Goal: Task Accomplishment & Management: Complete application form

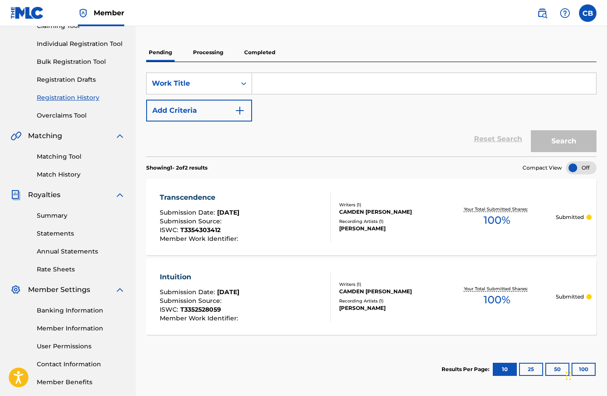
scroll to position [111, 0]
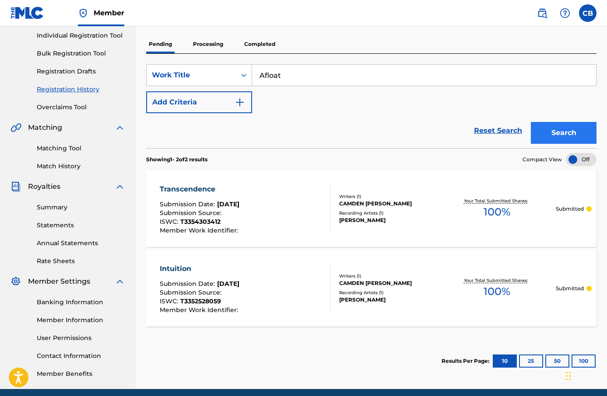
type input "Afloat"
click at [548, 127] on button "Search" at bounding box center [564, 133] width 66 height 22
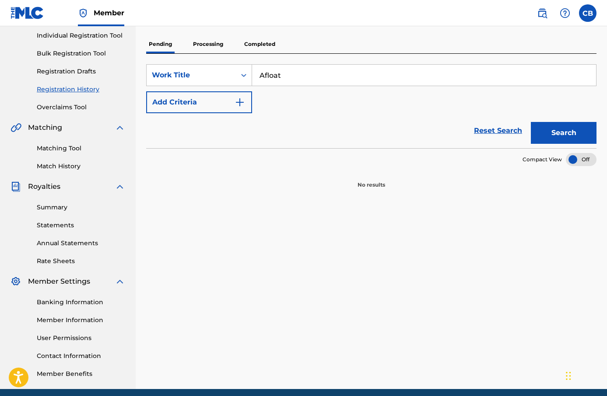
scroll to position [0, 0]
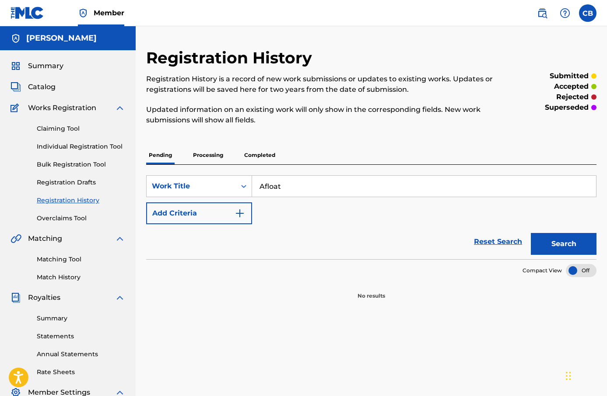
click at [204, 157] on p "Processing" at bounding box center [207, 155] width 35 height 18
click at [175, 152] on div "Pending Processing Completed" at bounding box center [371, 155] width 450 height 18
click at [156, 147] on p "Pending" at bounding box center [160, 155] width 28 height 18
click at [235, 214] on img "Search Form" at bounding box center [240, 213] width 11 height 11
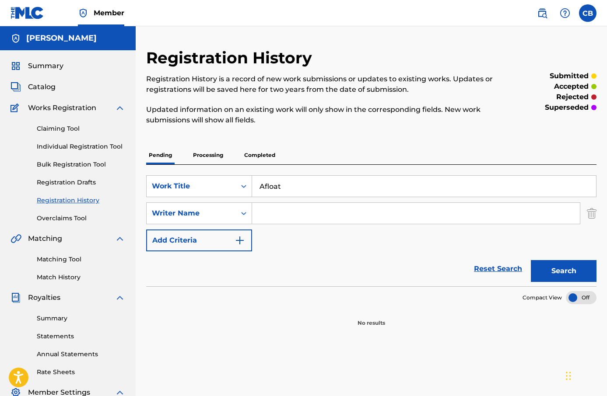
click at [285, 214] on input "Search Form" at bounding box center [416, 213] width 328 height 21
type input "[PERSON_NAME]"
click at [556, 265] on button "Search" at bounding box center [564, 271] width 66 height 22
click at [116, 109] on img at bounding box center [120, 108] width 11 height 11
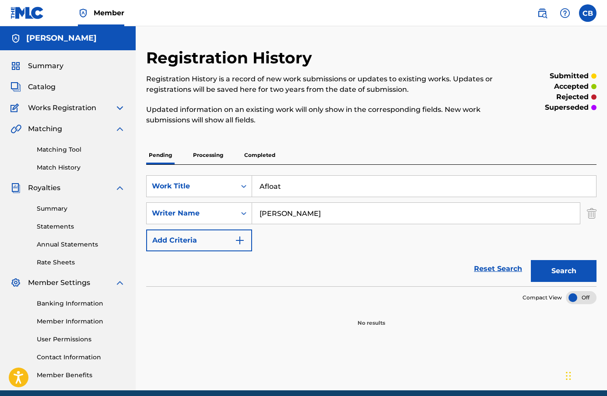
scroll to position [36, 0]
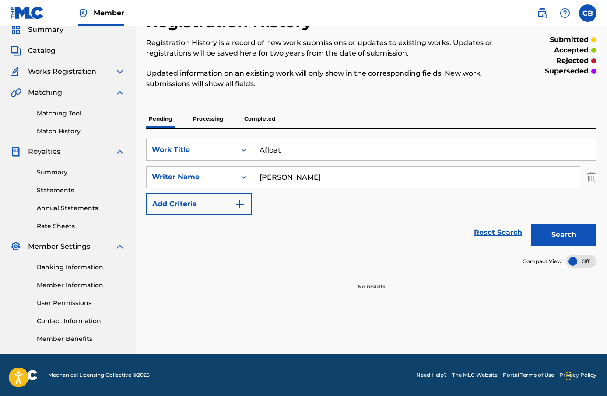
click at [117, 149] on img at bounding box center [120, 152] width 11 height 11
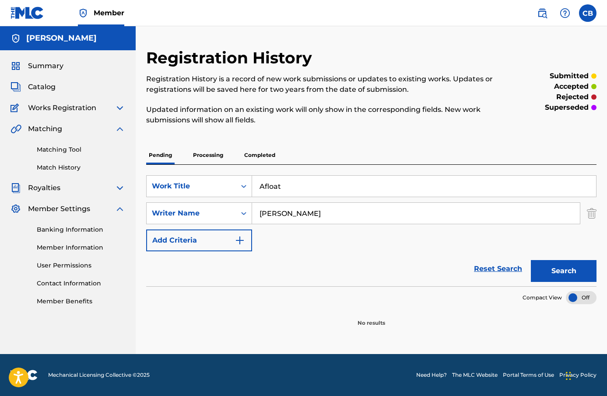
scroll to position [0, 0]
click at [121, 127] on img at bounding box center [120, 129] width 11 height 11
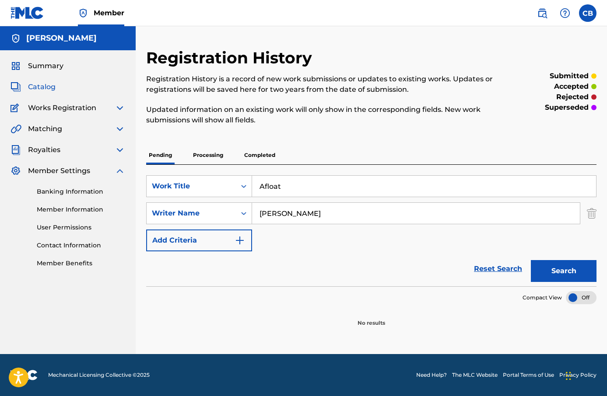
click at [42, 86] on span "Catalog" at bounding box center [42, 87] width 28 height 11
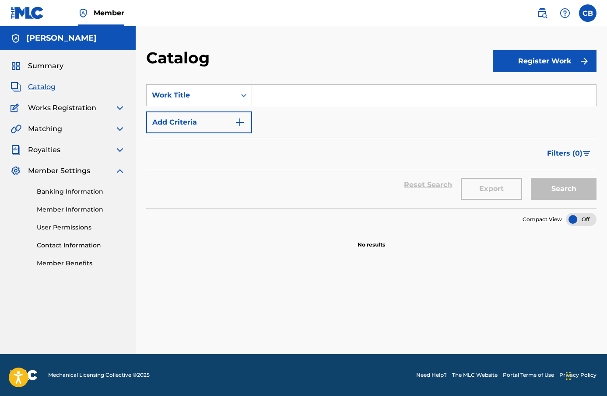
click at [282, 90] on input "Search Form" at bounding box center [424, 95] width 344 height 21
type input "Afloat"
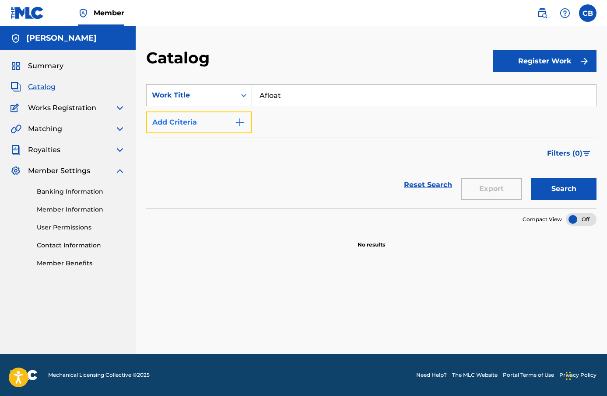
click at [236, 119] on img "Search Form" at bounding box center [240, 122] width 11 height 11
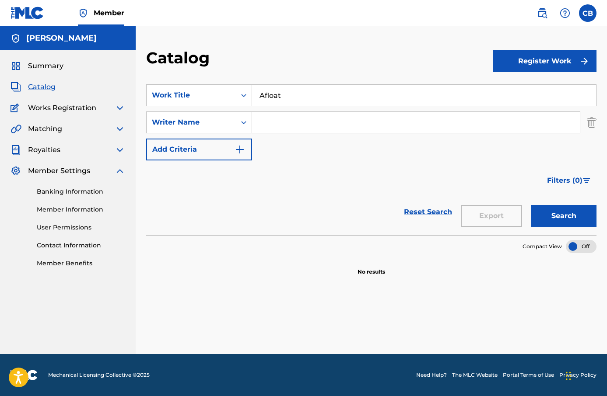
click at [296, 123] on input "Search Form" at bounding box center [416, 122] width 328 height 21
type input "[PERSON_NAME]"
click at [558, 210] on button "Search" at bounding box center [564, 216] width 66 height 22
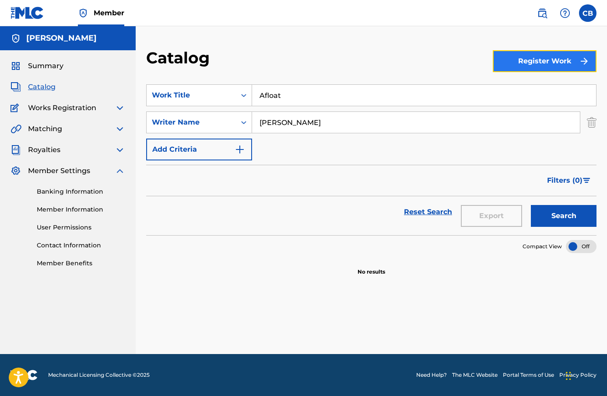
click at [531, 71] on button "Register Work" at bounding box center [545, 61] width 104 height 22
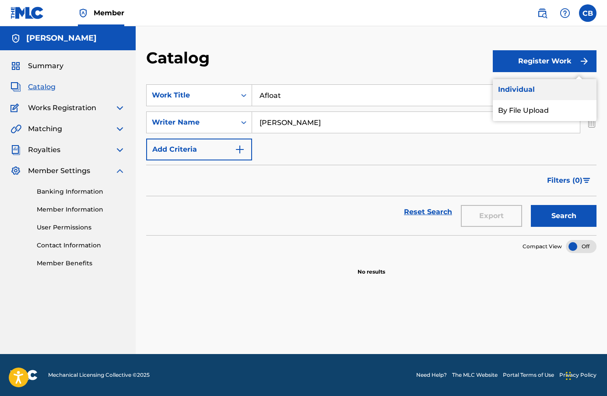
click at [531, 87] on link "Individual" at bounding box center [545, 89] width 104 height 21
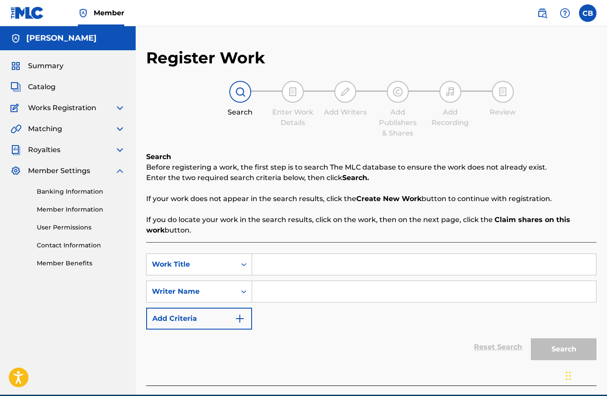
scroll to position [41, 0]
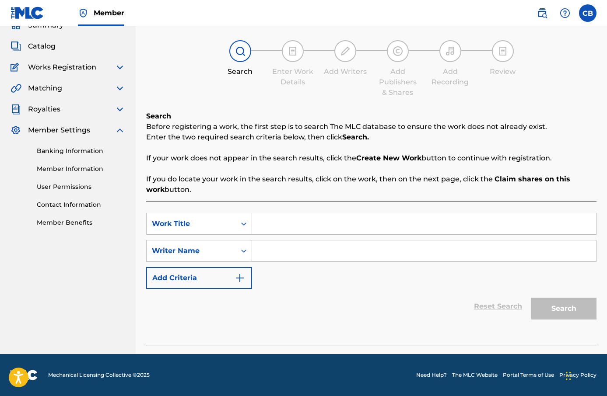
click at [304, 221] on input "Search Form" at bounding box center [424, 224] width 344 height 21
type input "Afloat"
click at [310, 248] on input "Search Form" at bounding box center [424, 251] width 344 height 21
type input "[PERSON_NAME]"
click at [555, 305] on button "Search" at bounding box center [564, 309] width 66 height 22
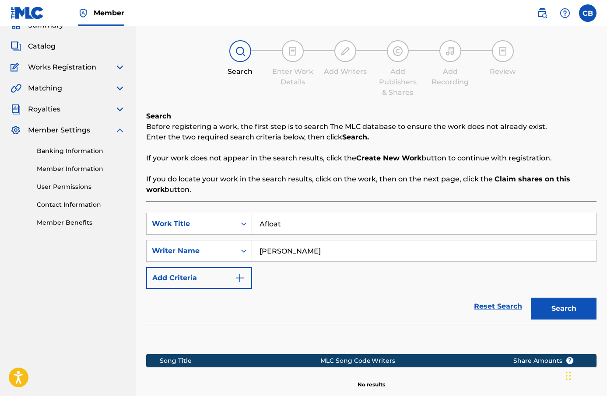
scroll to position [141, 0]
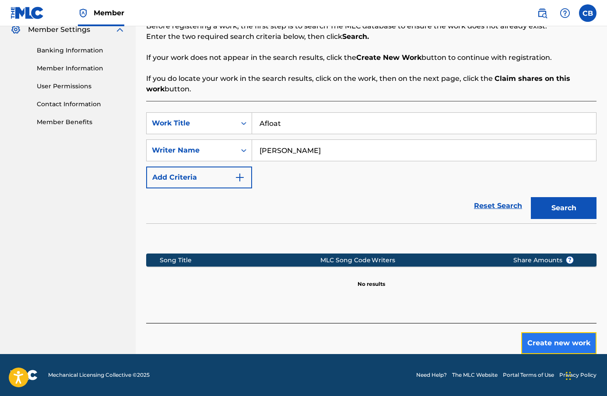
click at [554, 348] on button "Create new work" at bounding box center [558, 344] width 75 height 22
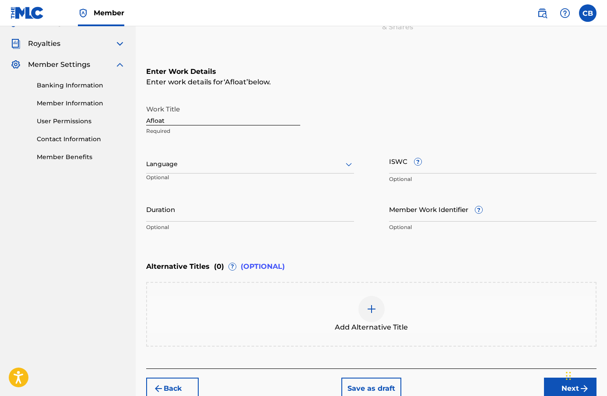
scroll to position [107, 0]
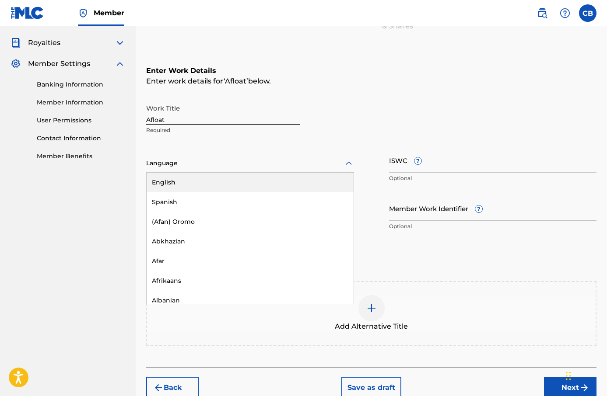
click at [289, 165] on div at bounding box center [250, 163] width 208 height 11
click at [287, 188] on div "English" at bounding box center [250, 183] width 207 height 20
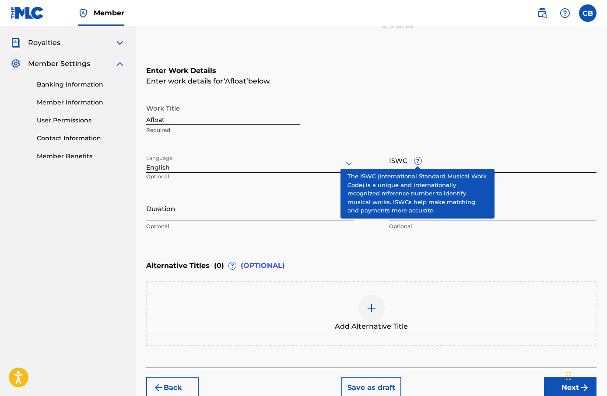
click at [423, 161] on input "ISWC ?" at bounding box center [493, 160] width 208 height 25
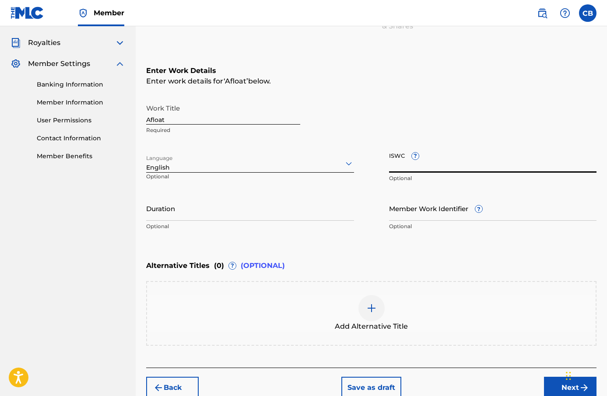
paste input "T-335.430.346-7"
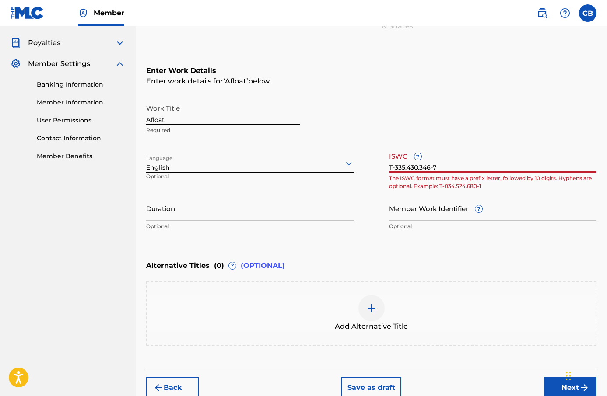
click at [420, 168] on input "T-335.430.346-7" at bounding box center [493, 160] width 208 height 25
click at [406, 169] on input "T-335.430346-7" at bounding box center [493, 160] width 208 height 25
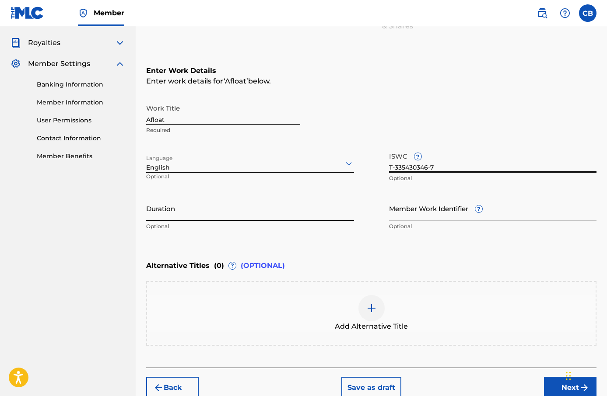
type input "T-335430346-7"
click at [258, 219] on input "Duration" at bounding box center [250, 208] width 208 height 25
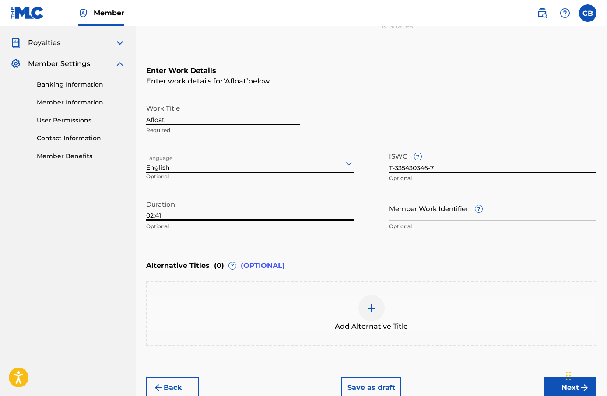
type input "02:41"
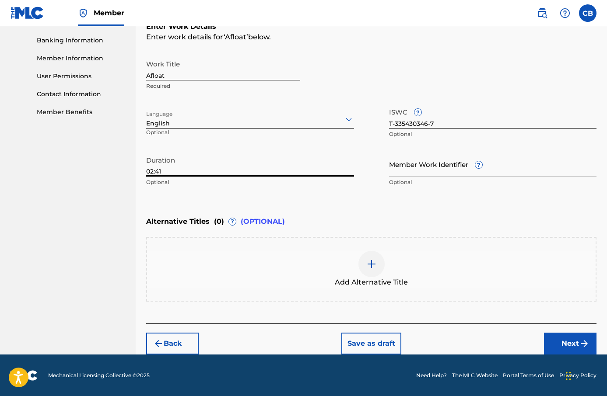
scroll to position [151, 0]
click at [369, 258] on div at bounding box center [371, 264] width 26 height 26
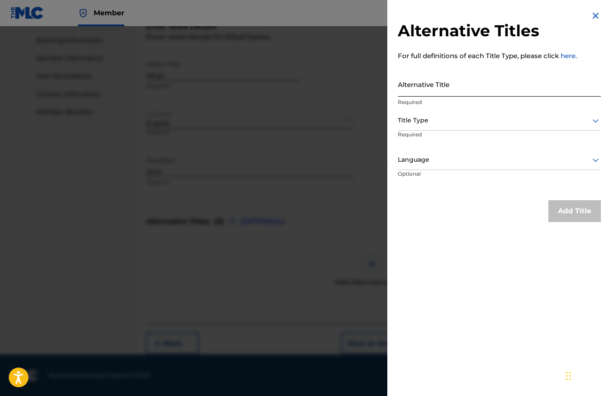
click at [446, 91] on input "Alternative Title" at bounding box center [499, 84] width 203 height 25
click at [590, 16] on img at bounding box center [595, 16] width 11 height 11
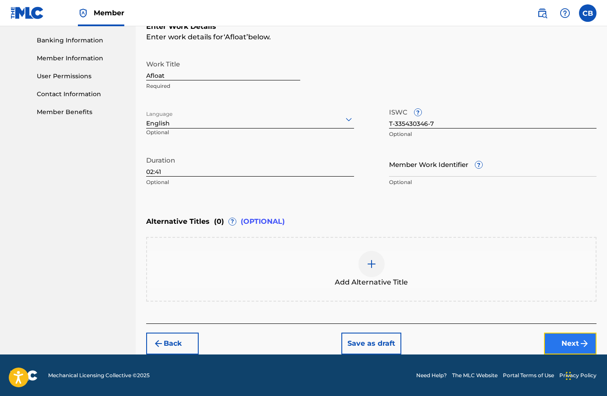
click at [568, 340] on button "Next" at bounding box center [570, 344] width 53 height 22
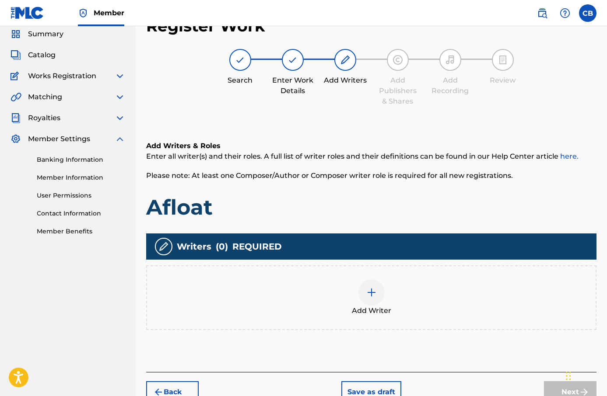
scroll to position [39, 0]
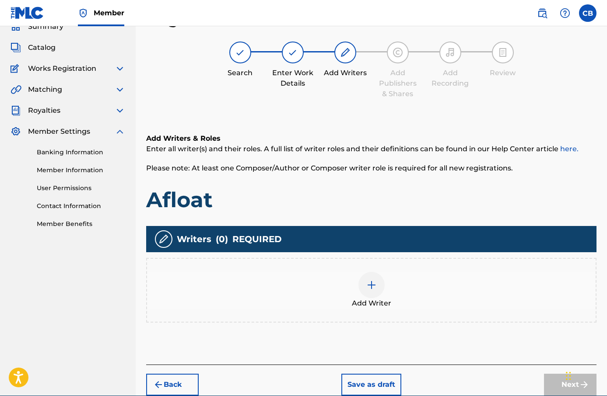
click at [378, 278] on div at bounding box center [371, 285] width 26 height 26
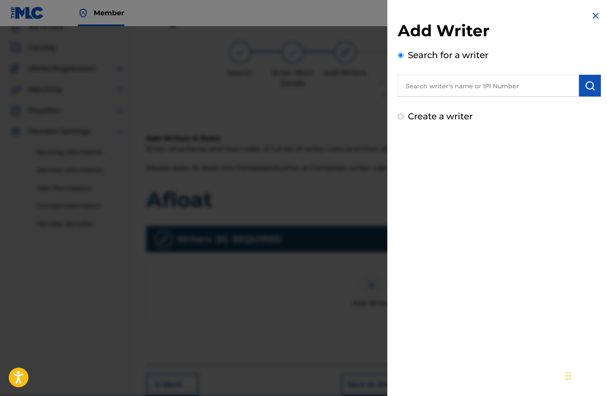
click at [440, 83] on input "text" at bounding box center [488, 86] width 181 height 22
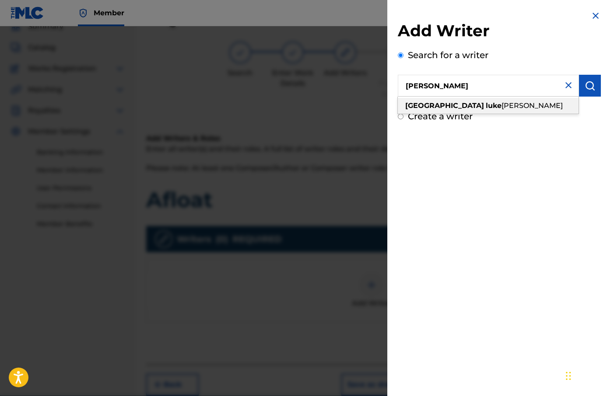
click at [486, 102] on strong "luke" at bounding box center [494, 106] width 16 height 8
type input "camden [PERSON_NAME]"
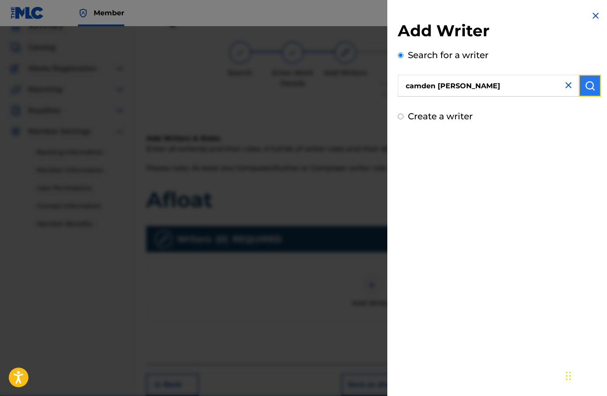
click at [589, 90] on img "submit" at bounding box center [590, 86] width 11 height 11
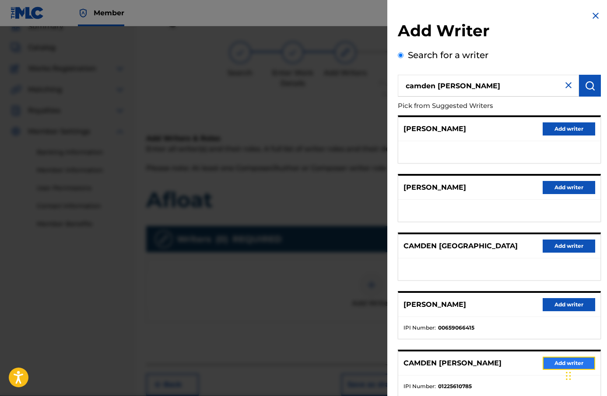
click at [556, 360] on button "Add writer" at bounding box center [569, 363] width 53 height 13
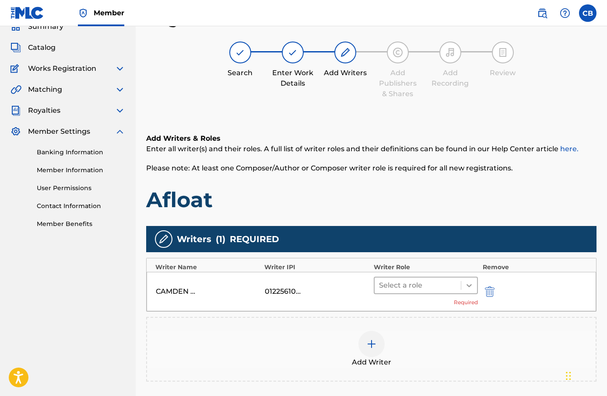
click at [467, 283] on icon at bounding box center [469, 285] width 9 height 9
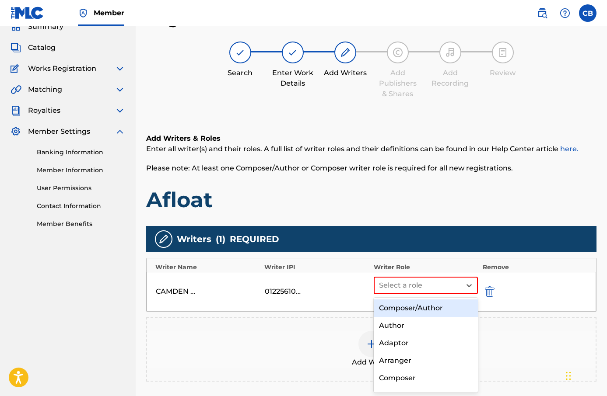
click at [446, 304] on div "Composer/Author" at bounding box center [426, 309] width 105 height 18
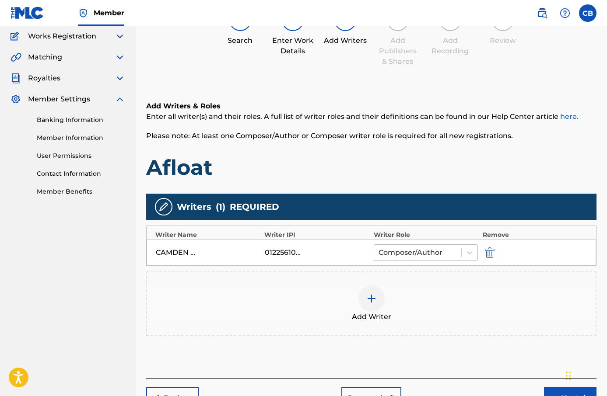
scroll to position [121, 0]
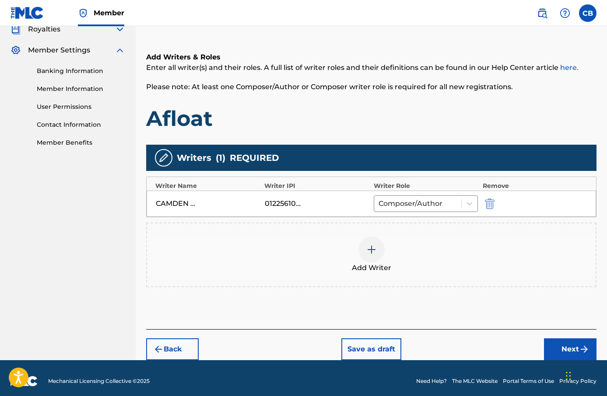
click at [361, 260] on div "Add Writer" at bounding box center [371, 255] width 449 height 37
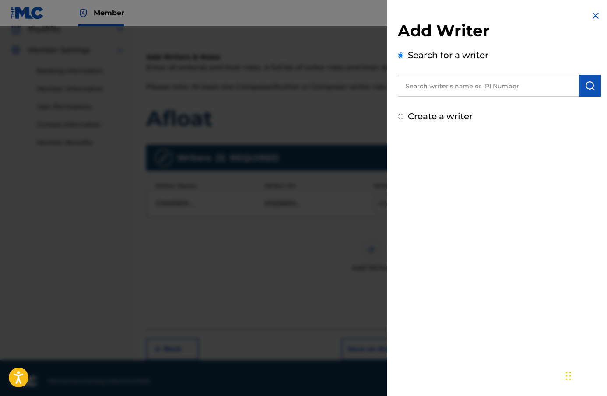
click at [591, 18] on img at bounding box center [595, 16] width 11 height 11
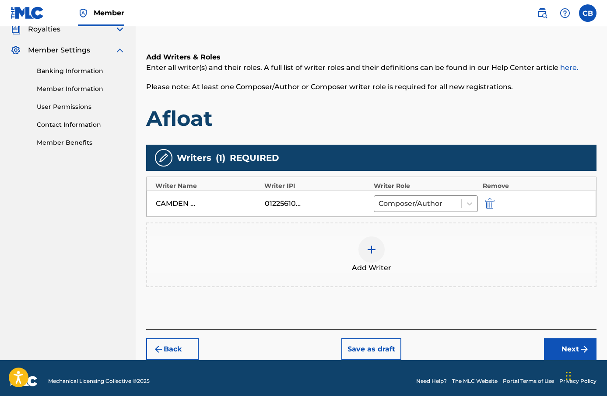
scroll to position [127, 0]
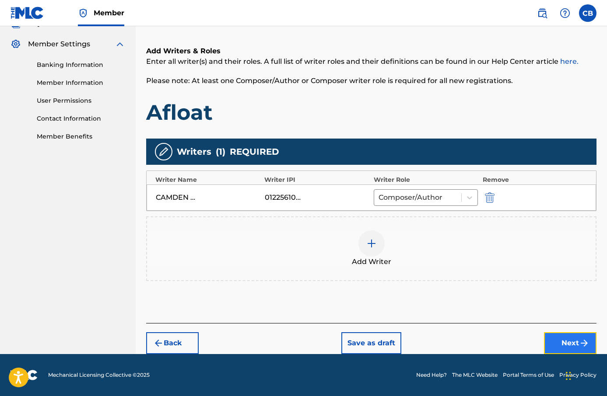
click at [566, 339] on button "Next" at bounding box center [570, 344] width 53 height 22
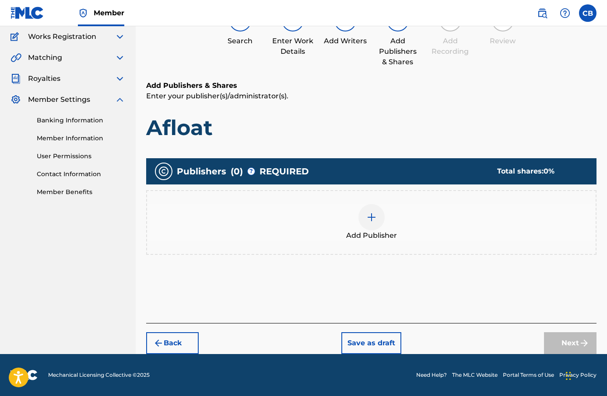
scroll to position [39, 0]
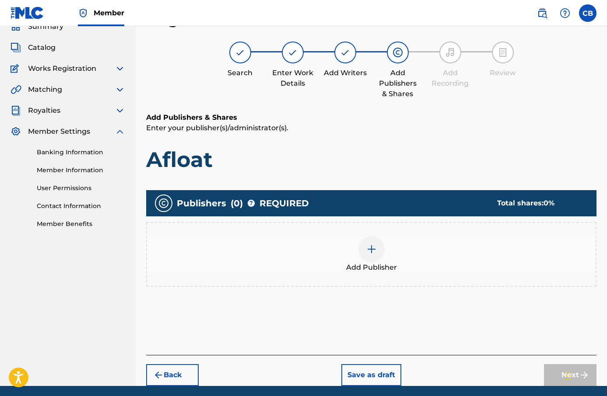
click at [368, 244] on img at bounding box center [371, 249] width 11 height 11
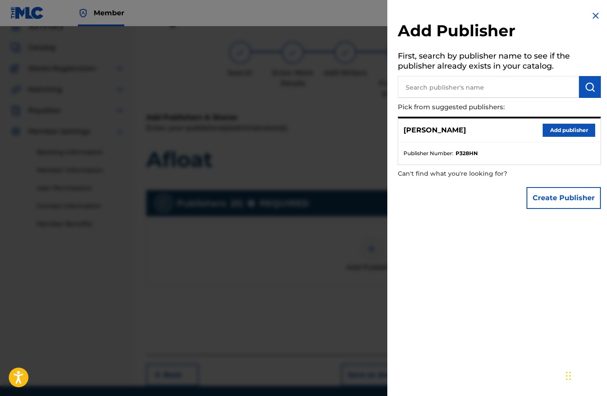
click at [449, 98] on p "Pick from suggested publishers:" at bounding box center [474, 107] width 153 height 19
click at [449, 93] on input "text" at bounding box center [488, 87] width 181 height 22
click at [555, 132] on button "Add publisher" at bounding box center [569, 130] width 53 height 13
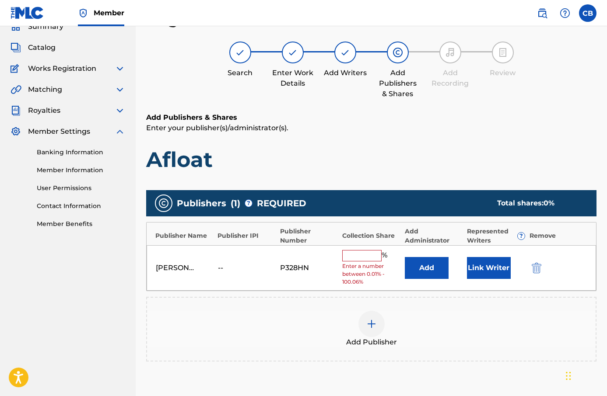
click at [365, 254] on input "text" at bounding box center [361, 255] width 39 height 11
type input "100"
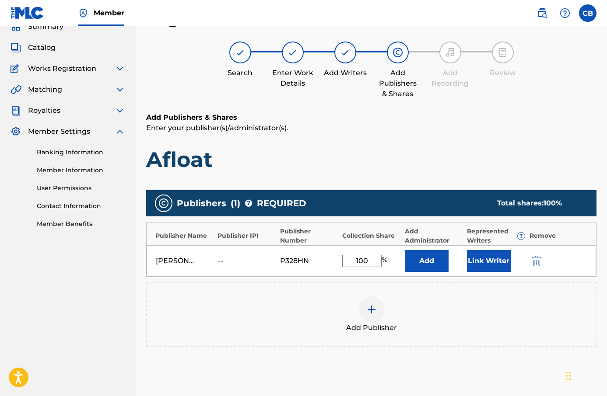
click at [427, 273] on div "[PERSON_NAME] -- P328HN 100 % Add Link Writer" at bounding box center [371, 262] width 449 height 32
click at [427, 268] on button "Add" at bounding box center [427, 261] width 44 height 22
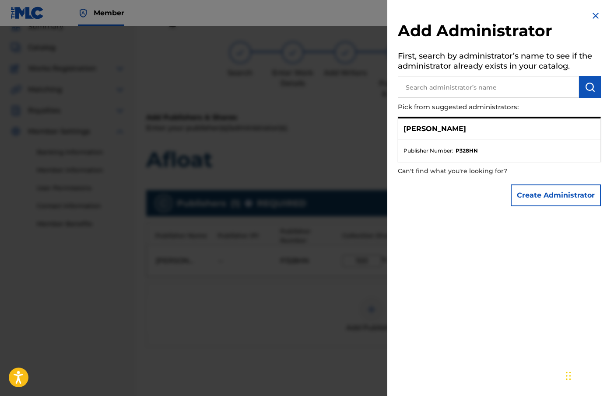
click at [466, 128] on p "[PERSON_NAME]" at bounding box center [434, 129] width 63 height 11
click at [484, 88] on input "text" at bounding box center [488, 87] width 181 height 22
click at [554, 198] on button "Create Administrator" at bounding box center [556, 196] width 90 height 22
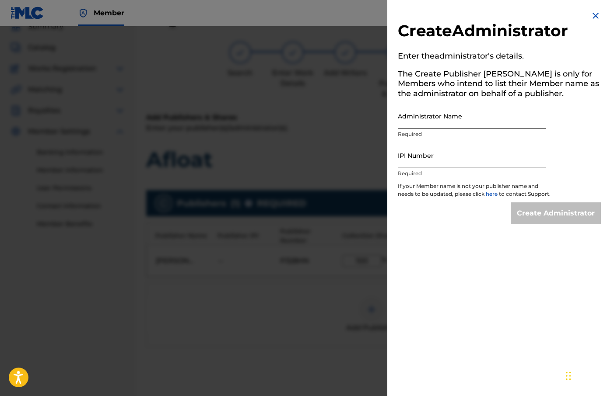
click at [483, 123] on input "Administrator Name" at bounding box center [472, 116] width 148 height 25
type input "Camden [PERSON_NAME]"
click at [470, 152] on input "IPI Number" at bounding box center [472, 155] width 148 height 25
type input "1225610785"
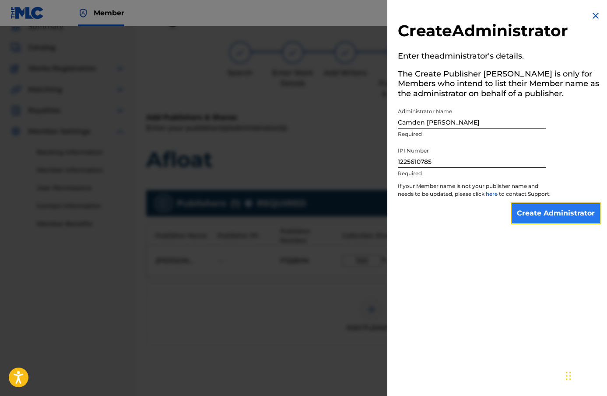
click at [562, 225] on input "Create Administrator" at bounding box center [556, 214] width 90 height 22
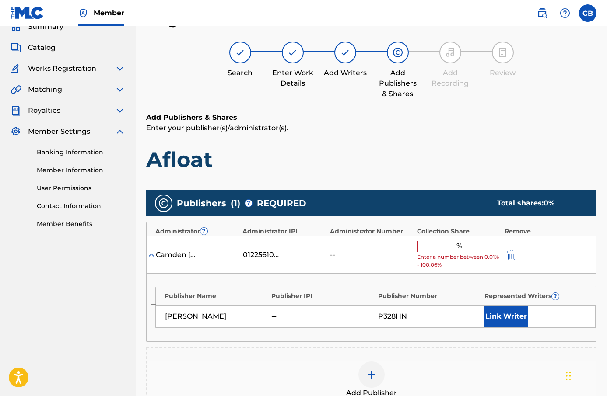
click at [438, 243] on input "text" at bounding box center [436, 246] width 39 height 11
type input "100"
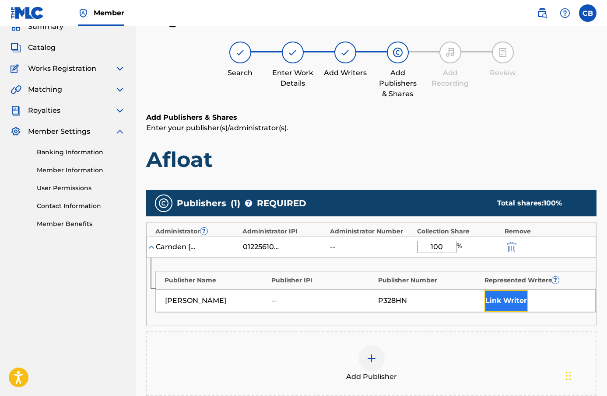
click at [525, 302] on button "Link Writer" at bounding box center [506, 301] width 44 height 22
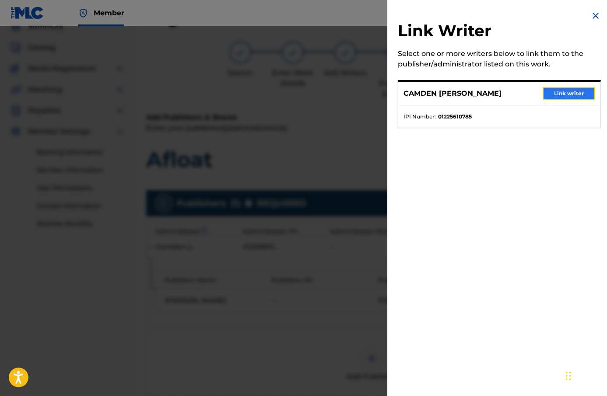
click at [558, 92] on button "Link writer" at bounding box center [569, 93] width 53 height 13
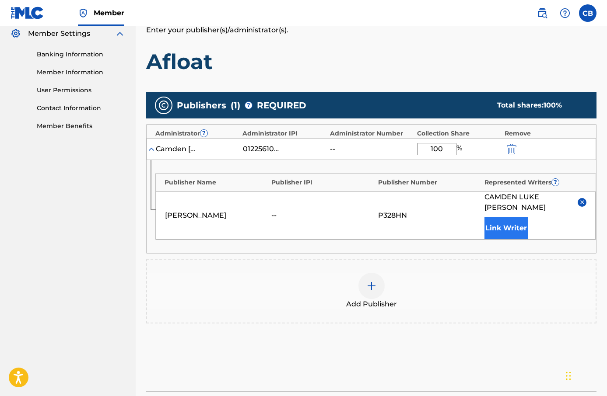
scroll to position [171, 0]
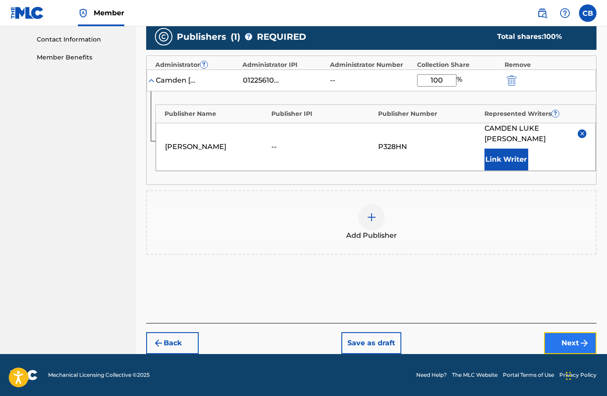
click at [573, 337] on button "Next" at bounding box center [570, 344] width 53 height 22
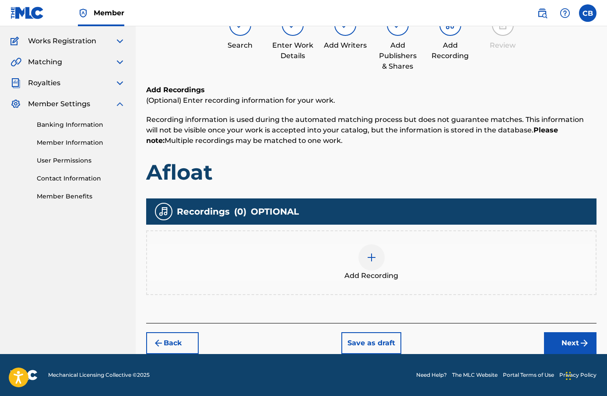
scroll to position [39, 0]
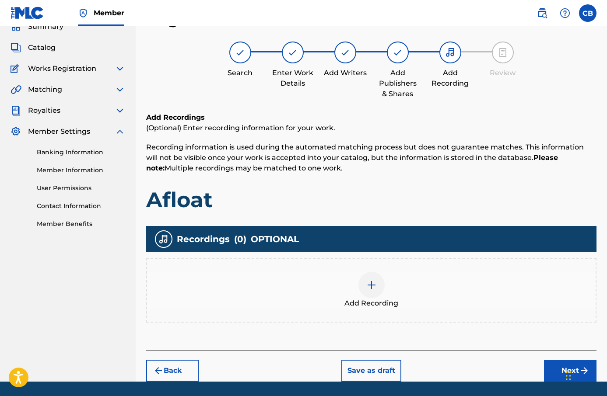
click at [374, 288] on img at bounding box center [371, 285] width 11 height 11
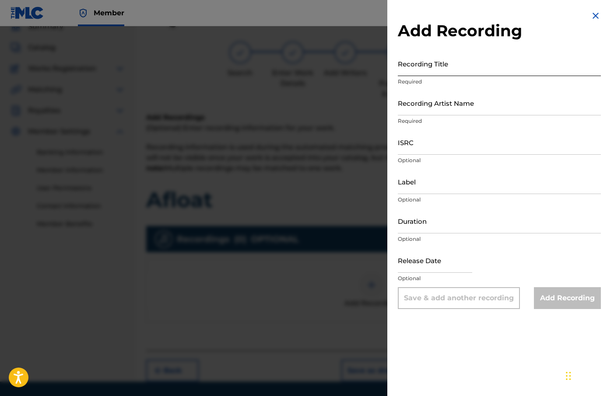
click at [432, 70] on input "Recording Title" at bounding box center [499, 63] width 203 height 25
paste input "Afloat"
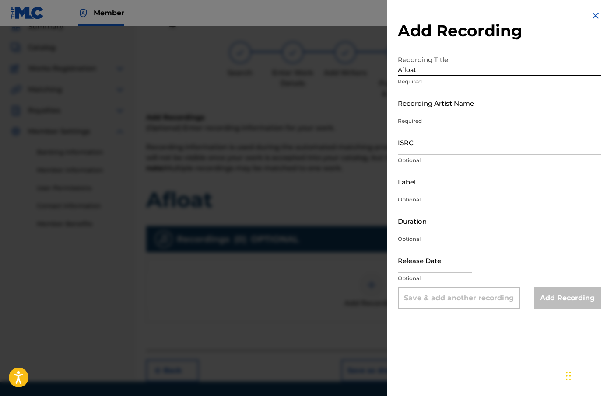
type input "Afloat"
click at [446, 109] on input "Recording Artist Name" at bounding box center [499, 103] width 203 height 25
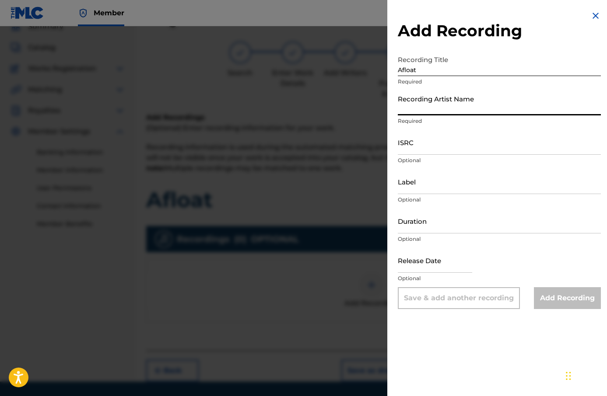
type input "[PERSON_NAME]"
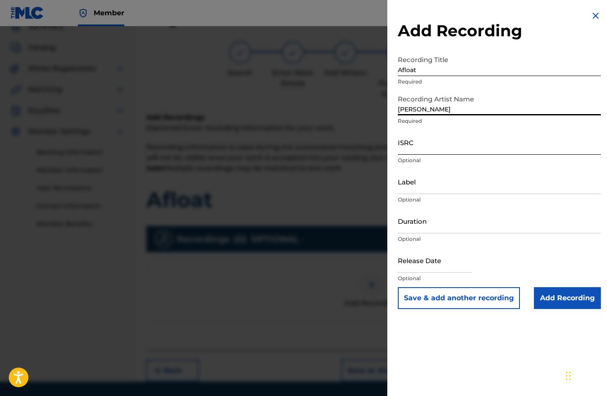
click at [467, 147] on input "ISRC" at bounding box center [499, 142] width 203 height 25
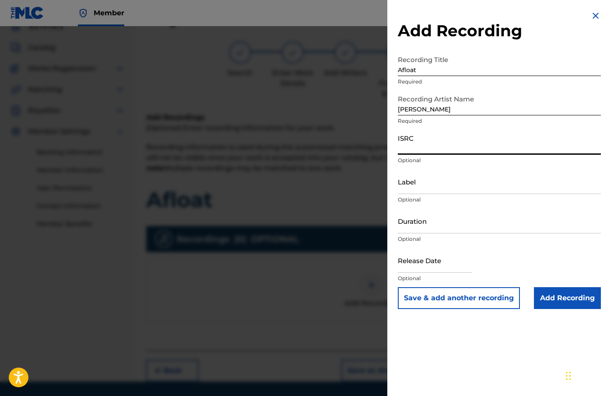
paste input "AU3SE2503215"
type input "AU3SE2503215"
click at [435, 181] on input "Label" at bounding box center [499, 181] width 203 height 25
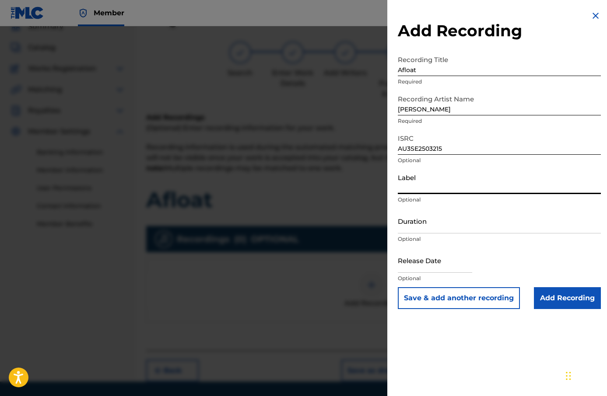
type input "[PERSON_NAME]"
click at [449, 218] on input "Duration" at bounding box center [499, 221] width 203 height 25
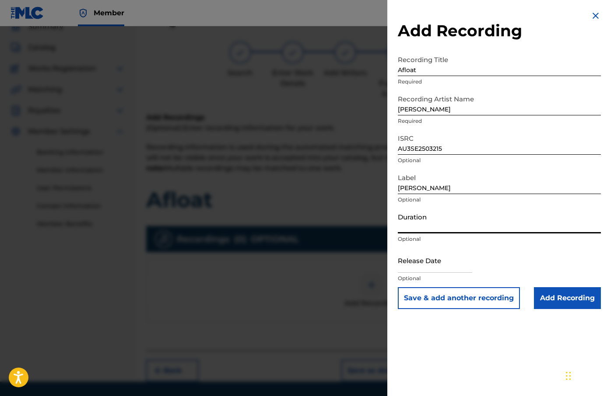
click at [415, 225] on input "Duration" at bounding box center [499, 221] width 203 height 25
click at [433, 229] on input "Duration" at bounding box center [499, 221] width 203 height 25
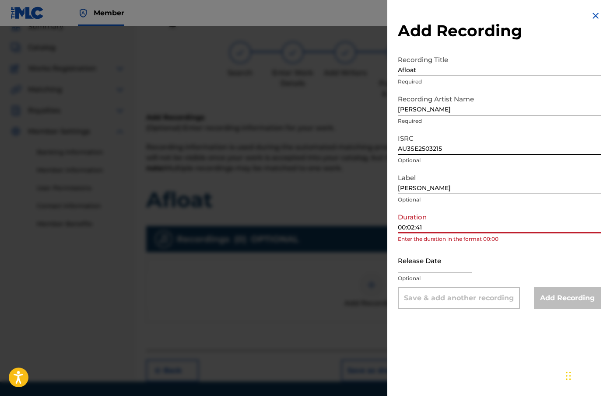
click at [408, 229] on input "00:02:41" at bounding box center [499, 221] width 203 height 25
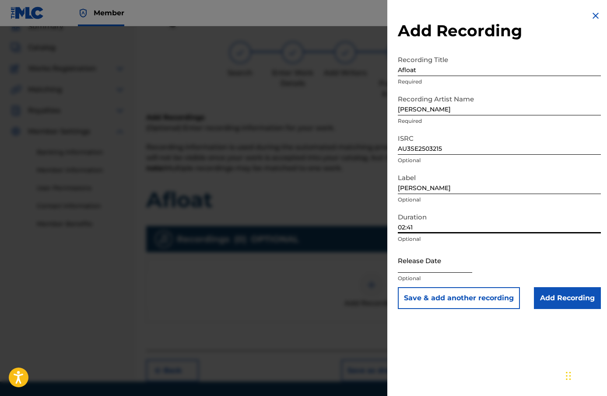
type input "02:41"
click at [439, 263] on input "text" at bounding box center [435, 260] width 74 height 25
select select "8"
select select "2025"
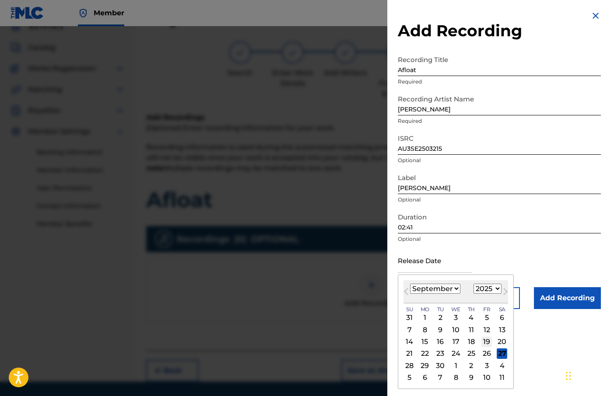
click at [484, 341] on div "19" at bounding box center [486, 342] width 11 height 11
type input "[DATE]"
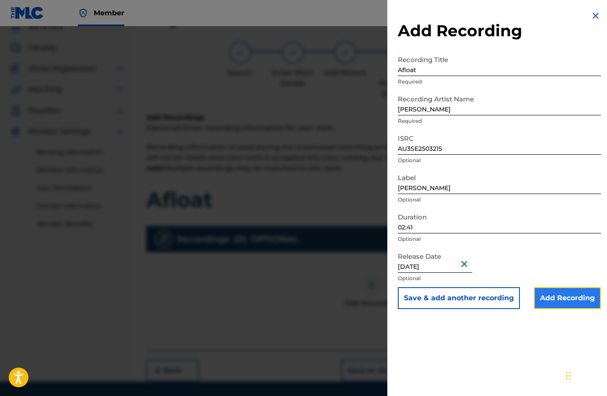
click at [550, 296] on input "Add Recording" at bounding box center [567, 299] width 67 height 22
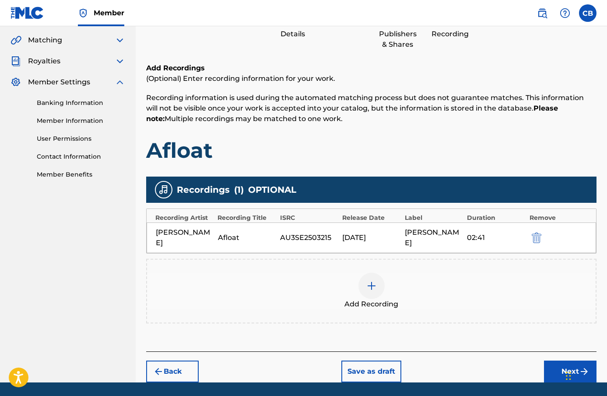
scroll to position [117, 0]
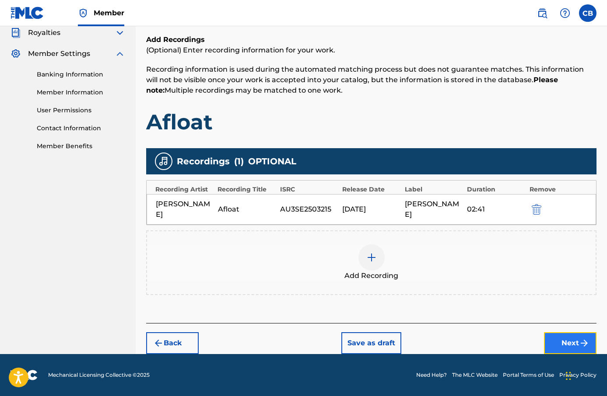
click at [568, 340] on button "Next" at bounding box center [570, 344] width 53 height 22
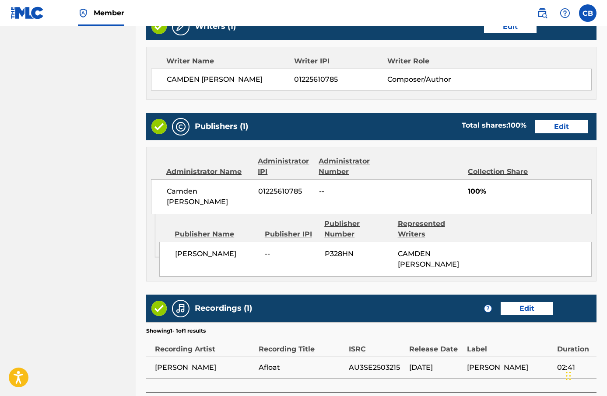
scroll to position [421, 0]
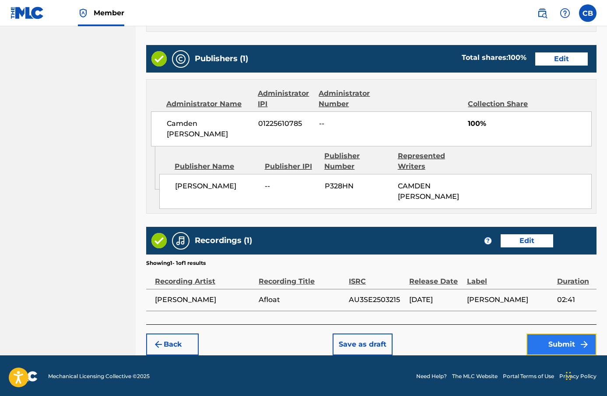
click at [564, 339] on button "Submit" at bounding box center [561, 345] width 70 height 22
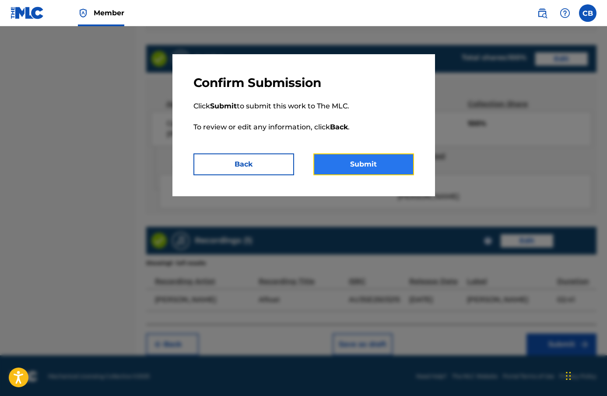
click at [381, 170] on button "Submit" at bounding box center [363, 165] width 101 height 22
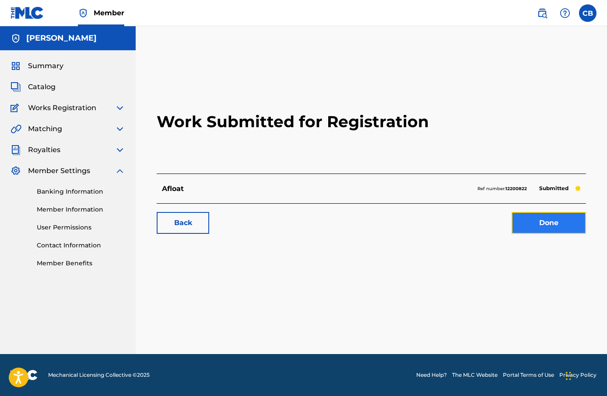
click at [543, 215] on link "Done" at bounding box center [549, 223] width 74 height 22
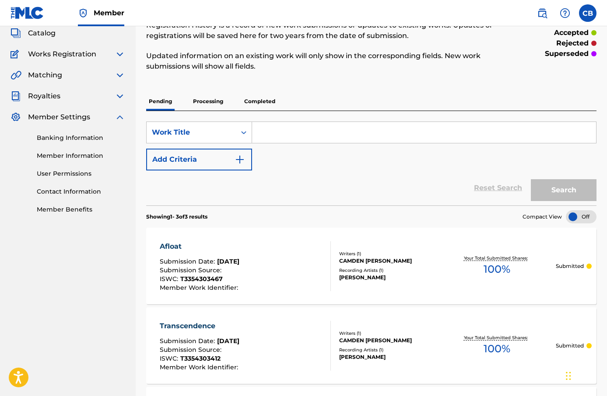
scroll to position [48, 0]
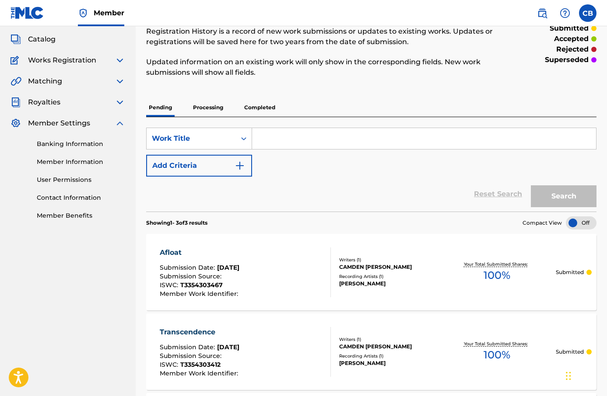
click at [284, 138] on input "Search Form" at bounding box center [424, 138] width 344 height 21
paste input "Aether"
type input "Aether"
click at [338, 178] on div "Reset Search Search" at bounding box center [371, 194] width 450 height 35
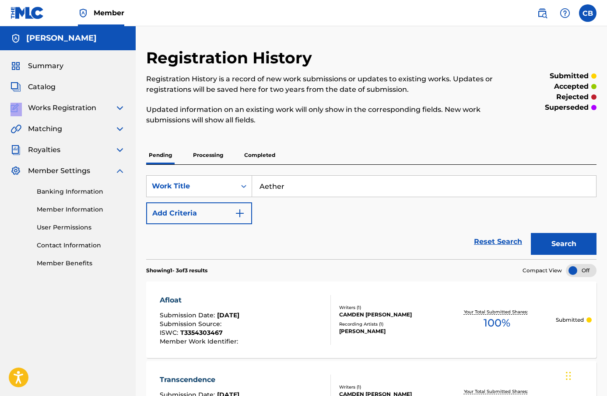
click at [75, 97] on div "Summary Catalog Works Registration Claiming Tool Individual Registration Tool B…" at bounding box center [68, 164] width 136 height 228
click at [71, 86] on div "Catalog" at bounding box center [68, 87] width 115 height 11
click at [60, 111] on span "Works Registration" at bounding box center [62, 108] width 68 height 11
click at [116, 109] on img at bounding box center [120, 108] width 11 height 11
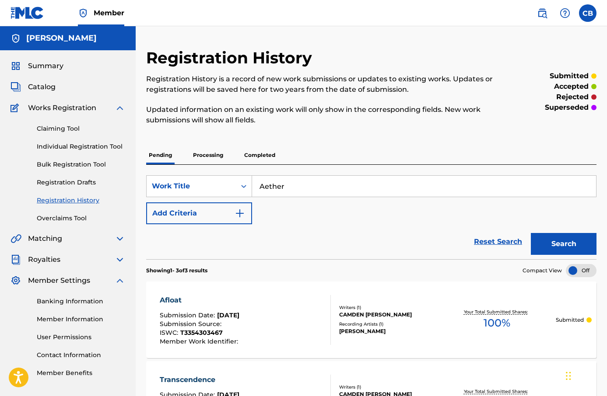
click at [120, 239] on img at bounding box center [120, 239] width 11 height 11
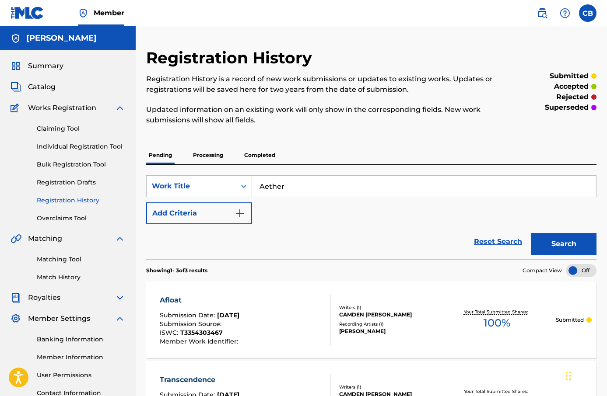
click at [123, 108] on img at bounding box center [120, 108] width 11 height 11
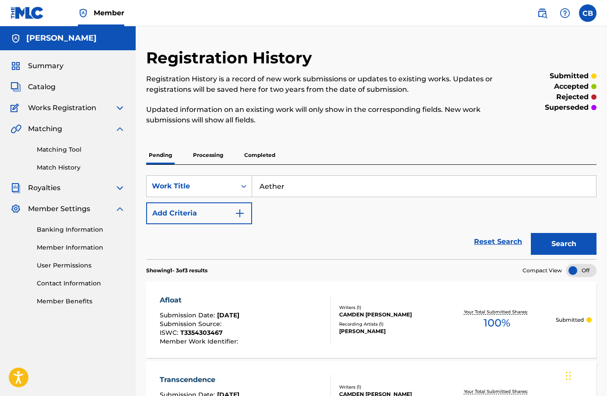
click at [117, 108] on img at bounding box center [120, 108] width 11 height 11
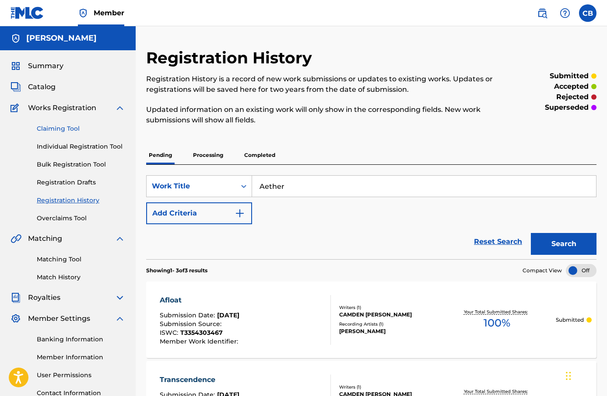
click at [60, 130] on link "Claiming Tool" at bounding box center [81, 128] width 88 height 9
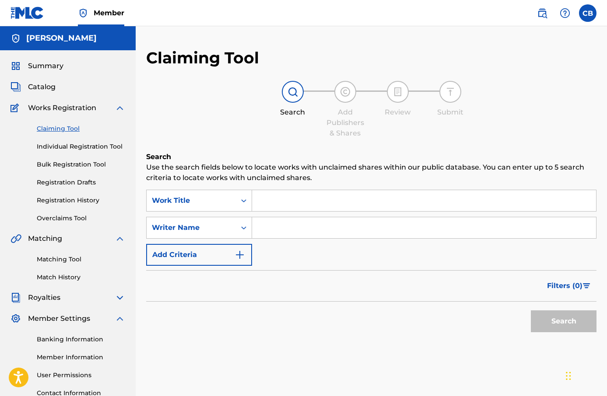
click at [295, 196] on input "Search Form" at bounding box center [424, 200] width 344 height 21
paste input "Aether"
type input "Aether"
click at [281, 232] on input "Search Form" at bounding box center [424, 227] width 344 height 21
type input "[PERSON_NAME]"
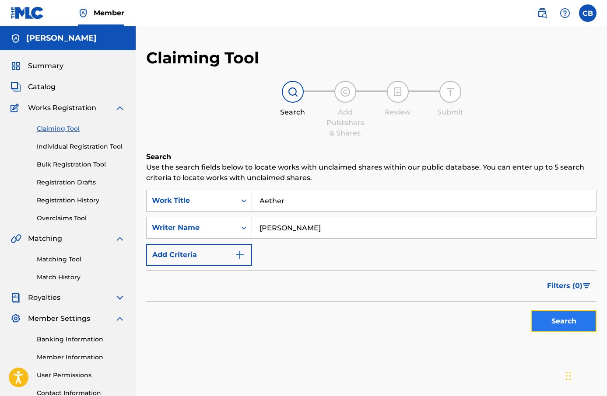
click at [540, 320] on button "Search" at bounding box center [564, 322] width 66 height 22
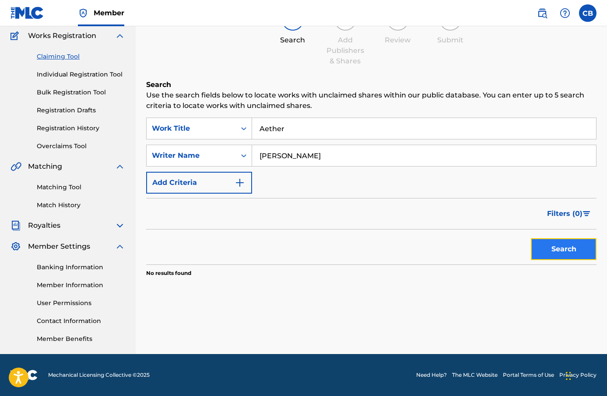
click at [555, 249] on button "Search" at bounding box center [564, 250] width 66 height 22
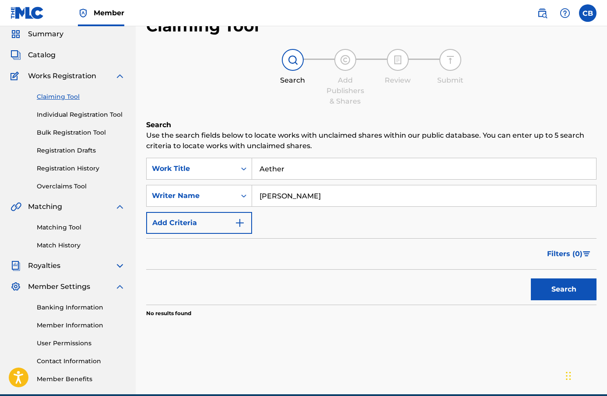
scroll to position [0, 0]
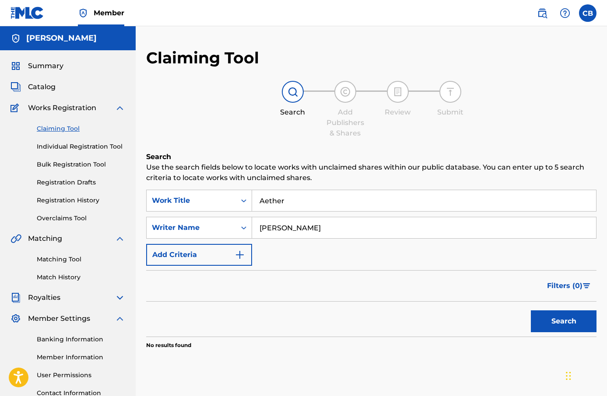
click at [59, 40] on h5 "[PERSON_NAME]" at bounding box center [61, 38] width 70 height 10
click at [78, 151] on link "Individual Registration Tool" at bounding box center [81, 146] width 88 height 9
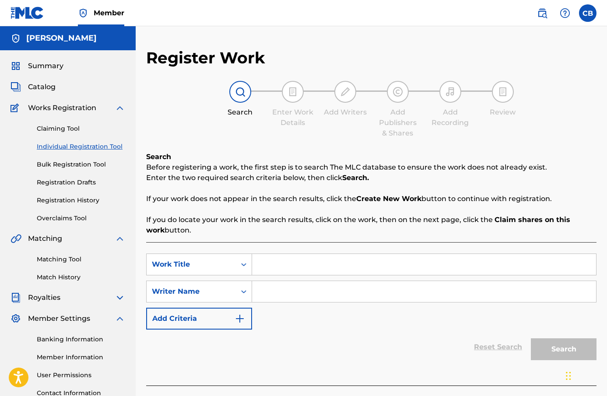
click at [281, 261] on input "Search Form" at bounding box center [424, 264] width 344 height 21
type input "Aether"
click at [307, 293] on input "Search Form" at bounding box center [424, 291] width 344 height 21
type input "[PERSON_NAME]"
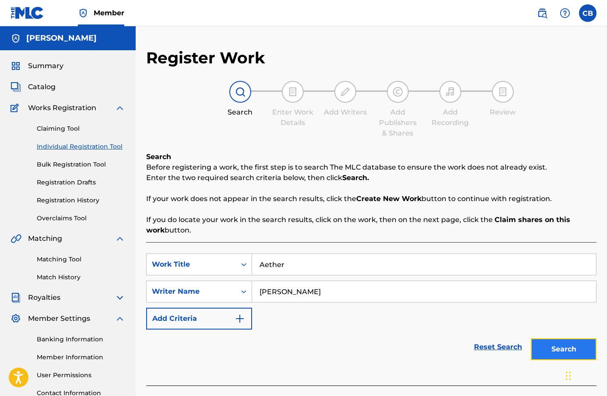
click at [558, 339] on button "Search" at bounding box center [564, 350] width 66 height 22
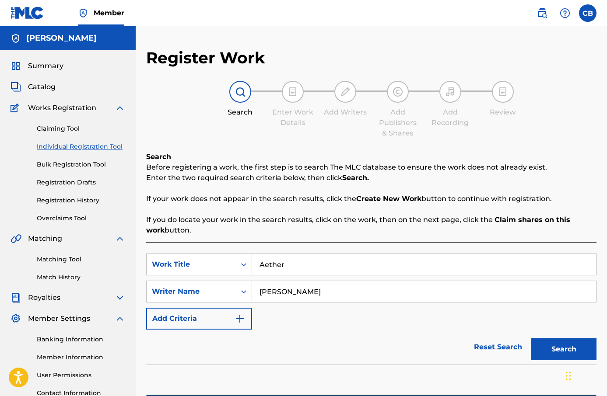
scroll to position [141, 0]
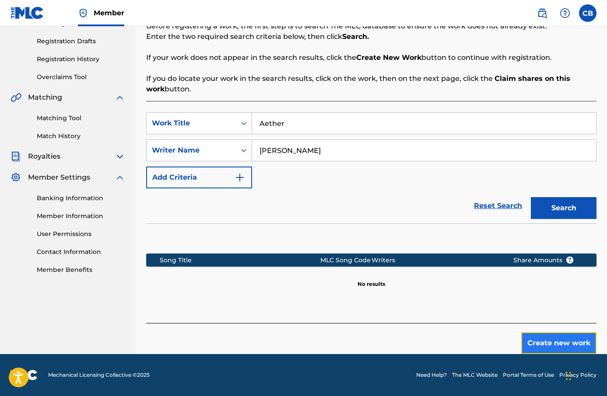
click at [563, 340] on button "Create new work" at bounding box center [558, 344] width 75 height 22
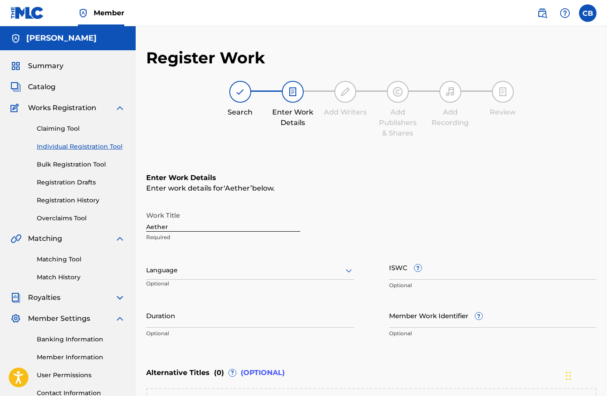
scroll to position [72, 0]
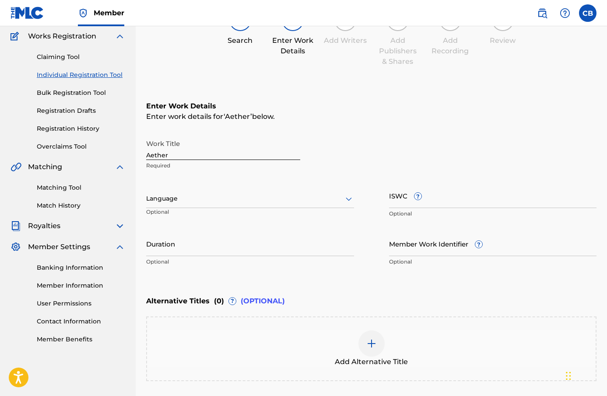
click at [317, 196] on div at bounding box center [250, 198] width 208 height 11
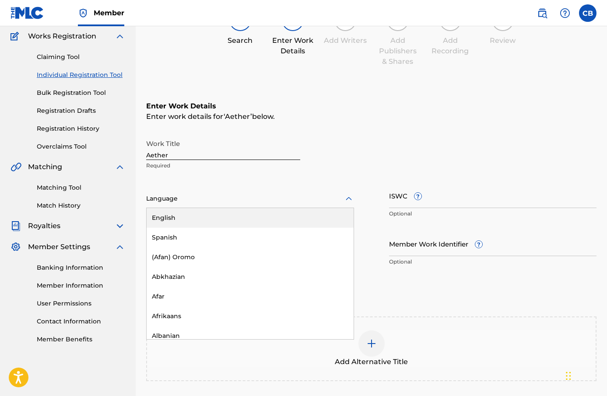
click at [287, 217] on div "English" at bounding box center [250, 218] width 207 height 20
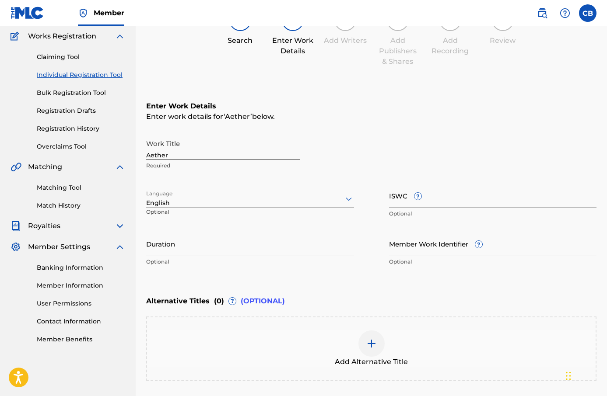
click at [423, 206] on input "ISWC ?" at bounding box center [493, 195] width 208 height 25
paste input "T-335.430.352-5"
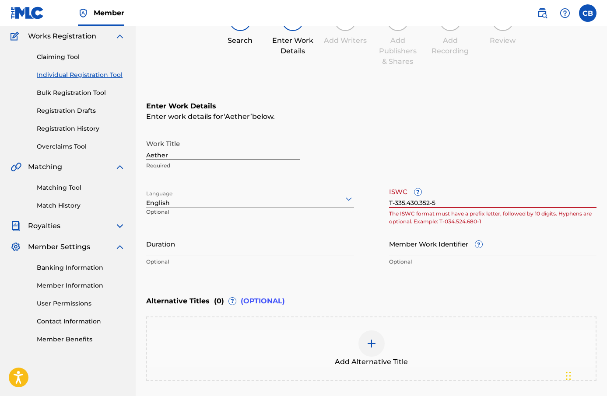
click at [421, 203] on input "T-335.430.352-5" at bounding box center [493, 195] width 208 height 25
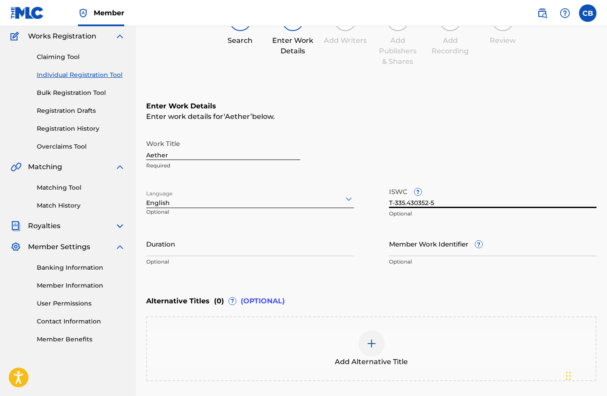
click at [408, 204] on input "T-335.430352-5" at bounding box center [493, 195] width 208 height 25
click at [407, 204] on input "T-335.430352-5" at bounding box center [493, 195] width 208 height 25
type input "T-335430352-5"
click at [363, 241] on div "Work Title Aether Required Language English Optional ISWC ? T-335430352-5 Optio…" at bounding box center [371, 203] width 450 height 136
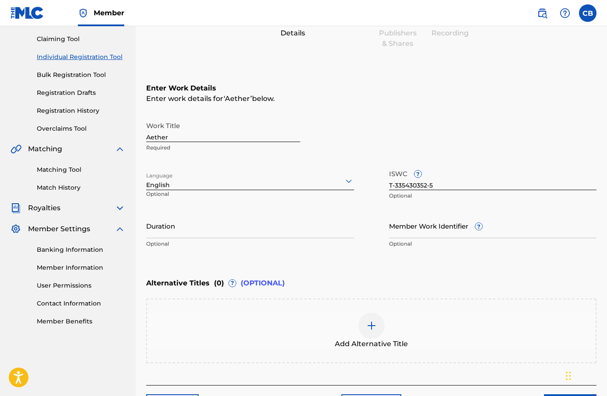
scroll to position [91, 0]
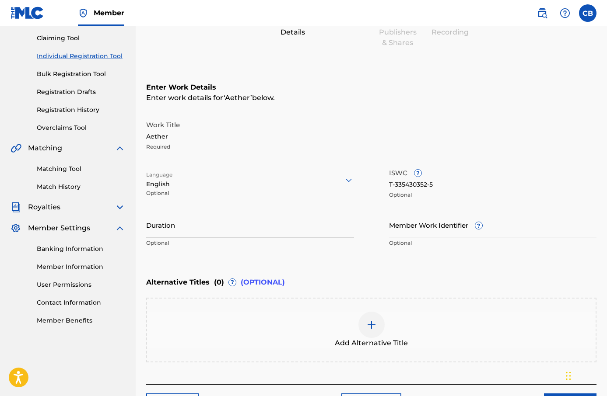
click at [338, 225] on input "Duration" at bounding box center [250, 225] width 208 height 25
type input "02:54"
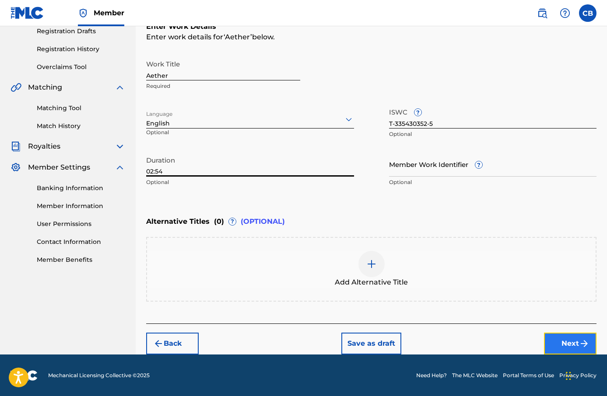
click at [565, 336] on button "Next" at bounding box center [570, 344] width 53 height 22
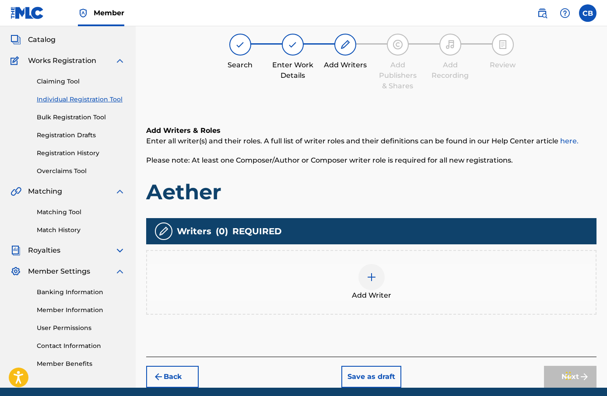
scroll to position [39, 0]
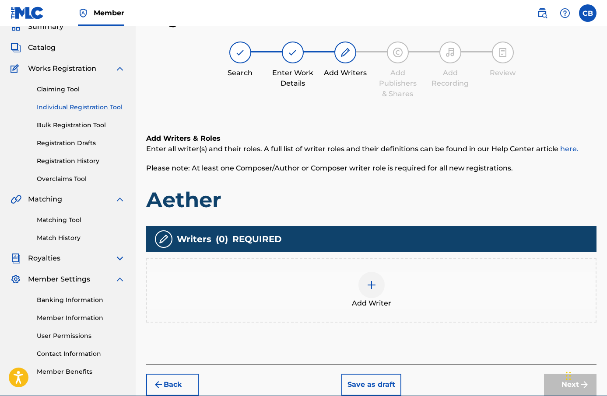
click at [369, 279] on div at bounding box center [371, 285] width 26 height 26
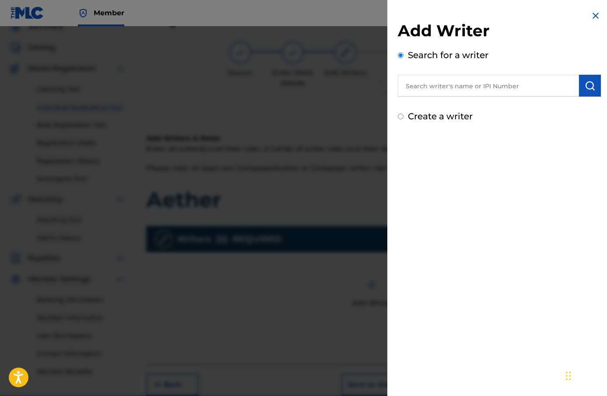
click at [470, 89] on input "text" at bounding box center [488, 86] width 181 height 22
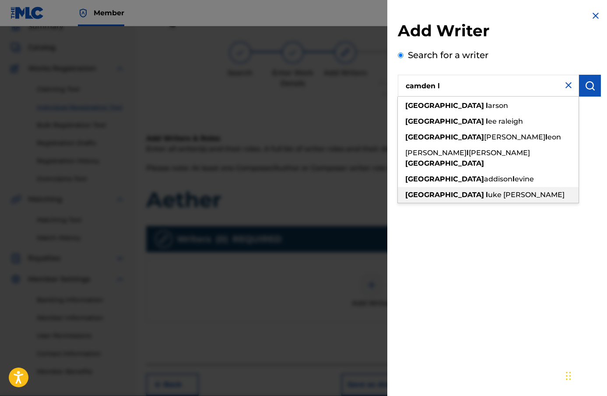
click at [488, 191] on span "uke [PERSON_NAME]" at bounding box center [526, 195] width 77 height 8
type input "camden [PERSON_NAME]"
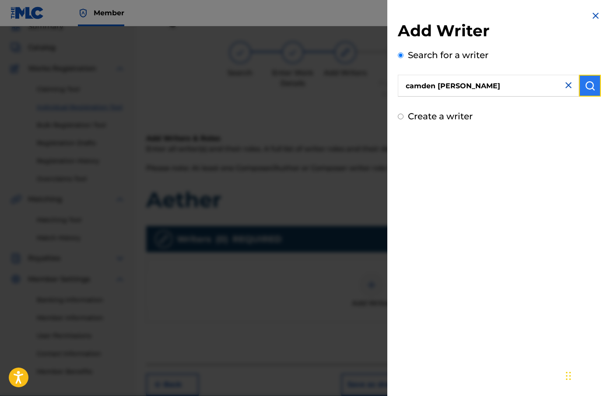
click at [589, 92] on button "submit" at bounding box center [590, 86] width 22 height 22
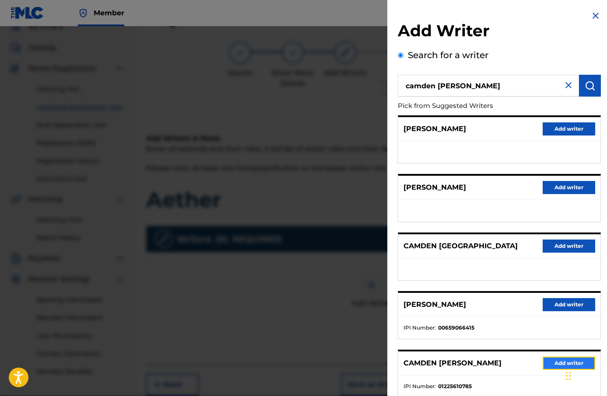
click at [554, 361] on button "Add writer" at bounding box center [569, 363] width 53 height 13
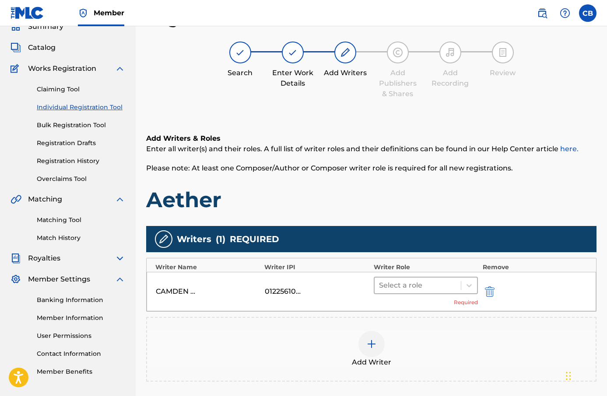
click at [431, 282] on div at bounding box center [418, 286] width 78 height 12
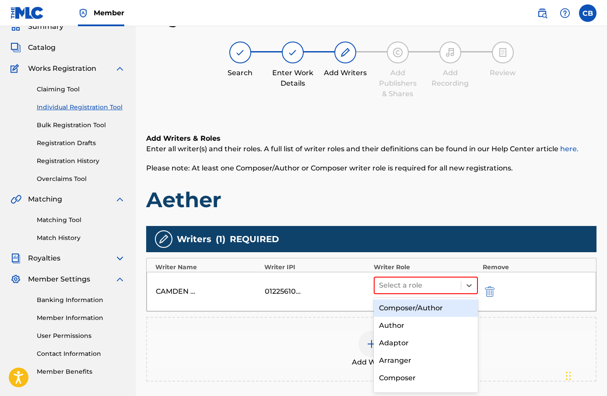
click at [422, 308] on div "Composer/Author" at bounding box center [426, 309] width 105 height 18
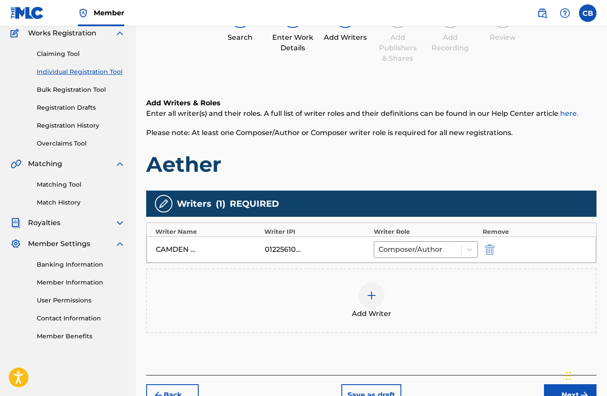
scroll to position [84, 0]
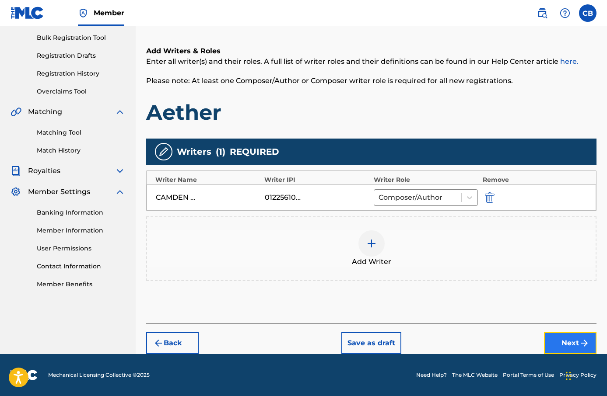
click at [567, 338] on button "Next" at bounding box center [570, 344] width 53 height 22
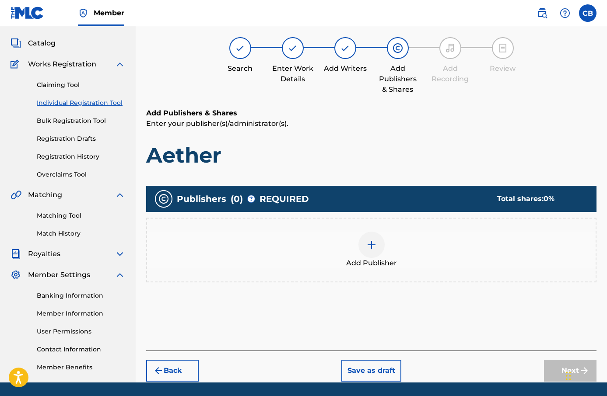
scroll to position [39, 0]
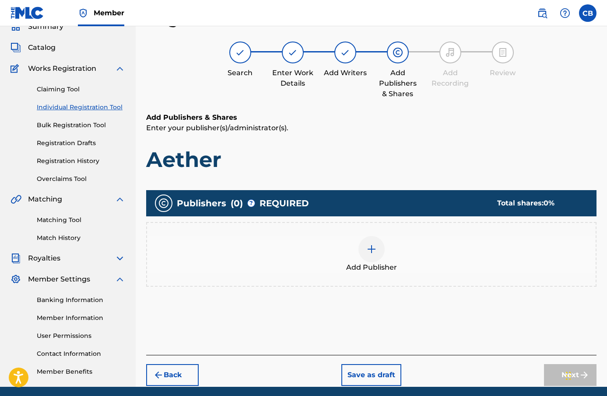
click at [369, 249] on img at bounding box center [371, 249] width 11 height 11
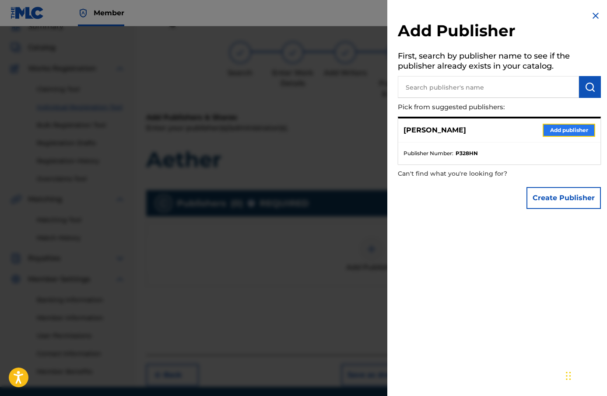
click at [572, 127] on button "Add publisher" at bounding box center [569, 130] width 53 height 13
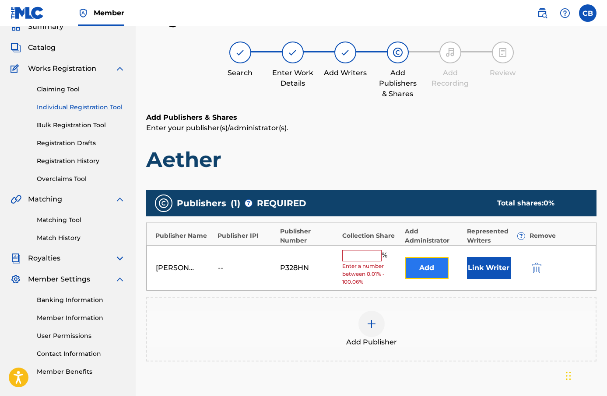
click at [432, 267] on button "Add" at bounding box center [427, 268] width 44 height 22
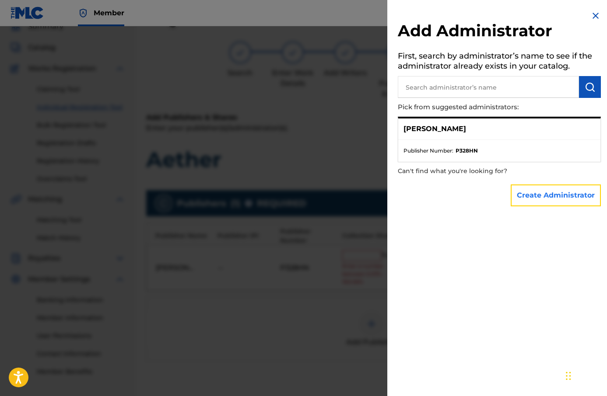
click at [554, 198] on button "Create Administrator" at bounding box center [556, 196] width 90 height 22
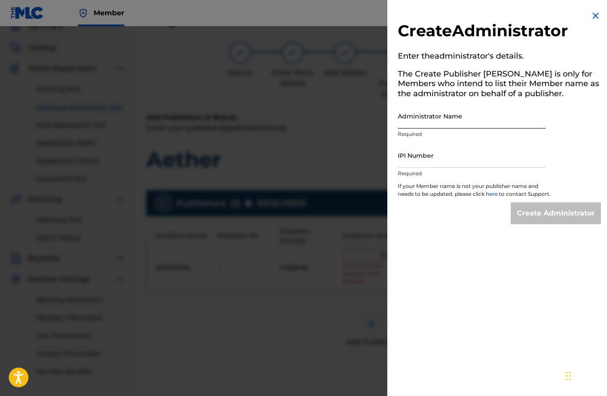
click at [464, 115] on input "Administrator Name" at bounding box center [472, 116] width 148 height 25
click at [469, 159] on input "IPI Number" at bounding box center [472, 155] width 148 height 25
type input "1225610785"
click at [537, 212] on div "Create Administrator" at bounding box center [556, 214] width 90 height 22
click at [536, 220] on div "Create Administrator" at bounding box center [556, 214] width 90 height 22
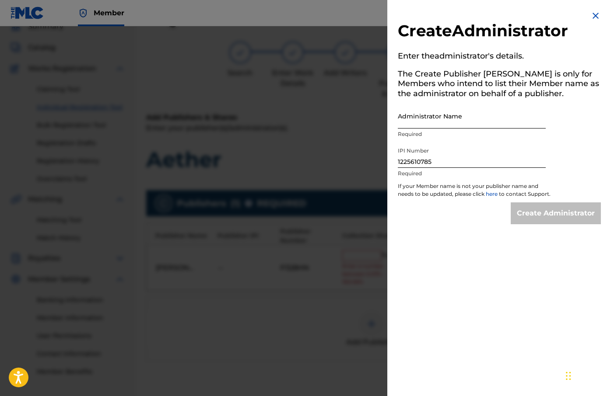
click at [459, 117] on input "Administrator Name" at bounding box center [472, 116] width 148 height 25
type input "Camden [PERSON_NAME]"
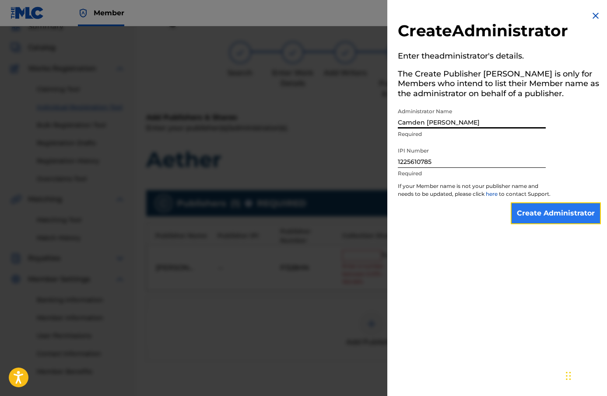
click at [545, 214] on input "Create Administrator" at bounding box center [556, 214] width 90 height 22
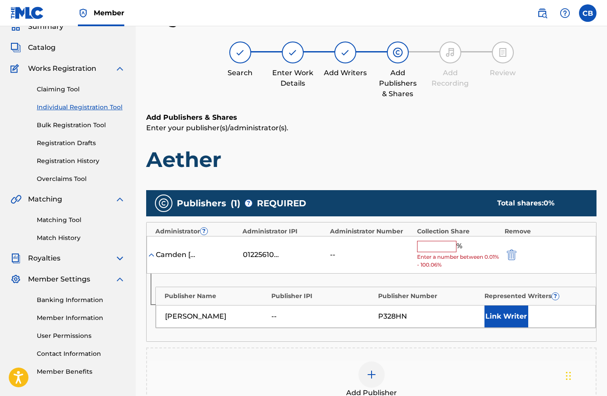
click at [444, 236] on div "Camden [PERSON_NAME] 01225610785 -- % Enter a number between 0.01% - 100.06%" at bounding box center [371, 255] width 449 height 38
click at [444, 241] on input "text" at bounding box center [436, 246] width 39 height 11
type input "100"
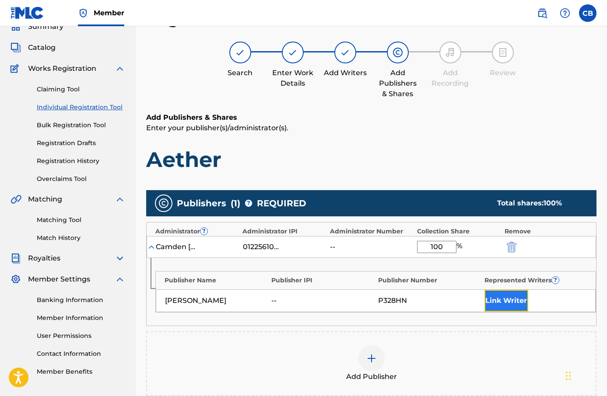
click at [510, 301] on button "Link Writer" at bounding box center [506, 301] width 44 height 22
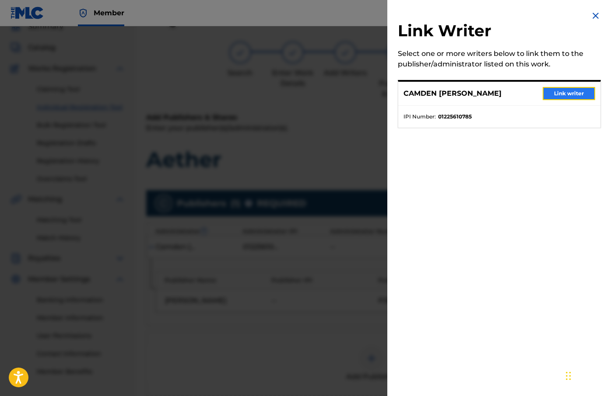
click at [581, 95] on button "Link writer" at bounding box center [569, 93] width 53 height 13
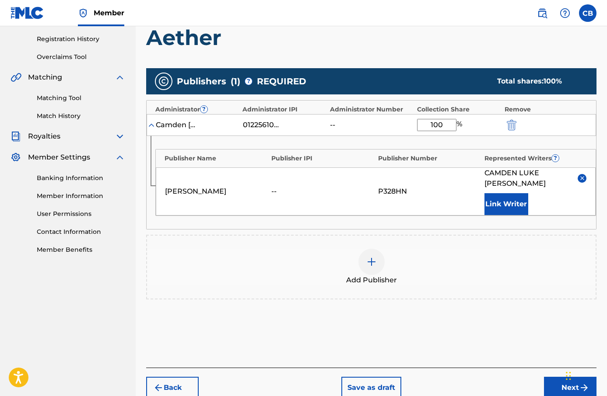
scroll to position [177, 0]
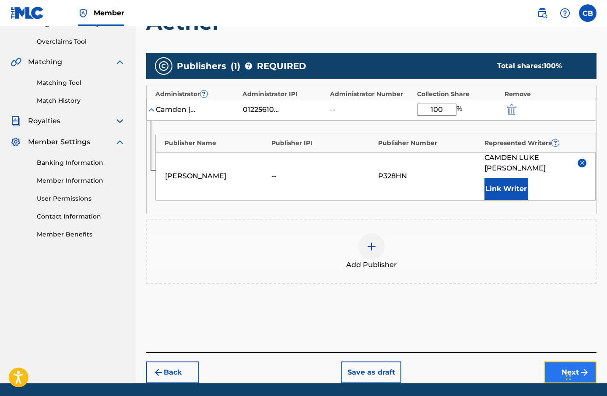
click at [556, 375] on button "Next" at bounding box center [570, 373] width 53 height 22
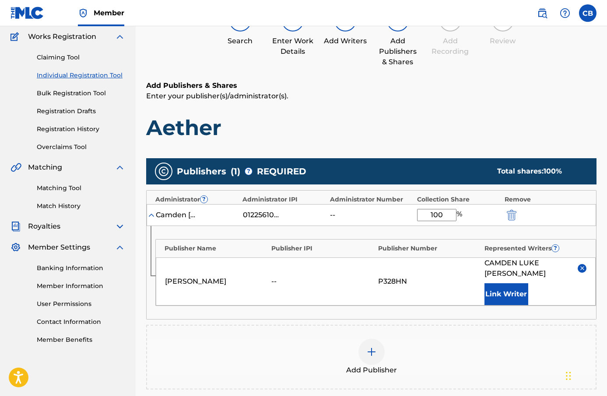
scroll to position [39, 0]
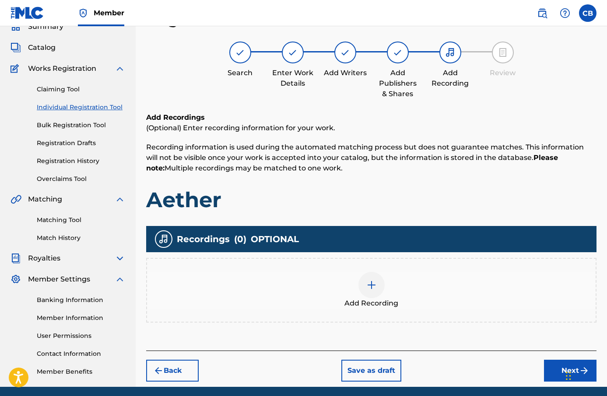
click at [379, 281] on div at bounding box center [371, 285] width 26 height 26
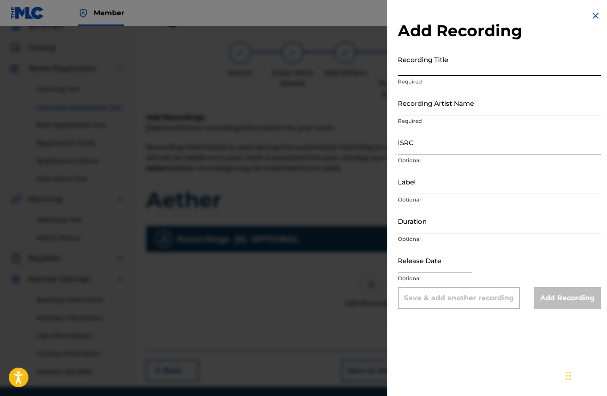
click at [437, 74] on input "Recording Title" at bounding box center [499, 63] width 203 height 25
paste input "Aether"
type input "Aether"
click at [442, 107] on input "Recording Artist Name" at bounding box center [499, 103] width 203 height 25
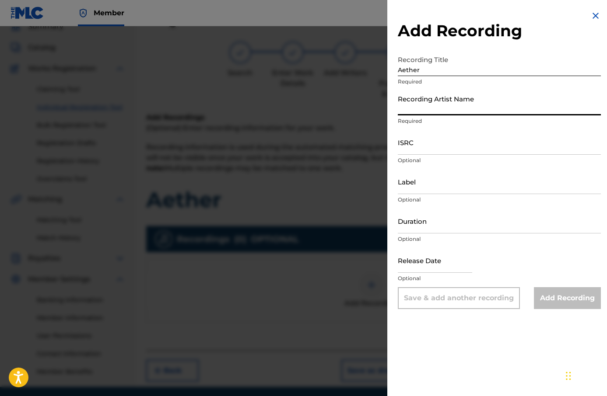
type input "[PERSON_NAME]"
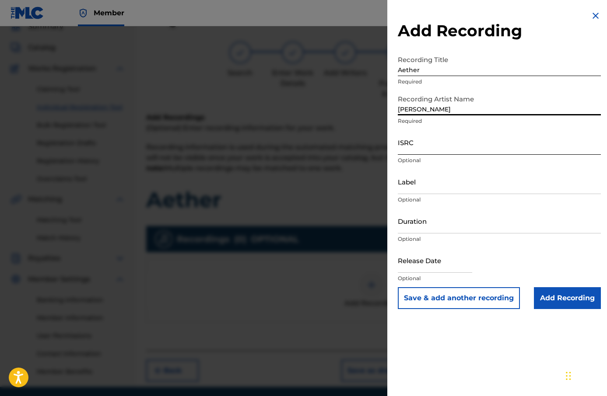
click at [452, 153] on input "ISRC" at bounding box center [499, 142] width 203 height 25
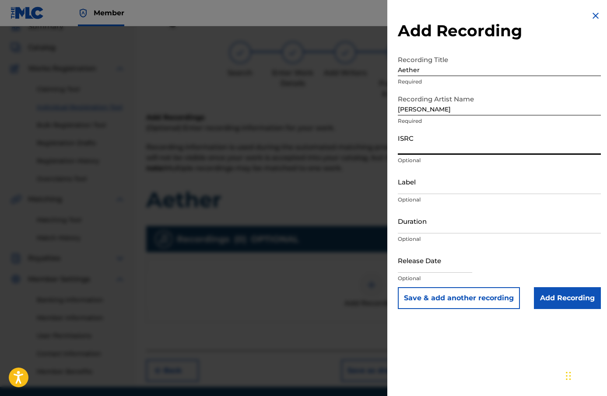
paste input "AU3SE2503206"
type input "AU3SE2503206"
click at [425, 186] on input "Label" at bounding box center [499, 181] width 203 height 25
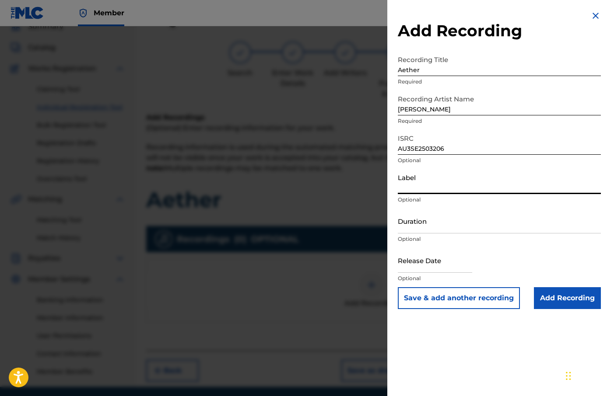
type input "[PERSON_NAME]"
click at [455, 228] on input "Duration" at bounding box center [499, 221] width 203 height 25
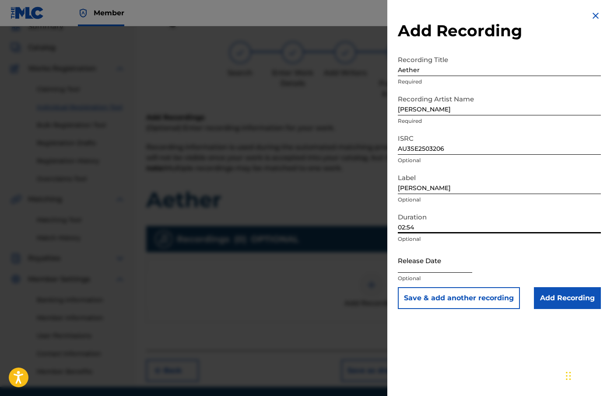
type input "02:54"
click at [428, 268] on input "text" at bounding box center [435, 260] width 74 height 25
select select "8"
select select "2025"
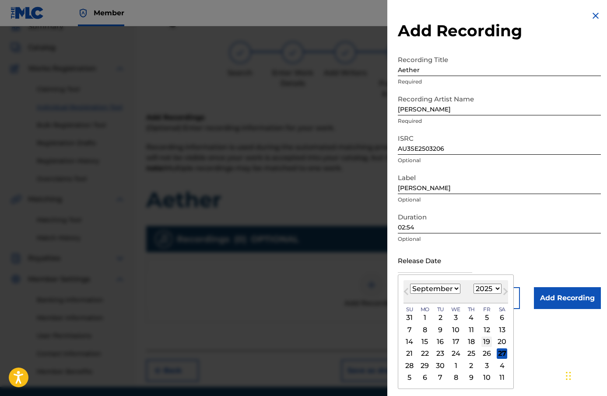
click at [485, 341] on div "19" at bounding box center [486, 342] width 11 height 11
type input "[DATE]"
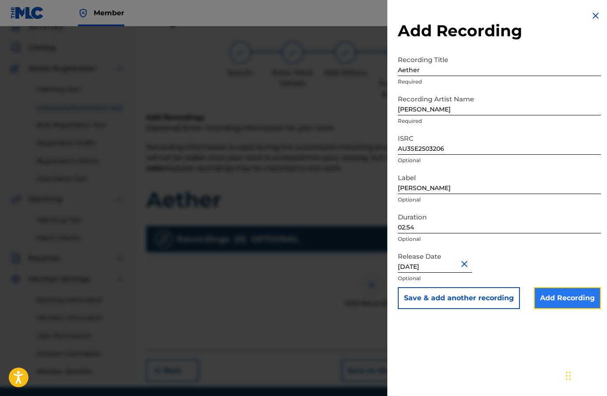
click at [560, 298] on input "Add Recording" at bounding box center [567, 299] width 67 height 22
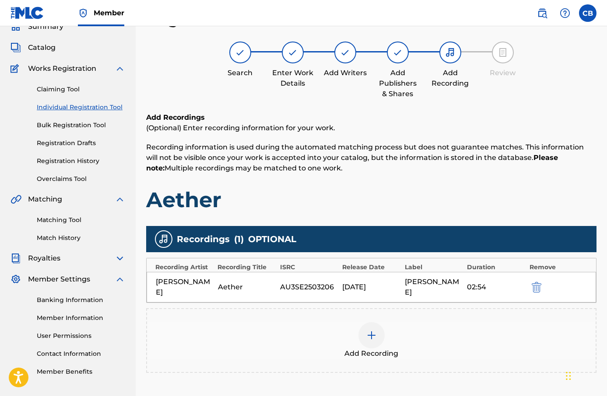
scroll to position [117, 0]
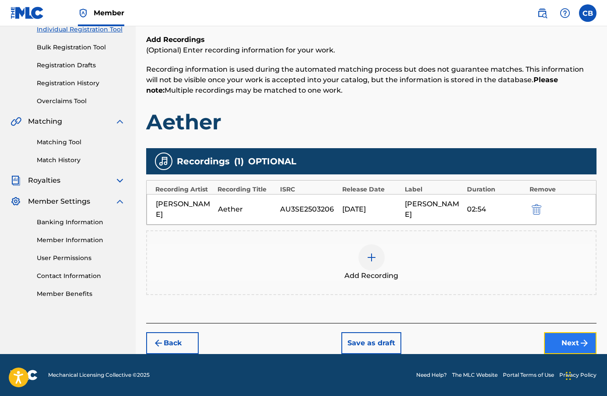
click at [570, 338] on button "Next" at bounding box center [570, 344] width 53 height 22
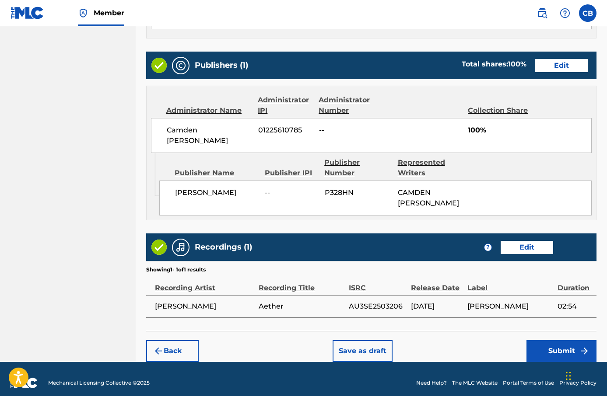
scroll to position [421, 0]
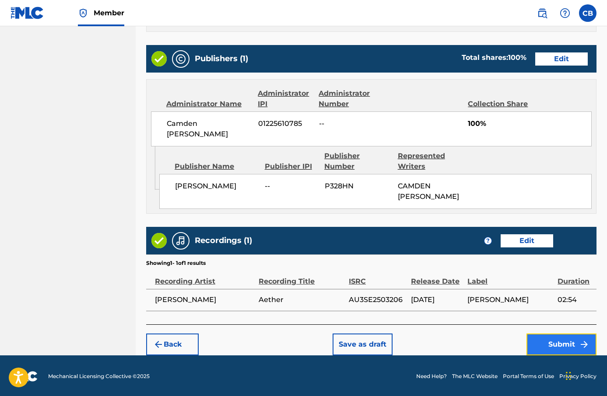
click at [564, 336] on button "Submit" at bounding box center [561, 345] width 70 height 22
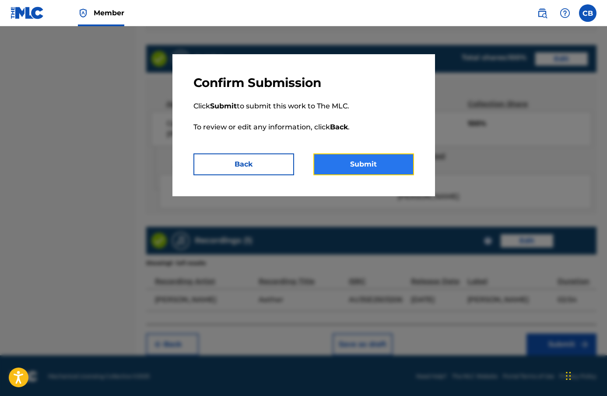
click at [395, 158] on button "Submit" at bounding box center [363, 165] width 101 height 22
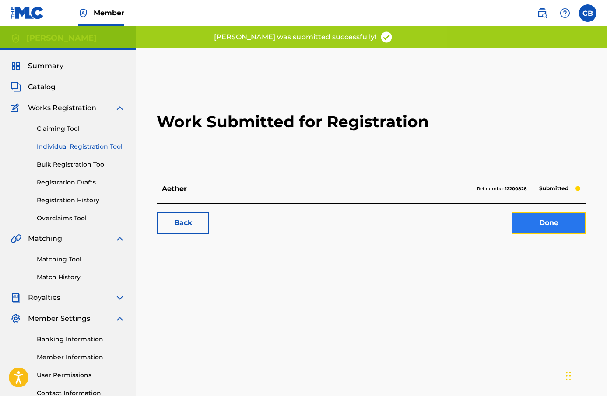
click at [555, 222] on link "Done" at bounding box center [549, 223] width 74 height 22
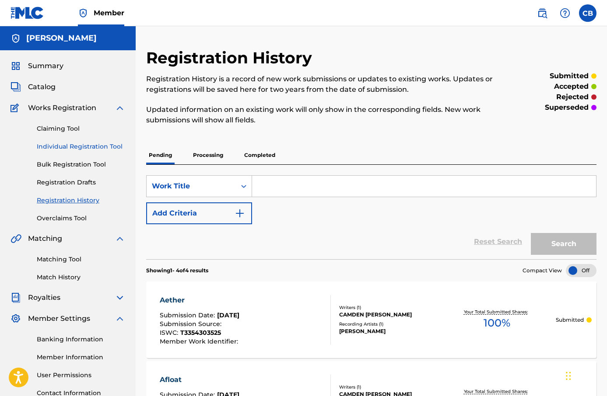
click at [75, 146] on link "Individual Registration Tool" at bounding box center [81, 146] width 88 height 9
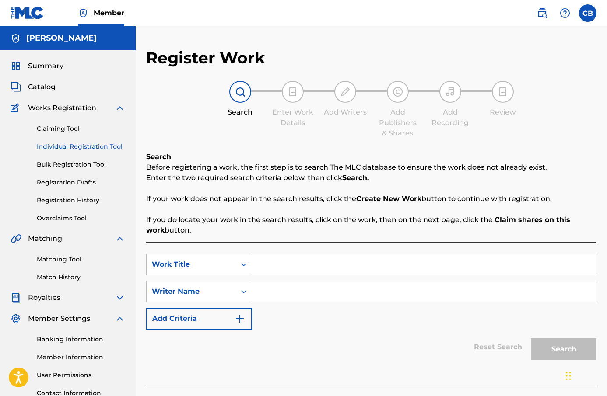
click at [281, 262] on input "Search Form" at bounding box center [424, 264] width 344 height 21
click at [275, 263] on input "Search Form" at bounding box center [424, 264] width 344 height 21
paste input "Water"
type input "Water"
click at [281, 300] on input "Search Form" at bounding box center [424, 291] width 344 height 21
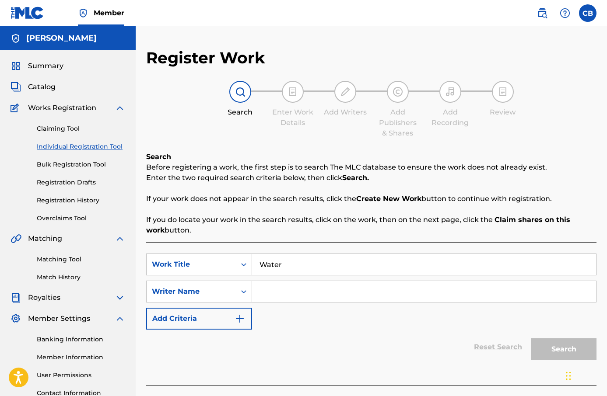
type input "[PERSON_NAME]"
click at [552, 342] on button "Search" at bounding box center [564, 350] width 66 height 22
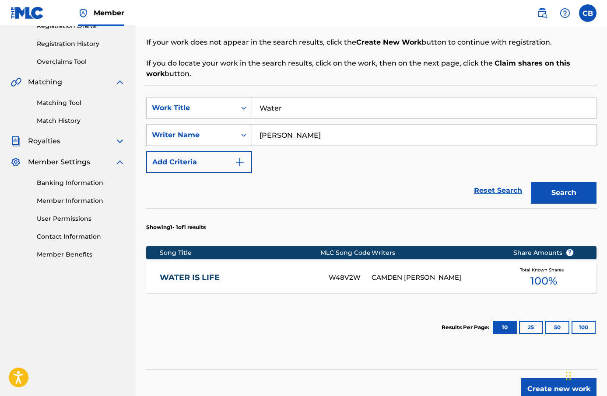
scroll to position [203, 0]
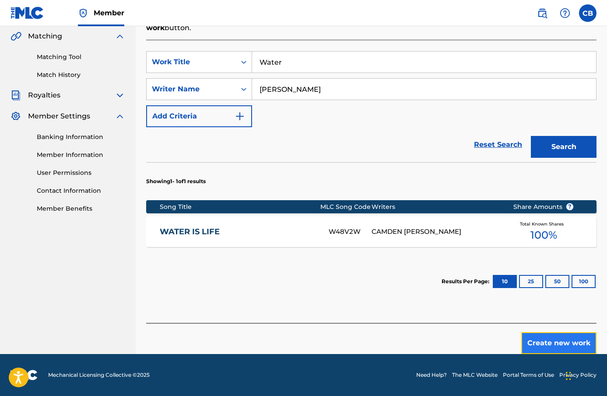
click at [561, 352] on button "Create new work" at bounding box center [558, 344] width 75 height 22
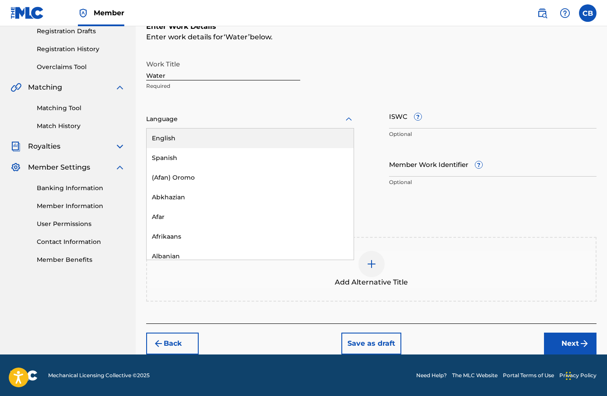
click at [217, 122] on div at bounding box center [250, 119] width 208 height 11
click at [224, 133] on div "English" at bounding box center [250, 139] width 207 height 20
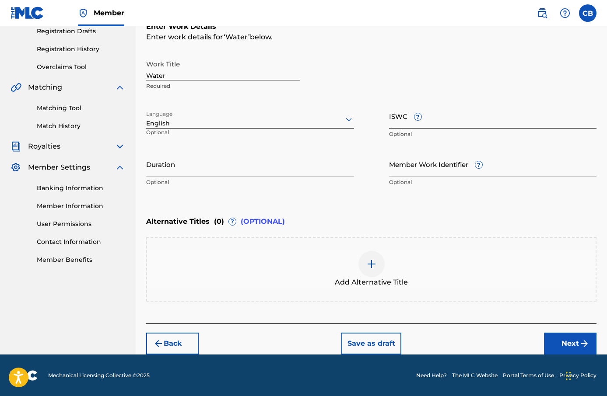
click at [417, 122] on input "ISWC ?" at bounding box center [493, 116] width 208 height 25
paste input "T-335.127.081-6"
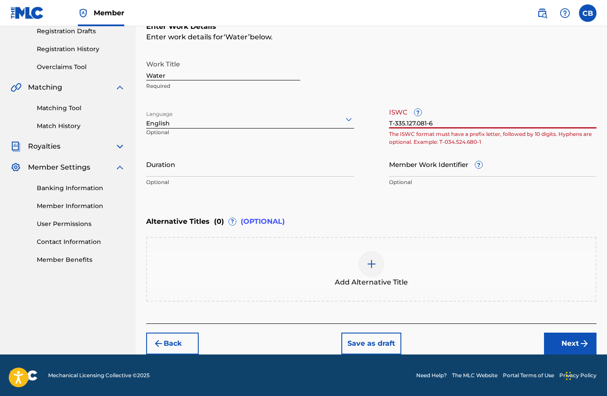
click at [417, 123] on input "T-335.127.081-6" at bounding box center [493, 116] width 208 height 25
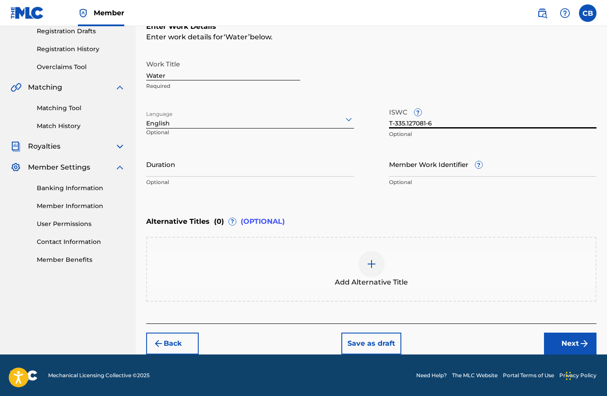
click at [407, 124] on input "T-335.127081-6" at bounding box center [493, 116] width 208 height 25
click at [407, 123] on input "T-335.127081-6" at bounding box center [493, 116] width 208 height 25
type input "T-335127081-6"
click at [368, 162] on div "Work Title Water Required Language English Optional ISWC ? T-335127081-6 Option…" at bounding box center [371, 124] width 450 height 136
click at [322, 179] on p "Optional" at bounding box center [250, 183] width 208 height 8
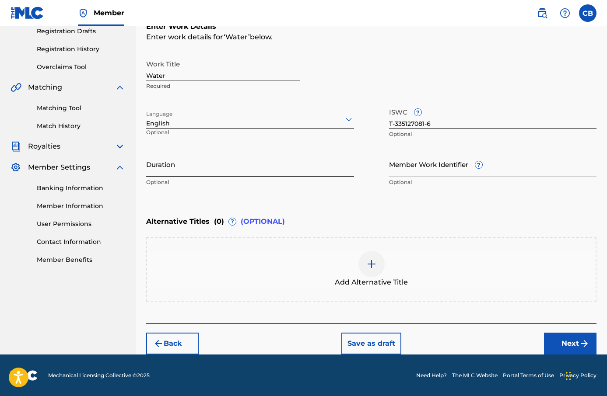
click at [320, 168] on input "Duration" at bounding box center [250, 164] width 208 height 25
type input "06:51"
click at [356, 201] on div "Enter Work Details Enter work details for ‘ Water ’ below. Work Title Water Req…" at bounding box center [371, 106] width 450 height 212
click at [573, 341] on button "Next" at bounding box center [570, 344] width 53 height 22
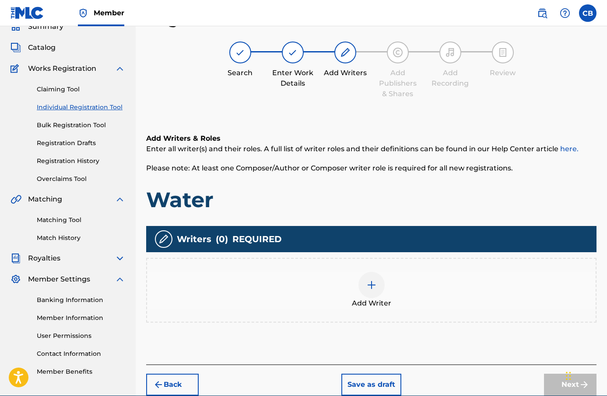
scroll to position [81, 0]
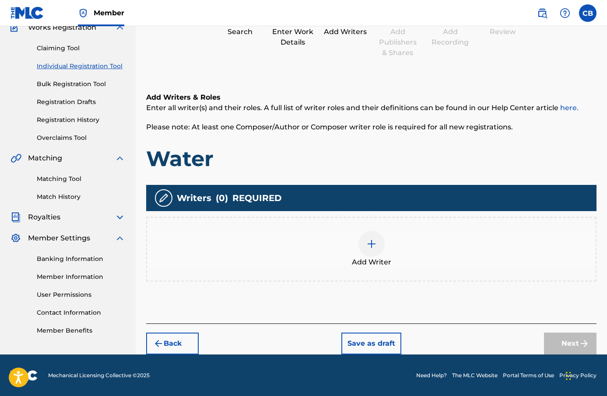
click at [369, 241] on img at bounding box center [371, 244] width 11 height 11
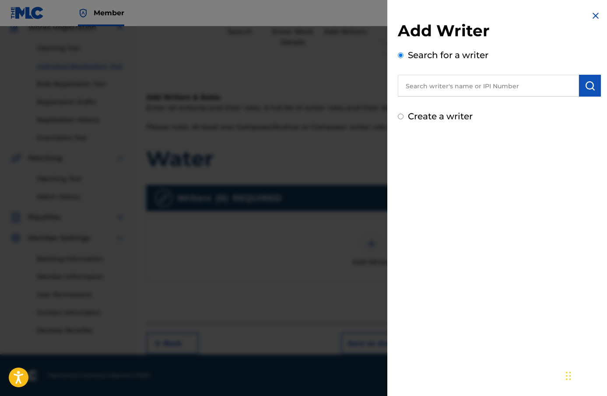
click at [449, 88] on input "text" at bounding box center [488, 86] width 181 height 22
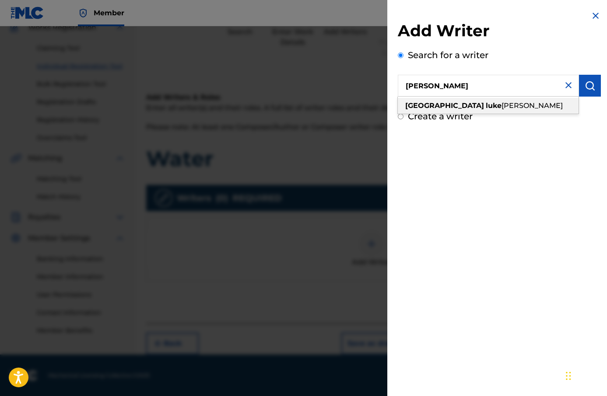
click at [502, 108] on span "[PERSON_NAME]" at bounding box center [532, 106] width 61 height 8
type input "camden [PERSON_NAME]"
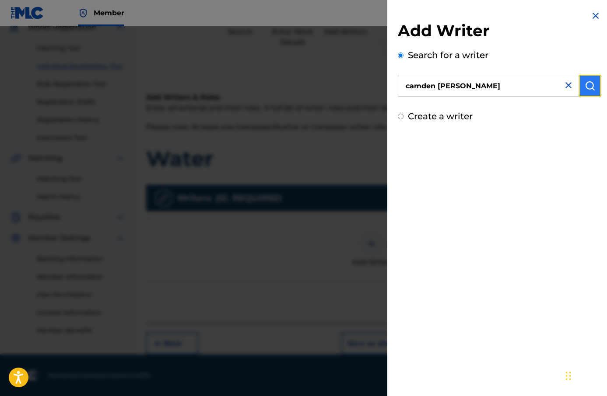
click at [579, 89] on button "submit" at bounding box center [590, 86] width 22 height 22
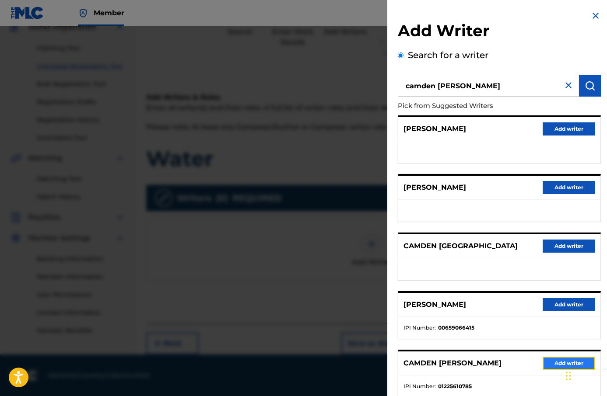
click at [551, 362] on button "Add writer" at bounding box center [569, 363] width 53 height 13
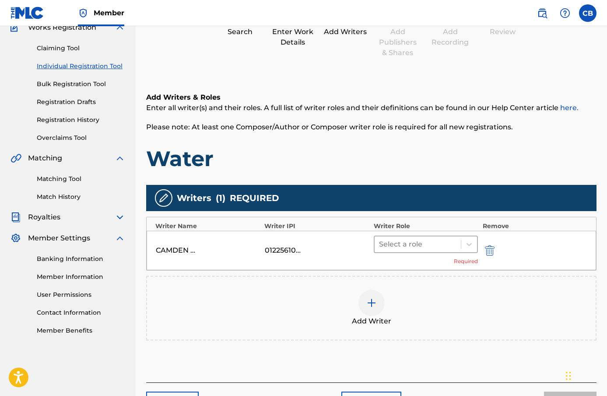
click at [411, 241] on div at bounding box center [418, 245] width 78 height 12
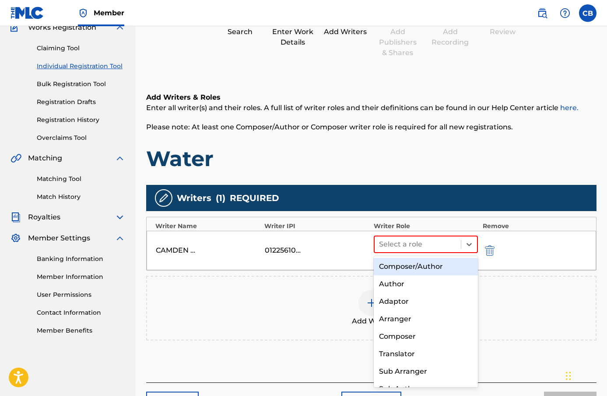
click at [414, 267] on div "Composer/Author" at bounding box center [426, 267] width 105 height 18
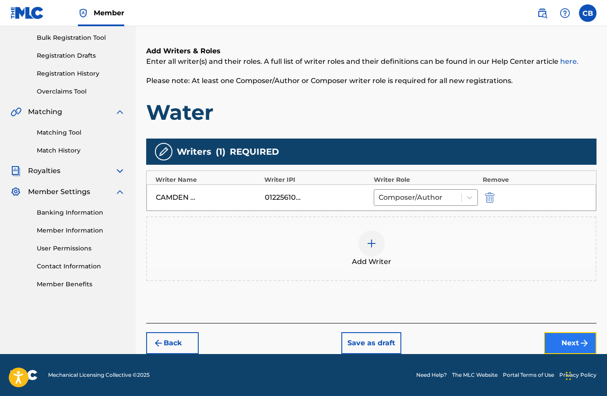
click at [572, 352] on button "Next" at bounding box center [570, 344] width 53 height 22
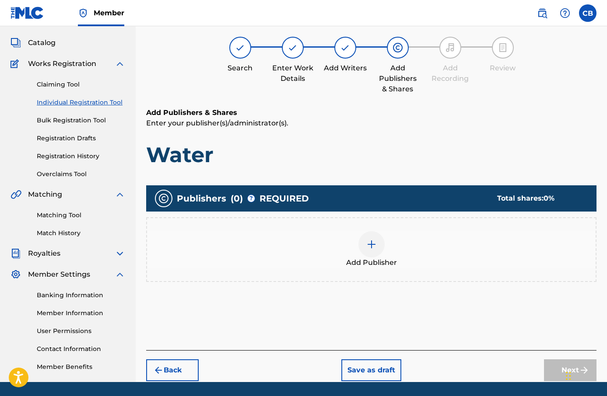
scroll to position [39, 0]
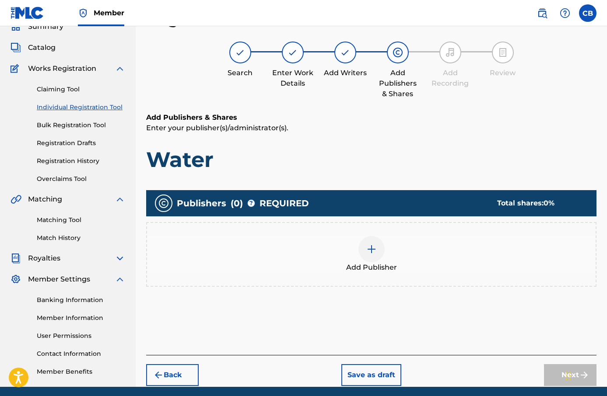
click at [377, 248] on div at bounding box center [371, 249] width 26 height 26
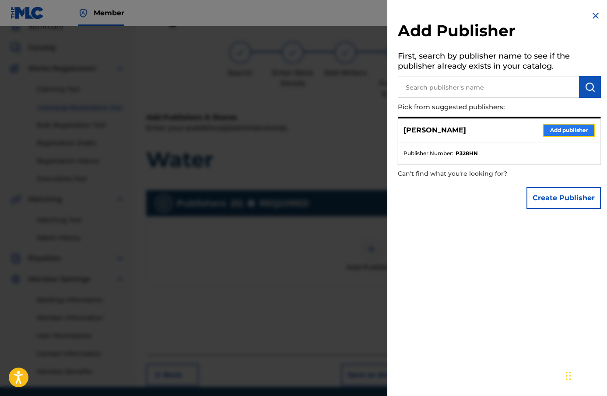
click at [556, 131] on button "Add publisher" at bounding box center [569, 130] width 53 height 13
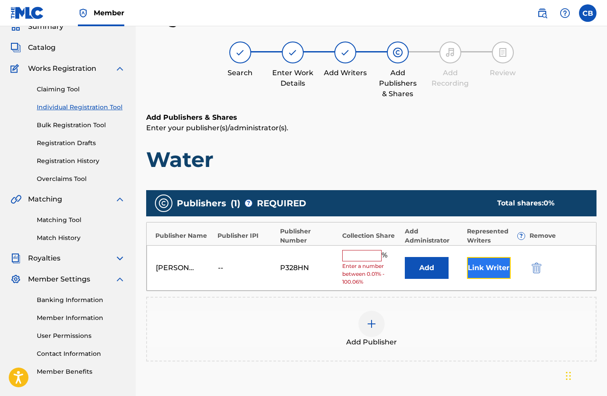
click at [481, 260] on button "Link Writer" at bounding box center [489, 268] width 44 height 22
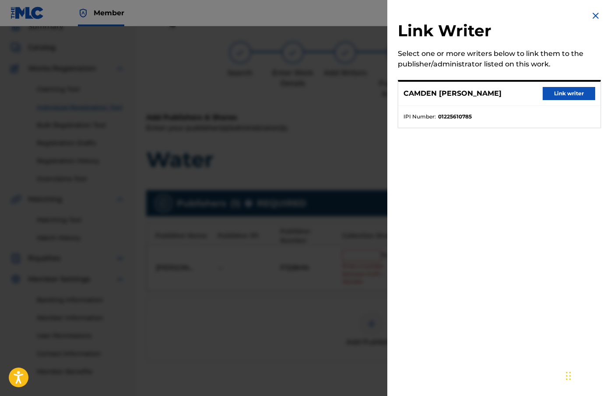
click at [558, 85] on div "CAMDEN [PERSON_NAME] Link writer" at bounding box center [499, 94] width 202 height 24
click at [558, 86] on div "CAMDEN [PERSON_NAME] Link writer" at bounding box center [499, 94] width 202 height 24
click at [558, 88] on button "Link writer" at bounding box center [569, 93] width 53 height 13
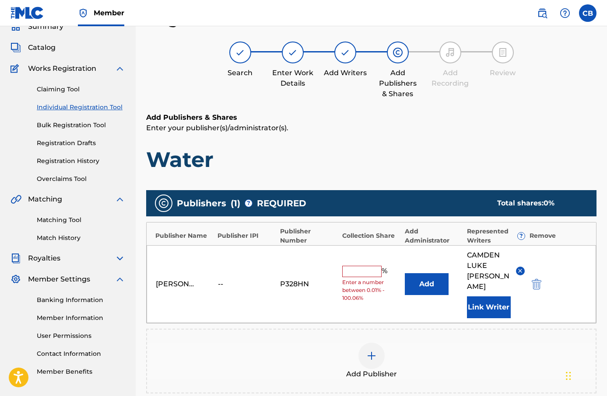
click at [369, 265] on div "[PERSON_NAME] -- P328HN % Enter a number between 0.01% - 100.06% Add CAMDEN [PE…" at bounding box center [371, 285] width 449 height 78
click at [369, 271] on input "text" at bounding box center [361, 271] width 39 height 11
type input "100"
click at [437, 286] on button "Add" at bounding box center [427, 285] width 44 height 22
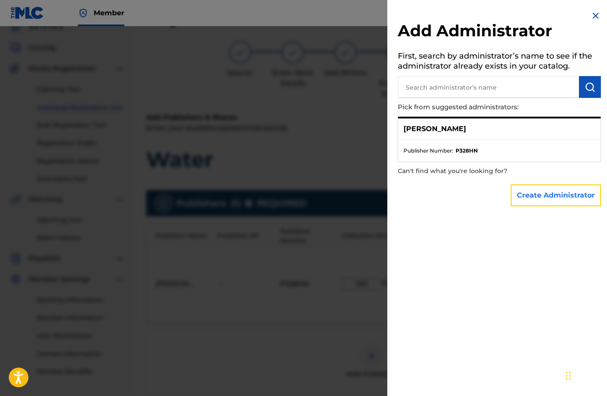
click at [533, 192] on button "Create Administrator" at bounding box center [556, 196] width 90 height 22
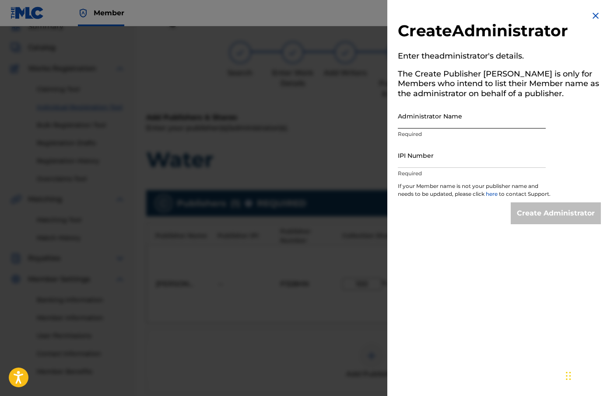
click at [450, 116] on input "Administrator Name" at bounding box center [472, 116] width 148 height 25
type input "Camden [PERSON_NAME]"
click at [460, 163] on input "IPI Number" at bounding box center [472, 155] width 148 height 25
type input "1225610785"
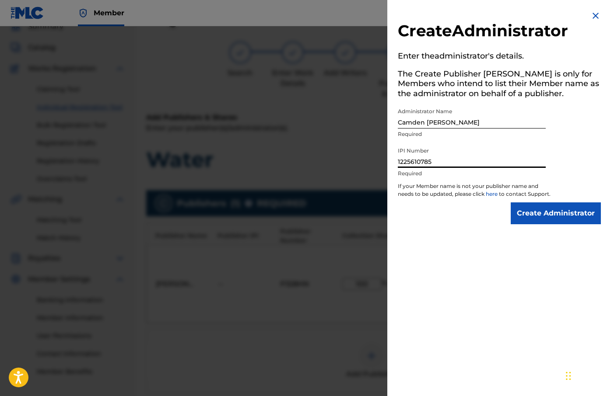
click at [527, 203] on p "If your Member name is not your publisher name and needs to be updated, please …" at bounding box center [474, 192] width 153 height 20
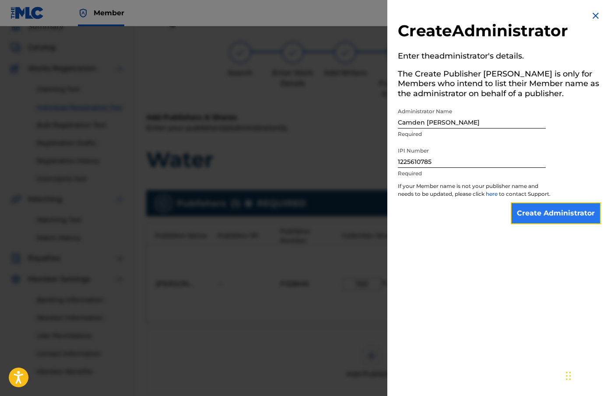
click at [530, 213] on input "Create Administrator" at bounding box center [556, 214] width 90 height 22
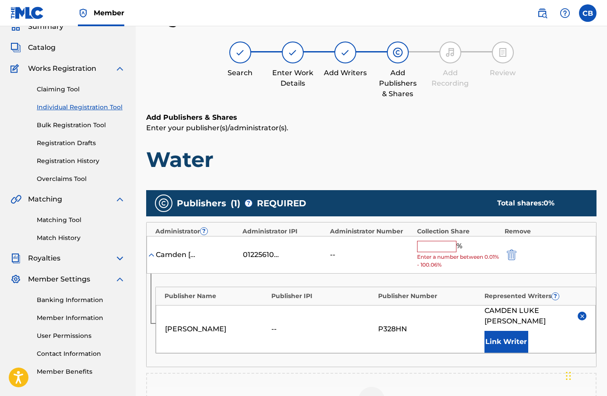
click at [446, 248] on input "text" at bounding box center [436, 246] width 39 height 11
type input "100"
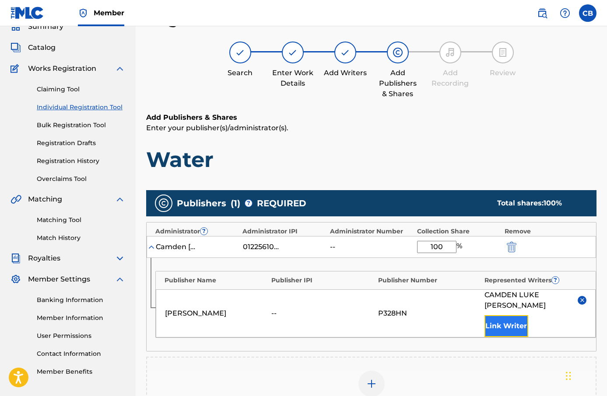
click at [510, 318] on button "Link Writer" at bounding box center [506, 327] width 44 height 22
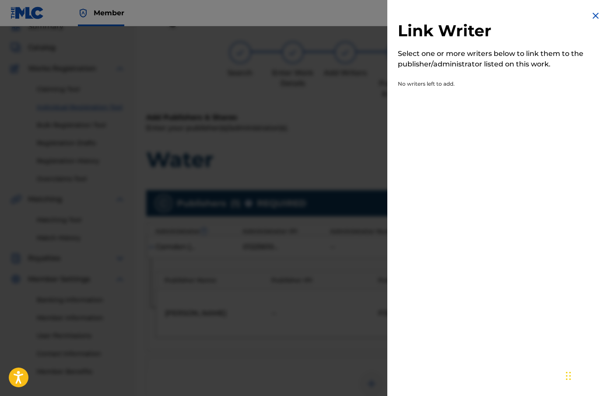
click at [590, 11] on img at bounding box center [595, 16] width 11 height 11
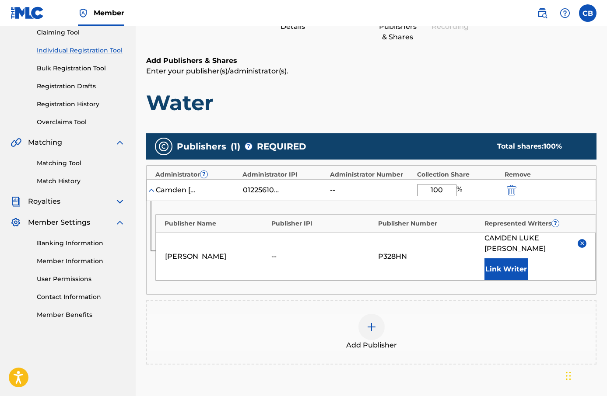
scroll to position [206, 0]
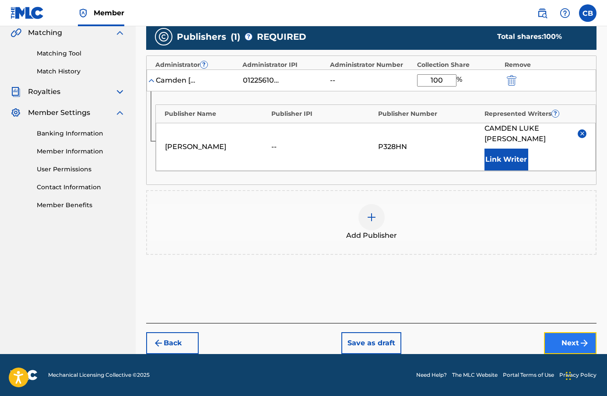
click at [574, 337] on button "Next" at bounding box center [570, 344] width 53 height 22
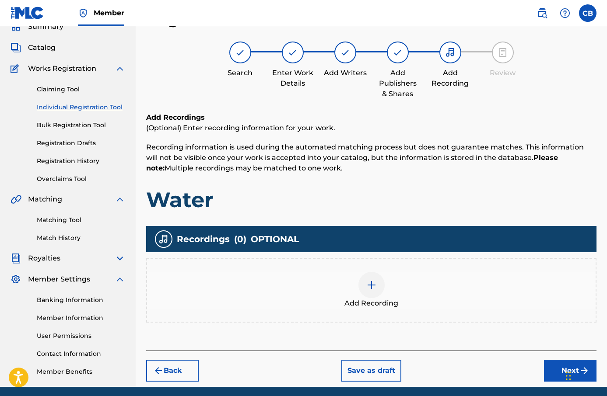
scroll to position [72, 0]
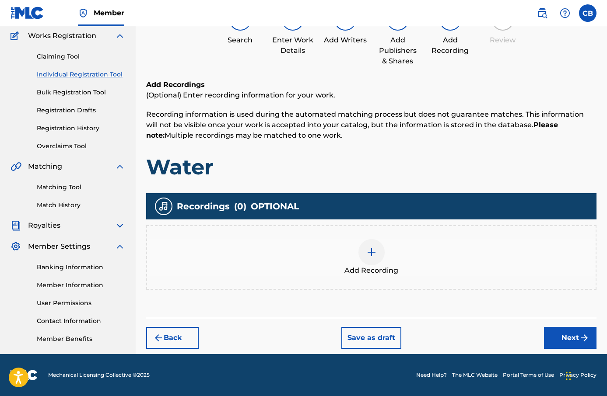
click at [368, 244] on div at bounding box center [371, 252] width 26 height 26
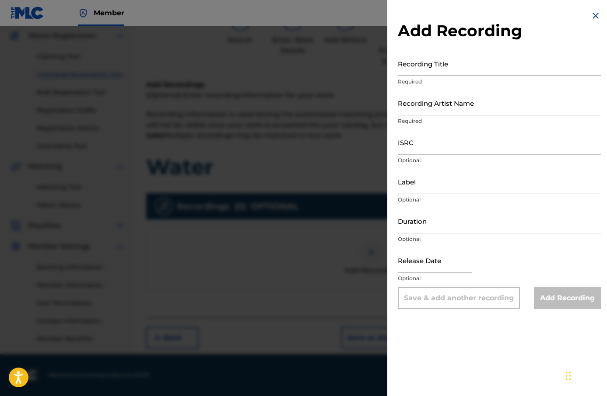
click at [450, 72] on input "Recording Title" at bounding box center [499, 63] width 203 height 25
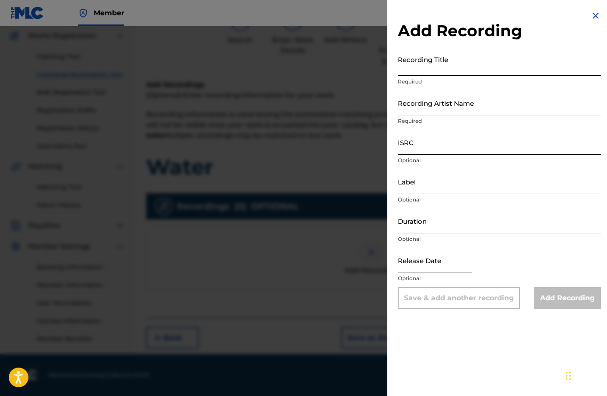
paste input "Water"
type input "Water"
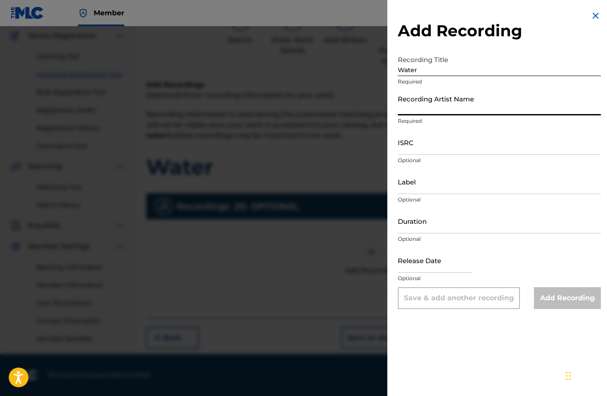
click at [437, 104] on input "Recording Artist Name" at bounding box center [499, 103] width 203 height 25
type input "[PERSON_NAME]"
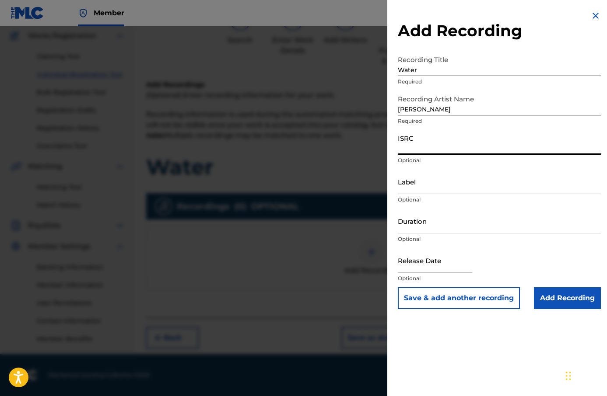
click at [447, 141] on input "ISRC" at bounding box center [499, 142] width 203 height 25
paste input "SE6SA2562427"
type input "SE6SA2562427"
click at [447, 188] on input "Label" at bounding box center [499, 181] width 203 height 25
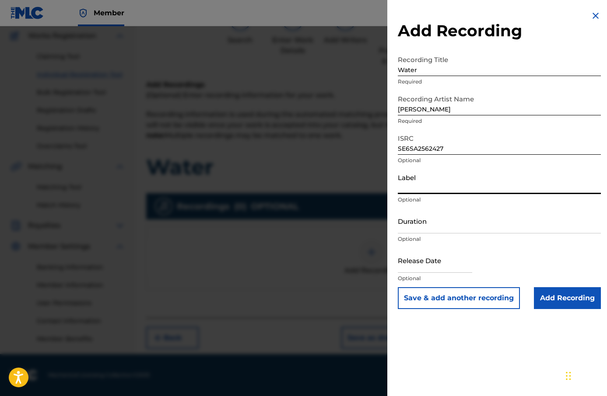
type input "[PERSON_NAME]"
click at [464, 219] on input "Duration" at bounding box center [499, 221] width 203 height 25
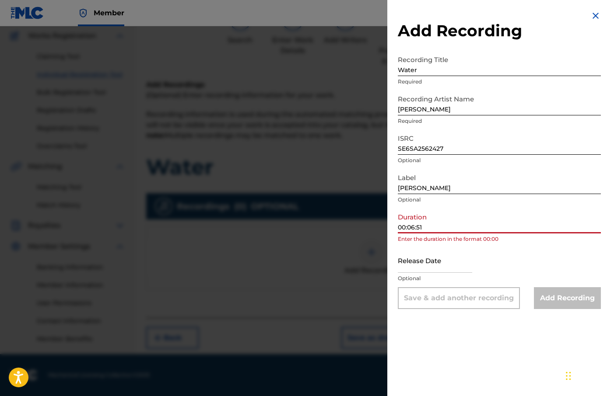
drag, startPoint x: 407, startPoint y: 228, endPoint x: 384, endPoint y: 225, distance: 23.9
click at [384, 225] on div "Add Recording Recording Title Water Required Recording Artist Name [PERSON_NAME…" at bounding box center [303, 211] width 607 height 370
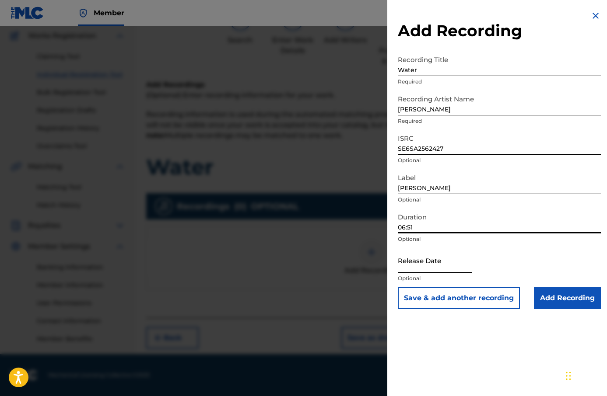
type input "06:51"
click at [461, 265] on input "text" at bounding box center [435, 260] width 74 height 25
select select "8"
select select "2025"
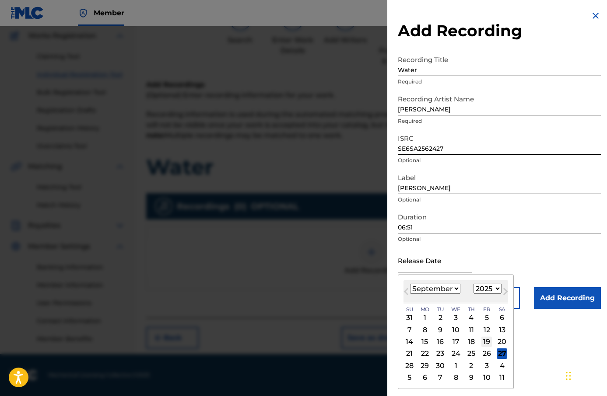
click at [484, 337] on div "19" at bounding box center [486, 342] width 11 height 11
type input "[DATE]"
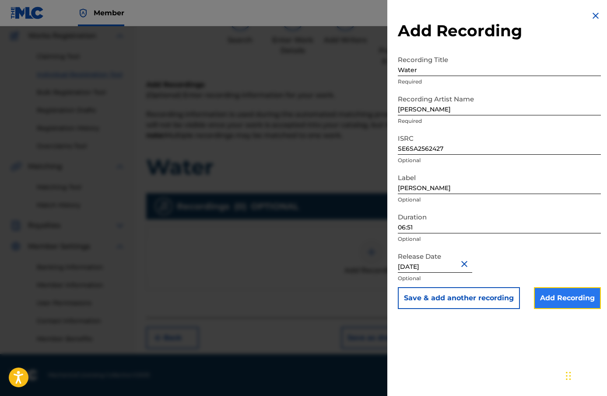
click at [571, 304] on input "Add Recording" at bounding box center [567, 299] width 67 height 22
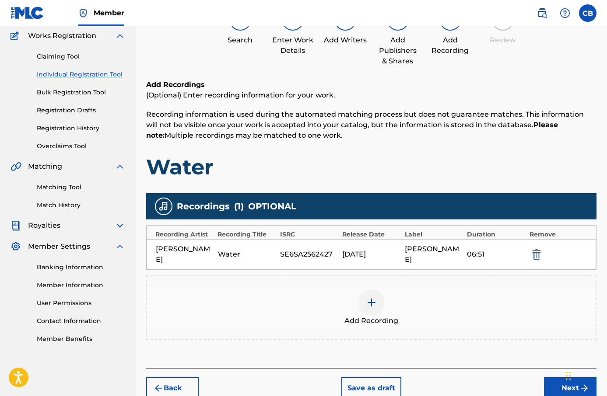
scroll to position [117, 0]
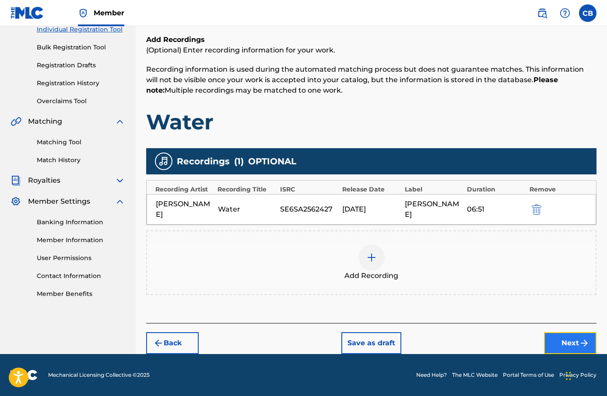
click at [572, 341] on button "Next" at bounding box center [570, 344] width 53 height 22
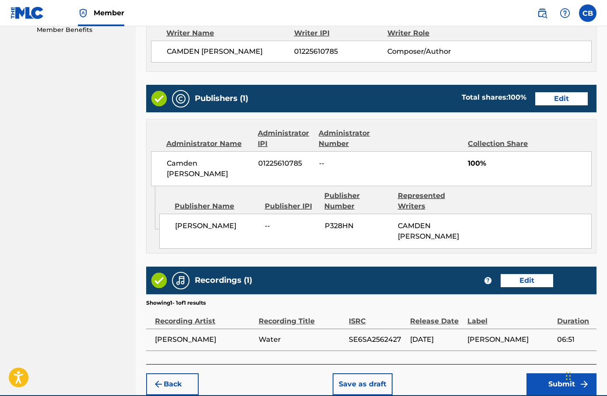
scroll to position [421, 0]
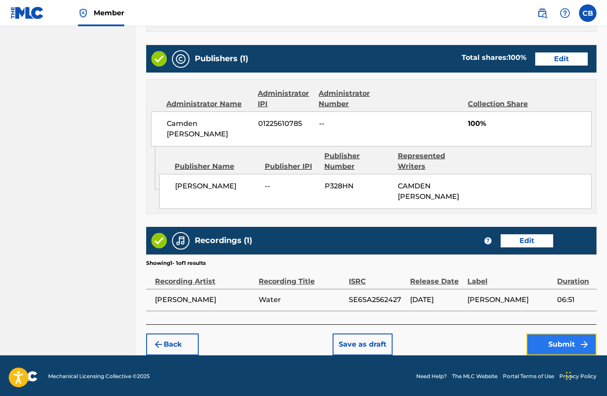
click at [570, 341] on button "Submit" at bounding box center [561, 345] width 70 height 22
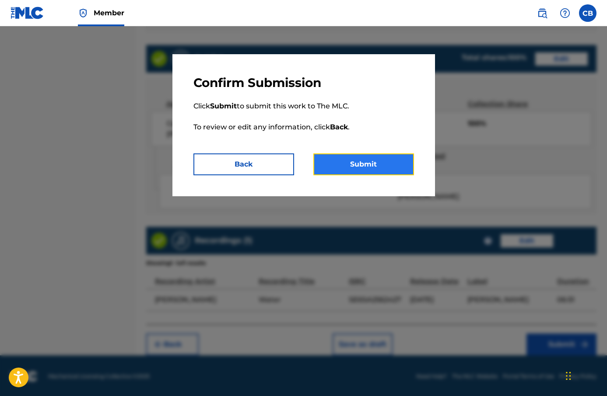
click at [379, 172] on button "Submit" at bounding box center [363, 165] width 101 height 22
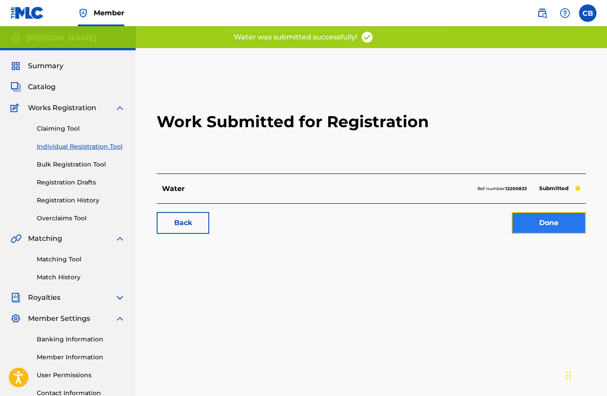
click at [545, 225] on link "Done" at bounding box center [549, 223] width 74 height 22
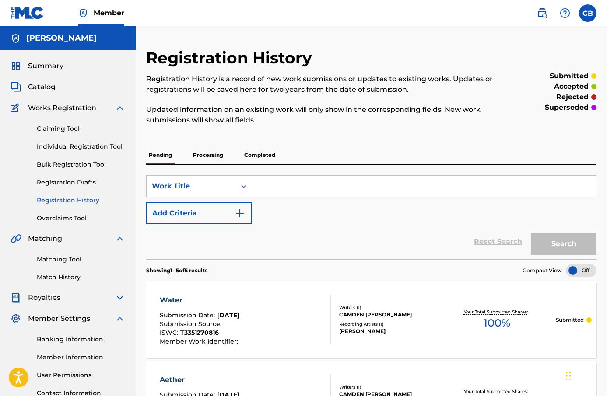
click at [77, 151] on div "Claiming Tool Individual Registration Tool Bulk Registration Tool Registration …" at bounding box center [68, 168] width 115 height 110
click at [77, 151] on link "Individual Registration Tool" at bounding box center [81, 146] width 88 height 9
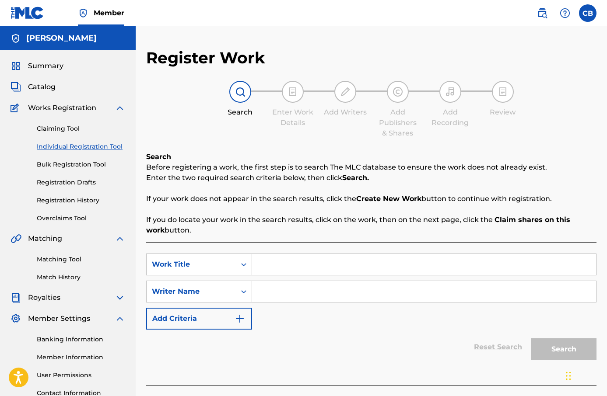
click at [277, 267] on input "Search Form" at bounding box center [424, 264] width 344 height 21
paste input "Sovereign"
type input "Sovereign"
click at [307, 292] on input "Search Form" at bounding box center [424, 291] width 344 height 21
type input "[PERSON_NAME]"
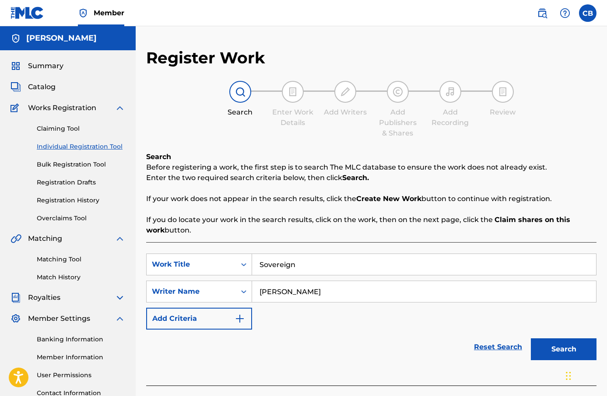
click at [275, 267] on input "Sovereign" at bounding box center [424, 264] width 344 height 21
type input "Sovereign"
click at [558, 344] on button "Search" at bounding box center [564, 350] width 66 height 22
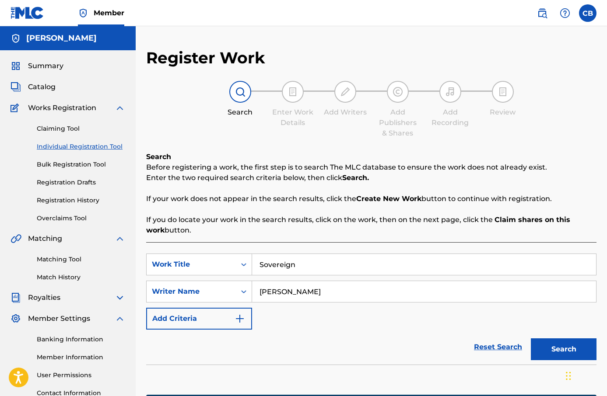
scroll to position [141, 0]
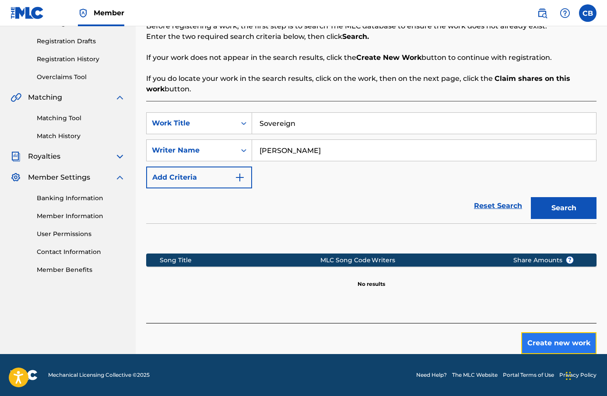
click at [537, 339] on button "Create new work" at bounding box center [558, 344] width 75 height 22
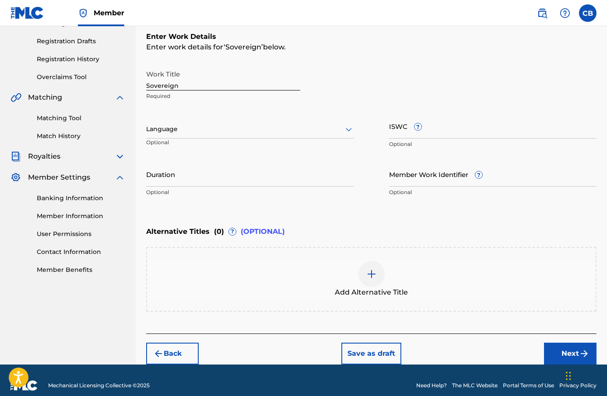
click at [240, 136] on div "Language" at bounding box center [250, 129] width 208 height 18
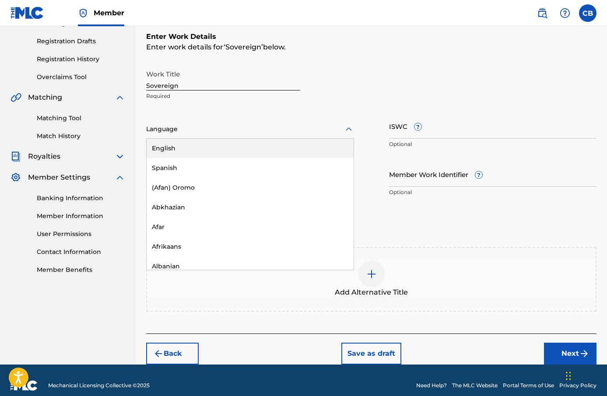
click at [242, 146] on div "English" at bounding box center [250, 149] width 207 height 20
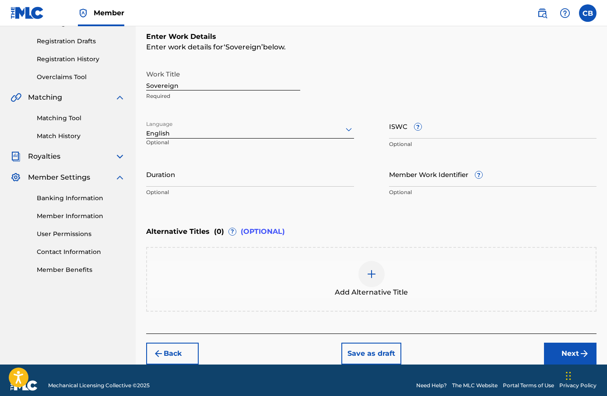
click at [429, 142] on p "Optional" at bounding box center [493, 144] width 208 height 8
click at [430, 133] on input "ISWC ?" at bounding box center [493, 126] width 208 height 25
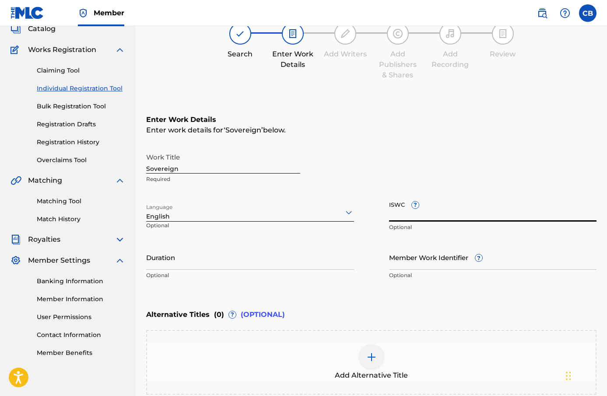
scroll to position [0, 0]
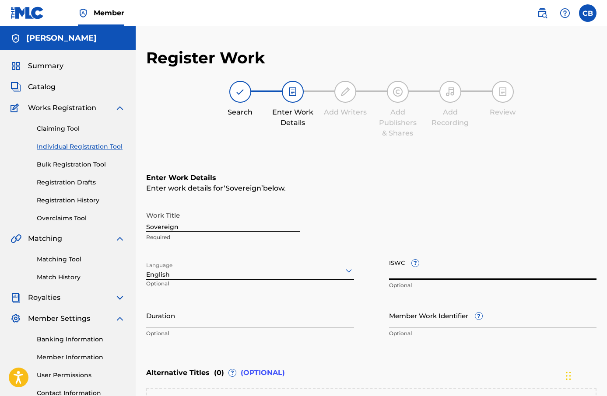
paste input "T-335.430.354-7"
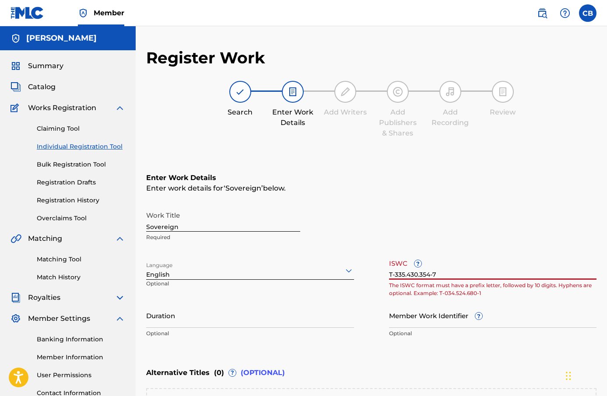
click at [421, 277] on input "T-335.430.354-7" at bounding box center [493, 267] width 208 height 25
click at [406, 277] on input "T-335.430354-7" at bounding box center [493, 267] width 208 height 25
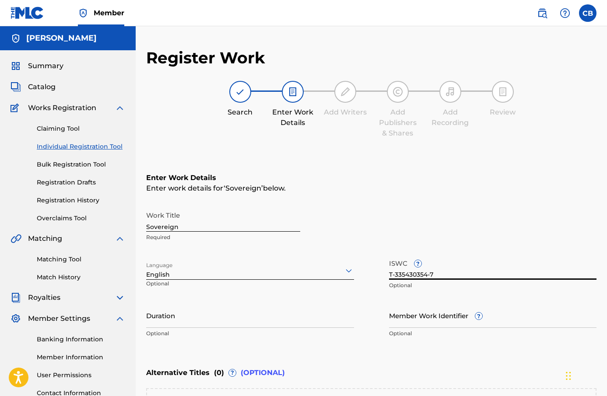
type input "T-335430354-7"
click at [373, 301] on div "Work Title Sovereign Required Language English Optional ISWC ? T-335430354-7 Op…" at bounding box center [371, 275] width 450 height 136
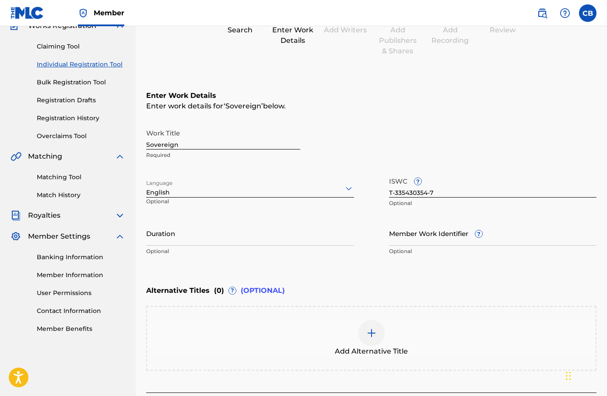
scroll to position [84, 0]
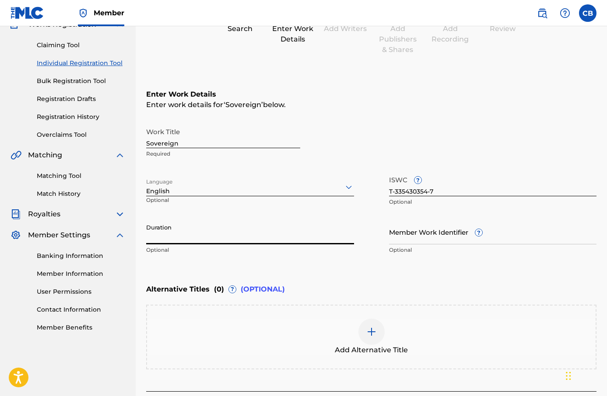
click at [260, 230] on input "Duration" at bounding box center [250, 232] width 208 height 25
type input "05:56"
click at [361, 270] on div "Enter Work Details Enter work details for ‘ Sovereign ’ below. Work Title Sover…" at bounding box center [371, 174] width 450 height 212
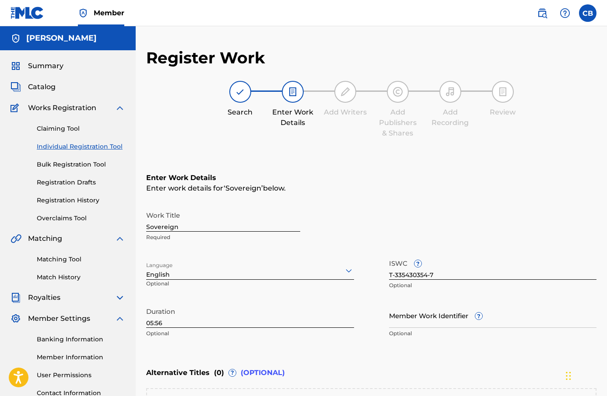
scroll to position [151, 0]
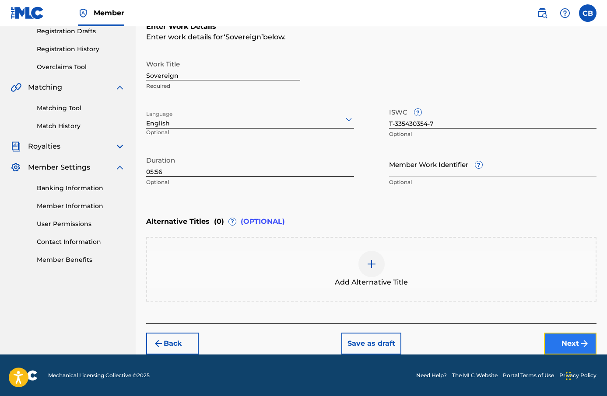
click at [584, 343] on img "submit" at bounding box center [584, 344] width 11 height 11
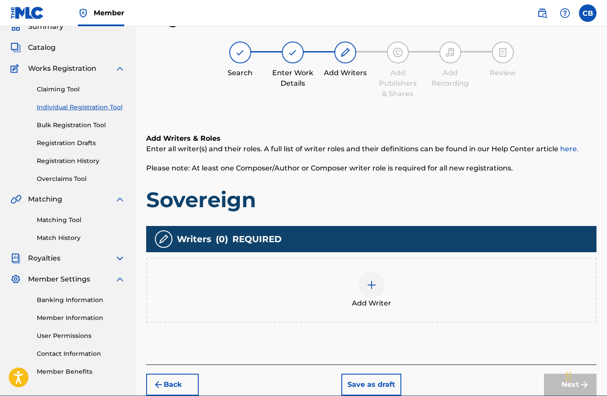
scroll to position [76, 0]
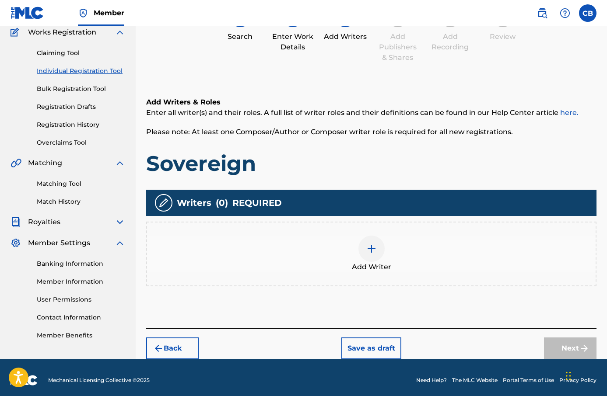
click at [378, 253] on div at bounding box center [371, 249] width 26 height 26
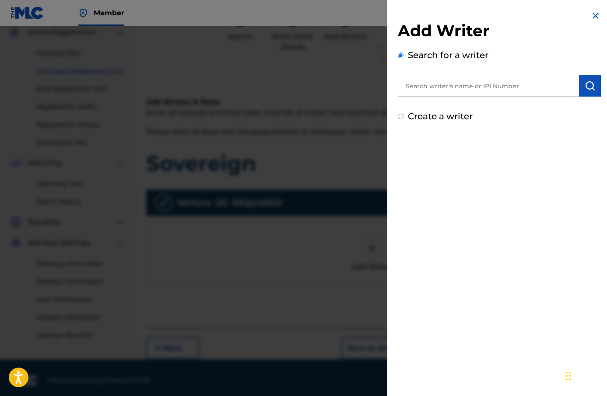
click at [445, 84] on input "text" at bounding box center [488, 86] width 181 height 22
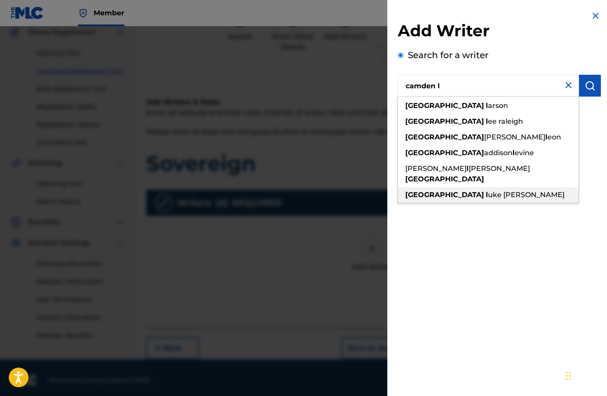
click at [488, 191] on span "uke [PERSON_NAME]" at bounding box center [526, 195] width 77 height 8
type input "camden [PERSON_NAME]"
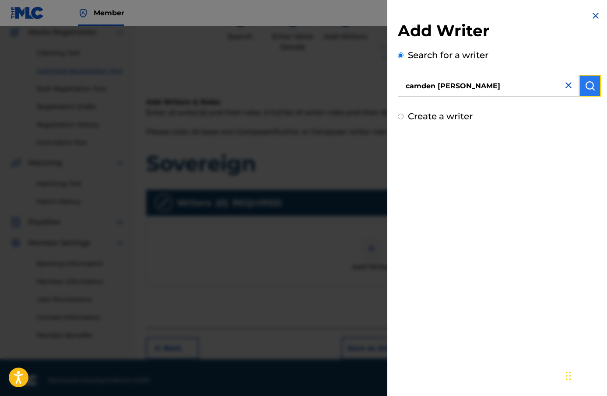
click at [593, 84] on button "submit" at bounding box center [590, 86] width 22 height 22
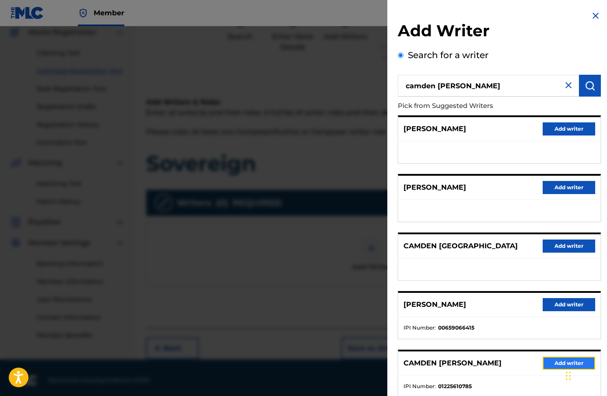
click at [558, 357] on button "Add writer" at bounding box center [569, 363] width 53 height 13
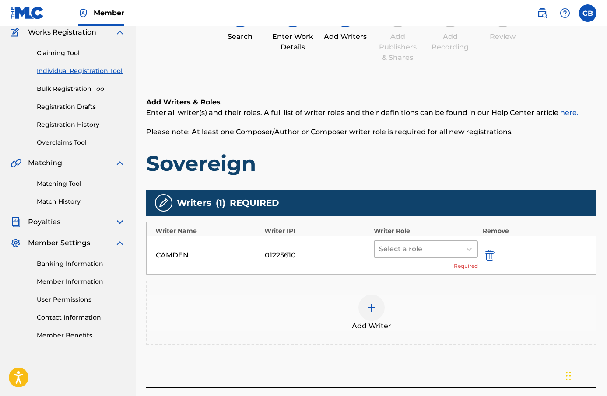
click at [414, 249] on div at bounding box center [418, 249] width 78 height 12
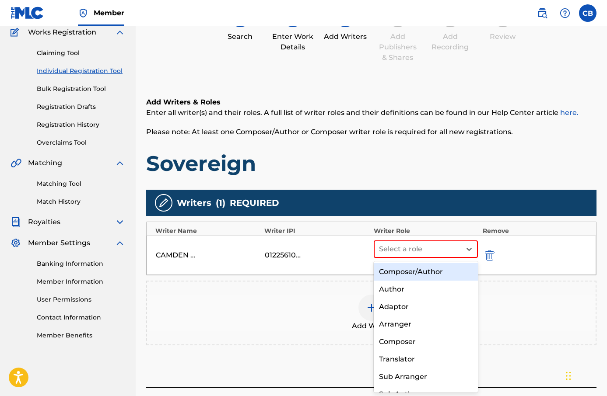
click at [417, 273] on div "Composer/Author" at bounding box center [426, 272] width 105 height 18
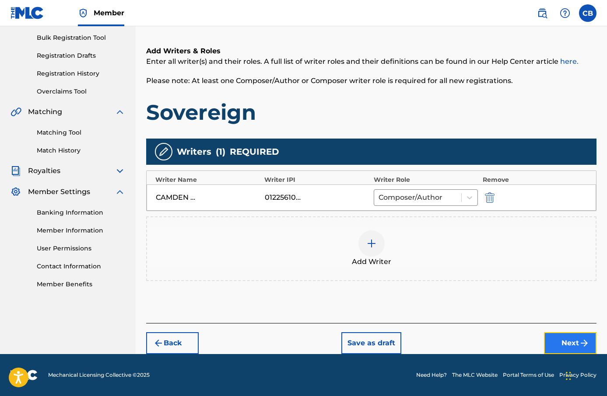
click at [567, 347] on button "Next" at bounding box center [570, 344] width 53 height 22
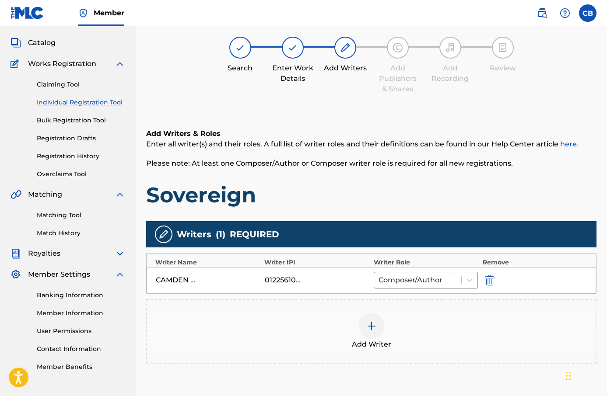
scroll to position [39, 0]
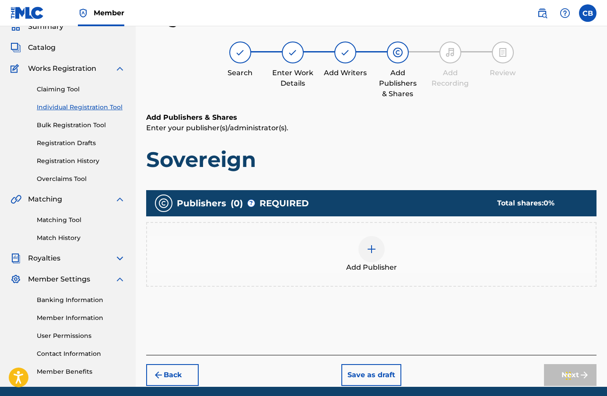
click at [373, 231] on div "Add Publisher" at bounding box center [371, 254] width 450 height 65
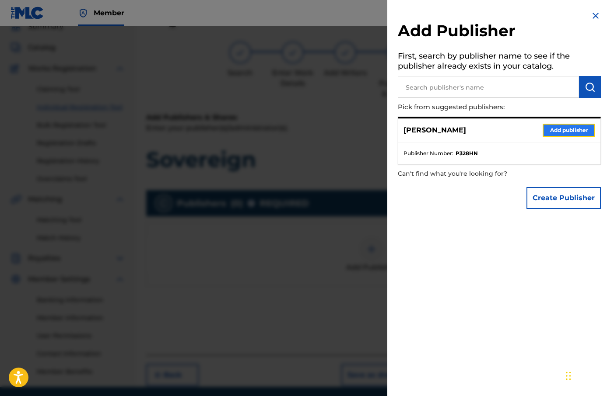
click at [554, 132] on button "Add publisher" at bounding box center [569, 130] width 53 height 13
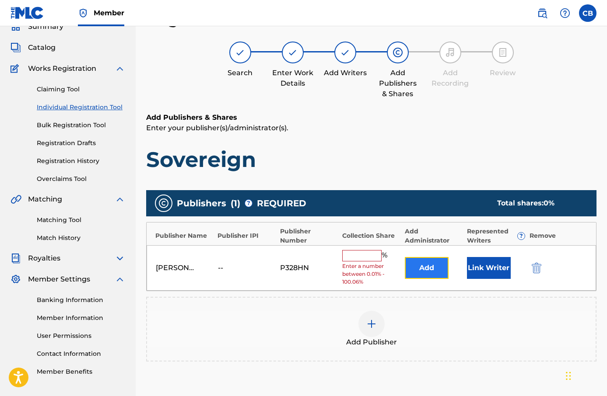
click at [433, 264] on button "Add" at bounding box center [427, 268] width 44 height 22
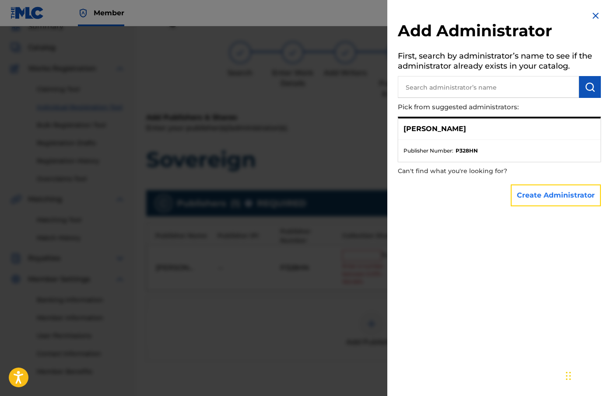
click at [529, 198] on button "Create Administrator" at bounding box center [556, 196] width 90 height 22
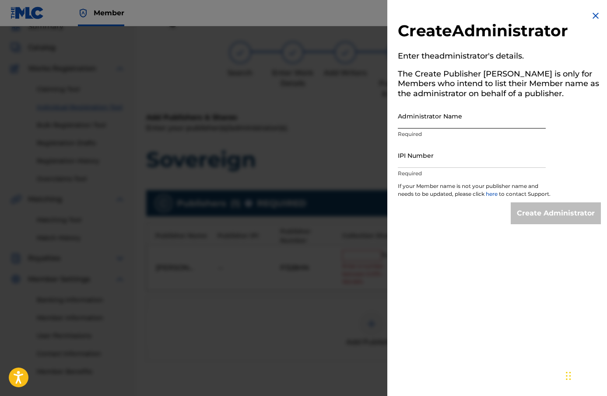
click at [455, 117] on input "Administrator Name" at bounding box center [472, 116] width 148 height 25
type input "Camden [PERSON_NAME]"
click at [470, 151] on input "IPI Number" at bounding box center [472, 155] width 148 height 25
type input "1225610785"
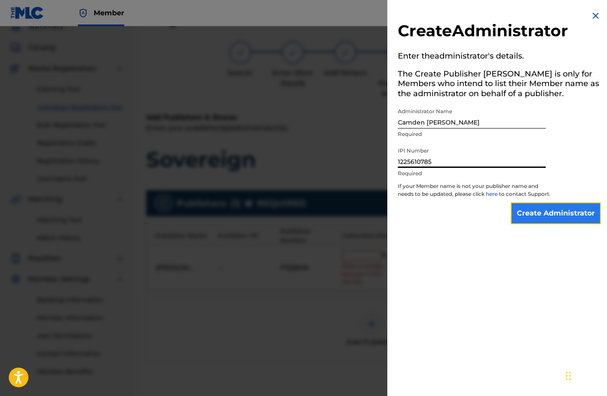
click at [533, 216] on input "Create Administrator" at bounding box center [556, 214] width 90 height 22
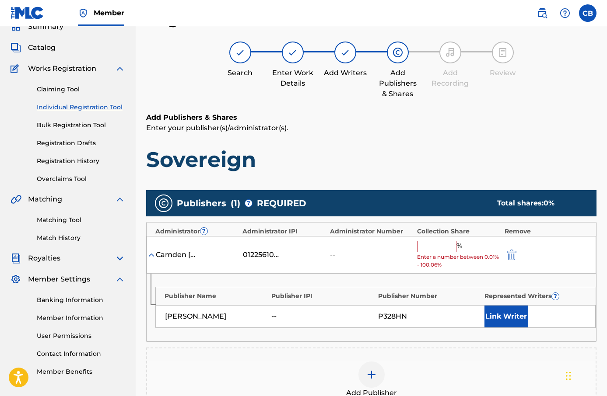
click at [437, 247] on input "text" at bounding box center [436, 246] width 39 height 11
type input "100"
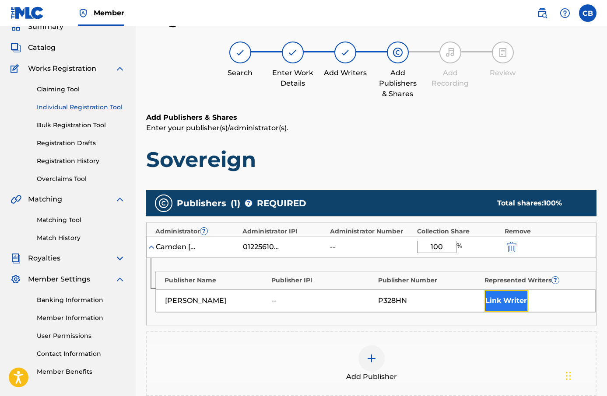
click at [501, 301] on button "Link Writer" at bounding box center [506, 301] width 44 height 22
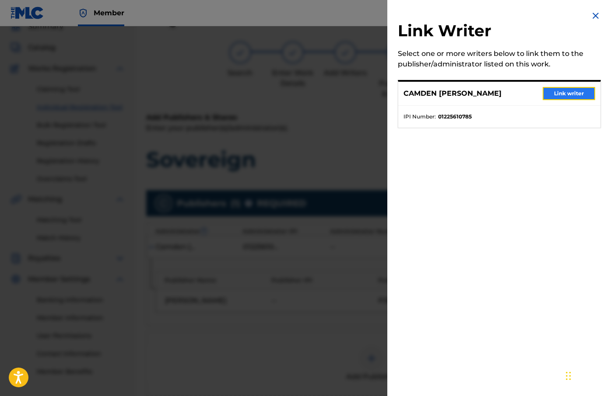
click at [554, 92] on button "Link writer" at bounding box center [569, 93] width 53 height 13
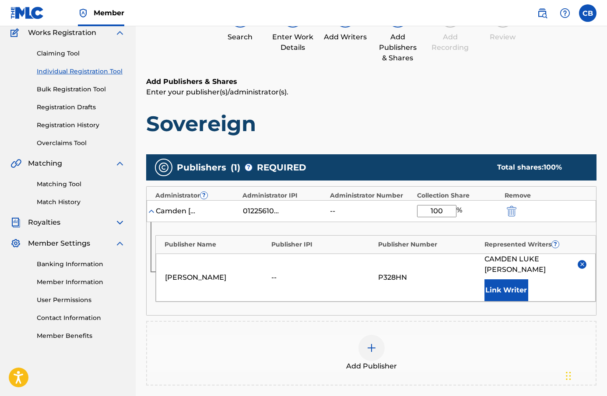
scroll to position [78, 0]
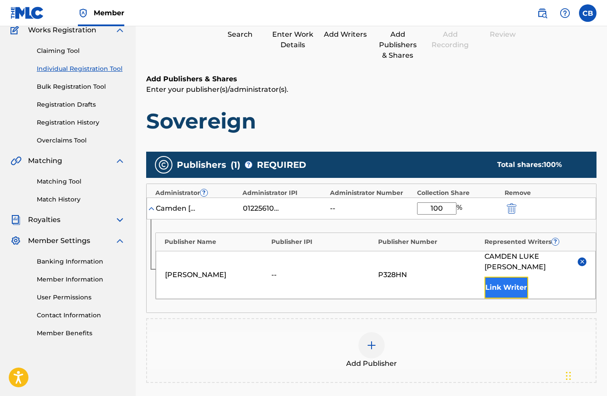
click at [513, 290] on button "Link Writer" at bounding box center [506, 288] width 44 height 22
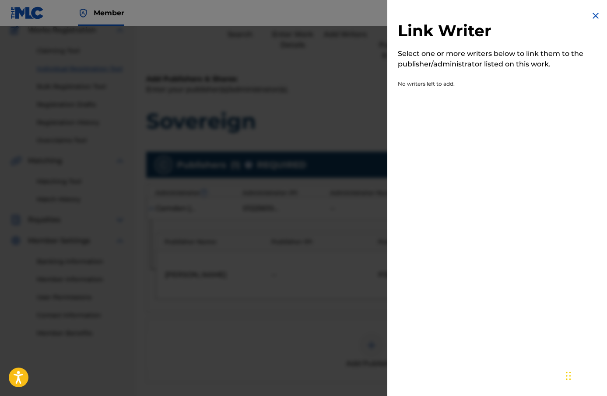
click at [596, 18] on img at bounding box center [595, 16] width 11 height 11
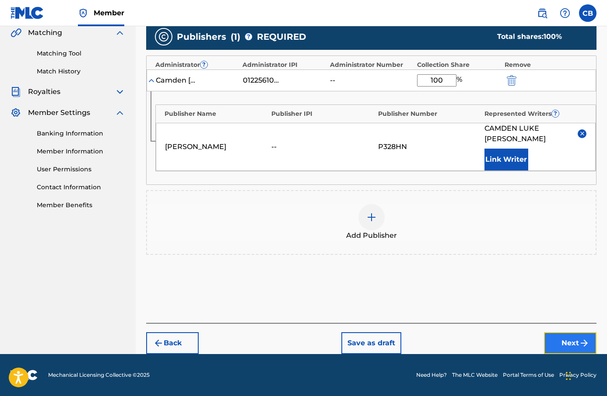
click at [561, 337] on button "Next" at bounding box center [570, 344] width 53 height 22
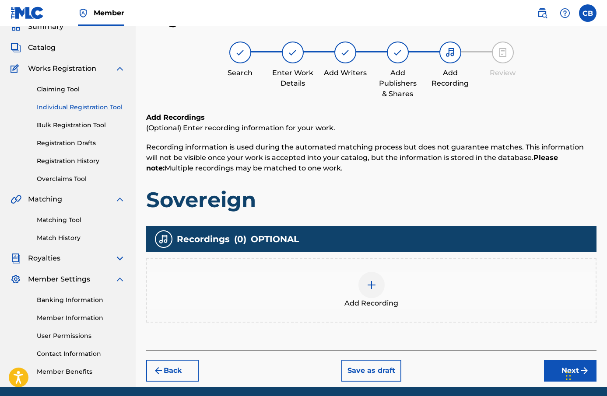
scroll to position [72, 0]
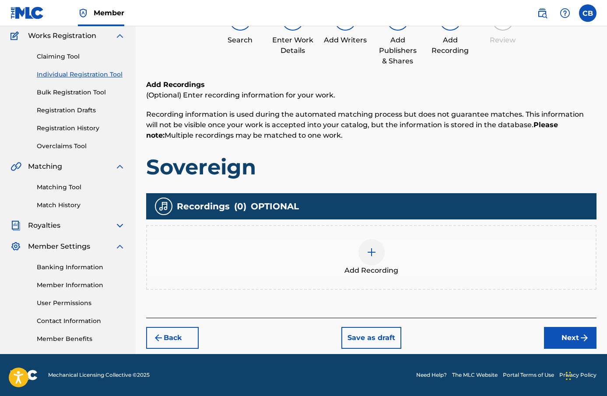
click at [388, 237] on div "Add Recording" at bounding box center [371, 257] width 450 height 65
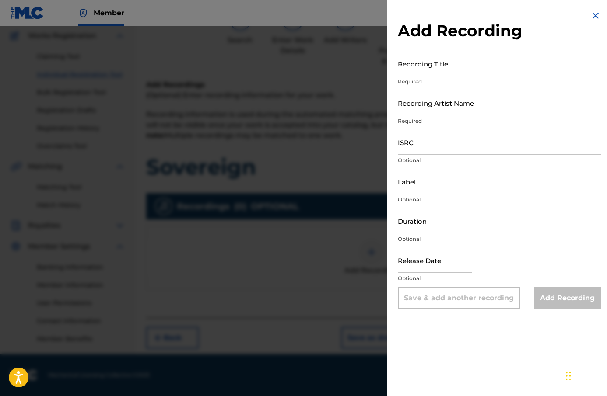
click at [440, 67] on input "Recording Title" at bounding box center [499, 63] width 203 height 25
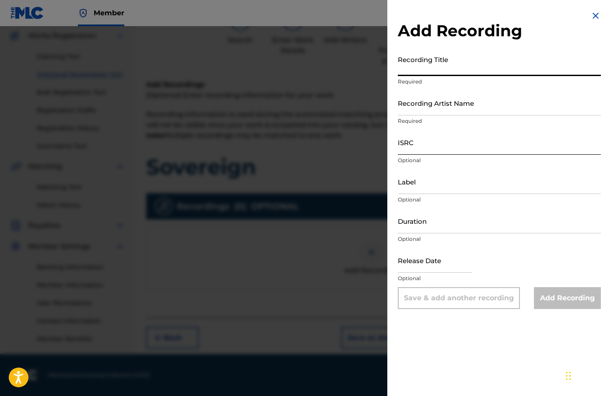
paste input "Sovereign"
click at [455, 103] on input "Recording Artist Name" at bounding box center [499, 103] width 203 height 25
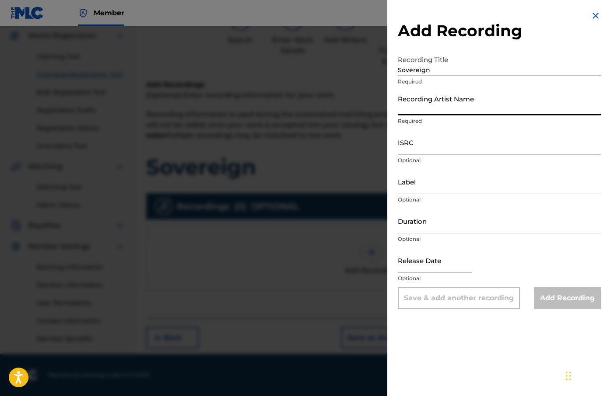
click at [411, 68] on input "Sovereign" at bounding box center [499, 63] width 203 height 25
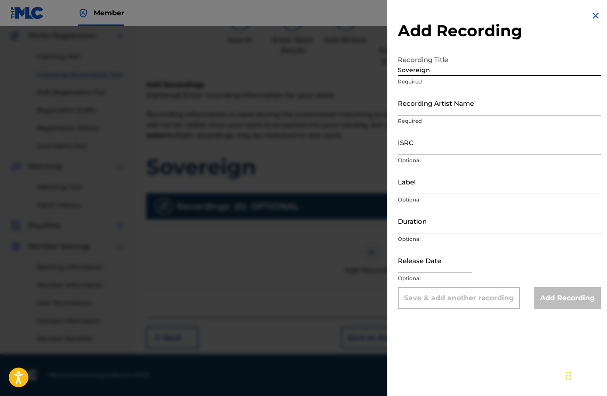
type input "Sovereign"
click at [428, 100] on input "Recording Artist Name" at bounding box center [499, 103] width 203 height 25
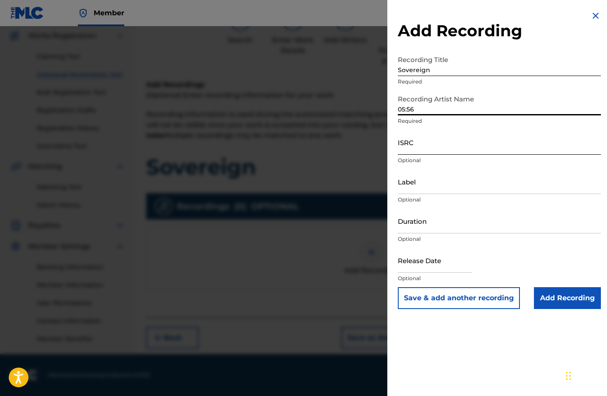
type input "05:56"
click at [443, 151] on input "ISRC" at bounding box center [499, 142] width 203 height 25
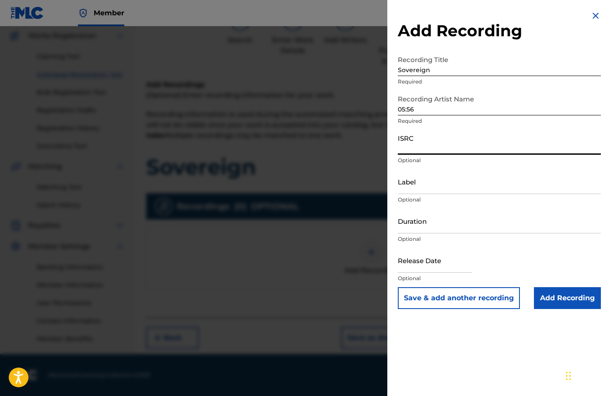
paste input "AU3SE2503217"
type input "AU3SE2503217"
click at [449, 183] on input "Label" at bounding box center [499, 181] width 203 height 25
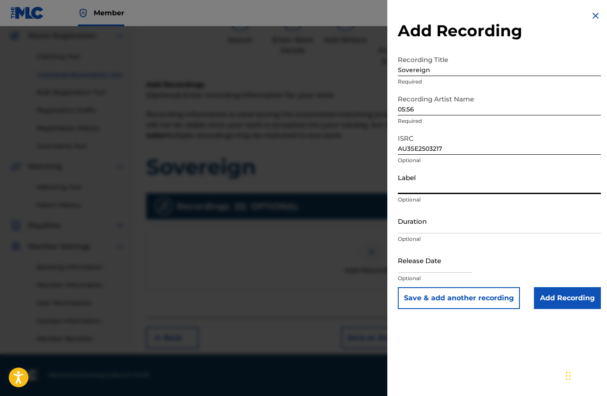
type input "[PERSON_NAME]"
click at [461, 222] on input "Duration" at bounding box center [499, 221] width 203 height 25
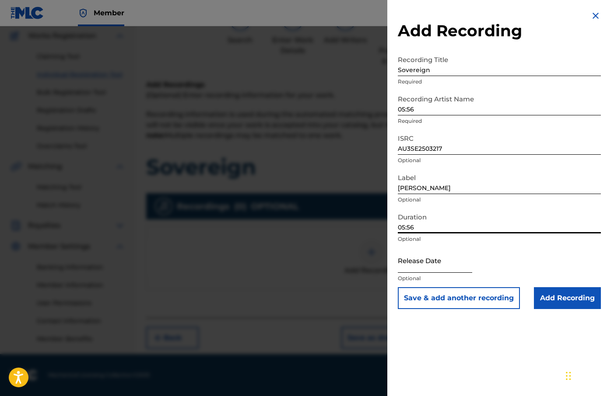
type input "05:56"
click at [440, 267] on input "text" at bounding box center [435, 260] width 74 height 25
select select "8"
select select "2025"
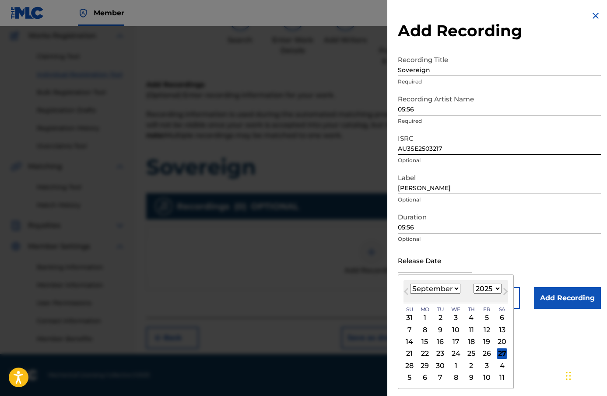
click at [483, 339] on div "19" at bounding box center [486, 342] width 11 height 11
type input "[DATE]"
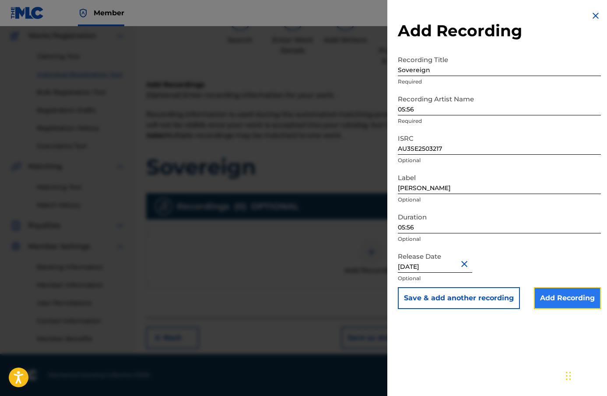
click at [575, 289] on input "Add Recording" at bounding box center [567, 299] width 67 height 22
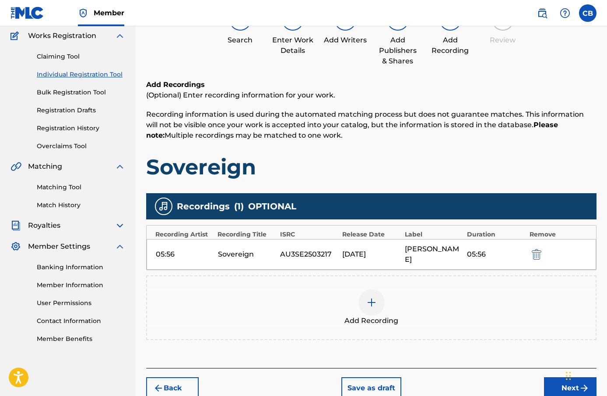
scroll to position [117, 0]
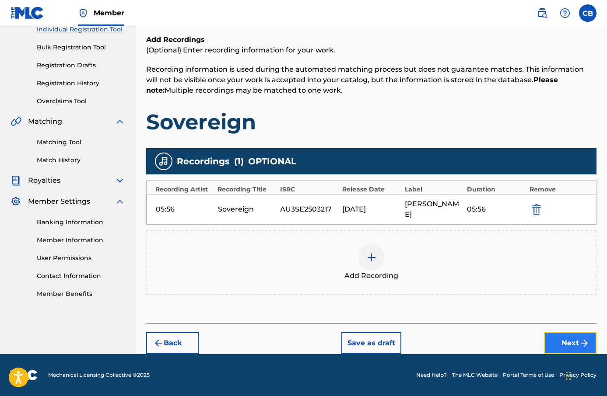
click at [593, 351] on button "Next" at bounding box center [570, 344] width 53 height 22
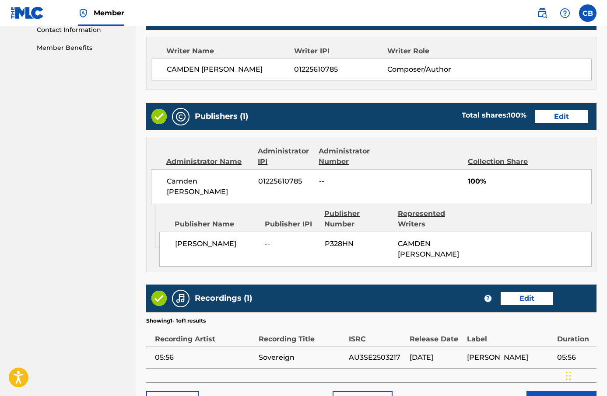
scroll to position [421, 0]
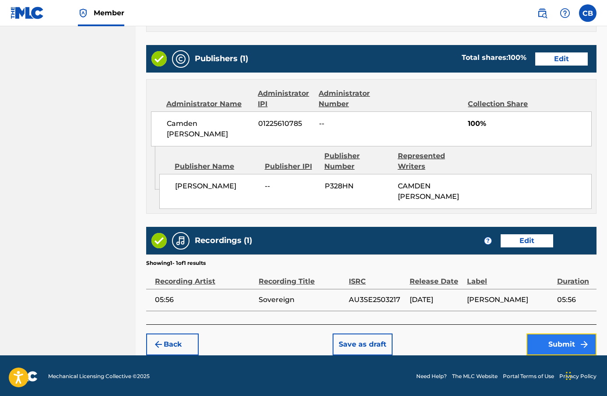
click at [568, 336] on button "Submit" at bounding box center [561, 345] width 70 height 22
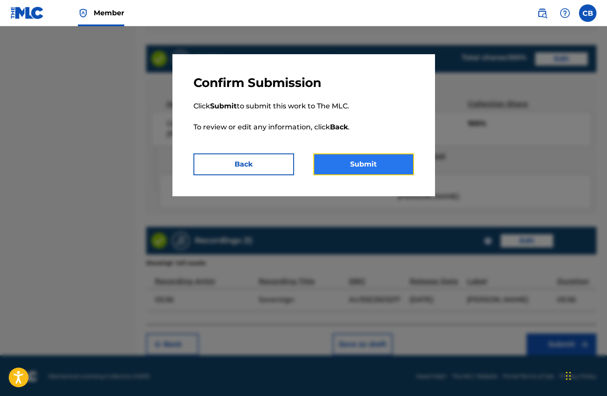
click at [400, 165] on button "Submit" at bounding box center [363, 165] width 101 height 22
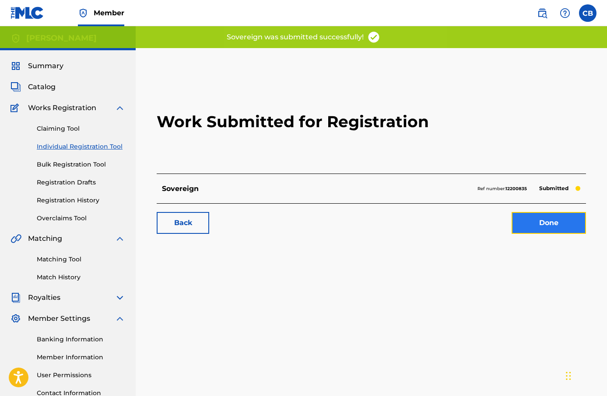
click at [546, 232] on link "Done" at bounding box center [549, 223] width 74 height 22
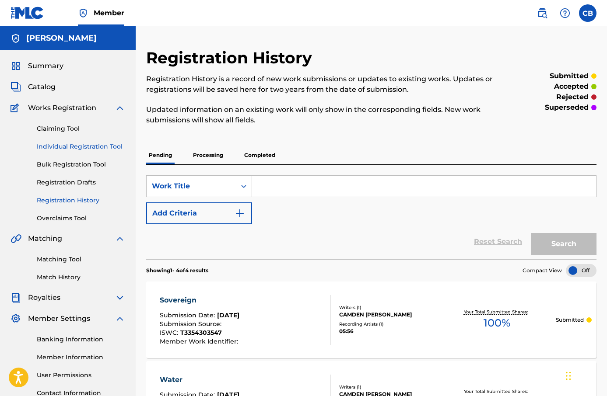
click at [77, 144] on link "Individual Registration Tool" at bounding box center [81, 146] width 88 height 9
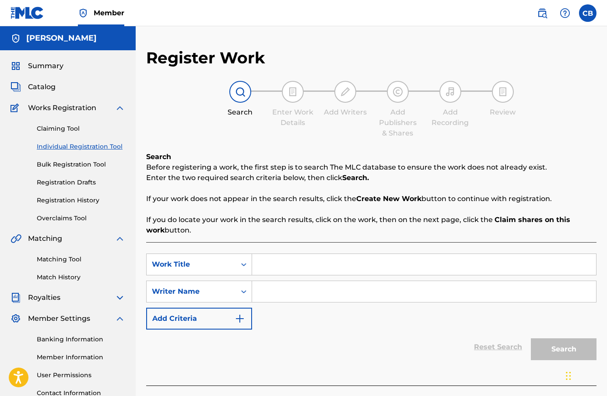
click at [257, 260] on input "Search Form" at bounding box center [424, 264] width 344 height 21
paste input "Serenity"
click at [271, 266] on input "Serenity" at bounding box center [424, 264] width 344 height 21
type input "Serenity"
click at [303, 290] on input "Search Form" at bounding box center [424, 291] width 344 height 21
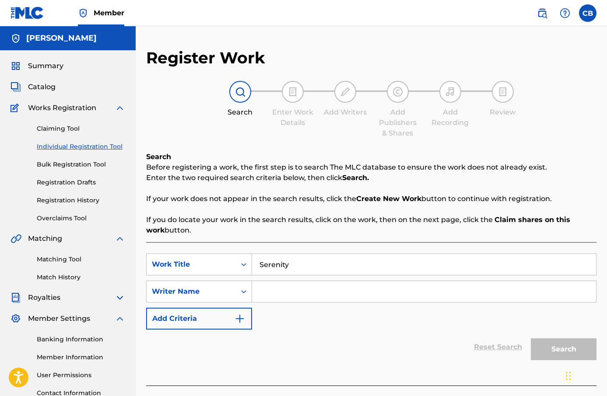
type input "[PERSON_NAME]"
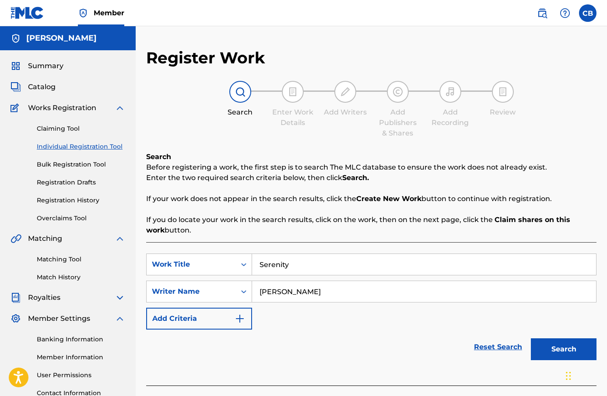
scroll to position [41, 0]
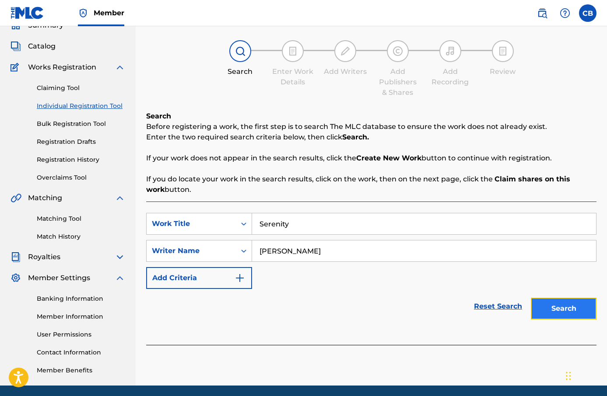
click at [587, 311] on button "Search" at bounding box center [564, 309] width 66 height 22
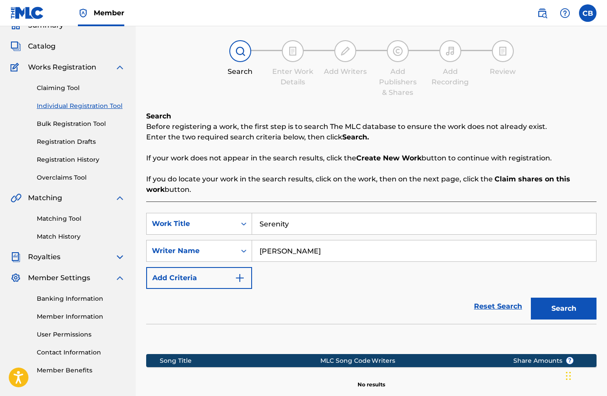
scroll to position [141, 0]
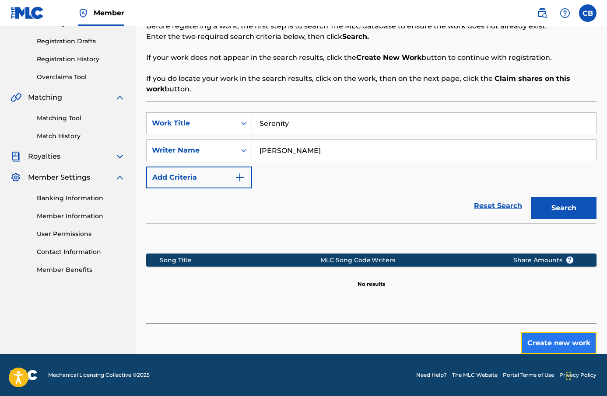
click at [557, 336] on button "Create new work" at bounding box center [558, 344] width 75 height 22
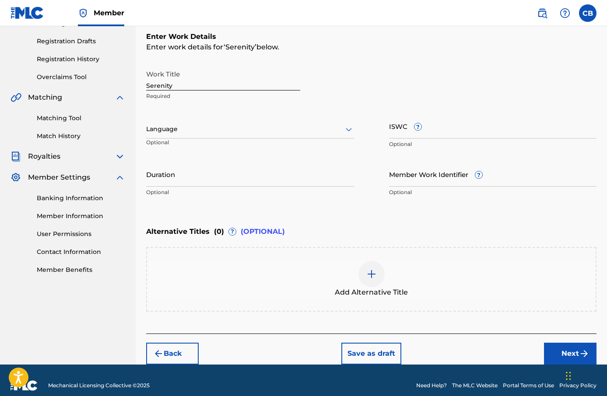
click at [198, 130] on div at bounding box center [250, 129] width 208 height 11
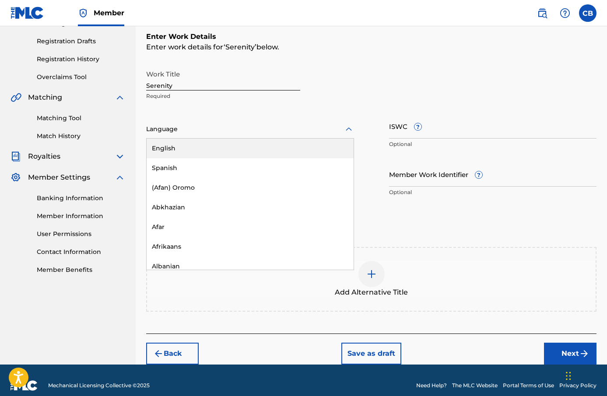
click at [212, 149] on div "English" at bounding box center [250, 149] width 207 height 20
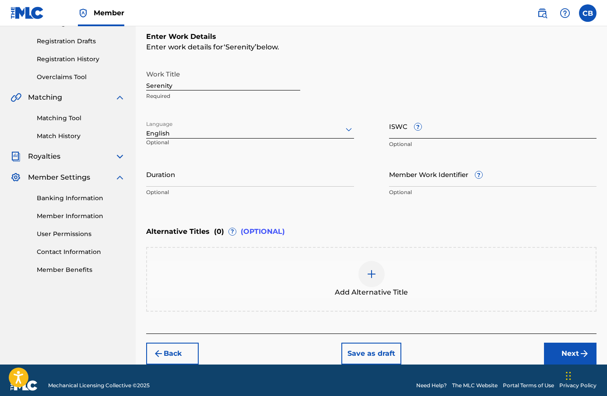
click at [408, 136] on input "ISWC ?" at bounding box center [493, 126] width 208 height 25
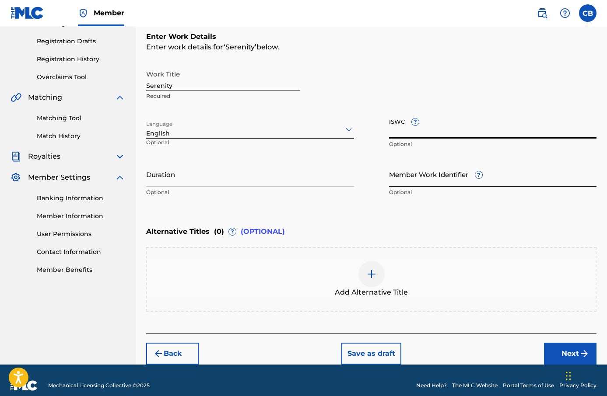
paste input "T-335.430.360-5"
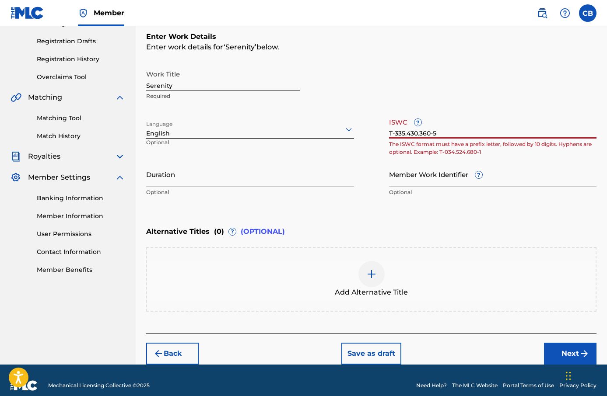
click at [421, 137] on input "T-335.430.360-5" at bounding box center [493, 126] width 208 height 25
click at [420, 133] on input "T-335.430.360-5" at bounding box center [493, 126] width 208 height 25
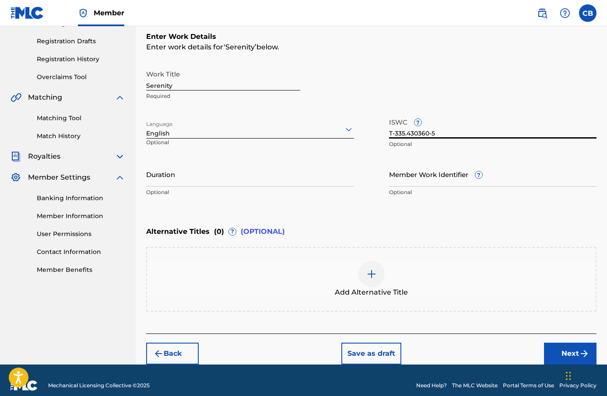
click at [408, 135] on input "T-335.430360-5" at bounding box center [493, 126] width 208 height 25
type input "T-335430360-5"
click at [379, 177] on div "Work Title Serenity Required Language English Optional ISWC ? T-335430360-5 Opt…" at bounding box center [371, 134] width 450 height 136
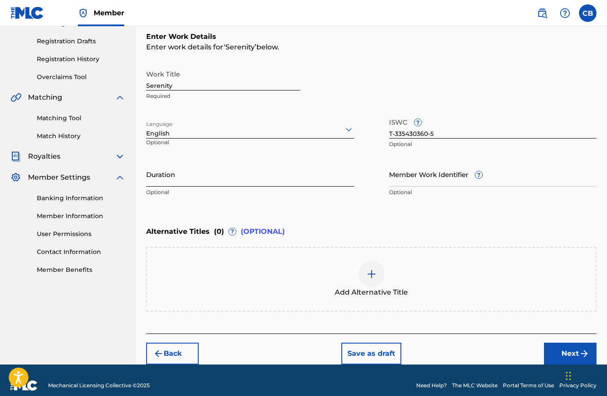
click at [334, 175] on input "Duration" at bounding box center [250, 174] width 208 height 25
type input "02:35"
click at [372, 211] on div "Enter Work Details Enter work details for ‘ Serenity ’ below. Work Title Sereni…" at bounding box center [371, 117] width 450 height 212
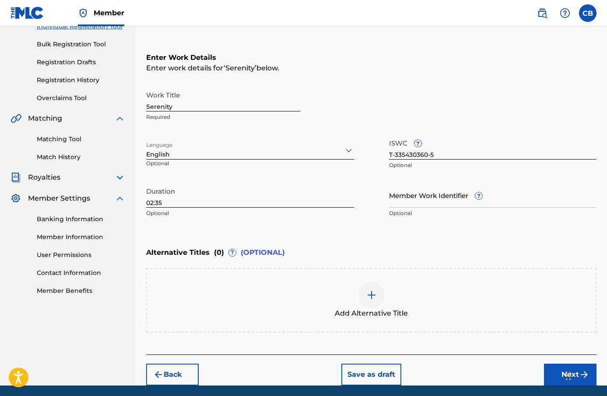
scroll to position [151, 0]
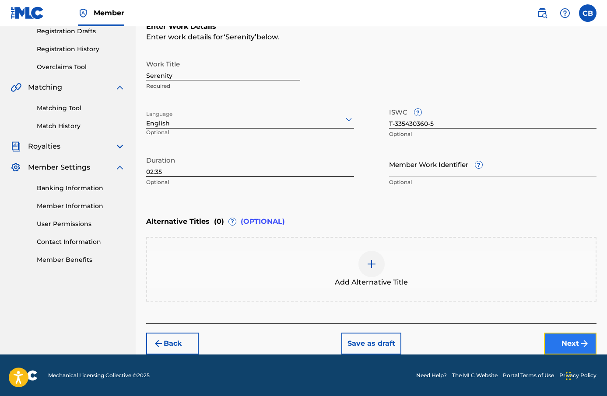
click at [576, 334] on button "Next" at bounding box center [570, 344] width 53 height 22
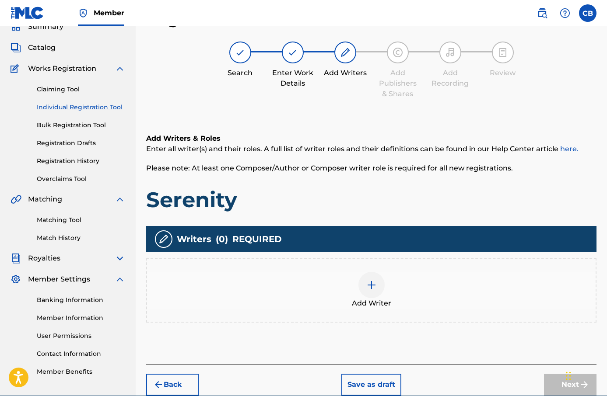
scroll to position [81, 0]
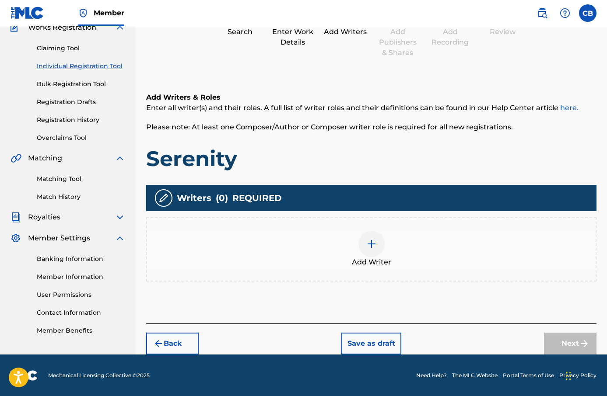
click at [369, 242] on img at bounding box center [371, 244] width 11 height 11
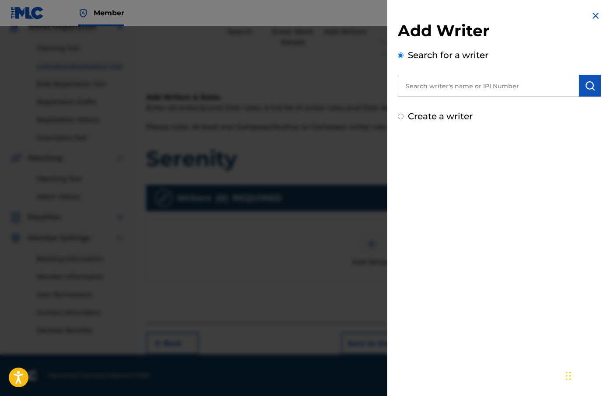
click at [471, 85] on input "text" at bounding box center [488, 86] width 181 height 22
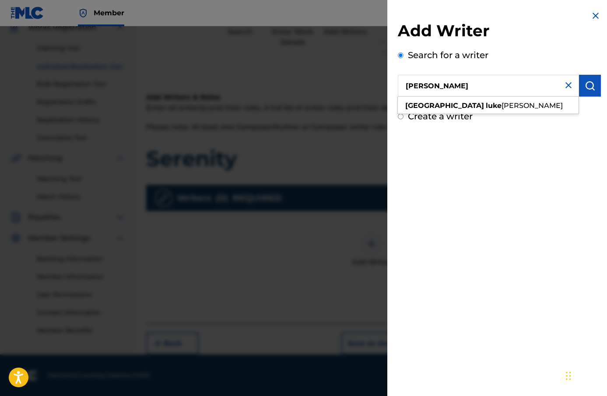
click at [502, 102] on span "[PERSON_NAME]" at bounding box center [532, 106] width 61 height 8
type input "camden [PERSON_NAME]"
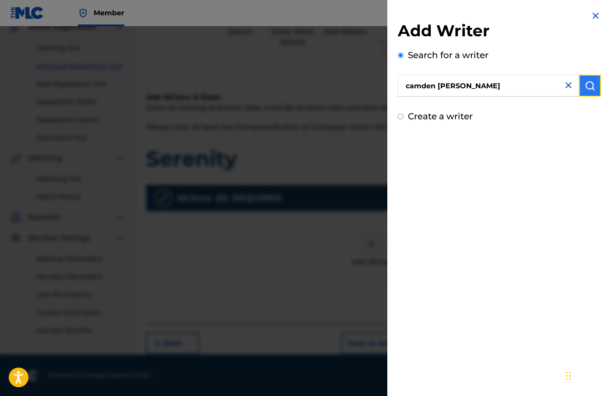
click at [585, 87] on img "submit" at bounding box center [590, 86] width 11 height 11
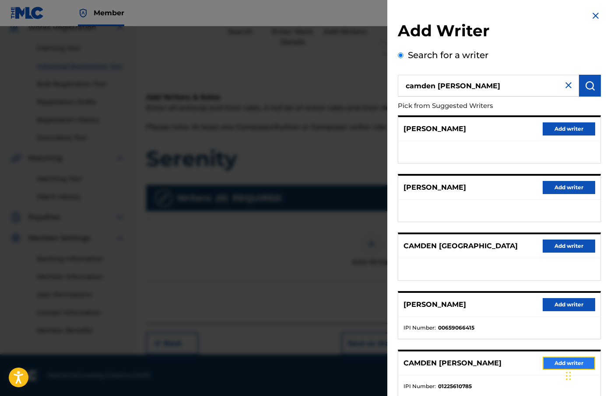
click at [558, 360] on button "Add writer" at bounding box center [569, 363] width 53 height 13
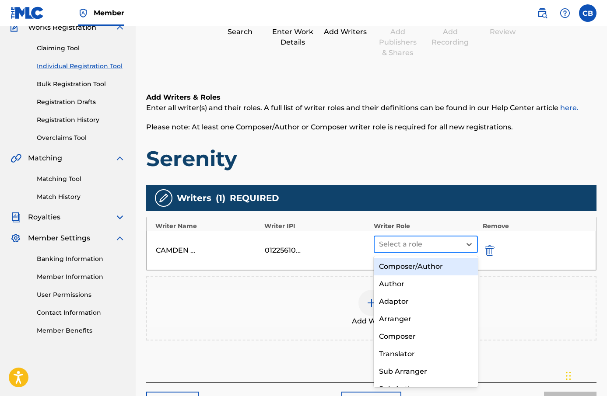
click at [418, 250] on div "Select a role" at bounding box center [418, 245] width 87 height 16
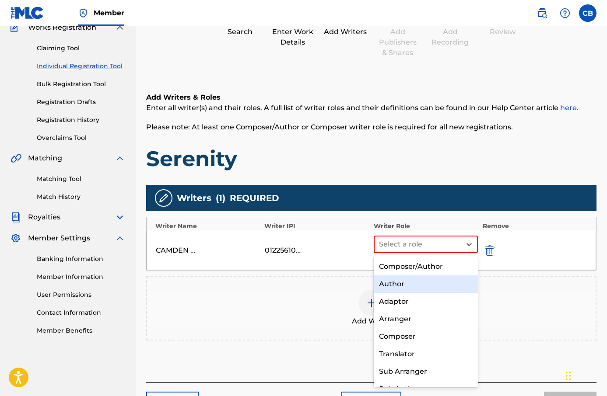
click at [421, 267] on div "Composer/Author" at bounding box center [426, 267] width 105 height 18
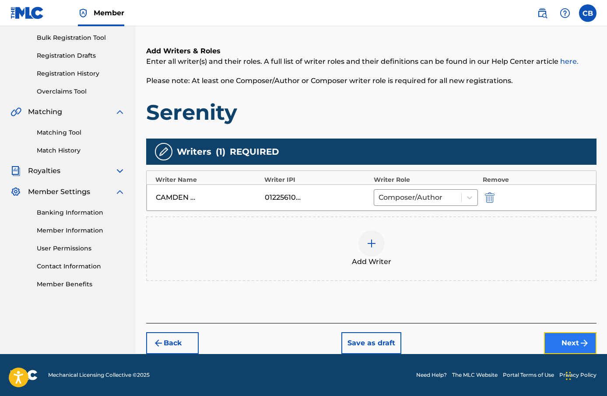
click at [570, 339] on button "Next" at bounding box center [570, 344] width 53 height 22
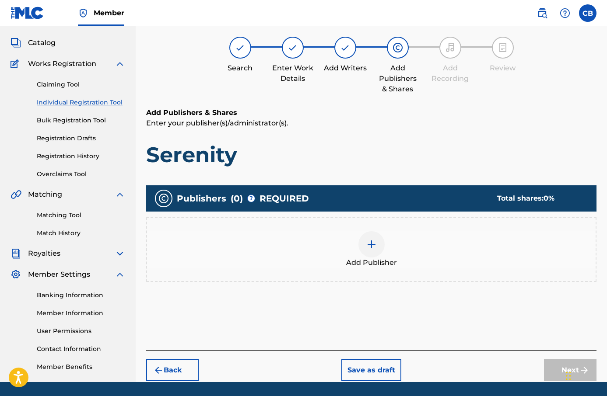
scroll to position [39, 0]
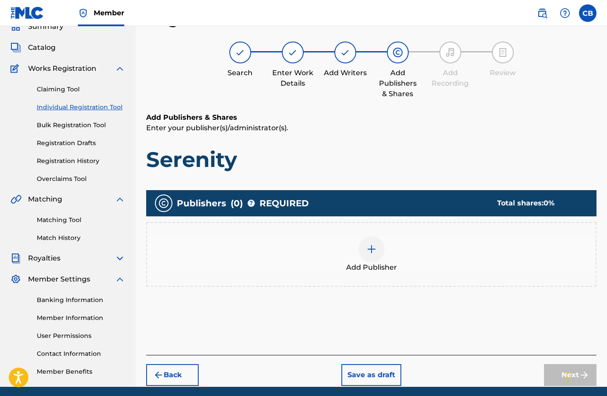
click at [375, 251] on img at bounding box center [371, 249] width 11 height 11
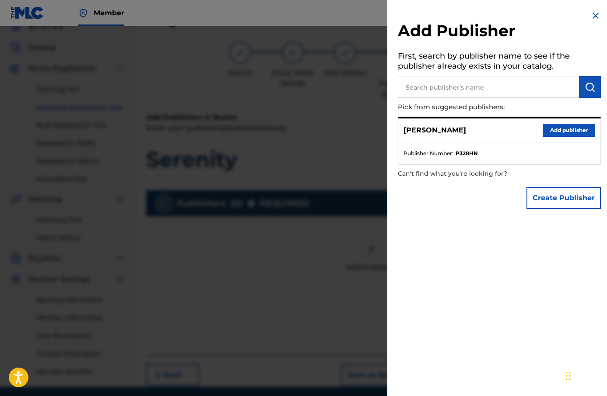
click at [450, 92] on input "text" at bounding box center [488, 87] width 181 height 22
click at [549, 129] on button "Add publisher" at bounding box center [569, 130] width 53 height 13
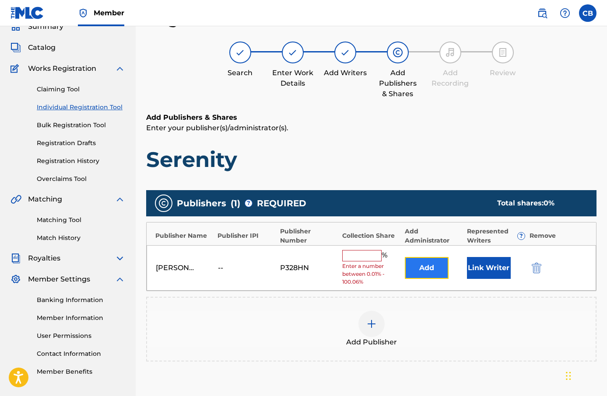
click at [438, 273] on button "Add" at bounding box center [427, 268] width 44 height 22
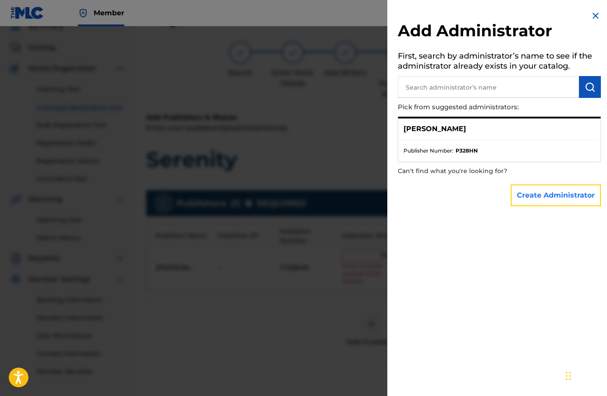
click at [550, 190] on button "Create Administrator" at bounding box center [556, 196] width 90 height 22
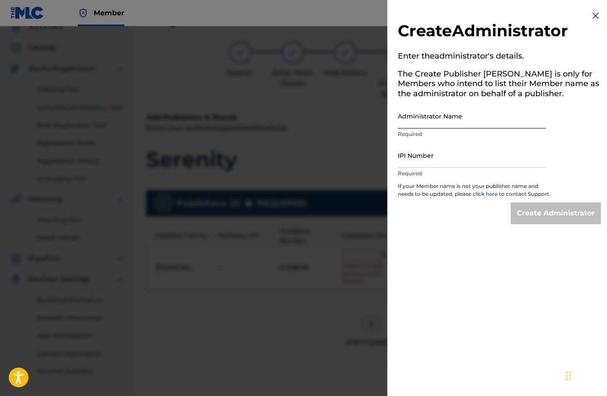
click at [454, 123] on input "Administrator Name" at bounding box center [472, 116] width 148 height 25
type input "Camden [PERSON_NAME]"
click at [475, 156] on input "IPI Number" at bounding box center [472, 155] width 148 height 25
type input "1225610785"
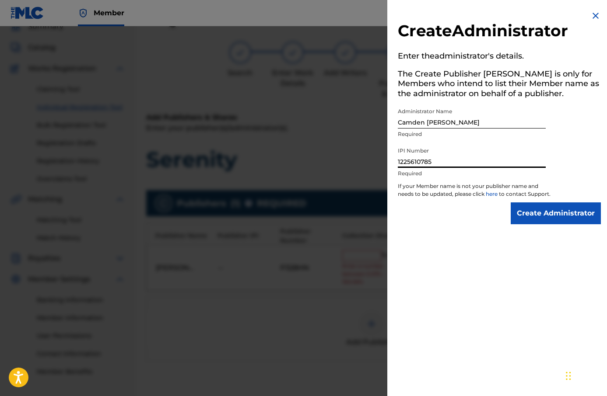
click at [532, 203] on p "If your Member name is not your publisher name and needs to be updated, please …" at bounding box center [474, 192] width 153 height 20
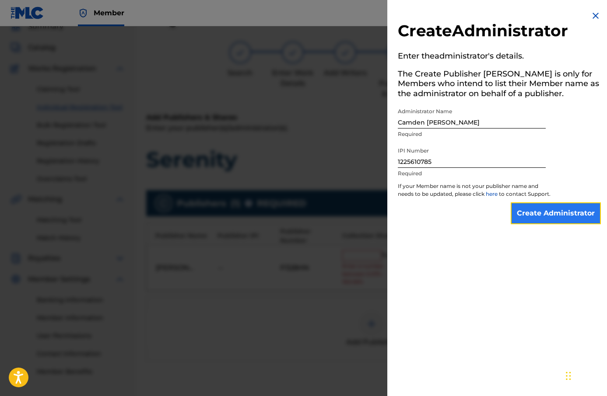
click at [532, 217] on input "Create Administrator" at bounding box center [556, 214] width 90 height 22
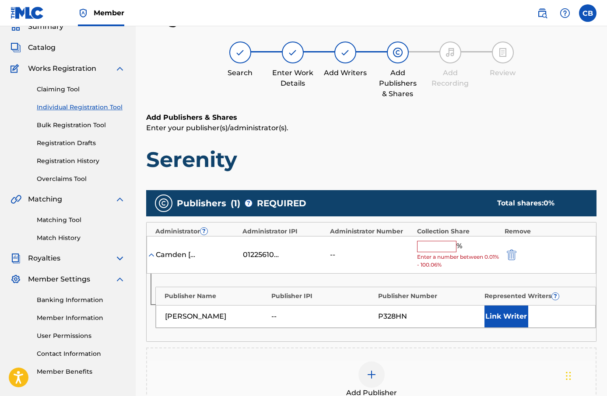
click at [437, 246] on input "text" at bounding box center [436, 246] width 39 height 11
type input "100"
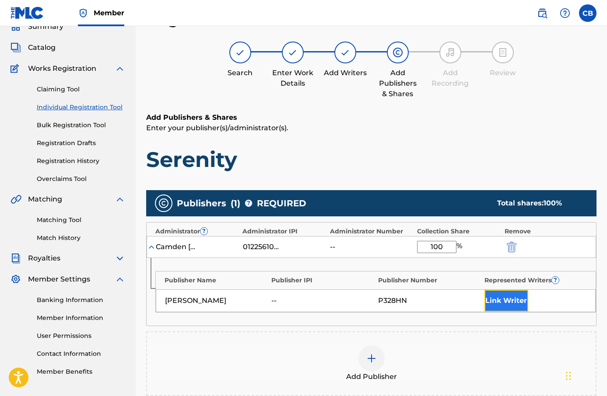
click at [512, 300] on button "Link Writer" at bounding box center [506, 301] width 44 height 22
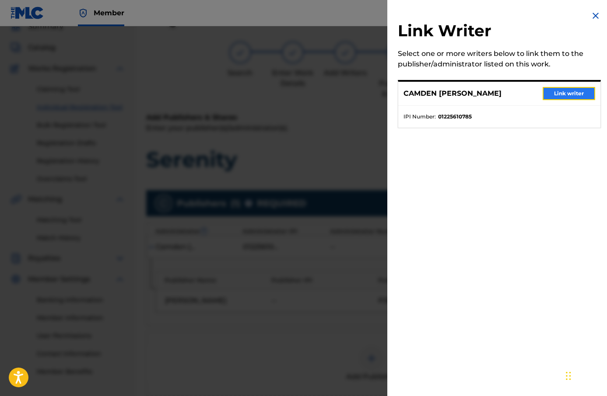
click at [573, 96] on button "Link writer" at bounding box center [569, 93] width 53 height 13
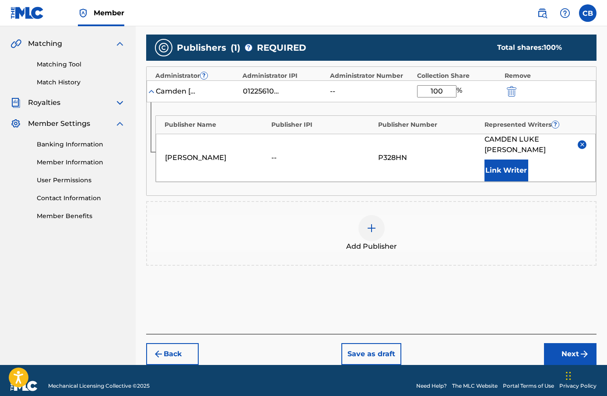
scroll to position [206, 0]
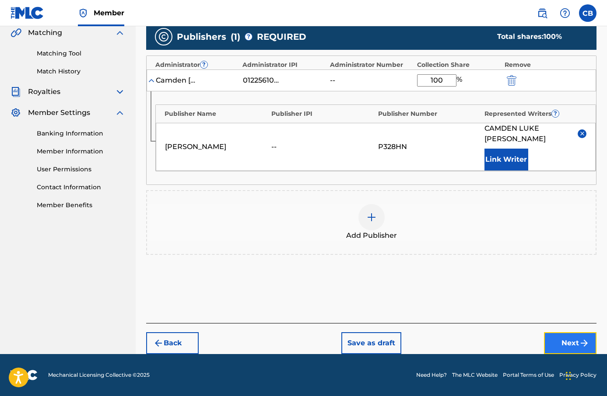
click at [565, 347] on button "Next" at bounding box center [570, 344] width 53 height 22
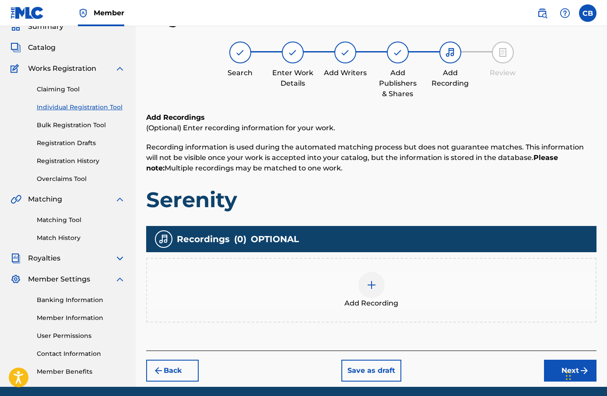
scroll to position [72, 0]
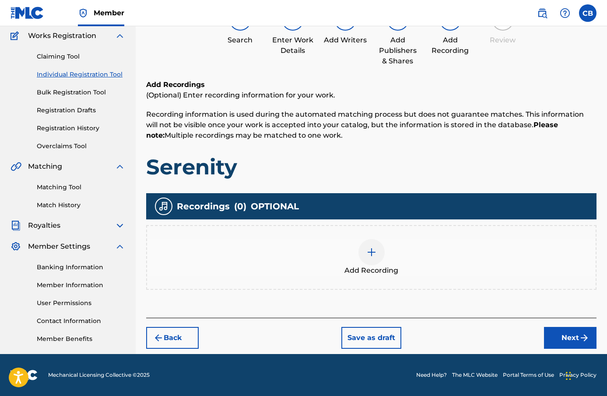
click at [390, 259] on div "Add Recording" at bounding box center [371, 257] width 449 height 37
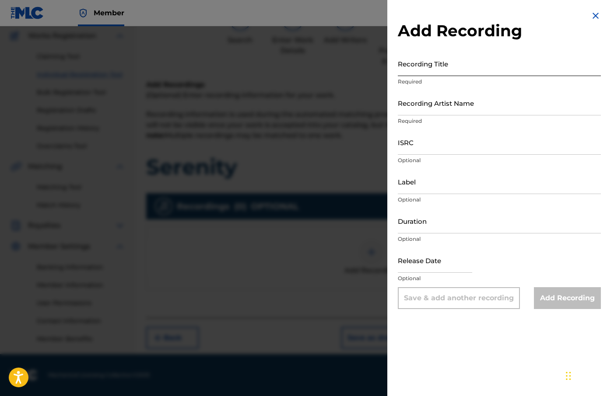
click at [442, 60] on input "Recording Title" at bounding box center [499, 63] width 203 height 25
paste input "Serenity"
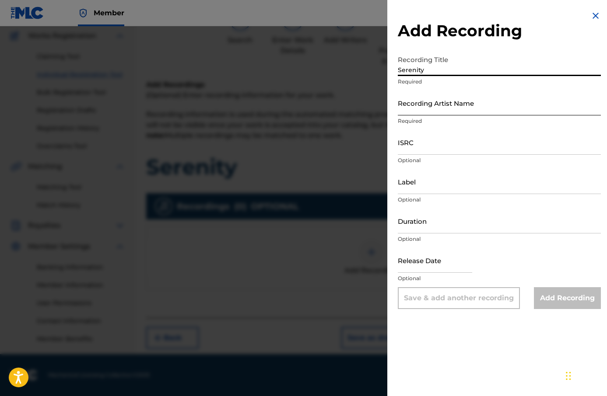
type input "Serenity"
click at [435, 106] on input "Recording Artist Name" at bounding box center [499, 103] width 203 height 25
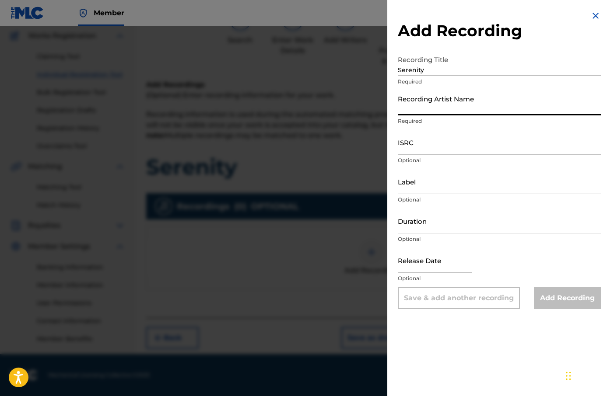
type input "[PERSON_NAME]"
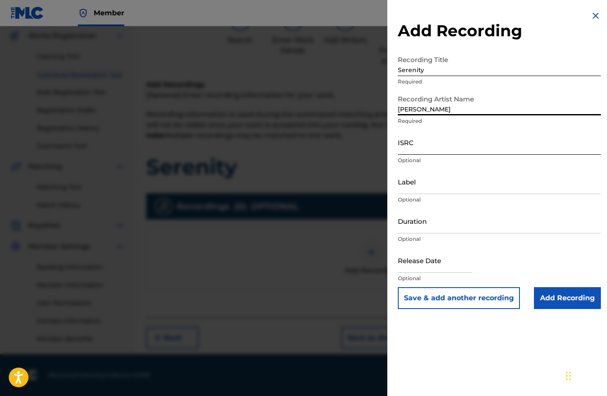
click at [444, 146] on input "ISRC" at bounding box center [499, 142] width 203 height 25
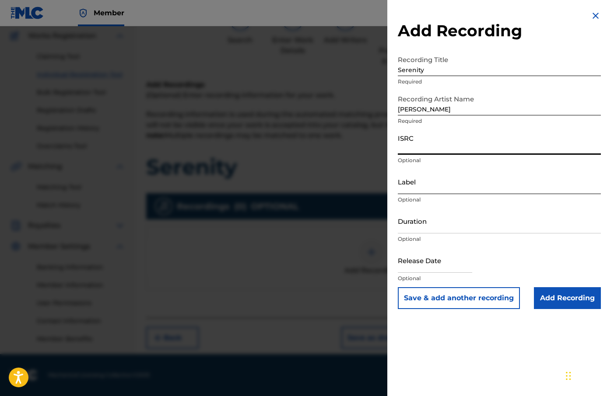
paste input "AU3SE2503209"
type input "AU3SE2503209"
click at [442, 191] on input "Label" at bounding box center [499, 181] width 203 height 25
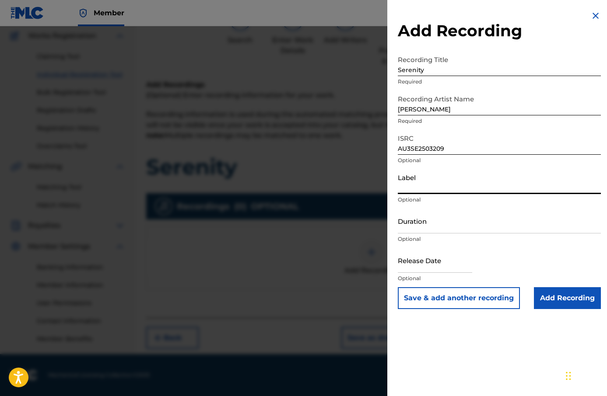
type input "[PERSON_NAME]"
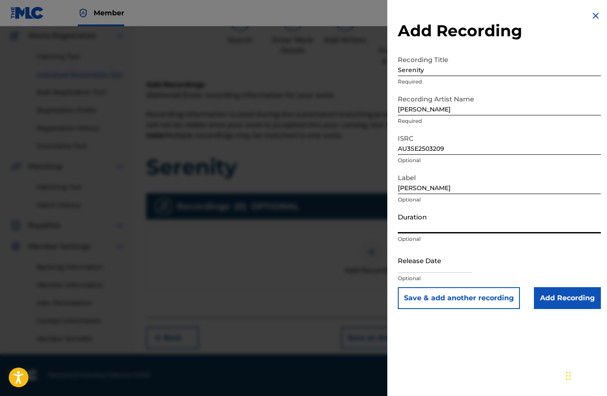
click at [463, 220] on input "Duration" at bounding box center [499, 221] width 203 height 25
type input "02:35"
click at [451, 262] on input "text" at bounding box center [435, 260] width 74 height 25
select select "8"
select select "2025"
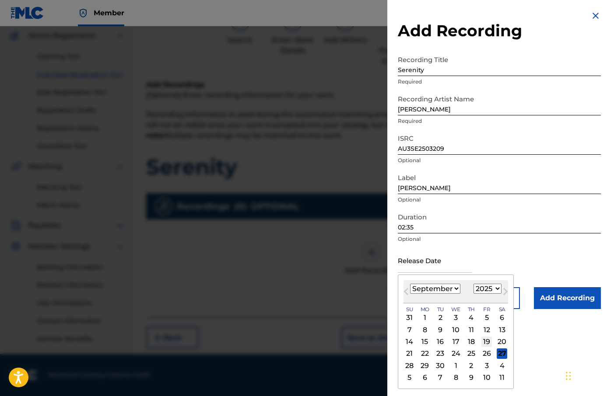
click at [488, 342] on div "19" at bounding box center [486, 342] width 11 height 11
type input "[DATE]"
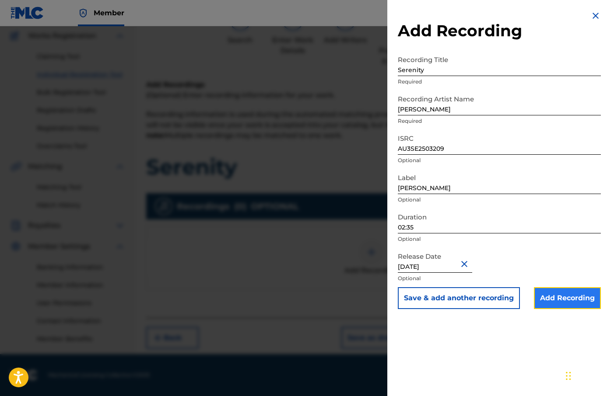
click at [557, 303] on input "Add Recording" at bounding box center [567, 299] width 67 height 22
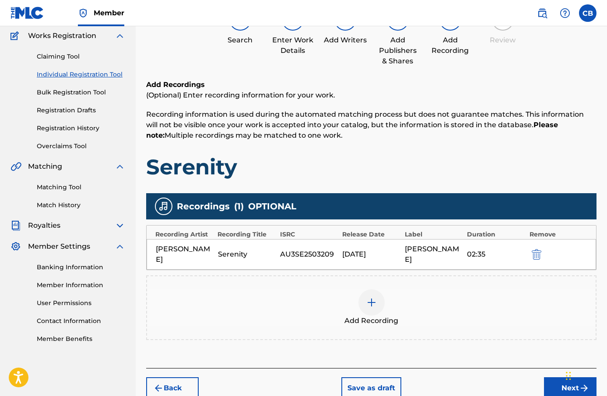
scroll to position [117, 0]
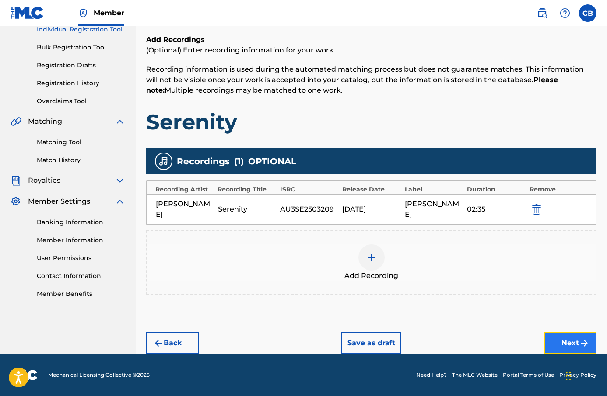
click at [576, 351] on button "Next" at bounding box center [570, 344] width 53 height 22
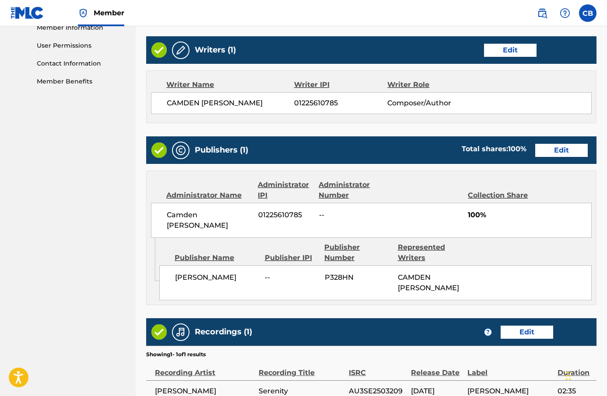
scroll to position [421, 0]
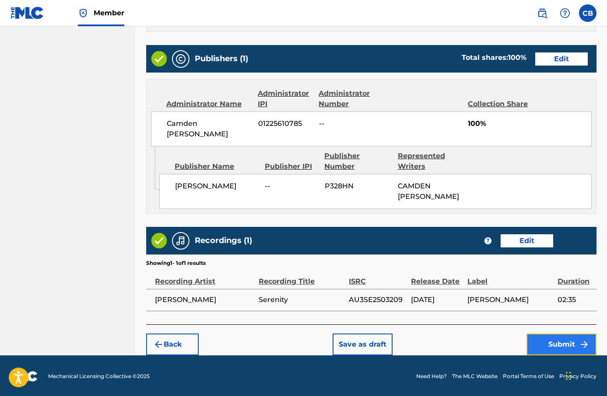
click at [574, 351] on button "Submit" at bounding box center [561, 345] width 70 height 22
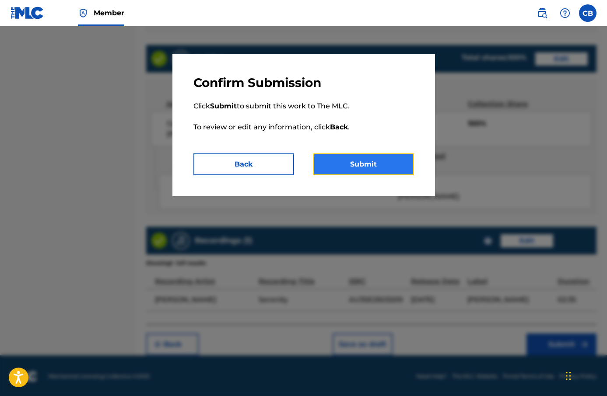
click at [398, 168] on button "Submit" at bounding box center [363, 165] width 101 height 22
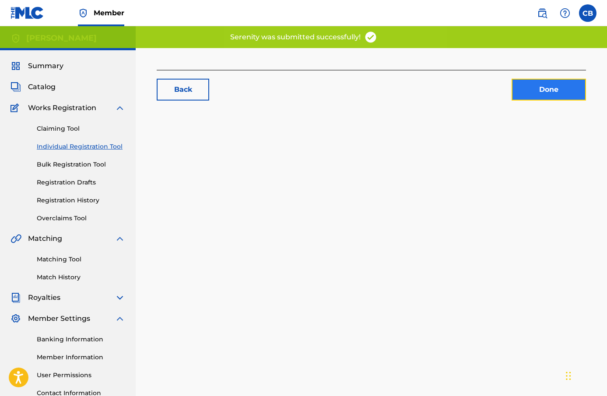
click at [572, 84] on link "Done" at bounding box center [549, 90] width 74 height 22
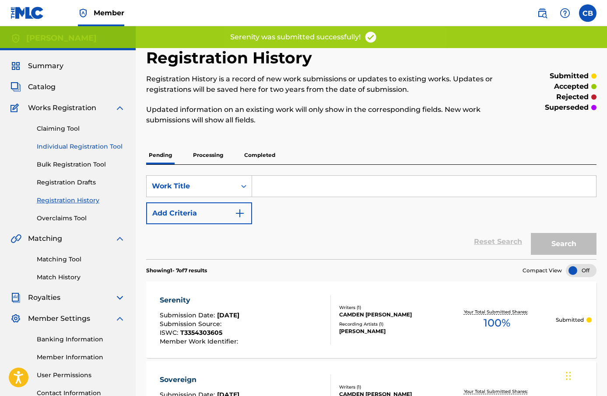
click at [83, 147] on link "Individual Registration Tool" at bounding box center [81, 146] width 88 height 9
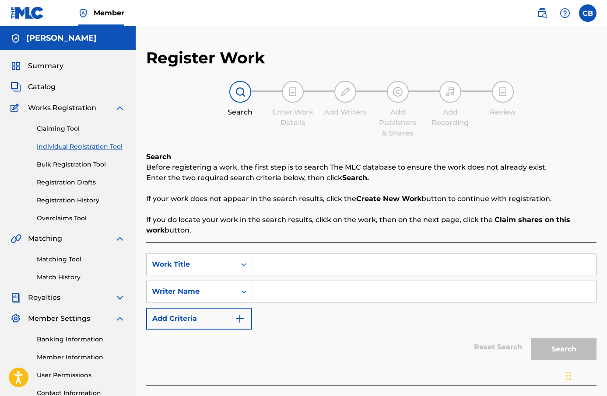
click at [287, 266] on input "Search Form" at bounding box center [424, 264] width 344 height 21
paste input "Focus"
type input "Focus"
click at [290, 295] on input "Search Form" at bounding box center [424, 291] width 344 height 21
type input "[PERSON_NAME]"
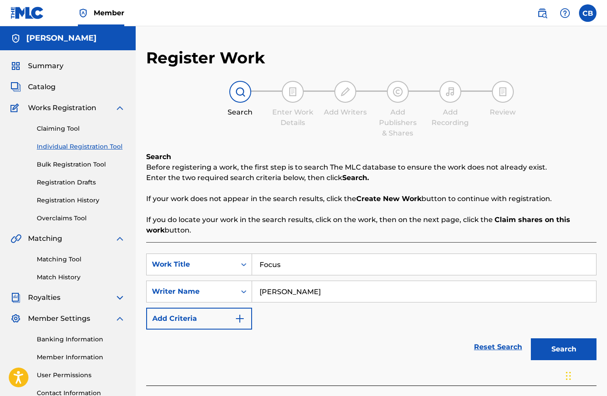
click at [277, 268] on input "Focus" at bounding box center [424, 264] width 344 height 21
click at [274, 262] on input "Focus" at bounding box center [424, 264] width 344 height 21
type input "Focus"
click at [543, 347] on button "Search" at bounding box center [564, 350] width 66 height 22
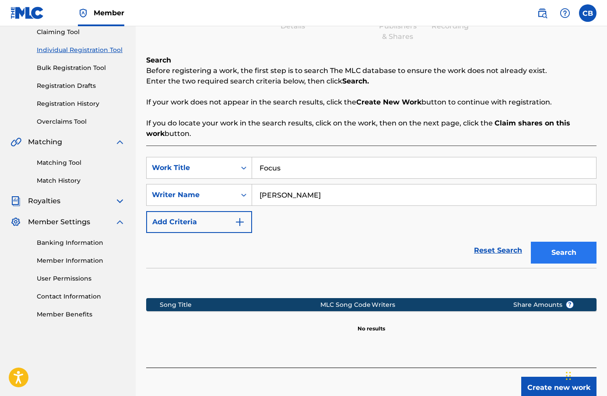
scroll to position [141, 0]
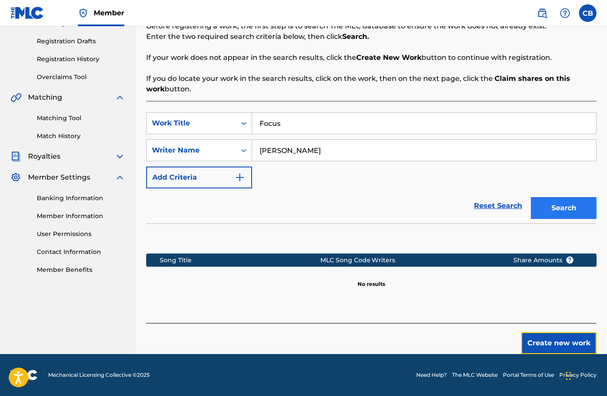
click at [543, 347] on button "Create new work" at bounding box center [558, 344] width 75 height 22
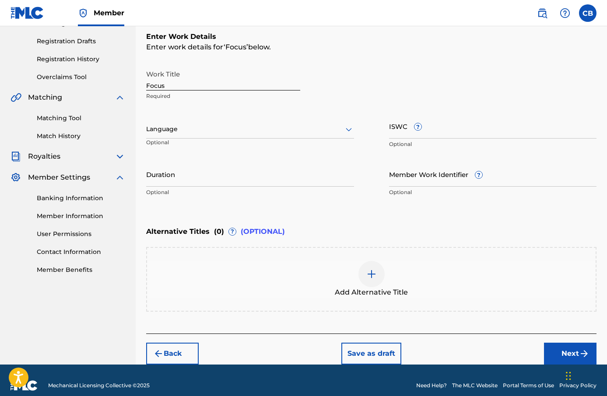
click at [277, 143] on div "Language Optional" at bounding box center [250, 133] width 208 height 39
click at [281, 137] on div "Language" at bounding box center [250, 129] width 208 height 18
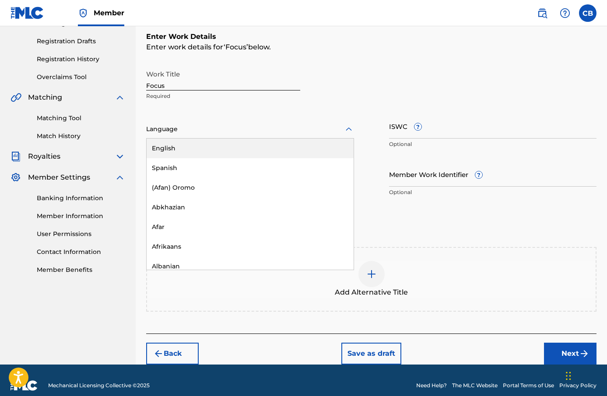
click at [280, 153] on div "English" at bounding box center [250, 149] width 207 height 20
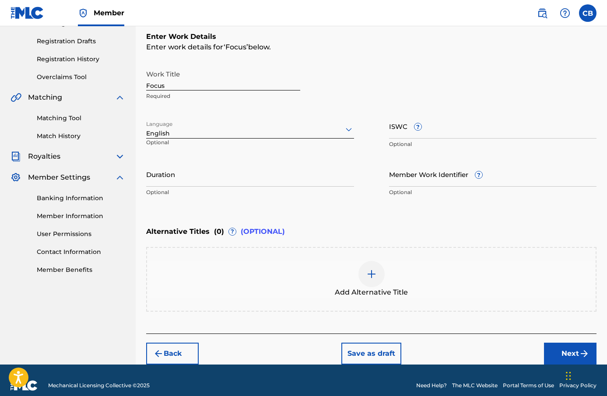
click at [433, 140] on div "ISWC ? Optional" at bounding box center [493, 133] width 208 height 39
click at [433, 137] on input "ISWC ?" at bounding box center [493, 126] width 208 height 25
paste input "T-335.430.359-2"
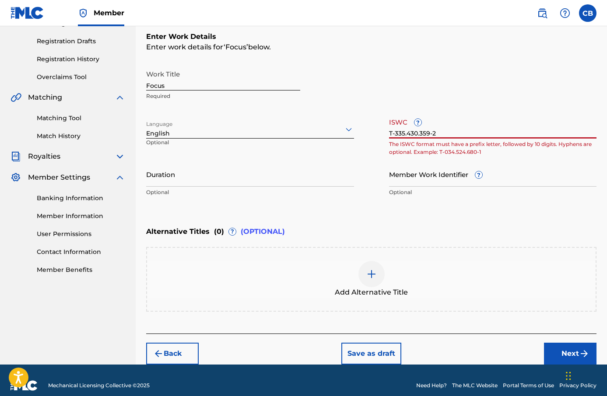
click at [405, 133] on input "T-335.430.359-2" at bounding box center [493, 126] width 208 height 25
click at [407, 133] on input "T-335.430.359-2" at bounding box center [493, 126] width 208 height 25
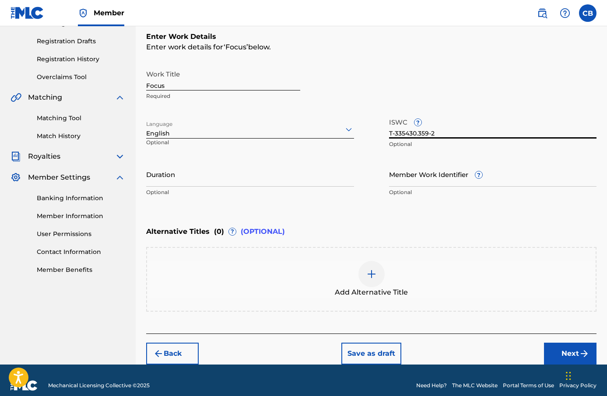
click at [417, 136] on input "T-335430.359-2" at bounding box center [493, 126] width 208 height 25
click at [418, 136] on input "T-335430.359-2" at bounding box center [493, 126] width 208 height 25
type input "T-335430359-2"
click at [375, 190] on div "Work Title Focus Required Language English Optional ISWC ? T-335430359-2 Option…" at bounding box center [371, 134] width 450 height 136
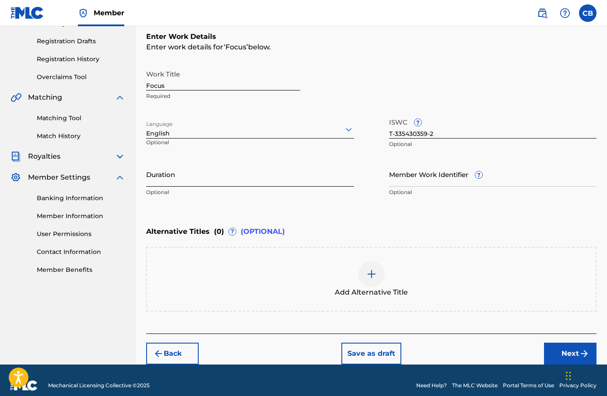
click at [339, 185] on input "Duration" at bounding box center [250, 174] width 208 height 25
type input "06:00"
click at [370, 217] on div "Enter Work Details Enter work details for ‘ Focus ’ below. Work Title Focus Req…" at bounding box center [371, 117] width 450 height 212
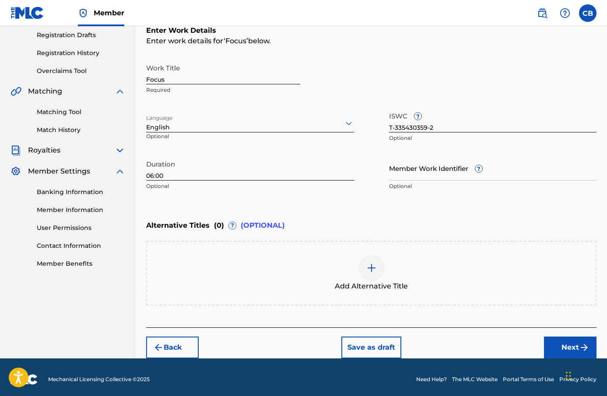
scroll to position [151, 0]
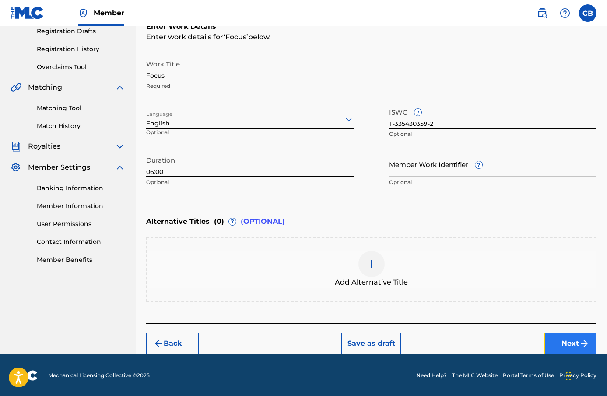
click at [570, 346] on button "Next" at bounding box center [570, 344] width 53 height 22
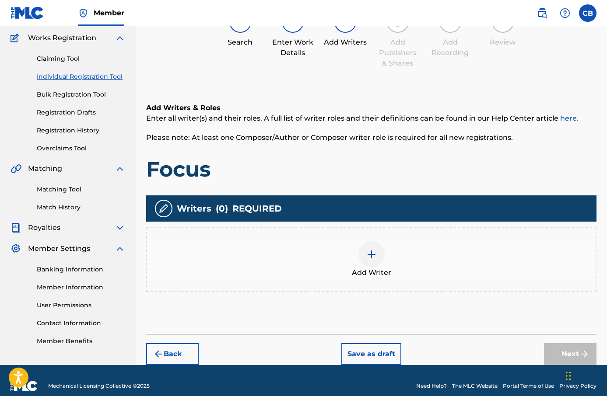
scroll to position [81, 0]
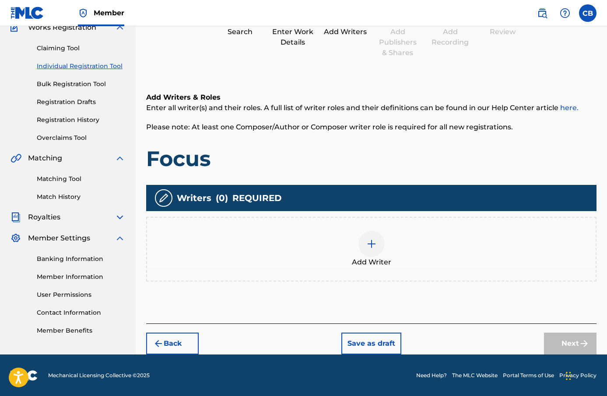
click at [366, 233] on div at bounding box center [371, 244] width 26 height 26
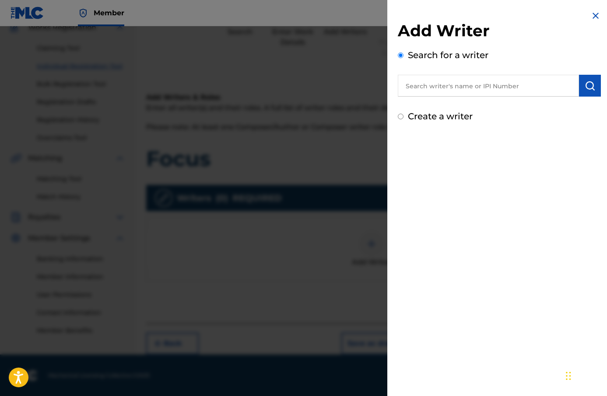
click at [447, 91] on input "text" at bounding box center [488, 86] width 181 height 22
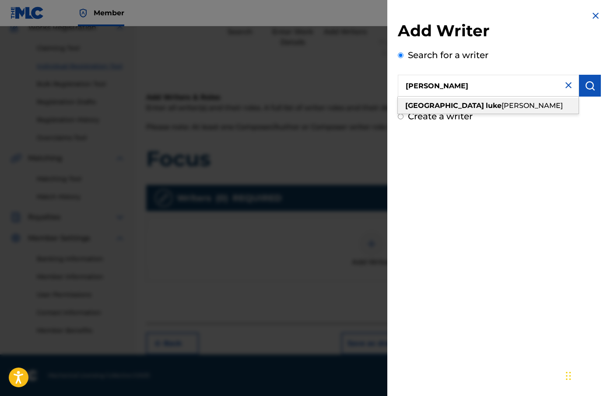
click at [486, 108] on strong "luke" at bounding box center [494, 106] width 16 height 8
type input "camden [PERSON_NAME]"
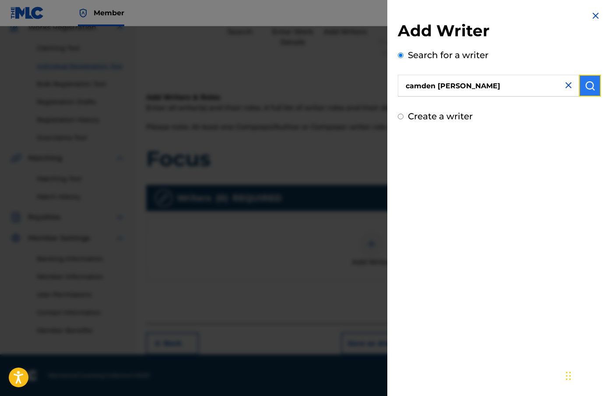
click at [585, 85] on img "submit" at bounding box center [590, 86] width 11 height 11
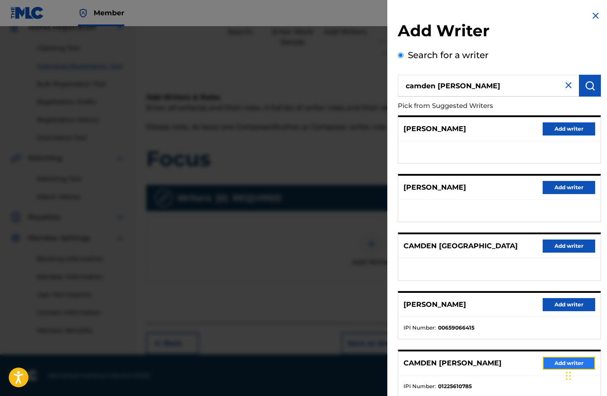
click at [557, 366] on button "Add writer" at bounding box center [569, 363] width 53 height 13
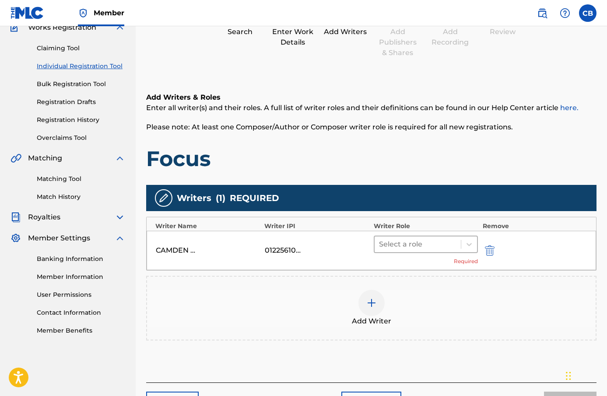
click at [408, 243] on div at bounding box center [418, 245] width 78 height 12
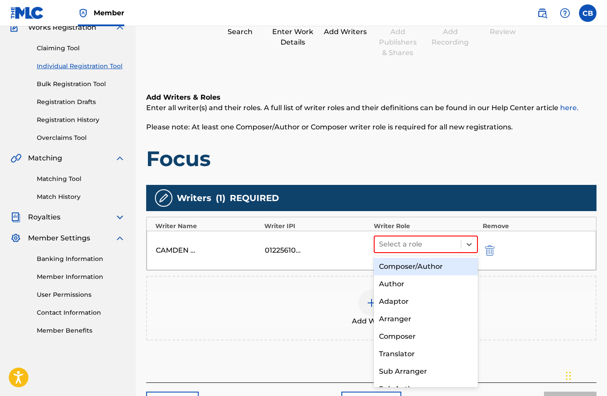
click at [418, 265] on div "Composer/Author" at bounding box center [426, 267] width 105 height 18
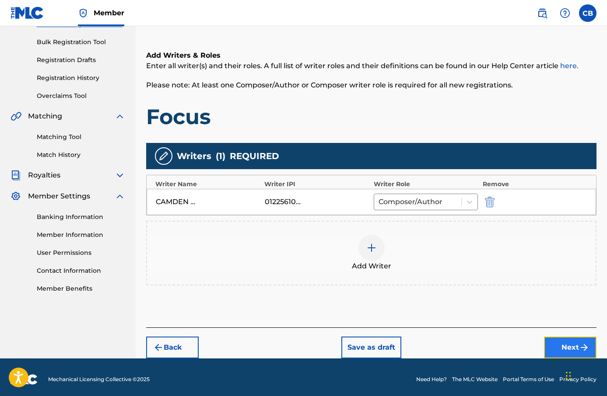
click at [568, 353] on button "Next" at bounding box center [570, 348] width 53 height 22
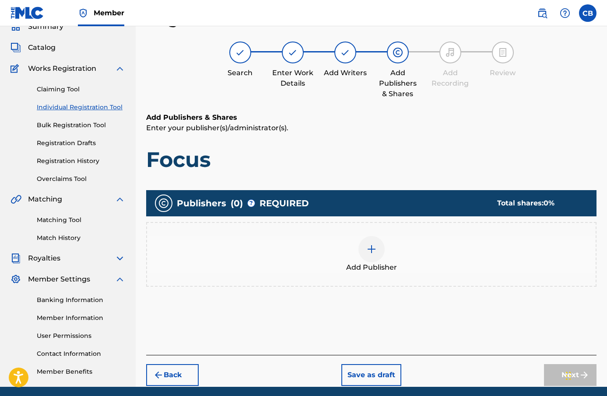
scroll to position [39, 0]
click at [366, 247] on img at bounding box center [371, 249] width 11 height 11
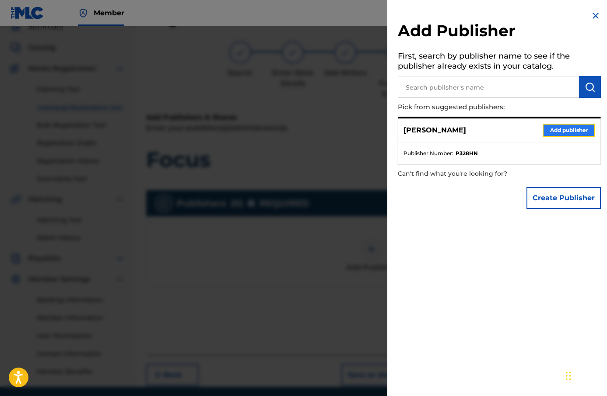
click at [551, 127] on button "Add publisher" at bounding box center [569, 130] width 53 height 13
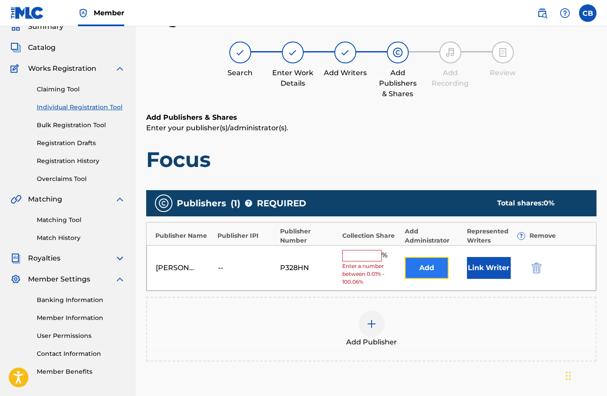
click at [434, 268] on button "Add" at bounding box center [427, 268] width 44 height 22
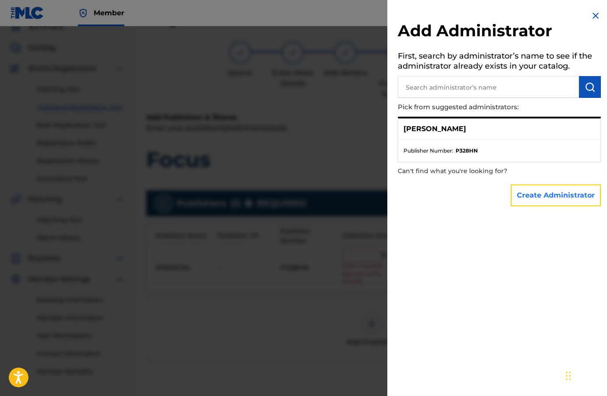
click at [545, 189] on button "Create Administrator" at bounding box center [556, 196] width 90 height 22
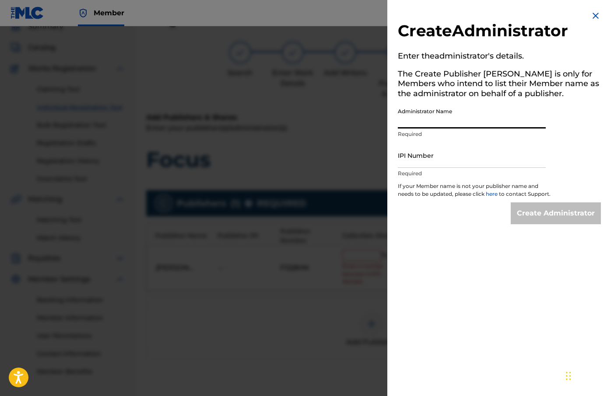
click at [453, 120] on input "Administrator Name" at bounding box center [472, 116] width 148 height 25
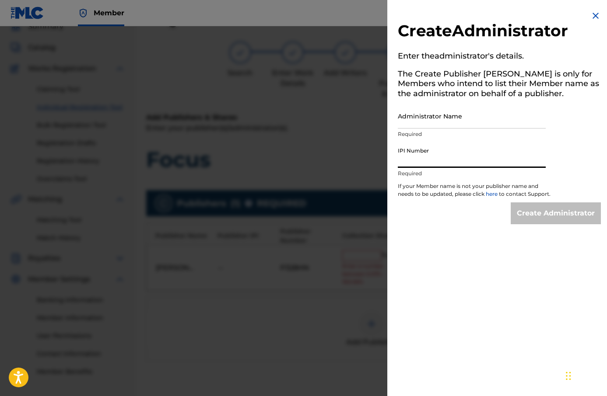
click at [469, 161] on input "IPI Number" at bounding box center [472, 155] width 148 height 25
type input "1225610785"
click at [536, 210] on div "Create Administrator" at bounding box center [556, 214] width 90 height 22
click at [495, 122] on input "Administrator Name" at bounding box center [472, 116] width 148 height 25
type input "Camden [PERSON_NAME]"
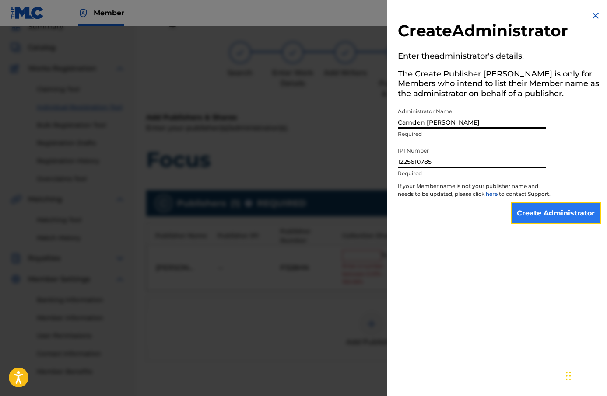
click at [536, 221] on input "Create Administrator" at bounding box center [556, 214] width 90 height 22
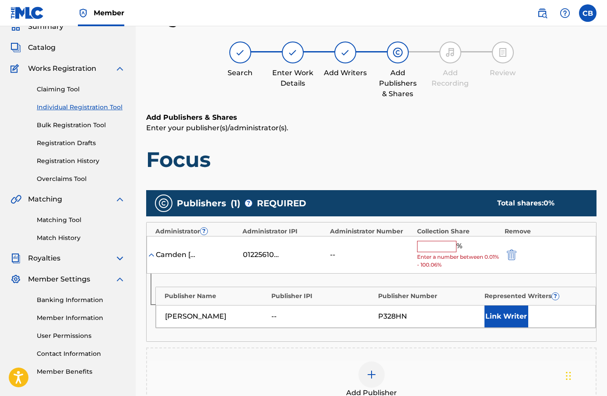
click at [431, 245] on input "text" at bounding box center [436, 246] width 39 height 11
type input "100"
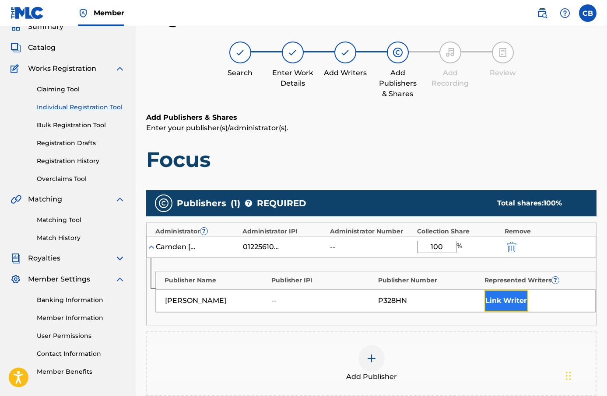
click at [525, 299] on button "Link Writer" at bounding box center [506, 301] width 44 height 22
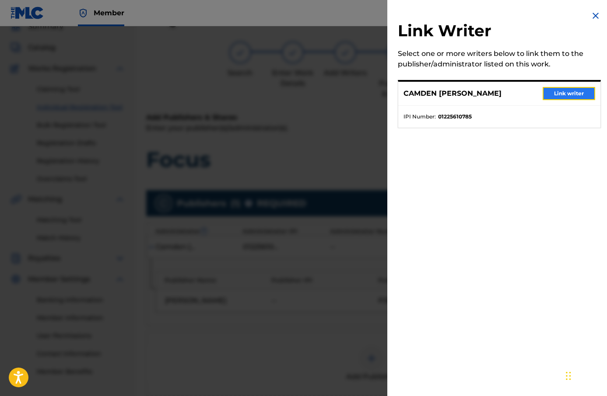
click at [574, 98] on button "Link writer" at bounding box center [569, 93] width 53 height 13
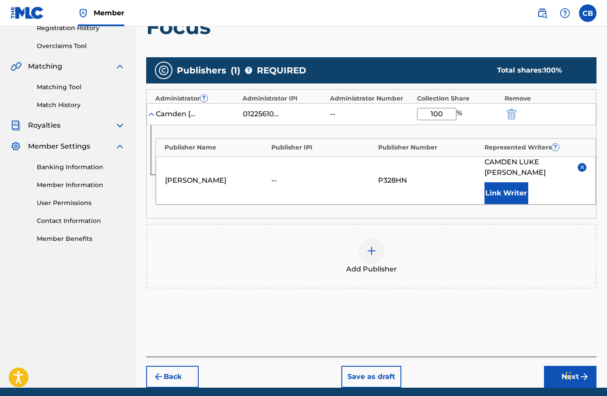
scroll to position [206, 0]
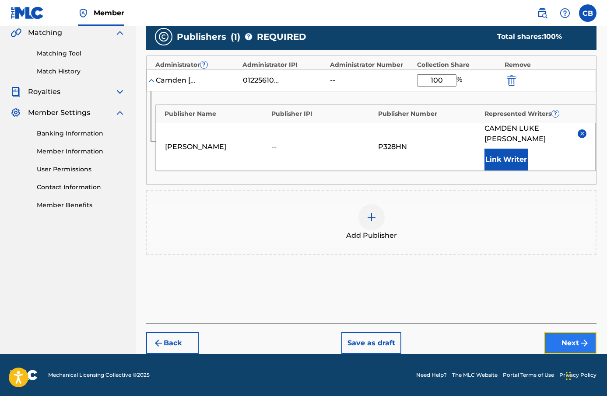
click at [563, 343] on button "Next" at bounding box center [570, 344] width 53 height 22
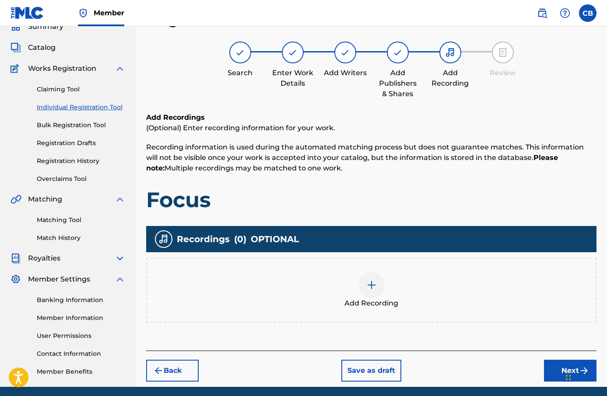
scroll to position [72, 0]
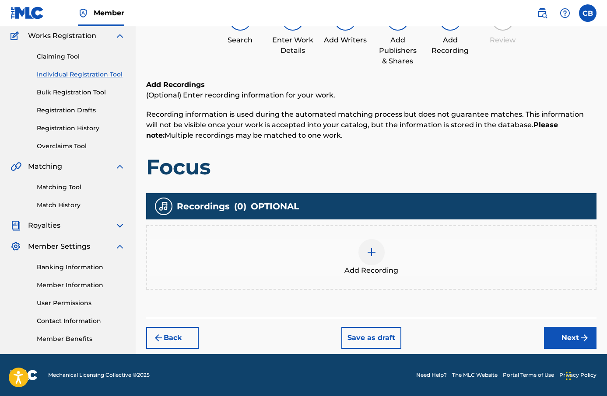
click at [392, 253] on div "Add Recording" at bounding box center [371, 257] width 449 height 37
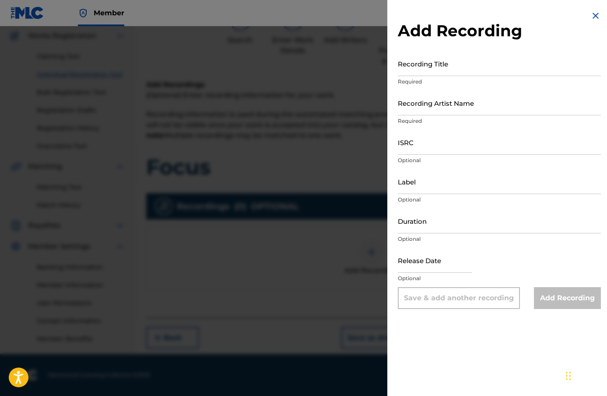
click at [438, 82] on p "Required" at bounding box center [499, 82] width 203 height 8
click at [438, 74] on input "Recording Title" at bounding box center [499, 63] width 203 height 25
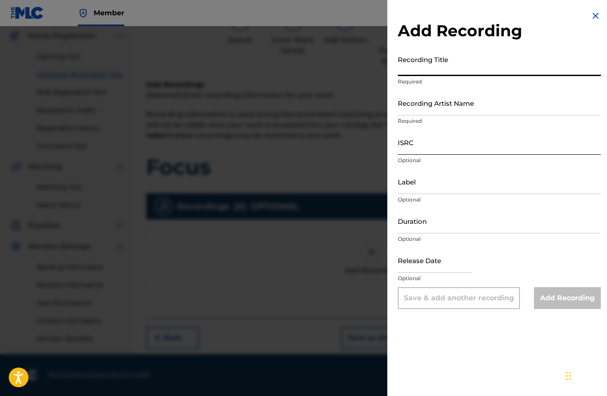
paste input "Focus"
type input "Focus"
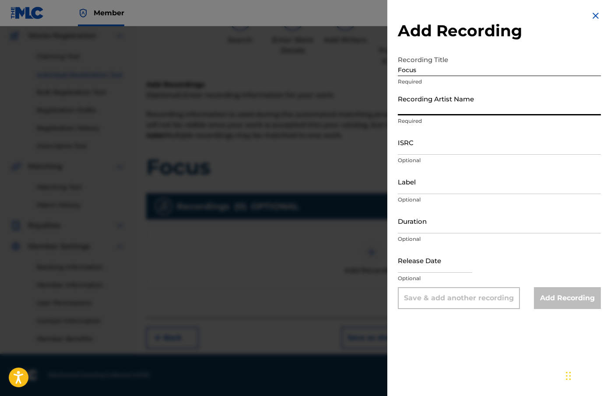
click at [456, 105] on input "Recording Artist Name" at bounding box center [499, 103] width 203 height 25
type input "[PERSON_NAME]"
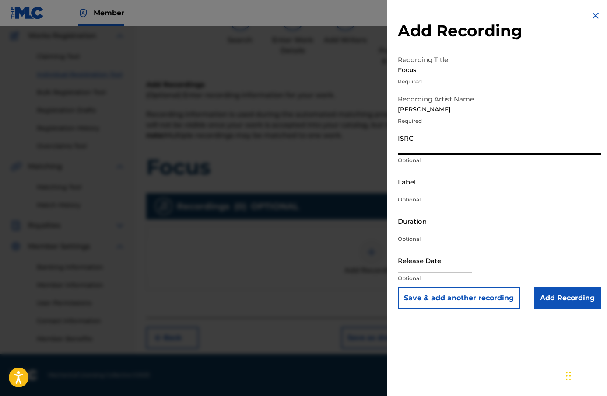
click at [467, 144] on input "ISRC" at bounding box center [499, 142] width 203 height 25
paste input "AU3SE2503210"
type input "AU3SE2503210"
click at [441, 191] on input "Label" at bounding box center [499, 181] width 203 height 25
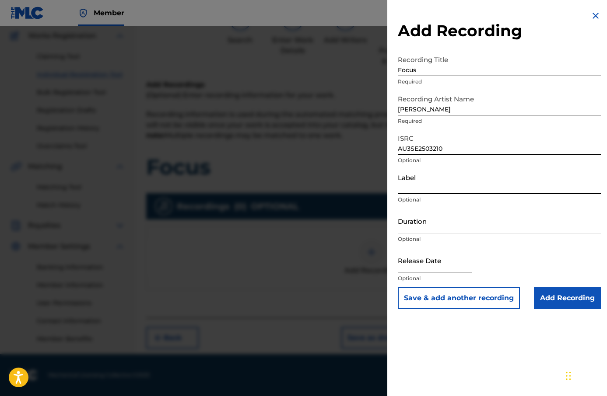
type input "[PERSON_NAME]"
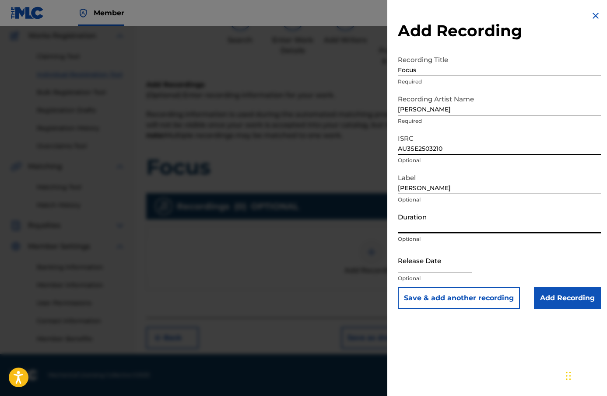
click at [465, 225] on input "Duration" at bounding box center [499, 221] width 203 height 25
type input "06:00"
click at [430, 264] on input "text" at bounding box center [435, 260] width 74 height 25
select select "8"
select select "2025"
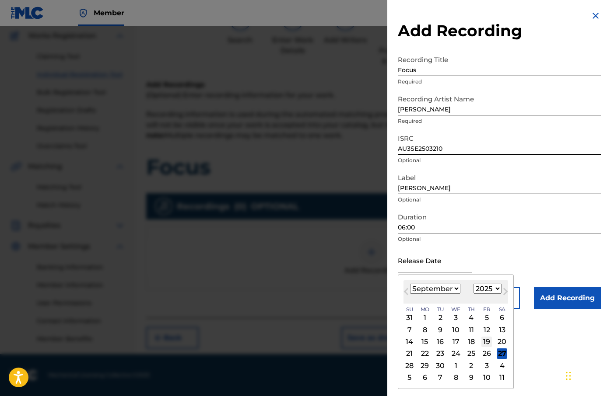
click at [485, 340] on div "19" at bounding box center [486, 342] width 11 height 11
type input "[DATE]"
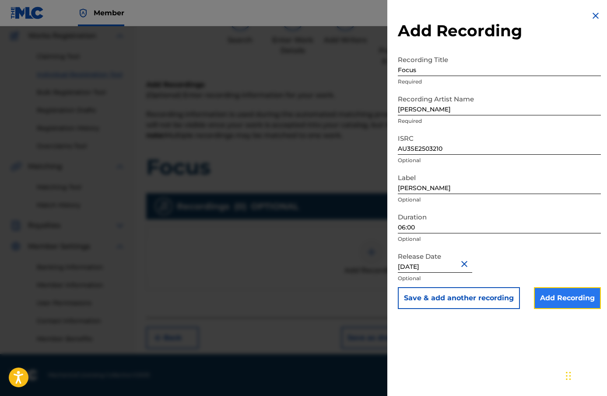
click at [559, 298] on input "Add Recording" at bounding box center [567, 299] width 67 height 22
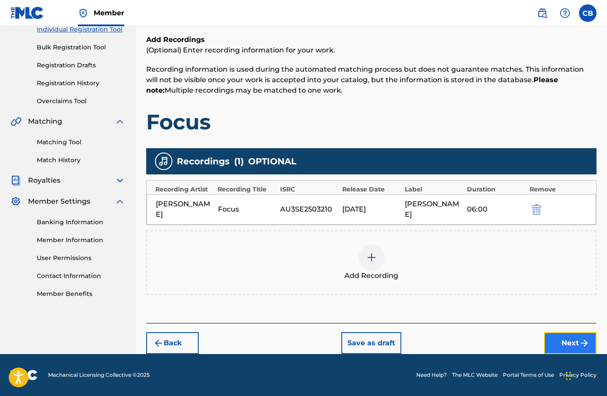
click at [572, 347] on button "Next" at bounding box center [570, 344] width 53 height 22
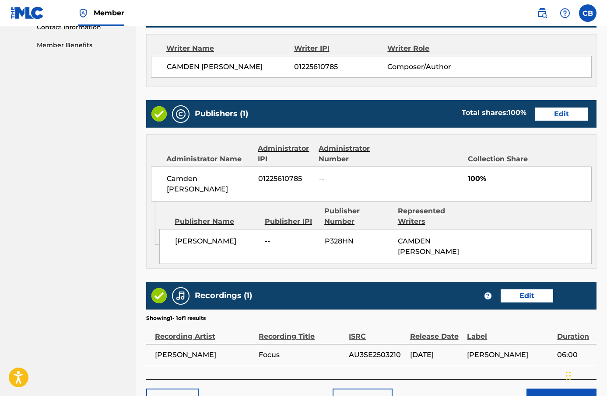
scroll to position [421, 0]
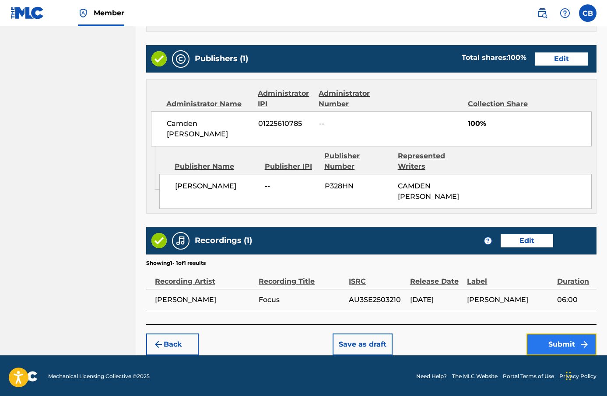
click at [567, 344] on button "Submit" at bounding box center [561, 345] width 70 height 22
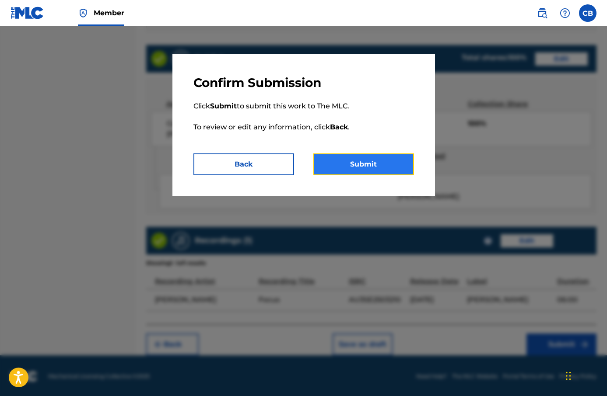
click at [381, 159] on button "Submit" at bounding box center [363, 165] width 101 height 22
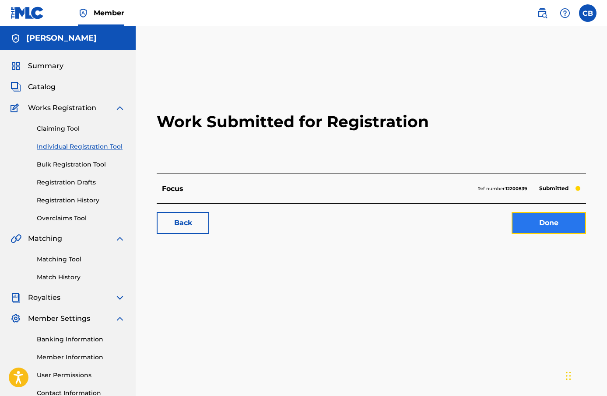
click at [555, 217] on link "Done" at bounding box center [549, 223] width 74 height 22
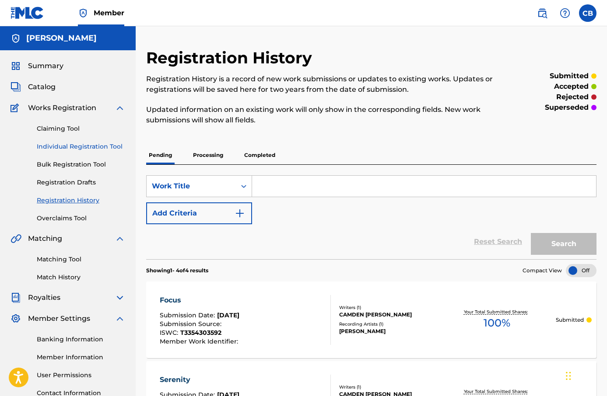
click at [71, 146] on link "Individual Registration Tool" at bounding box center [81, 146] width 88 height 9
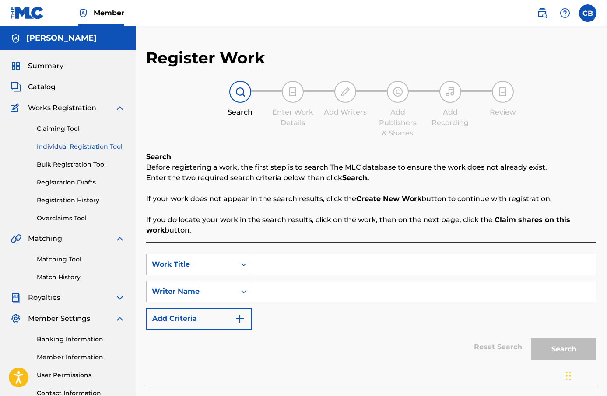
click at [301, 261] on input "Search Form" at bounding box center [424, 264] width 344 height 21
paste input "16.02"
type input "16.02"
click at [282, 298] on input "Search Form" at bounding box center [424, 291] width 344 height 21
type input "[PERSON_NAME]"
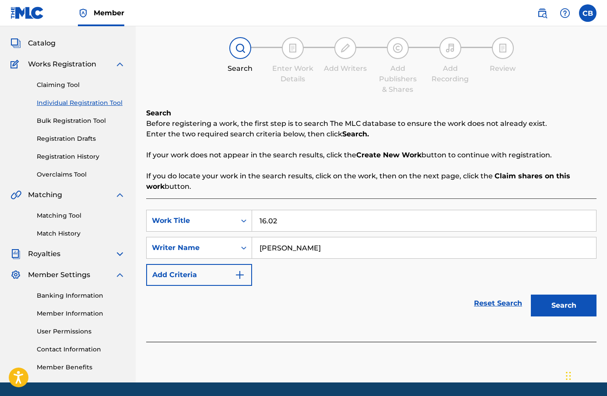
scroll to position [72, 0]
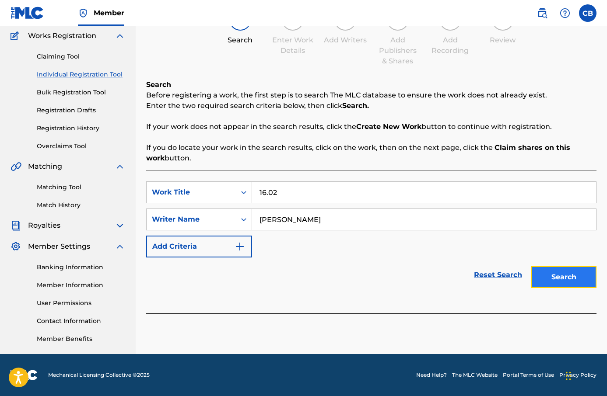
click at [585, 281] on button "Search" at bounding box center [564, 278] width 66 height 22
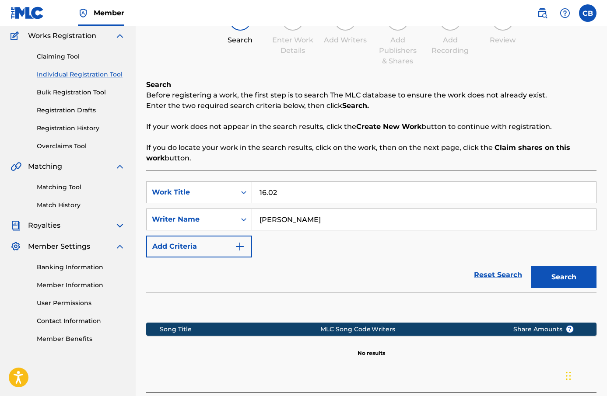
scroll to position [141, 0]
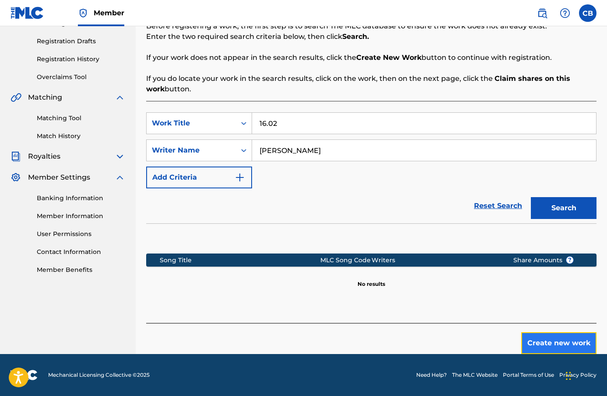
click at [561, 335] on button "Create new work" at bounding box center [558, 344] width 75 height 22
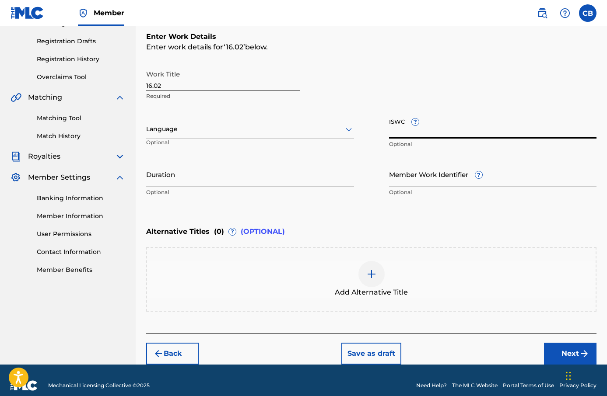
click at [418, 135] on input "ISWC ?" at bounding box center [493, 126] width 208 height 25
paste input "AU3SE2503211"
type input "AU3SE2503211"
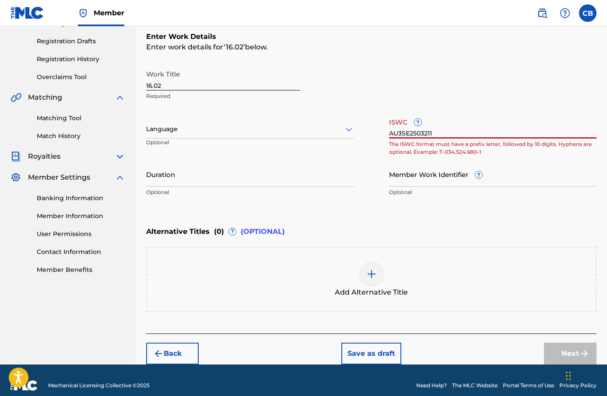
drag, startPoint x: 446, startPoint y: 131, endPoint x: 361, endPoint y: 132, distance: 85.3
click at [361, 132] on div "Work Title 16.02 Required Language Optional ISWC ? AU3SE2503211 The ISWC format…" at bounding box center [371, 134] width 450 height 136
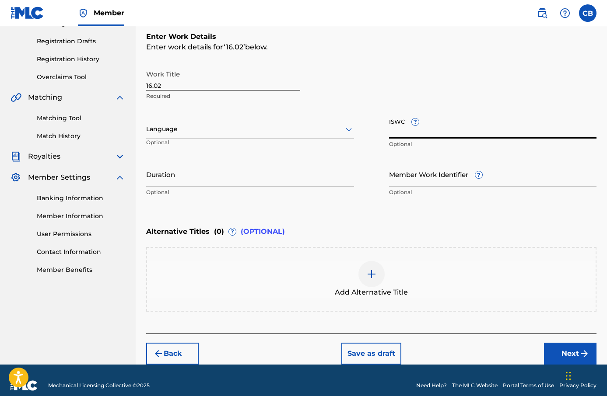
paste input "T-335.430.367-2"
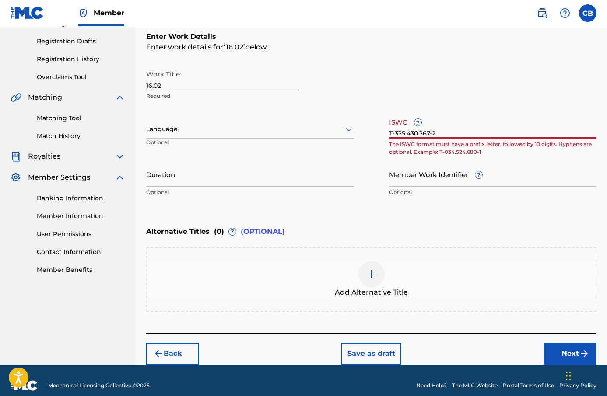
click at [421, 135] on input "T-335.430.367-2" at bounding box center [493, 126] width 208 height 25
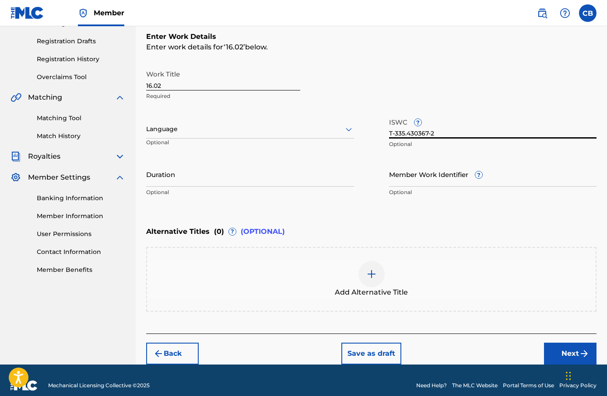
click at [407, 135] on input "T-335.430367-2" at bounding box center [493, 126] width 208 height 25
type input "T-335430367-2"
click at [376, 200] on div "Work Title 16.02 Required Language Optional ISWC ? T-335430367-2 Optional Durat…" at bounding box center [371, 134] width 450 height 136
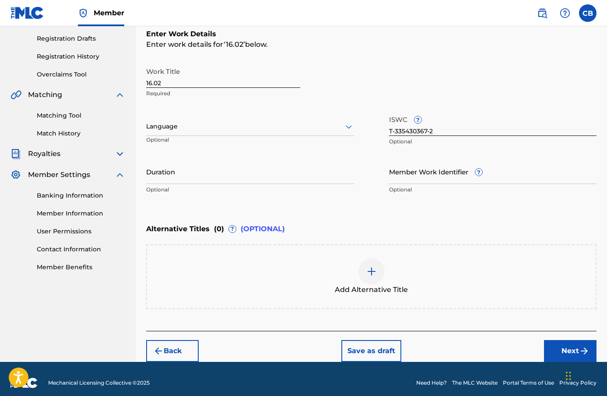
scroll to position [144, 0]
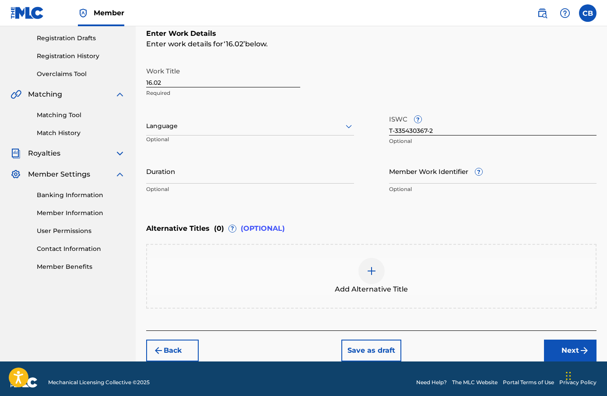
click at [326, 126] on div at bounding box center [250, 126] width 208 height 11
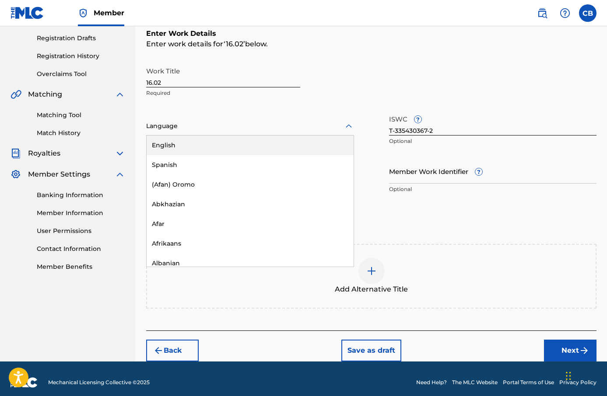
click at [285, 148] on div "English" at bounding box center [250, 146] width 207 height 20
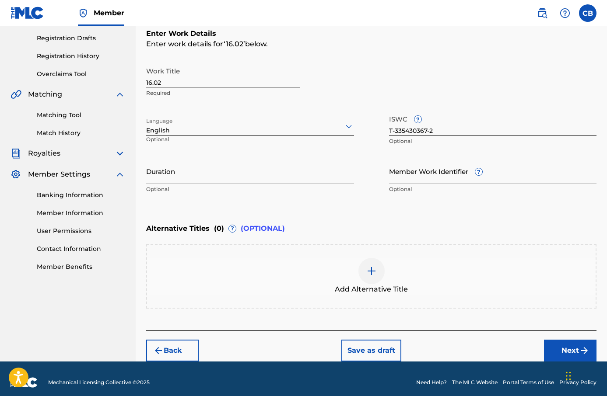
scroll to position [151, 0]
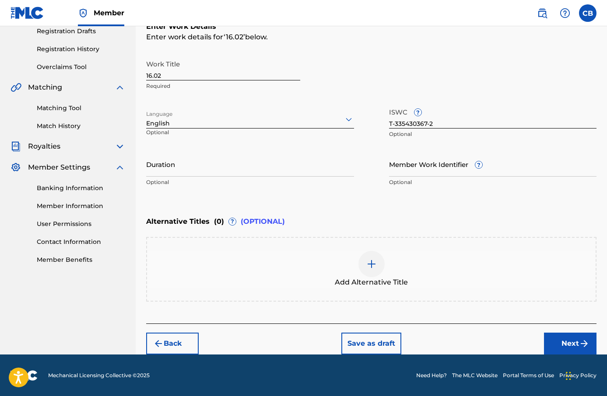
click at [330, 177] on div "Duration Optional" at bounding box center [250, 171] width 208 height 39
click at [278, 150] on div "Work Title 16.02 Required Language English Optional ISWC ? T-335430367-2 Option…" at bounding box center [371, 124] width 450 height 136
click at [275, 159] on input "Duration" at bounding box center [250, 164] width 208 height 25
type input "03:02"
click at [366, 210] on div "Enter Work Details Enter work details for ‘ 16.02 ’ below. Work Title 16.02 Req…" at bounding box center [371, 106] width 450 height 212
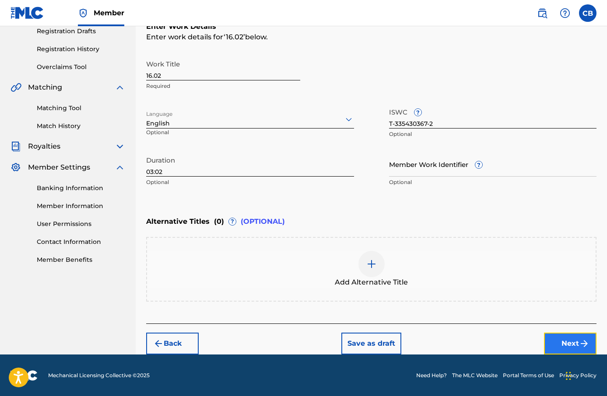
click at [556, 342] on button "Next" at bounding box center [570, 344] width 53 height 22
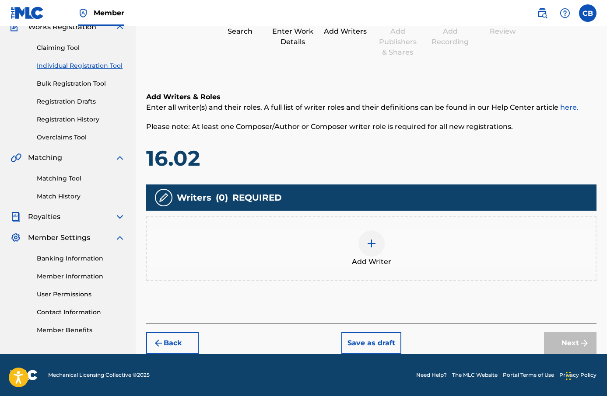
scroll to position [39, 0]
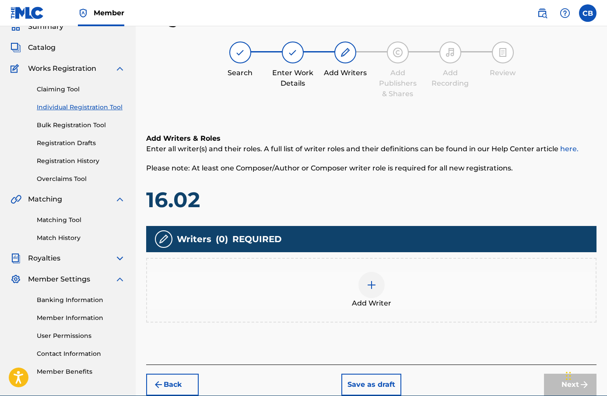
click at [366, 295] on div at bounding box center [371, 285] width 26 height 26
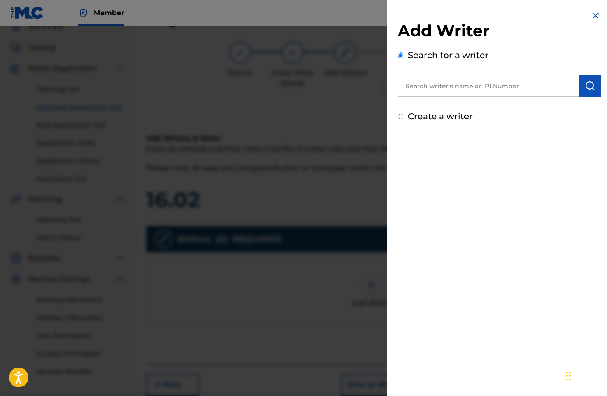
click at [438, 98] on div "Add Writer Search for a writer Create a writer" at bounding box center [499, 72] width 203 height 102
click at [438, 83] on input "text" at bounding box center [488, 86] width 181 height 22
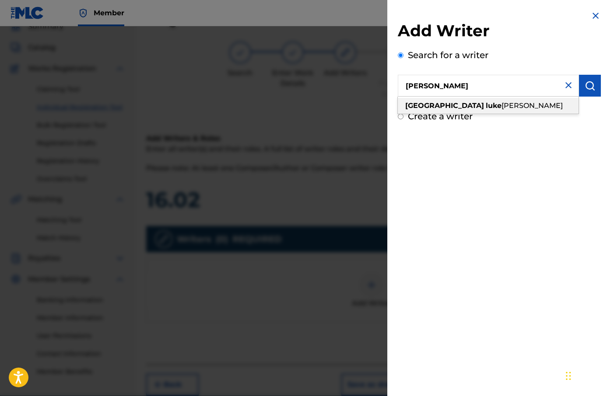
click at [502, 109] on span "[PERSON_NAME]" at bounding box center [532, 106] width 61 height 8
type input "camden [PERSON_NAME]"
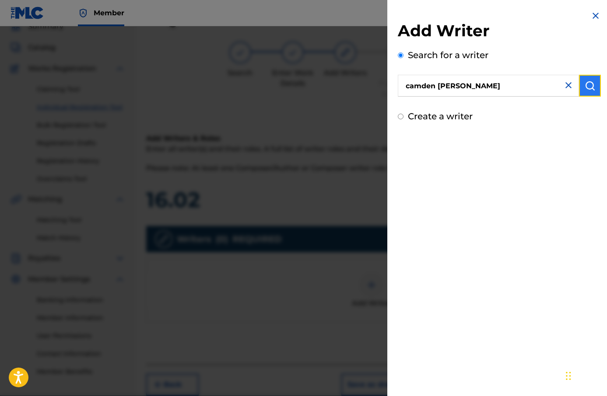
click at [589, 91] on button "submit" at bounding box center [590, 86] width 22 height 22
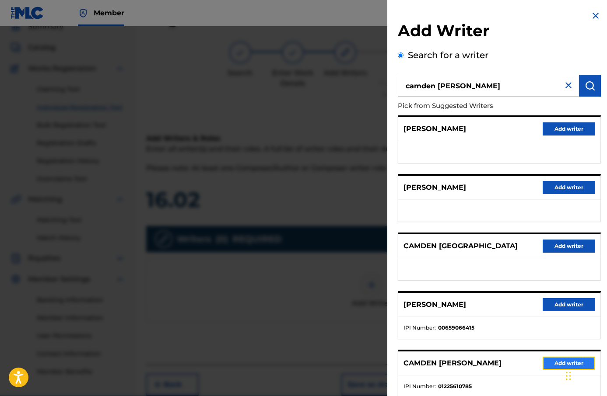
click at [552, 358] on button "Add writer" at bounding box center [569, 363] width 53 height 13
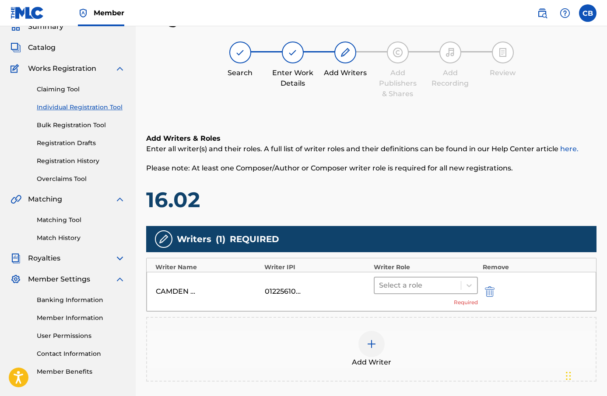
click at [449, 286] on div at bounding box center [418, 286] width 78 height 12
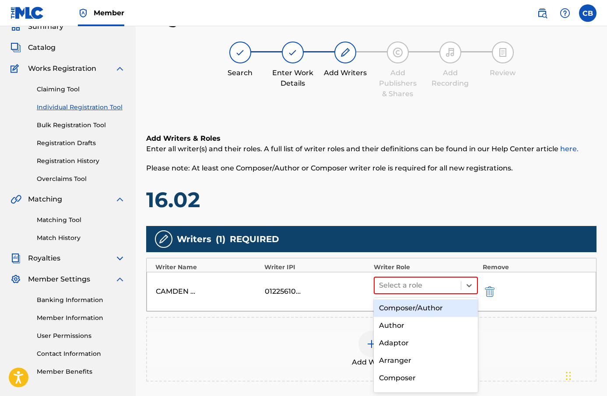
click at [436, 309] on div "Composer/Author" at bounding box center [426, 309] width 105 height 18
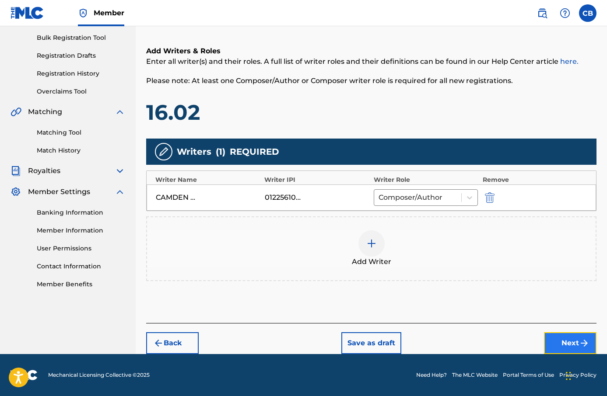
click at [574, 351] on button "Next" at bounding box center [570, 344] width 53 height 22
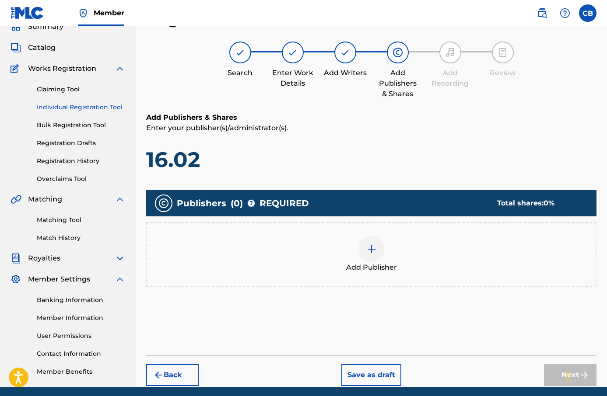
click at [384, 260] on div "Add Publisher" at bounding box center [371, 254] width 449 height 37
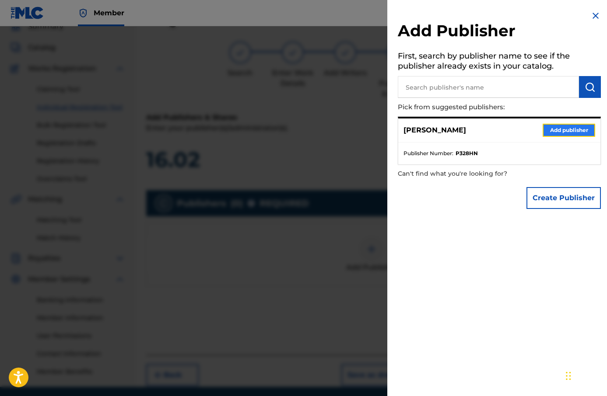
click at [565, 135] on button "Add publisher" at bounding box center [569, 130] width 53 height 13
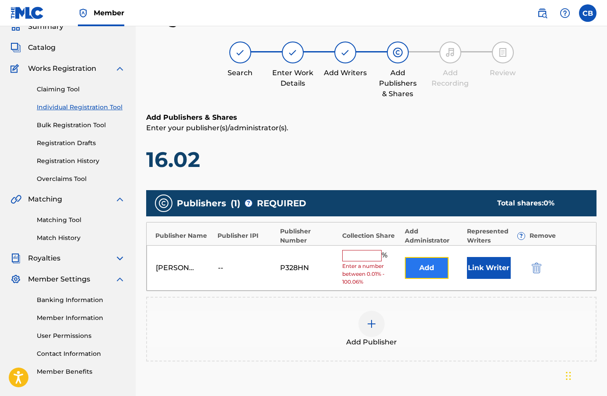
click at [419, 265] on button "Add" at bounding box center [427, 268] width 44 height 22
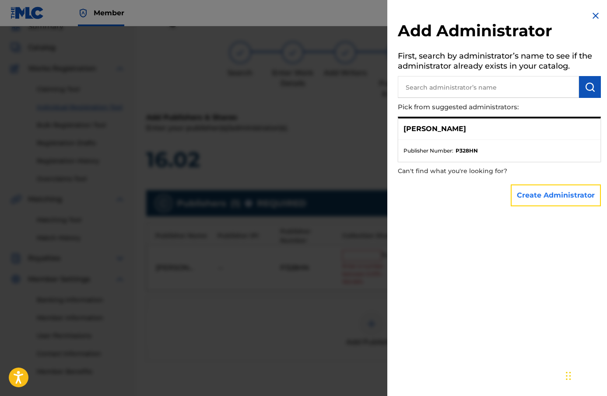
click at [554, 197] on button "Create Administrator" at bounding box center [556, 196] width 90 height 22
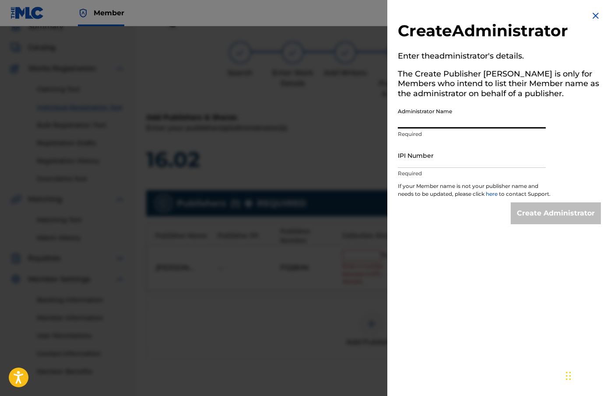
click at [461, 120] on input "Administrator Name" at bounding box center [472, 116] width 148 height 25
type input "Camden [PERSON_NAME]"
click at [477, 155] on input "IPI Number" at bounding box center [472, 155] width 148 height 25
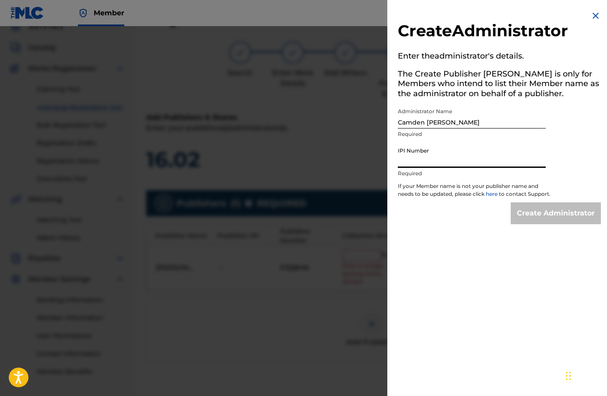
type input "1225610785"
click at [553, 215] on input "Create Administrator" at bounding box center [556, 214] width 90 height 22
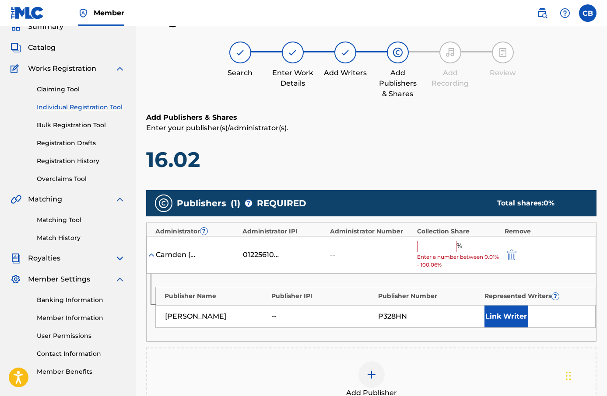
click at [470, 252] on div "% Enter a number between 0.01% - 100.06%" at bounding box center [458, 255] width 83 height 28
click at [444, 246] on input "text" at bounding box center [436, 246] width 39 height 11
type input "100"
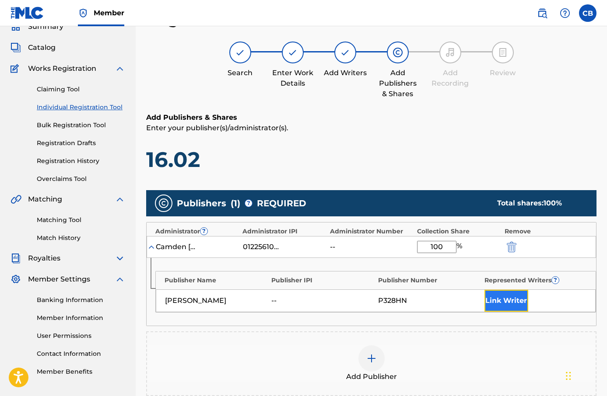
click at [508, 298] on button "Link Writer" at bounding box center [506, 301] width 44 height 22
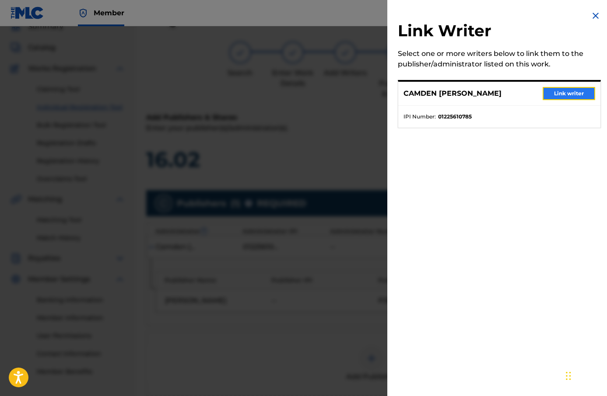
click at [556, 95] on button "Link writer" at bounding box center [569, 93] width 53 height 13
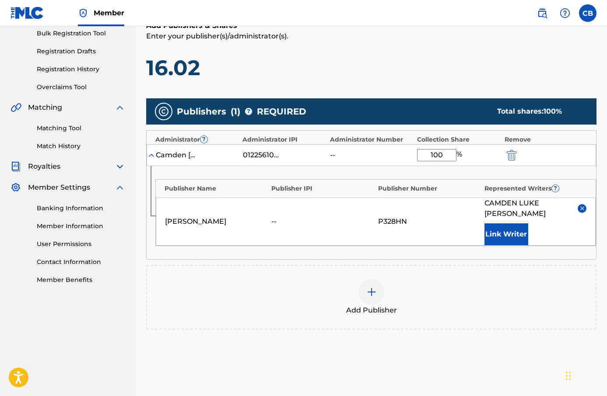
scroll to position [137, 0]
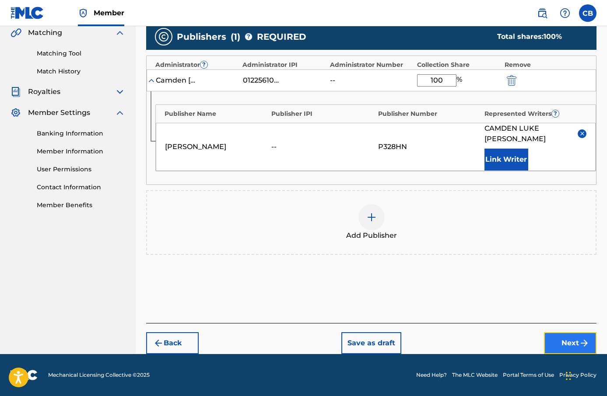
click at [566, 347] on button "Next" at bounding box center [570, 344] width 53 height 22
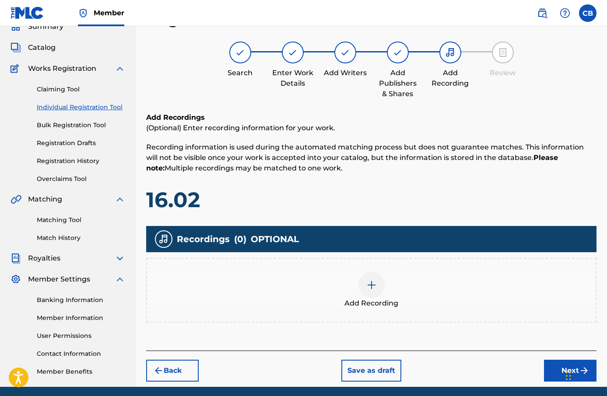
scroll to position [72, 0]
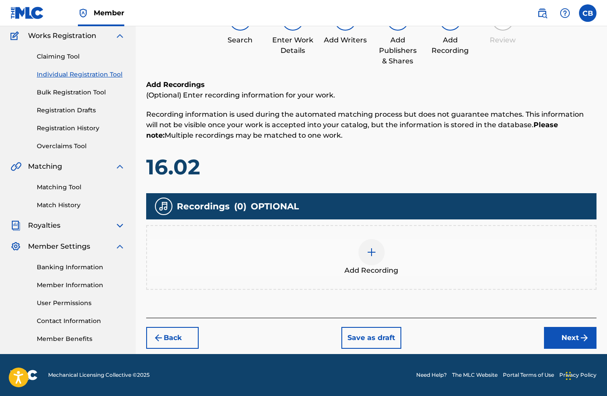
click at [375, 263] on div at bounding box center [371, 252] width 26 height 26
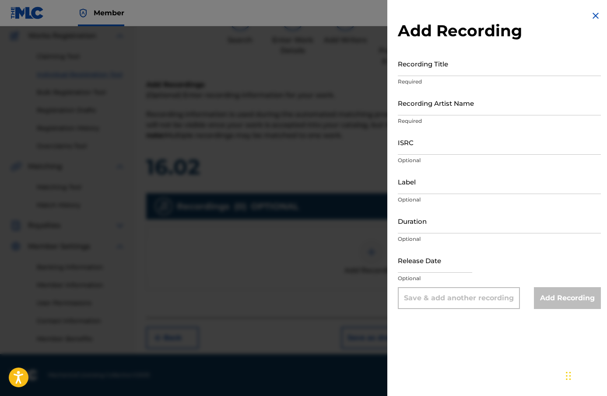
click at [435, 77] on div "Recording Title Required" at bounding box center [499, 70] width 203 height 39
click at [435, 72] on input "Recording Title" at bounding box center [499, 63] width 203 height 25
paste input "16.02"
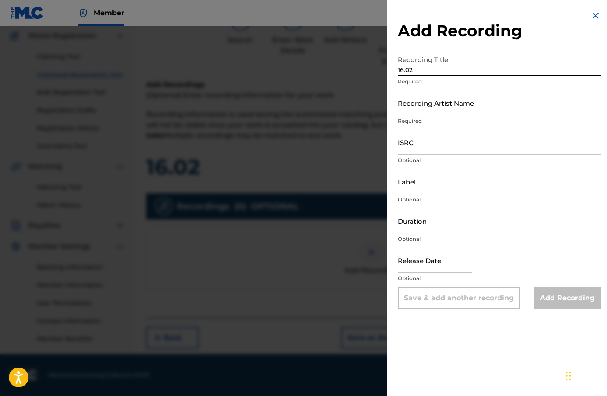
type input "16.02"
click at [446, 112] on input "Recording Artist Name" at bounding box center [499, 103] width 203 height 25
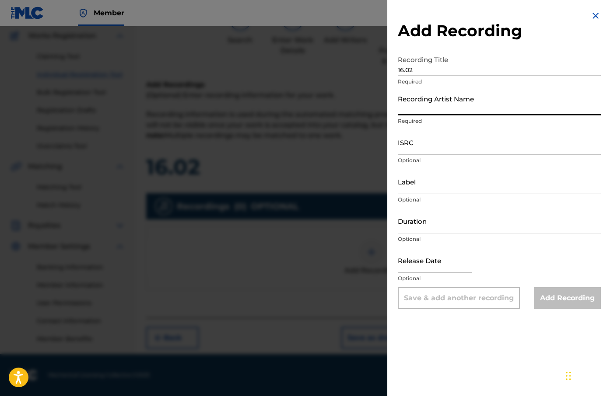
type input "[PERSON_NAME]"
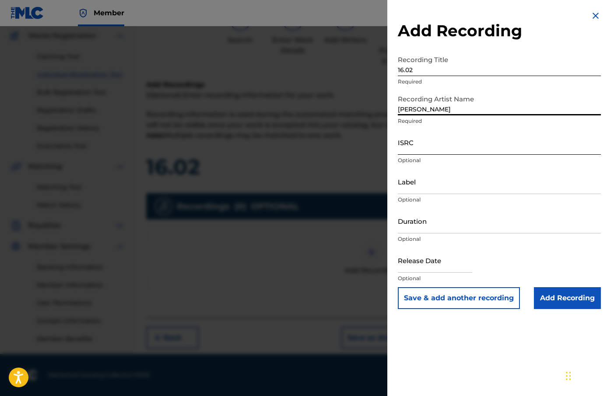
click at [457, 147] on input "ISRC" at bounding box center [499, 142] width 203 height 25
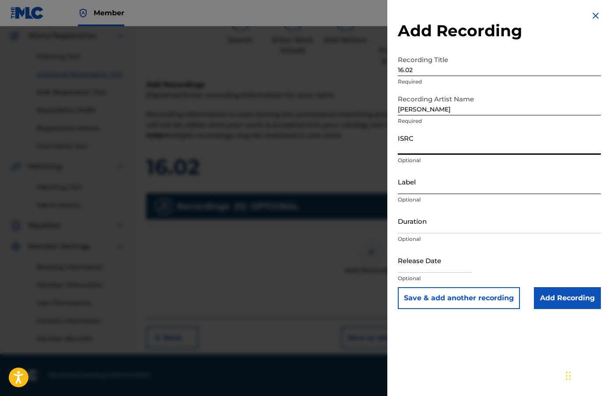
paste input "AU3SE2503211"
type input "AU3SE2503211"
click at [461, 185] on input "Label" at bounding box center [499, 181] width 203 height 25
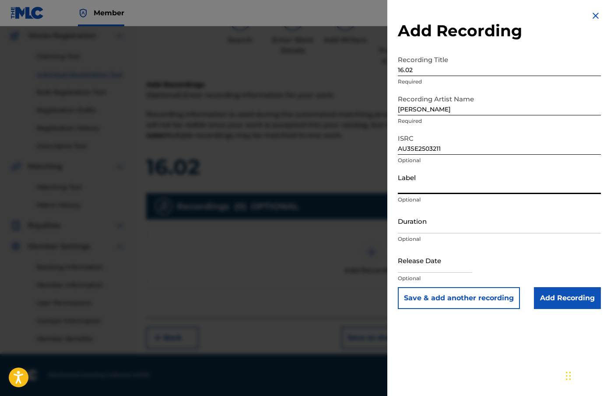
type input "[PERSON_NAME]"
click at [465, 216] on input "Duration" at bounding box center [499, 221] width 203 height 25
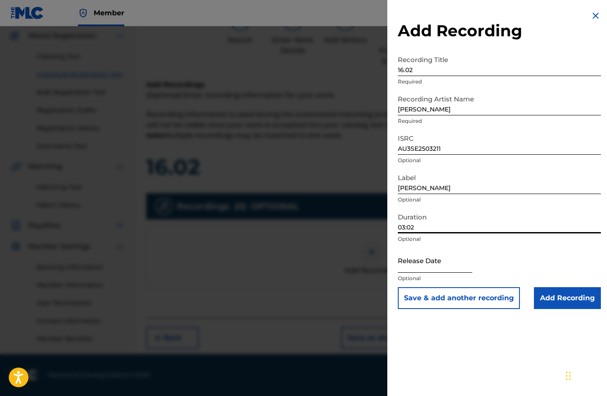
type input "03:02"
click at [449, 271] on input "text" at bounding box center [435, 260] width 74 height 25
select select "8"
select select "2025"
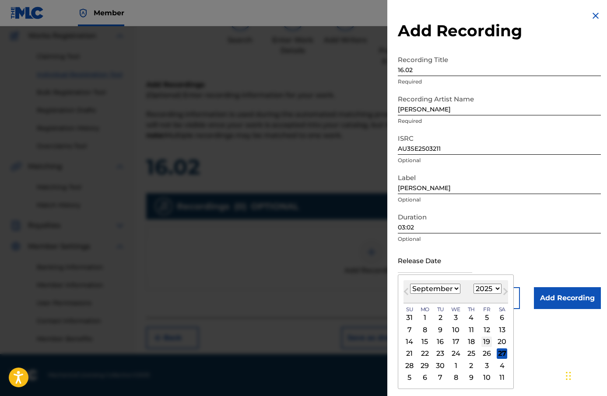
click at [484, 337] on div "19" at bounding box center [486, 342] width 11 height 11
type input "[DATE]"
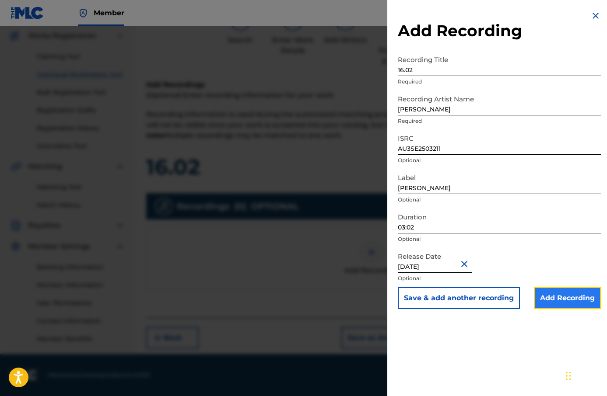
click at [555, 307] on input "Add Recording" at bounding box center [567, 299] width 67 height 22
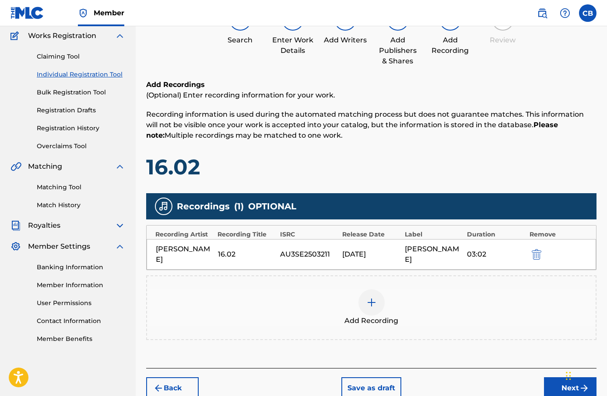
scroll to position [117, 0]
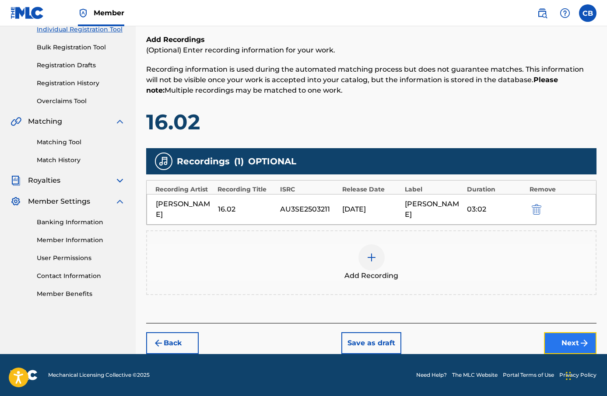
click at [578, 342] on button "Next" at bounding box center [570, 344] width 53 height 22
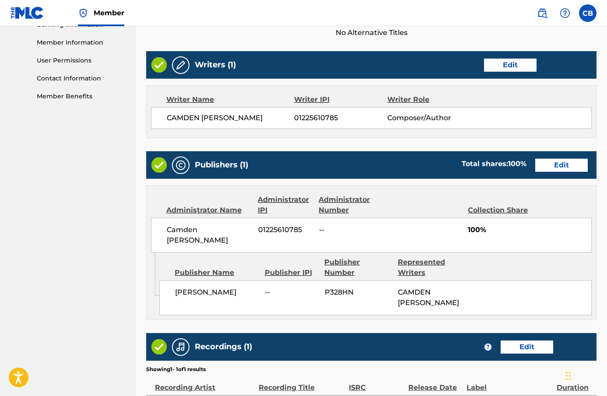
scroll to position [421, 0]
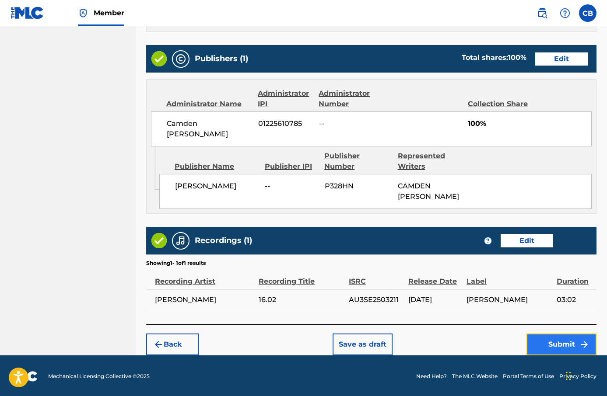
click at [567, 338] on button "Submit" at bounding box center [561, 345] width 70 height 22
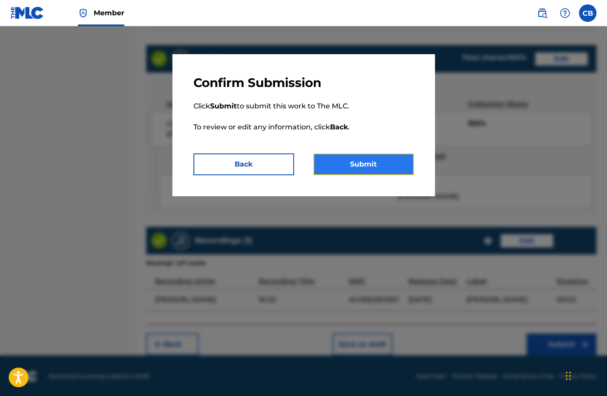
click at [392, 162] on button "Submit" at bounding box center [363, 165] width 101 height 22
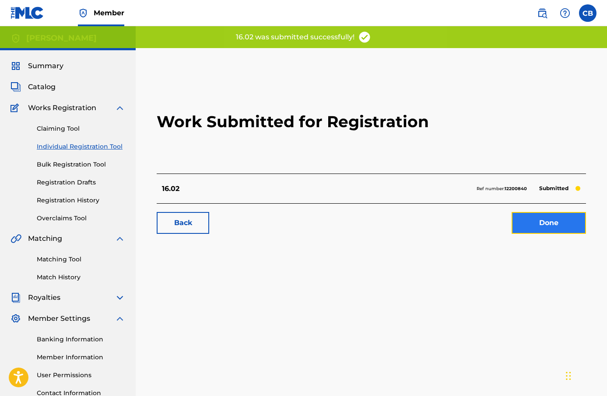
click at [527, 223] on link "Done" at bounding box center [549, 223] width 74 height 22
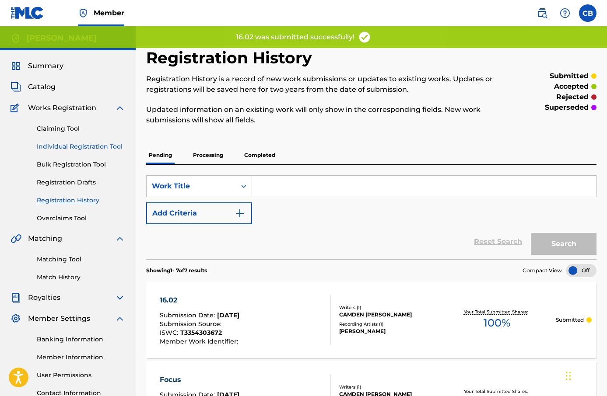
click at [105, 149] on link "Individual Registration Tool" at bounding box center [81, 146] width 88 height 9
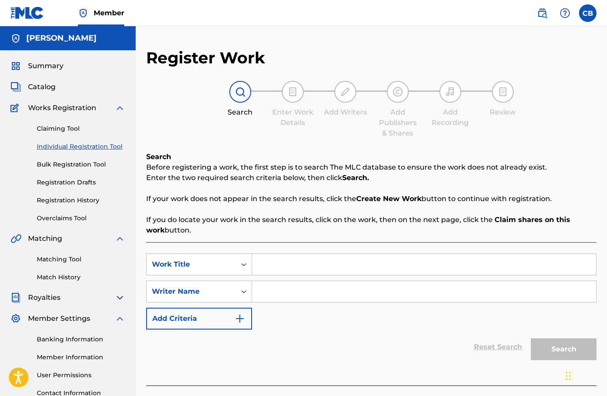
click at [294, 263] on input "Search Form" at bounding box center [424, 264] width 344 height 21
paste input "Safe"
type input "Safe"
click at [278, 287] on input "Search Form" at bounding box center [424, 291] width 344 height 21
type input "[PERSON_NAME]"
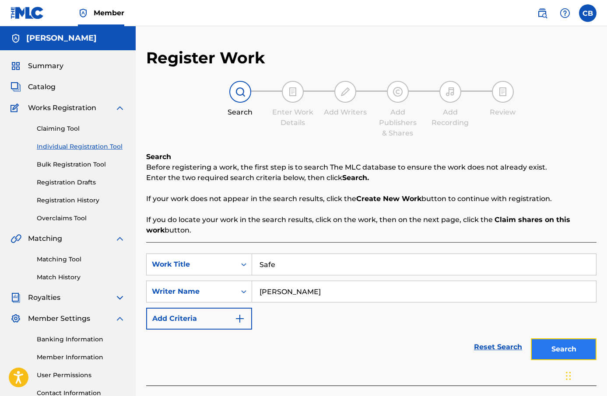
click at [557, 347] on button "Search" at bounding box center [564, 350] width 66 height 22
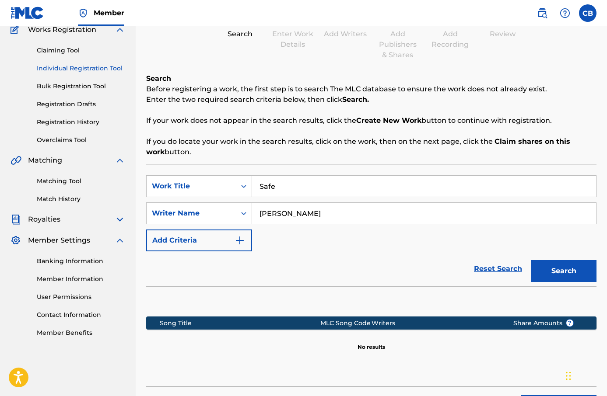
scroll to position [141, 0]
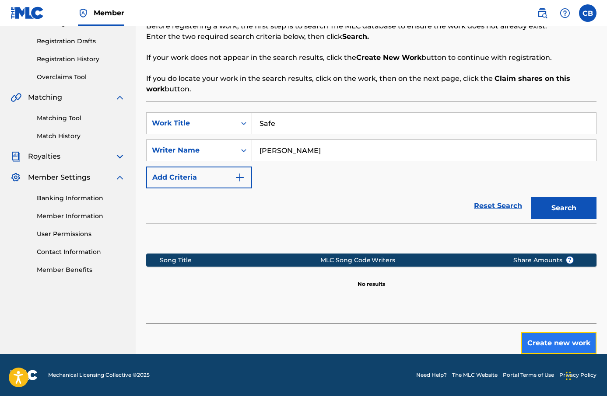
click at [579, 336] on button "Create new work" at bounding box center [558, 344] width 75 height 22
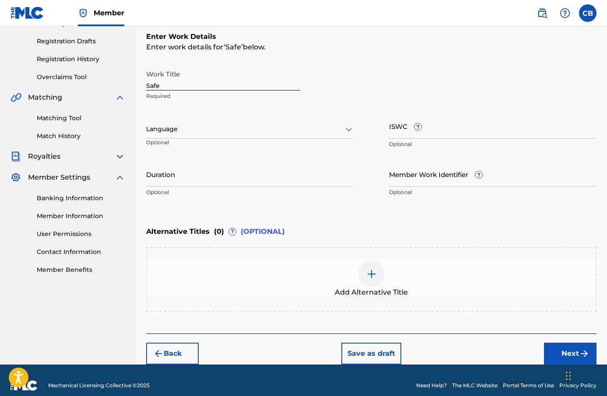
click at [278, 137] on div "Language" at bounding box center [250, 129] width 208 height 18
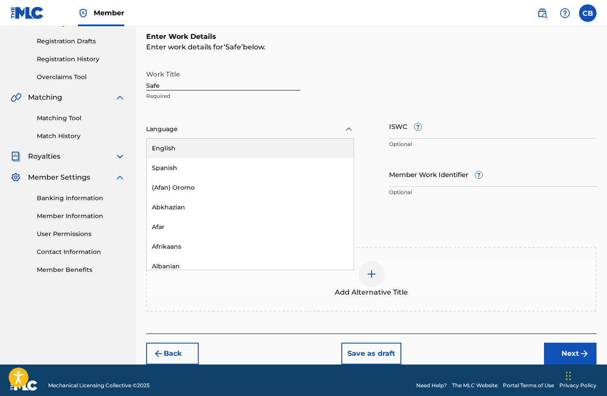
drag, startPoint x: 273, startPoint y: 144, endPoint x: 284, endPoint y: 144, distance: 11.8
click at [273, 144] on div "English" at bounding box center [250, 149] width 207 height 20
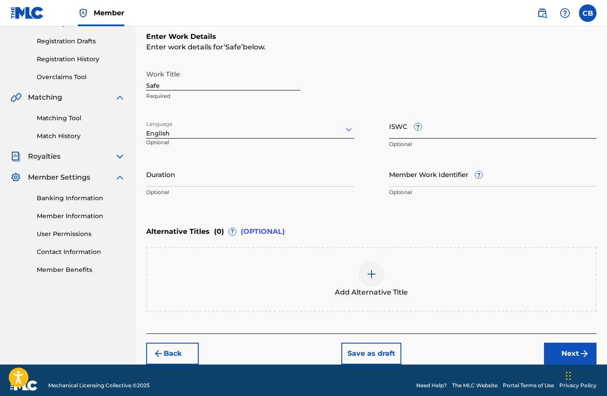
click at [416, 134] on input "ISWC ?" at bounding box center [493, 126] width 208 height 25
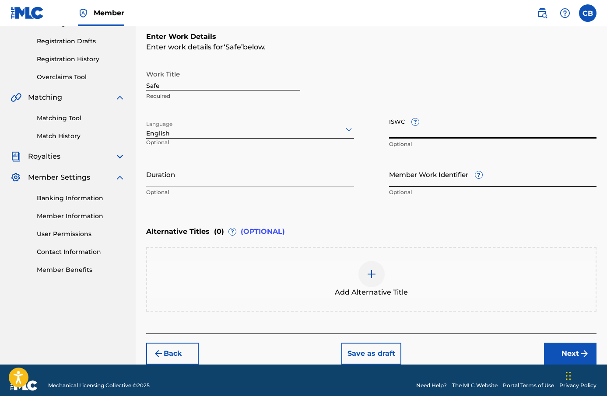
paste input "T-335.430.357-0"
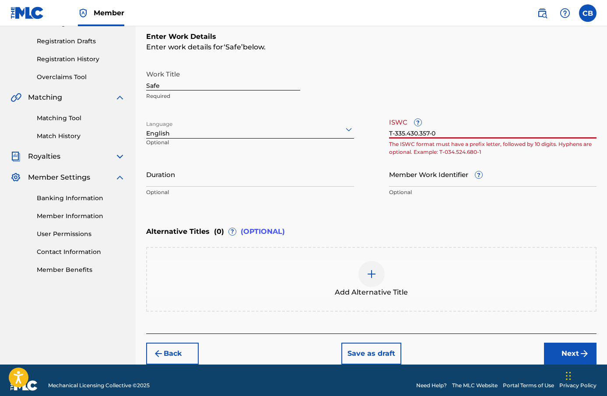
click at [419, 134] on input "T-335.430.357-0" at bounding box center [493, 126] width 208 height 25
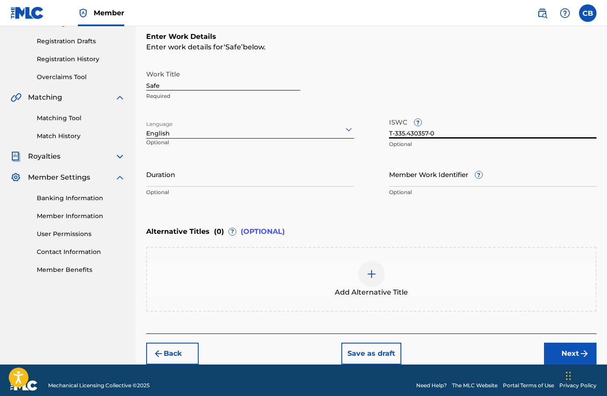
click at [406, 133] on input "T-335.430357-0" at bounding box center [493, 126] width 208 height 25
type input "T-335430357-0"
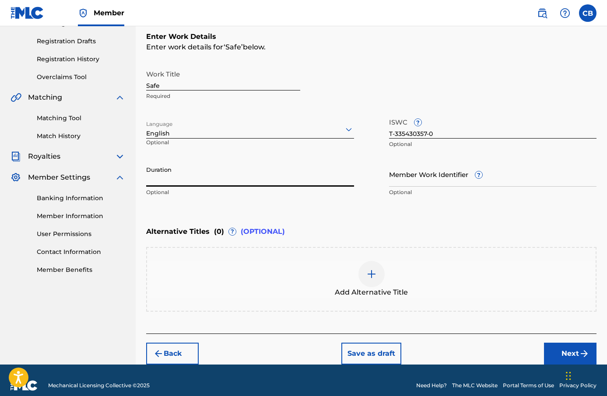
click at [282, 177] on input "Duration" at bounding box center [250, 174] width 208 height 25
type input "04:27"
click at [565, 344] on button "Next" at bounding box center [570, 354] width 53 height 22
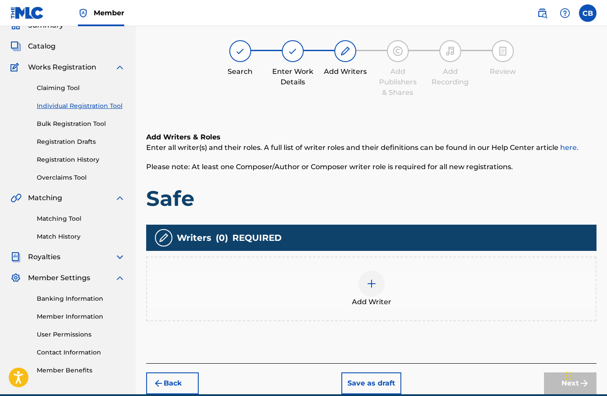
scroll to position [39, 0]
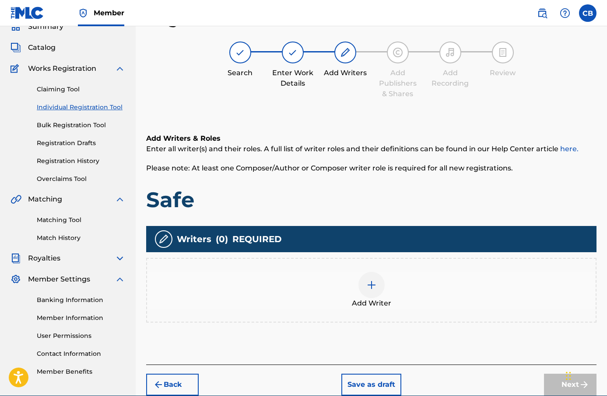
click at [376, 286] on div at bounding box center [371, 285] width 26 height 26
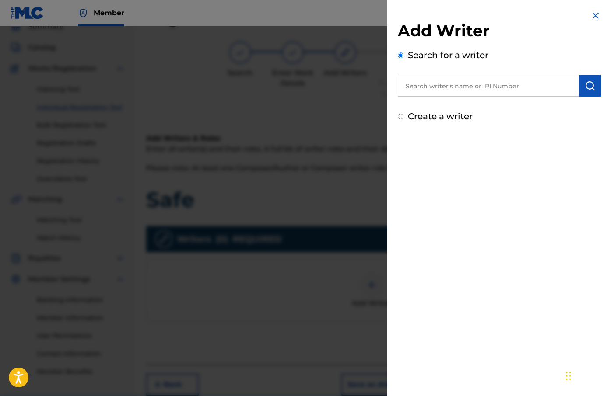
click at [445, 91] on input "text" at bounding box center [488, 86] width 181 height 22
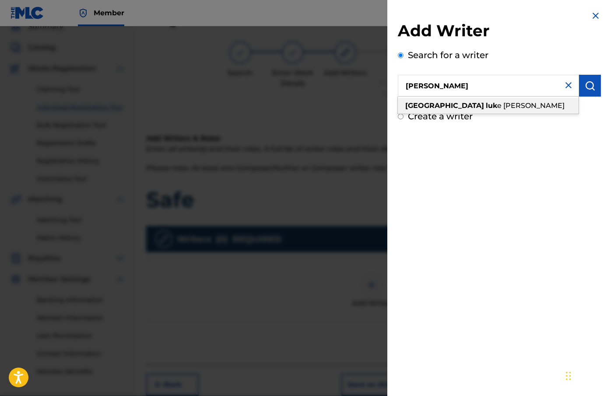
click at [497, 103] on span "e [PERSON_NAME]" at bounding box center [530, 106] width 67 height 8
type input "camden [PERSON_NAME]"
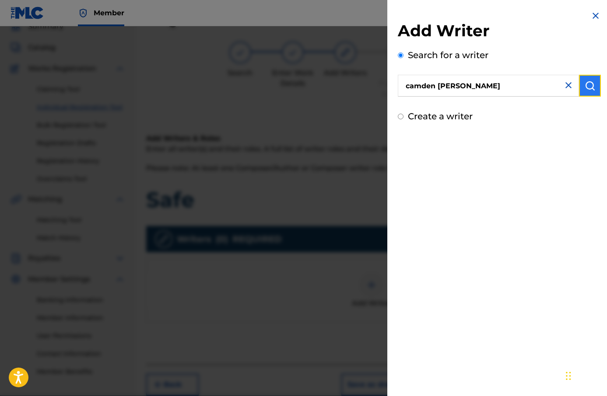
click at [581, 87] on button "submit" at bounding box center [590, 86] width 22 height 22
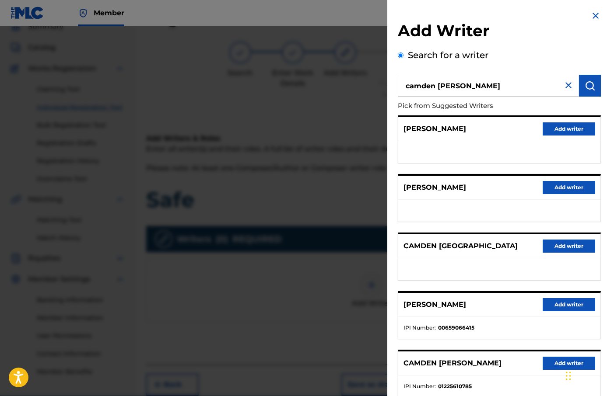
click at [566, 363] on div "Chat Widget" at bounding box center [585, 375] width 44 height 42
click at [551, 363] on button "Add writer" at bounding box center [569, 363] width 53 height 13
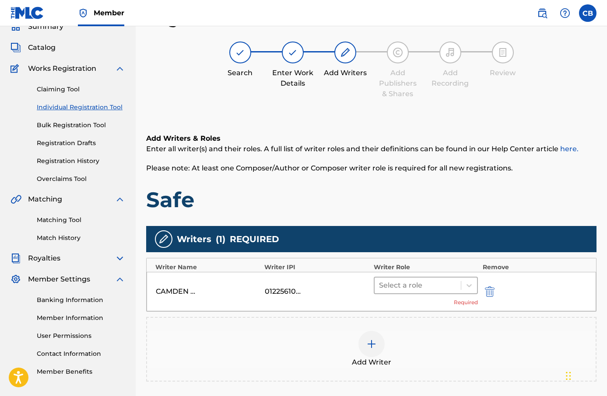
click at [410, 292] on div "Select a role" at bounding box center [418, 286] width 87 height 16
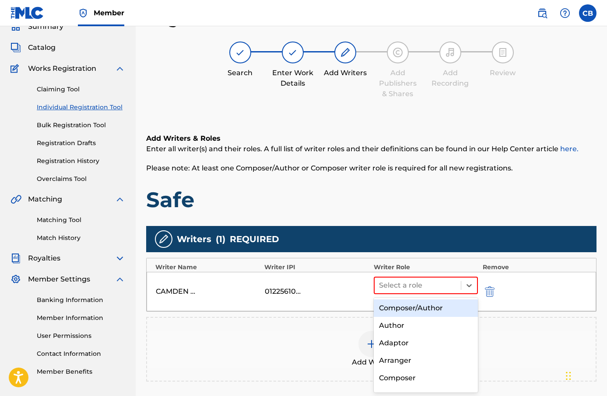
click at [415, 309] on div "Composer/Author" at bounding box center [426, 309] width 105 height 18
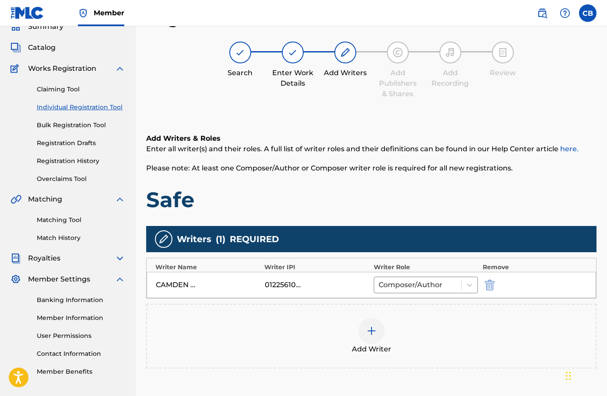
click at [497, 338] on div "Add Writer" at bounding box center [371, 336] width 449 height 37
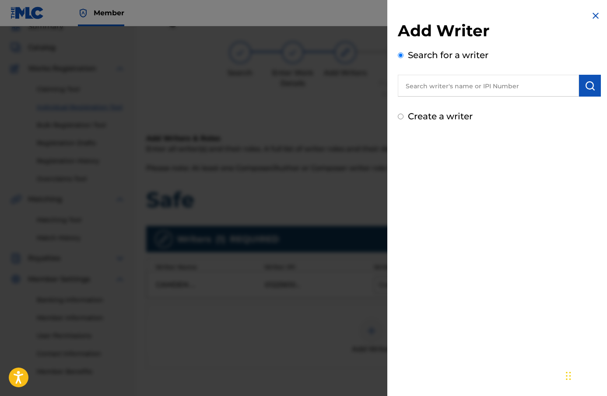
scroll to position [79, 0]
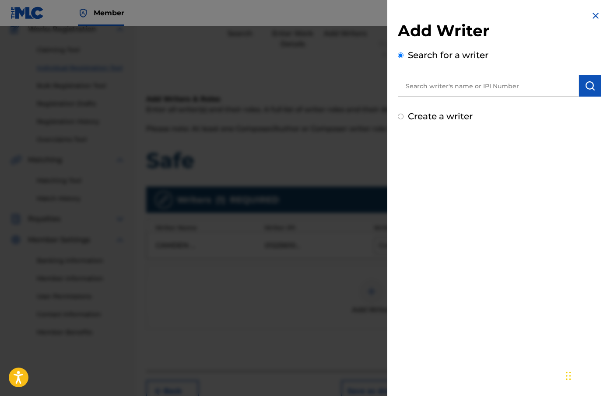
click at [595, 18] on img at bounding box center [595, 16] width 11 height 11
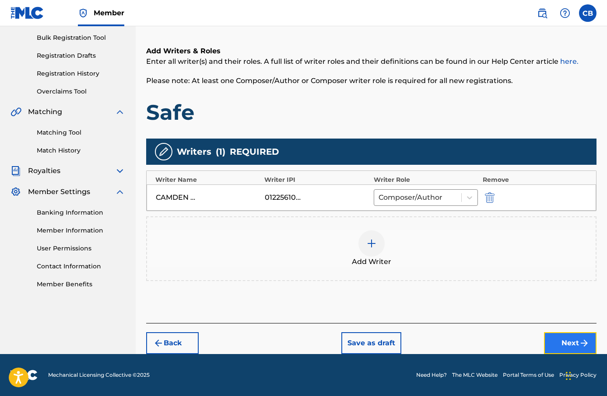
click at [569, 340] on button "Next" at bounding box center [570, 344] width 53 height 22
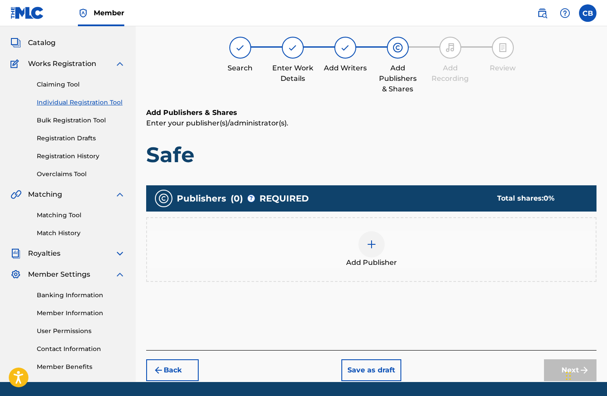
scroll to position [39, 0]
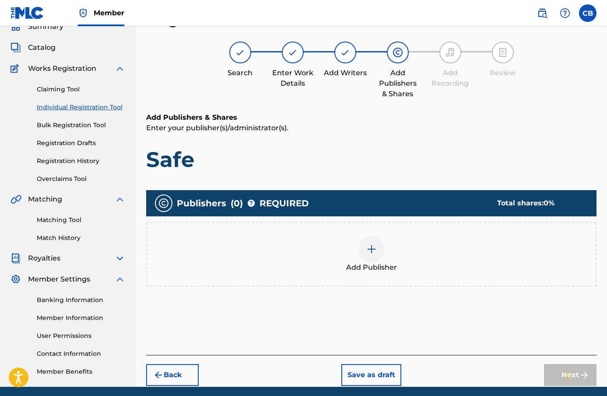
click at [376, 241] on div at bounding box center [371, 249] width 26 height 26
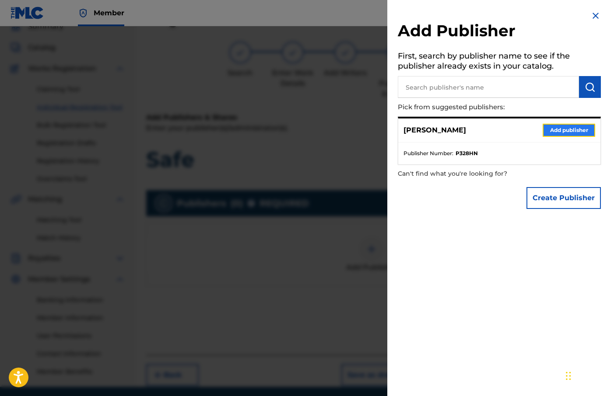
click at [562, 128] on button "Add publisher" at bounding box center [569, 130] width 53 height 13
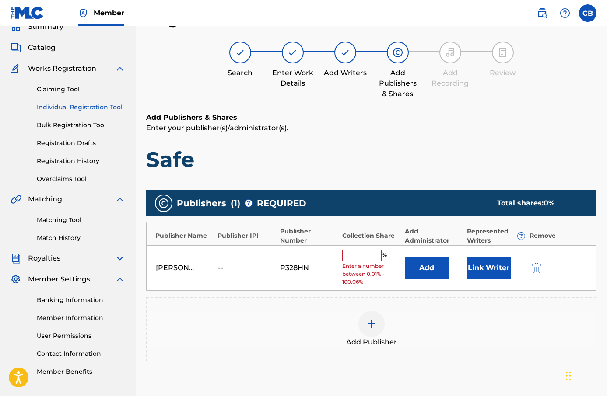
click at [375, 256] on input "text" at bounding box center [361, 255] width 39 height 11
type input "100"
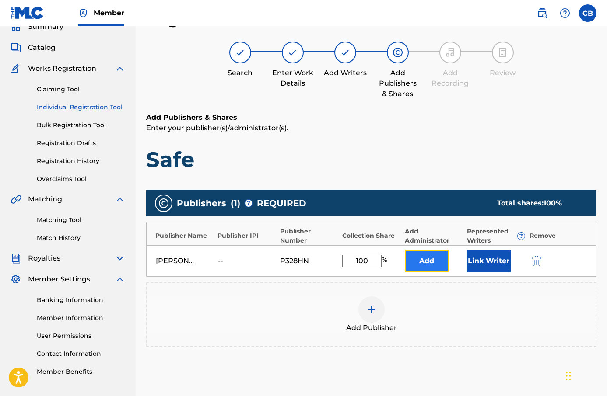
click at [425, 269] on button "Add" at bounding box center [427, 261] width 44 height 22
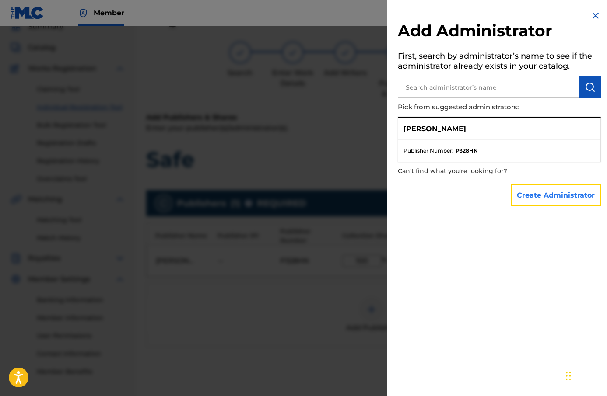
click at [537, 203] on button "Create Administrator" at bounding box center [556, 196] width 90 height 22
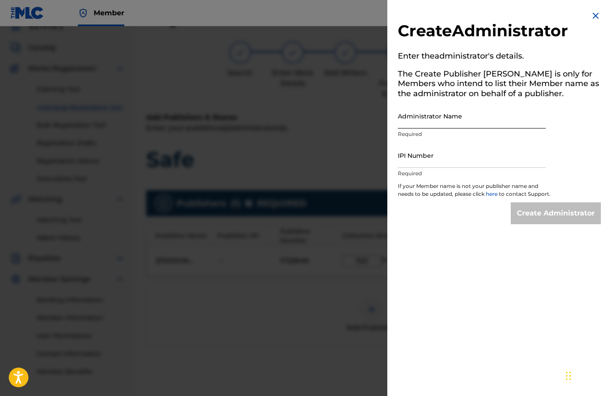
click at [466, 126] on input "Administrator Name" at bounding box center [472, 116] width 148 height 25
type input "Camden [PERSON_NAME]"
click at [478, 153] on input "IPI Number" at bounding box center [472, 155] width 148 height 25
type input "1225610785"
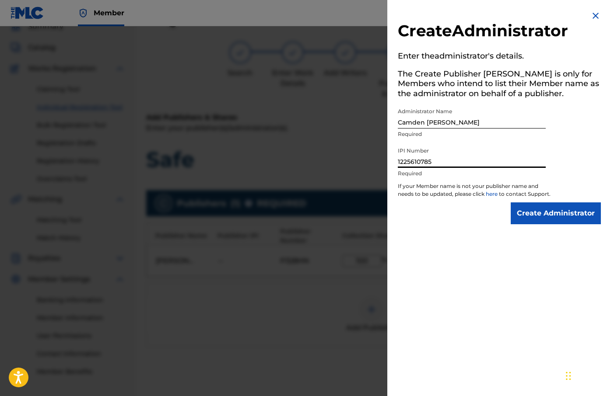
click at [535, 203] on p "If your Member name is not your publisher name and needs to be updated, please …" at bounding box center [474, 192] width 153 height 20
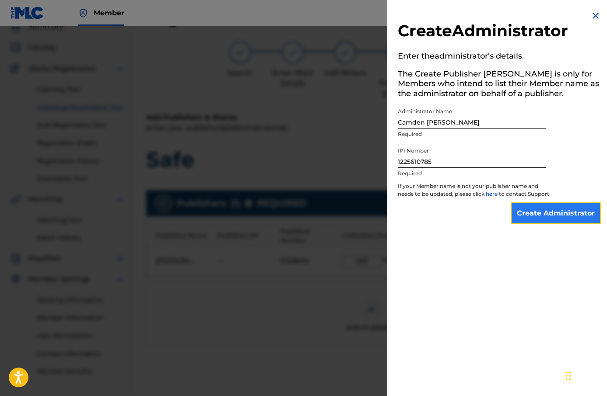
click at [539, 221] on input "Create Administrator" at bounding box center [556, 214] width 90 height 22
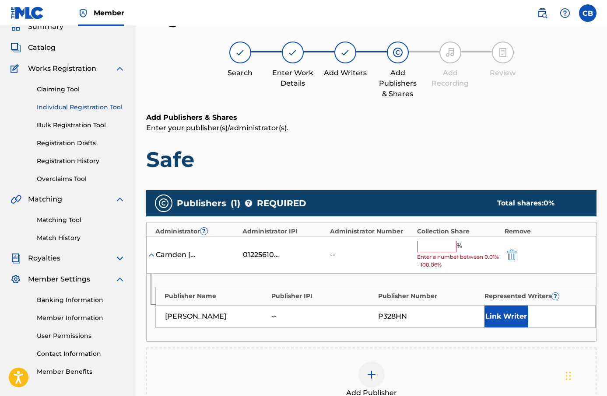
click at [450, 246] on input "text" at bounding box center [436, 246] width 39 height 11
type input "100"
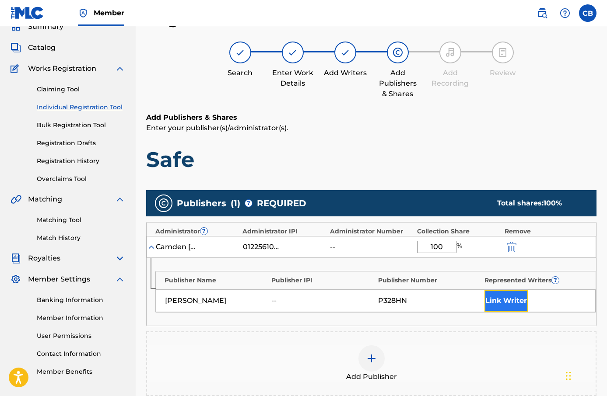
click at [518, 306] on button "Link Writer" at bounding box center [506, 301] width 44 height 22
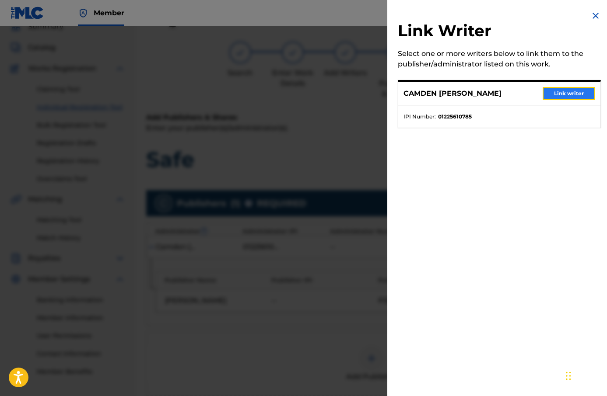
click at [563, 92] on button "Link writer" at bounding box center [569, 93] width 53 height 13
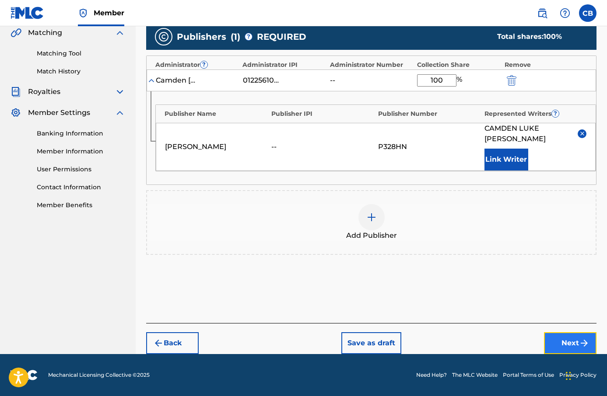
click at [570, 333] on button "Next" at bounding box center [570, 344] width 53 height 22
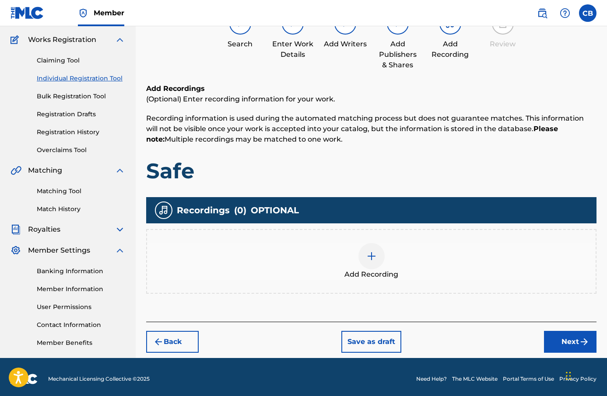
scroll to position [72, 0]
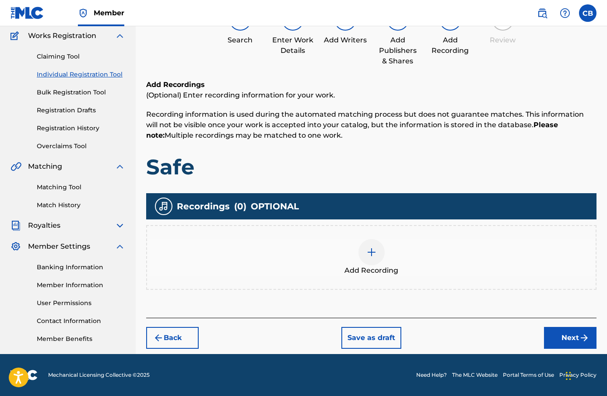
click at [357, 260] on div "Add Recording" at bounding box center [371, 257] width 449 height 37
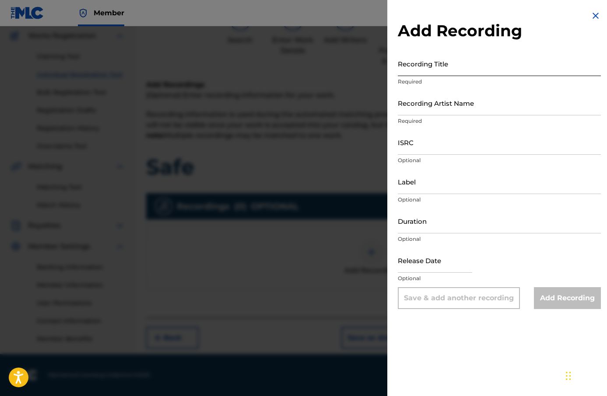
click at [430, 73] on input "Recording Title" at bounding box center [499, 63] width 203 height 25
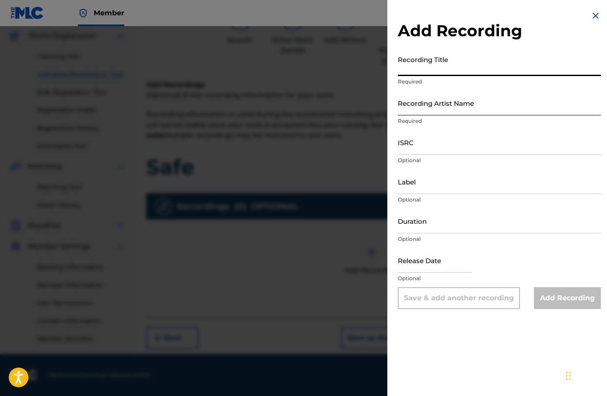
paste input "Safe"
type input "Safe"
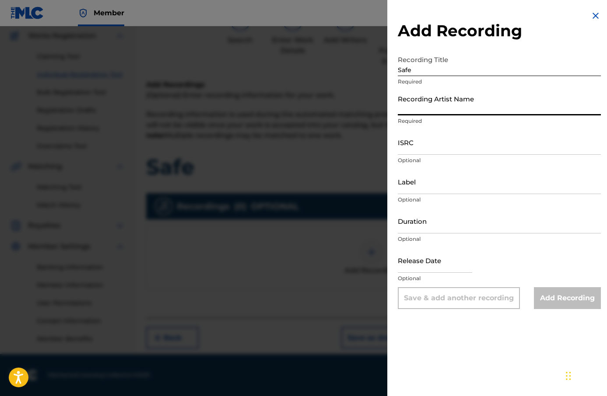
click at [431, 106] on input "Recording Artist Name" at bounding box center [499, 103] width 203 height 25
type input "[PERSON_NAME]"
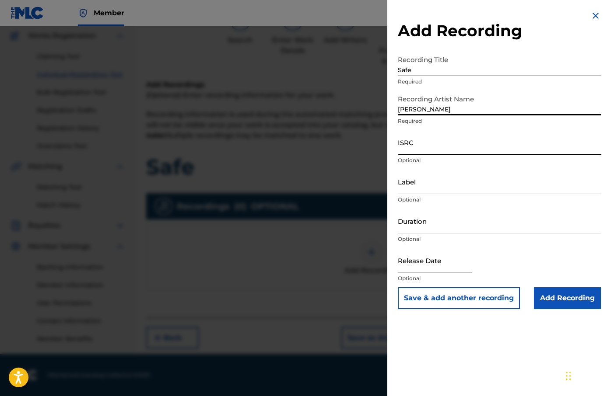
click at [451, 149] on input "ISRC" at bounding box center [499, 142] width 203 height 25
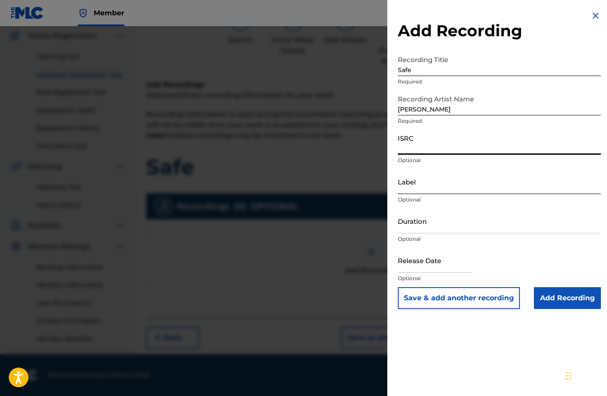
paste input "AU3SE2503212"
type input "AU3SE2503212"
click at [449, 181] on input "Label" at bounding box center [499, 181] width 203 height 25
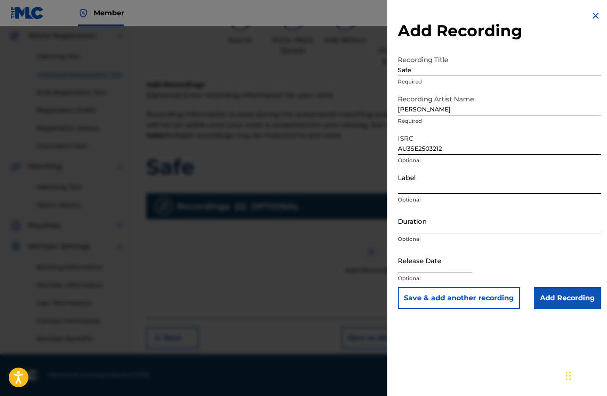
type input "[PERSON_NAME]"
click at [482, 228] on input "Duration" at bounding box center [499, 221] width 203 height 25
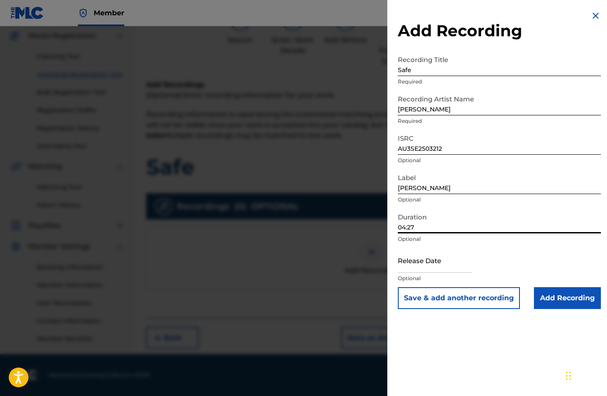
type input "04:27"
click at [473, 269] on div "Release Date Optional" at bounding box center [499, 267] width 203 height 39
click at [456, 269] on input "text" at bounding box center [435, 260] width 74 height 25
select select "8"
select select "2025"
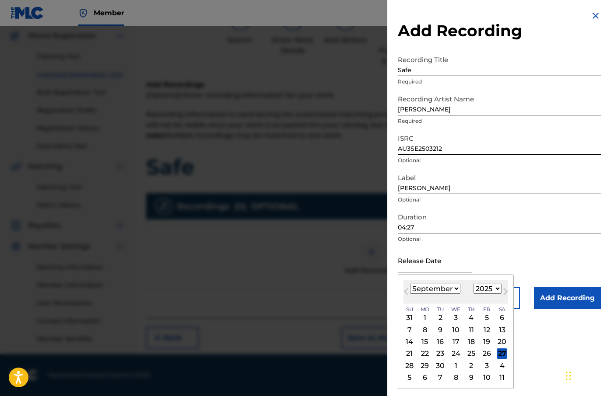
click at [484, 336] on div "14 15 16 17 18 19 20" at bounding box center [455, 342] width 105 height 12
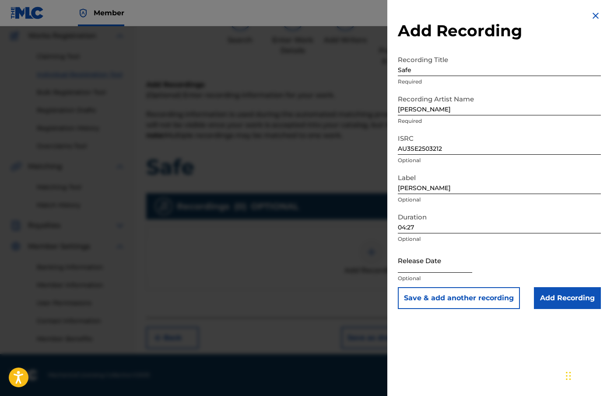
click at [456, 267] on input "text" at bounding box center [435, 260] width 74 height 25
select select "8"
select select "2025"
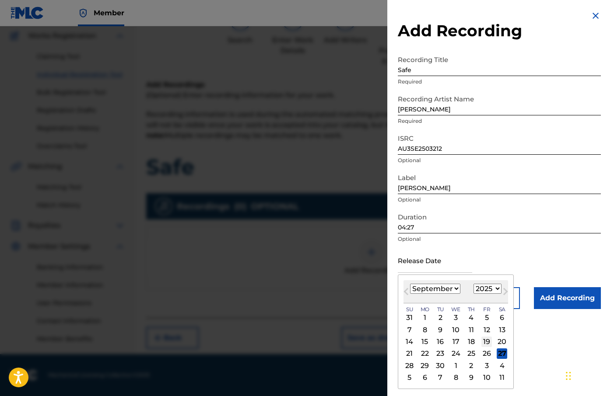
click at [486, 341] on div "19" at bounding box center [486, 342] width 11 height 11
type input "[DATE]"
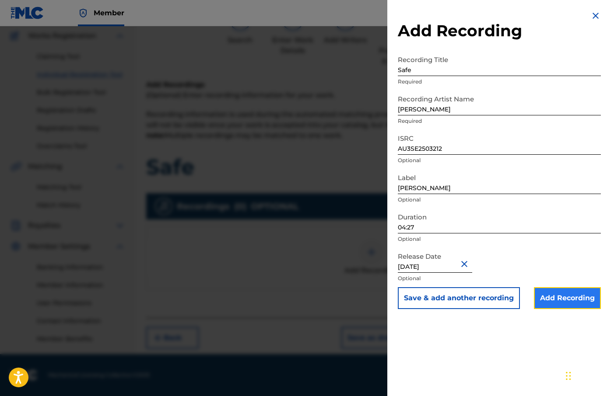
click at [563, 300] on input "Add Recording" at bounding box center [567, 299] width 67 height 22
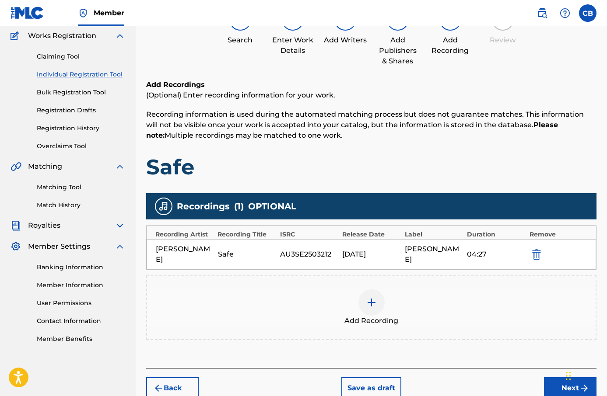
scroll to position [117, 0]
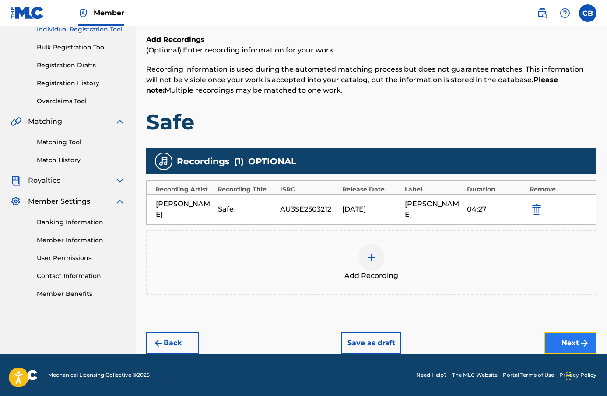
click at [576, 339] on button "Next" at bounding box center [570, 344] width 53 height 22
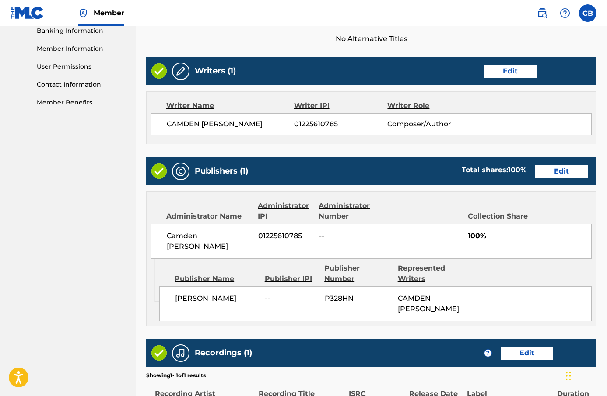
scroll to position [421, 0]
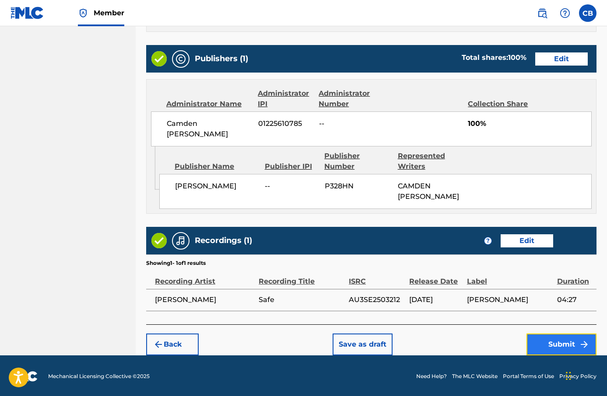
click at [569, 334] on button "Submit" at bounding box center [561, 345] width 70 height 22
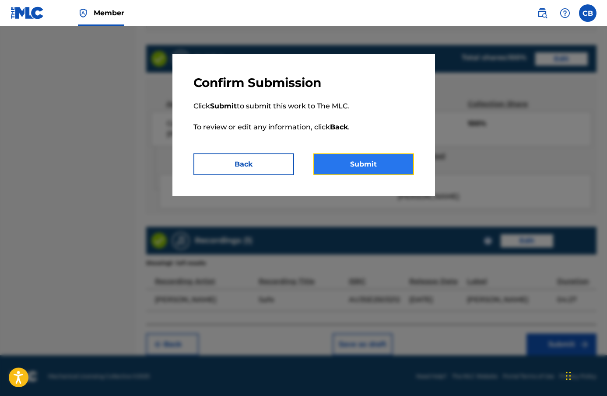
click at [396, 160] on button "Submit" at bounding box center [363, 165] width 101 height 22
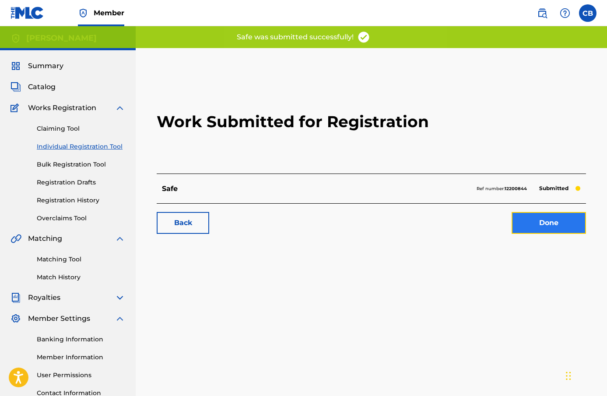
click at [540, 216] on link "Done" at bounding box center [549, 223] width 74 height 22
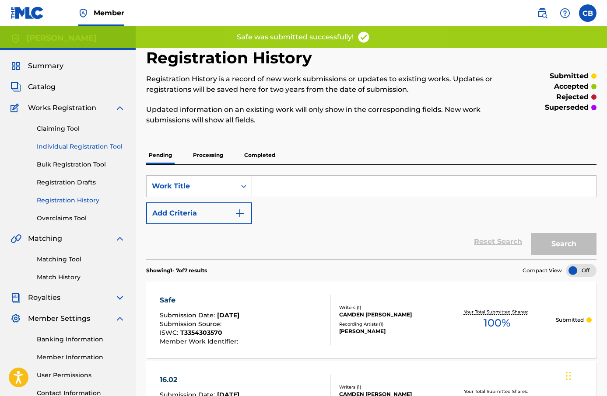
click at [72, 143] on link "Individual Registration Tool" at bounding box center [81, 146] width 88 height 9
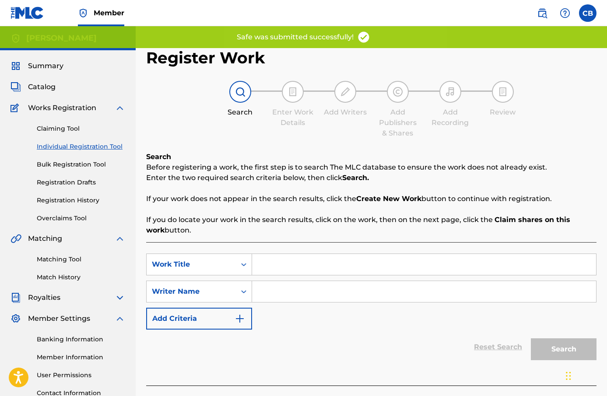
click at [72, 144] on link "Individual Registration Tool" at bounding box center [81, 146] width 88 height 9
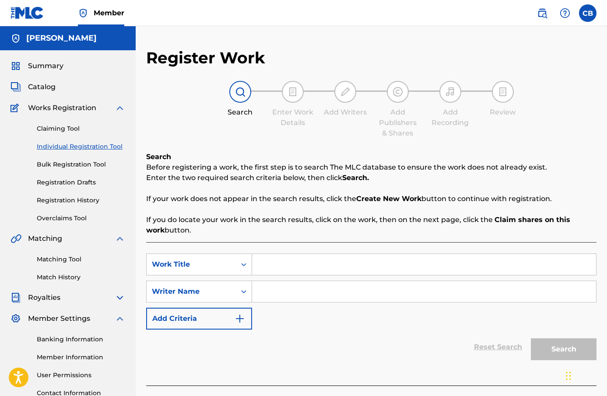
click at [295, 266] on input "Search Form" at bounding box center [424, 264] width 344 height 21
paste input "Love"
click at [270, 266] on input "Love" at bounding box center [424, 264] width 344 height 21
type input "Love"
click at [284, 292] on input "Search Form" at bounding box center [424, 291] width 344 height 21
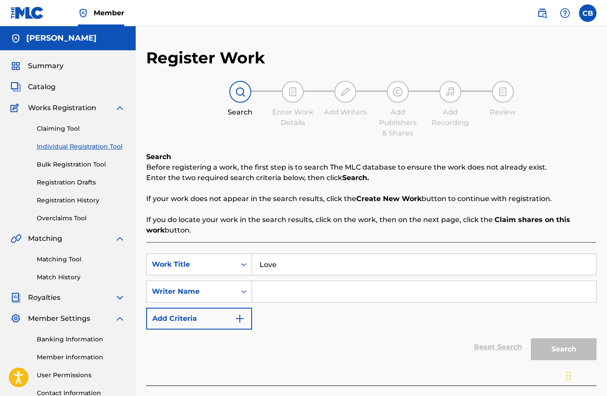
type input "[PERSON_NAME]"
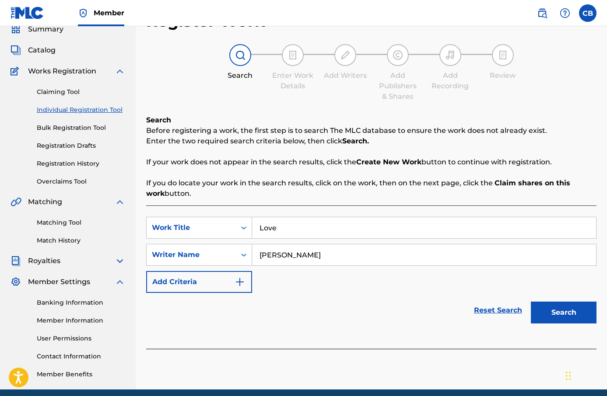
scroll to position [72, 0]
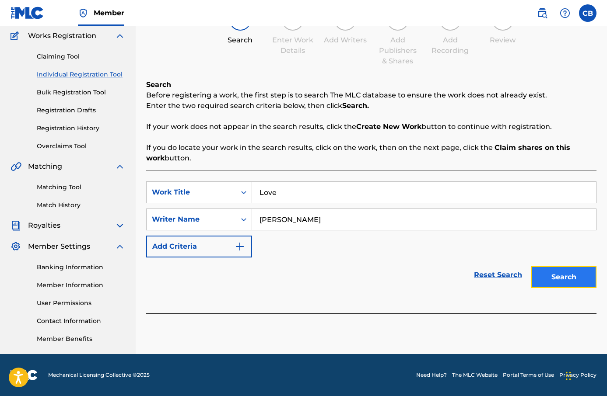
click at [571, 284] on button "Search" at bounding box center [564, 278] width 66 height 22
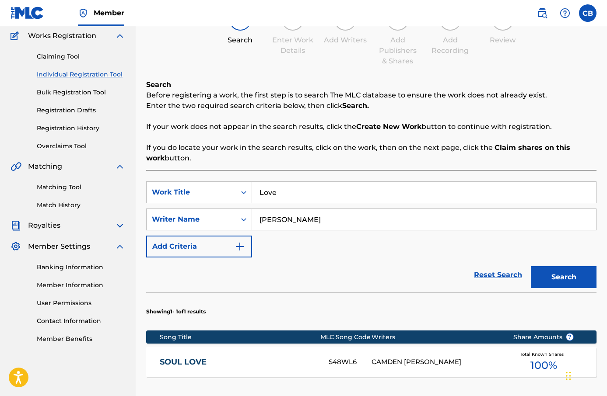
scroll to position [203, 0]
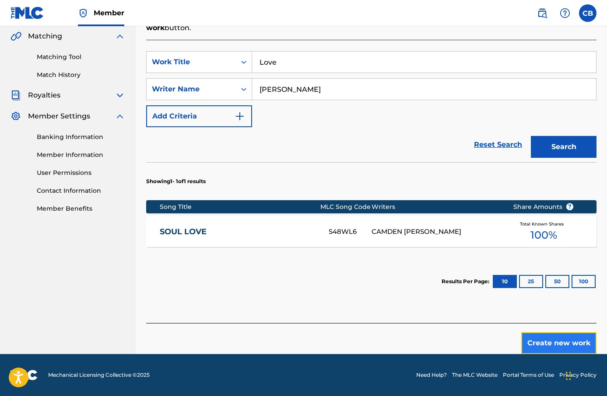
click at [541, 344] on button "Create new work" at bounding box center [558, 344] width 75 height 22
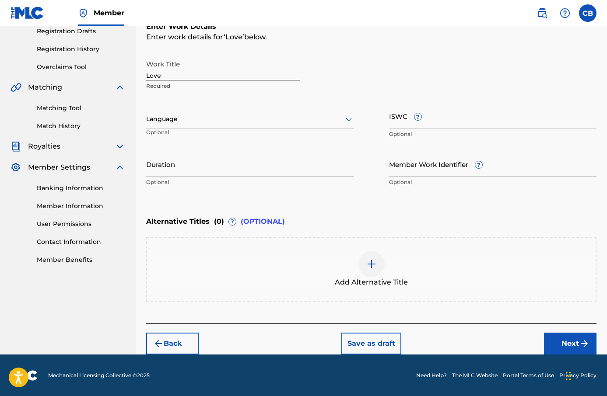
click at [227, 124] on div at bounding box center [250, 119] width 208 height 11
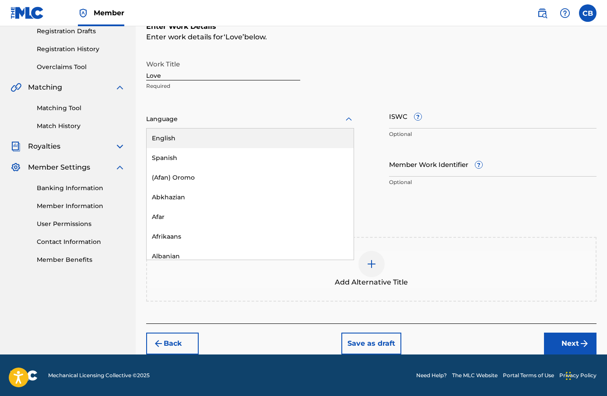
click at [227, 137] on div "English" at bounding box center [250, 139] width 207 height 20
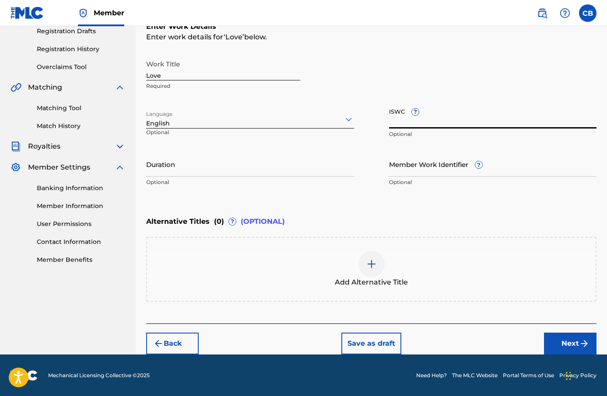
click at [419, 121] on input "ISWC ?" at bounding box center [493, 116] width 208 height 25
paste input "T-335.430.363-8"
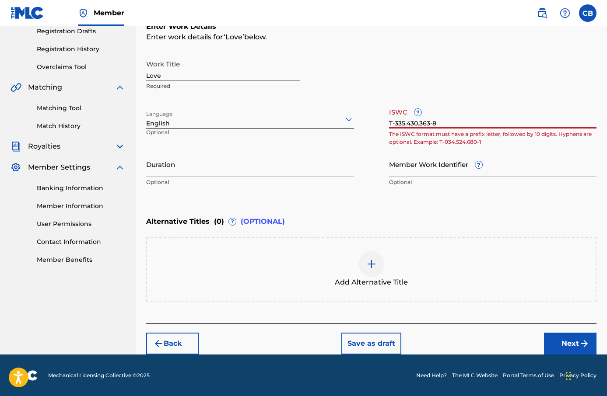
click at [418, 125] on input "T-335.430.363-8" at bounding box center [493, 116] width 208 height 25
click at [420, 124] on input "T-335.430.363-8" at bounding box center [493, 116] width 208 height 25
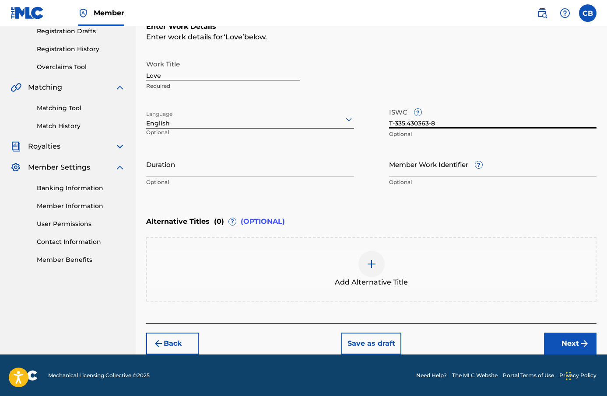
click at [407, 126] on input "T-335.430363-8" at bounding box center [493, 116] width 208 height 25
type input "T-335430363-8"
click at [368, 178] on div "Work Title Love Required Language English Optional ISWC ? T-335430363-8 Optiona…" at bounding box center [371, 124] width 450 height 136
click at [304, 169] on input "Duration" at bounding box center [250, 164] width 208 height 25
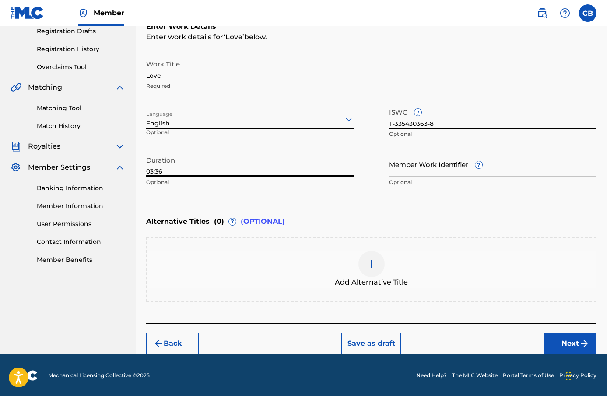
type input "03:36"
click at [390, 202] on div "Enter Work Details Enter work details for ‘ Love ’ below. Work Title Love Requi…" at bounding box center [371, 106] width 450 height 212
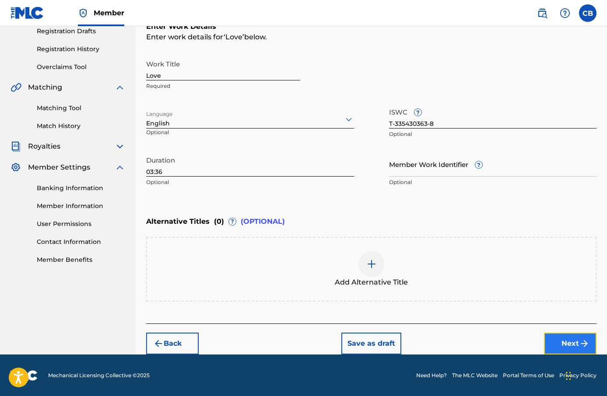
click at [560, 342] on button "Next" at bounding box center [570, 344] width 53 height 22
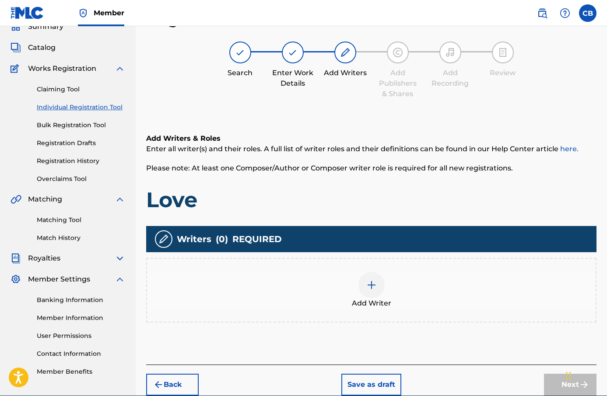
scroll to position [39, 0]
click at [372, 270] on div "Add Writer" at bounding box center [371, 290] width 450 height 65
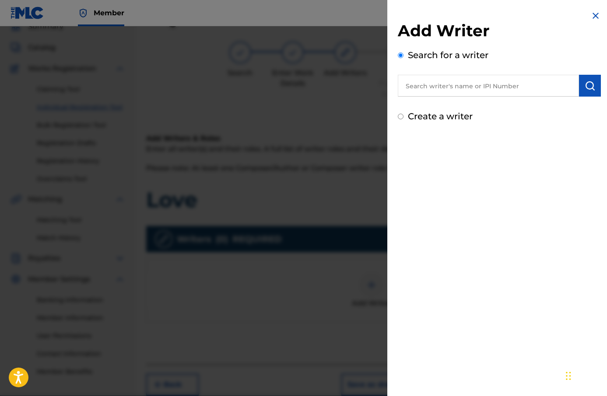
click at [461, 93] on input "text" at bounding box center [488, 86] width 181 height 22
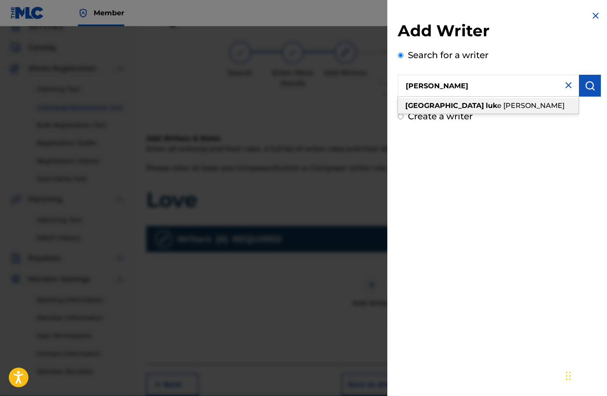
click at [477, 95] on input "[PERSON_NAME]" at bounding box center [488, 86] width 181 height 22
click at [477, 99] on div "camden luk e [PERSON_NAME]" at bounding box center [488, 106] width 181 height 16
type input "camden [PERSON_NAME]"
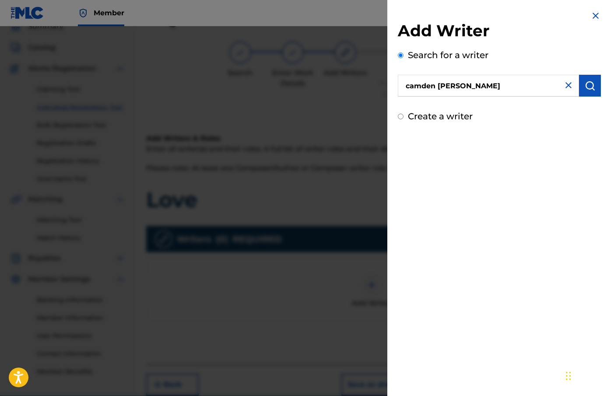
click at [575, 93] on input "camden [PERSON_NAME]" at bounding box center [488, 86] width 181 height 22
click at [579, 91] on button "submit" at bounding box center [590, 86] width 22 height 22
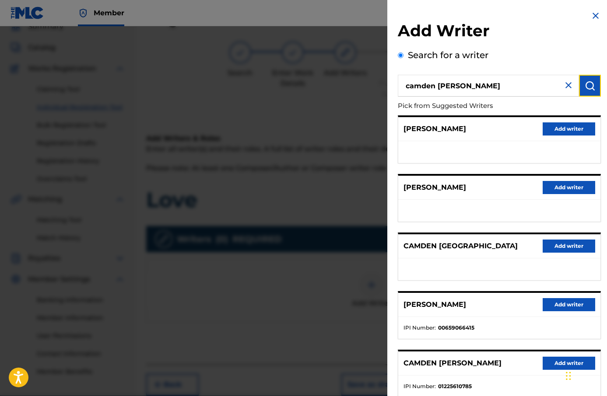
scroll to position [57, 0]
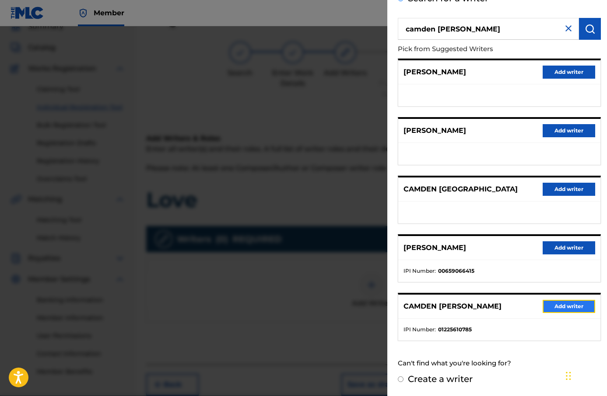
click at [567, 310] on button "Add writer" at bounding box center [569, 306] width 53 height 13
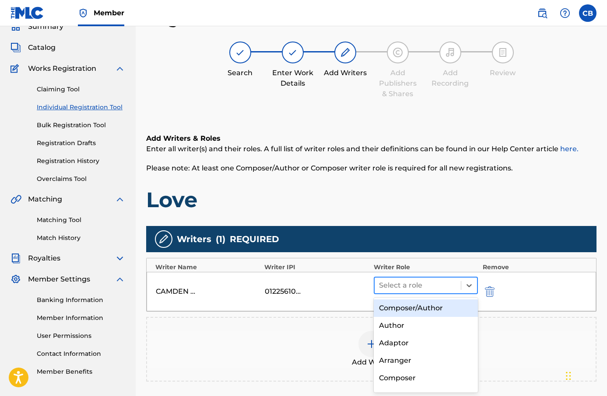
click at [430, 289] on div at bounding box center [418, 286] width 78 height 12
click at [432, 302] on div "Composer/Author" at bounding box center [426, 309] width 105 height 18
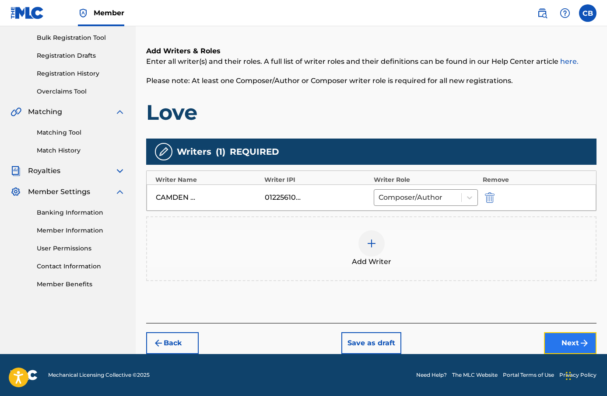
click at [579, 348] on img "submit" at bounding box center [584, 343] width 11 height 11
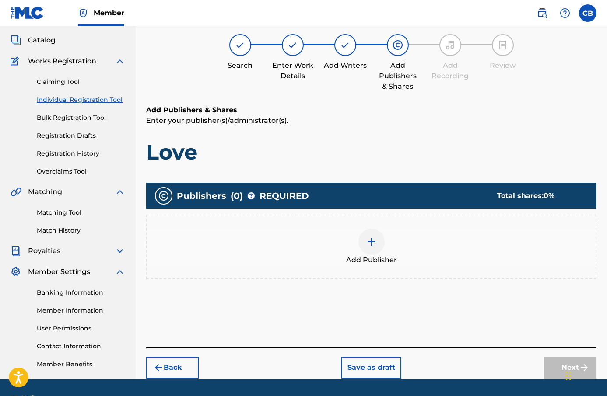
scroll to position [39, 0]
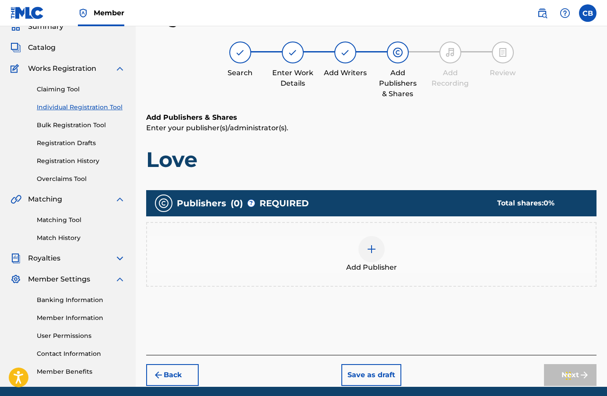
click at [376, 255] on div at bounding box center [371, 249] width 26 height 26
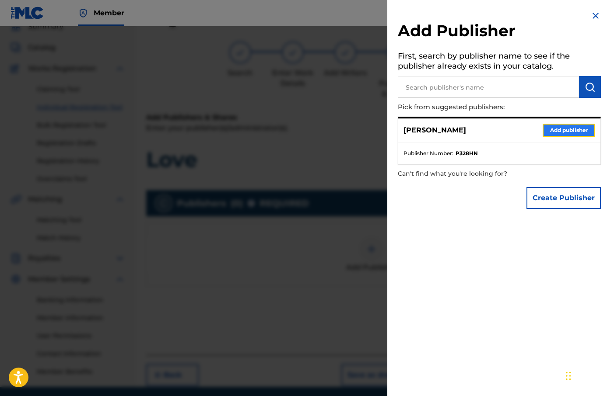
click at [567, 136] on button "Add publisher" at bounding box center [569, 130] width 53 height 13
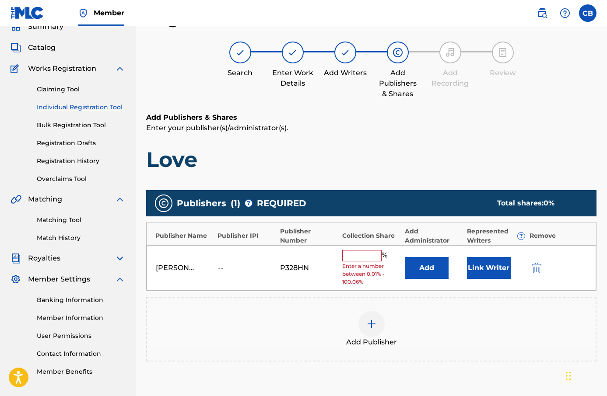
click at [367, 257] on input "text" at bounding box center [361, 255] width 39 height 11
click at [436, 261] on button "Add" at bounding box center [427, 268] width 44 height 22
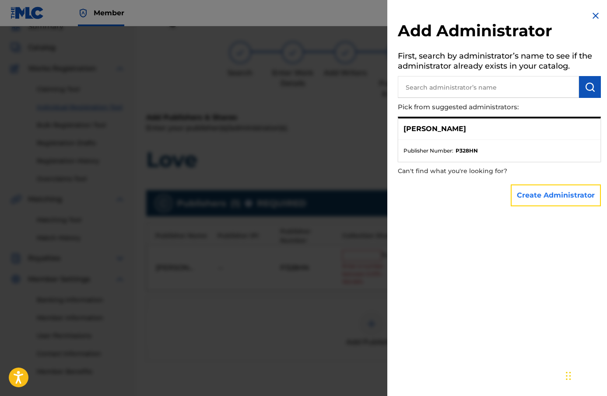
click at [543, 194] on button "Create Administrator" at bounding box center [556, 196] width 90 height 22
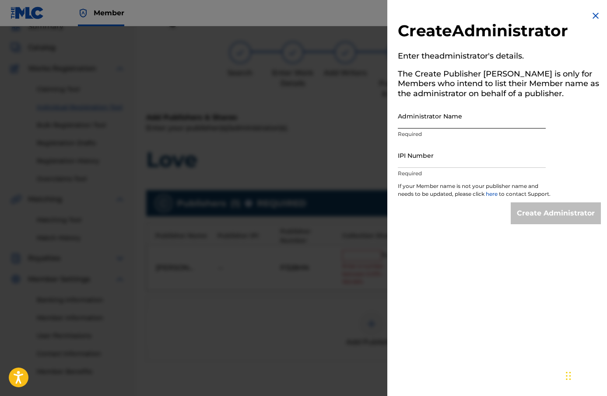
click at [456, 113] on input "Administrator Name" at bounding box center [472, 116] width 148 height 25
type input "Camden [PERSON_NAME]"
click at [473, 168] on div "IPI Number Required" at bounding box center [472, 162] width 148 height 39
click at [473, 163] on input "IPI Number" at bounding box center [472, 155] width 148 height 25
type input "1225610785"
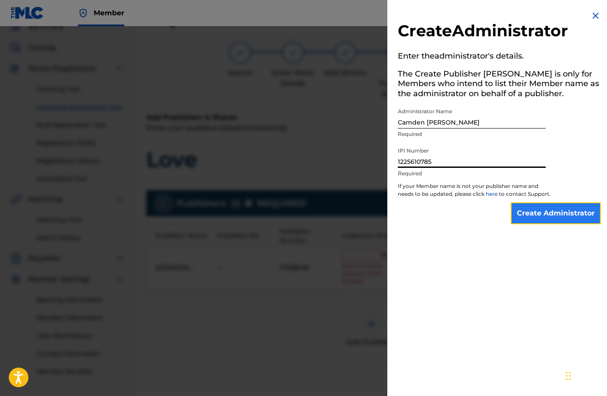
click at [548, 217] on input "Create Administrator" at bounding box center [556, 214] width 90 height 22
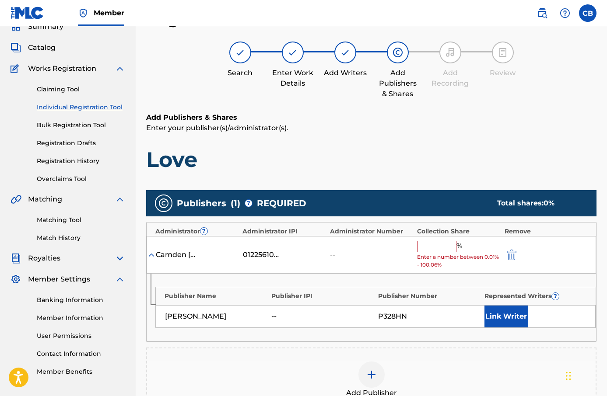
click at [448, 248] on input "text" at bounding box center [436, 246] width 39 height 11
type input "100"
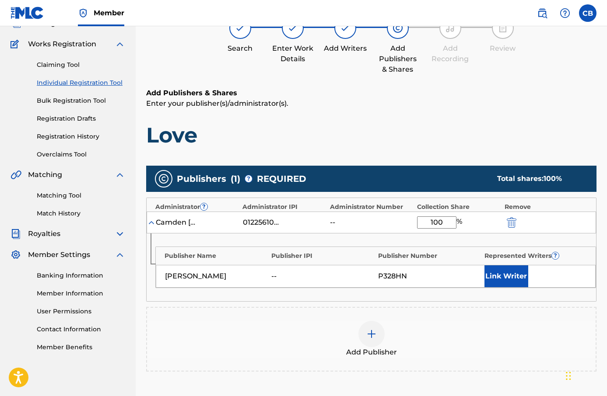
scroll to position [65, 0]
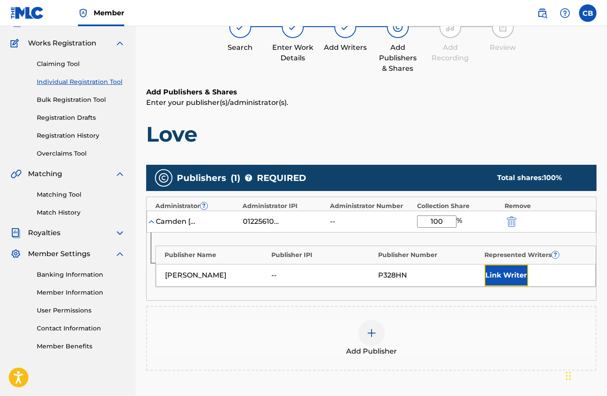
click at [495, 275] on button "Link Writer" at bounding box center [506, 276] width 44 height 22
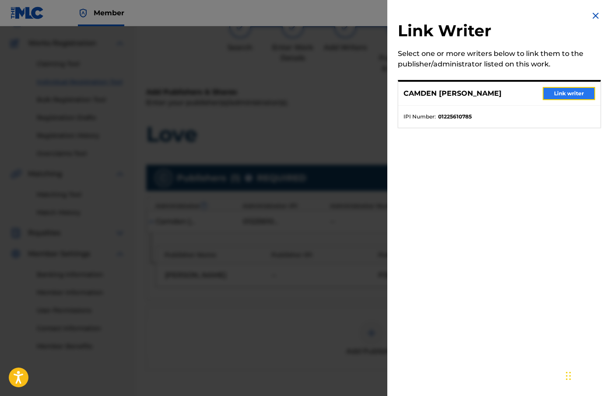
click at [586, 93] on button "Link writer" at bounding box center [569, 93] width 53 height 13
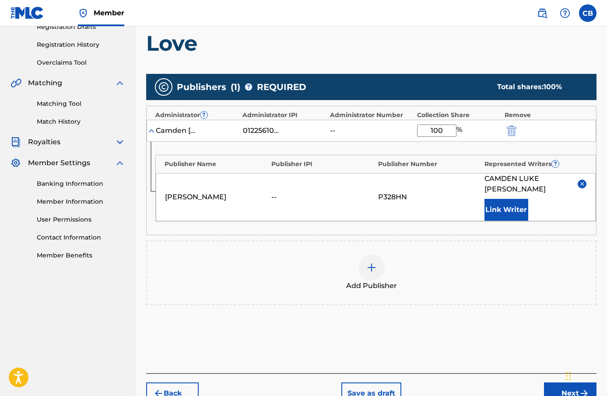
scroll to position [206, 0]
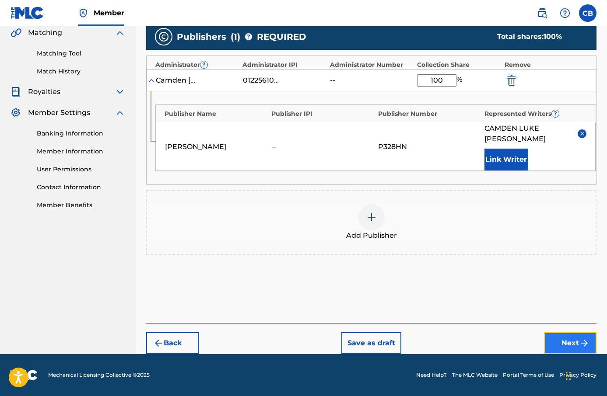
click at [564, 335] on button "Next" at bounding box center [570, 344] width 53 height 22
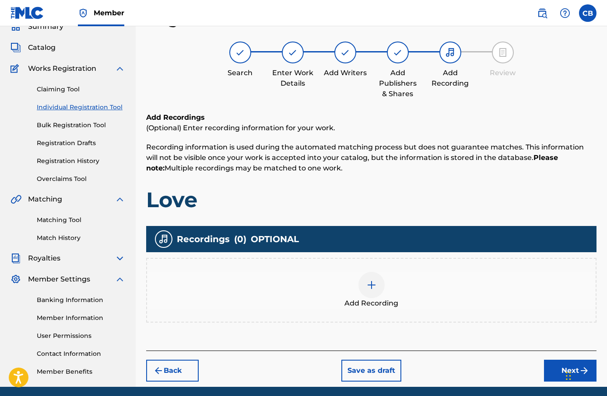
scroll to position [72, 0]
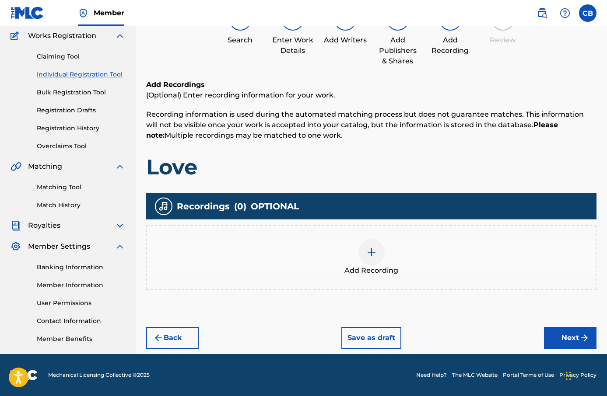
click at [381, 250] on div at bounding box center [371, 252] width 26 height 26
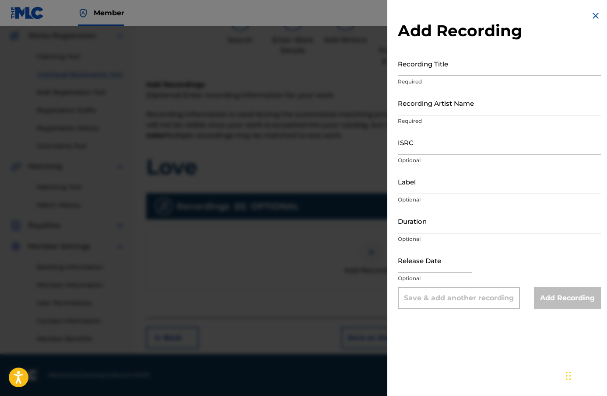
click at [454, 75] on input "Recording Title" at bounding box center [499, 63] width 203 height 25
paste input "Love"
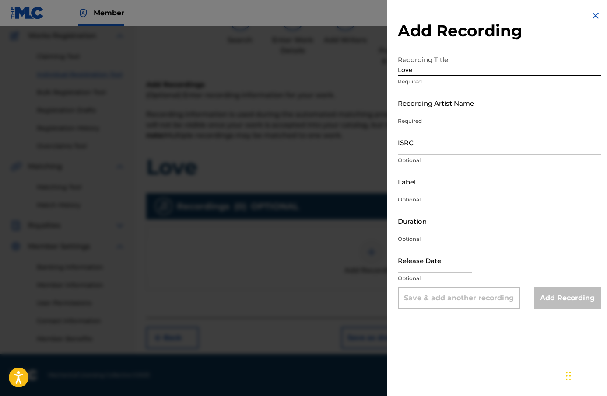
type input "Love"
click at [430, 106] on input "Recording Artist Name" at bounding box center [499, 103] width 203 height 25
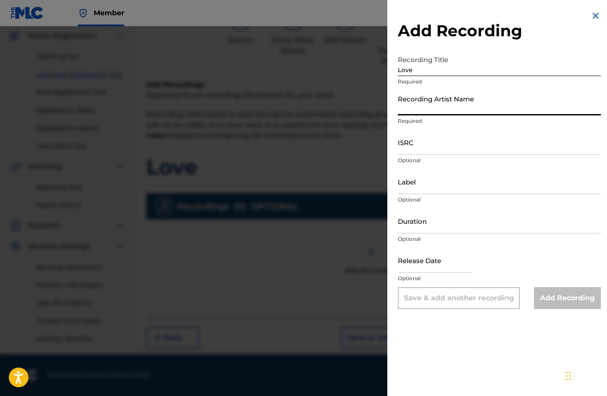
type input "[PERSON_NAME]"
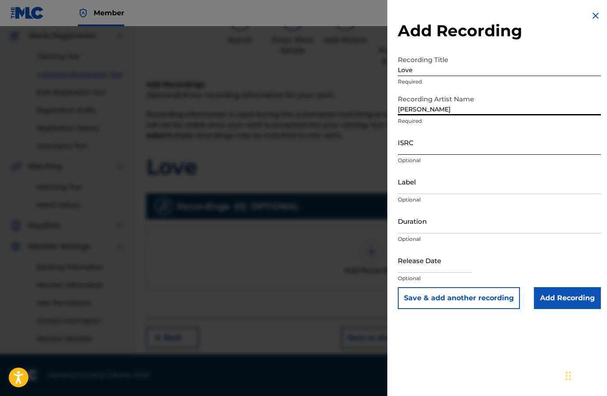
click at [452, 151] on input "ISRC" at bounding box center [499, 142] width 203 height 25
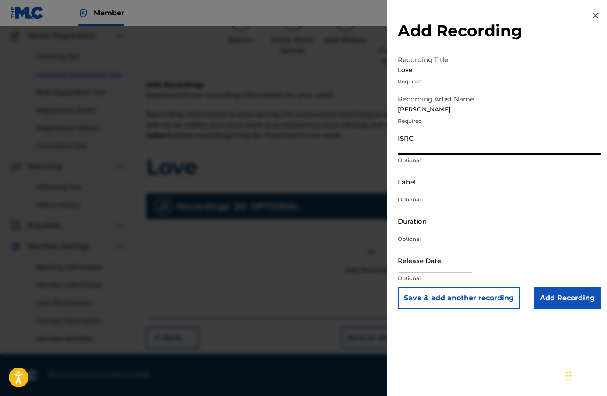
paste input "AU3SE2503213"
type input "AU3SE2503213"
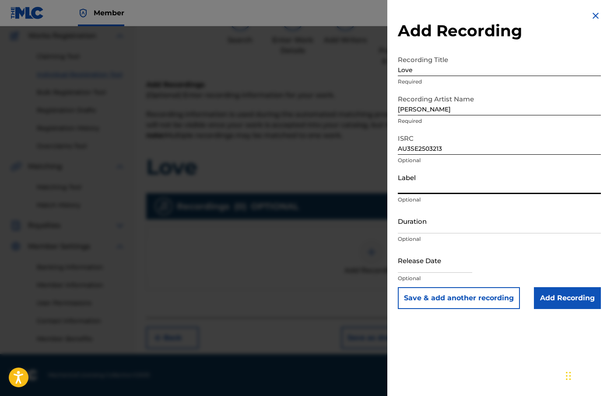
click at [433, 192] on input "Label" at bounding box center [499, 181] width 203 height 25
type input "[PERSON_NAME]"
click at [452, 228] on input "Duration" at bounding box center [499, 221] width 203 height 25
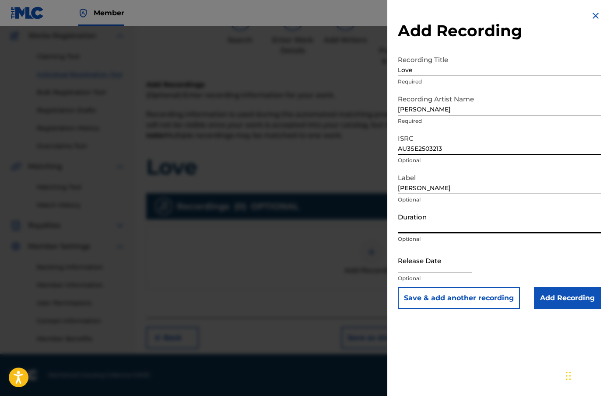
click at [431, 225] on input "Duration" at bounding box center [499, 221] width 203 height 25
type input "03:36"
click at [438, 271] on input "text" at bounding box center [435, 260] width 74 height 25
select select "8"
select select "2025"
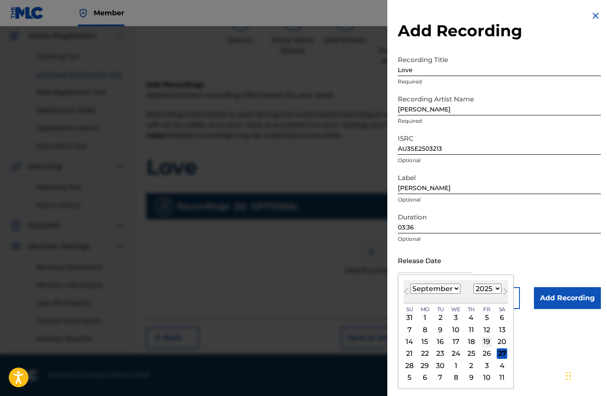
click at [486, 342] on div "19" at bounding box center [486, 342] width 11 height 11
type input "[DATE]"
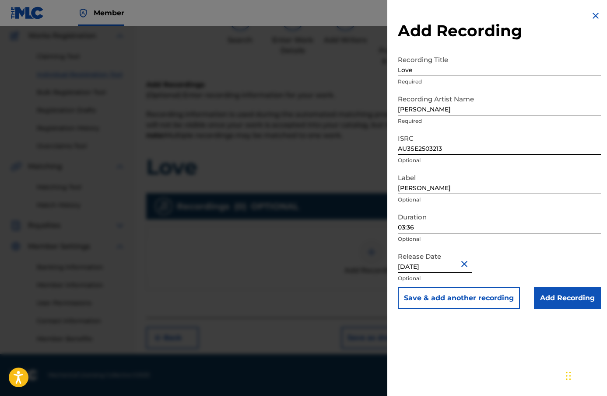
click at [560, 310] on div "Add Recording Recording Title Love Required Recording Artist Name [PERSON_NAME]…" at bounding box center [499, 160] width 224 height 320
click at [559, 305] on input "Add Recording" at bounding box center [567, 299] width 67 height 22
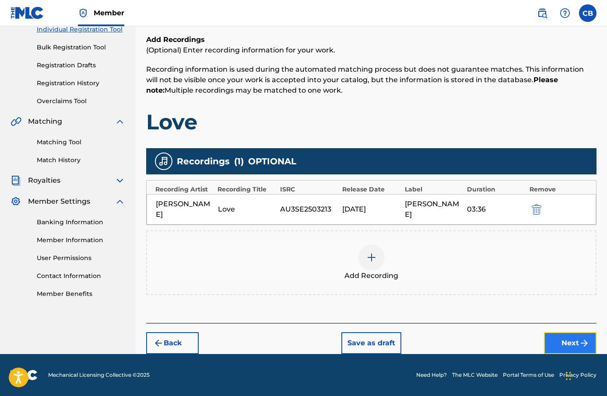
click at [566, 336] on button "Next" at bounding box center [570, 344] width 53 height 22
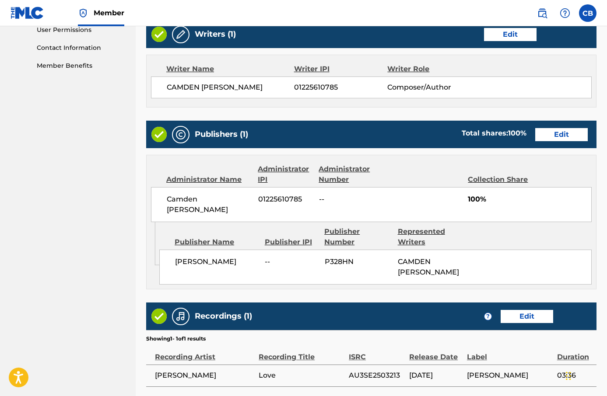
scroll to position [421, 0]
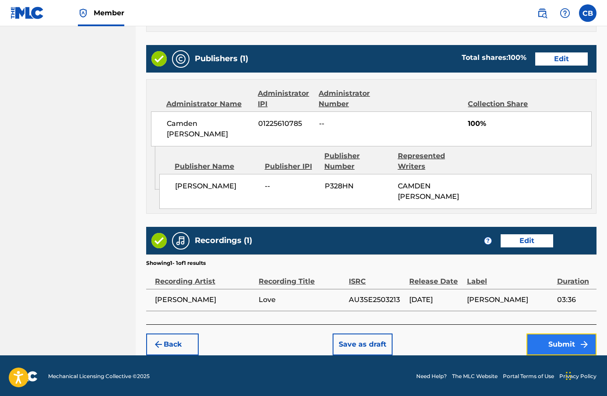
click at [571, 336] on button "Submit" at bounding box center [561, 345] width 70 height 22
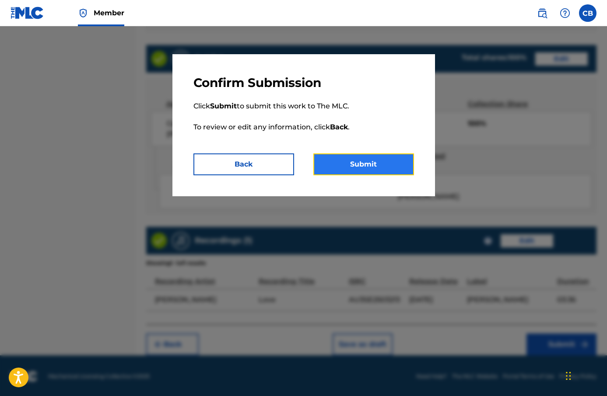
click at [386, 168] on button "Submit" at bounding box center [363, 165] width 101 height 22
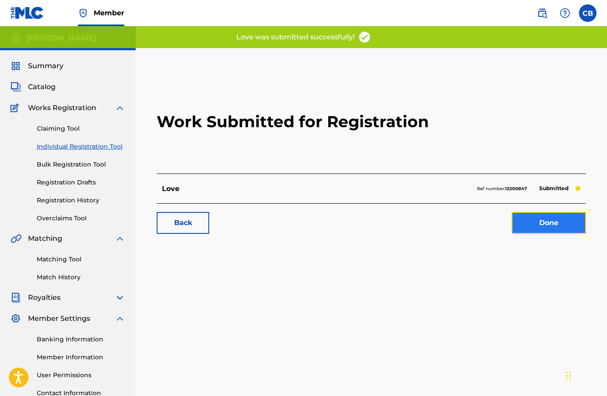
click at [536, 228] on link "Done" at bounding box center [549, 223] width 74 height 22
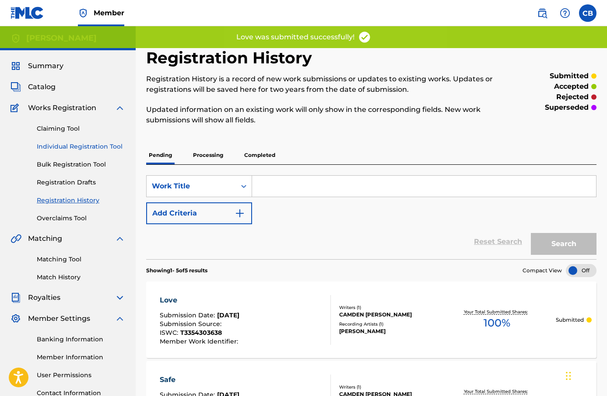
click at [58, 147] on link "Individual Registration Tool" at bounding box center [81, 146] width 88 height 9
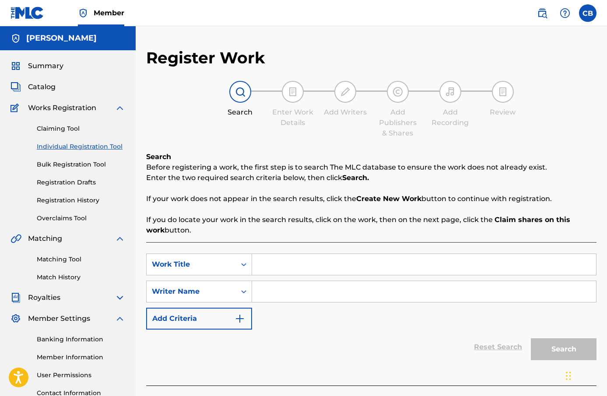
click at [313, 258] on input "Search Form" at bounding box center [424, 264] width 344 height 21
paste input "Awakening"
click at [275, 267] on input "Awakening" at bounding box center [424, 264] width 344 height 21
type input "Awakening"
click at [300, 290] on input "Search Form" at bounding box center [424, 291] width 344 height 21
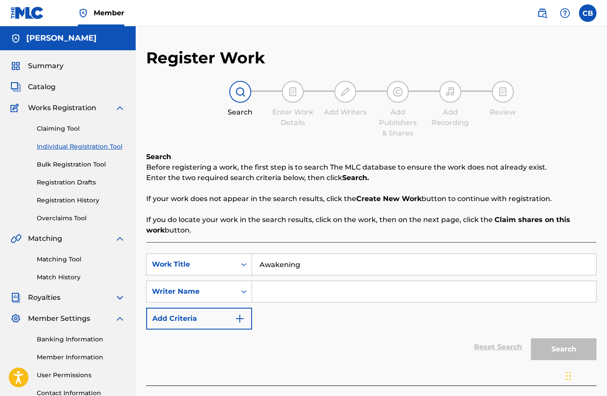
type input "[PERSON_NAME]"
click at [548, 345] on button "Search" at bounding box center [564, 350] width 66 height 22
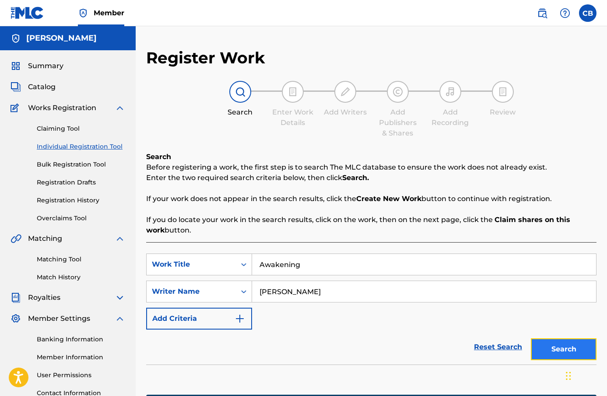
click at [572, 350] on button "Search" at bounding box center [564, 350] width 66 height 22
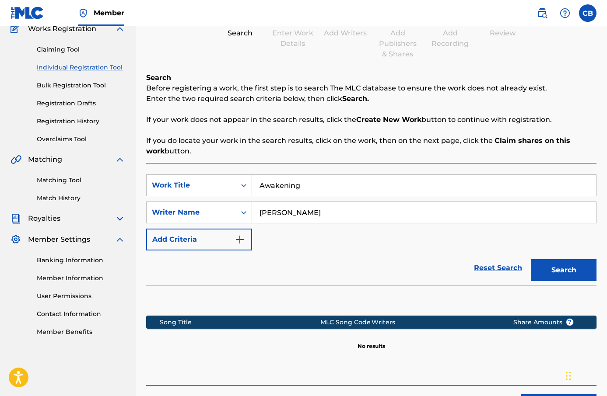
scroll to position [141, 0]
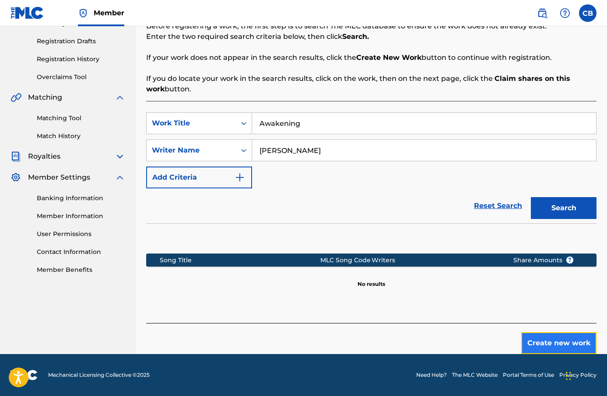
click at [534, 337] on button "Create new work" at bounding box center [558, 344] width 75 height 22
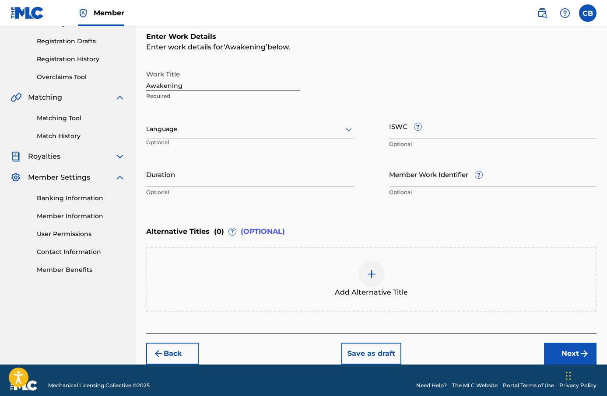
click at [249, 142] on div "Language Optional" at bounding box center [250, 133] width 208 height 39
click at [249, 140] on div "Language Optional" at bounding box center [250, 133] width 208 height 39
click at [254, 137] on div "Language" at bounding box center [250, 129] width 208 height 18
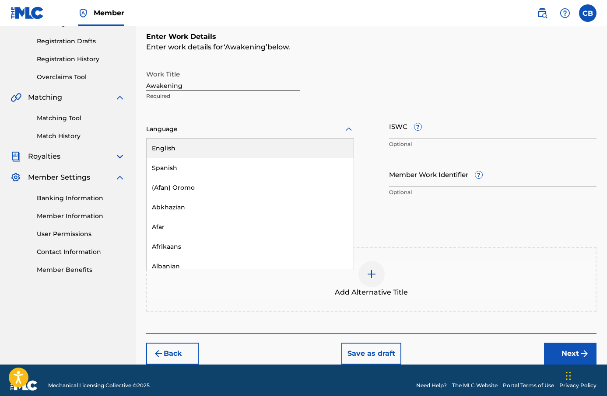
click at [263, 157] on div "English" at bounding box center [250, 149] width 207 height 20
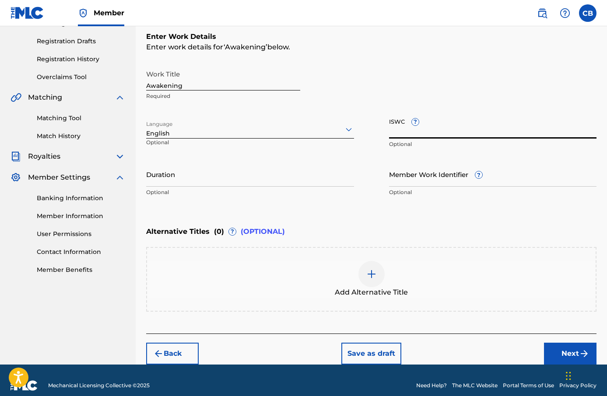
click at [431, 137] on input "ISWC ?" at bounding box center [493, 126] width 208 height 25
paste input "T-335.430.369-4"
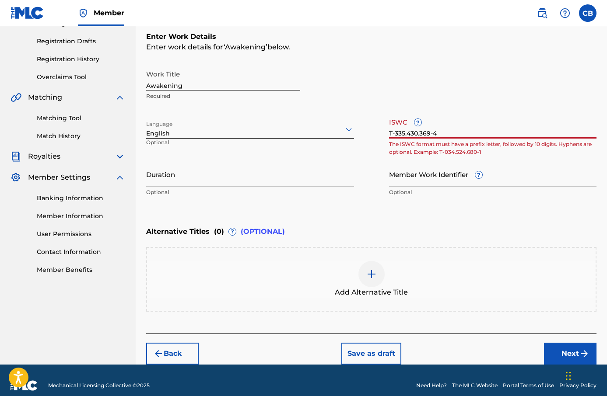
click at [419, 134] on input "T-335.430.369-4" at bounding box center [493, 126] width 208 height 25
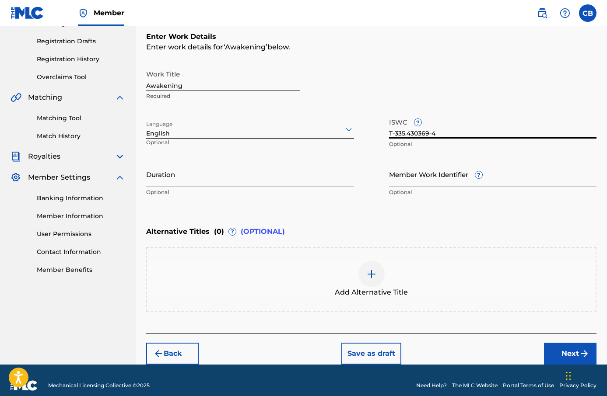
click at [407, 134] on input "T-335.430369-4" at bounding box center [493, 126] width 208 height 25
type input "T-335430369-4"
click at [312, 186] on input "Duration" at bounding box center [250, 174] width 208 height 25
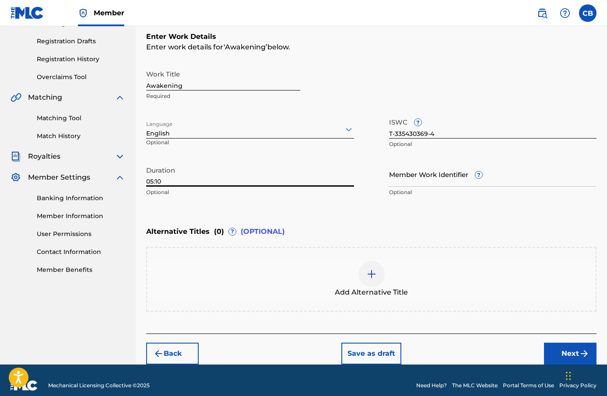
type input "05:10"
click at [380, 196] on div "Work Title Awakening Required Language English Optional ISWC ? T-335430369-4 Op…" at bounding box center [371, 134] width 450 height 136
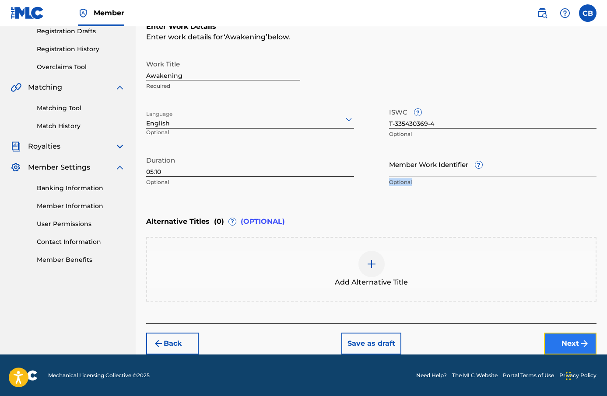
click at [561, 338] on button "Next" at bounding box center [570, 344] width 53 height 22
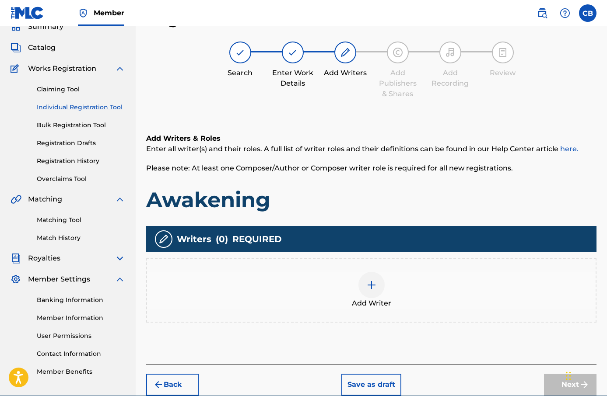
scroll to position [39, 0]
click at [366, 294] on div at bounding box center [371, 285] width 26 height 26
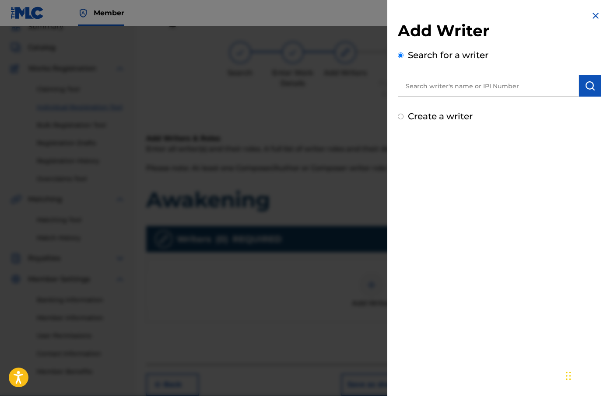
click at [441, 85] on input "text" at bounding box center [488, 86] width 181 height 22
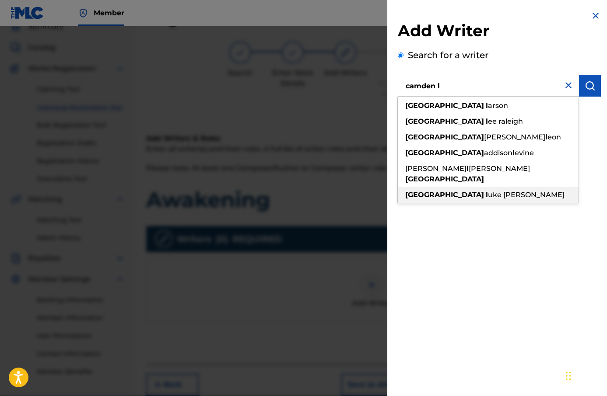
click at [488, 191] on span "uke [PERSON_NAME]" at bounding box center [526, 195] width 77 height 8
type input "camden [PERSON_NAME]"
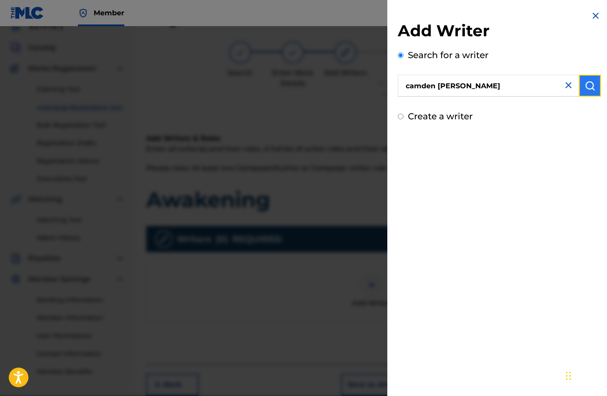
click at [580, 91] on button "submit" at bounding box center [590, 86] width 22 height 22
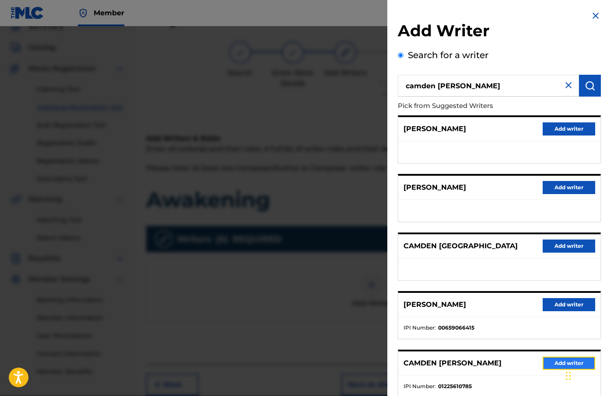
click at [552, 364] on button "Add writer" at bounding box center [569, 363] width 53 height 13
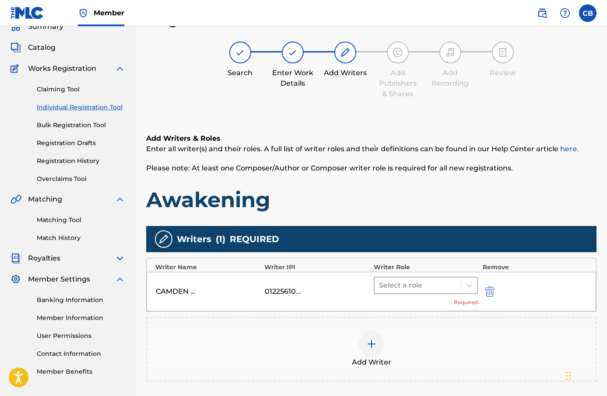
click at [418, 285] on div at bounding box center [418, 286] width 78 height 12
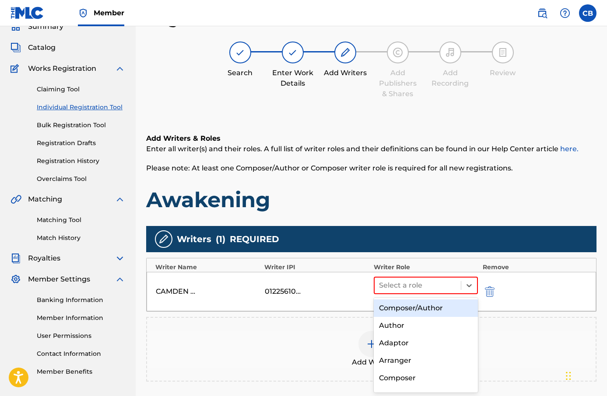
click at [425, 303] on div "Composer/Author" at bounding box center [426, 309] width 105 height 18
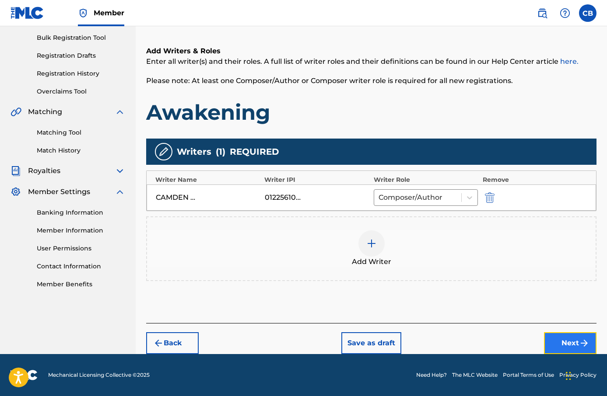
click at [558, 337] on button "Next" at bounding box center [570, 344] width 53 height 22
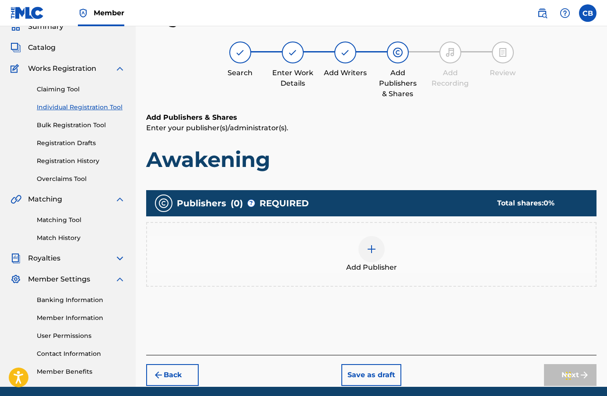
click at [379, 251] on div at bounding box center [371, 249] width 26 height 26
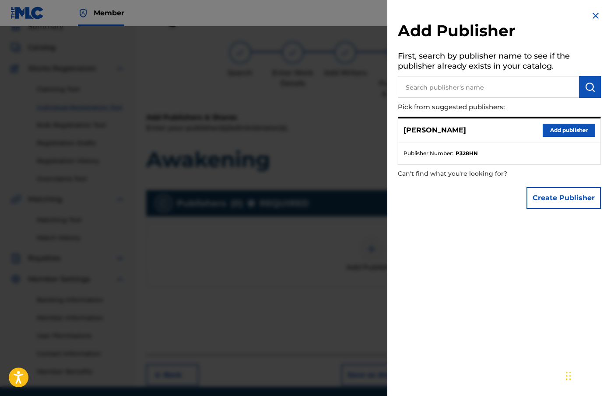
click at [554, 123] on div "[PERSON_NAME] Add publisher" at bounding box center [499, 131] width 202 height 24
click at [554, 130] on button "Add publisher" at bounding box center [569, 130] width 53 height 13
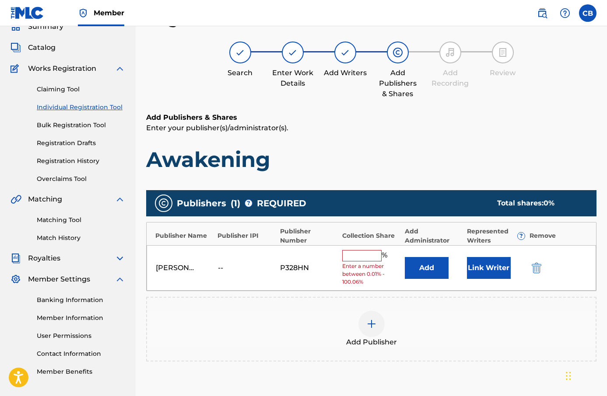
click at [385, 260] on span "%" at bounding box center [386, 255] width 8 height 11
click at [376, 256] on input "text" at bounding box center [361, 255] width 39 height 11
type input "100"
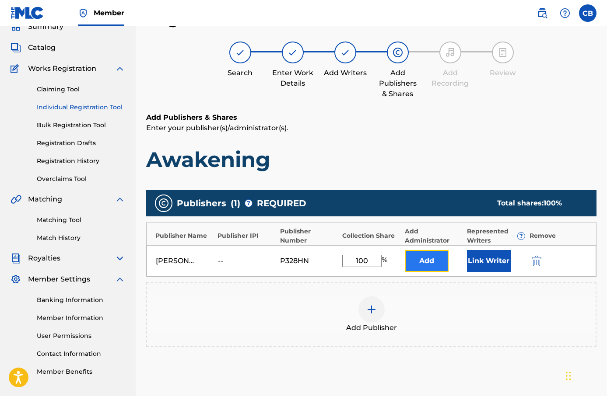
click at [424, 269] on button "Add" at bounding box center [427, 261] width 44 height 22
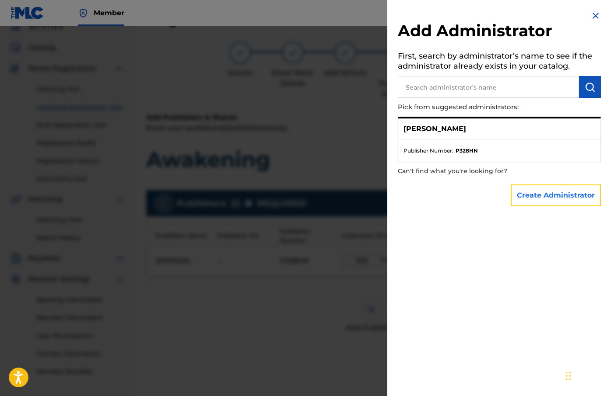
click at [557, 197] on button "Create Administrator" at bounding box center [556, 196] width 90 height 22
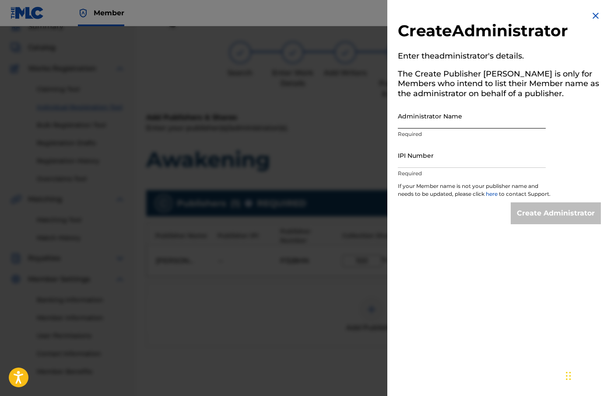
click at [479, 123] on input "Administrator Name" at bounding box center [472, 116] width 148 height 25
type input "Camden [PERSON_NAME]"
click at [488, 156] on input "IPI Number" at bounding box center [472, 155] width 148 height 25
type input "1225610785"
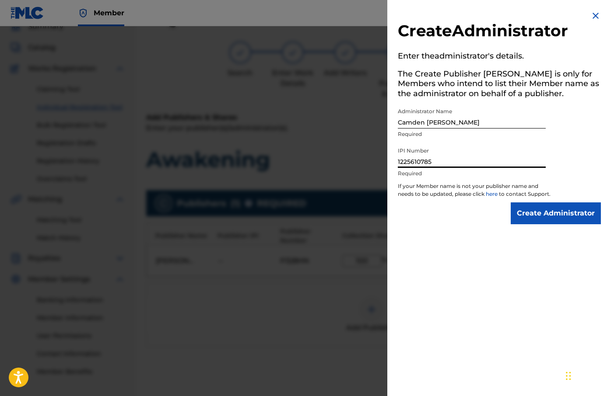
click at [564, 208] on div "Create Administrator Enter the administrator 's details. The Create Publisher b…" at bounding box center [499, 117] width 224 height 235
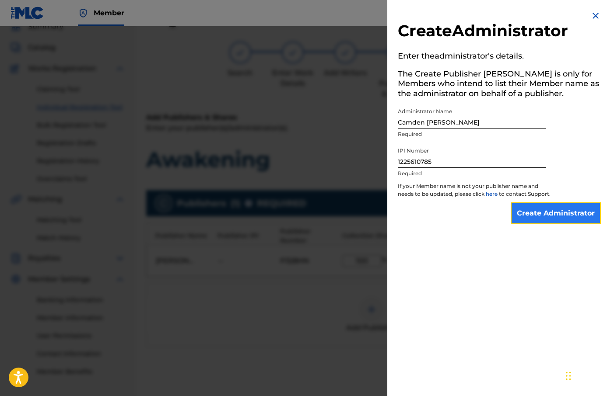
click at [564, 214] on input "Create Administrator" at bounding box center [556, 214] width 90 height 22
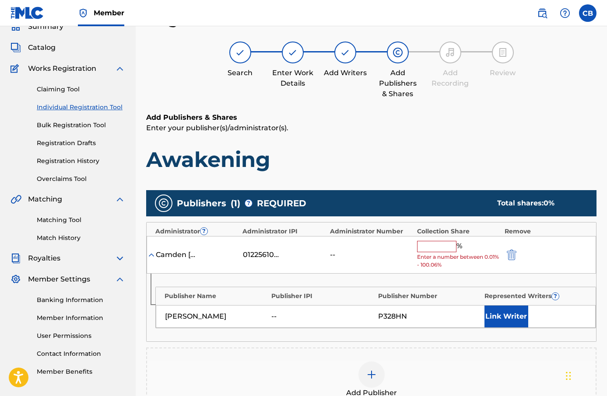
click at [440, 249] on input "text" at bounding box center [436, 246] width 39 height 11
type input "100"
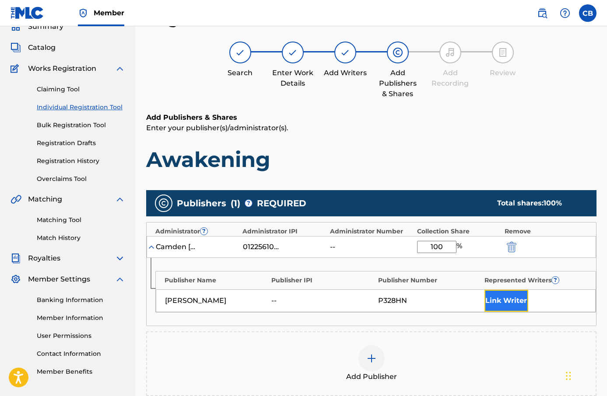
click at [515, 298] on button "Link Writer" at bounding box center [506, 301] width 44 height 22
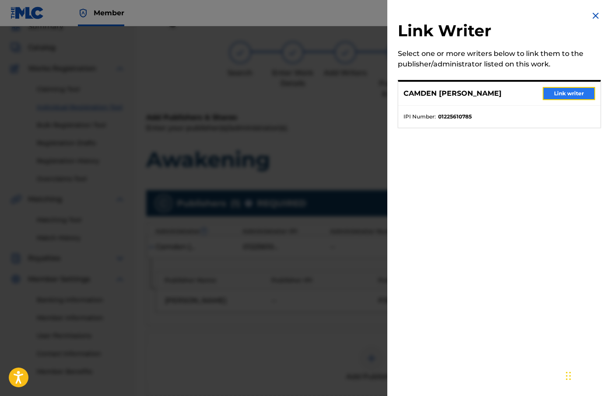
click at [551, 87] on button "Link writer" at bounding box center [569, 93] width 53 height 13
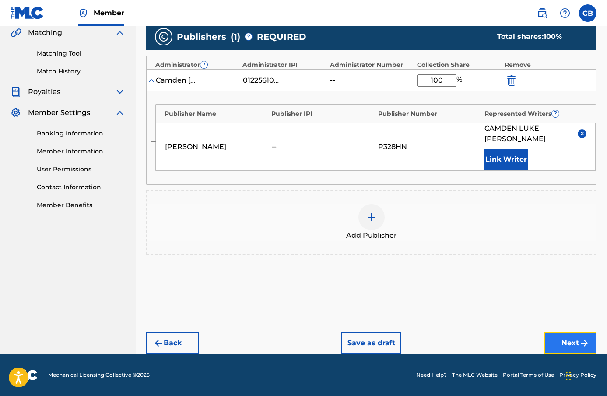
click at [578, 348] on button "Next" at bounding box center [570, 344] width 53 height 22
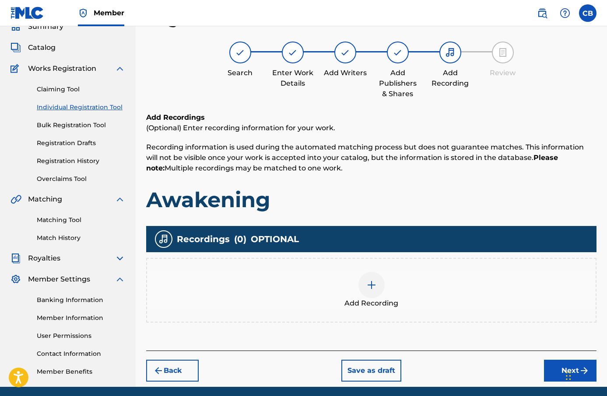
scroll to position [72, 0]
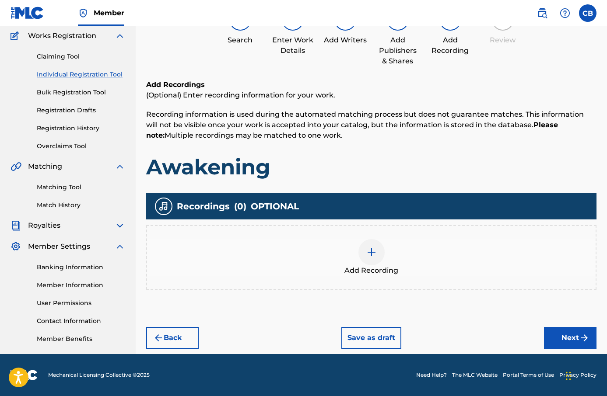
click at [366, 262] on div at bounding box center [371, 252] width 26 height 26
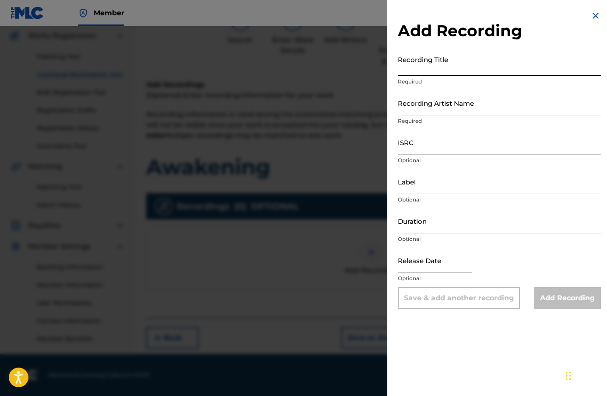
click at [447, 69] on input "Recording Title" at bounding box center [499, 63] width 203 height 25
paste input "Awakening"
type input "Awakening"
click at [457, 105] on input "Recording Artist Name" at bounding box center [499, 103] width 203 height 25
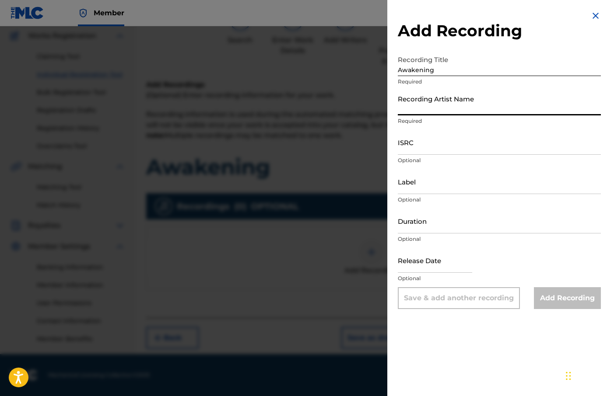
type input "[PERSON_NAME]"
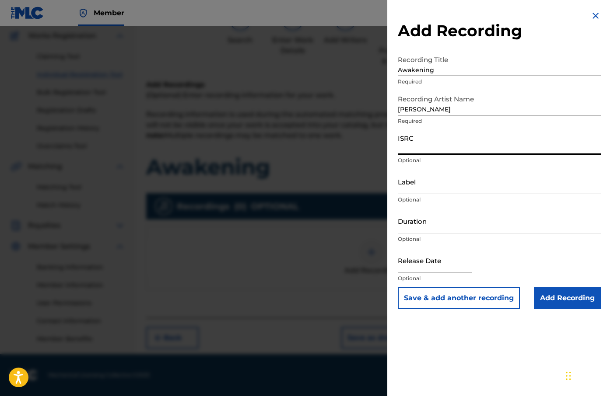
click at [464, 149] on input "ISRC" at bounding box center [499, 142] width 203 height 25
paste input "AU3SE2503214"
type input "AU3SE2503214"
click at [441, 176] on input "Label" at bounding box center [499, 181] width 203 height 25
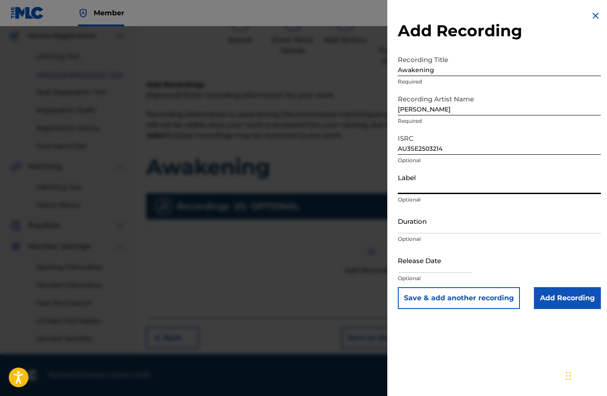
type input "[PERSON_NAME]"
click at [454, 224] on input "Duration" at bounding box center [499, 221] width 203 height 25
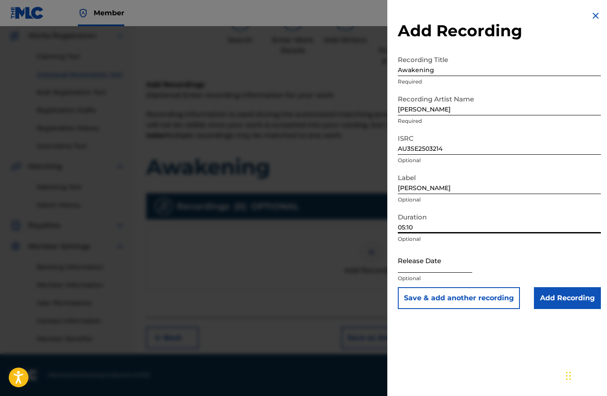
type input "05:10"
click at [442, 265] on input "text" at bounding box center [435, 260] width 74 height 25
select select "8"
select select "2025"
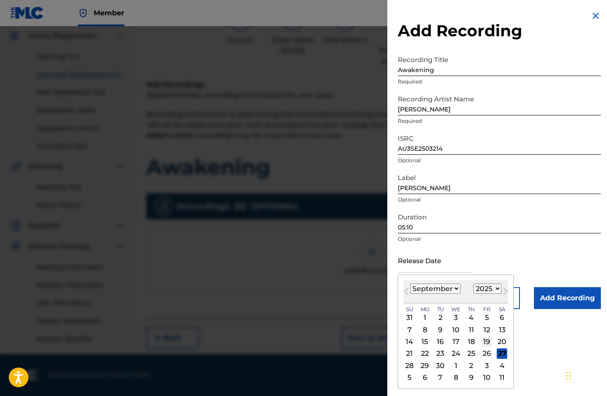
click at [485, 342] on div "19" at bounding box center [486, 342] width 11 height 11
type input "[DATE]"
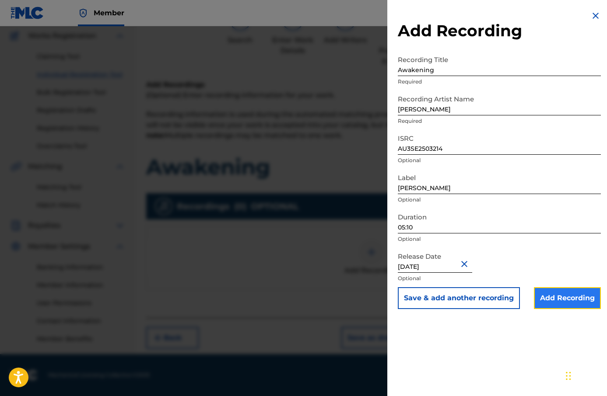
click at [560, 293] on input "Add Recording" at bounding box center [567, 299] width 67 height 22
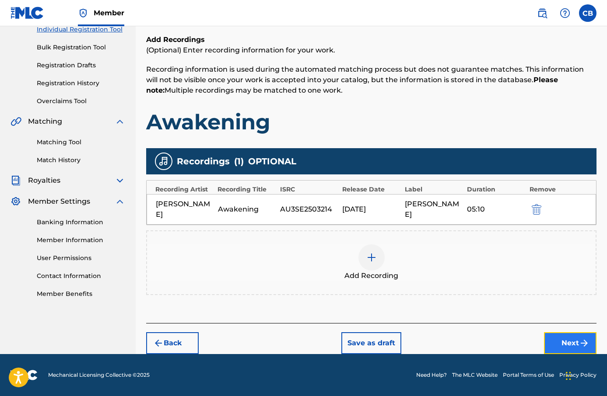
click at [572, 337] on button "Next" at bounding box center [570, 344] width 53 height 22
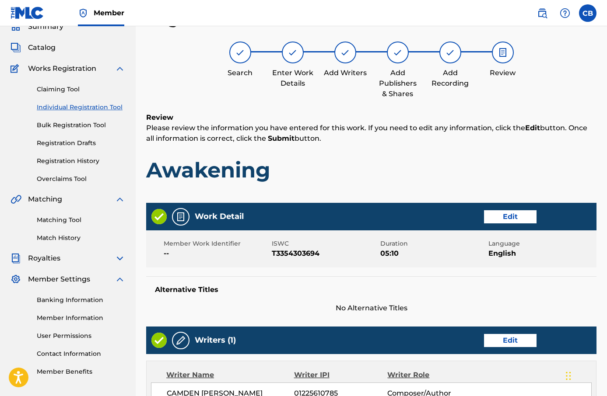
scroll to position [421, 0]
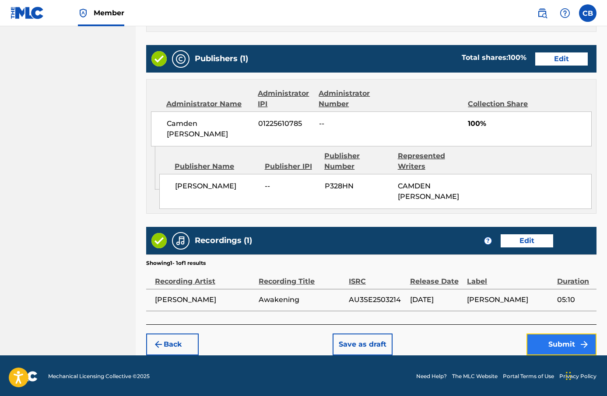
click at [552, 338] on button "Submit" at bounding box center [561, 345] width 70 height 22
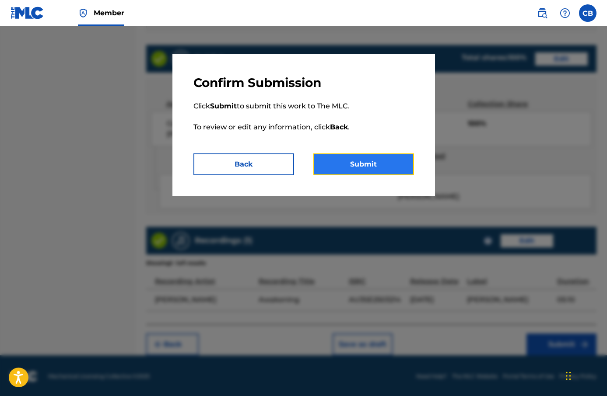
click at [410, 165] on button "Submit" at bounding box center [363, 165] width 101 height 22
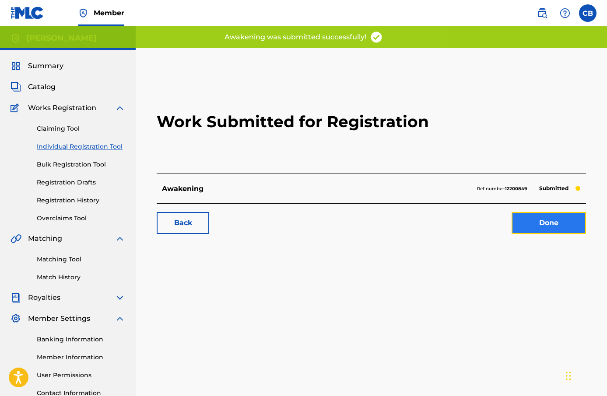
click at [559, 221] on link "Done" at bounding box center [549, 223] width 74 height 22
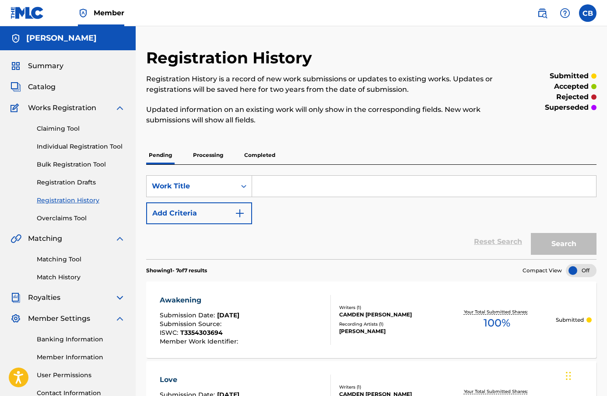
click at [295, 188] on input "Search Form" at bounding box center [424, 186] width 344 height 21
click at [226, 157] on div "Pending Processing Completed" at bounding box center [371, 155] width 450 height 18
click at [221, 157] on p "Processing" at bounding box center [207, 155] width 35 height 18
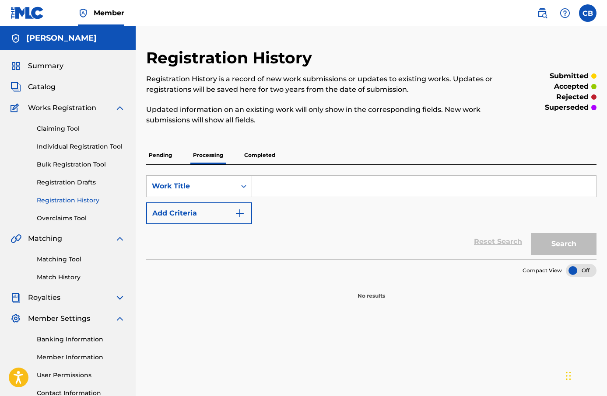
click at [260, 154] on p "Completed" at bounding box center [260, 155] width 36 height 18
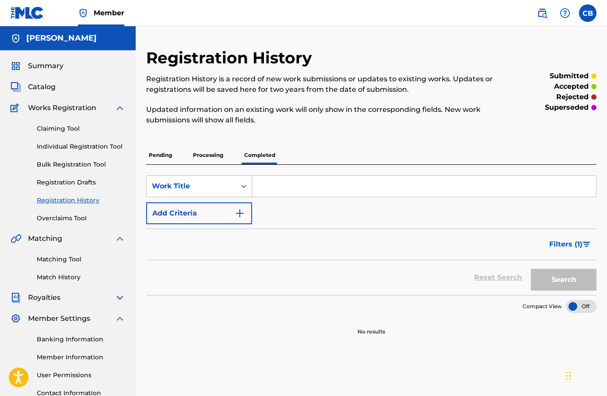
click at [175, 156] on div "Pending Processing Completed" at bounding box center [371, 155] width 450 height 18
click at [165, 157] on p "Pending" at bounding box center [160, 155] width 28 height 18
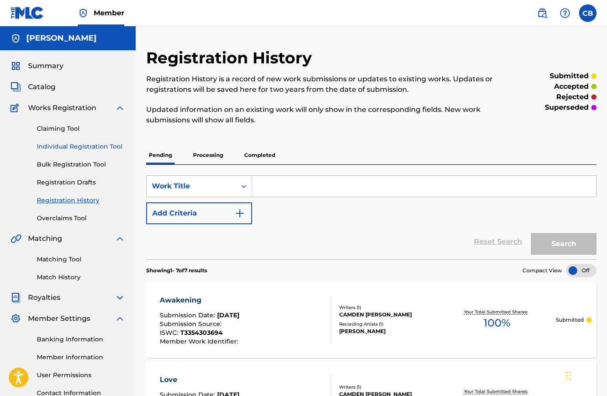
click at [76, 147] on link "Individual Registration Tool" at bounding box center [81, 146] width 88 height 9
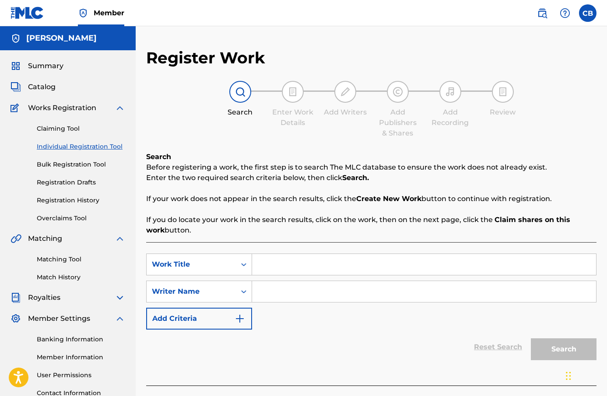
click at [275, 263] on input "Search Form" at bounding box center [424, 264] width 344 height 21
click at [285, 270] on input "Search Form" at bounding box center [424, 264] width 344 height 21
type input "Alone"
click at [267, 293] on input "Search Form" at bounding box center [424, 291] width 344 height 21
type input "[PERSON_NAME]"
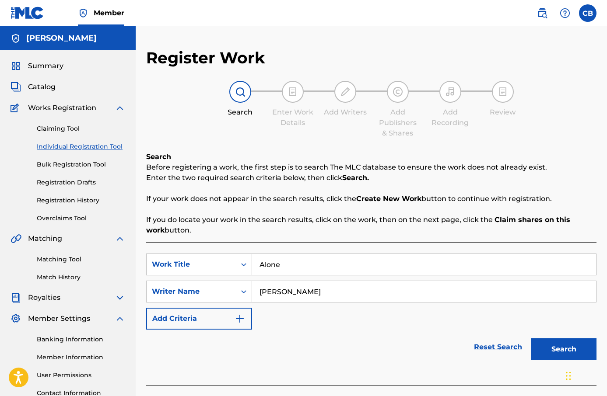
scroll to position [2, 0]
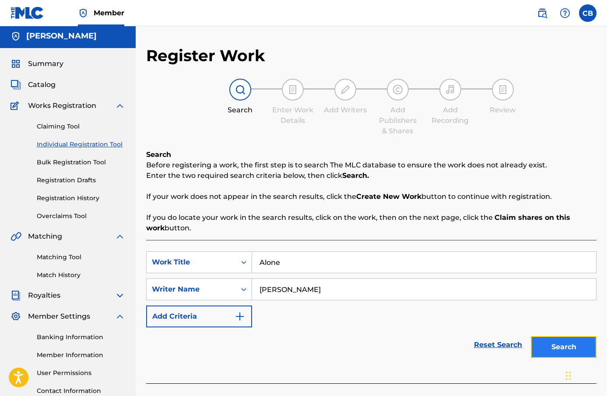
click at [565, 340] on button "Search" at bounding box center [564, 348] width 66 height 22
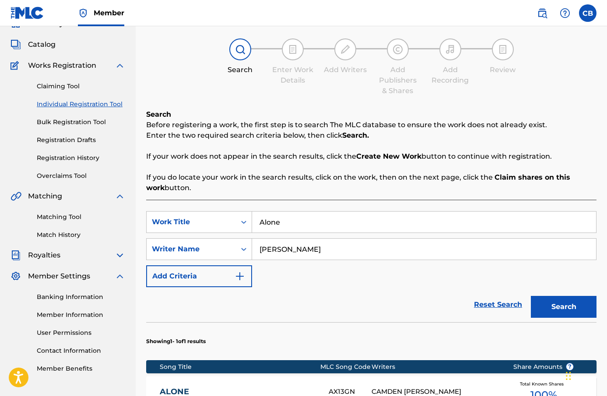
scroll to position [203, 0]
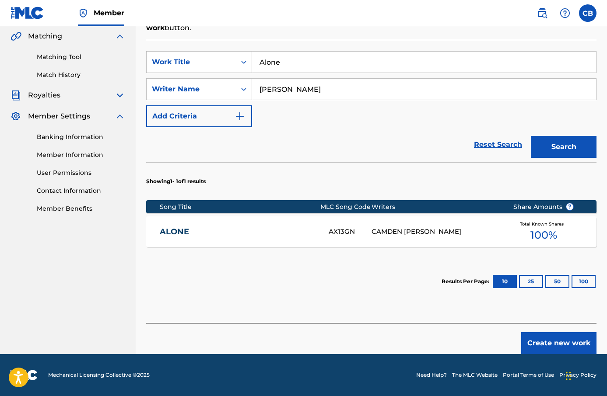
click at [434, 229] on div "CAMDEN [PERSON_NAME]" at bounding box center [436, 232] width 128 height 10
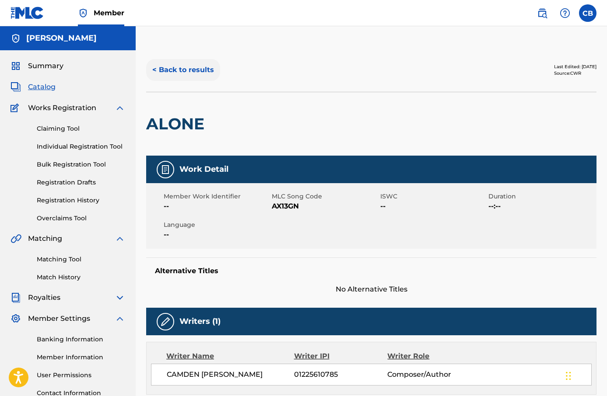
click at [183, 67] on button "< Back to results" at bounding box center [183, 70] width 74 height 22
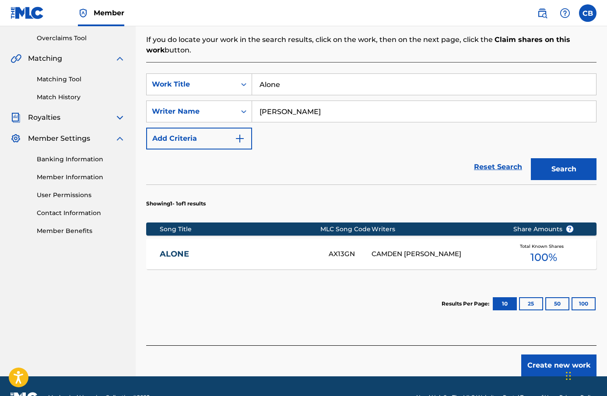
scroll to position [203, 0]
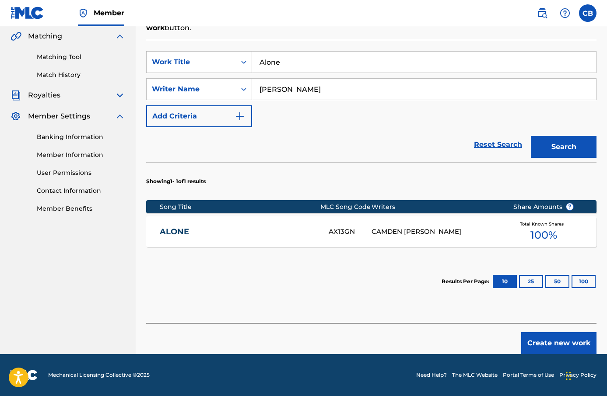
click at [401, 231] on div "CAMDEN [PERSON_NAME]" at bounding box center [436, 232] width 128 height 10
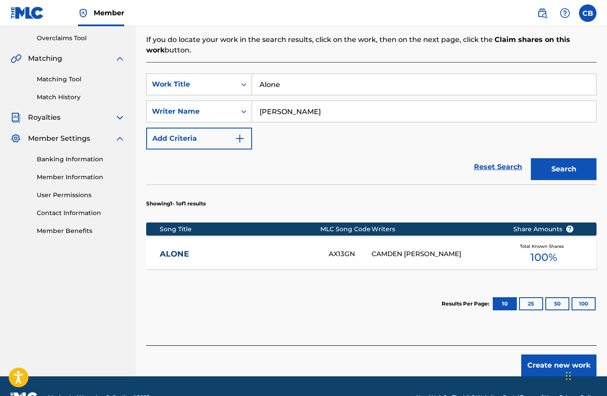
scroll to position [203, 0]
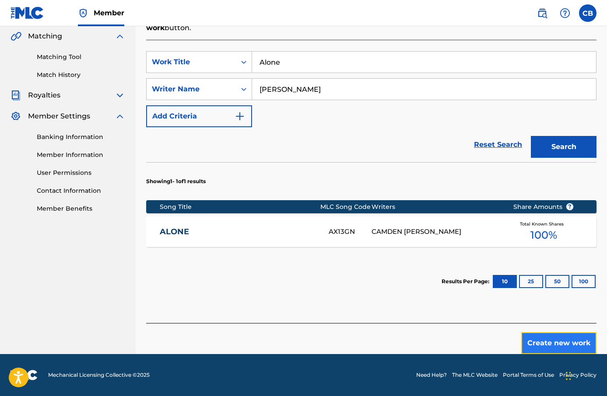
click at [554, 345] on button "Create new work" at bounding box center [558, 344] width 75 height 22
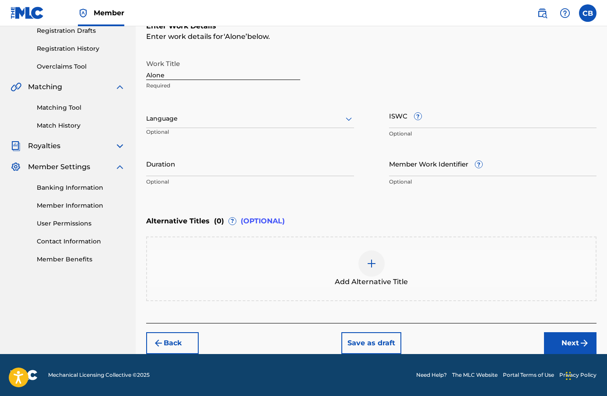
scroll to position [151, 0]
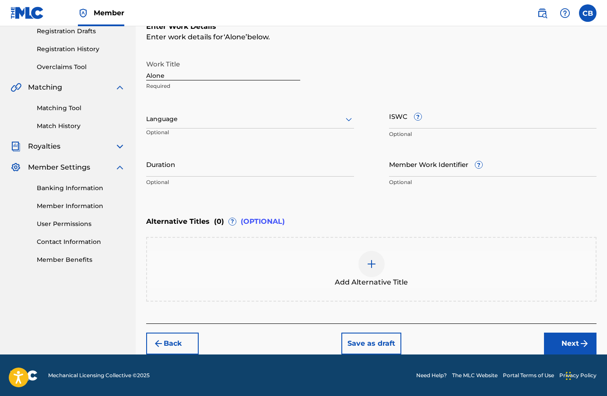
click at [205, 118] on div at bounding box center [250, 119] width 208 height 11
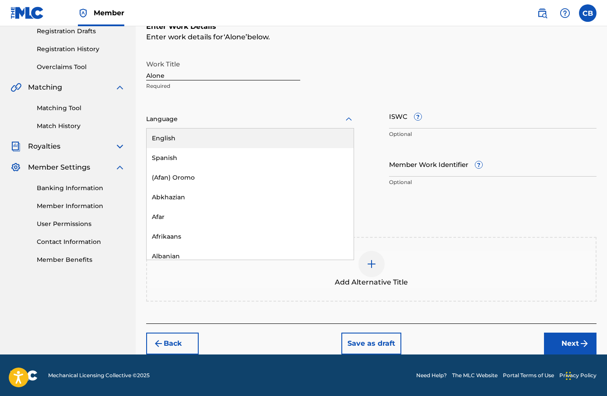
click at [210, 137] on div "English" at bounding box center [250, 139] width 207 height 20
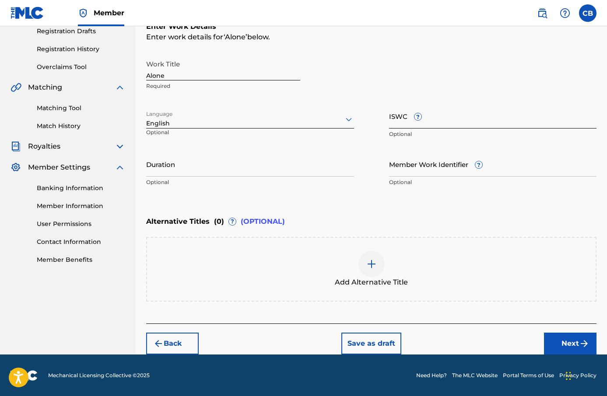
click at [403, 124] on input "ISWC ?" at bounding box center [493, 116] width 208 height 25
paste input "T-323.471.166-7"
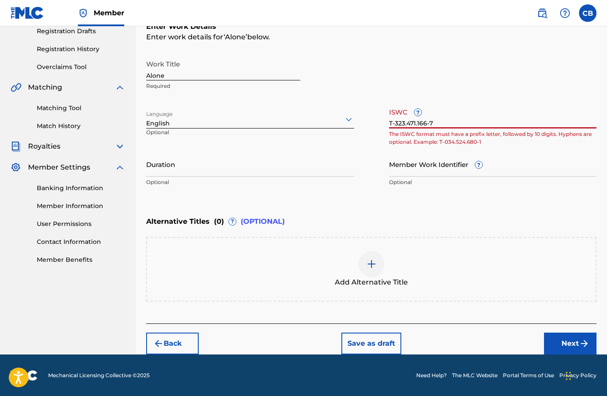
click at [418, 125] on input "T-323.471.166-7" at bounding box center [493, 116] width 208 height 25
click at [418, 124] on input "T-323.471.166-7" at bounding box center [493, 116] width 208 height 25
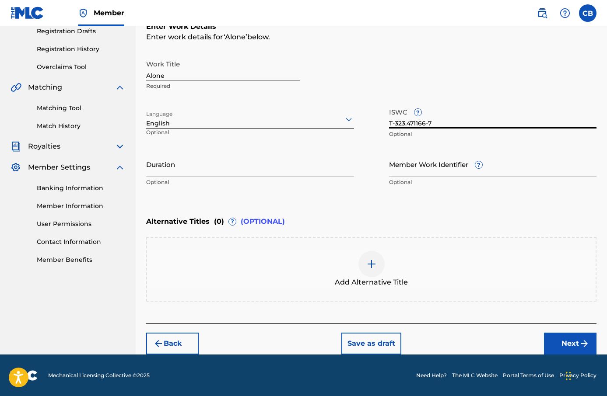
click at [407, 124] on input "T-323.471166-7" at bounding box center [493, 116] width 208 height 25
type input "T-323471166-7"
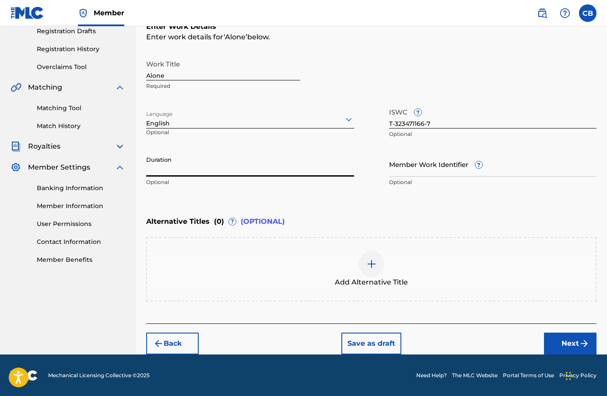
click at [257, 173] on input "Duration" at bounding box center [250, 164] width 208 height 25
type input "02:32"
click at [556, 338] on button "Next" at bounding box center [570, 344] width 53 height 22
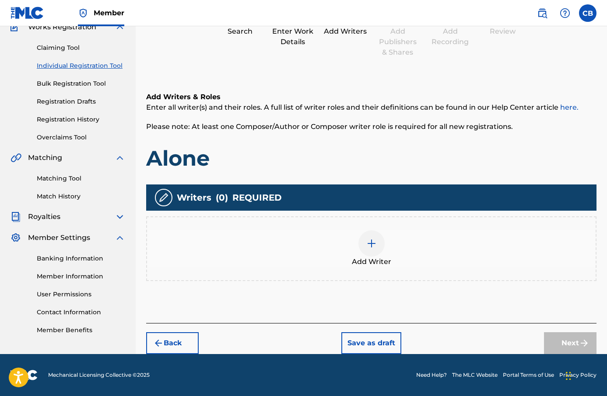
scroll to position [39, 0]
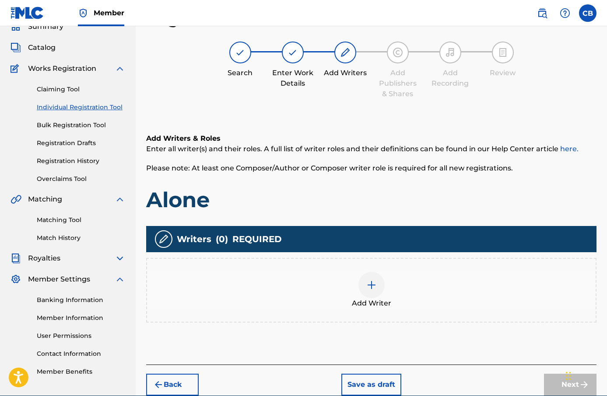
click at [373, 298] on span "Add Writer" at bounding box center [371, 303] width 39 height 11
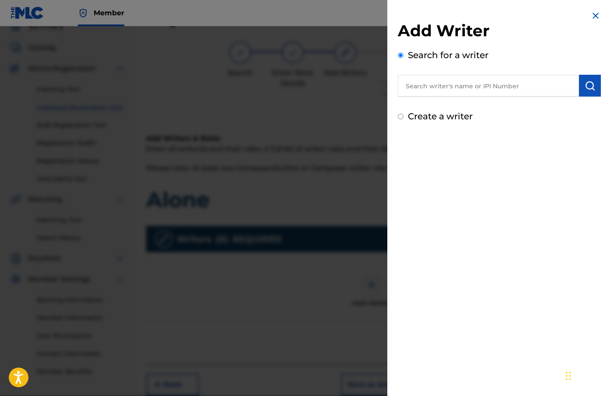
click at [443, 91] on input "text" at bounding box center [488, 86] width 181 height 22
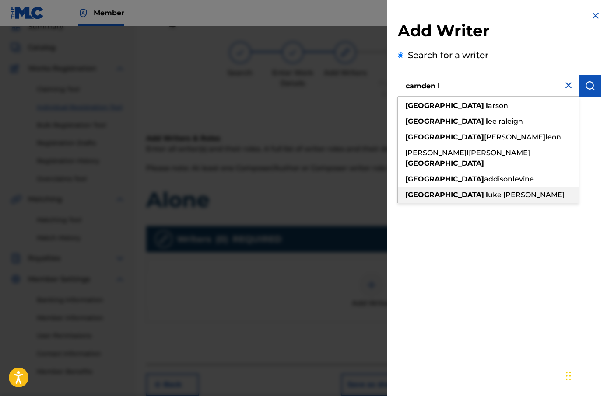
click at [488, 191] on span "uke [PERSON_NAME]" at bounding box center [526, 195] width 77 height 8
type input "camden [PERSON_NAME]"
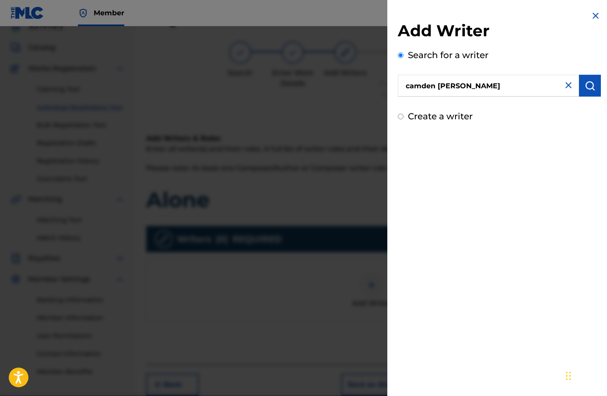
click at [603, 84] on div "Add Writer Search for a writer [PERSON_NAME] Create a writer" at bounding box center [499, 66] width 224 height 133
click at [592, 84] on img "submit" at bounding box center [590, 86] width 11 height 11
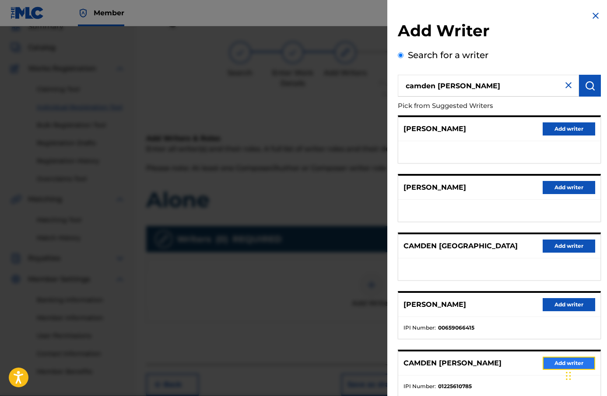
click at [562, 361] on button "Add writer" at bounding box center [569, 363] width 53 height 13
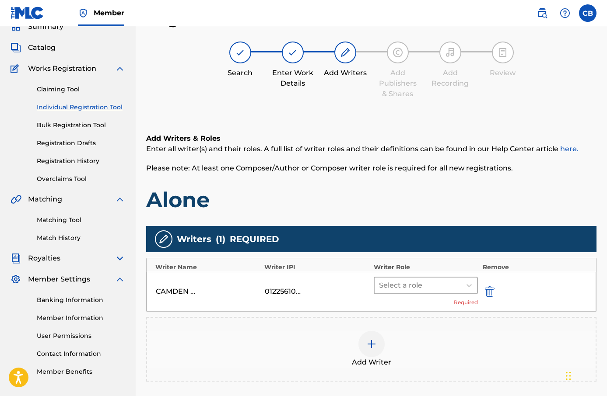
click at [428, 279] on div "Select a role" at bounding box center [418, 286] width 87 height 16
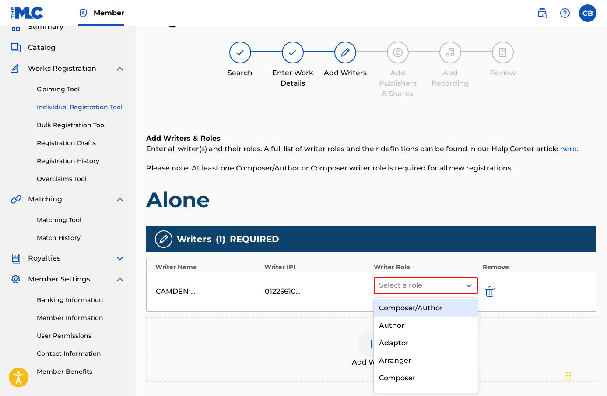
click at [425, 305] on div "Composer/Author" at bounding box center [426, 309] width 105 height 18
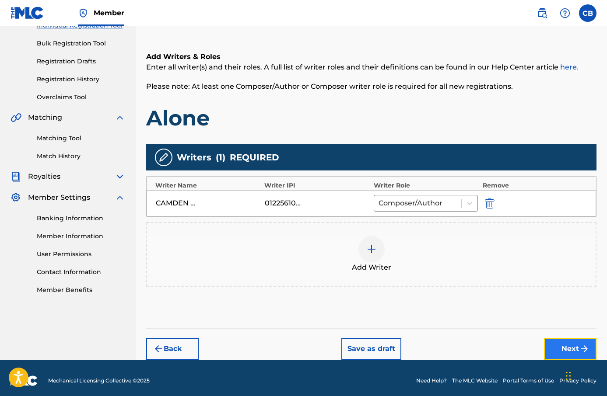
click at [560, 343] on button "Next" at bounding box center [570, 349] width 53 height 22
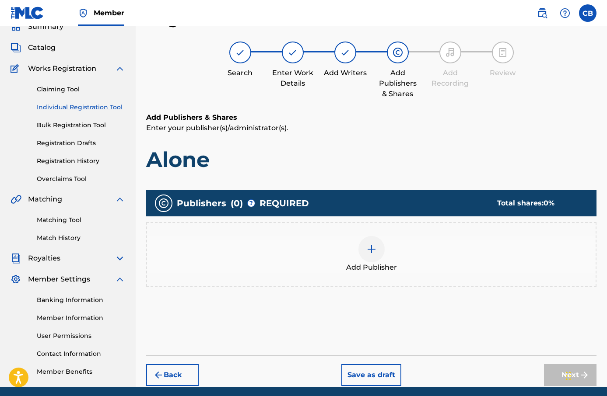
click at [376, 252] on div at bounding box center [371, 249] width 26 height 26
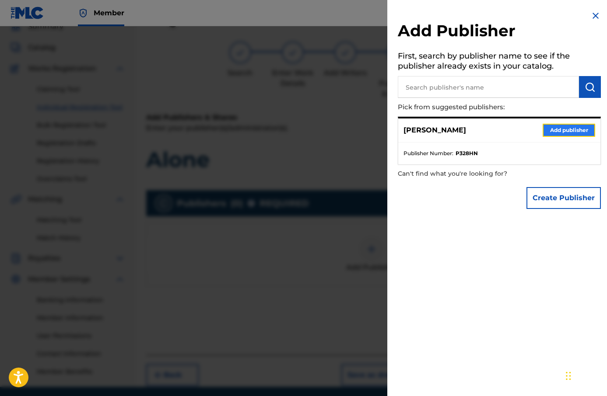
click at [564, 133] on button "Add publisher" at bounding box center [569, 130] width 53 height 13
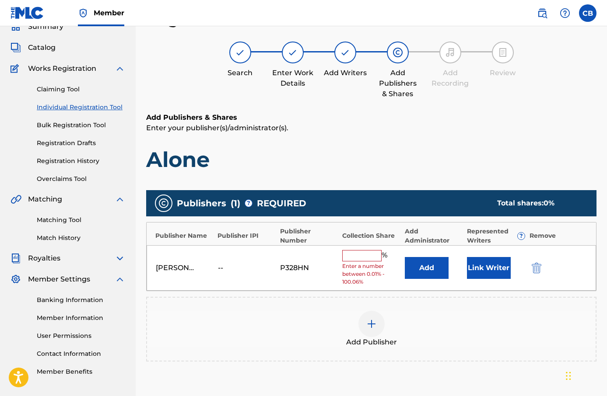
click at [375, 257] on input "text" at bounding box center [361, 255] width 39 height 11
type input "100"
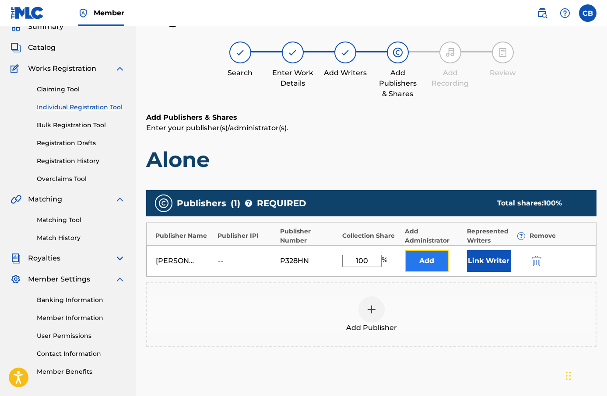
click at [435, 266] on button "Add" at bounding box center [427, 261] width 44 height 22
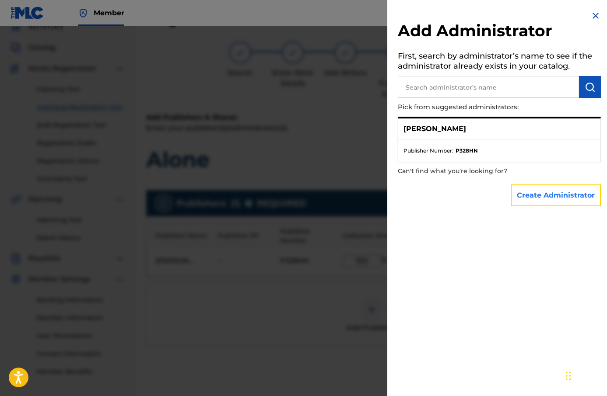
click at [548, 202] on button "Create Administrator" at bounding box center [556, 196] width 90 height 22
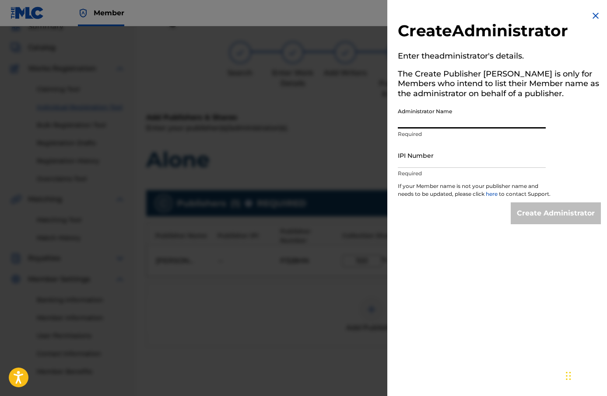
click at [467, 123] on input "Administrator Name" at bounding box center [472, 116] width 148 height 25
type input "Camden [PERSON_NAME]"
click at [472, 156] on input "IPI Number" at bounding box center [472, 155] width 148 height 25
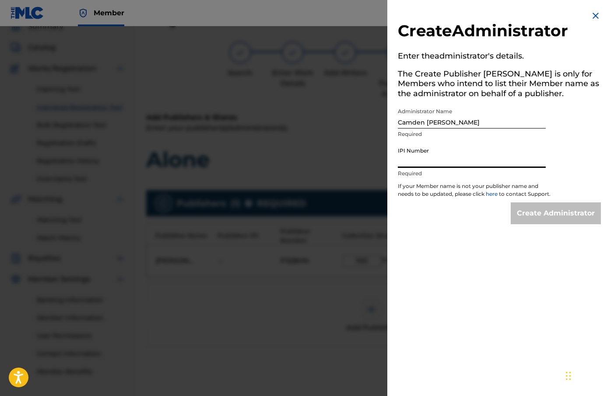
type input "1225610785"
click at [531, 203] on p "If your Member name is not your publisher name and needs to be updated, please …" at bounding box center [474, 192] width 153 height 20
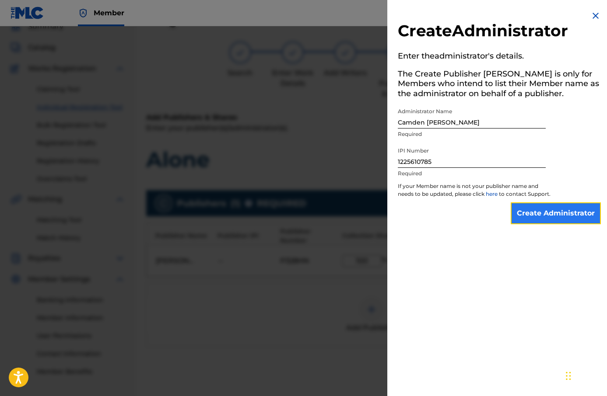
click at [538, 214] on input "Create Administrator" at bounding box center [556, 214] width 90 height 22
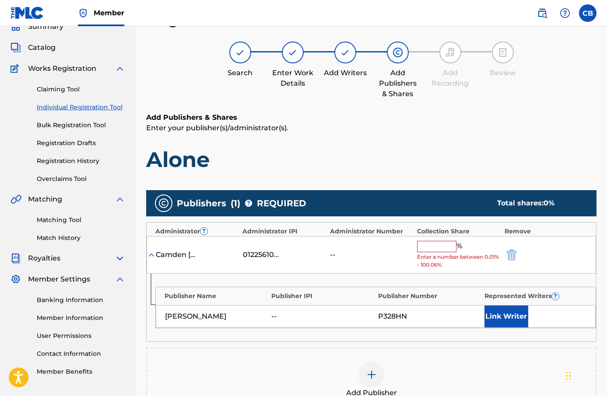
click at [442, 246] on input "text" at bounding box center [436, 246] width 39 height 11
type input "100"
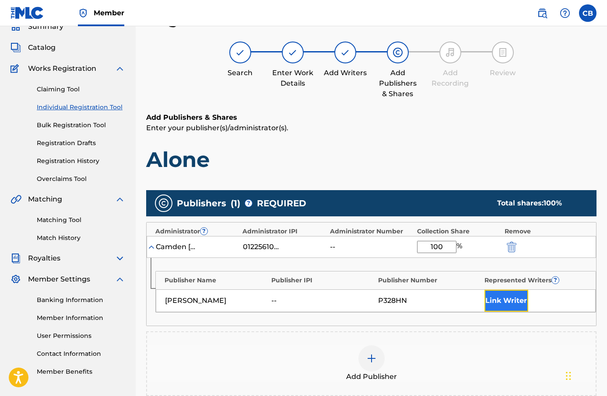
click at [499, 299] on button "Link Writer" at bounding box center [506, 301] width 44 height 22
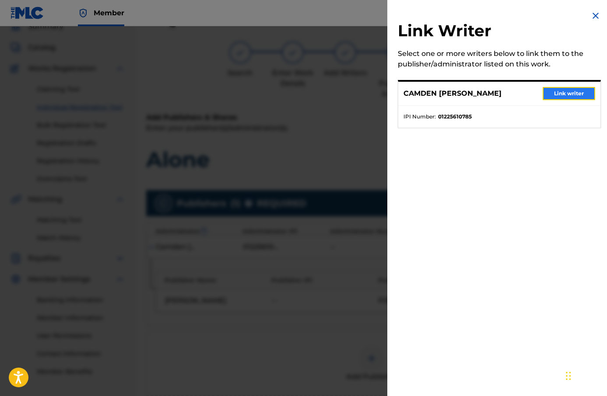
click at [561, 95] on button "Link writer" at bounding box center [569, 93] width 53 height 13
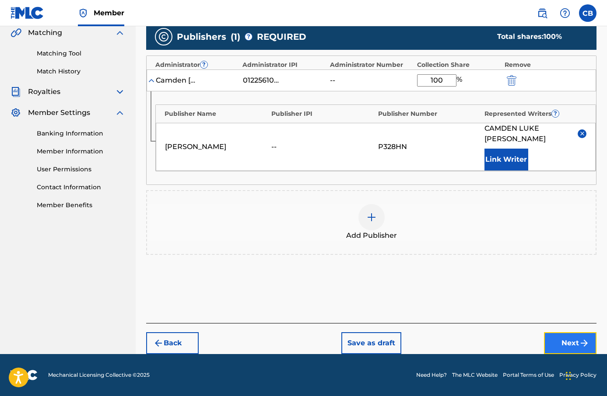
click at [573, 344] on button "Next" at bounding box center [570, 344] width 53 height 22
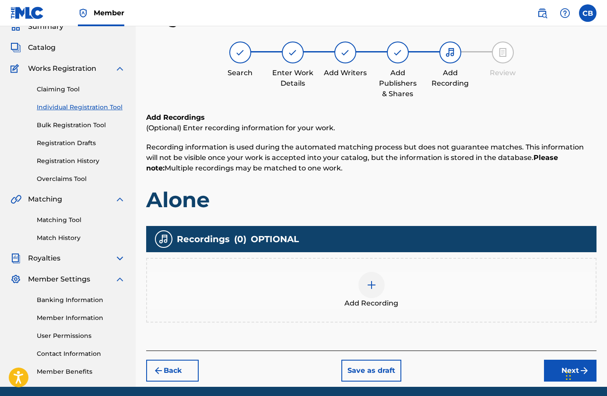
click at [387, 284] on div "Add Recording" at bounding box center [371, 290] width 449 height 37
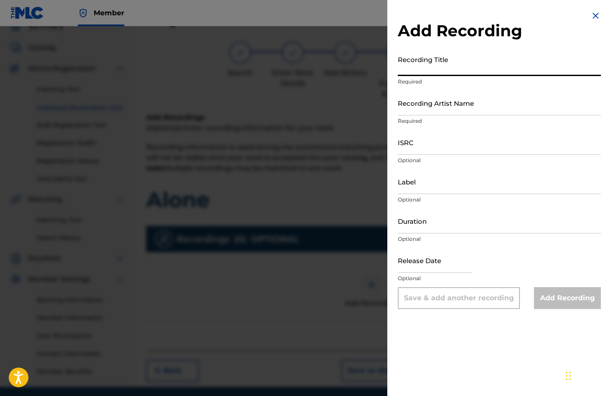
click at [442, 63] on input "Recording Title" at bounding box center [499, 63] width 203 height 25
paste input "alone"
type input "alone"
click at [439, 109] on input "Recording Artist Name" at bounding box center [499, 103] width 203 height 25
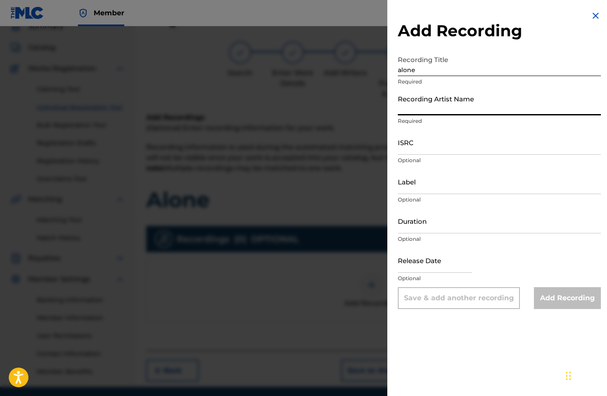
type input "[PERSON_NAME]"
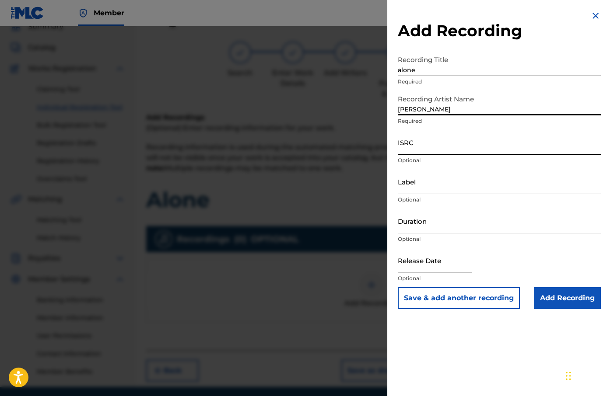
click at [456, 145] on input "ISRC" at bounding box center [499, 142] width 203 height 25
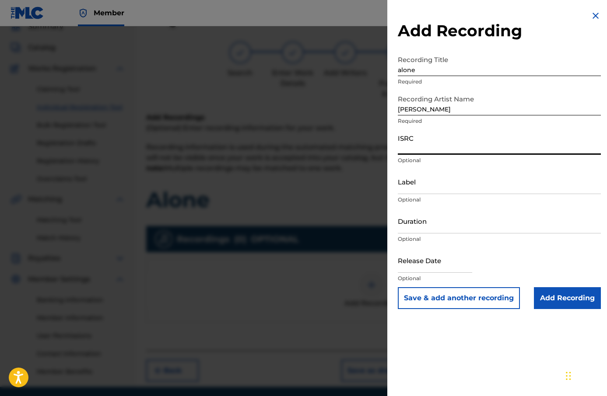
paste input "alone"
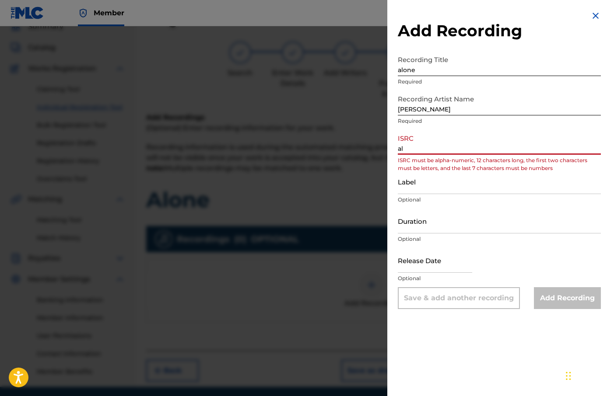
type input "a"
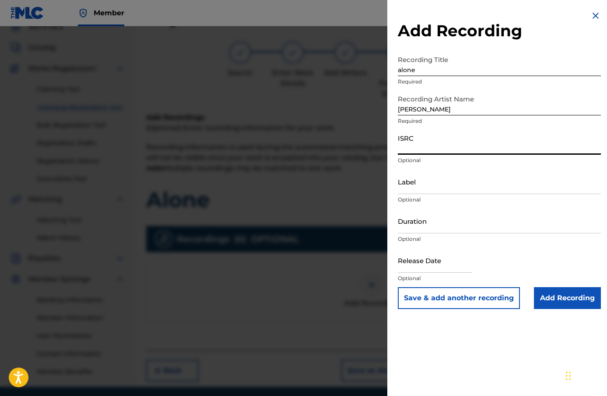
paste input "QZWFQ2312371"
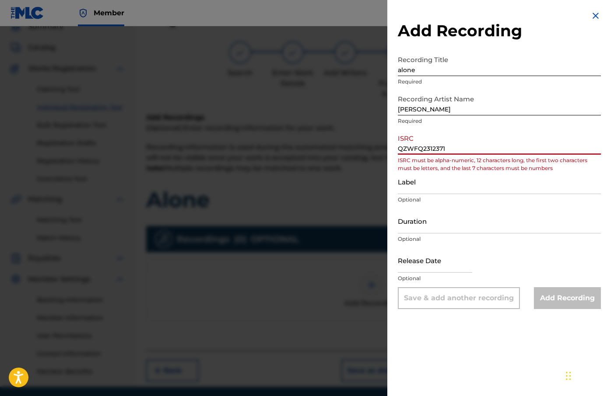
click at [410, 151] on input "QZWFQ2312371" at bounding box center [499, 142] width 203 height 25
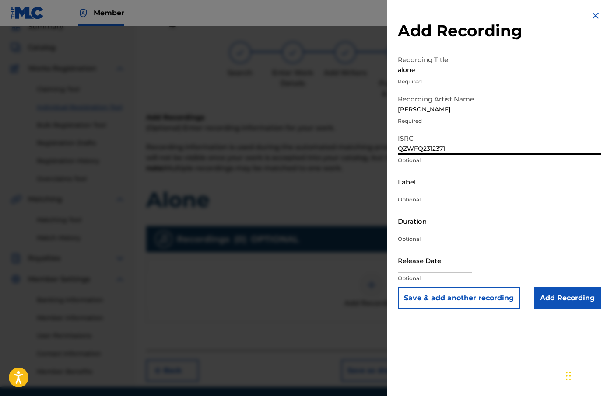
type input "QZWFQ2312371"
click at [414, 188] on input "Label" at bounding box center [499, 181] width 203 height 25
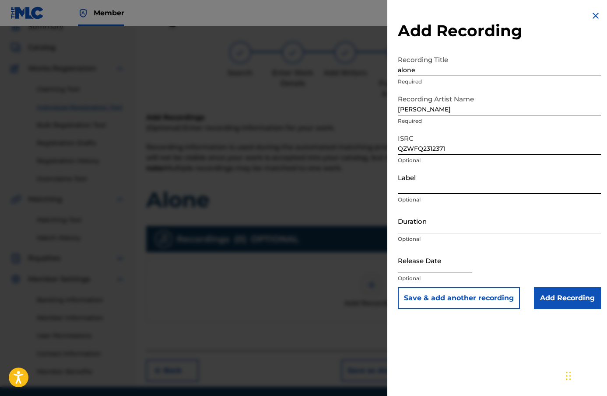
type input "[PERSON_NAME]"
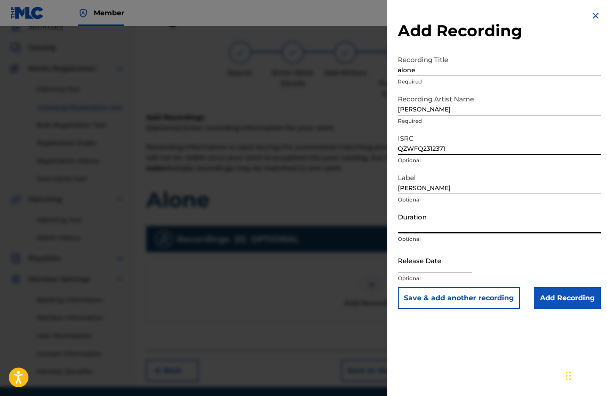
click at [453, 223] on input "Duration" at bounding box center [499, 221] width 203 height 25
type input "02:32"
click at [437, 270] on input "text" at bounding box center [435, 260] width 74 height 25
select select "8"
select select "2025"
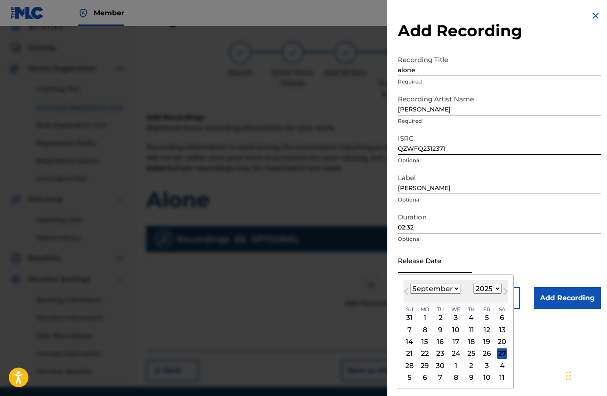
paste input "[DATE]"
type input "[DATE]"
click at [492, 288] on select "1900 1901 1902 1903 1904 1905 1906 1907 1908 1909 1910 1911 1912 1913 1914 1915…" at bounding box center [488, 289] width 28 height 10
select select "2023"
click at [474, 284] on select "1900 1901 1902 1903 1904 1905 1906 1907 1908 1909 1910 1911 1912 1913 1914 1915…" at bounding box center [488, 289] width 28 height 10
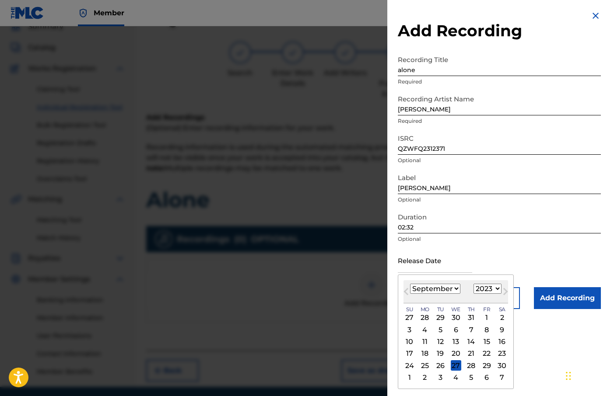
click at [451, 288] on select "January February March April May June July August September October November De…" at bounding box center [435, 289] width 50 height 10
select select "11"
click at [410, 284] on select "January February March April May June July August September October November De…" at bounding box center [435, 289] width 50 height 10
click at [485, 365] on div "29" at bounding box center [486, 366] width 11 height 11
type input "[DATE]"
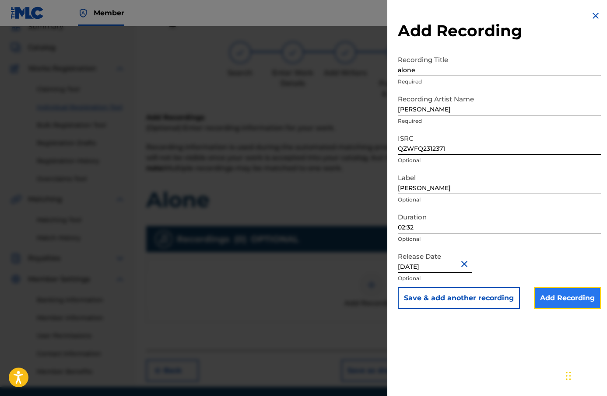
click at [553, 304] on input "Add Recording" at bounding box center [567, 299] width 67 height 22
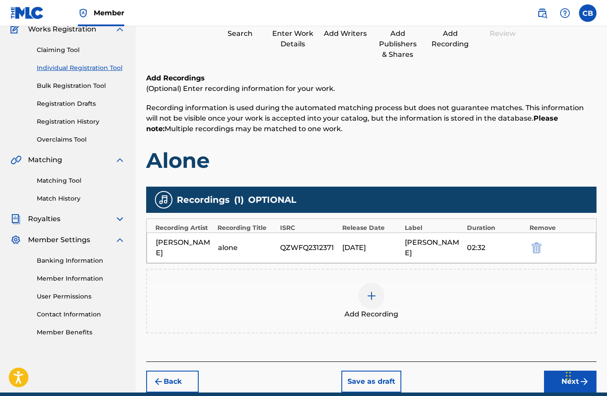
scroll to position [117, 0]
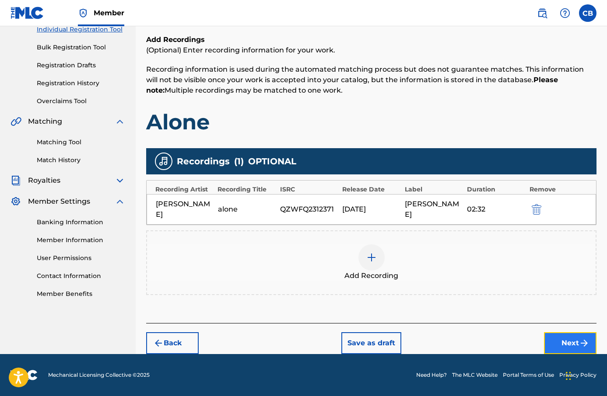
click at [576, 338] on button "Next" at bounding box center [570, 344] width 53 height 22
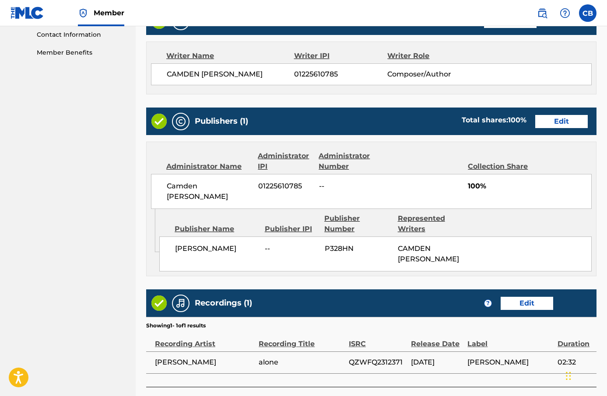
scroll to position [421, 0]
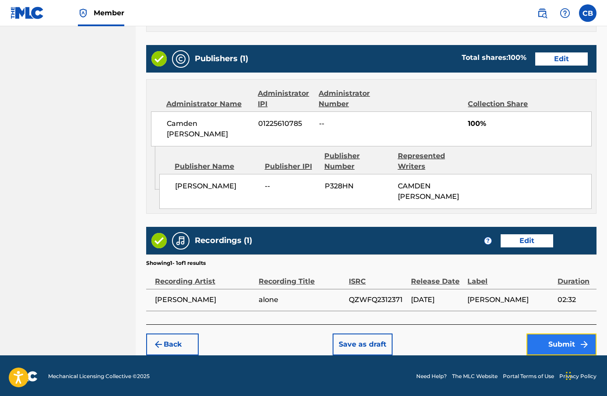
click at [567, 341] on button "Submit" at bounding box center [561, 345] width 70 height 22
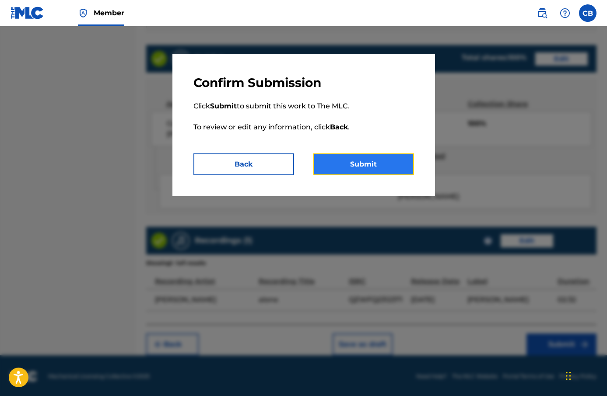
click at [382, 167] on button "Submit" at bounding box center [363, 165] width 101 height 22
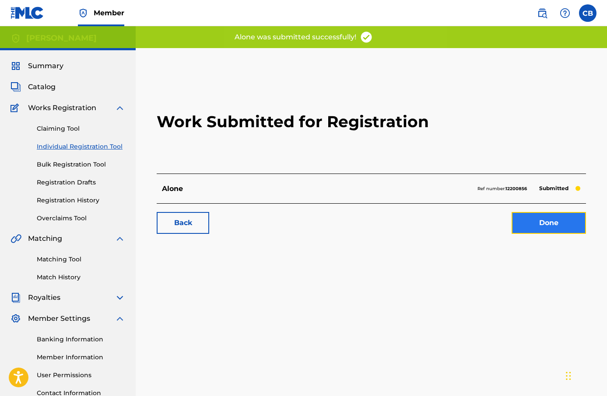
click at [532, 224] on link "Done" at bounding box center [549, 223] width 74 height 22
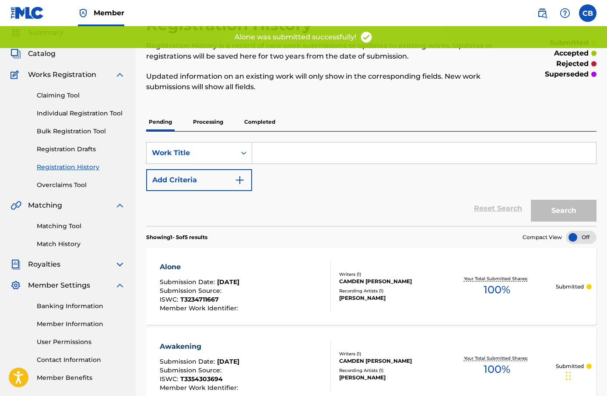
scroll to position [32, 0]
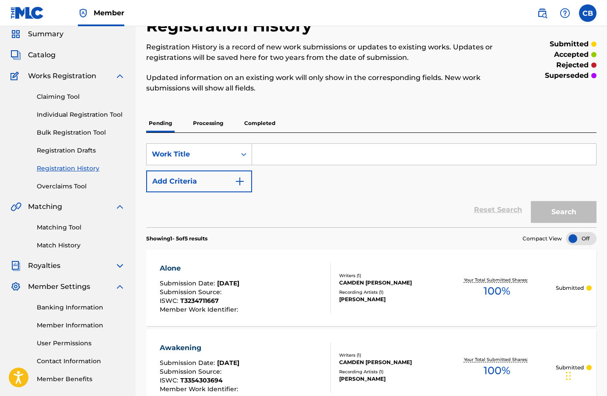
click at [301, 154] on input "Search Form" at bounding box center [424, 154] width 344 height 21
paste input "emotional intelligence (rework)"
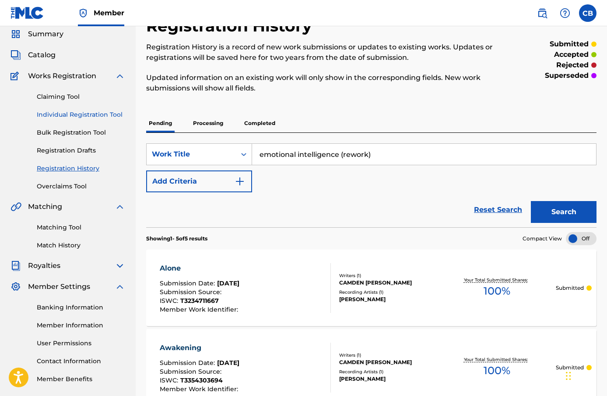
type input "emotional intelligence (rework)"
click at [92, 114] on link "Individual Registration Tool" at bounding box center [81, 114] width 88 height 9
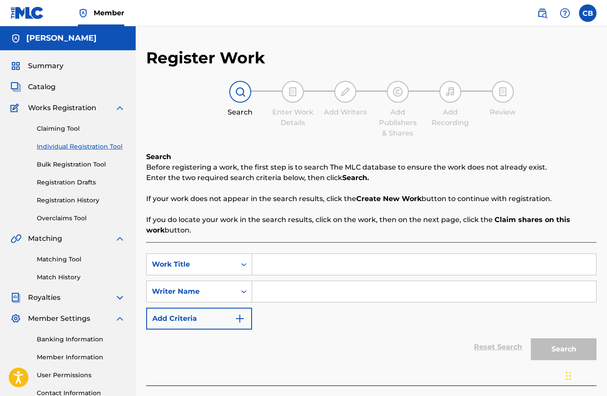
click at [267, 263] on input "Search Form" at bounding box center [424, 264] width 344 height 21
paste input "emotional intelligence (rework)"
type input "emotional intelligence (rework)"
click at [275, 292] on input "Search Form" at bounding box center [424, 291] width 344 height 21
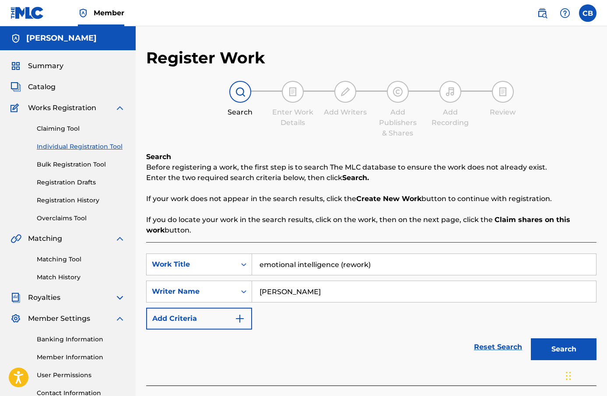
click at [263, 268] on input "emotional intelligence (rework)" at bounding box center [424, 264] width 344 height 21
click at [559, 350] on button "Search" at bounding box center [564, 350] width 66 height 22
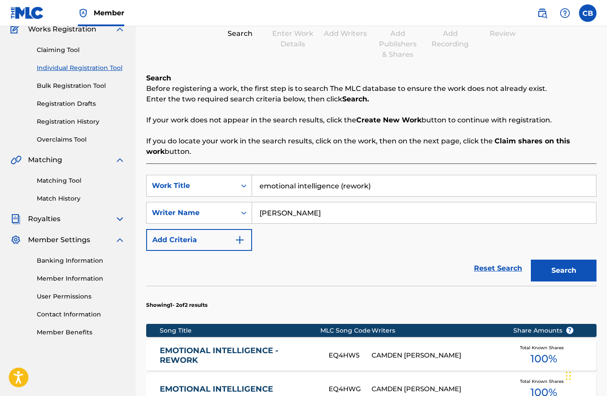
scroll to position [78, 0]
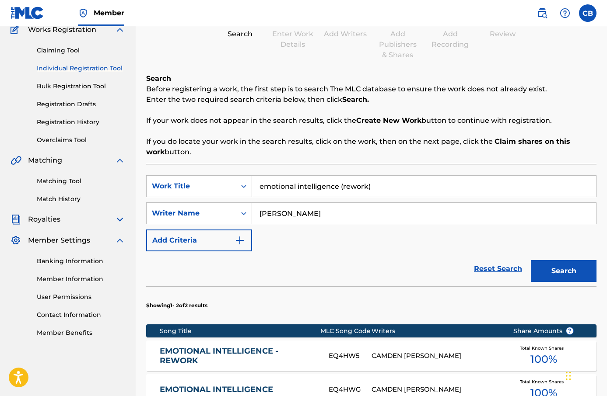
drag, startPoint x: 385, startPoint y: 189, endPoint x: 343, endPoint y: 190, distance: 41.6
click at [343, 190] on input "emotional intelligence (rework)" at bounding box center [424, 186] width 344 height 21
drag, startPoint x: 369, startPoint y: 190, endPoint x: 355, endPoint y: 189, distance: 14.0
click at [355, 189] on input "emotional intelligence (rework)" at bounding box center [424, 186] width 344 height 21
drag, startPoint x: 377, startPoint y: 189, endPoint x: 341, endPoint y: 190, distance: 35.9
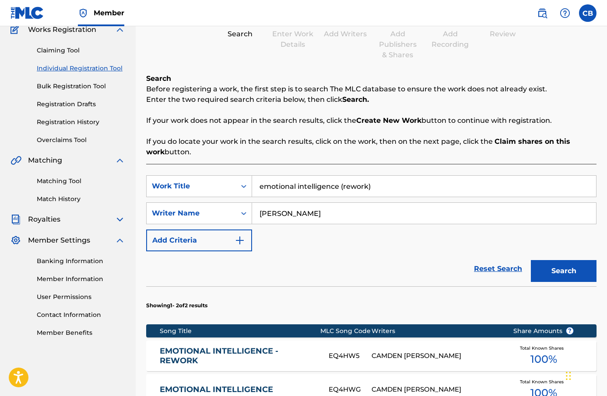
click at [341, 190] on input "emotional intelligence (rework)" at bounding box center [424, 186] width 344 height 21
click at [264, 187] on input "emotional intelligence" at bounding box center [424, 186] width 344 height 21
click at [301, 189] on input "Emotional intelligence" at bounding box center [424, 186] width 344 height 21
click at [545, 267] on button "Search" at bounding box center [564, 271] width 66 height 22
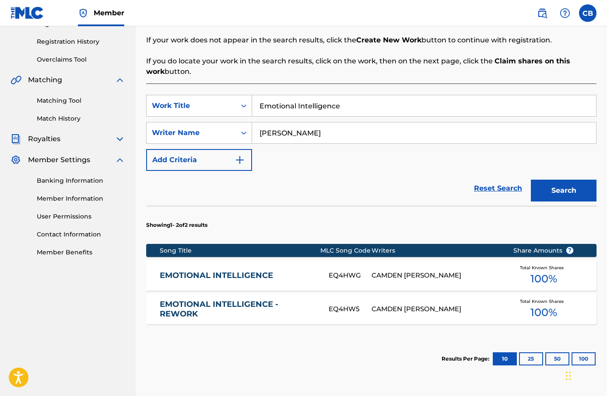
scroll to position [163, 0]
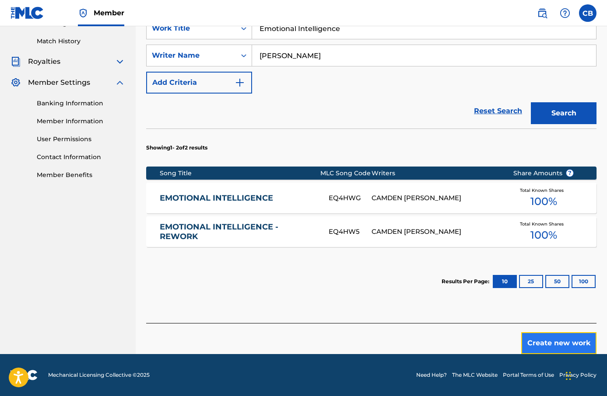
click at [561, 345] on button "Create new work" at bounding box center [558, 344] width 75 height 22
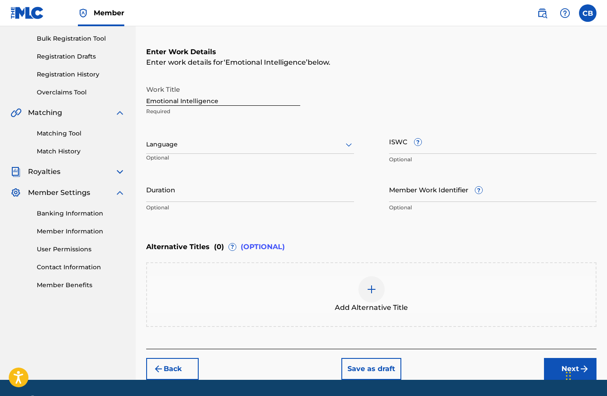
scroll to position [126, 0]
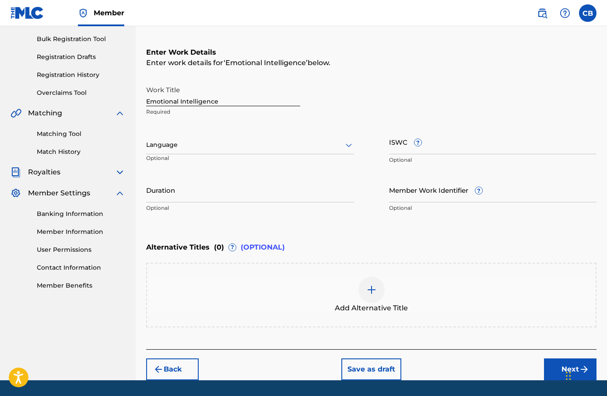
click at [208, 140] on div at bounding box center [250, 145] width 208 height 11
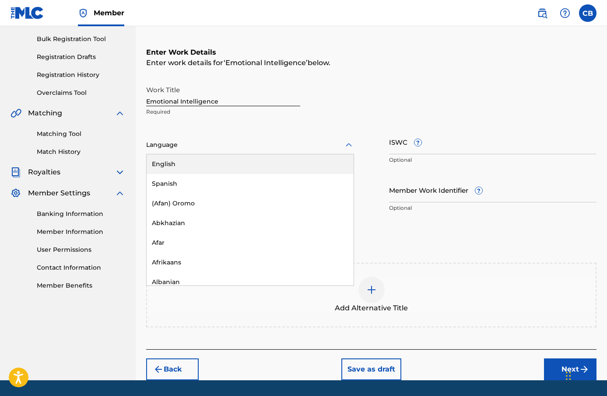
click at [210, 159] on div "English" at bounding box center [250, 164] width 207 height 20
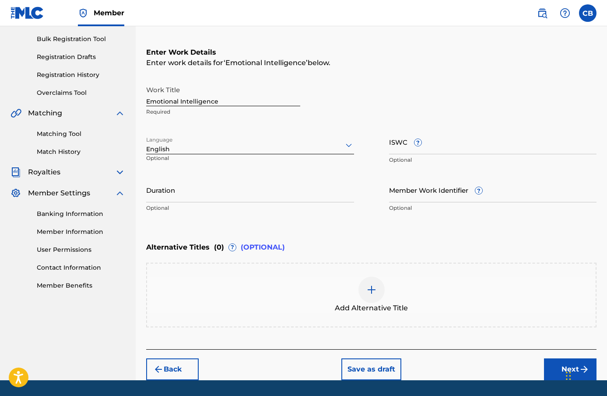
click at [411, 155] on div "ISWC ? Optional" at bounding box center [493, 149] width 208 height 39
click at [409, 153] on input "ISWC ?" at bounding box center [493, 142] width 208 height 25
paste input "T-323.472.366-7"
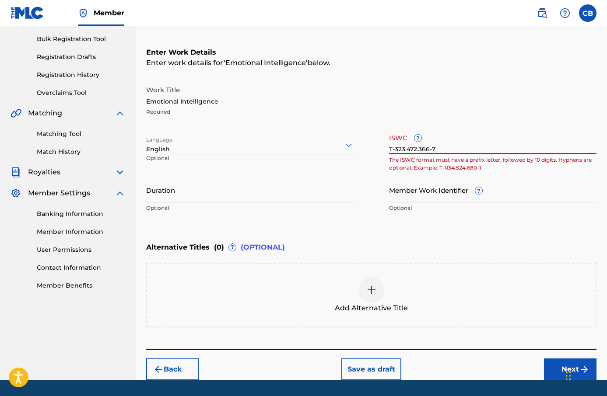
click at [419, 149] on input "T-323.472.366-7" at bounding box center [493, 142] width 208 height 25
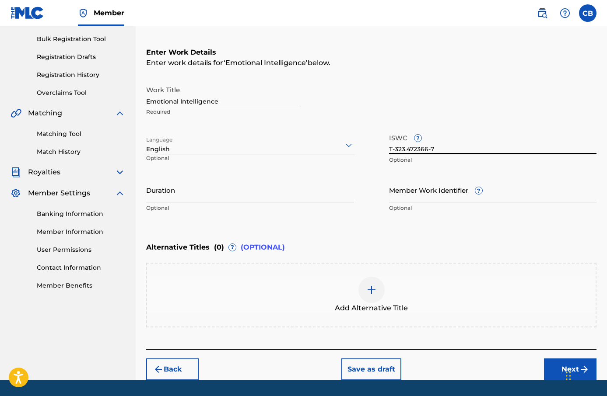
click at [408, 149] on input "T-323.472366-7" at bounding box center [493, 142] width 208 height 25
click at [408, 150] on input "T-323.472366-7" at bounding box center [493, 142] width 208 height 25
click at [286, 197] on input "Duration" at bounding box center [250, 190] width 208 height 25
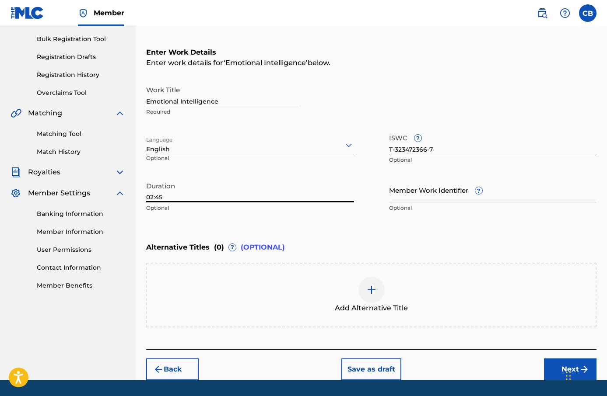
scroll to position [151, 0]
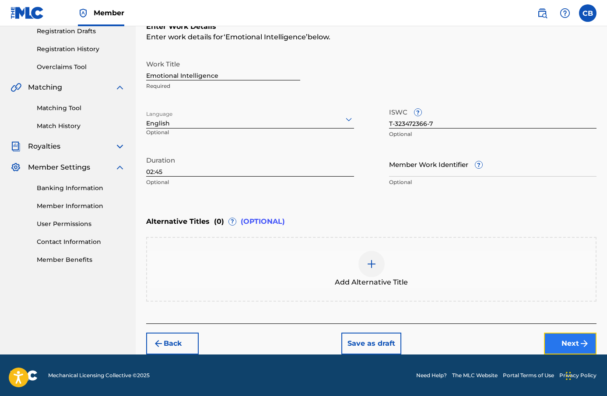
click at [573, 335] on button "Next" at bounding box center [570, 344] width 53 height 22
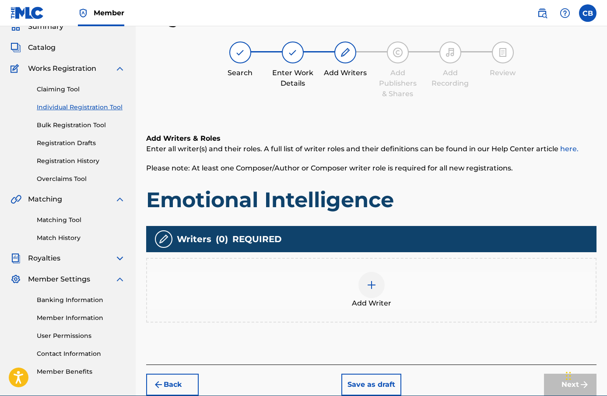
scroll to position [81, 0]
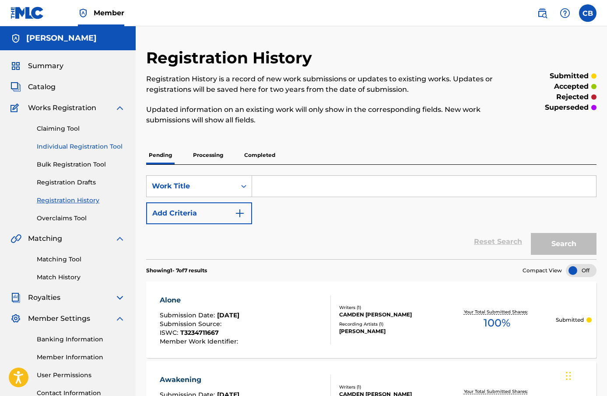
click at [76, 143] on link "Individual Registration Tool" at bounding box center [81, 146] width 88 height 9
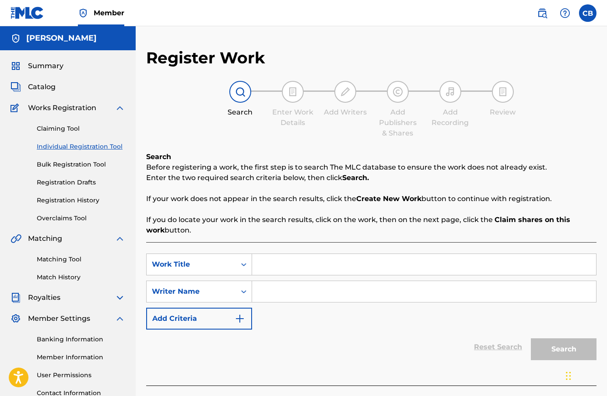
click at [279, 261] on input "Search Form" at bounding box center [424, 264] width 344 height 21
click at [328, 295] on input "Search Form" at bounding box center [424, 291] width 344 height 21
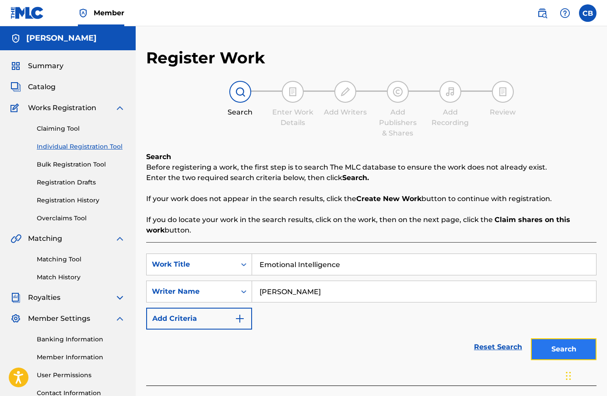
click at [572, 354] on button "Search" at bounding box center [564, 350] width 66 height 22
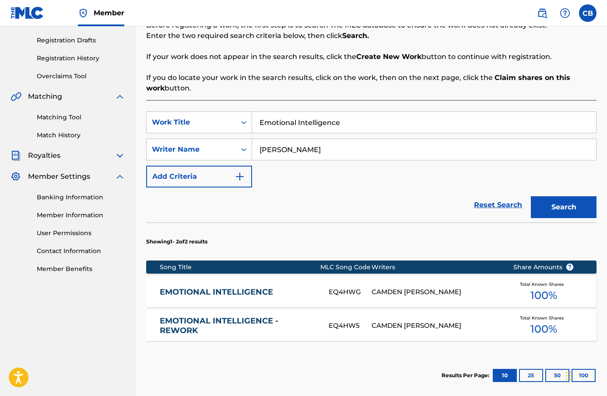
scroll to position [236, 0]
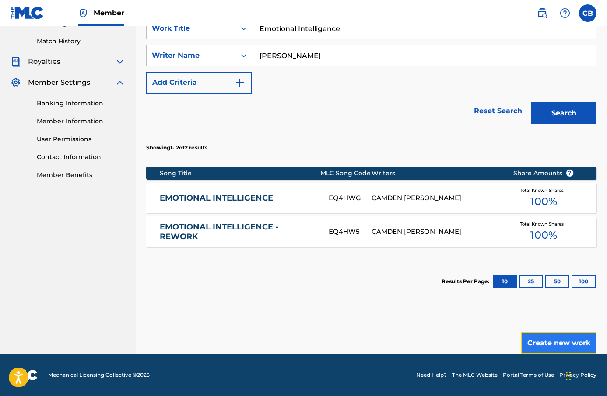
click at [559, 337] on button "Create new work" at bounding box center [558, 344] width 75 height 22
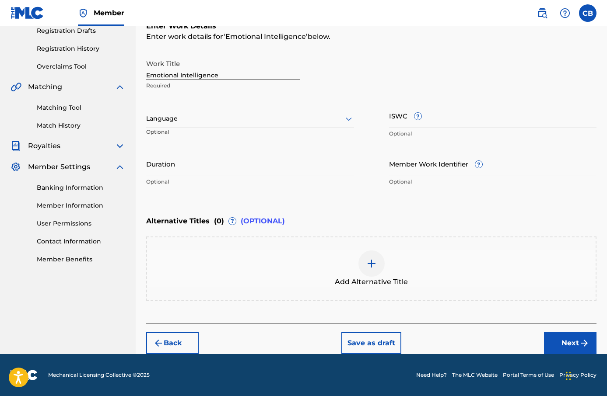
scroll to position [151, 0]
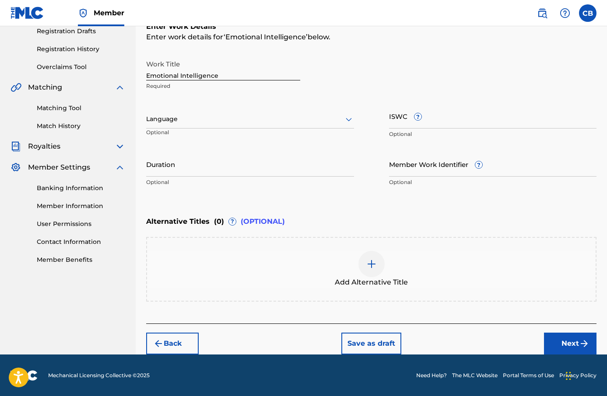
click at [212, 120] on div at bounding box center [250, 119] width 208 height 11
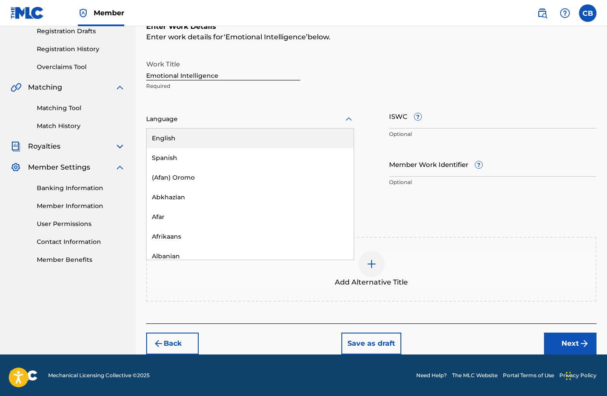
click at [220, 150] on div "Spanish" at bounding box center [250, 158] width 207 height 20
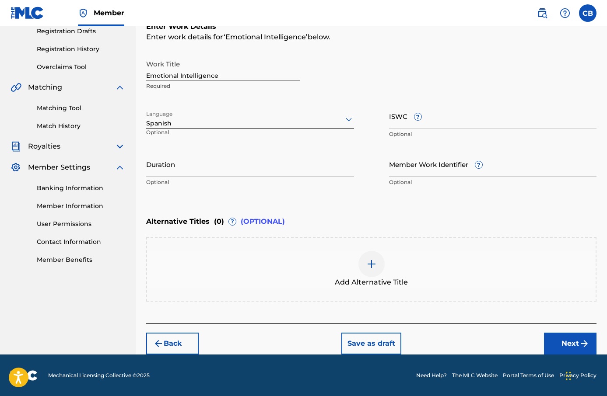
click at [216, 125] on div "Spanish" at bounding box center [250, 123] width 208 height 9
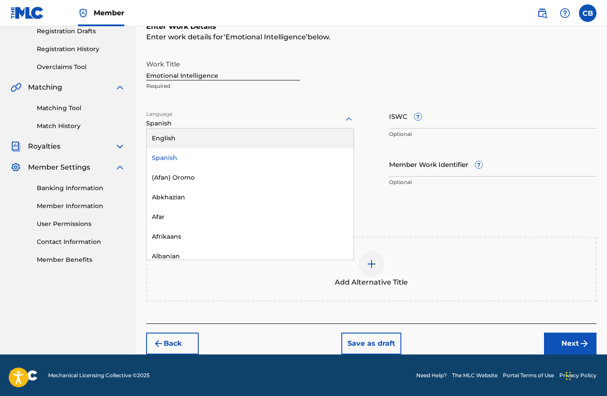
click at [217, 134] on div "English" at bounding box center [250, 139] width 207 height 20
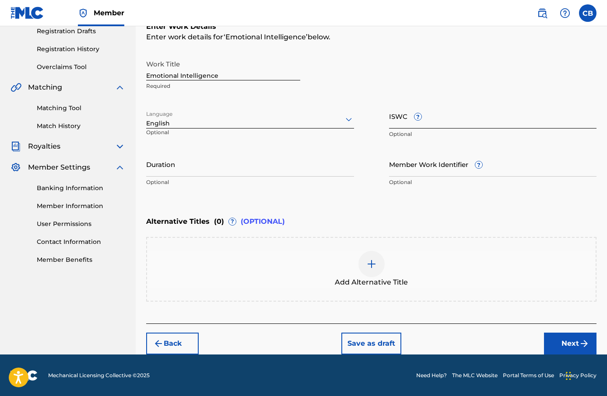
click at [434, 125] on input "ISWC ?" at bounding box center [493, 116] width 208 height 25
paste input "T-323.472.366-7"
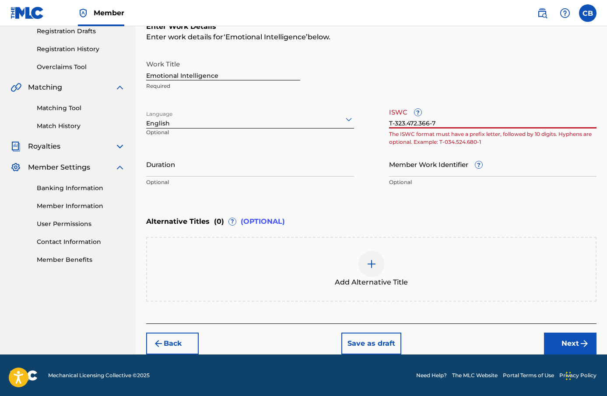
drag, startPoint x: 418, startPoint y: 124, endPoint x: 418, endPoint y: 130, distance: 5.7
click at [418, 124] on input "T-323.472.366-7" at bounding box center [493, 116] width 208 height 25
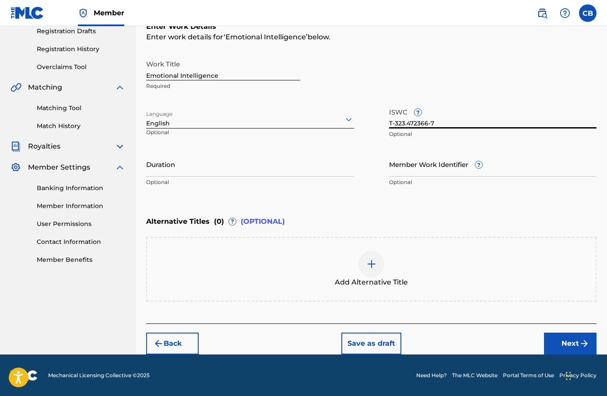
click at [407, 123] on input "T-323.472366-7" at bounding box center [493, 116] width 208 height 25
click at [275, 159] on input "Duration" at bounding box center [250, 164] width 208 height 25
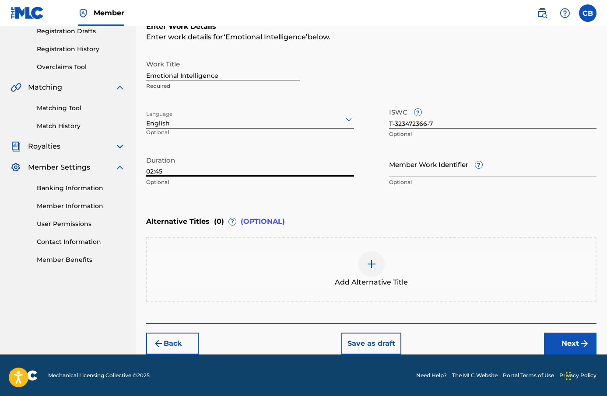
click at [383, 195] on div "Enter Work Details Enter work details for ‘ Emotional Intelligence ’ below. Wor…" at bounding box center [371, 106] width 450 height 212
click at [376, 263] on div at bounding box center [371, 264] width 26 height 26
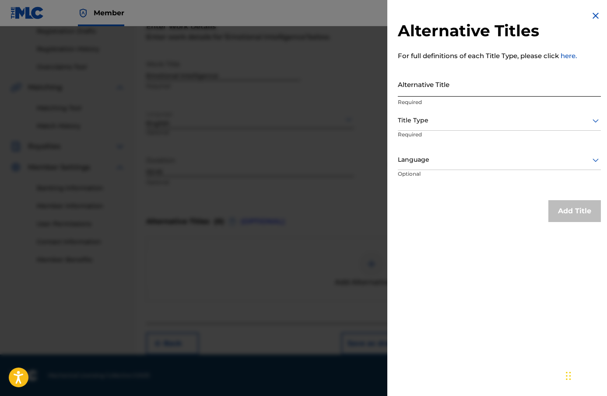
click at [443, 89] on input "Alternative Title" at bounding box center [499, 84] width 203 height 25
click at [456, 122] on div at bounding box center [499, 120] width 203 height 11
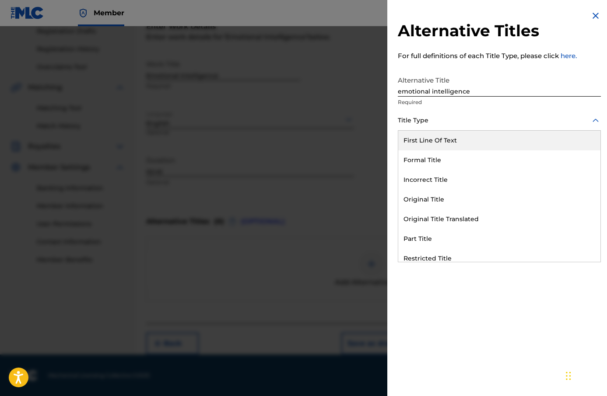
scroll to position [85, 0]
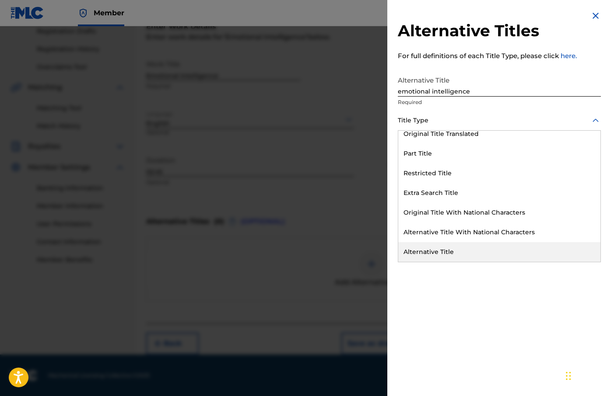
click at [520, 251] on div "Alternative Title" at bounding box center [499, 252] width 202 height 20
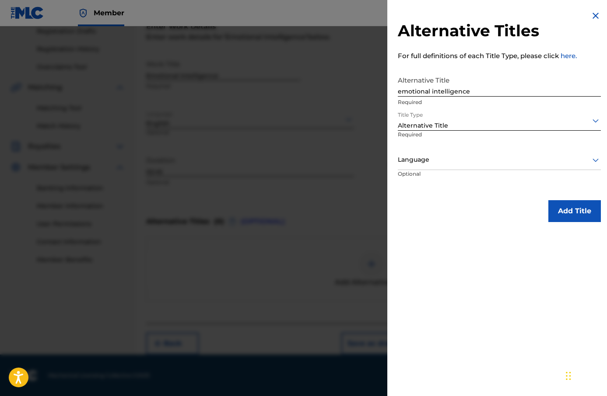
click at [482, 158] on div at bounding box center [499, 159] width 203 height 11
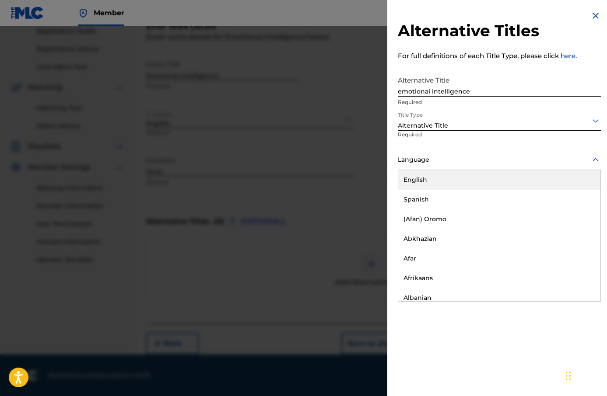
click at [471, 184] on div "English" at bounding box center [499, 180] width 202 height 20
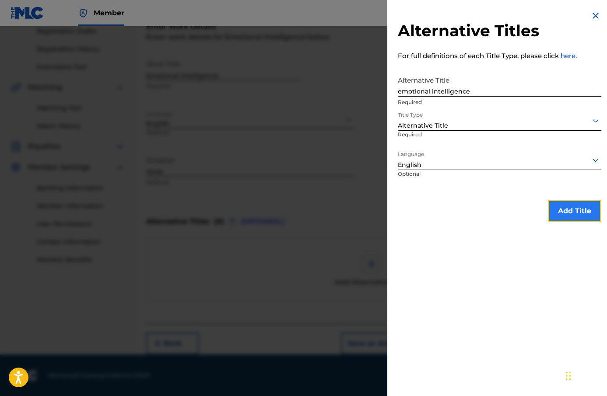
click at [560, 209] on button "Add Title" at bounding box center [574, 211] width 53 height 22
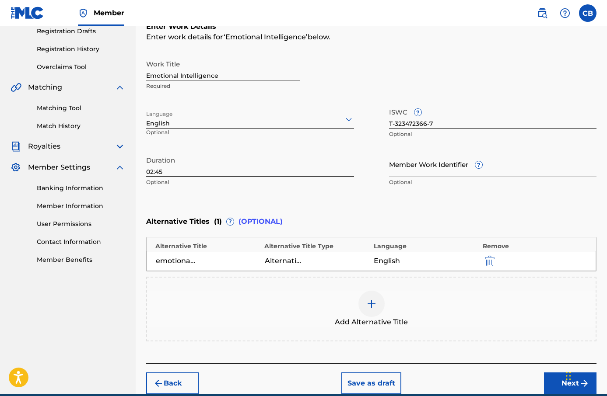
click at [375, 310] on div at bounding box center [371, 304] width 26 height 26
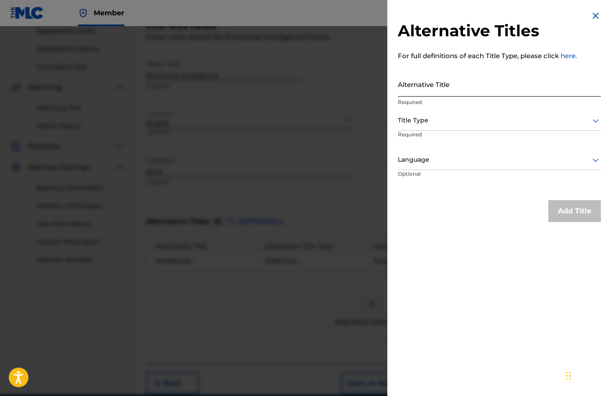
click at [444, 90] on input "Alternative Title" at bounding box center [499, 84] width 203 height 25
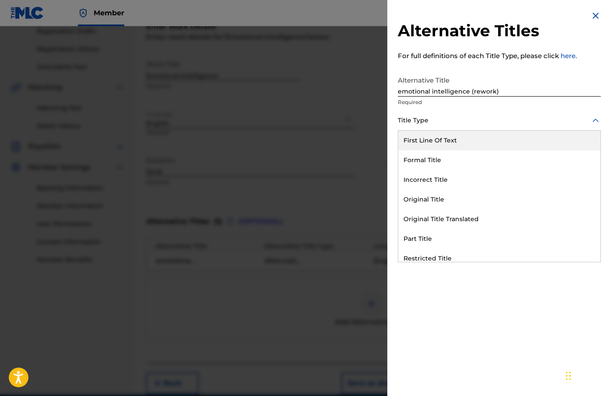
click at [513, 117] on div at bounding box center [499, 120] width 203 height 11
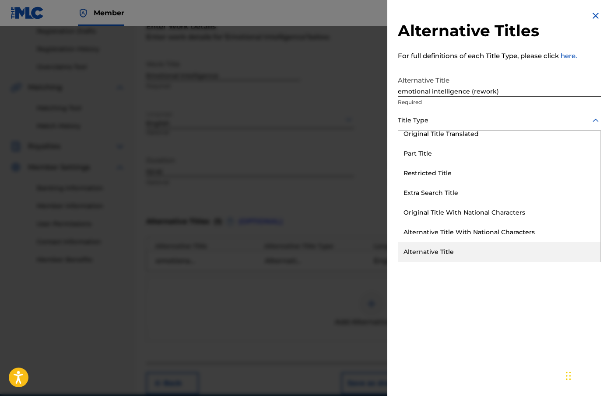
click at [465, 251] on div "Alternative Title" at bounding box center [499, 252] width 202 height 20
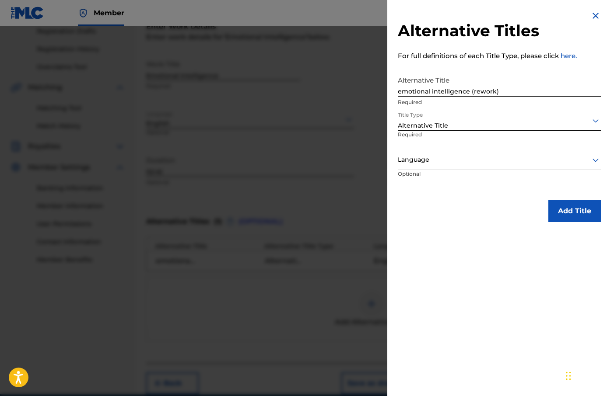
click at [598, 208] on div "Alternative Titles For full definitions of each Title Type, please click here. …" at bounding box center [499, 116] width 224 height 233
click at [505, 169] on div "Language" at bounding box center [499, 161] width 203 height 20
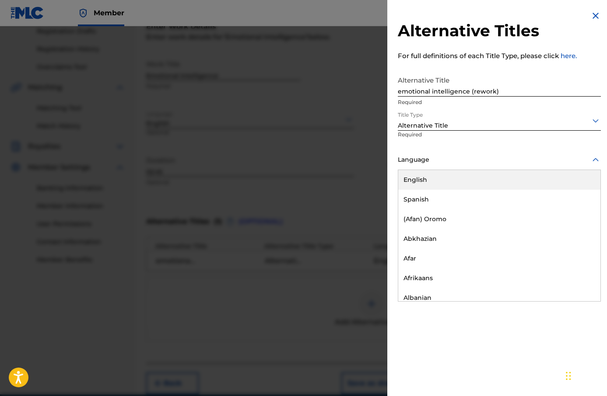
click at [499, 180] on div "English" at bounding box center [499, 180] width 202 height 20
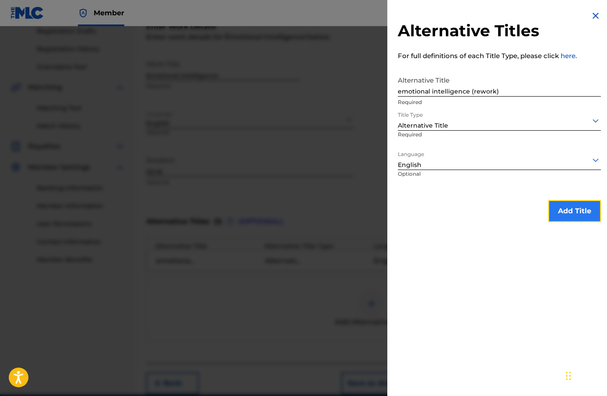
click at [566, 214] on button "Add Title" at bounding box center [574, 211] width 53 height 22
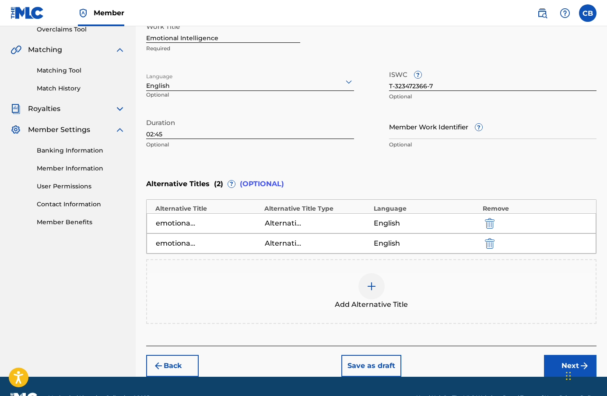
scroll to position [204, 0]
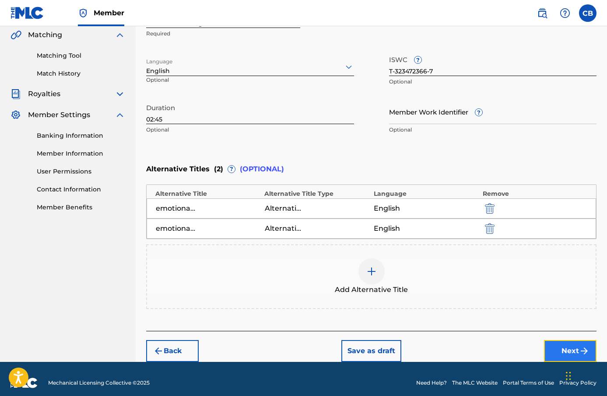
click at [563, 344] on button "Next" at bounding box center [570, 351] width 53 height 22
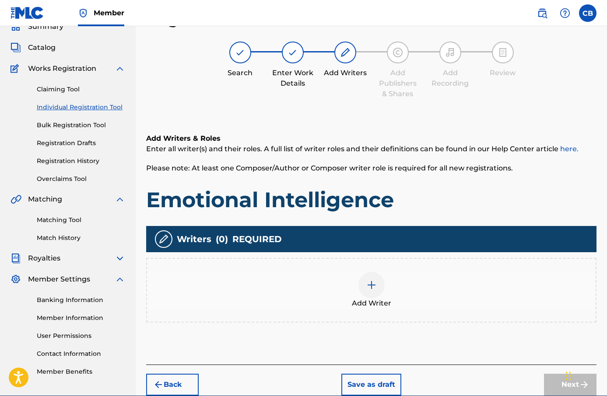
scroll to position [81, 0]
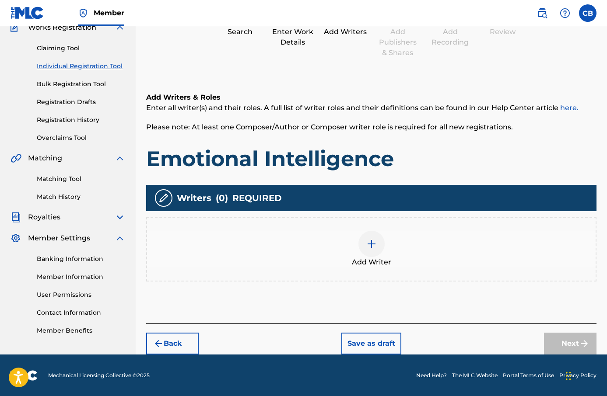
click at [382, 252] on div "Add Writer" at bounding box center [371, 249] width 449 height 37
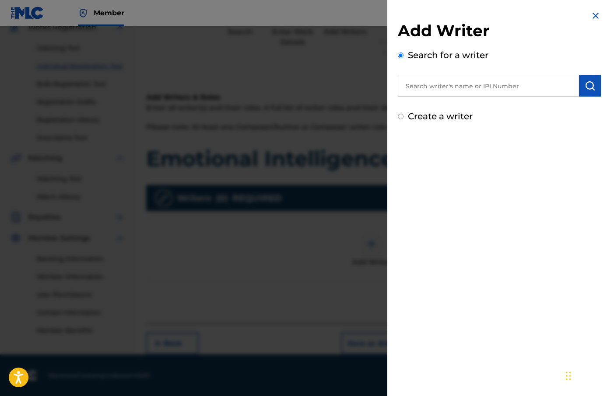
click at [475, 91] on input "text" at bounding box center [488, 86] width 181 height 22
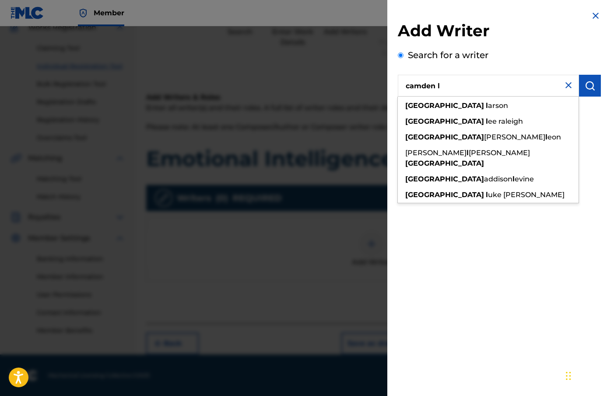
click at [466, 189] on div "camden l uke [PERSON_NAME]" at bounding box center [488, 195] width 181 height 16
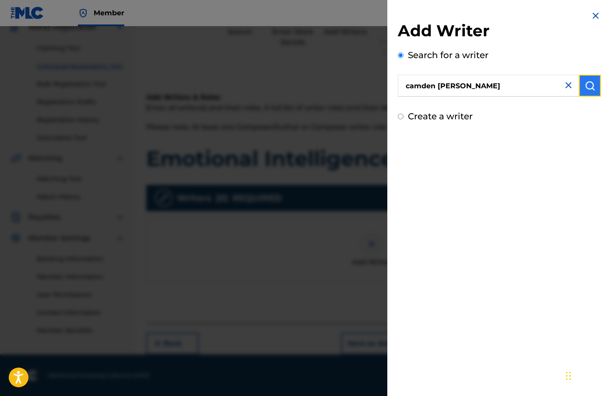
click at [587, 87] on img "submit" at bounding box center [590, 86] width 11 height 11
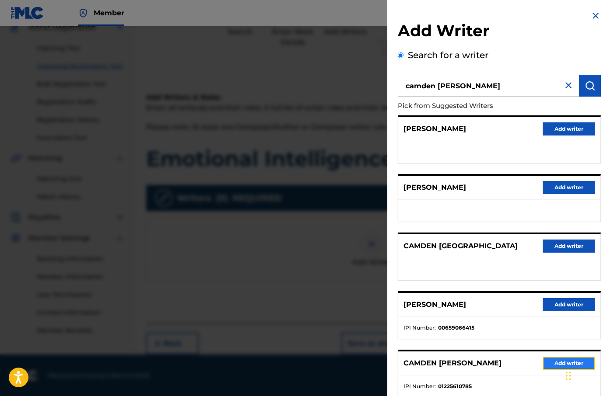
click at [551, 364] on button "Add writer" at bounding box center [569, 363] width 53 height 13
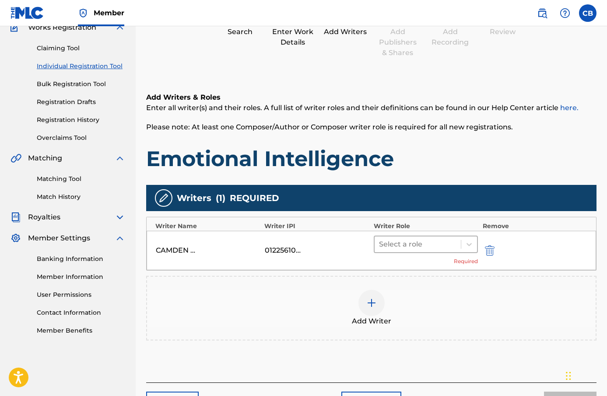
click at [433, 249] on div at bounding box center [418, 245] width 78 height 12
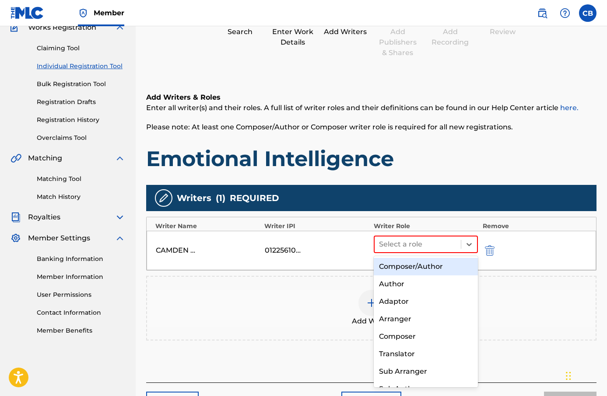
click at [432, 271] on div "Composer/Author" at bounding box center [426, 267] width 105 height 18
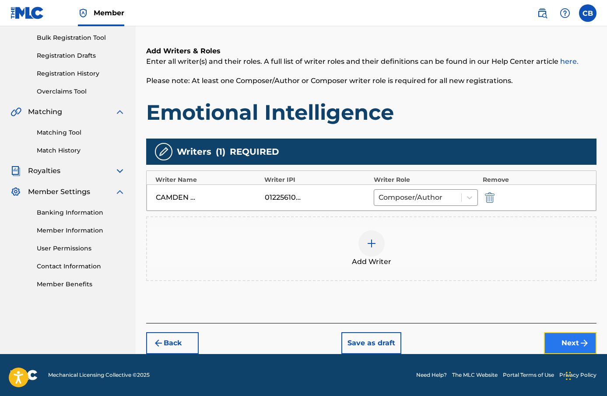
click at [554, 339] on button "Next" at bounding box center [570, 344] width 53 height 22
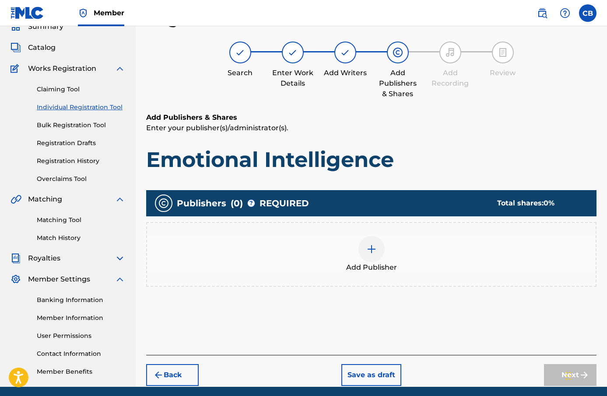
scroll to position [39, 0]
click at [377, 269] on span "Add Publisher" at bounding box center [371, 268] width 51 height 11
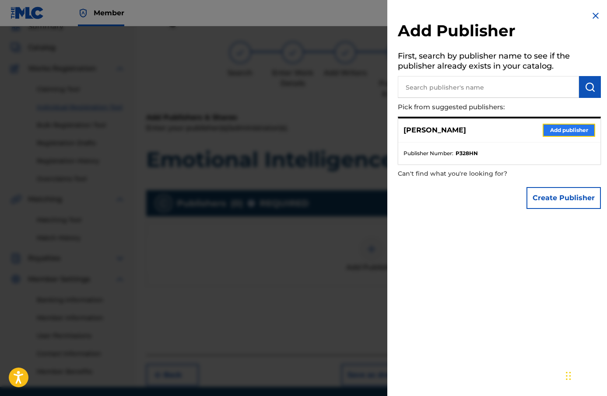
click at [555, 134] on button "Add publisher" at bounding box center [569, 130] width 53 height 13
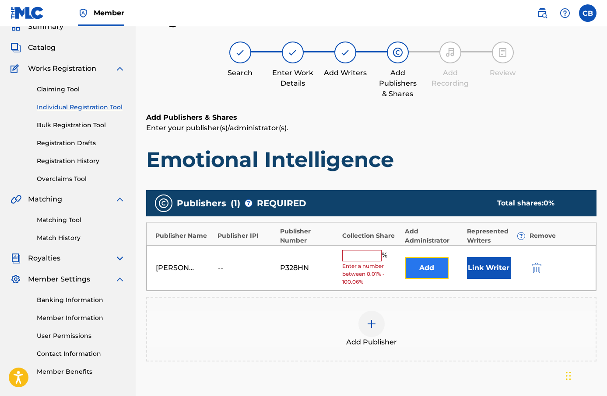
click at [423, 275] on button "Add" at bounding box center [427, 268] width 44 height 22
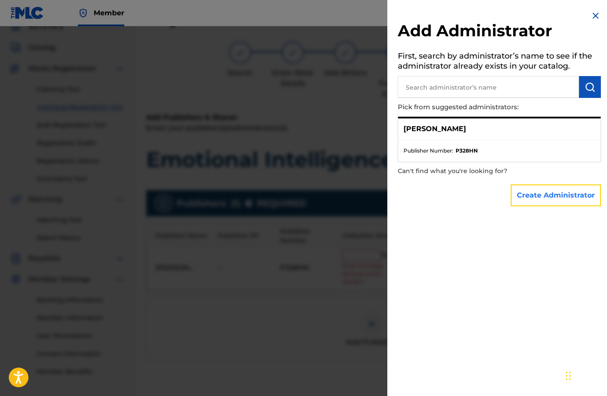
click at [543, 193] on button "Create Administrator" at bounding box center [556, 196] width 90 height 22
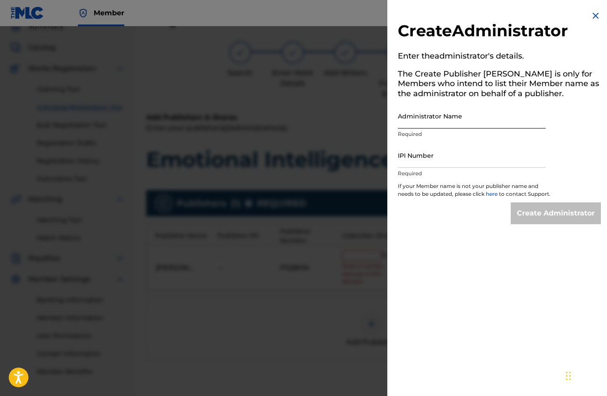
click at [459, 114] on input "Administrator Name" at bounding box center [472, 116] width 148 height 25
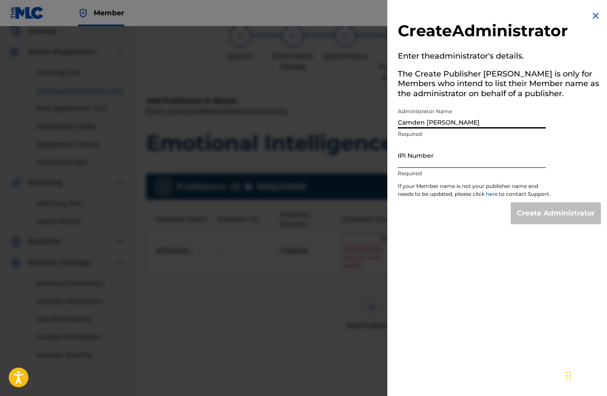
click at [464, 166] on input "IPI Number" at bounding box center [472, 155] width 148 height 25
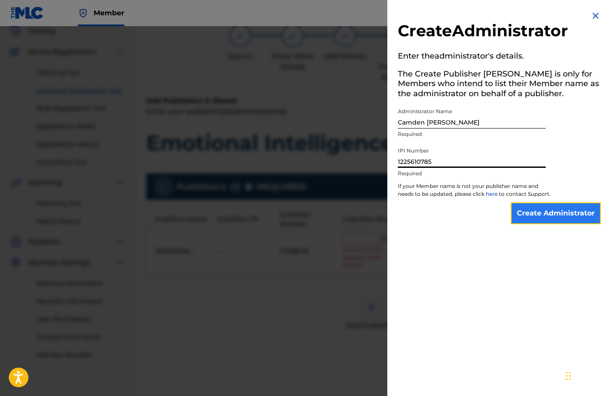
click at [535, 215] on input "Create Administrator" at bounding box center [556, 214] width 90 height 22
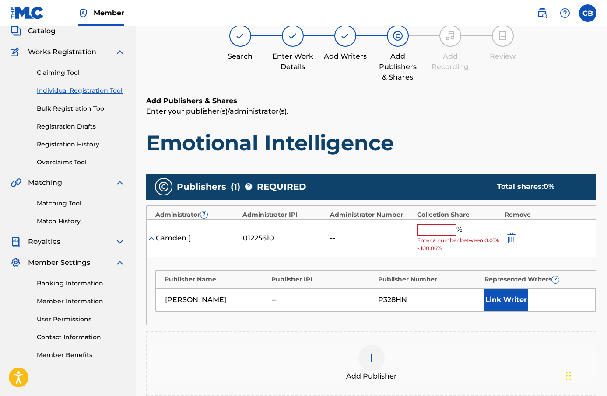
click at [419, 225] on input "text" at bounding box center [436, 230] width 39 height 11
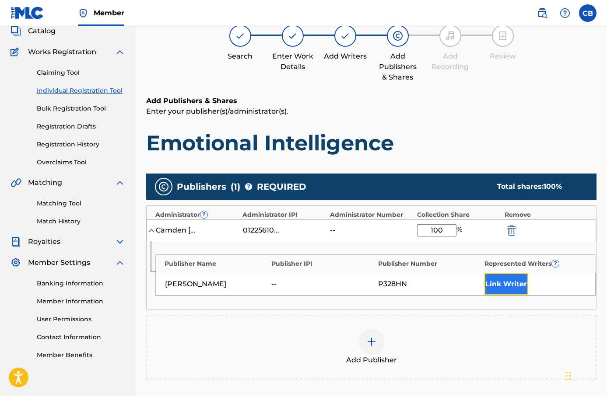
click at [506, 283] on button "Link Writer" at bounding box center [506, 285] width 44 height 22
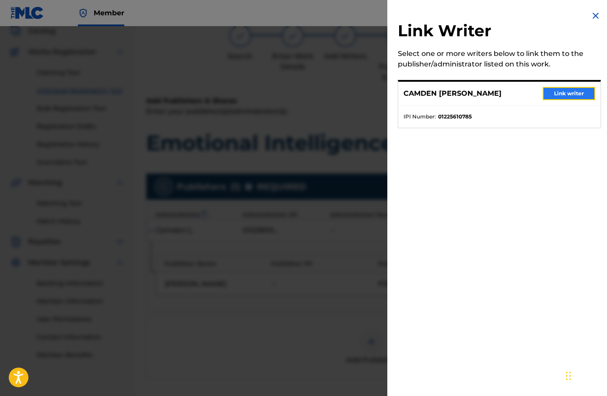
click at [559, 90] on button "Link writer" at bounding box center [569, 93] width 53 height 13
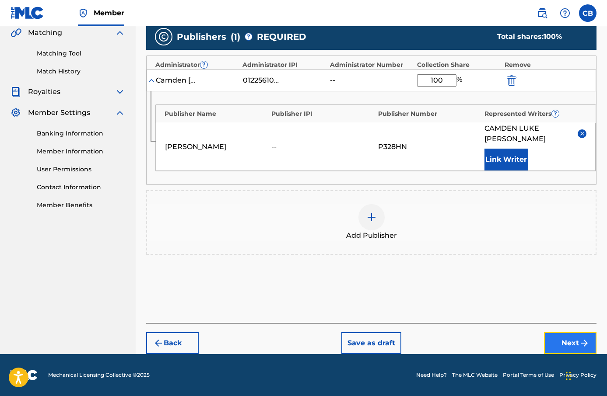
click at [571, 344] on button "Next" at bounding box center [570, 344] width 53 height 22
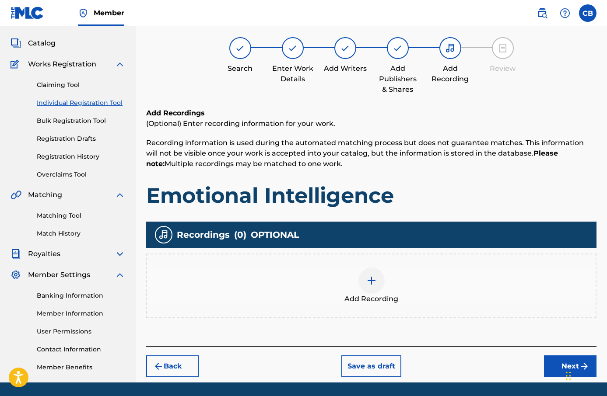
scroll to position [39, 0]
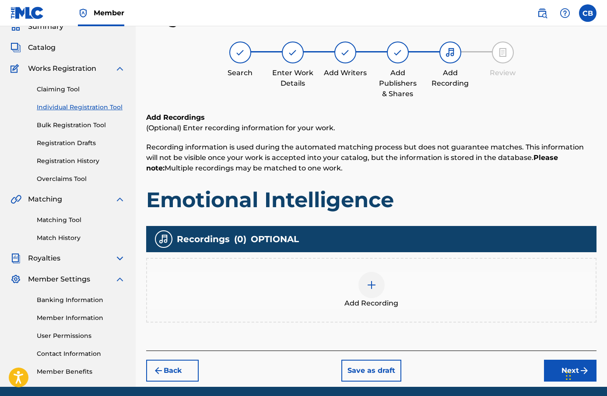
click at [373, 284] on img at bounding box center [371, 285] width 11 height 11
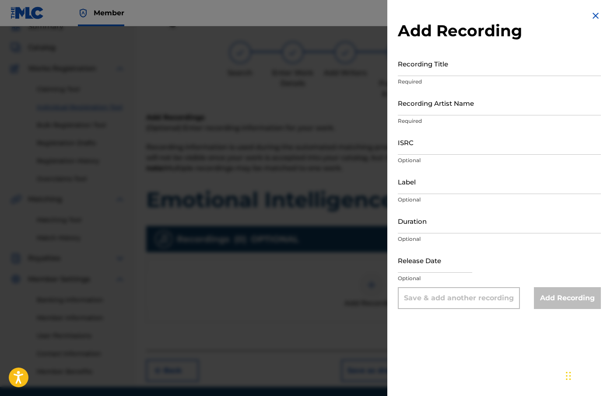
click at [447, 78] on p "Required" at bounding box center [499, 82] width 203 height 8
click at [447, 75] on input "Recording Title" at bounding box center [499, 63] width 203 height 25
click at [428, 71] on input "Recording Title" at bounding box center [499, 63] width 203 height 25
paste input "emotional intelligence"
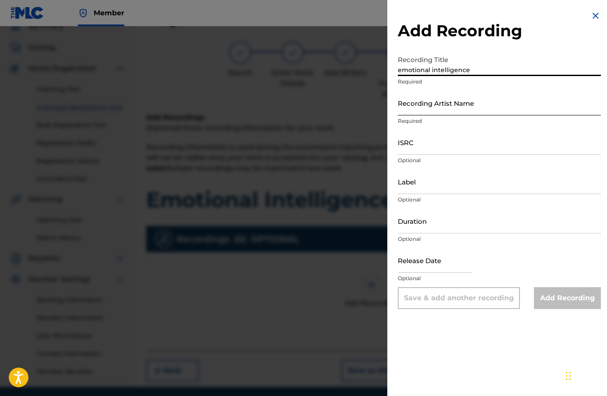
click at [431, 112] on input "Recording Artist Name" at bounding box center [499, 103] width 203 height 25
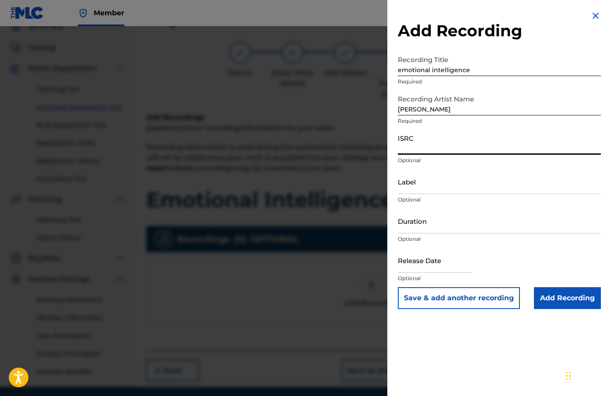
click at [444, 146] on input "ISRC" at bounding box center [499, 142] width 203 height 25
paste input "QZHN92346611"
click at [430, 181] on input "Label" at bounding box center [499, 181] width 203 height 25
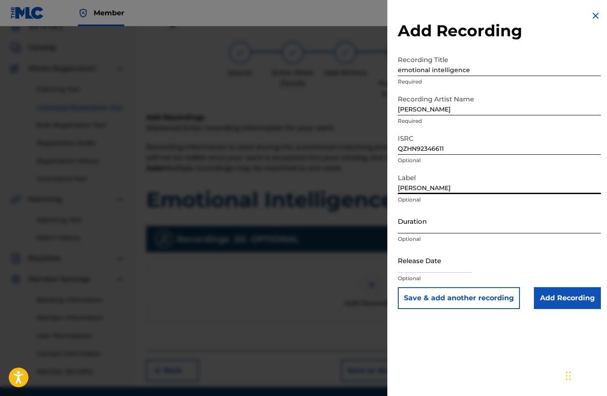
click at [442, 231] on input "Duration" at bounding box center [499, 221] width 203 height 25
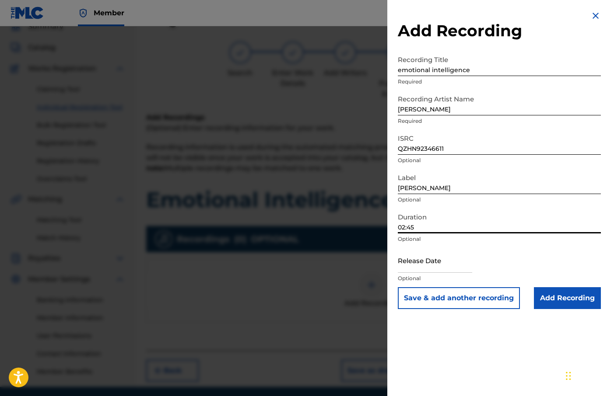
click at [512, 265] on div "Release Date Optional" at bounding box center [499, 267] width 203 height 39
click at [445, 265] on input "text" at bounding box center [435, 260] width 74 height 25
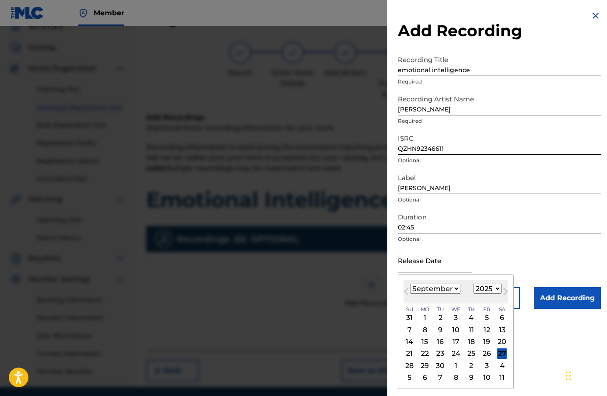
click at [485, 289] on select "1900 1901 1902 1903 1904 1905 1906 1907 1908 1909 1910 1911 1912 1913 1914 1915…" at bounding box center [488, 289] width 28 height 10
click at [474, 284] on select "1900 1901 1902 1903 1904 1905 1906 1907 1908 1909 1910 1911 1912 1913 1914 1915…" at bounding box center [488, 289] width 28 height 10
click at [433, 291] on select "January February March April May June July August September October November De…" at bounding box center [435, 289] width 50 height 10
click at [410, 284] on select "January February March April May June July August September October November De…" at bounding box center [435, 289] width 50 height 10
click at [458, 352] on div "21" at bounding box center [456, 354] width 11 height 11
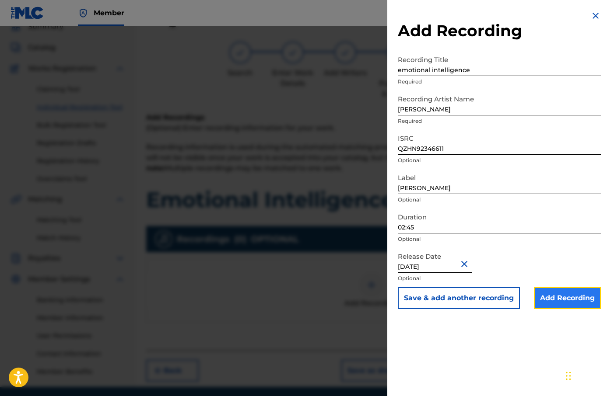
click at [563, 296] on input "Add Recording" at bounding box center [567, 299] width 67 height 22
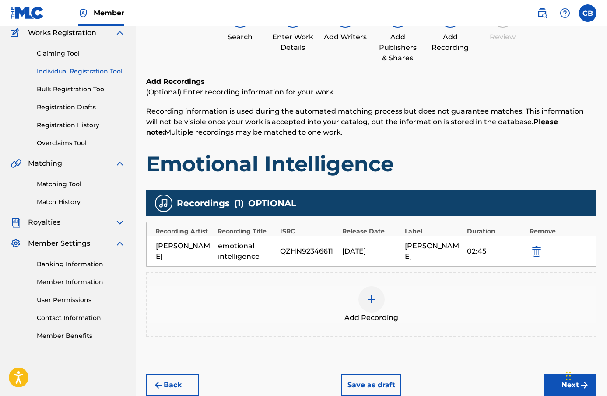
scroll to position [117, 0]
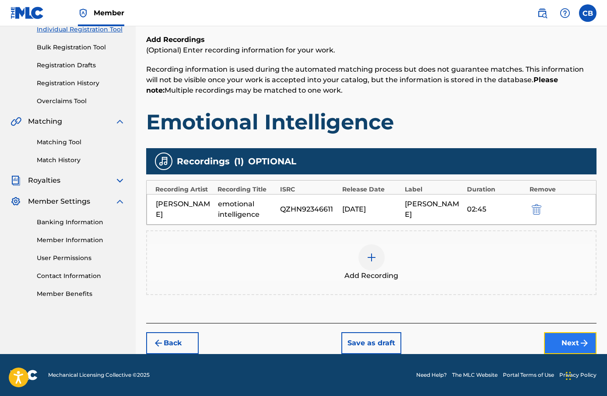
click at [555, 338] on button "Next" at bounding box center [570, 344] width 53 height 22
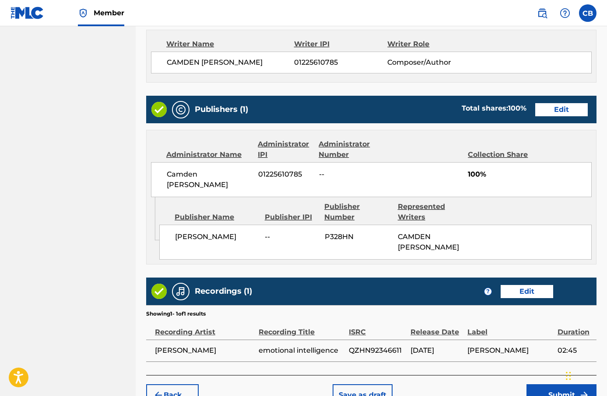
scroll to position [502, 0]
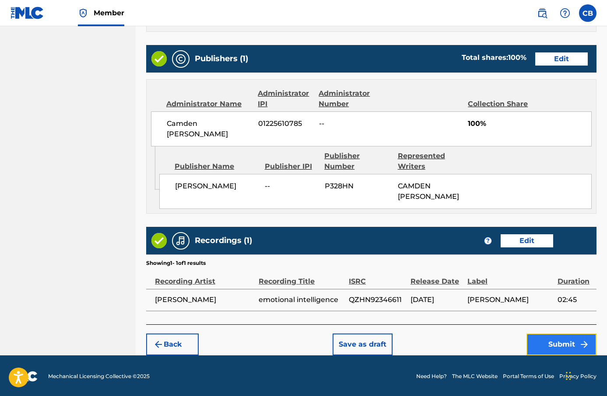
click at [546, 340] on button "Submit" at bounding box center [561, 345] width 70 height 22
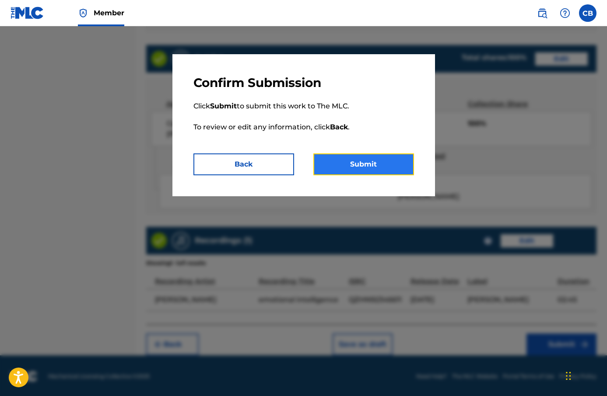
click at [383, 165] on button "Submit" at bounding box center [363, 165] width 101 height 22
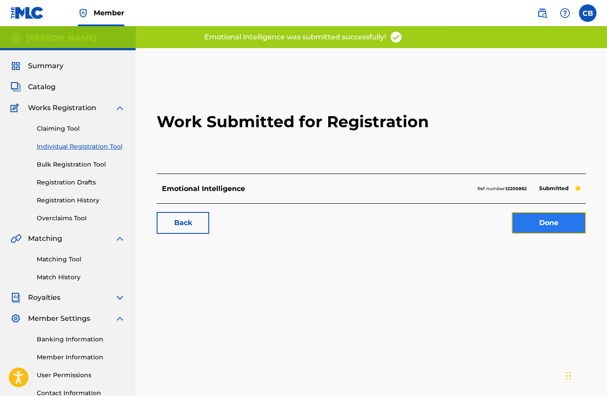
click at [536, 224] on link "Done" at bounding box center [549, 223] width 74 height 22
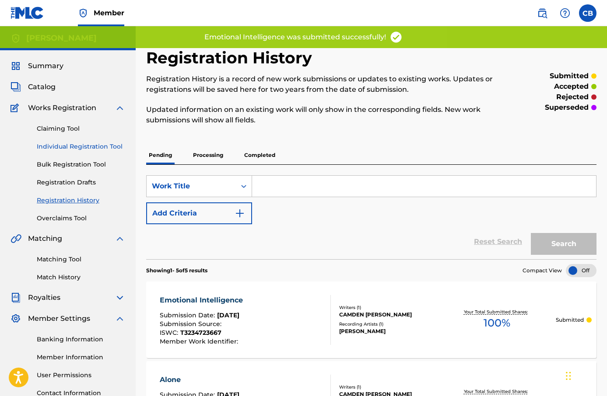
click at [103, 143] on link "Individual Registration Tool" at bounding box center [81, 146] width 88 height 9
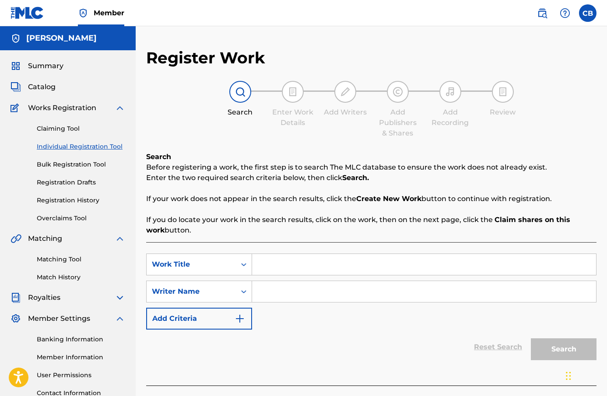
click at [292, 266] on input "Search Form" at bounding box center [424, 264] width 344 height 21
paste input "emotional intelligence (rework)"
click at [276, 300] on input "Search Form" at bounding box center [424, 291] width 344 height 21
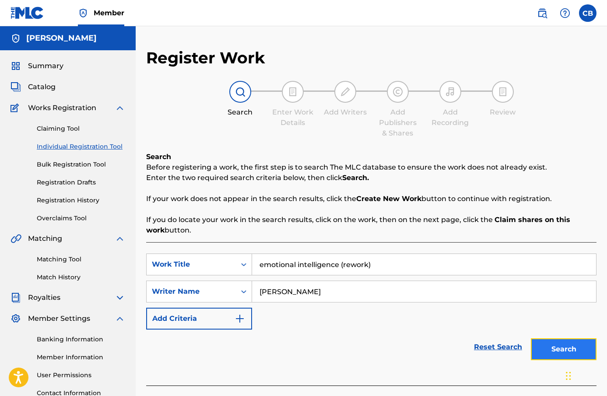
click at [542, 350] on button "Search" at bounding box center [564, 350] width 66 height 22
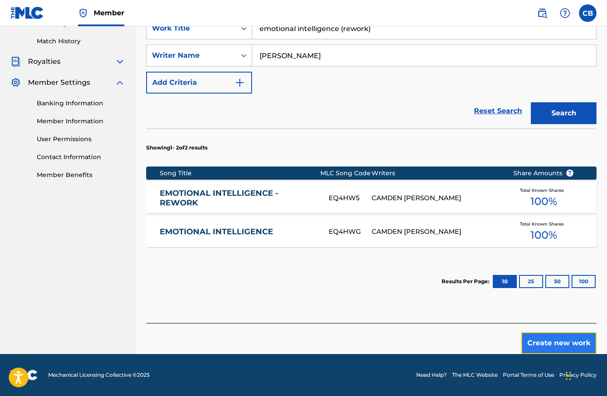
click at [554, 339] on button "Create new work" at bounding box center [558, 344] width 75 height 22
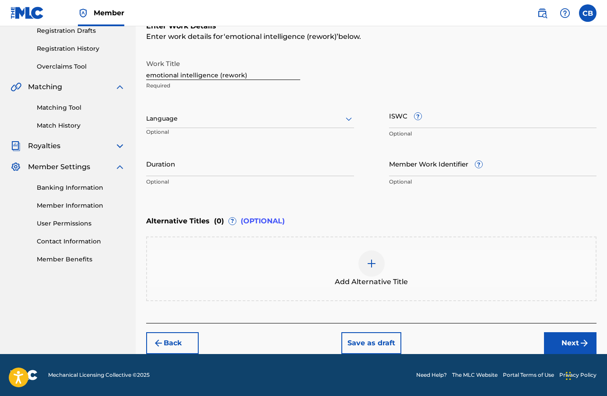
scroll to position [151, 0]
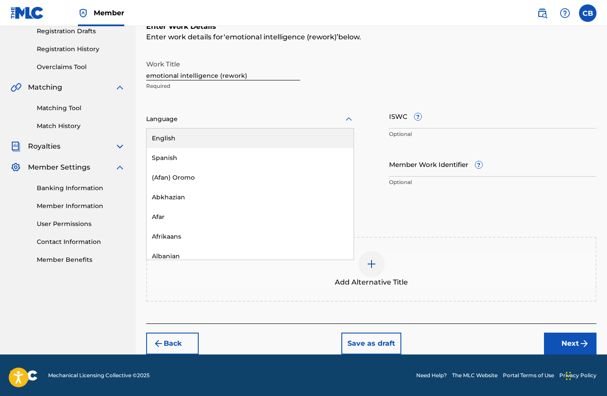
click at [203, 119] on div at bounding box center [250, 119] width 208 height 11
click at [210, 136] on div "English" at bounding box center [250, 139] width 207 height 20
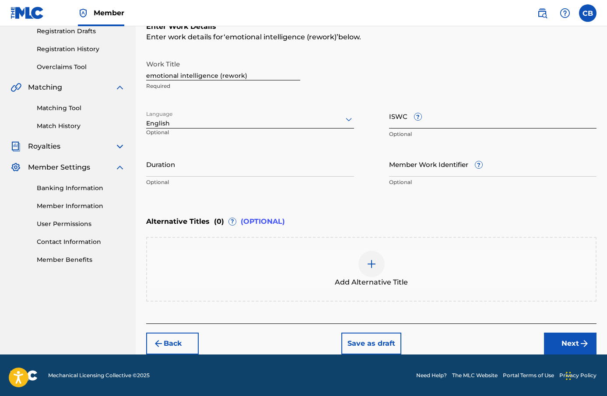
click at [410, 116] on input "ISWC ?" at bounding box center [493, 116] width 208 height 25
paste input "T-323.471.167-8"
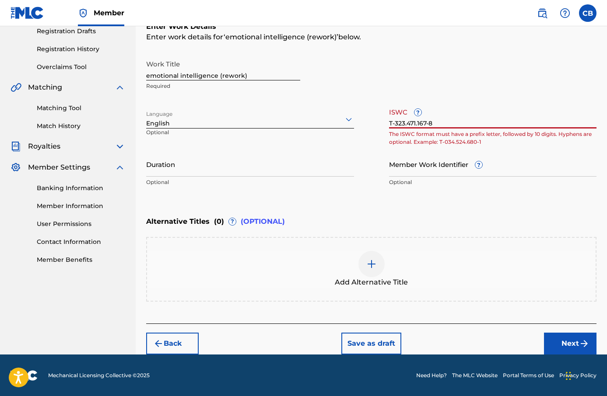
click at [418, 124] on input "T-323.471.167-8" at bounding box center [493, 116] width 208 height 25
click at [418, 125] on input "T-323.471.167-8" at bounding box center [493, 116] width 208 height 25
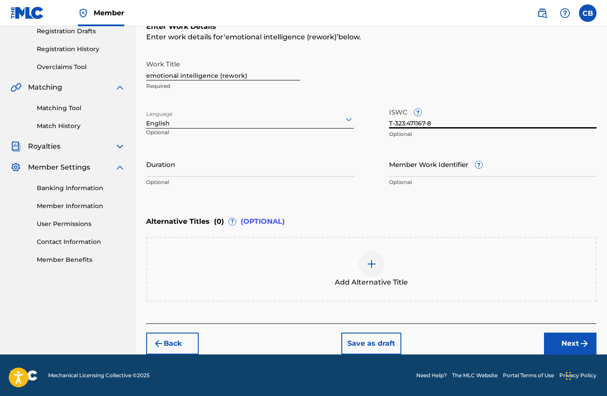
click at [407, 123] on input "T-323.471167-8" at bounding box center [493, 116] width 208 height 25
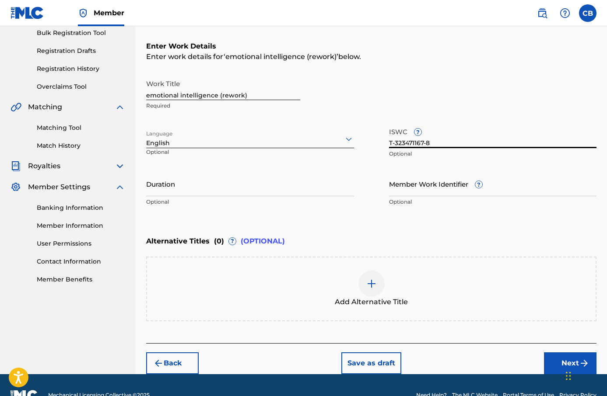
scroll to position [131, 0]
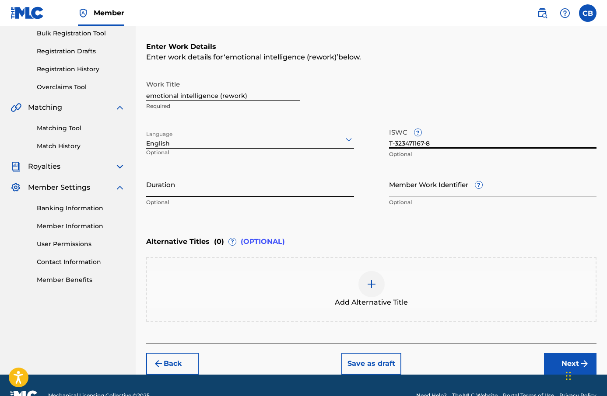
click at [298, 187] on input "Duration" at bounding box center [250, 184] width 208 height 25
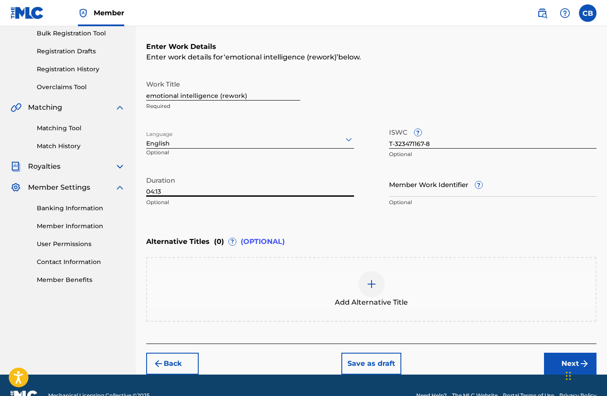
click at [366, 228] on div "Enter Work Details Enter work details for ‘ emotional intelligence (rework) ’ b…" at bounding box center [371, 127] width 450 height 212
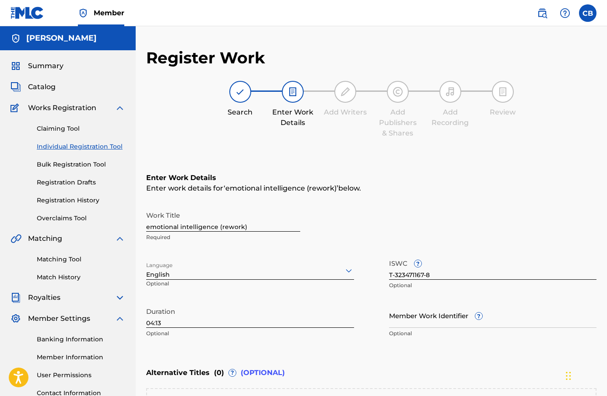
scroll to position [151, 0]
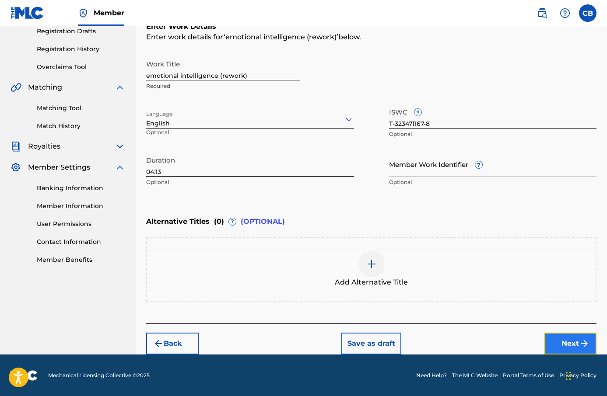
click at [570, 341] on button "Next" at bounding box center [570, 344] width 53 height 22
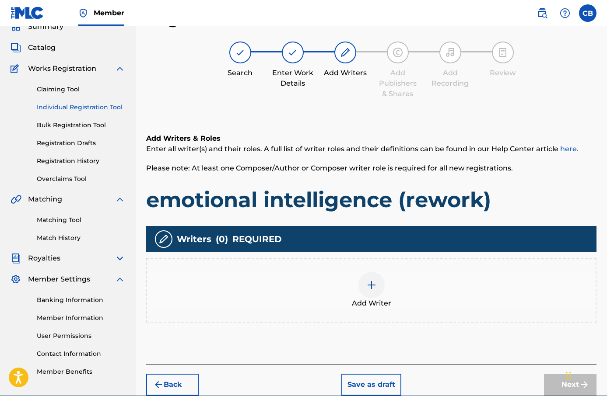
scroll to position [81, 0]
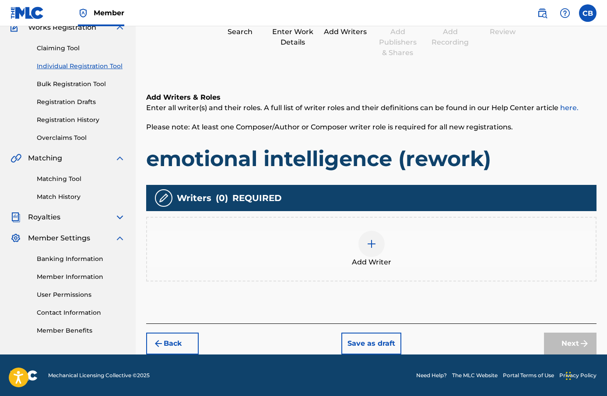
click at [371, 248] on img at bounding box center [371, 244] width 11 height 11
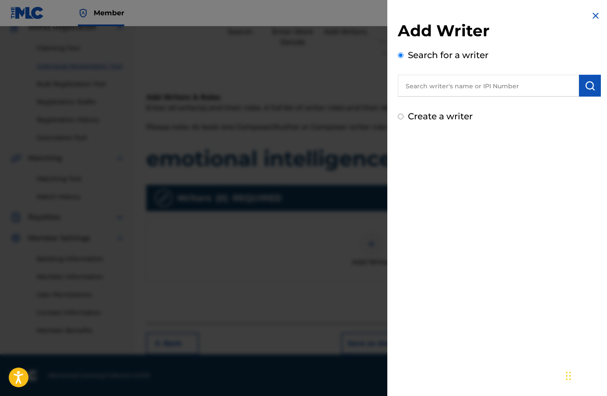
click at [446, 90] on input "text" at bounding box center [488, 86] width 181 height 22
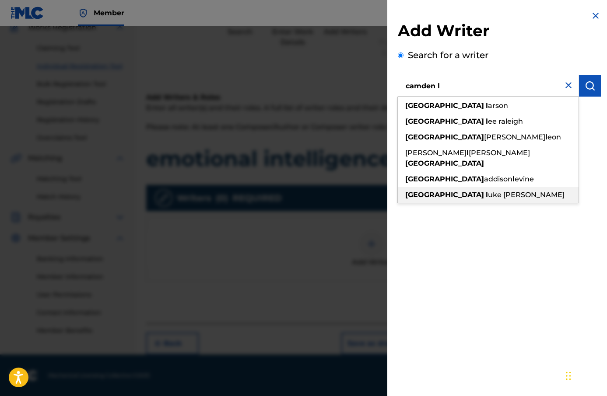
click at [488, 191] on span "uke [PERSON_NAME]" at bounding box center [526, 195] width 77 height 8
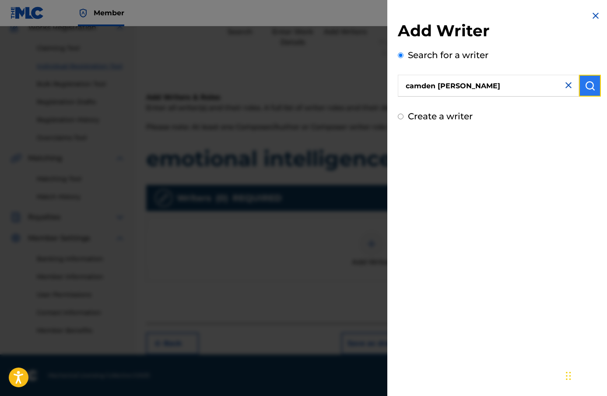
click at [586, 84] on img "submit" at bounding box center [590, 86] width 11 height 11
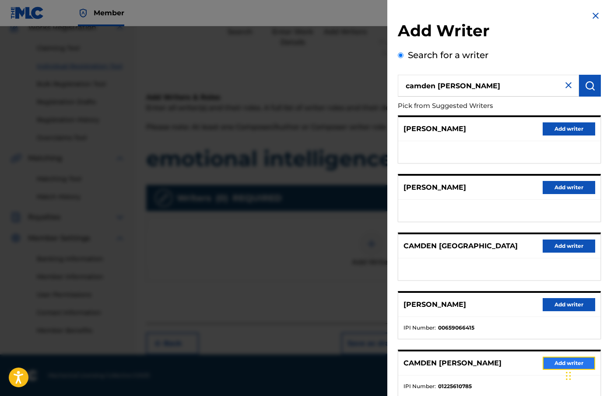
click at [550, 361] on button "Add writer" at bounding box center [569, 363] width 53 height 13
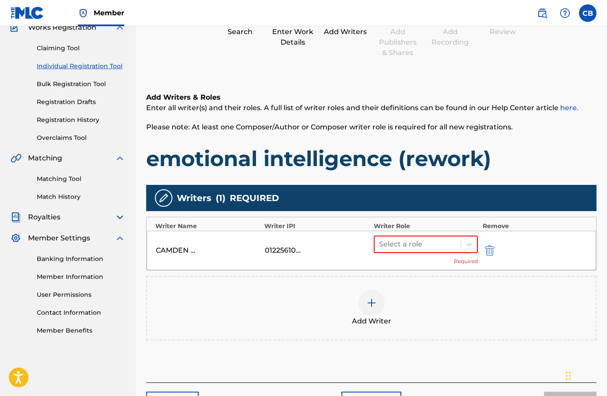
click at [440, 254] on div "Select a role Required" at bounding box center [426, 251] width 105 height 30
click at [440, 243] on div at bounding box center [418, 245] width 78 height 12
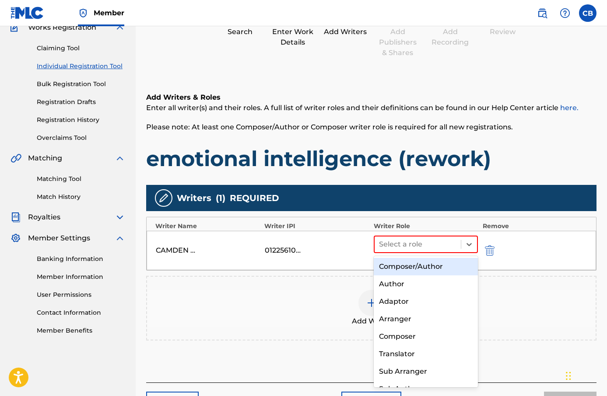
click at [426, 262] on div "Composer/Author" at bounding box center [426, 267] width 105 height 18
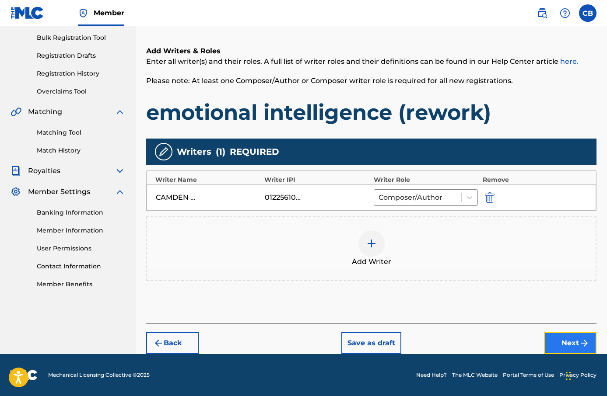
click at [559, 336] on button "Next" at bounding box center [570, 344] width 53 height 22
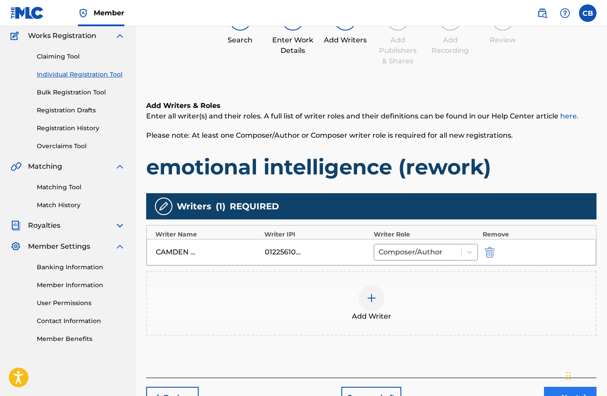
scroll to position [39, 0]
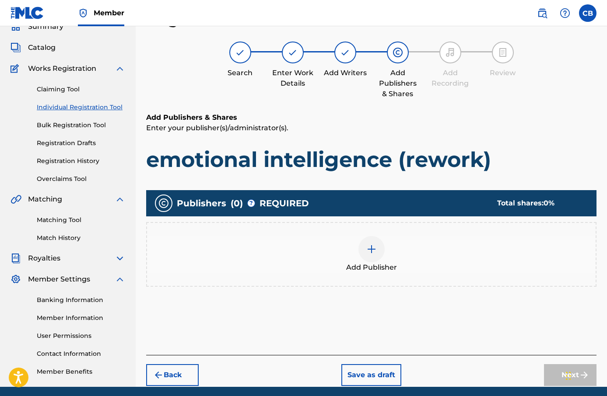
click at [381, 258] on div at bounding box center [371, 249] width 26 height 26
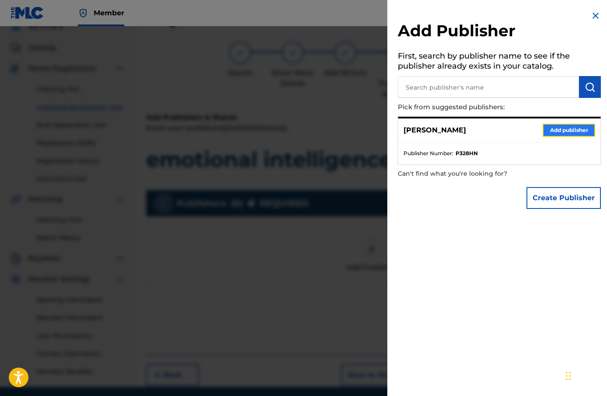
click at [555, 128] on button "Add publisher" at bounding box center [569, 130] width 53 height 13
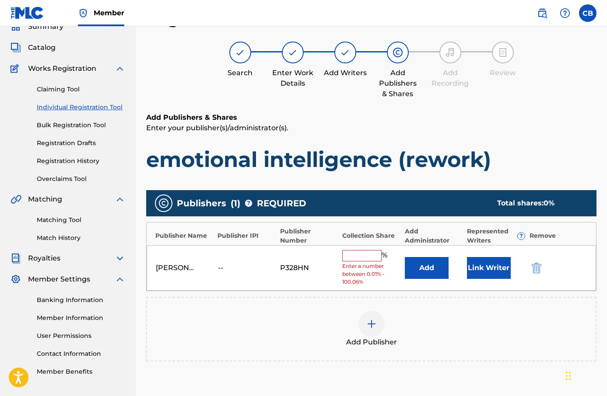
click at [433, 284] on div "[PERSON_NAME] -- P328HN % Enter a number between 0.01% - 100.06% Add Link Writer" at bounding box center [371, 269] width 449 height 46
click at [431, 270] on button "Add" at bounding box center [427, 268] width 44 height 22
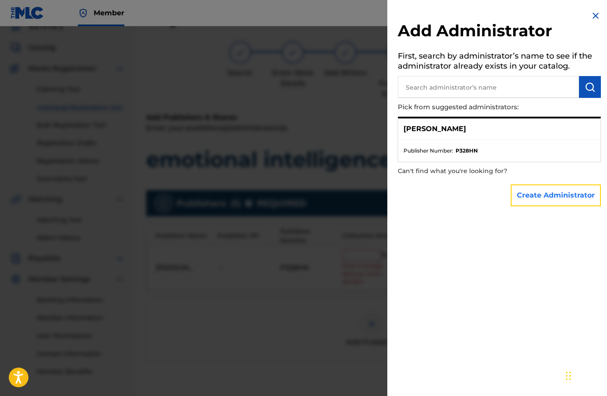
click at [534, 195] on button "Create Administrator" at bounding box center [556, 196] width 90 height 22
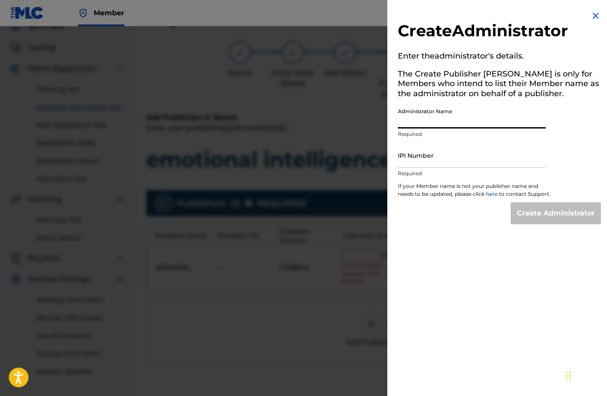
click at [463, 121] on input "Administrator Name" at bounding box center [472, 116] width 148 height 25
click at [468, 163] on input "IPI Number" at bounding box center [472, 155] width 148 height 25
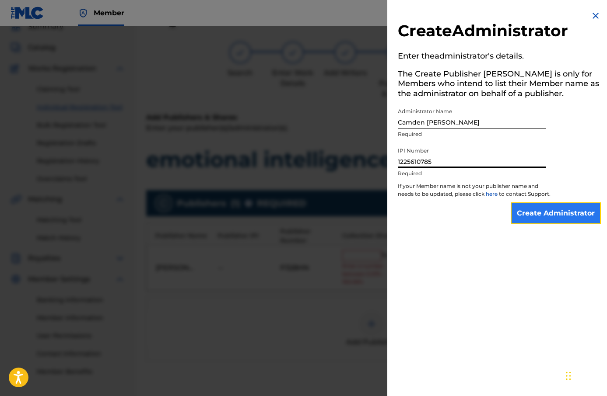
click at [542, 215] on input "Create Administrator" at bounding box center [556, 214] width 90 height 22
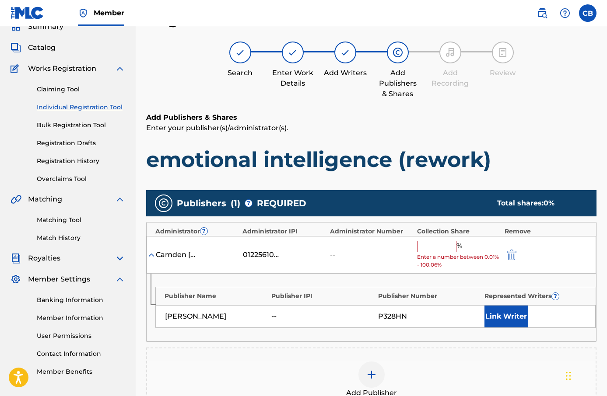
click at [444, 242] on input "text" at bounding box center [436, 246] width 39 height 11
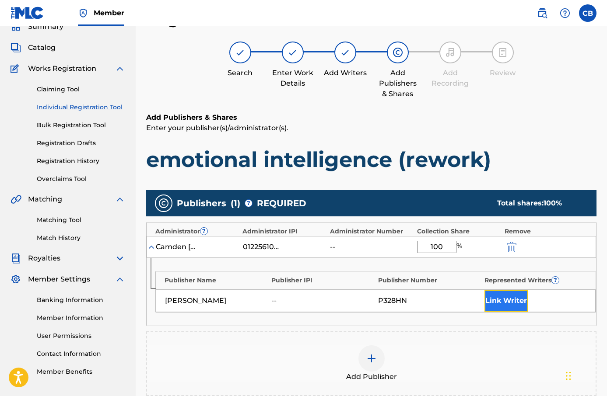
click at [504, 309] on button "Link Writer" at bounding box center [506, 301] width 44 height 22
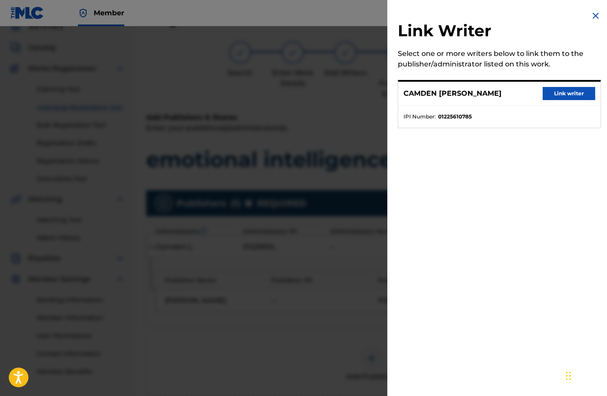
click at [568, 85] on div "CAMDEN [PERSON_NAME] Link writer" at bounding box center [499, 94] width 202 height 24
click at [565, 92] on button "Link writer" at bounding box center [569, 93] width 53 height 13
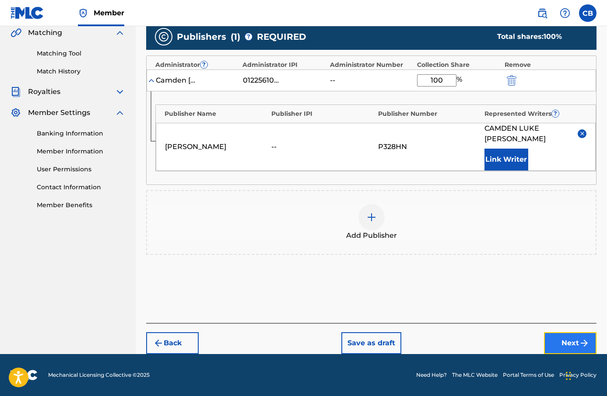
click at [561, 333] on button "Next" at bounding box center [570, 344] width 53 height 22
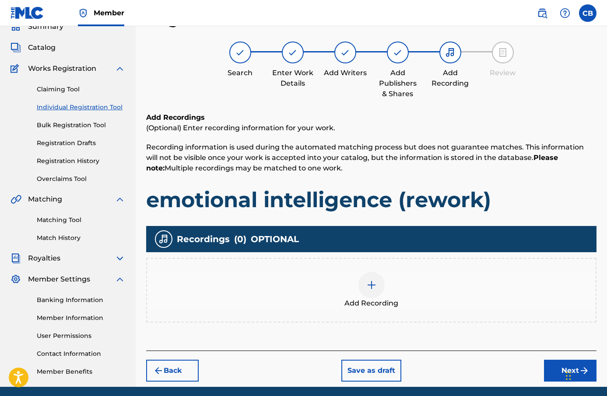
click at [372, 295] on div at bounding box center [371, 285] width 26 height 26
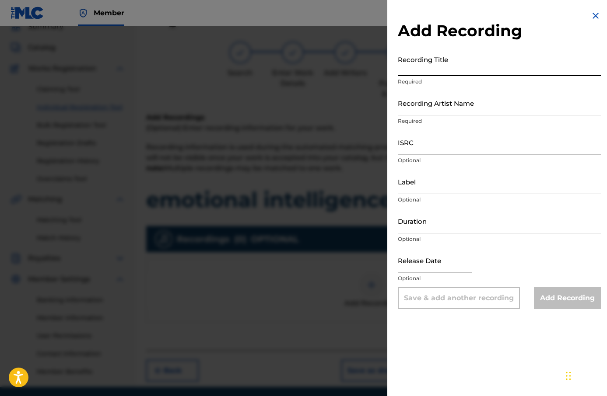
click at [437, 74] on input "Recording Title" at bounding box center [499, 63] width 203 height 25
paste input "emotional intelligence (rework)"
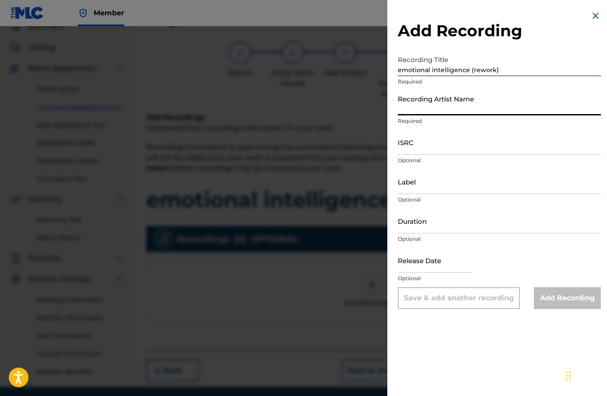
click at [451, 102] on input "Recording Artist Name" at bounding box center [499, 103] width 203 height 25
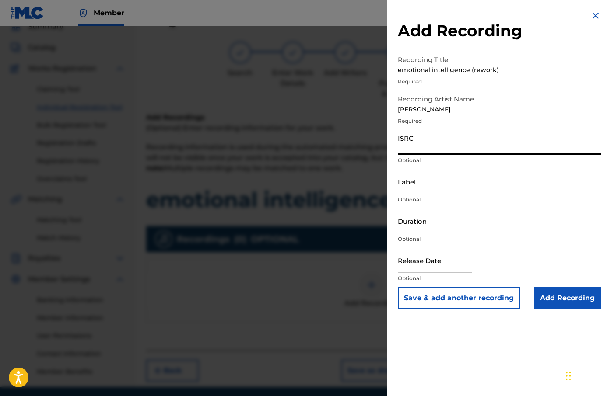
click at [456, 151] on input "ISRC" at bounding box center [499, 142] width 203 height 25
paste input "QZWFQ2312372"
click at [424, 181] on input "Label" at bounding box center [499, 181] width 203 height 25
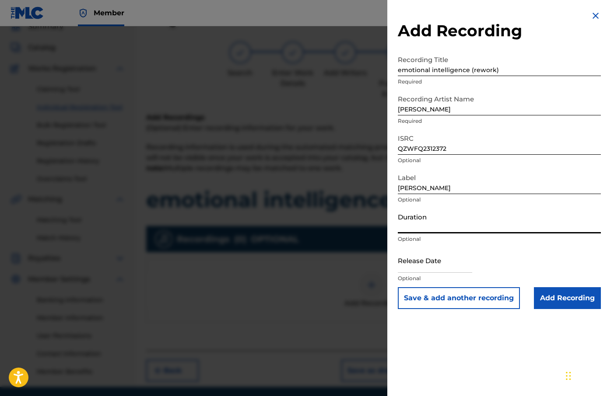
click at [444, 225] on input "Duration" at bounding box center [499, 221] width 203 height 25
click at [444, 265] on input "text" at bounding box center [435, 260] width 74 height 25
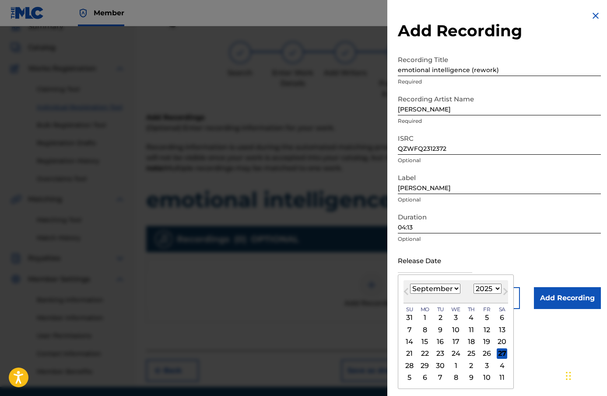
click at [443, 284] on select "January February March April May June July August September October November De…" at bounding box center [435, 289] width 50 height 10
click at [410, 284] on select "January February March April May June July August September October November De…" at bounding box center [435, 289] width 50 height 10
click at [490, 289] on select "1900 1901 1902 1903 1904 1905 1906 1907 1908 1909 1910 1911 1912 1913 1914 1915…" at bounding box center [488, 289] width 28 height 10
click at [474, 284] on select "1900 1901 1902 1903 1904 1905 1906 1907 1908 1909 1910 1911 1912 1913 1914 1915…" at bounding box center [488, 289] width 28 height 10
click at [483, 367] on div "29" at bounding box center [486, 366] width 11 height 11
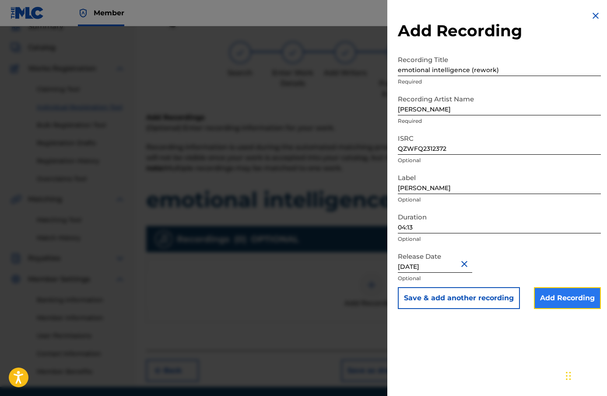
click at [544, 295] on input "Add Recording" at bounding box center [567, 299] width 67 height 22
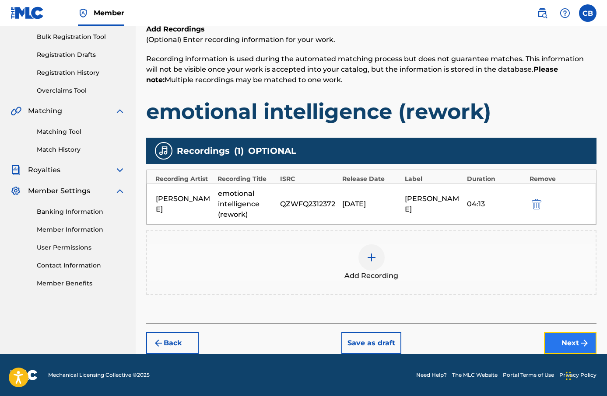
click at [573, 334] on button "Next" at bounding box center [570, 344] width 53 height 22
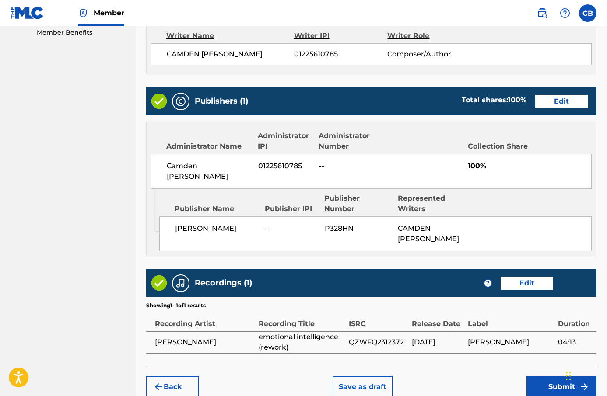
scroll to position [421, 0]
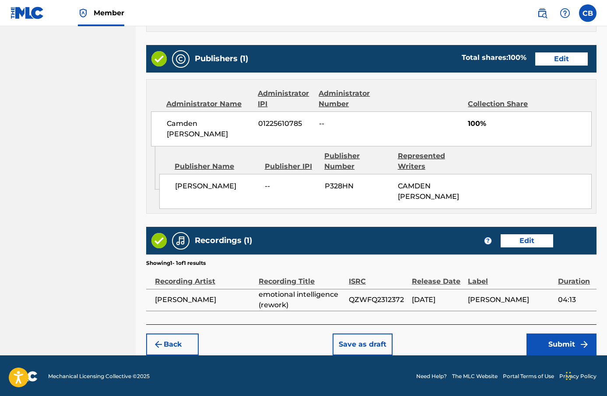
click at [553, 327] on div "Back Save as draft Submit" at bounding box center [371, 340] width 450 height 31
click at [553, 336] on button "Submit" at bounding box center [561, 345] width 70 height 22
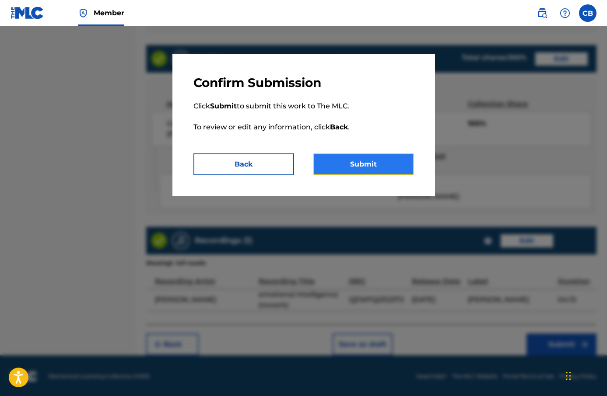
click at [389, 165] on button "Submit" at bounding box center [363, 165] width 101 height 22
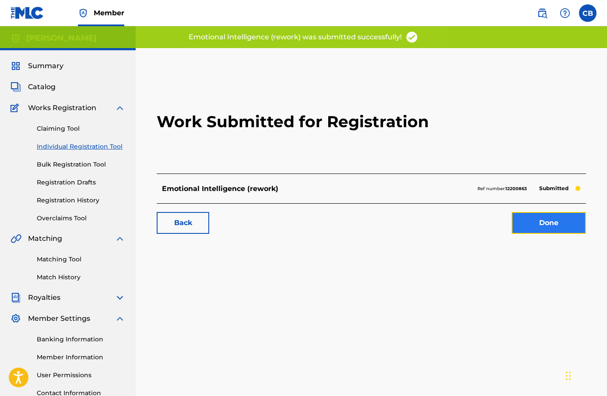
click at [528, 221] on link "Done" at bounding box center [549, 223] width 74 height 22
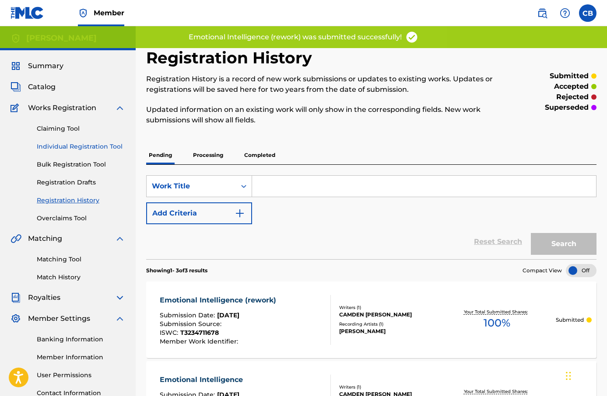
click at [70, 150] on link "Individual Registration Tool" at bounding box center [81, 146] width 88 height 9
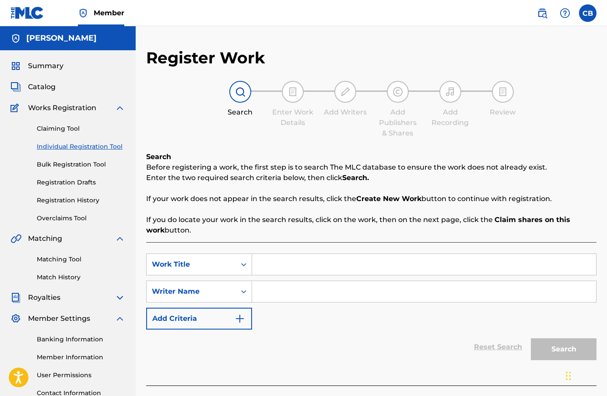
click at [273, 257] on input "Search Form" at bounding box center [424, 264] width 344 height 21
paste input "lost"
click at [269, 291] on input "Search Form" at bounding box center [424, 291] width 344 height 21
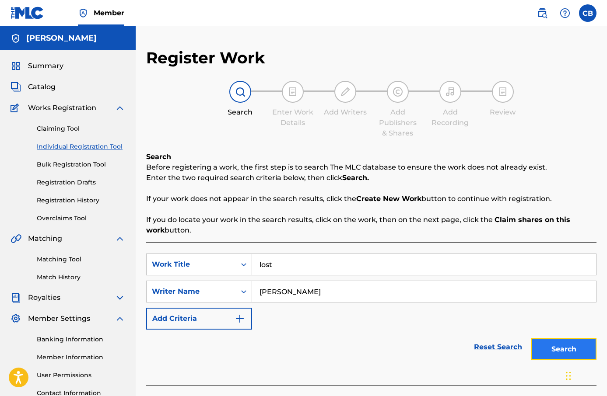
click at [577, 351] on button "Search" at bounding box center [564, 350] width 66 height 22
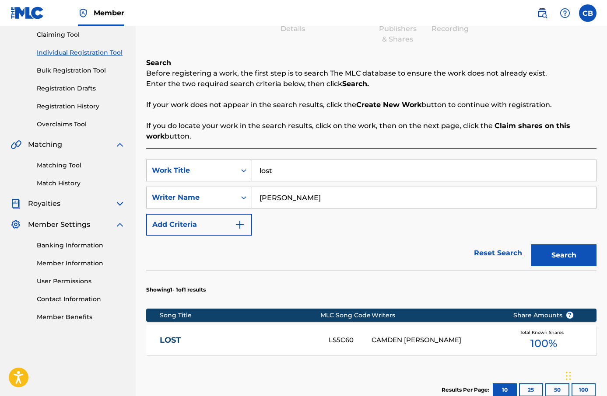
scroll to position [203, 0]
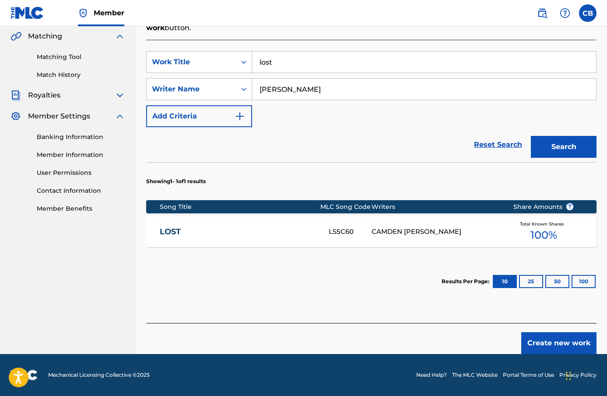
click at [536, 327] on div "Create new work" at bounding box center [371, 338] width 450 height 31
click at [537, 334] on button "Create new work" at bounding box center [558, 344] width 75 height 22
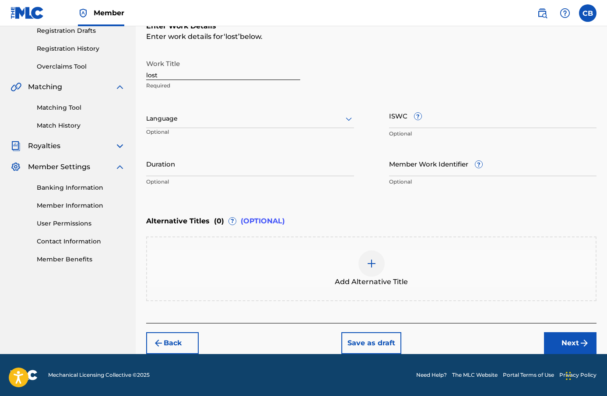
scroll to position [151, 0]
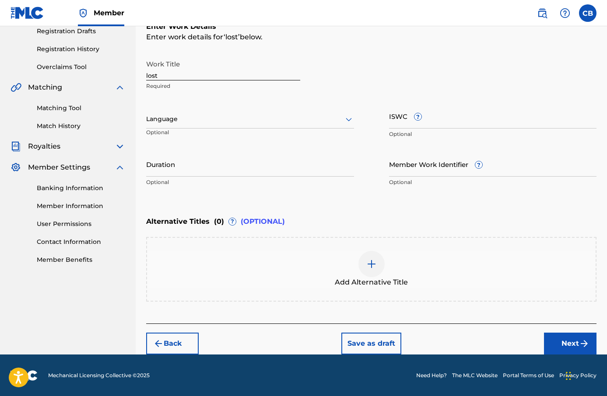
click at [205, 117] on div at bounding box center [250, 119] width 208 height 11
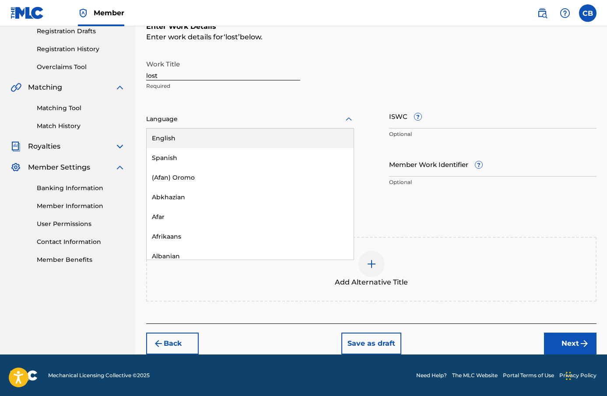
click at [208, 135] on div "English" at bounding box center [250, 139] width 207 height 20
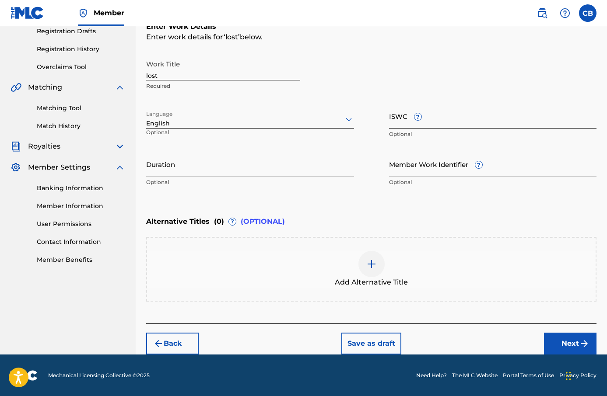
click at [430, 114] on input "ISWC ?" at bounding box center [493, 116] width 208 height 25
paste input "T-323.471.168-9"
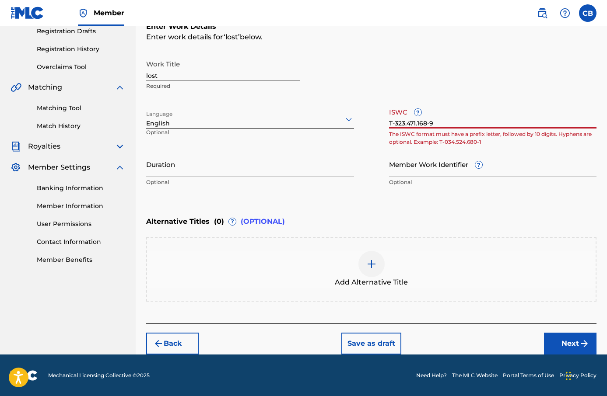
click at [417, 124] on input "T-323.471.168-9" at bounding box center [493, 116] width 208 height 25
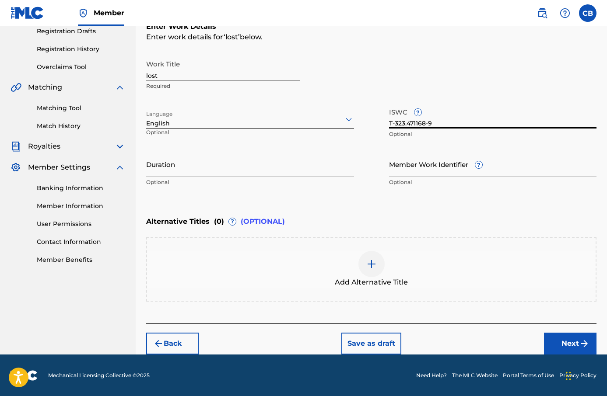
click at [407, 123] on input "T-323.471168-9" at bounding box center [493, 116] width 208 height 25
click at [371, 184] on div "Work Title lost Required Language English Optional ISWC ? T-323471168-9 Optiona…" at bounding box center [371, 124] width 450 height 136
click at [322, 172] on input "Duration" at bounding box center [250, 164] width 208 height 25
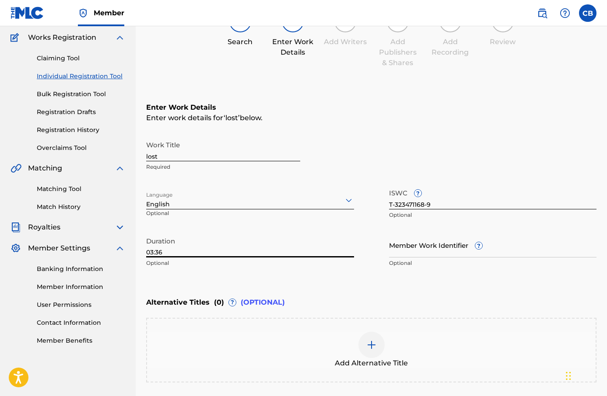
scroll to position [0, 0]
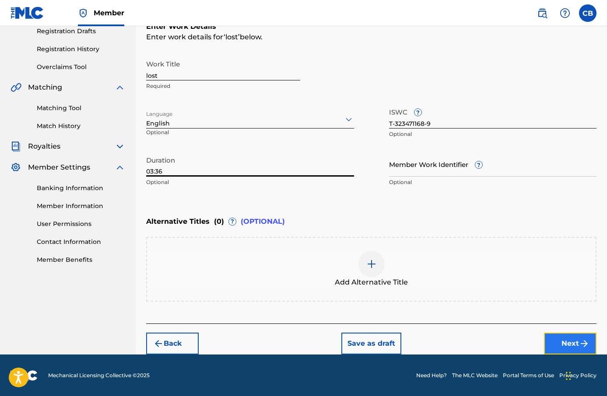
click at [558, 342] on button "Next" at bounding box center [570, 344] width 53 height 22
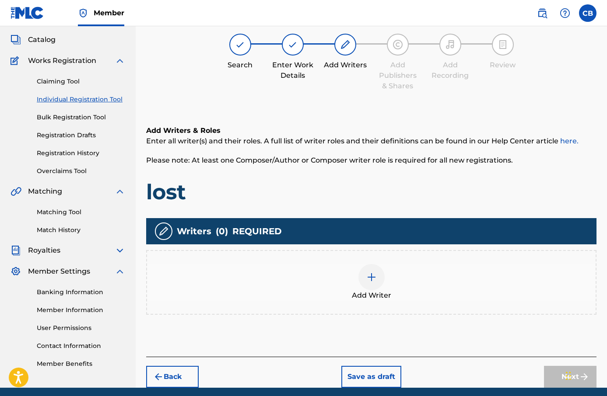
scroll to position [39, 0]
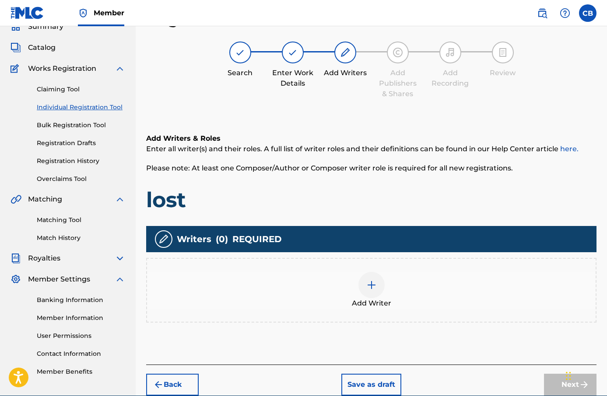
click at [375, 295] on div at bounding box center [371, 285] width 26 height 26
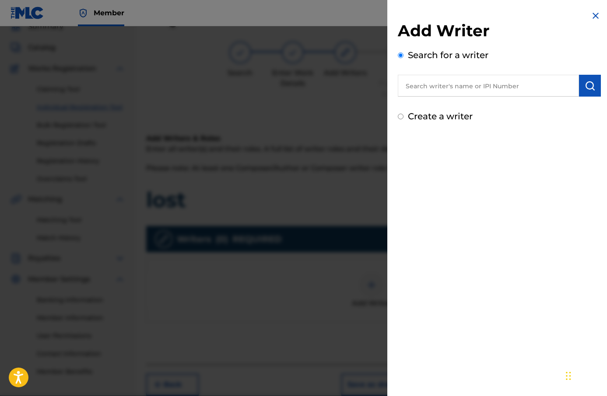
click at [458, 98] on div "Add Writer Search for a writer Create a writer" at bounding box center [499, 72] width 203 height 102
click at [456, 95] on div "Add Writer Search for a writer Create a writer" at bounding box center [499, 72] width 203 height 102
click at [456, 95] on input "text" at bounding box center [488, 86] width 181 height 22
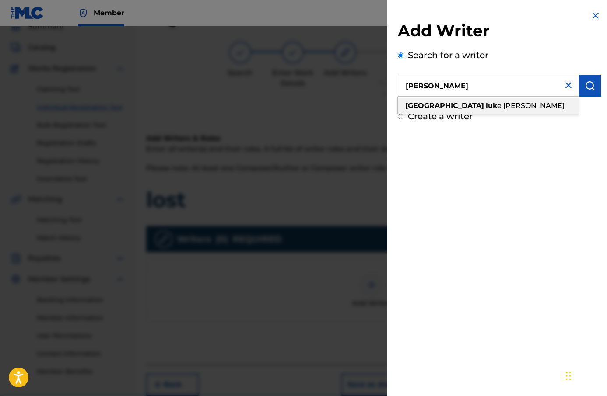
click at [497, 107] on span "e [PERSON_NAME]" at bounding box center [530, 106] width 67 height 8
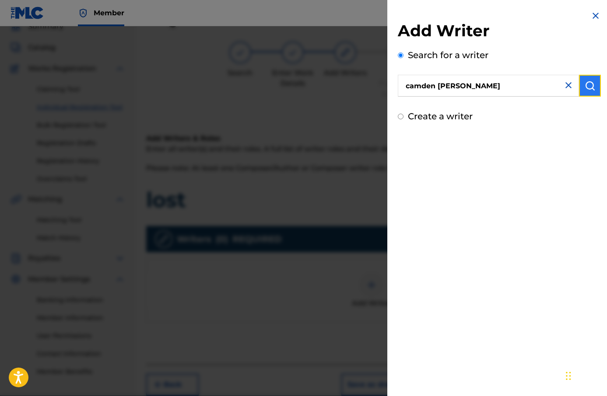
click at [585, 87] on img "submit" at bounding box center [590, 86] width 11 height 11
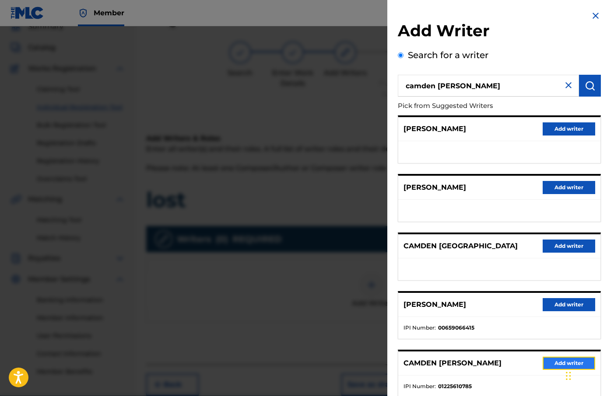
click at [549, 366] on button "Add writer" at bounding box center [569, 363] width 53 height 13
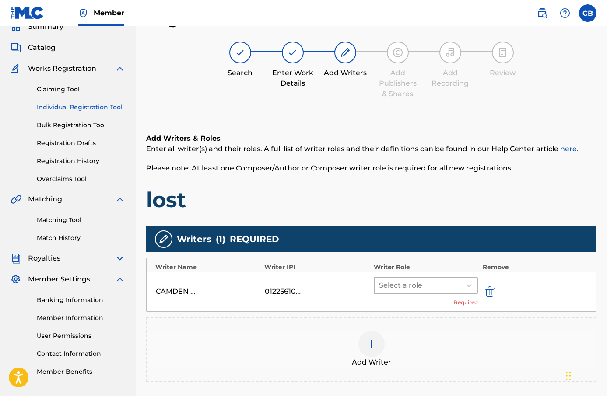
click at [440, 284] on div at bounding box center [418, 286] width 78 height 12
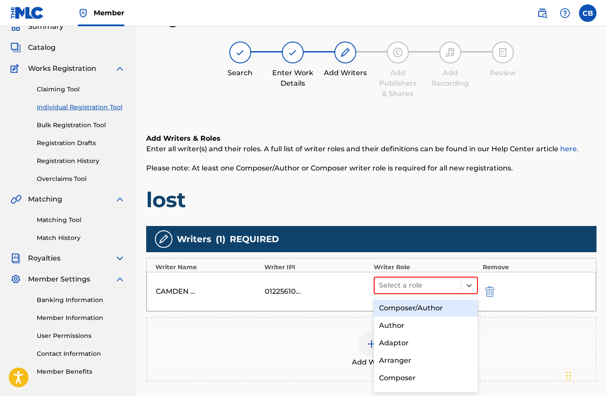
click at [424, 313] on div "Composer/Author" at bounding box center [426, 309] width 105 height 18
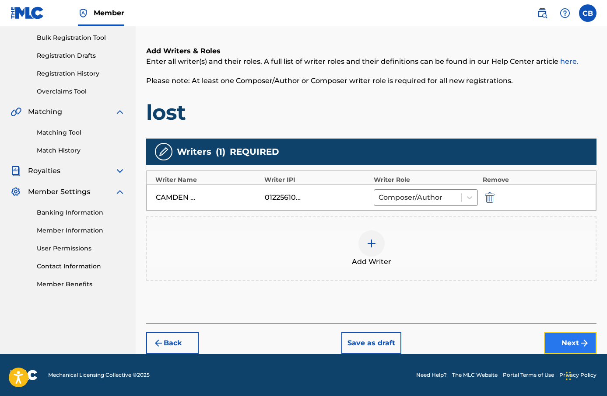
click at [559, 337] on button "Next" at bounding box center [570, 344] width 53 height 22
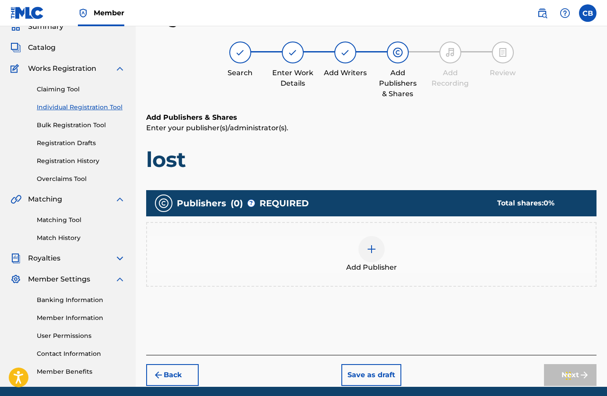
click at [382, 256] on div "Add Publisher" at bounding box center [371, 254] width 449 height 37
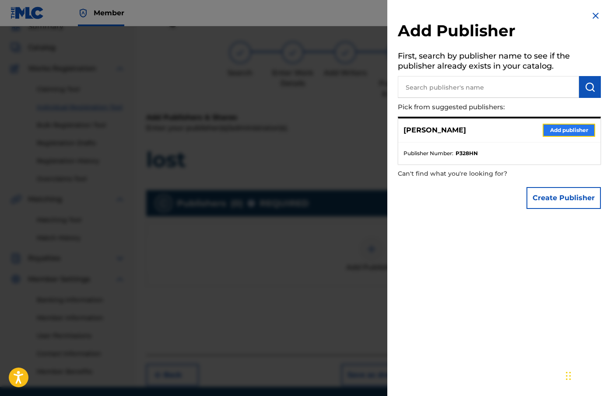
click at [561, 132] on button "Add publisher" at bounding box center [569, 130] width 53 height 13
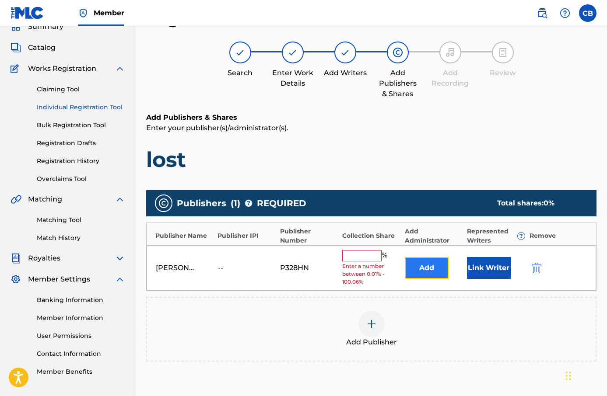
click at [434, 268] on button "Add" at bounding box center [427, 268] width 44 height 22
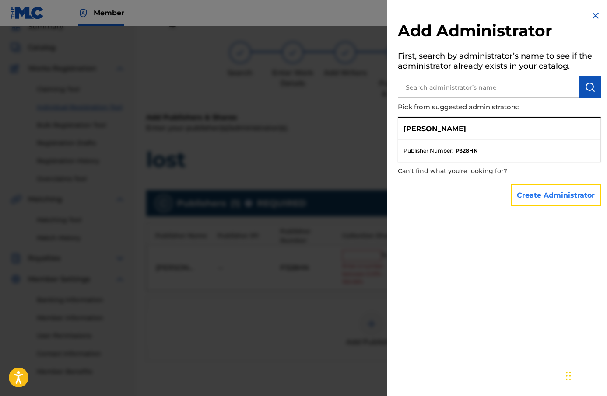
click at [557, 202] on button "Create Administrator" at bounding box center [556, 196] width 90 height 22
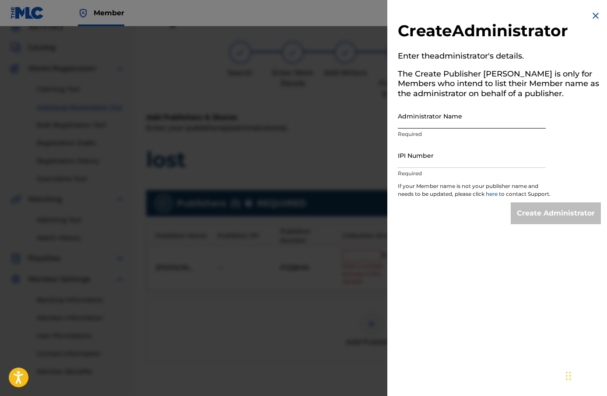
click at [463, 116] on input "Administrator Name" at bounding box center [472, 116] width 148 height 25
click at [466, 161] on input "IPI Number" at bounding box center [472, 155] width 148 height 25
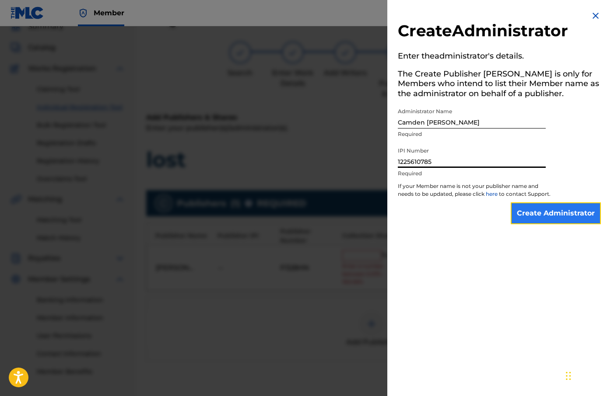
click at [537, 210] on input "Create Administrator" at bounding box center [556, 214] width 90 height 22
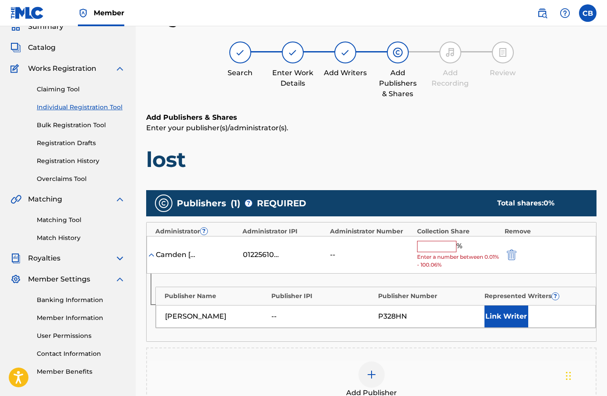
click at [448, 249] on input "text" at bounding box center [436, 246] width 39 height 11
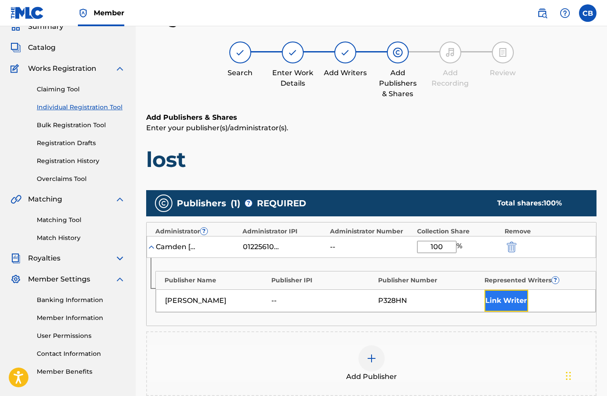
click at [512, 305] on button "Link Writer" at bounding box center [506, 301] width 44 height 22
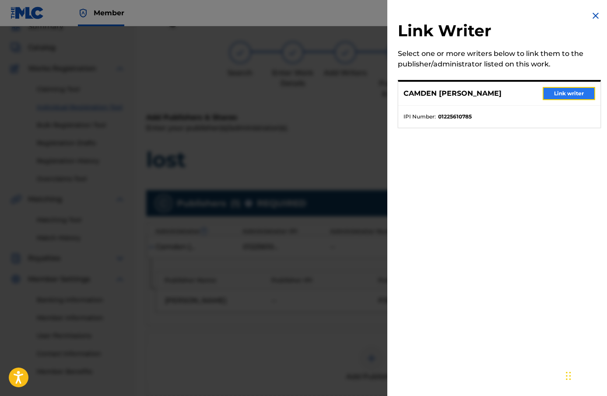
click at [553, 92] on button "Link writer" at bounding box center [569, 93] width 53 height 13
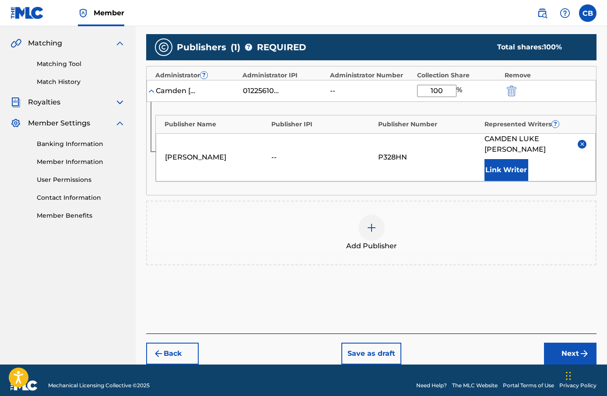
scroll to position [206, 0]
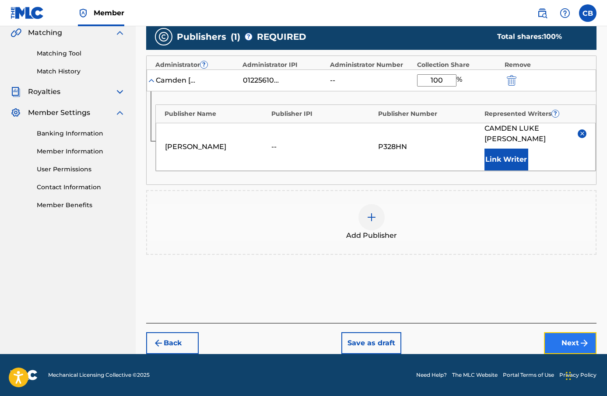
click at [576, 347] on button "Next" at bounding box center [570, 344] width 53 height 22
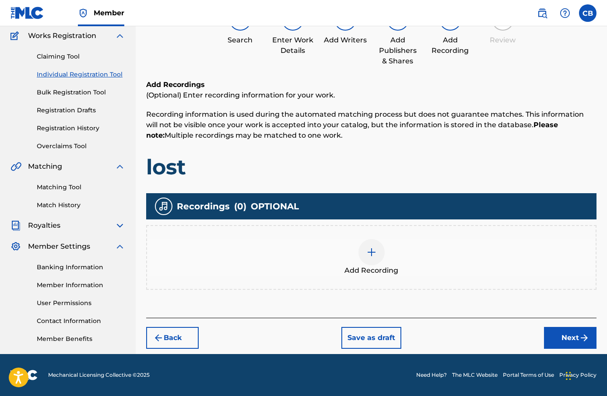
scroll to position [39, 0]
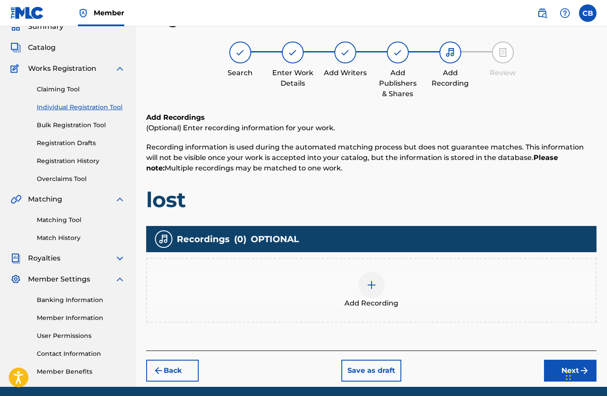
click at [425, 292] on div "Add Recording" at bounding box center [371, 290] width 449 height 37
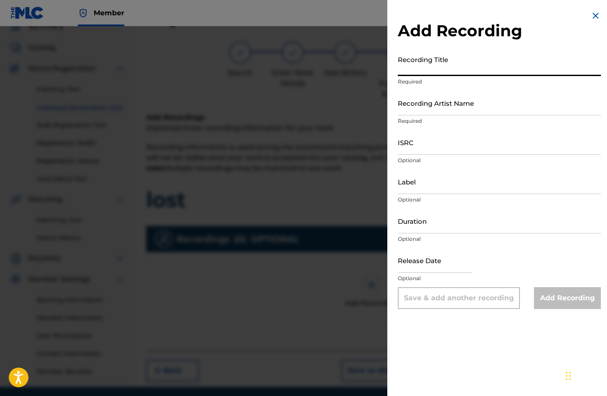
click at [457, 73] on input "Recording Title" at bounding box center [499, 63] width 203 height 25
paste input "lost"
click at [430, 109] on input "Recording Artist Name" at bounding box center [499, 103] width 203 height 25
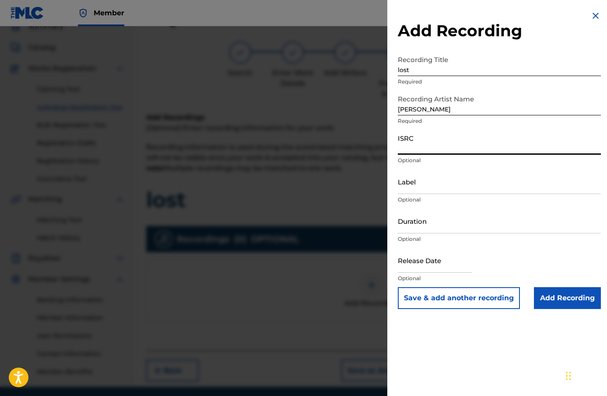
click at [450, 151] on input "ISRC" at bounding box center [499, 142] width 203 height 25
paste input "QZWFQ2312373"
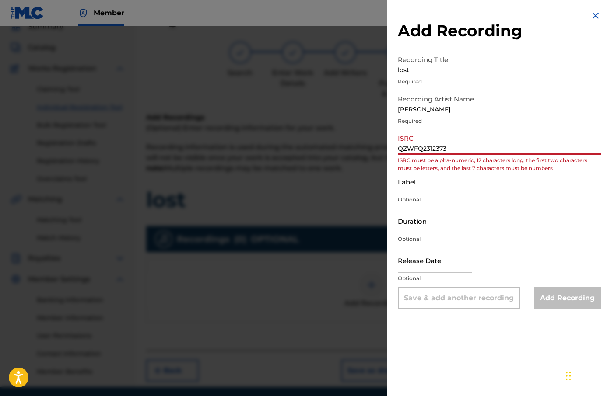
click at [410, 147] on input "QZWFQ2312373" at bounding box center [499, 142] width 203 height 25
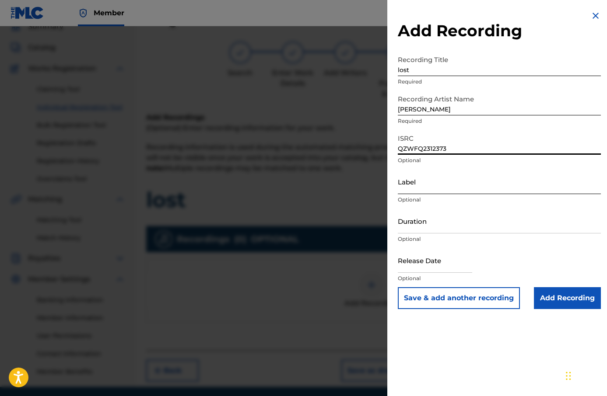
click at [415, 186] on input "Label" at bounding box center [499, 181] width 203 height 25
click at [457, 241] on p "Optional" at bounding box center [499, 239] width 203 height 8
click at [457, 229] on input "Duration" at bounding box center [499, 221] width 203 height 25
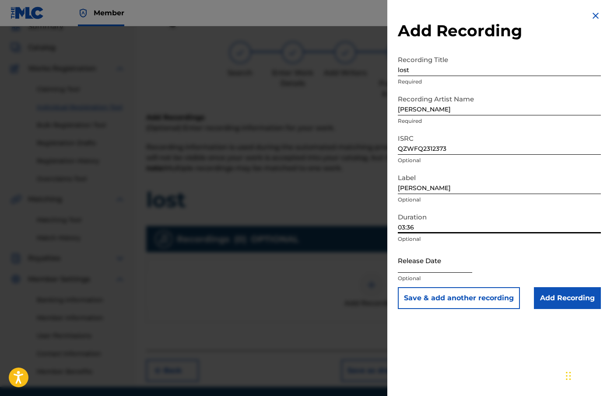
click at [420, 268] on input "text" at bounding box center [435, 260] width 74 height 25
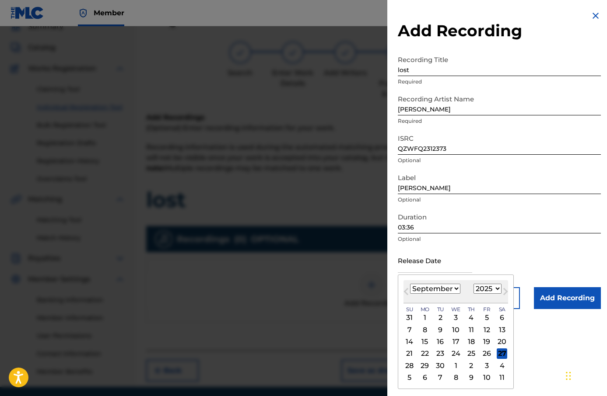
click at [414, 292] on select "January February March April May June July August September October November De…" at bounding box center [435, 289] width 50 height 10
click at [410, 284] on select "January February March April May June July August September October November De…" at bounding box center [435, 289] width 50 height 10
click at [494, 283] on div "[DATE] January February March April May June July August September October Nove…" at bounding box center [455, 292] width 105 height 23
click at [494, 287] on select "1900 1901 1902 1903 1904 1905 1906 1907 1908 1909 1910 1911 1912 1913 1914 1915…" at bounding box center [488, 289] width 28 height 10
click at [474, 284] on select "1900 1901 1902 1903 1904 1905 1906 1907 1908 1909 1910 1911 1912 1913 1914 1915…" at bounding box center [488, 289] width 28 height 10
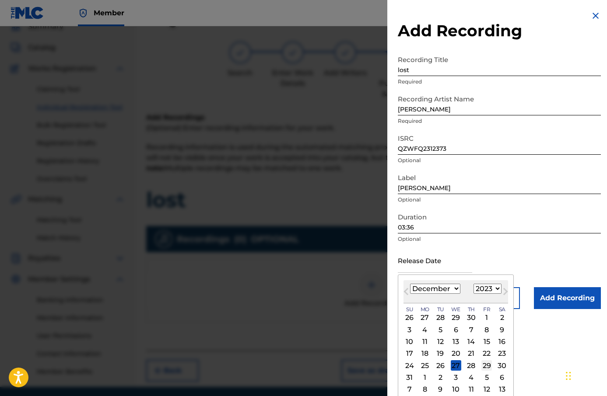
click at [486, 368] on div "29" at bounding box center [486, 366] width 11 height 11
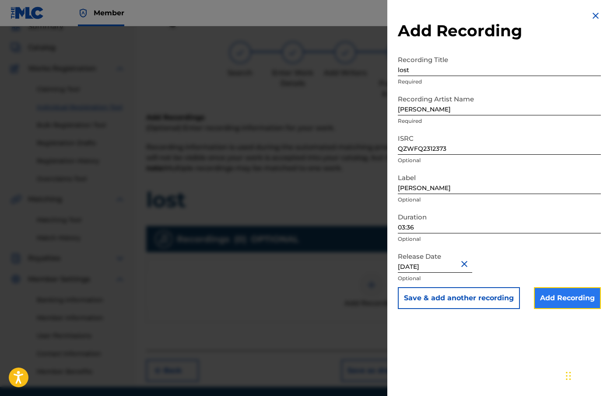
click at [547, 300] on input "Add Recording" at bounding box center [567, 299] width 67 height 22
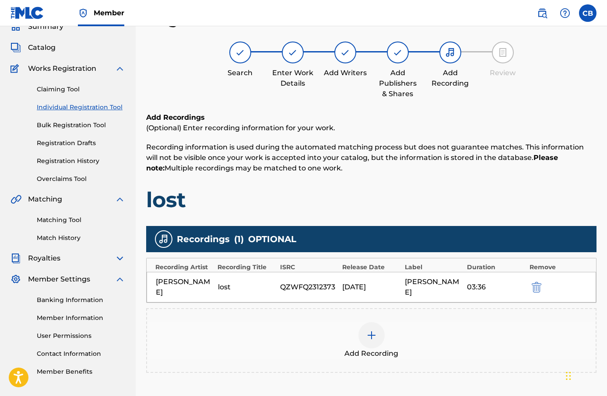
scroll to position [117, 0]
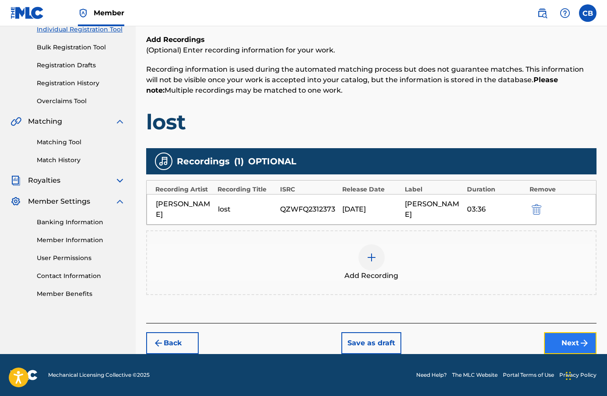
click at [565, 336] on button "Next" at bounding box center [570, 344] width 53 height 22
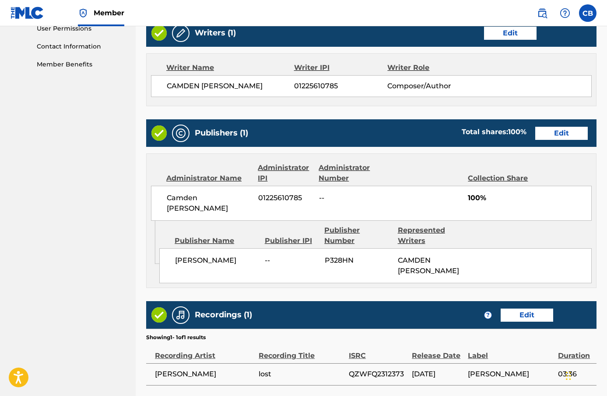
scroll to position [421, 0]
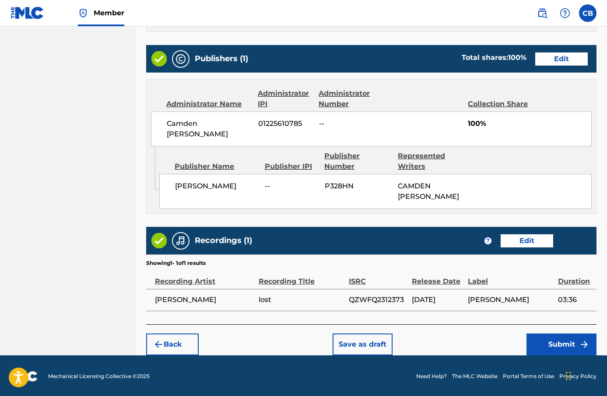
click at [557, 330] on div "Back Save as draft Submit" at bounding box center [371, 340] width 450 height 31
click at [557, 340] on button "Submit" at bounding box center [561, 345] width 70 height 22
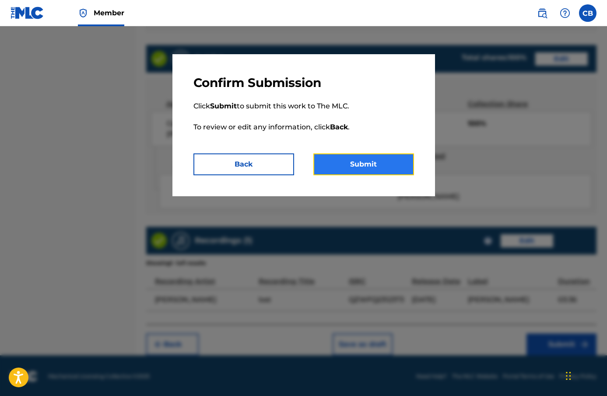
click at [379, 161] on button "Submit" at bounding box center [363, 165] width 101 height 22
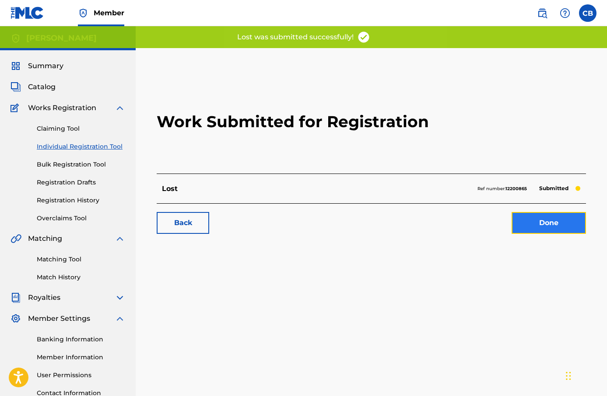
click at [529, 220] on link "Done" at bounding box center [549, 223] width 74 height 22
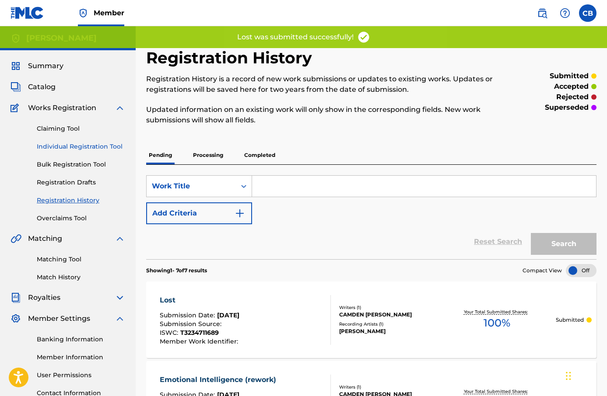
click at [93, 147] on link "Individual Registration Tool" at bounding box center [81, 146] width 88 height 9
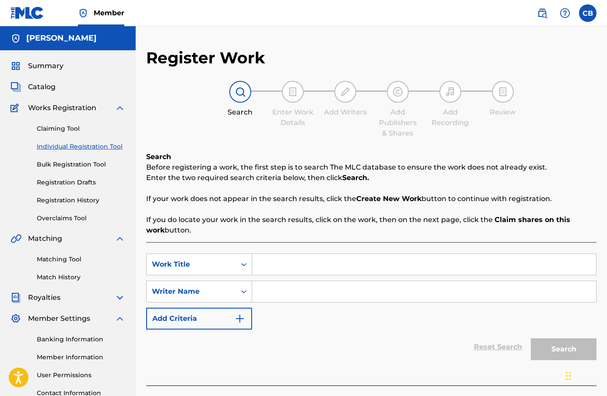
click at [281, 263] on input "Search Form" at bounding box center [424, 264] width 344 height 21
paste input "dream"
click at [275, 292] on input "Search Form" at bounding box center [424, 291] width 344 height 21
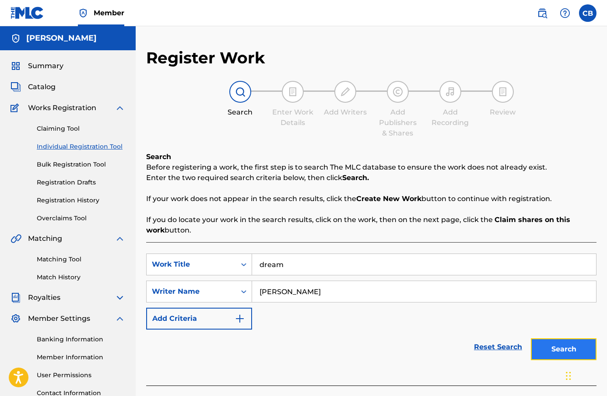
click at [562, 347] on button "Search" at bounding box center [564, 350] width 66 height 22
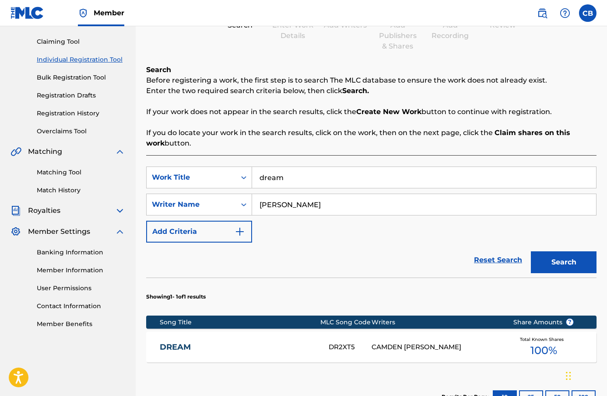
scroll to position [203, 0]
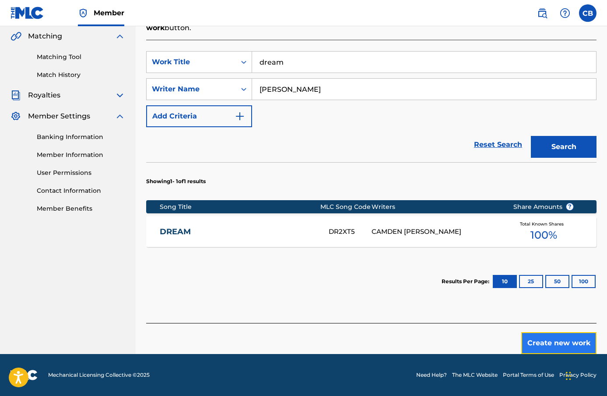
click at [547, 344] on button "Create new work" at bounding box center [558, 344] width 75 height 22
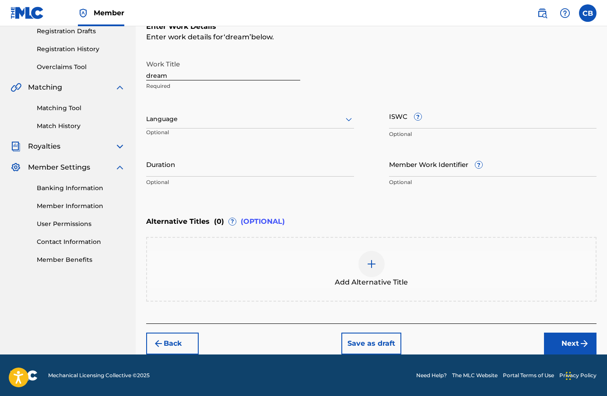
click at [196, 115] on div at bounding box center [250, 119] width 208 height 11
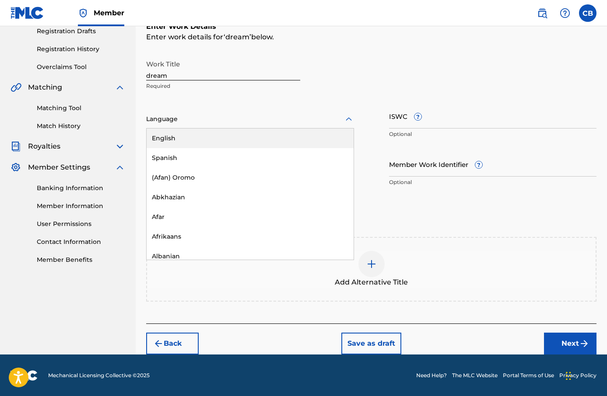
click at [200, 137] on div "English" at bounding box center [250, 139] width 207 height 20
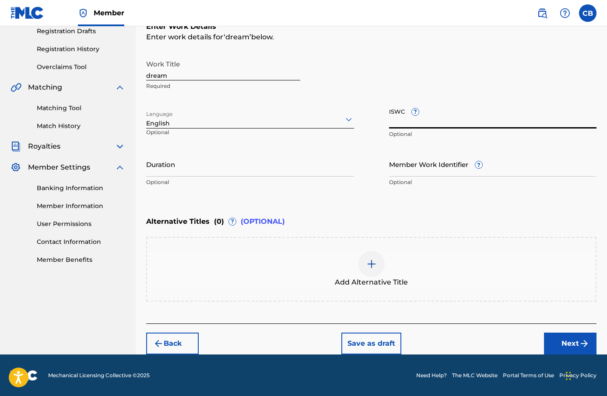
click at [396, 125] on input "ISWC ?" at bounding box center [493, 116] width 208 height 25
paste input "T-323.471.169-0"
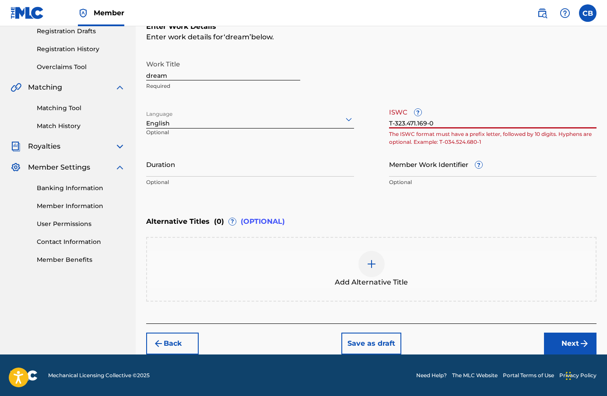
click at [418, 126] on input "T-323.471.169-0" at bounding box center [493, 116] width 208 height 25
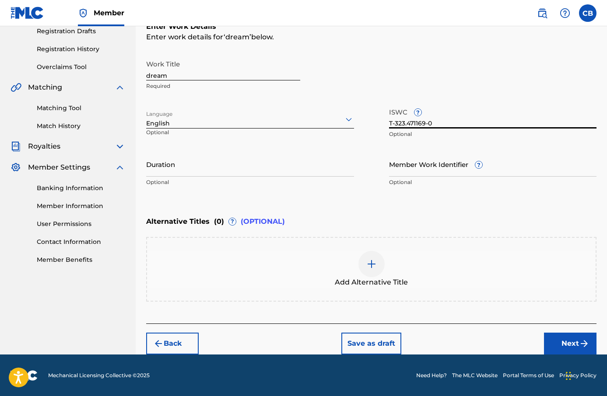
click at [407, 123] on input "T-323.471169-0" at bounding box center [493, 116] width 208 height 25
click at [277, 168] on input "Duration" at bounding box center [250, 164] width 208 height 25
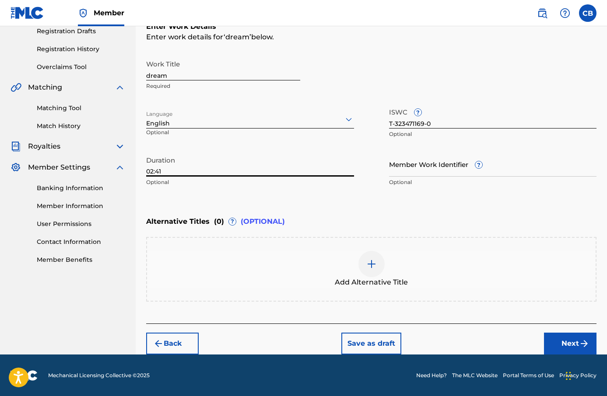
click at [372, 203] on div "Enter Work Details Enter work details for ‘ dream ’ below. Work Title dream Req…" at bounding box center [371, 106] width 450 height 212
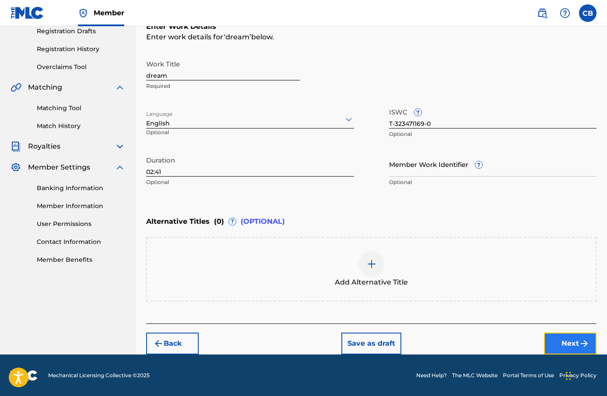
click at [562, 342] on button "Next" at bounding box center [570, 344] width 53 height 22
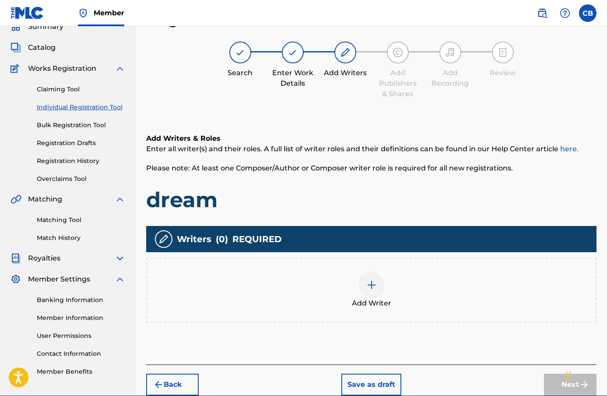
scroll to position [39, 0]
click at [385, 294] on div "Add Writer" at bounding box center [371, 290] width 449 height 37
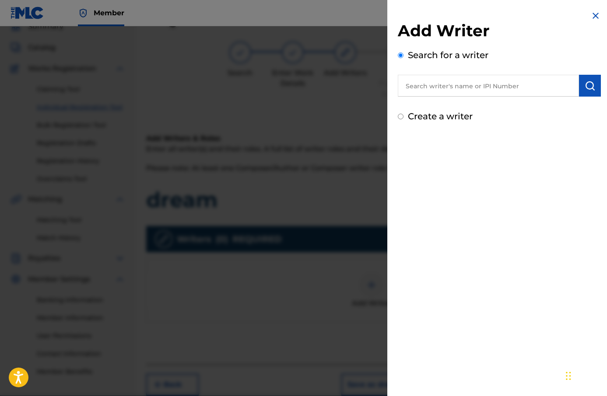
click at [447, 89] on input "text" at bounding box center [488, 86] width 181 height 22
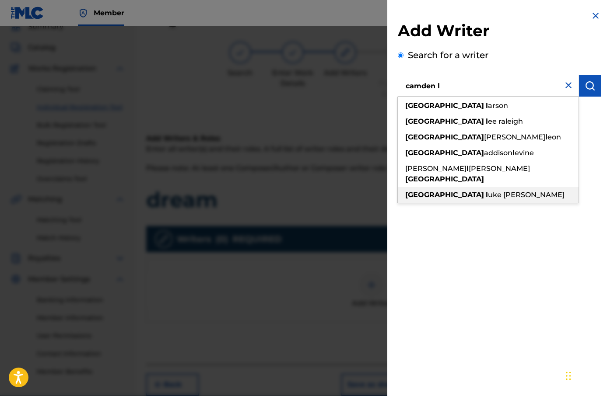
click at [488, 191] on span "uke [PERSON_NAME]" at bounding box center [526, 195] width 77 height 8
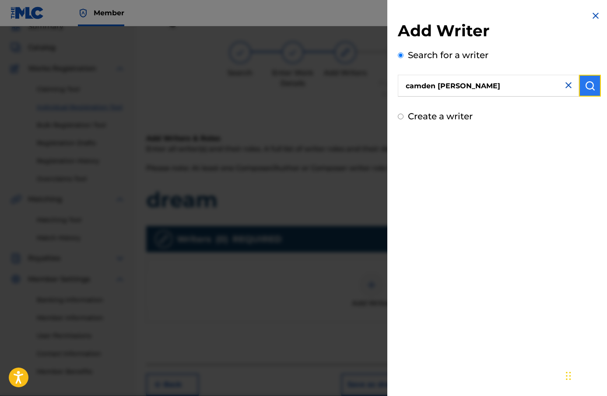
click at [589, 88] on img "submit" at bounding box center [590, 86] width 11 height 11
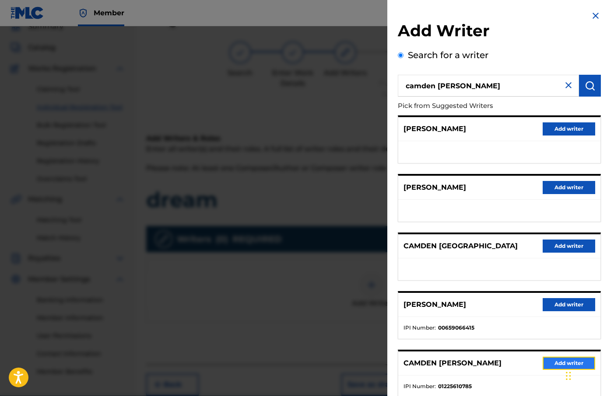
click at [552, 360] on button "Add writer" at bounding box center [569, 363] width 53 height 13
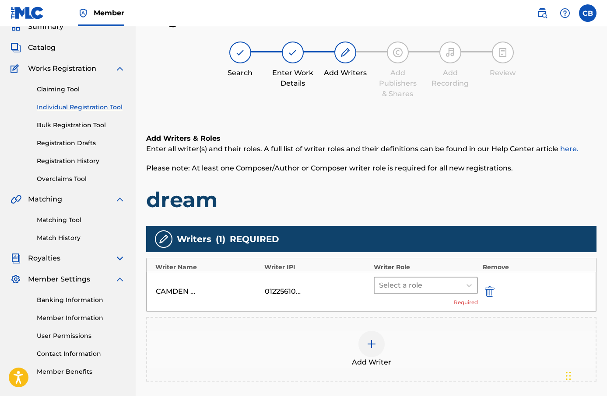
click at [452, 282] on div at bounding box center [418, 286] width 78 height 12
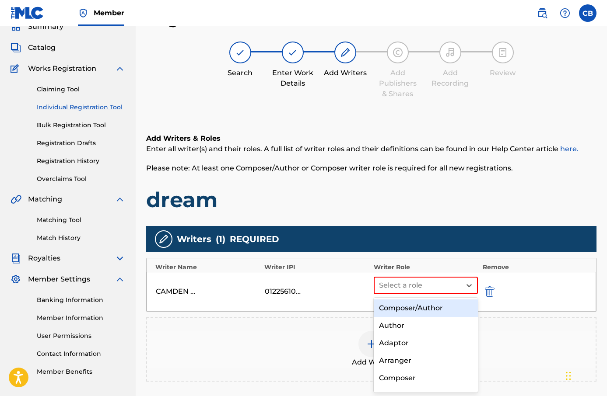
click at [440, 306] on div "Composer/Author" at bounding box center [426, 309] width 105 height 18
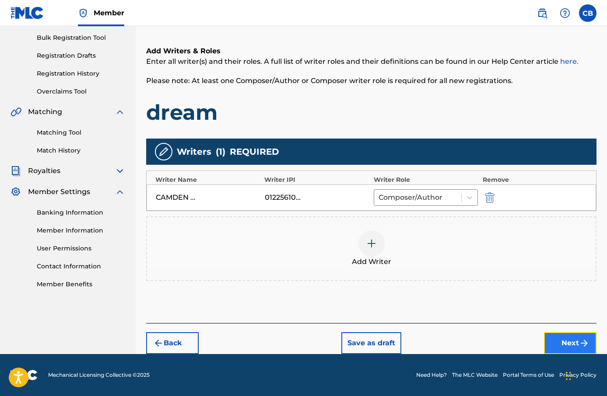
click at [557, 337] on button "Next" at bounding box center [570, 344] width 53 height 22
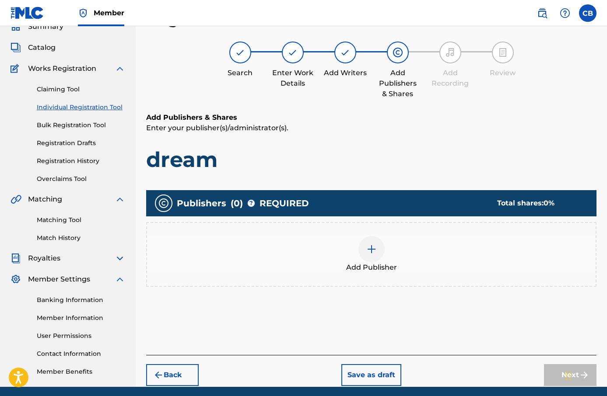
click at [367, 245] on img at bounding box center [371, 249] width 11 height 11
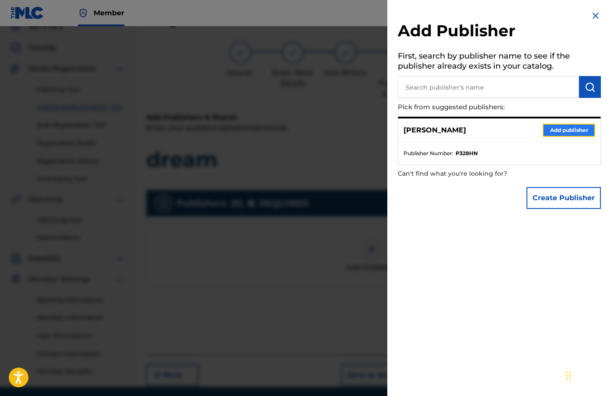
click at [565, 127] on button "Add publisher" at bounding box center [569, 130] width 53 height 13
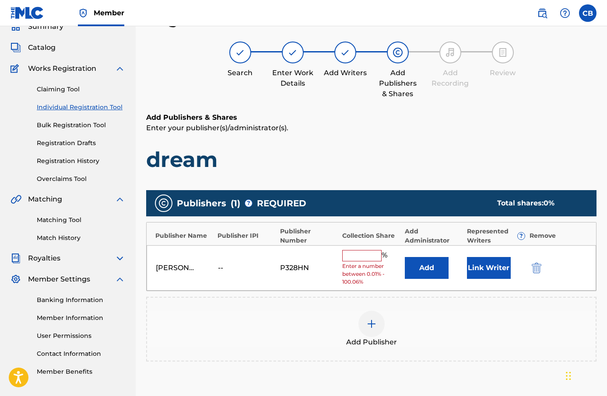
click at [366, 249] on div "[PERSON_NAME] -- P328HN % Enter a number between 0.01% - 100.06% Add Link Writer" at bounding box center [371, 269] width 449 height 46
click at [367, 256] on input "text" at bounding box center [361, 255] width 39 height 11
click at [426, 264] on button "Add" at bounding box center [427, 268] width 44 height 22
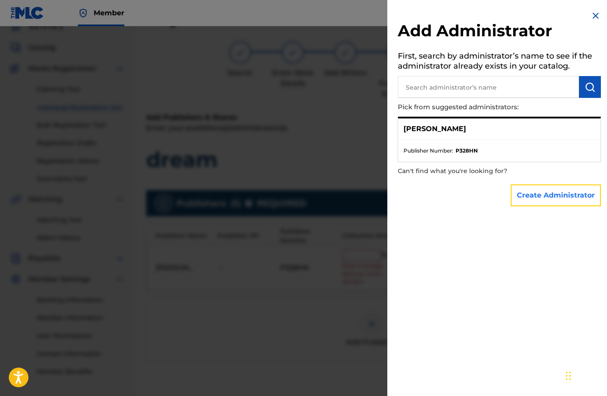
click at [559, 196] on button "Create Administrator" at bounding box center [556, 196] width 90 height 22
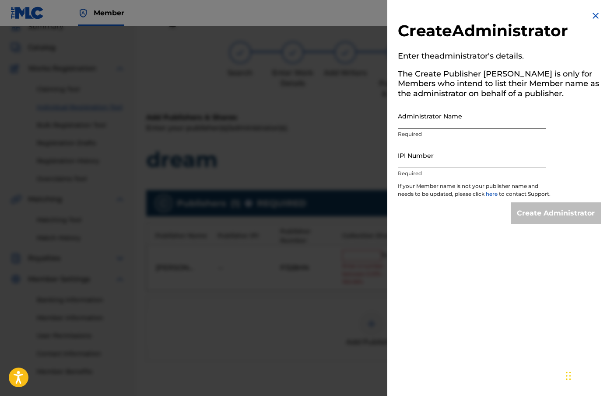
click at [470, 125] on input "Administrator Name" at bounding box center [472, 116] width 148 height 25
click at [481, 161] on input "IPI Number" at bounding box center [472, 155] width 148 height 25
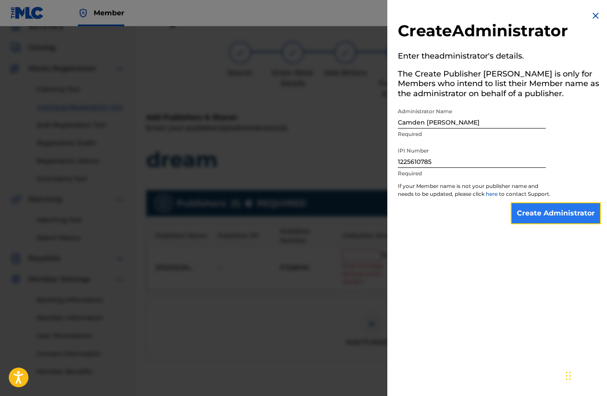
click at [553, 217] on input "Create Administrator" at bounding box center [556, 214] width 90 height 22
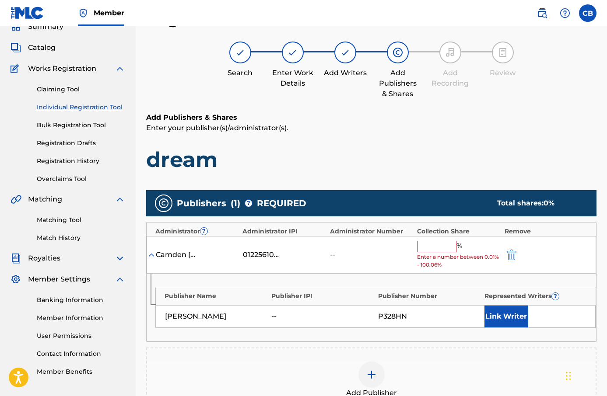
click at [428, 250] on input "text" at bounding box center [436, 246] width 39 height 11
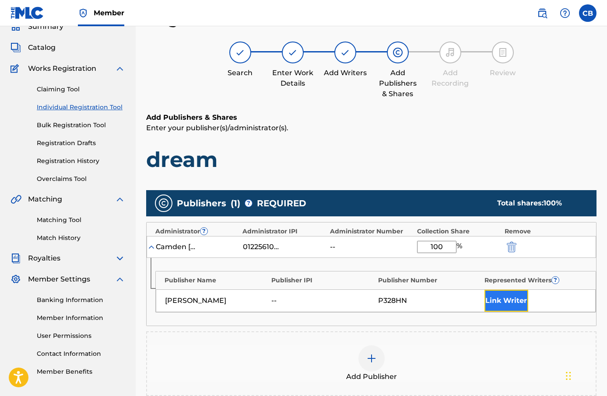
click at [500, 305] on button "Link Writer" at bounding box center [506, 301] width 44 height 22
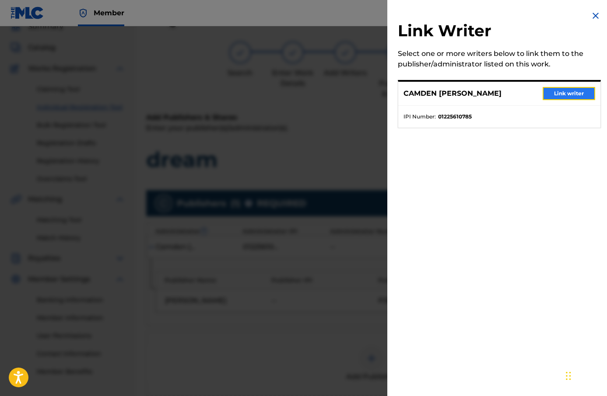
click at [554, 95] on button "Link writer" at bounding box center [569, 93] width 53 height 13
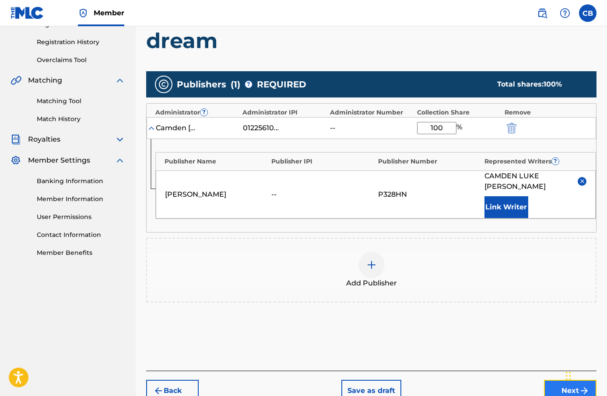
click at [555, 386] on button "Next" at bounding box center [570, 391] width 53 height 22
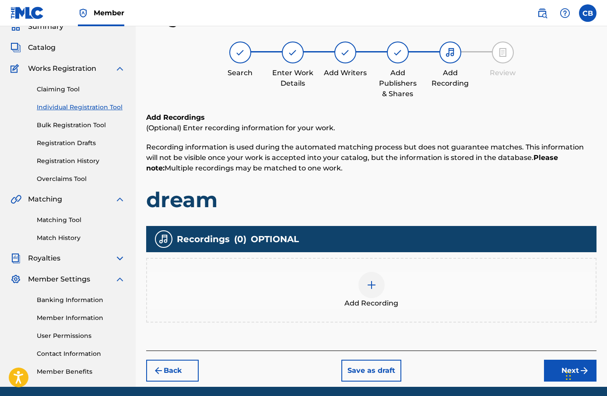
scroll to position [72, 0]
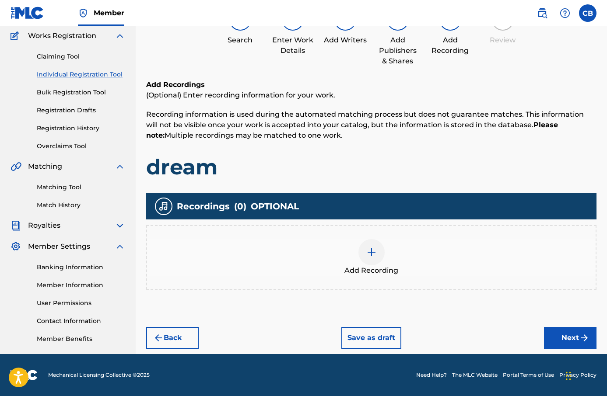
click at [382, 255] on div at bounding box center [371, 252] width 26 height 26
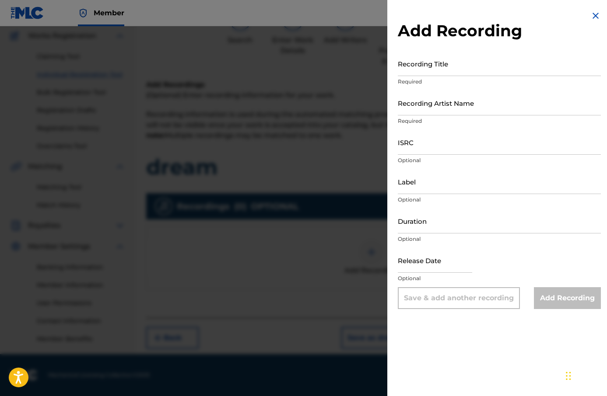
click at [474, 77] on div "Recording Title Required" at bounding box center [499, 70] width 203 height 39
click at [471, 68] on input "Recording Title" at bounding box center [499, 63] width 203 height 25
paste input "dream"
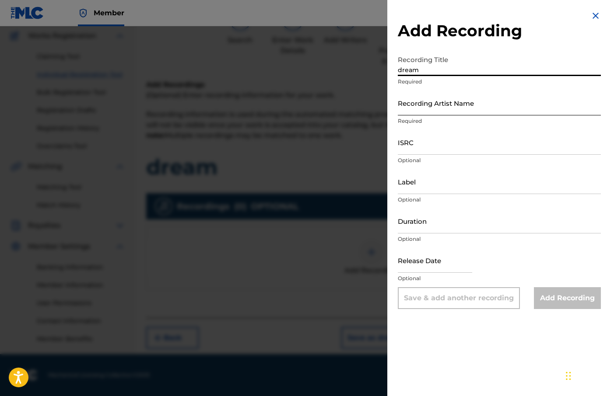
click at [434, 98] on input "Recording Artist Name" at bounding box center [499, 103] width 203 height 25
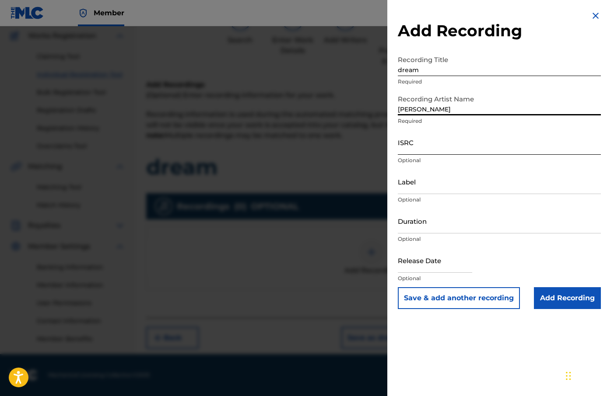
click at [454, 153] on input "ISRC" at bounding box center [499, 142] width 203 height 25
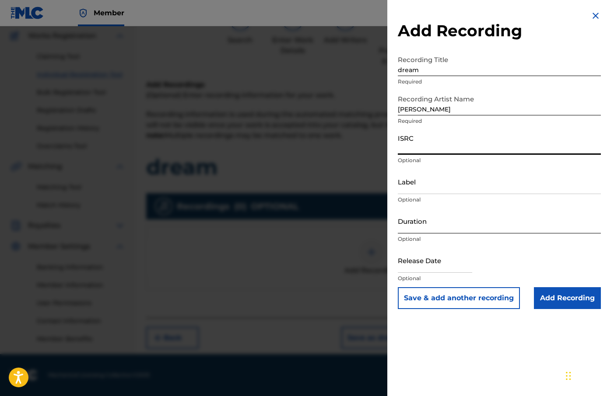
paste input "QZWFQ2312374"
click at [440, 181] on input "Label" at bounding box center [499, 181] width 203 height 25
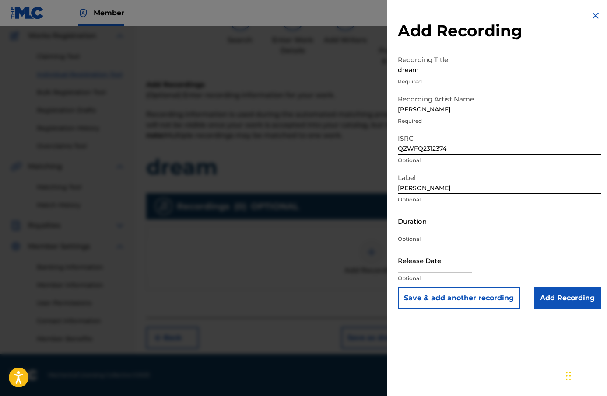
click at [454, 229] on input "Duration" at bounding box center [499, 221] width 203 height 25
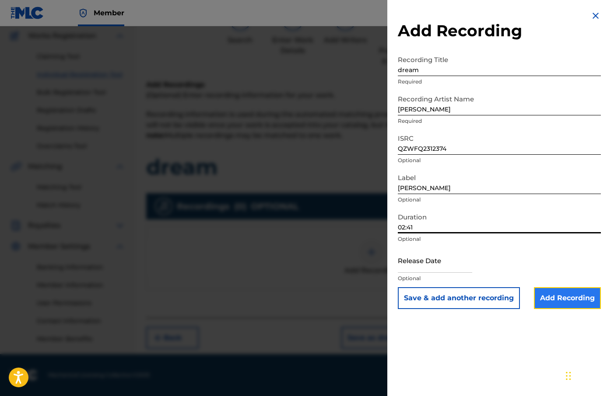
click at [566, 303] on input "Add Recording" at bounding box center [567, 299] width 67 height 22
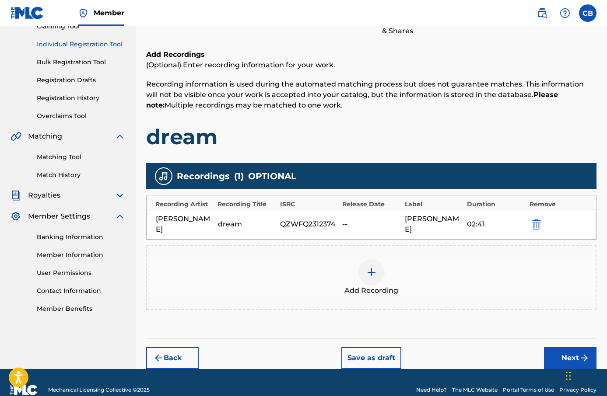
scroll to position [117, 0]
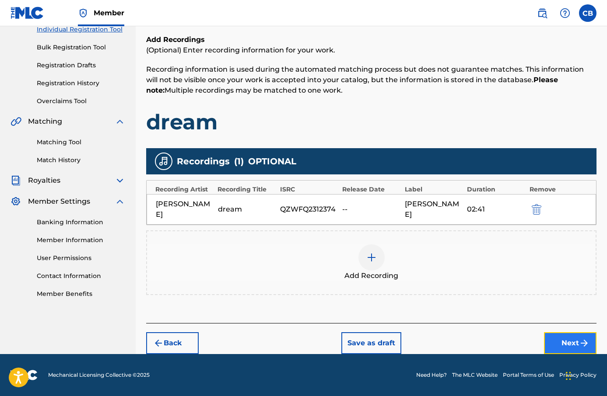
click at [583, 344] on img "submit" at bounding box center [584, 343] width 11 height 11
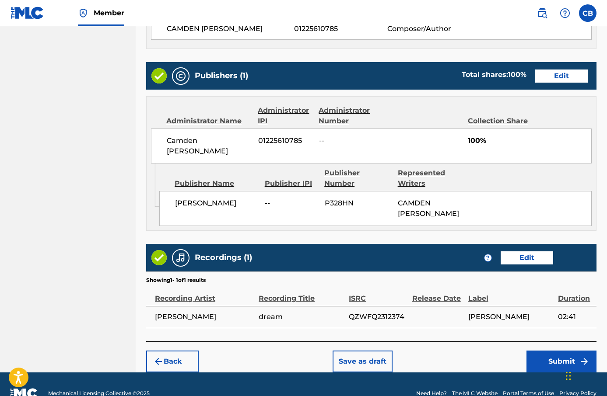
scroll to position [421, 0]
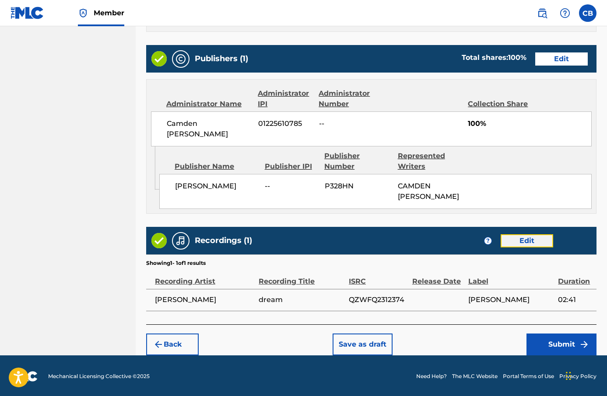
click at [535, 239] on button "Edit" at bounding box center [527, 241] width 53 height 13
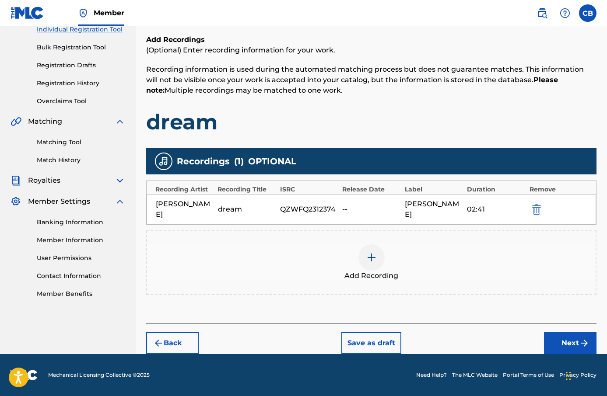
scroll to position [117, 0]
click at [291, 213] on div "QZWFQ2312374" at bounding box center [309, 209] width 58 height 11
click at [360, 208] on div "--" at bounding box center [371, 209] width 58 height 11
click at [351, 208] on div "--" at bounding box center [371, 209] width 58 height 11
click at [540, 210] on img "submit" at bounding box center [537, 209] width 10 height 11
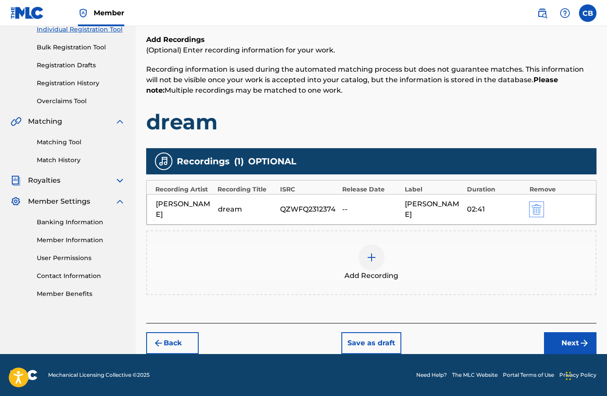
scroll to position [72, 0]
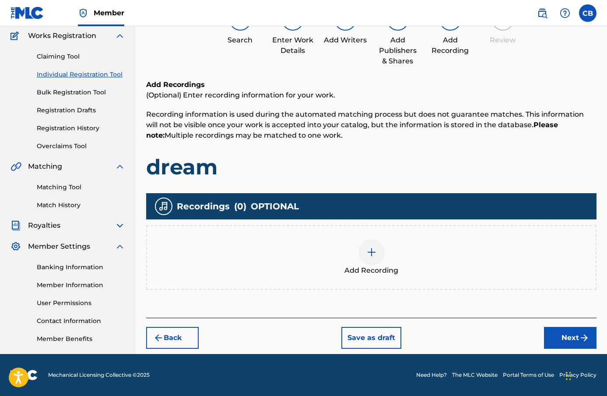
click at [354, 252] on div "Add Recording" at bounding box center [371, 257] width 449 height 37
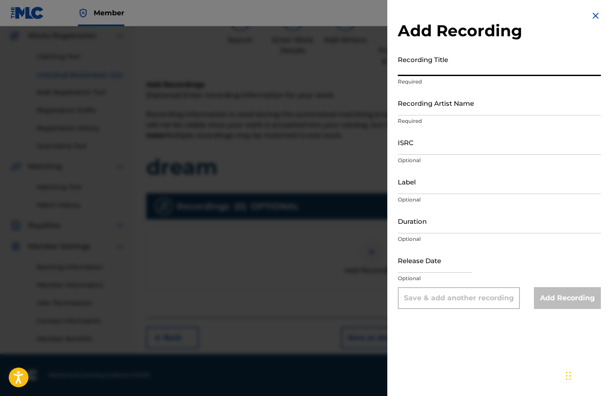
click at [454, 75] on input "Recording Title" at bounding box center [499, 63] width 203 height 25
paste input "QZWFQ2312374"
click at [421, 151] on input "ISRC" at bounding box center [499, 142] width 203 height 25
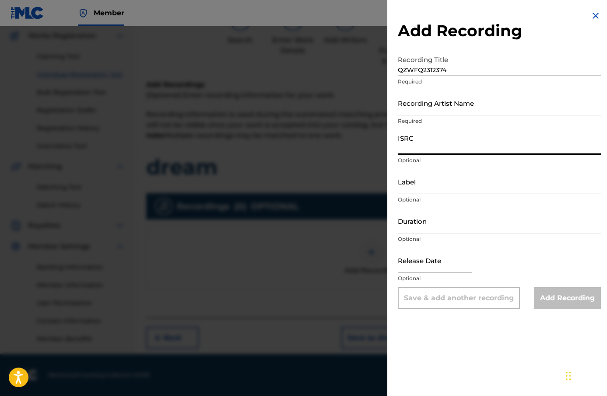
paste input "QZWFQ2312374"
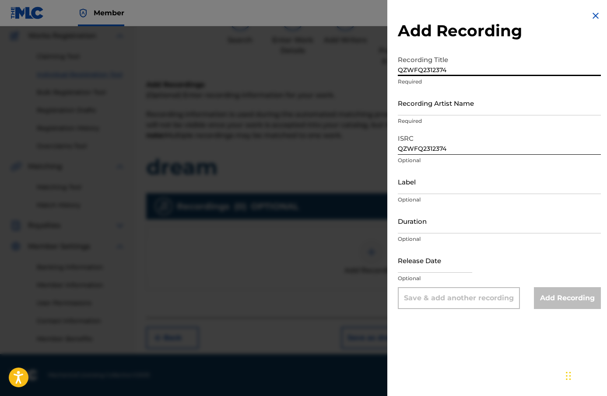
drag, startPoint x: 453, startPoint y: 71, endPoint x: 364, endPoint y: 70, distance: 89.3
click at [364, 70] on div "Add Recording Recording Title QZWFQ2312374 Required Recording Artist Name Requi…" at bounding box center [303, 211] width 607 height 370
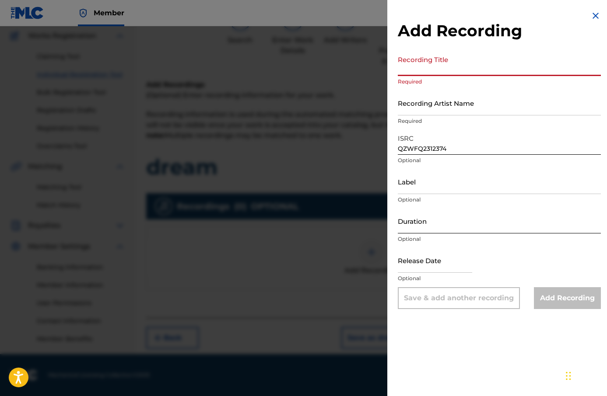
paste input "dream"
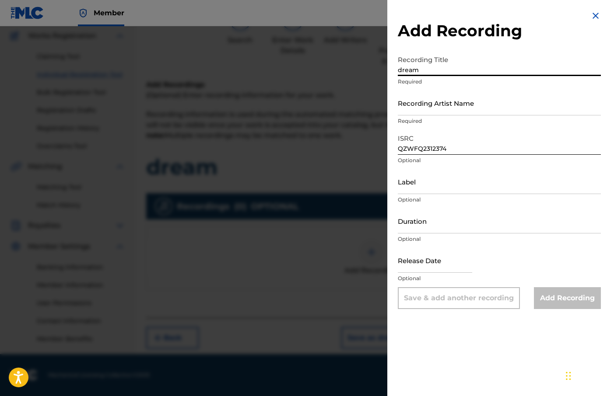
click at [411, 70] on input "dream" at bounding box center [499, 63] width 203 height 25
click at [424, 185] on input "Label" at bounding box center [499, 181] width 203 height 25
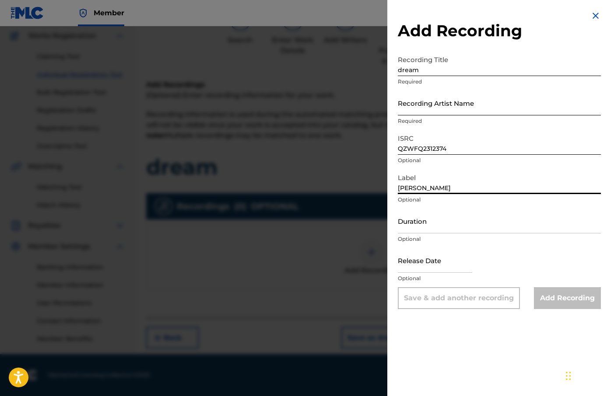
click at [435, 112] on input "Recording Artist Name" at bounding box center [499, 103] width 203 height 25
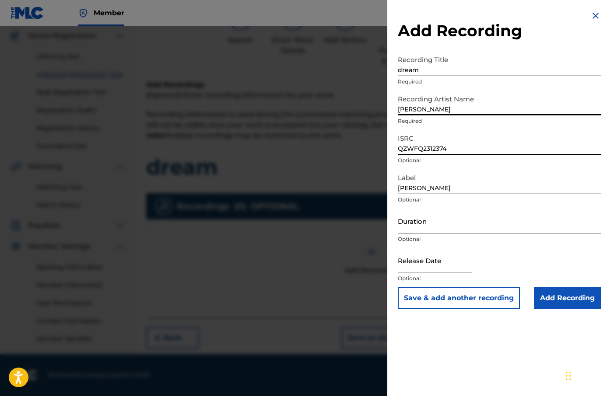
click at [446, 229] on input "Duration" at bounding box center [499, 221] width 203 height 25
click at [417, 271] on input "text" at bounding box center [435, 260] width 74 height 25
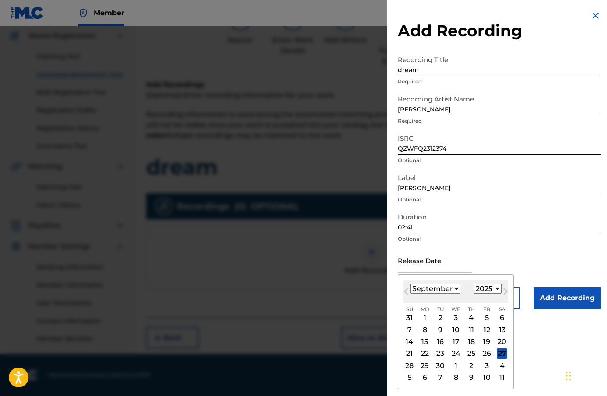
click at [476, 264] on div "Release Date Previous Month Next Month [DATE] January February March April May …" at bounding box center [499, 267] width 203 height 39
click at [433, 264] on input "text" at bounding box center [435, 260] width 74 height 25
click at [420, 288] on select "January February March April May June July August September October November De…" at bounding box center [435, 289] width 50 height 10
click at [410, 284] on select "January February March April May June July August September October November De…" at bounding box center [435, 289] width 50 height 10
click at [485, 288] on select "1900 1901 1902 1903 1904 1905 1906 1907 1908 1909 1910 1911 1912 1913 1914 1915…" at bounding box center [488, 289] width 28 height 10
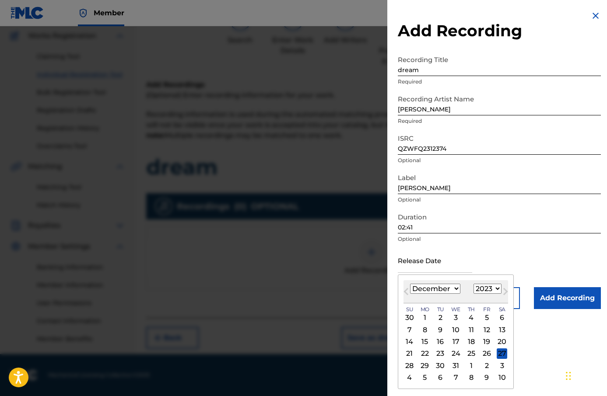
click at [474, 284] on select "1900 1901 1902 1903 1904 1905 1906 1907 1908 1909 1910 1911 1912 1913 1914 1915…" at bounding box center [488, 289] width 28 height 10
click at [487, 363] on div "29" at bounding box center [486, 366] width 11 height 11
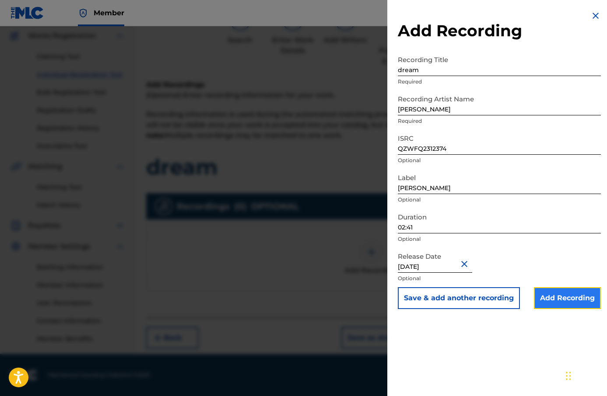
click at [562, 290] on input "Add Recording" at bounding box center [567, 299] width 67 height 22
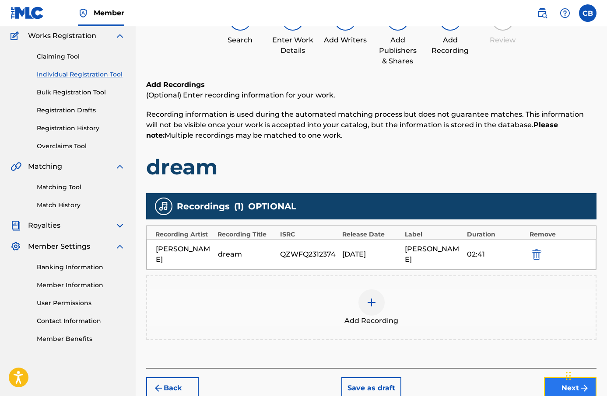
click at [554, 380] on button "Next" at bounding box center [570, 389] width 53 height 22
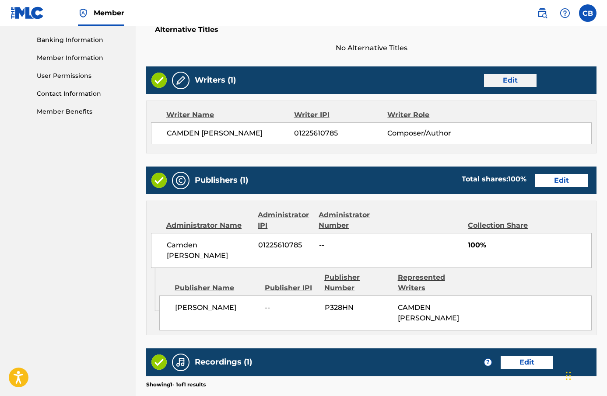
scroll to position [421, 0]
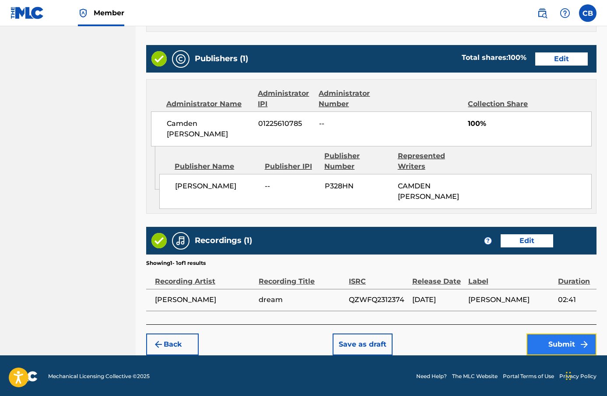
click at [545, 337] on button "Submit" at bounding box center [561, 345] width 70 height 22
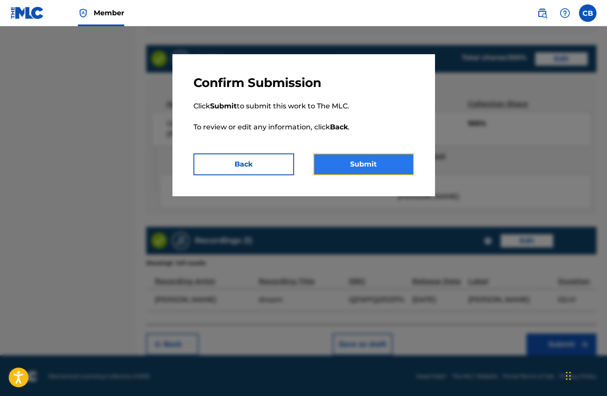
click at [377, 168] on button "Submit" at bounding box center [363, 165] width 101 height 22
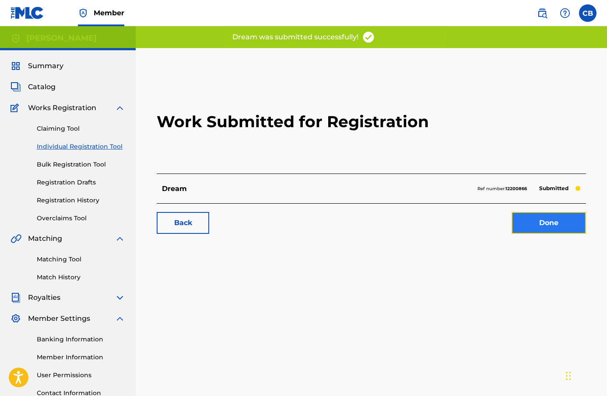
click at [546, 229] on link "Done" at bounding box center [549, 223] width 74 height 22
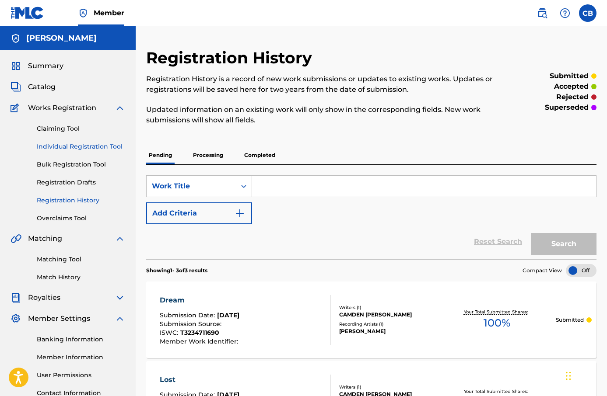
click at [67, 151] on link "Individual Registration Tool" at bounding box center [81, 146] width 88 height 9
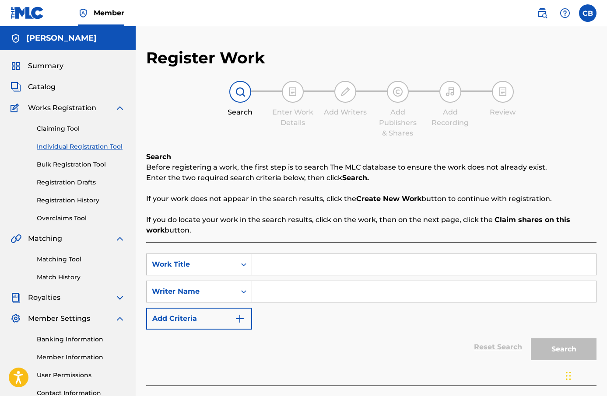
click at [289, 272] on input "Search Form" at bounding box center [424, 264] width 344 height 21
paste input "me vider la tête"
click at [280, 290] on input "Search Form" at bounding box center [424, 291] width 344 height 21
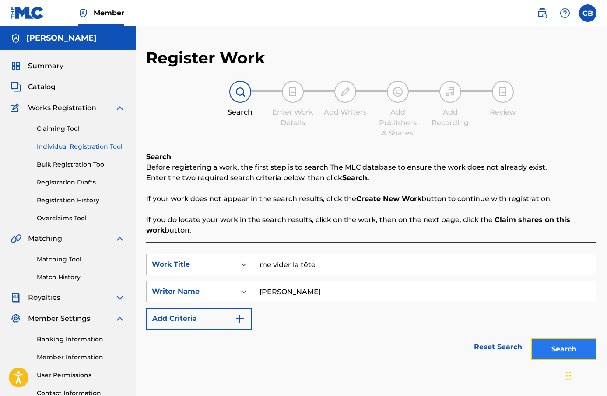
click at [551, 350] on button "Search" at bounding box center [564, 350] width 66 height 22
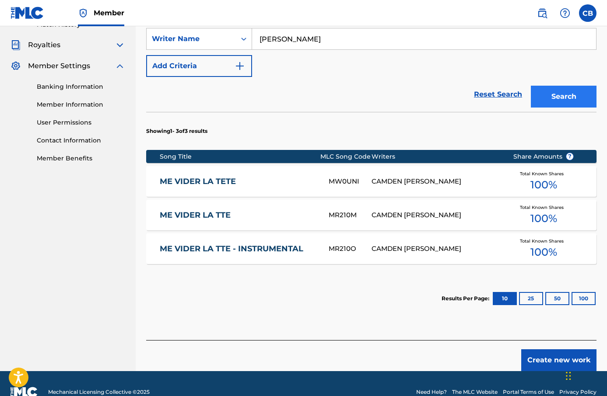
scroll to position [254, 0]
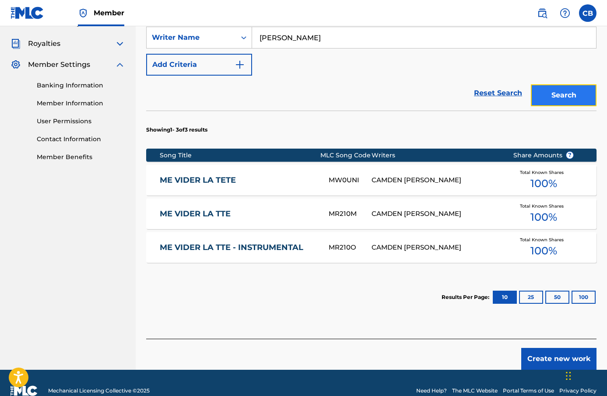
click at [576, 88] on button "Search" at bounding box center [564, 95] width 66 height 22
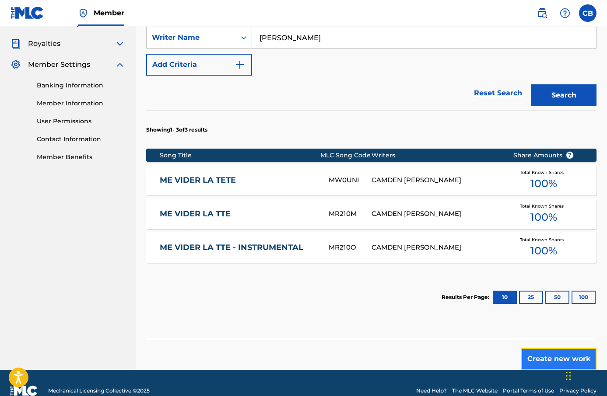
click at [556, 354] on button "Create new work" at bounding box center [558, 359] width 75 height 22
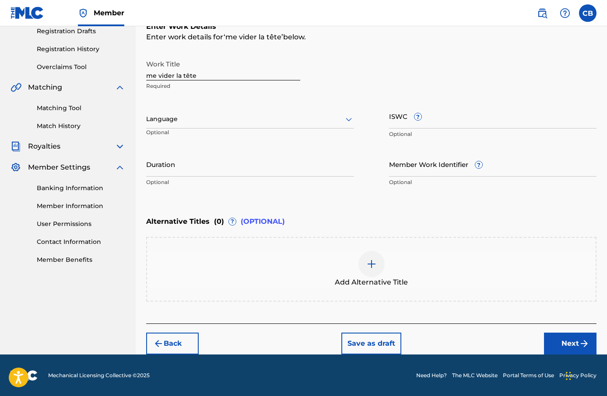
click at [229, 119] on div at bounding box center [250, 119] width 208 height 11
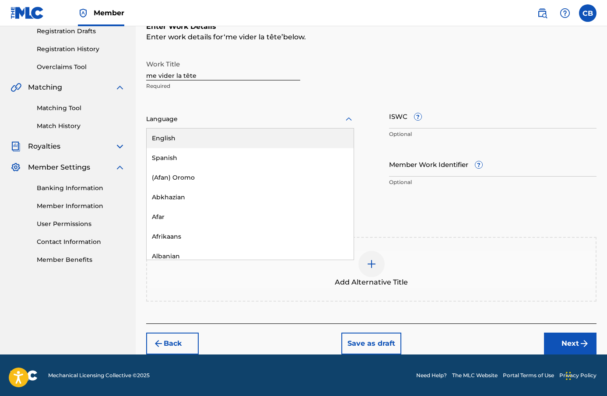
click at [232, 138] on div "English" at bounding box center [250, 139] width 207 height 20
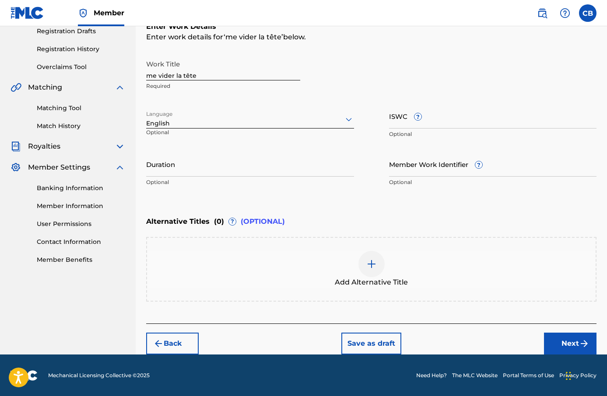
click at [407, 129] on div "ISWC ? Optional" at bounding box center [493, 123] width 208 height 39
click at [407, 125] on input "ISWC ?" at bounding box center [493, 116] width 208 height 25
paste input "T-323.471.170-3"
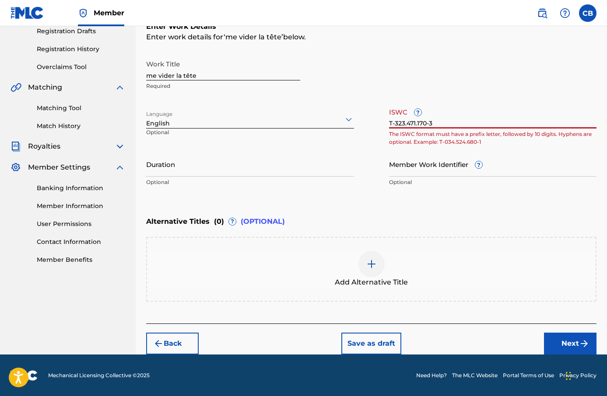
click at [418, 126] on input "T-323.471.170-3" at bounding box center [493, 116] width 208 height 25
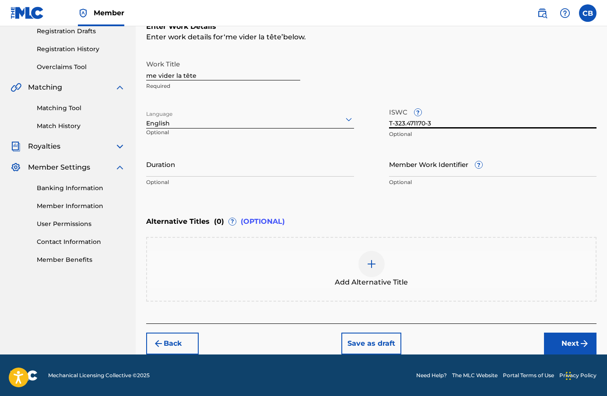
click at [406, 124] on input "T-323.471170-3" at bounding box center [493, 116] width 208 height 25
click at [376, 181] on div "Work Title me vider la tête Required Language English Optional ISWC ? T-3234711…" at bounding box center [371, 124] width 450 height 136
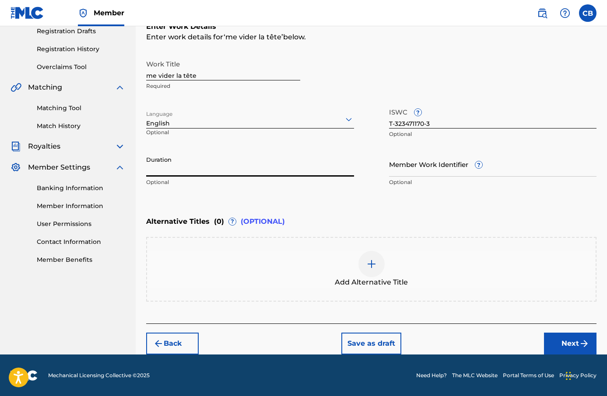
click at [332, 169] on input "Duration" at bounding box center [250, 164] width 208 height 25
click at [371, 260] on img at bounding box center [371, 264] width 11 height 11
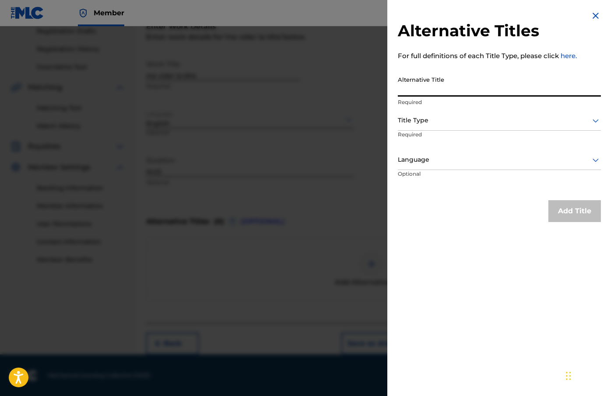
click at [433, 87] on input "Alternative Title" at bounding box center [499, 84] width 203 height 25
paste input "me vider la tête (instrumental)"
click at [458, 123] on div at bounding box center [499, 120] width 203 height 11
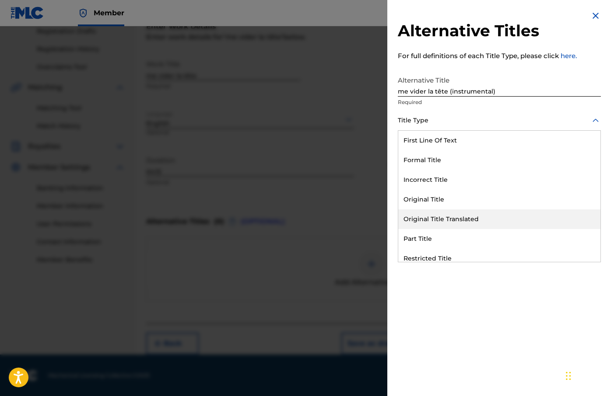
scroll to position [85, 0]
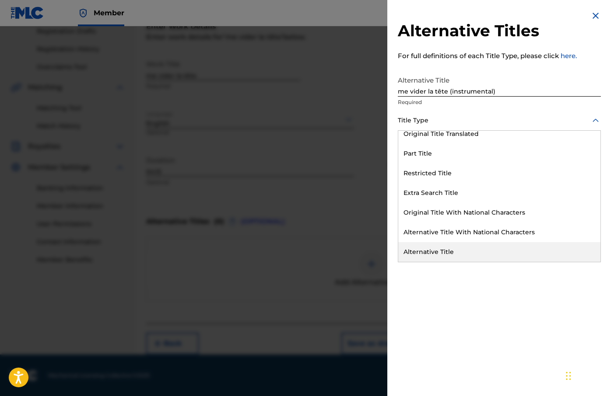
click at [447, 252] on div "Alternative Title" at bounding box center [499, 252] width 202 height 20
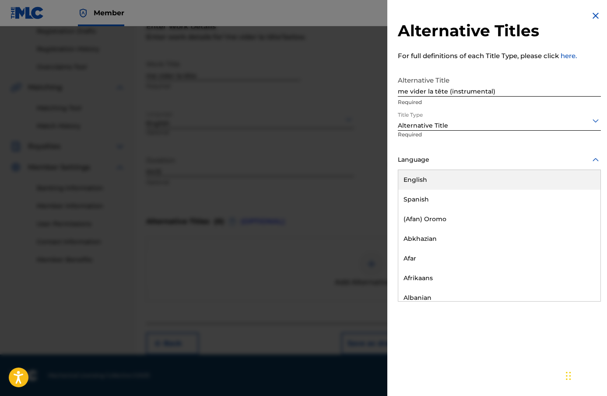
click at [451, 164] on div at bounding box center [499, 159] width 203 height 11
click at [460, 186] on div "English" at bounding box center [499, 180] width 202 height 20
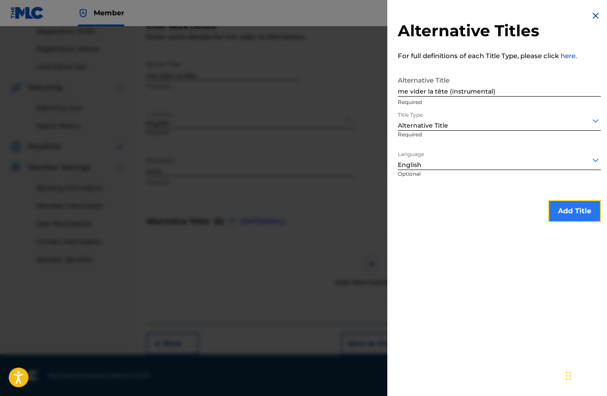
click at [582, 211] on button "Add Title" at bounding box center [574, 211] width 53 height 22
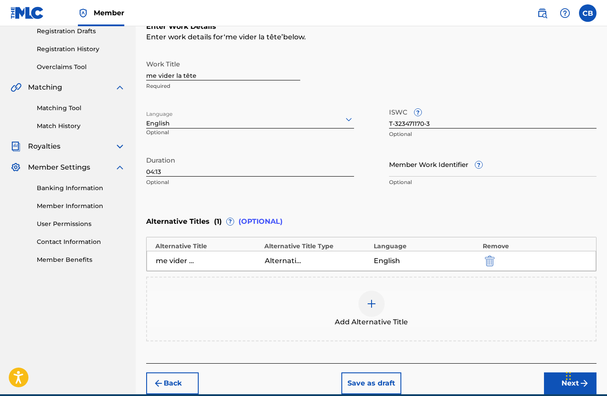
scroll to position [192, 0]
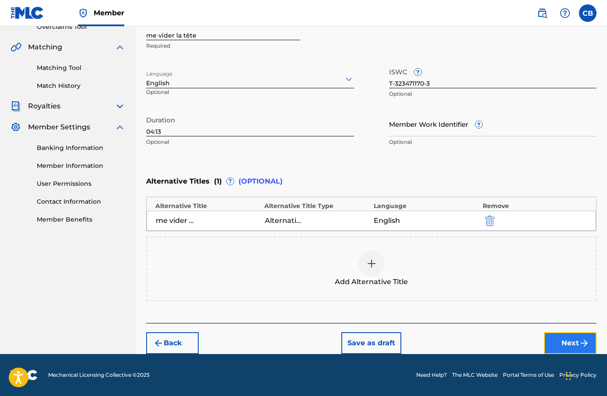
click at [565, 344] on button "Next" at bounding box center [570, 344] width 53 height 22
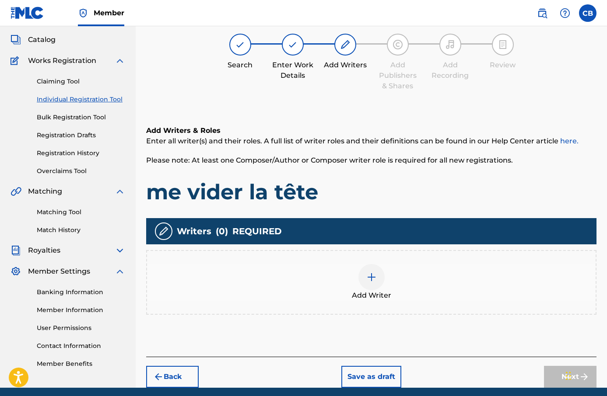
scroll to position [39, 0]
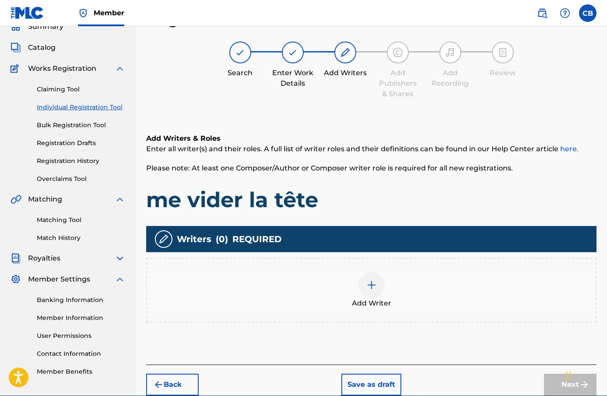
click at [381, 275] on div "Add Writer" at bounding box center [371, 290] width 449 height 37
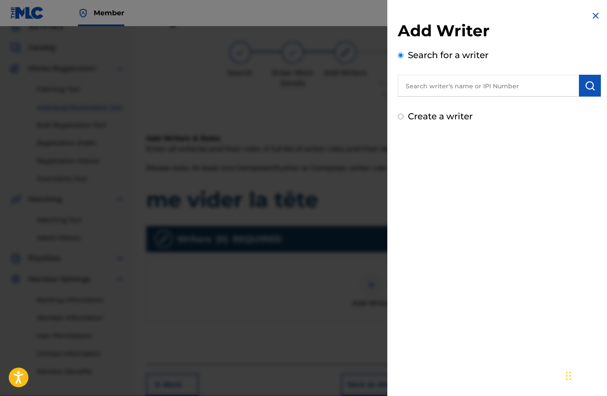
click at [448, 88] on input "text" at bounding box center [488, 86] width 181 height 22
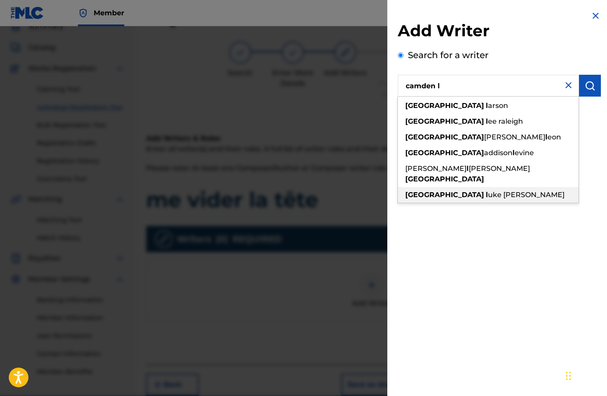
click at [446, 189] on div "camden l uke [PERSON_NAME]" at bounding box center [488, 195] width 181 height 16
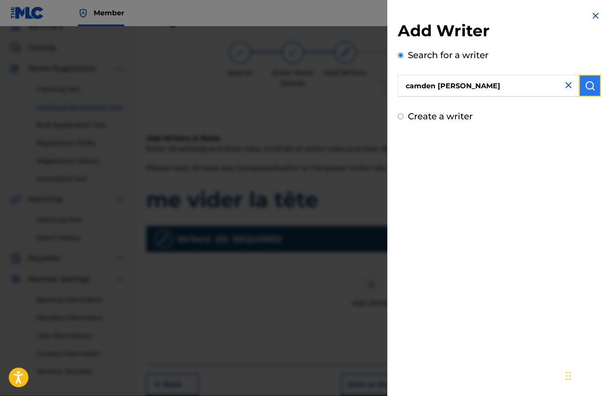
click at [579, 90] on button "submit" at bounding box center [590, 86] width 22 height 22
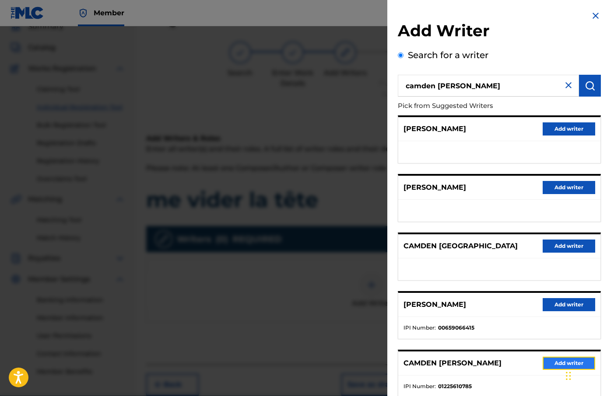
click at [547, 364] on button "Add writer" at bounding box center [569, 363] width 53 height 13
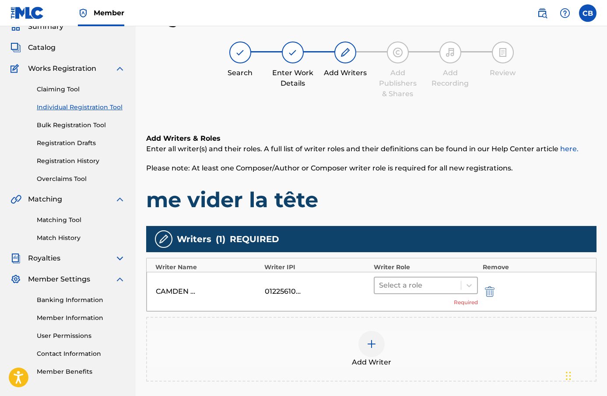
click at [440, 287] on div at bounding box center [418, 286] width 78 height 12
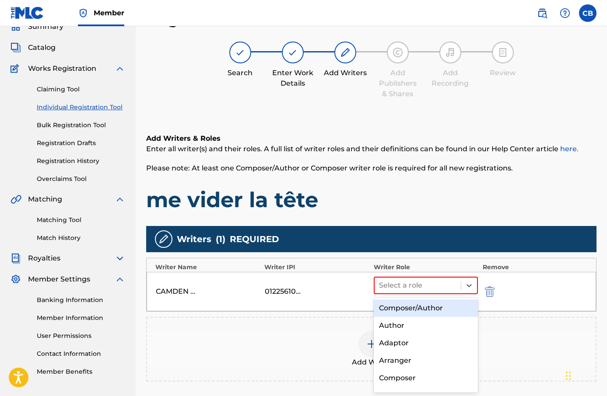
click at [442, 305] on div "Composer/Author" at bounding box center [426, 309] width 105 height 18
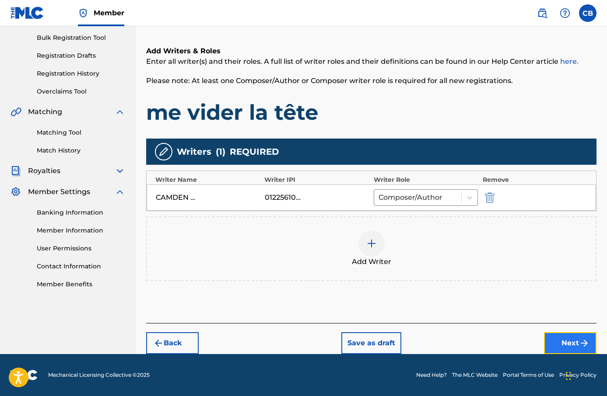
click at [563, 351] on button "Next" at bounding box center [570, 344] width 53 height 22
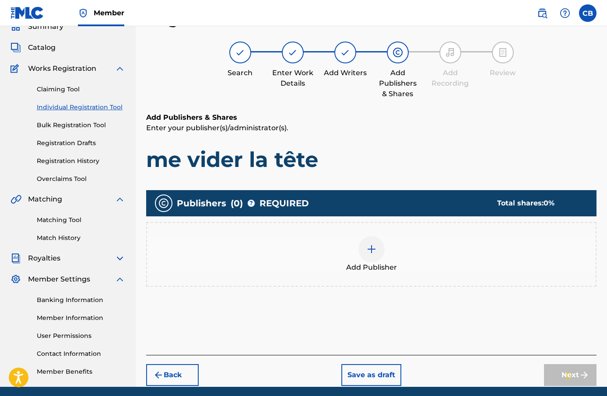
click at [395, 256] on div "Add Publisher" at bounding box center [371, 254] width 449 height 37
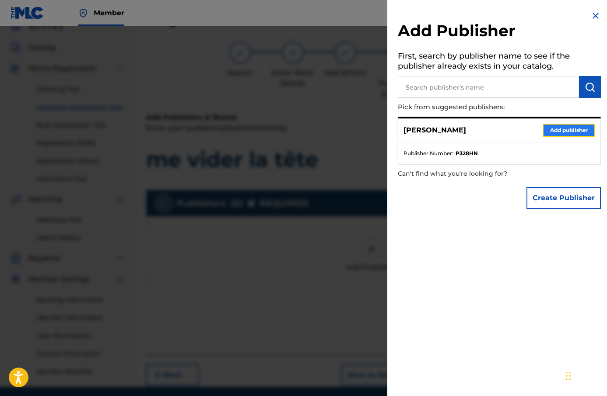
click at [554, 134] on button "Add publisher" at bounding box center [569, 130] width 53 height 13
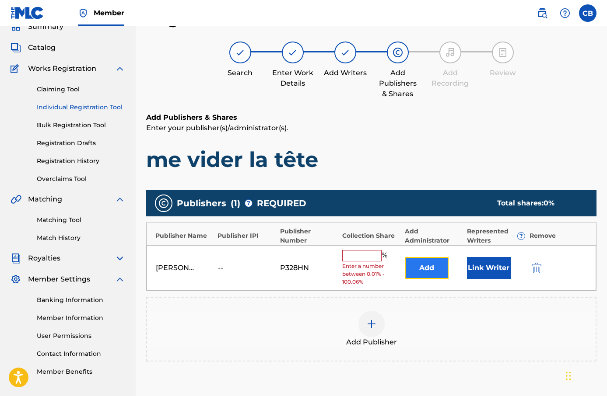
click at [415, 270] on button "Add" at bounding box center [427, 268] width 44 height 22
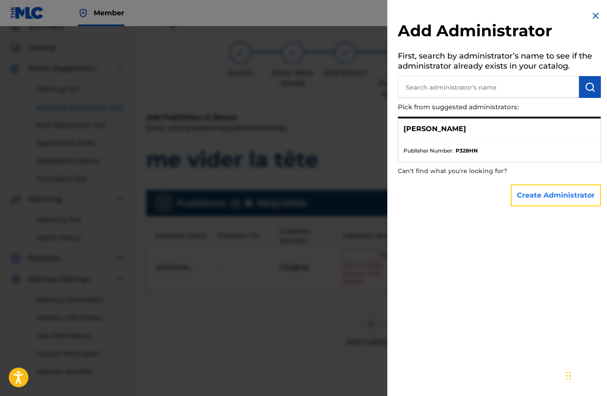
click at [551, 200] on button "Create Administrator" at bounding box center [556, 196] width 90 height 22
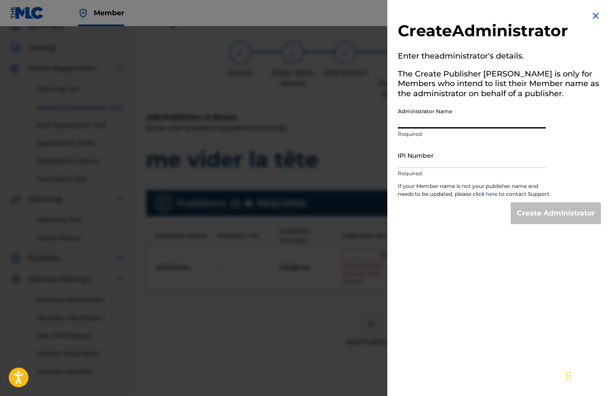
click at [467, 118] on input "Administrator Name" at bounding box center [472, 116] width 148 height 25
click at [467, 154] on input "IPI Number" at bounding box center [472, 155] width 148 height 25
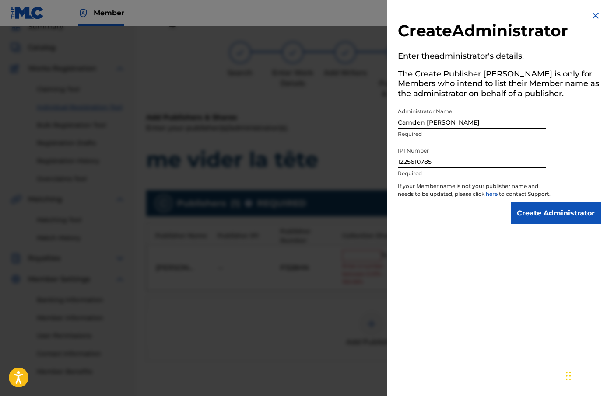
click at [530, 203] on p "If your Member name is not your publisher name and needs to be updated, please …" at bounding box center [474, 192] width 153 height 20
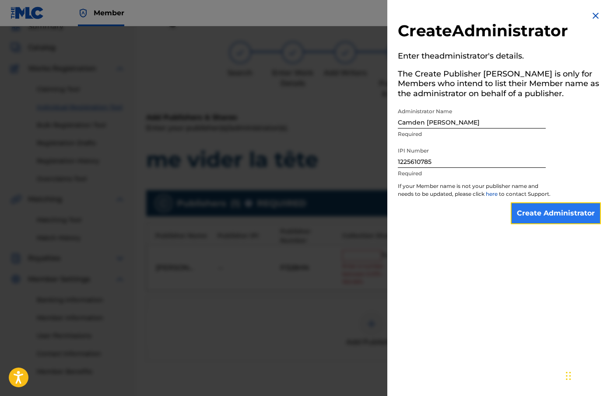
click at [530, 213] on input "Create Administrator" at bounding box center [556, 214] width 90 height 22
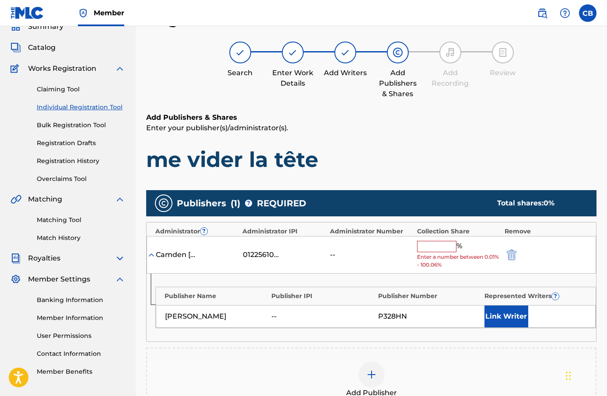
click at [431, 253] on div "% Enter a number between 0.01% - 100.06%" at bounding box center [458, 255] width 83 height 28
click at [438, 246] on input "text" at bounding box center [436, 246] width 39 height 11
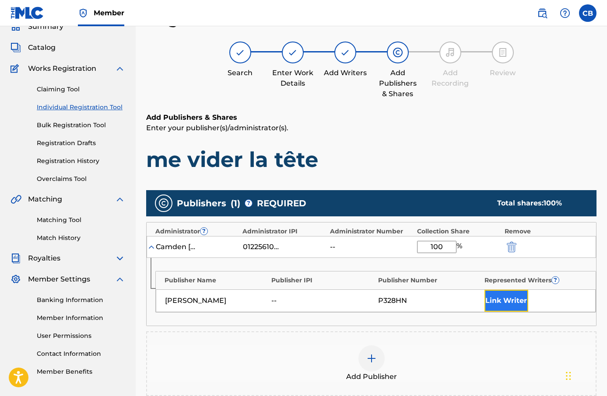
click at [501, 304] on button "Link Writer" at bounding box center [506, 301] width 44 height 22
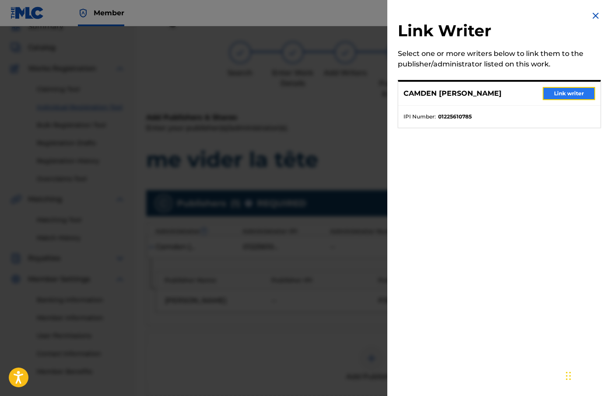
click at [561, 98] on button "Link writer" at bounding box center [569, 93] width 53 height 13
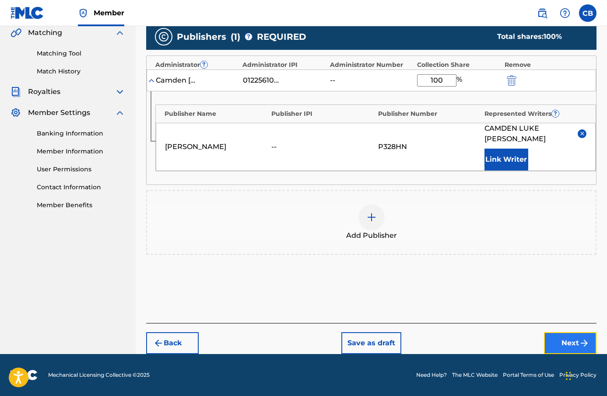
click at [558, 333] on button "Next" at bounding box center [570, 344] width 53 height 22
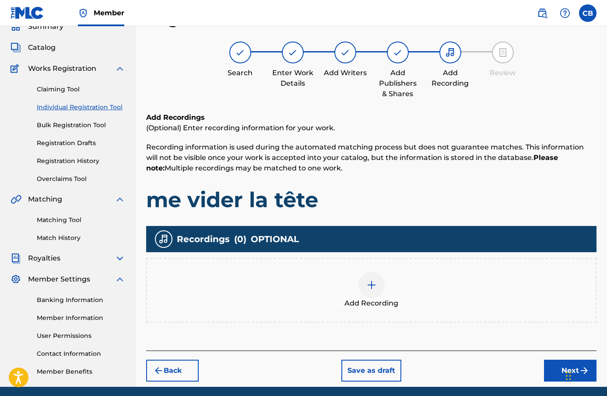
scroll to position [72, 0]
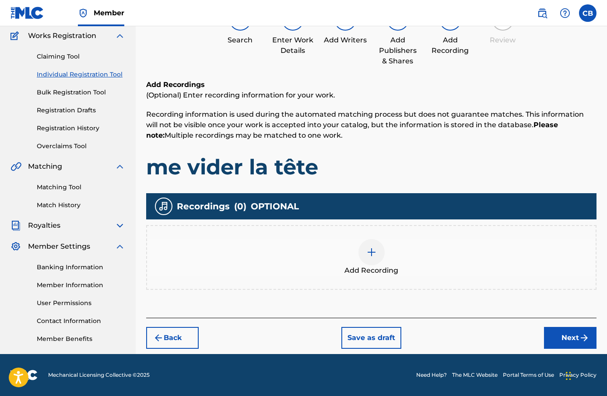
click at [374, 251] on img at bounding box center [371, 252] width 11 height 11
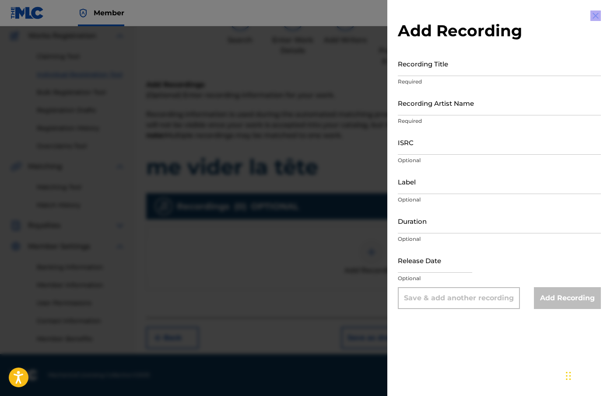
click at [374, 251] on div at bounding box center [303, 224] width 607 height 396
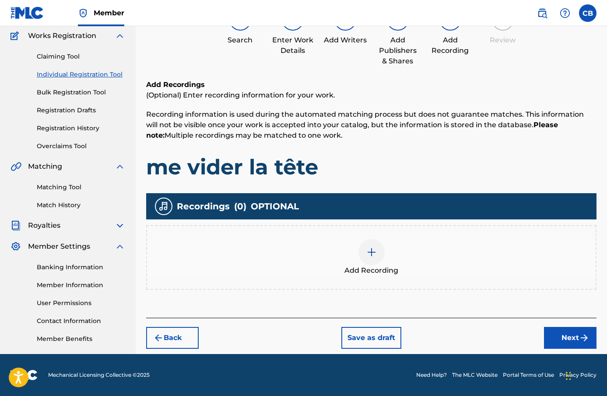
click at [368, 262] on div at bounding box center [371, 252] width 26 height 26
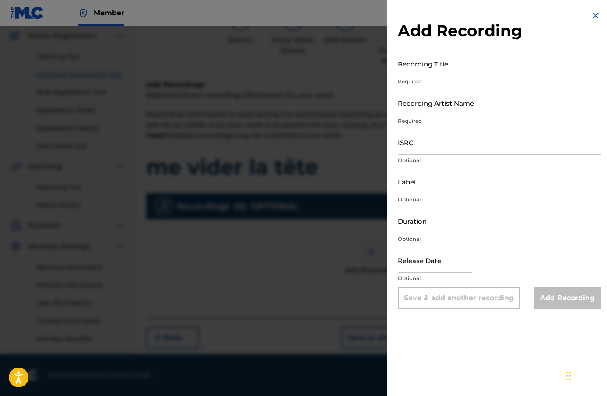
click at [453, 66] on input "Recording Title" at bounding box center [499, 63] width 203 height 25
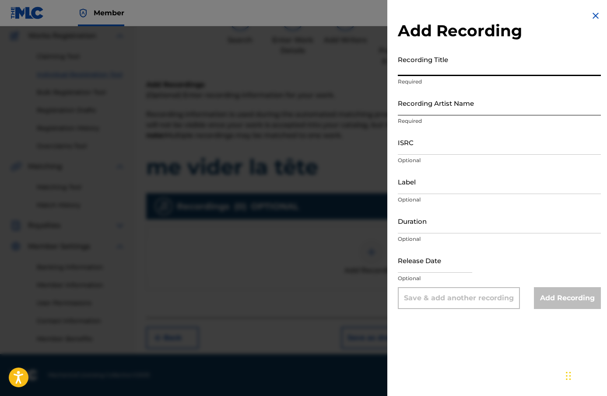
paste input "me vider la tête"
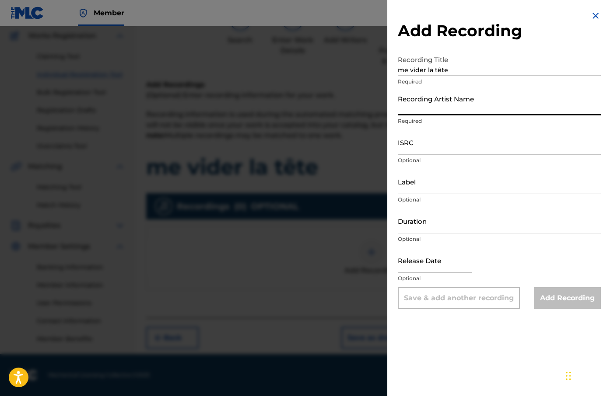
click at [439, 113] on input "Recording Artist Name" at bounding box center [499, 103] width 203 height 25
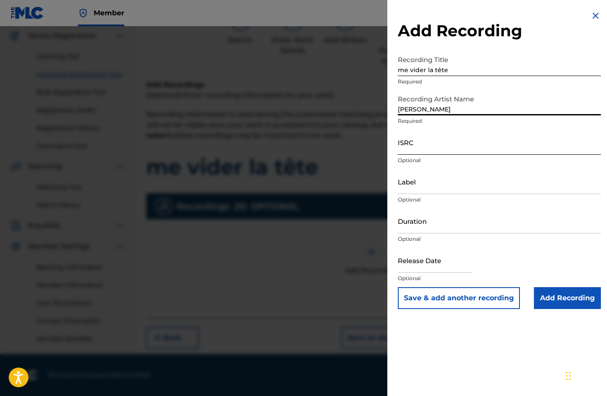
click at [462, 148] on input "ISRC" at bounding box center [499, 142] width 203 height 25
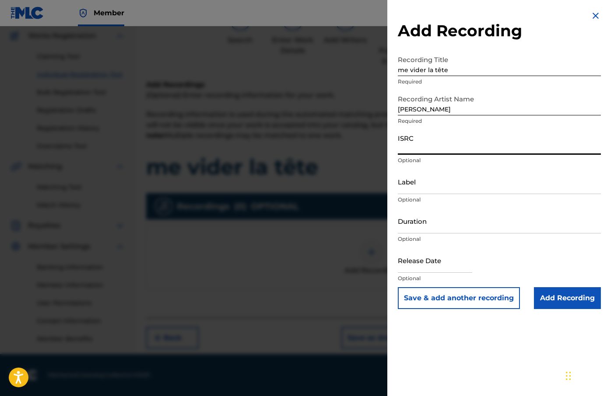
paste input "QZWFR2388849"
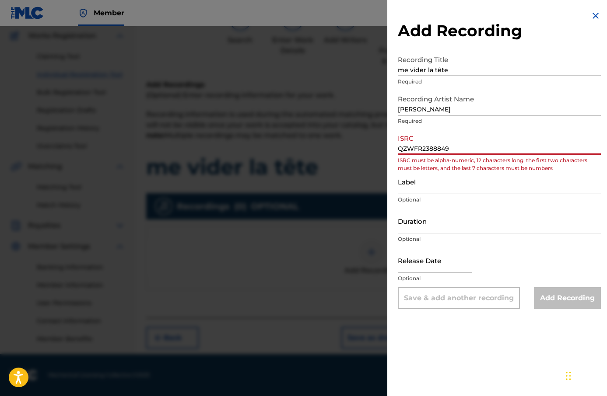
click at [412, 148] on input "QZWFR2388849" at bounding box center [499, 142] width 203 height 25
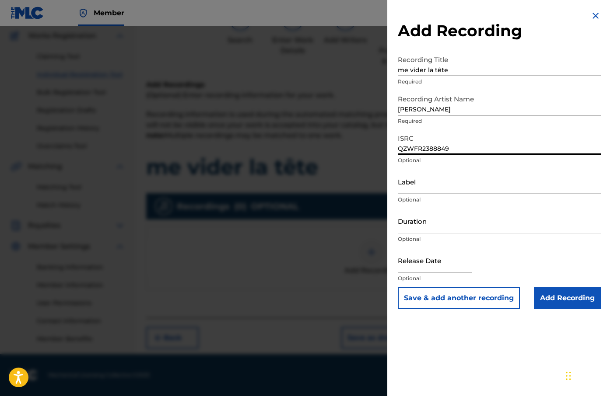
click at [418, 182] on input "Label" at bounding box center [499, 181] width 203 height 25
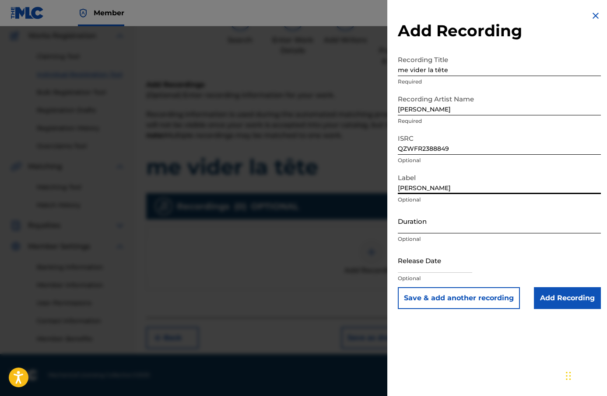
click at [453, 225] on input "Duration" at bounding box center [499, 221] width 203 height 25
click at [435, 269] on input "text" at bounding box center [435, 260] width 74 height 25
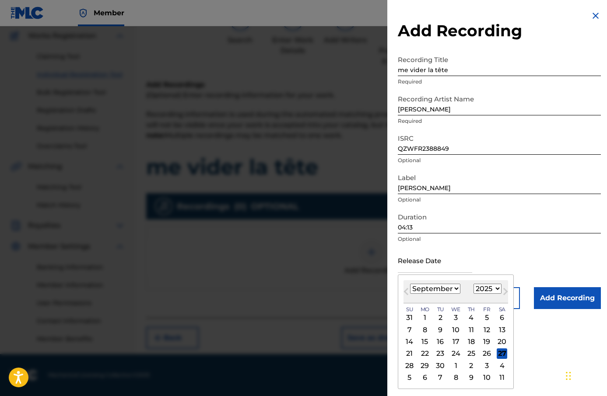
click at [414, 289] on select "January February March April May June July August September October November De…" at bounding box center [435, 289] width 50 height 10
click at [410, 284] on select "January February March April May June July August September October November De…" at bounding box center [435, 289] width 50 height 10
click at [488, 292] on select "1900 1901 1902 1903 1904 1905 1906 1907 1908 1909 1910 1911 1912 1913 1914 1915…" at bounding box center [488, 289] width 28 height 10
click at [474, 284] on select "1900 1901 1902 1903 1904 1905 1906 1907 1908 1909 1910 1911 1912 1913 1914 1915…" at bounding box center [488, 289] width 28 height 10
click at [487, 368] on div "29" at bounding box center [486, 366] width 11 height 11
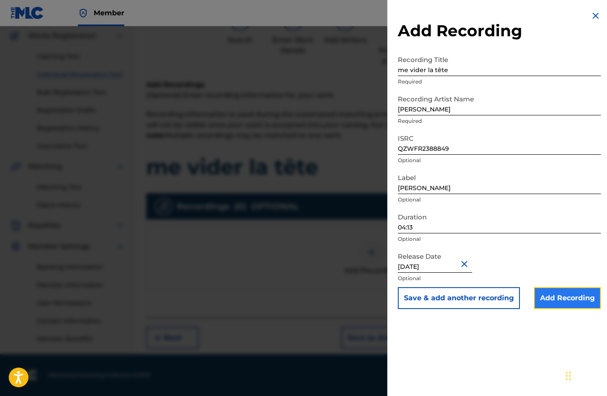
click at [575, 301] on input "Add Recording" at bounding box center [567, 299] width 67 height 22
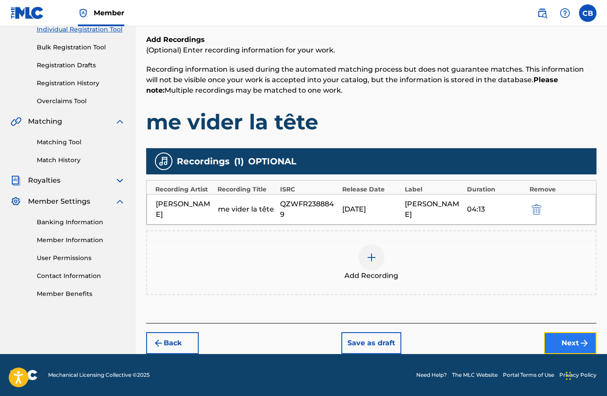
click at [575, 340] on button "Next" at bounding box center [570, 344] width 53 height 22
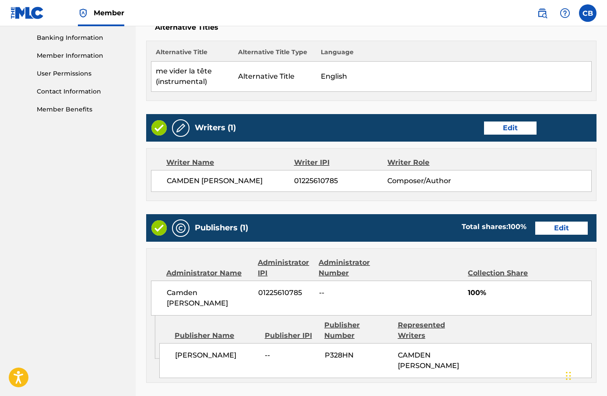
scroll to position [471, 0]
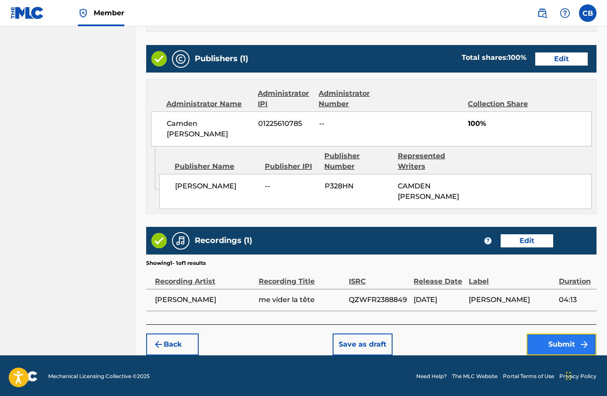
click at [556, 345] on button "Submit" at bounding box center [561, 345] width 70 height 22
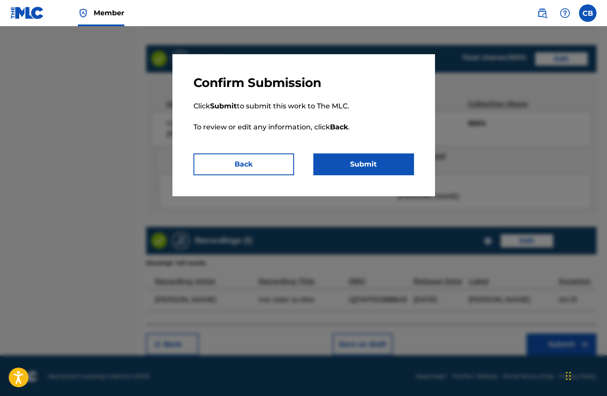
click at [412, 176] on div "Confirm Submission Click Submit to submit this work to The MLC. To review or ed…" at bounding box center [303, 125] width 263 height 142
click at [408, 162] on button "Submit" at bounding box center [363, 165] width 101 height 22
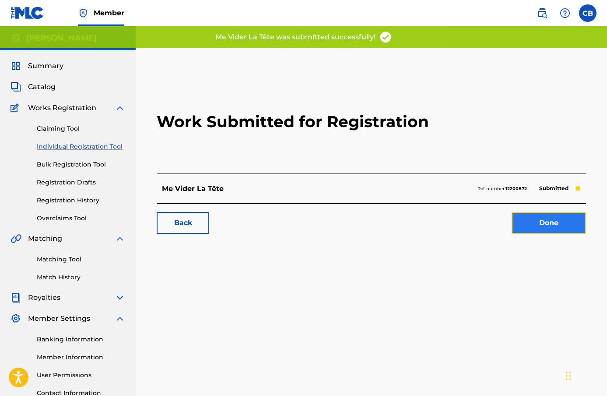
click at [537, 222] on link "Done" at bounding box center [549, 223] width 74 height 22
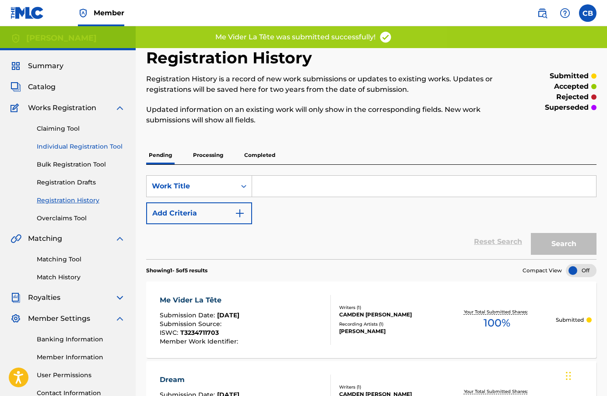
click at [76, 150] on link "Individual Registration Tool" at bounding box center [81, 146] width 88 height 9
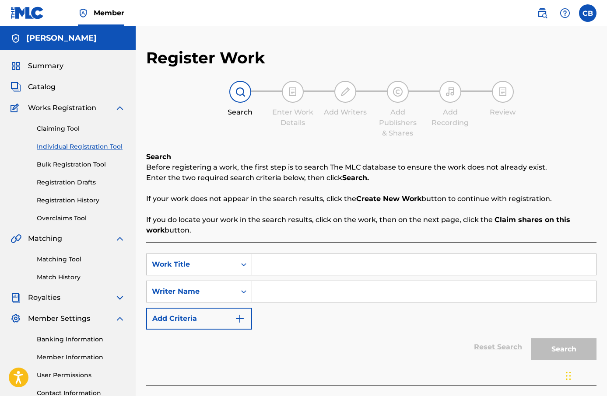
click at [300, 261] on input "Search Form" at bounding box center [424, 264] width 344 height 21
paste input "me vider la tête (instrumental) [PERSON_NAME]"
click at [303, 291] on input "Search Form" at bounding box center [424, 291] width 344 height 21
drag, startPoint x: 442, startPoint y: 267, endPoint x: 368, endPoint y: 264, distance: 74.9
click at [368, 264] on input "me vider la tête (instrumental) [PERSON_NAME]" at bounding box center [424, 264] width 344 height 21
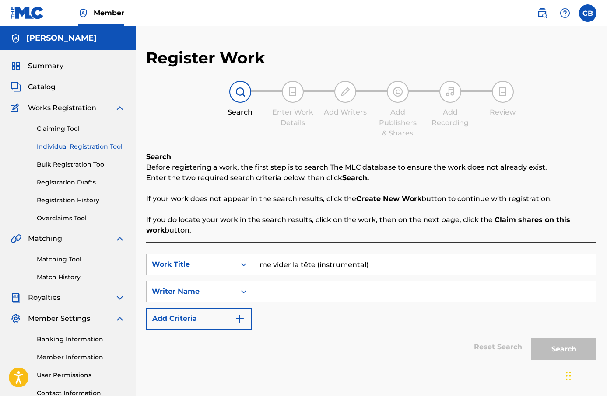
click at [327, 291] on input "Search Form" at bounding box center [424, 291] width 344 height 21
click at [572, 348] on button "Search" at bounding box center [564, 350] width 66 height 22
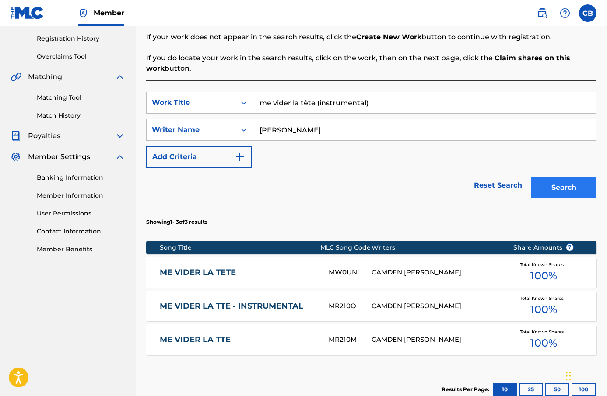
scroll to position [252, 0]
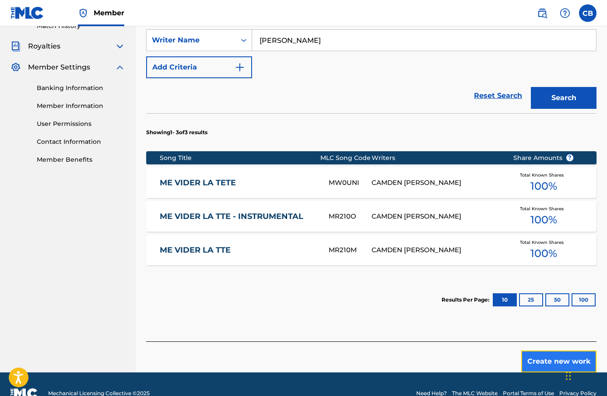
click at [556, 362] on button "Create new work" at bounding box center [558, 362] width 75 height 22
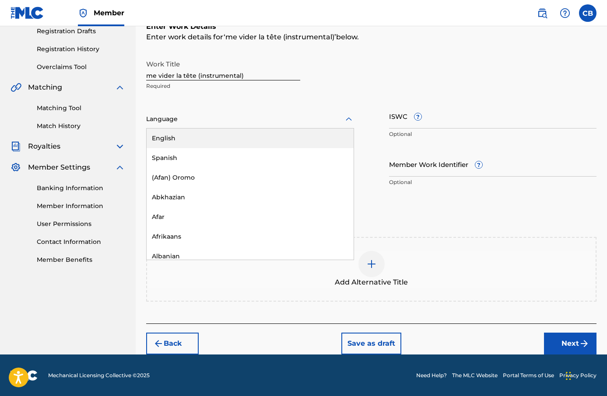
click at [262, 115] on div at bounding box center [250, 119] width 208 height 11
click at [264, 137] on div "English" at bounding box center [250, 139] width 207 height 20
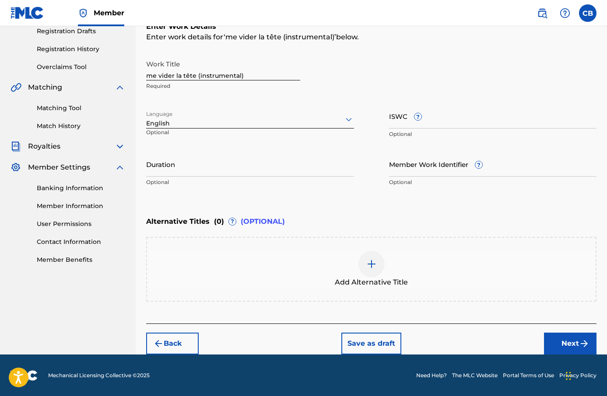
click at [417, 119] on span "?" at bounding box center [417, 116] width 7 height 7
click at [417, 119] on input "ISWC ?" at bounding box center [493, 116] width 208 height 25
paste input "T-323.471.171-4"
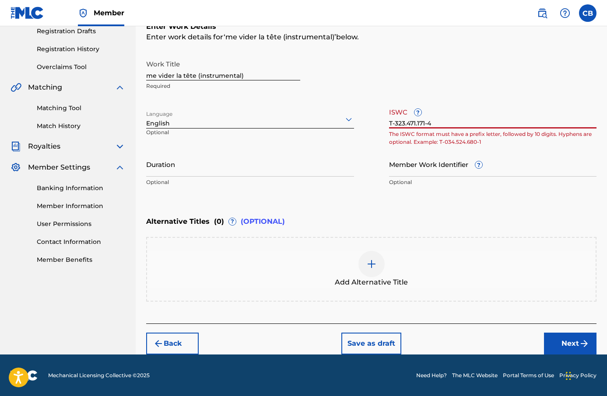
click at [418, 124] on input "T-323.471.171-4" at bounding box center [493, 116] width 208 height 25
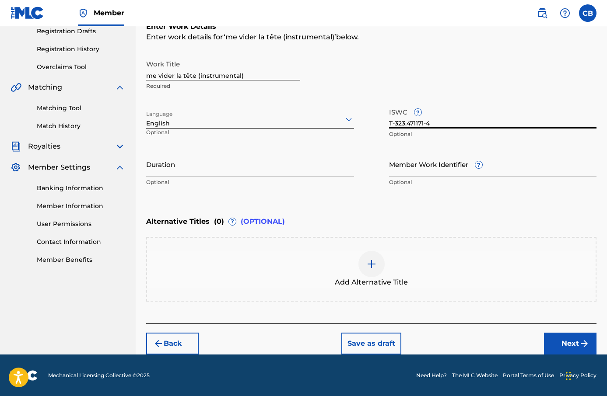
click at [406, 125] on input "T-323.471171-4" at bounding box center [493, 116] width 208 height 25
click at [281, 160] on input "Duration" at bounding box center [250, 164] width 208 height 25
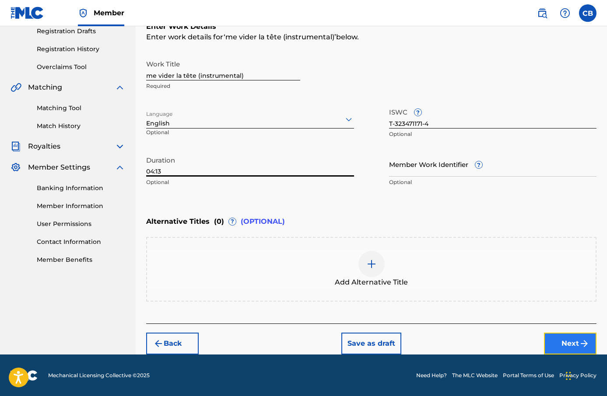
click at [561, 341] on button "Next" at bounding box center [570, 344] width 53 height 22
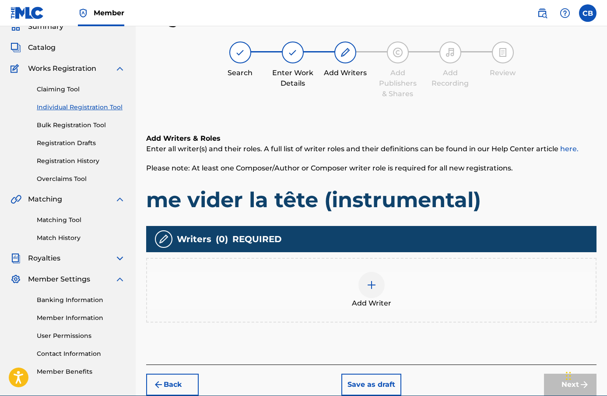
scroll to position [39, 0]
click at [375, 281] on img at bounding box center [371, 285] width 11 height 11
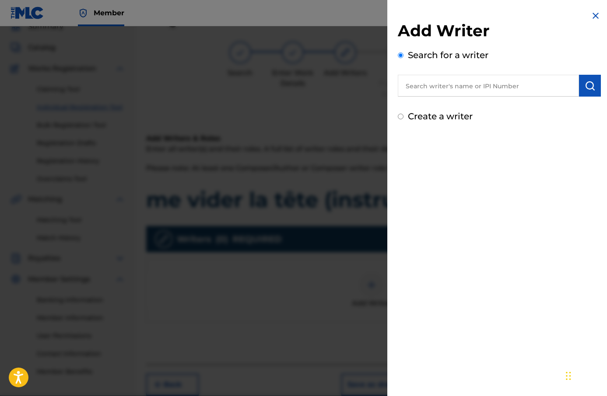
click at [439, 94] on input "text" at bounding box center [488, 86] width 181 height 22
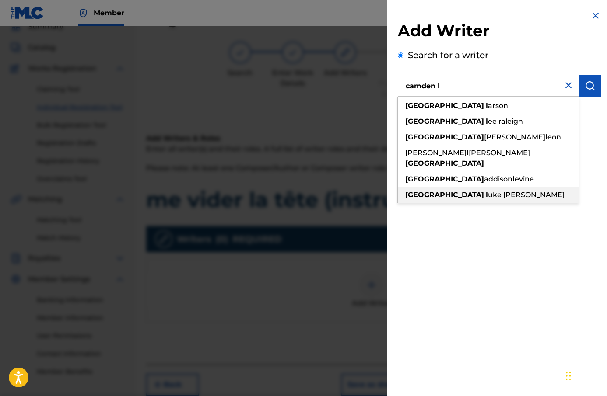
click at [488, 191] on span "uke [PERSON_NAME]" at bounding box center [526, 195] width 77 height 8
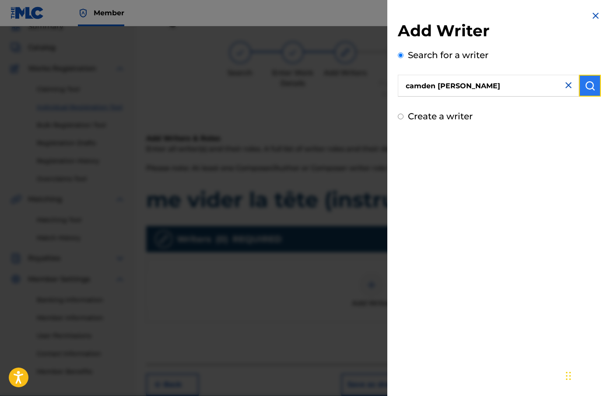
click at [593, 84] on button "submit" at bounding box center [590, 86] width 22 height 22
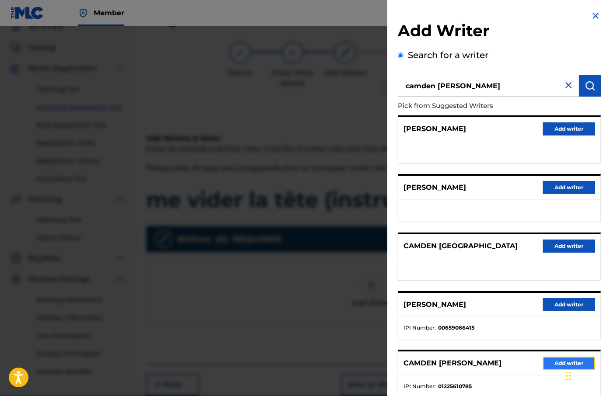
click at [550, 361] on button "Add writer" at bounding box center [569, 363] width 53 height 13
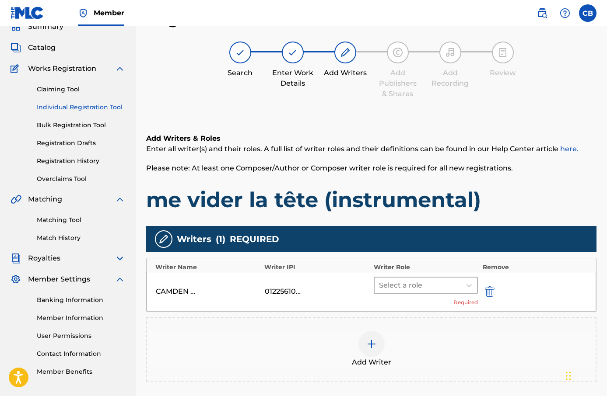
click at [431, 285] on div at bounding box center [418, 286] width 78 height 12
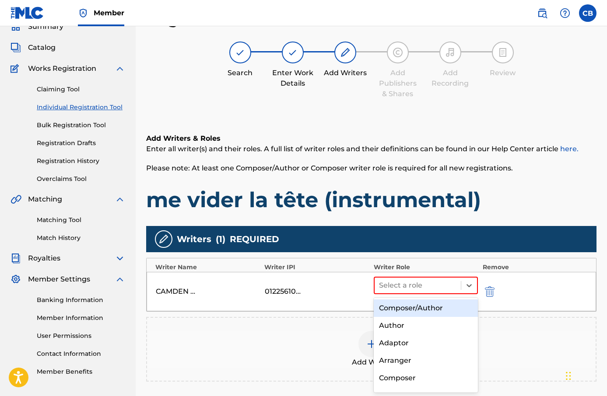
click at [431, 311] on div "Composer/Author" at bounding box center [426, 309] width 105 height 18
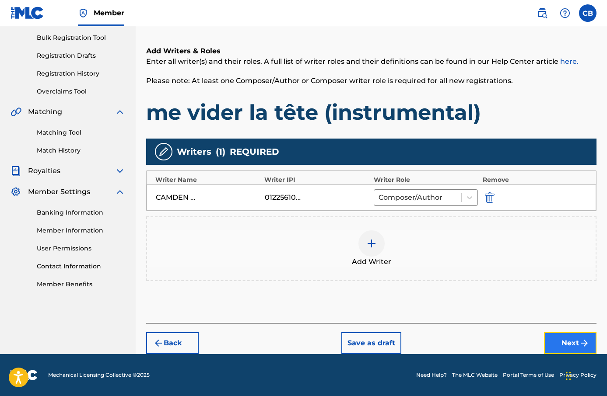
click at [570, 342] on button "Next" at bounding box center [570, 344] width 53 height 22
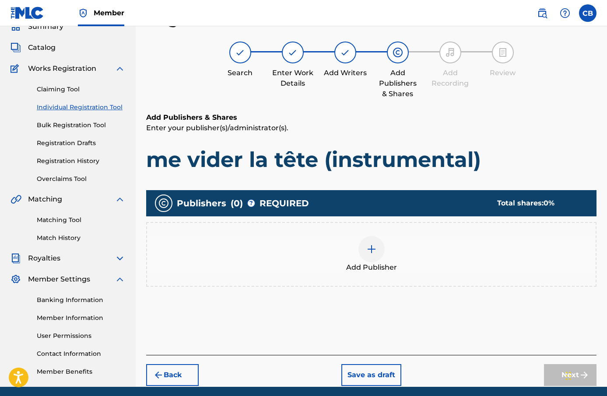
click at [384, 252] on div "Add Publisher" at bounding box center [371, 254] width 449 height 37
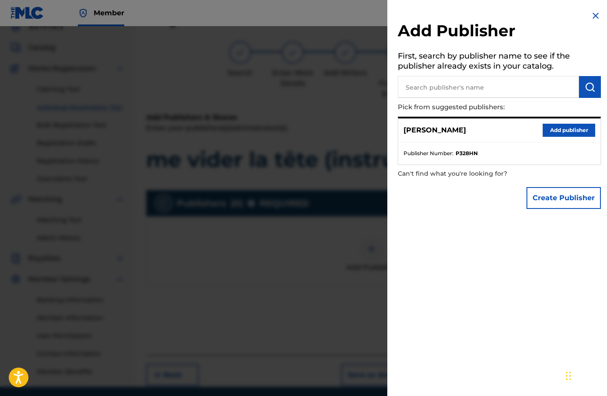
click at [554, 137] on div "[PERSON_NAME] Add publisher" at bounding box center [499, 131] width 202 height 24
click at [555, 133] on button "Add publisher" at bounding box center [569, 130] width 53 height 13
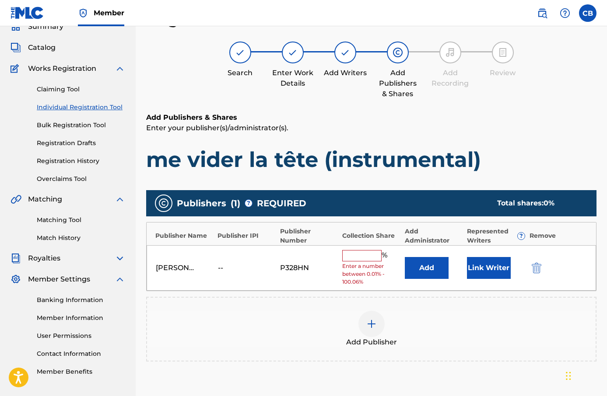
click at [367, 247] on div "[PERSON_NAME] -- P328HN % Enter a number between 0.01% - 100.06% Add Link Writer" at bounding box center [371, 269] width 449 height 46
click at [367, 253] on input "text" at bounding box center [361, 255] width 39 height 11
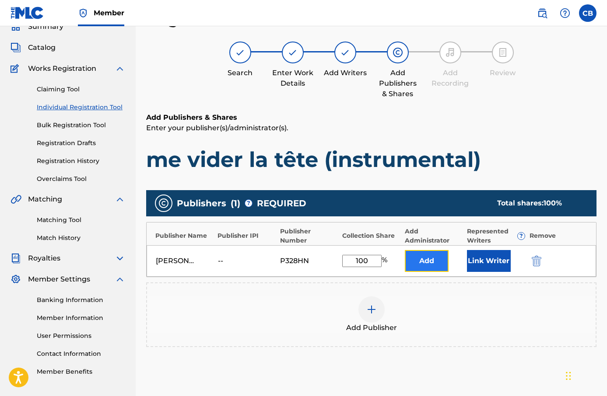
click at [436, 264] on button "Add" at bounding box center [427, 261] width 44 height 22
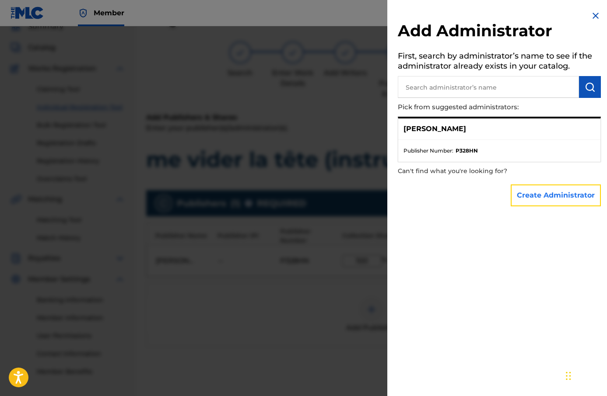
click at [556, 189] on button "Create Administrator" at bounding box center [556, 196] width 90 height 22
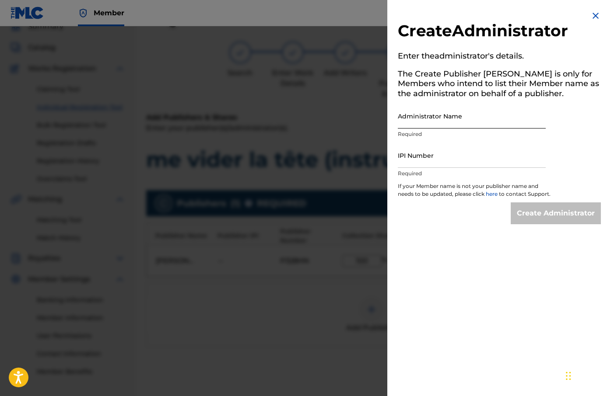
click at [479, 115] on input "Administrator Name" at bounding box center [472, 116] width 148 height 25
click at [490, 161] on input "IPI Number" at bounding box center [472, 155] width 148 height 25
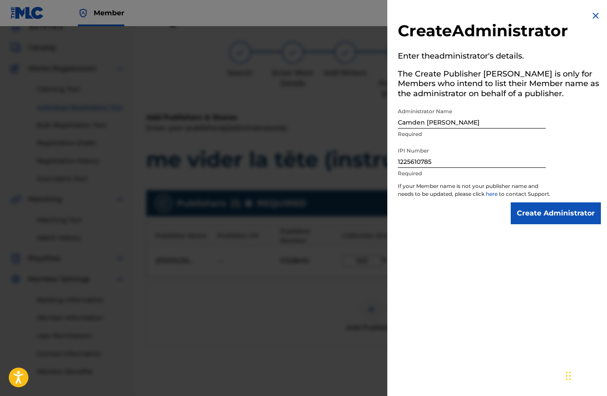
click at [552, 202] on div "Create Administrator Enter the administrator 's details. The Create Publisher b…" at bounding box center [499, 117] width 224 height 235
click at [552, 213] on input "Create Administrator" at bounding box center [556, 214] width 90 height 22
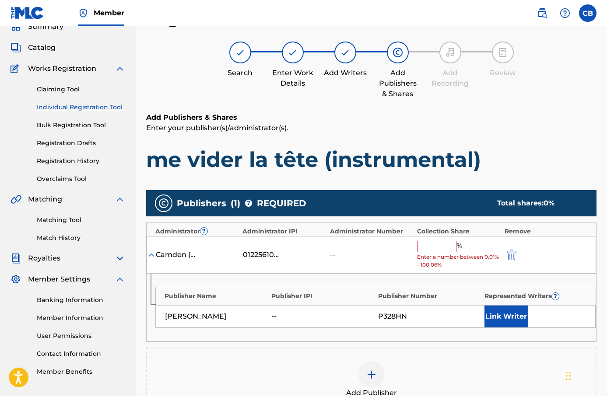
click at [442, 241] on input "text" at bounding box center [436, 246] width 39 height 11
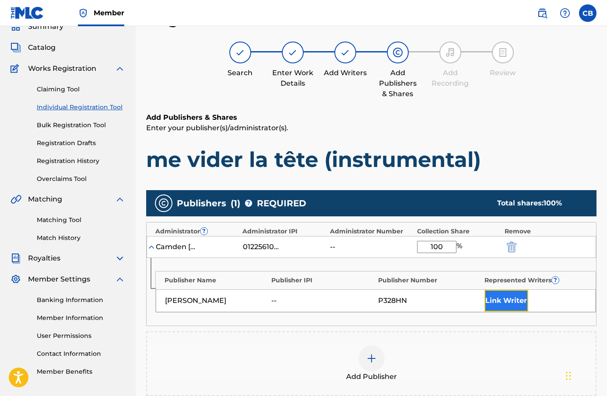
click at [503, 299] on button "Link Writer" at bounding box center [506, 301] width 44 height 22
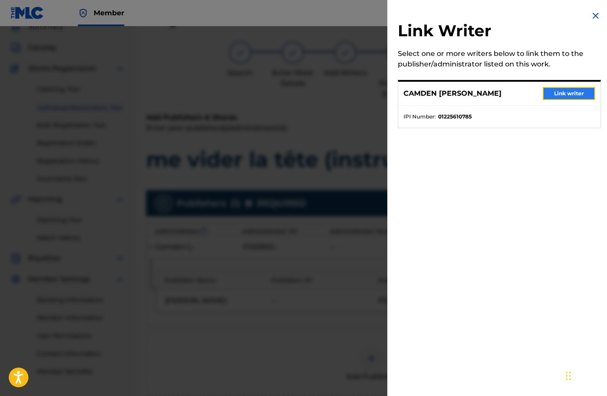
click at [571, 87] on button "Link writer" at bounding box center [569, 93] width 53 height 13
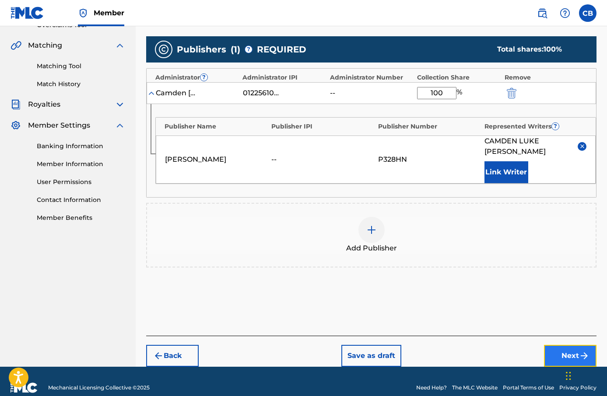
click at [559, 354] on button "Next" at bounding box center [570, 356] width 53 height 22
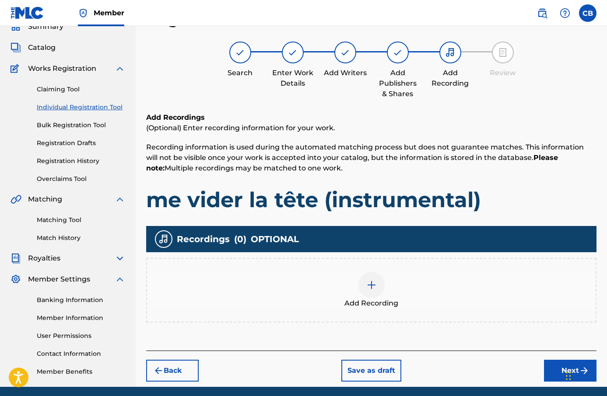
click at [392, 281] on div "Add Recording" at bounding box center [371, 290] width 449 height 37
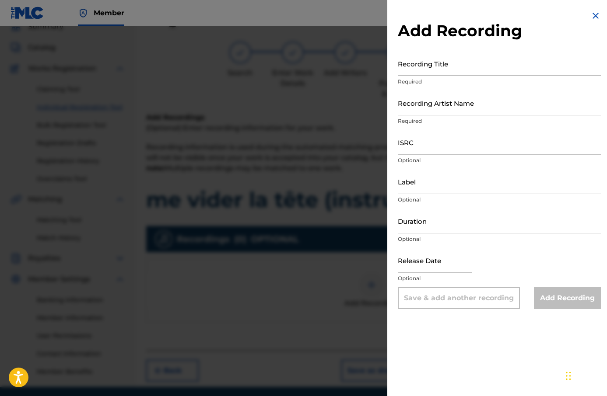
click at [459, 75] on input "Recording Title" at bounding box center [499, 63] width 203 height 25
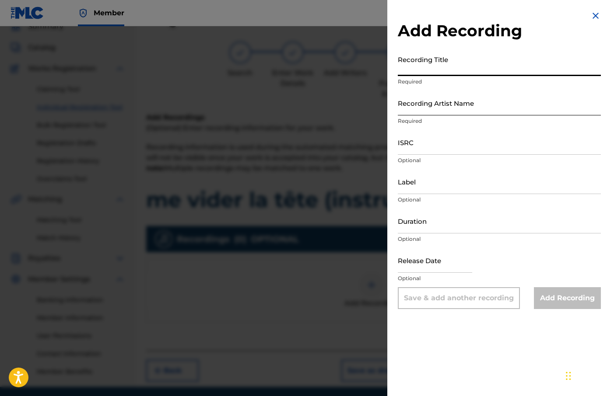
paste input "me vider la tête (instrumental)"
click at [477, 111] on input "Recording Artist Name" at bounding box center [499, 103] width 203 height 25
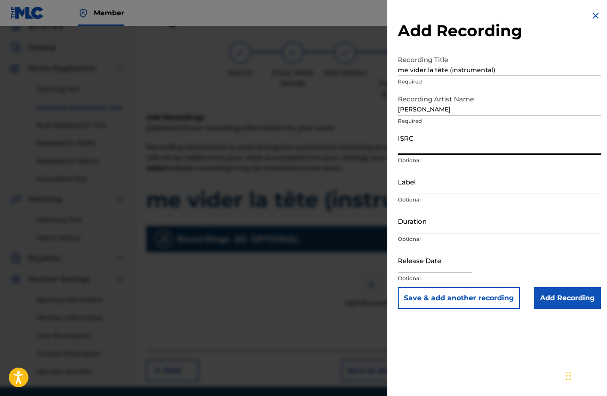
click at [463, 145] on input "ISRC" at bounding box center [499, 142] width 203 height 25
paste input "QZWFS2317999"
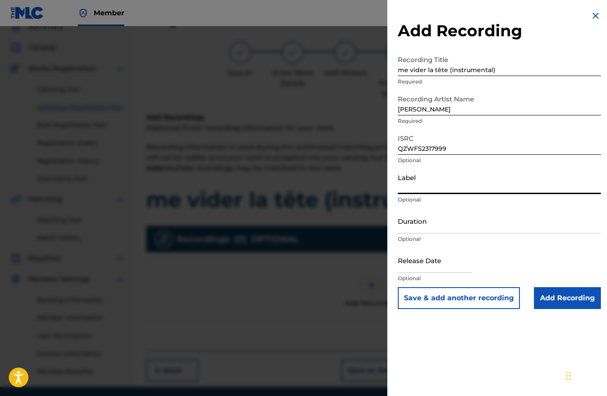
click at [436, 186] on input "Label" at bounding box center [499, 181] width 203 height 25
click at [456, 225] on input "Duration" at bounding box center [499, 221] width 203 height 25
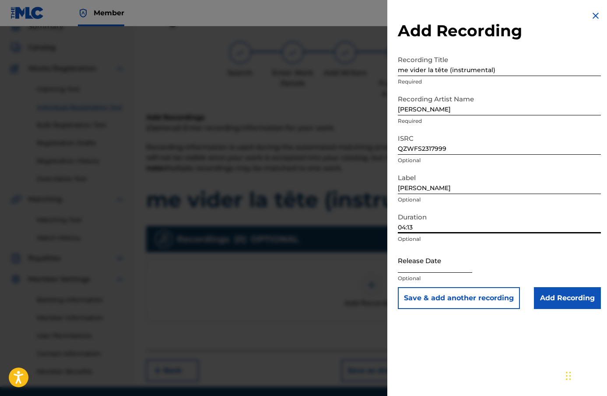
click at [418, 264] on input "text" at bounding box center [435, 260] width 74 height 25
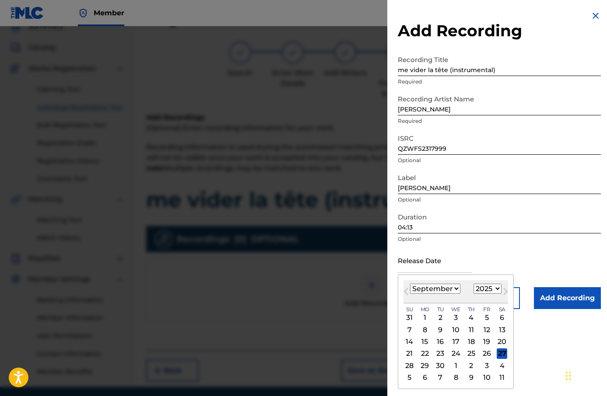
click at [417, 290] on select "January February March April May June July August September October November De…" at bounding box center [435, 289] width 50 height 10
click at [410, 284] on select "January February March April May June July August September October November De…" at bounding box center [435, 289] width 50 height 10
click at [486, 291] on select "1900 1901 1902 1903 1904 1905 1906 1907 1908 1909 1910 1911 1912 1913 1914 1915…" at bounding box center [488, 289] width 28 height 10
click at [474, 284] on select "1900 1901 1902 1903 1904 1905 1906 1907 1908 1909 1910 1911 1912 1913 1914 1915…" at bounding box center [488, 289] width 28 height 10
click at [485, 367] on div "29" at bounding box center [486, 366] width 11 height 11
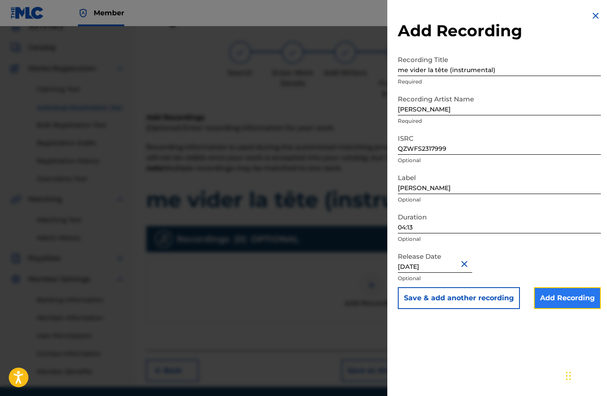
click at [568, 303] on input "Add Recording" at bounding box center [567, 299] width 67 height 22
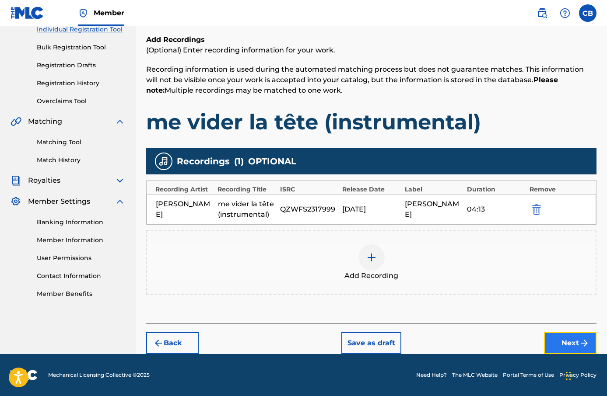
click at [570, 352] on button "Next" at bounding box center [570, 344] width 53 height 22
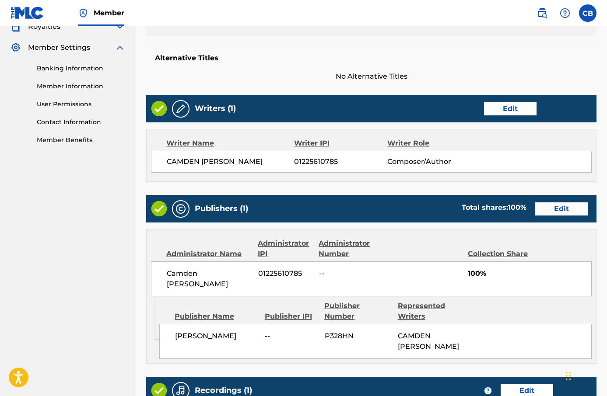
scroll to position [421, 0]
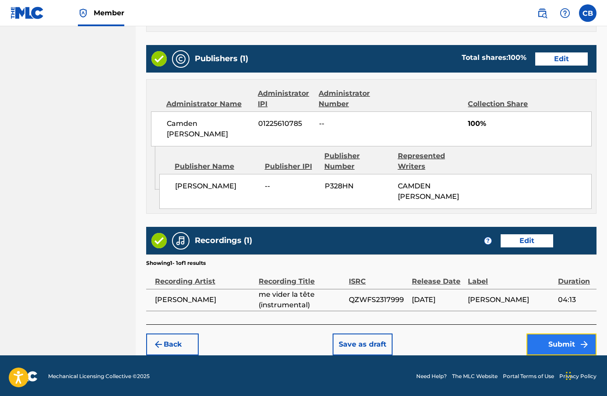
click at [571, 339] on button "Submit" at bounding box center [561, 345] width 70 height 22
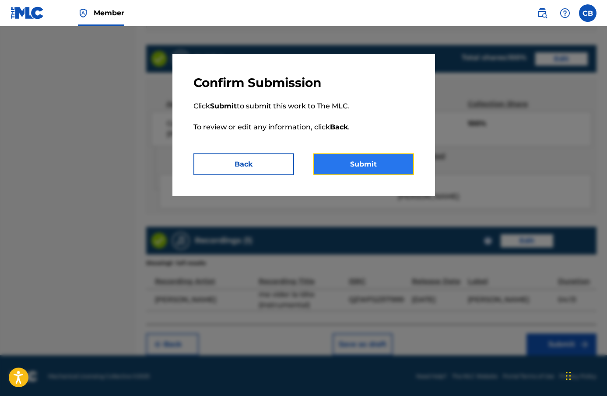
click at [403, 170] on button "Submit" at bounding box center [363, 165] width 101 height 22
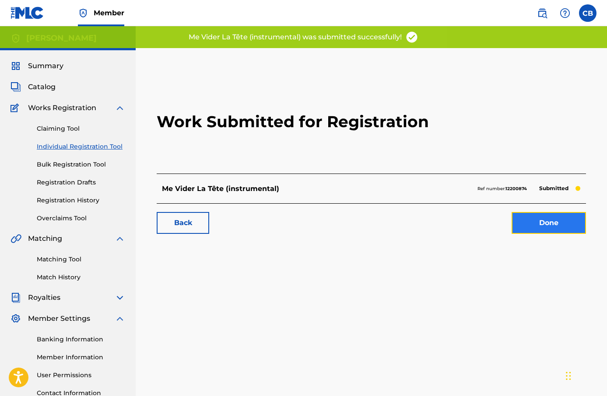
click at [544, 232] on link "Done" at bounding box center [549, 223] width 74 height 22
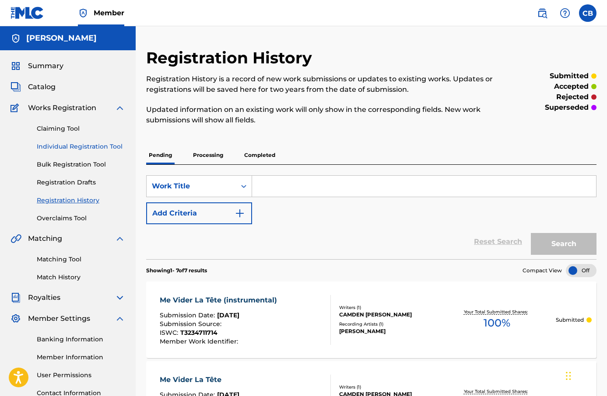
click at [83, 148] on link "Individual Registration Tool" at bounding box center [81, 146] width 88 height 9
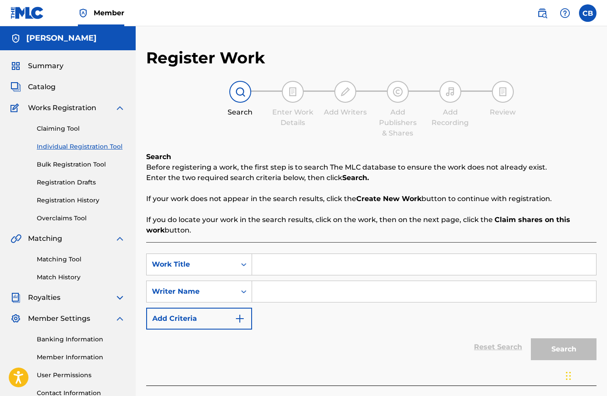
click at [305, 270] on input "Search Form" at bounding box center [424, 264] width 344 height 21
paste input "fragile thoughts"
click at [280, 296] on input "Search Form" at bounding box center [424, 291] width 344 height 21
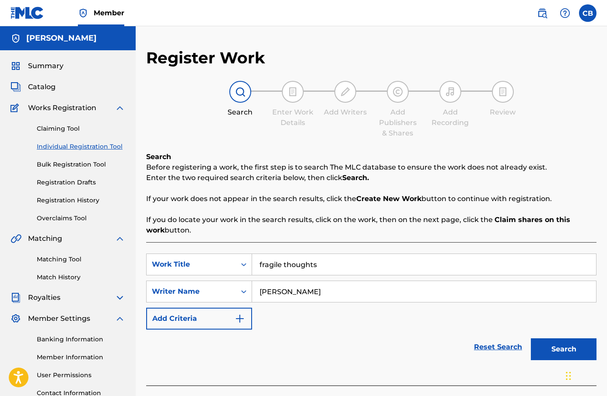
click at [274, 265] on input "fragile thoughts" at bounding box center [424, 264] width 344 height 21
click at [572, 344] on button "Search" at bounding box center [564, 350] width 66 height 22
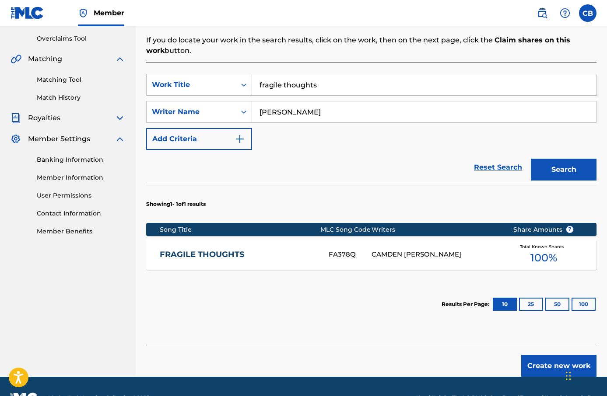
scroll to position [203, 0]
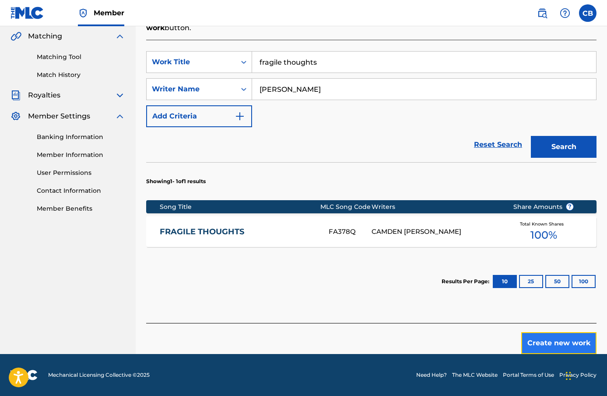
click at [547, 341] on button "Create new work" at bounding box center [558, 344] width 75 height 22
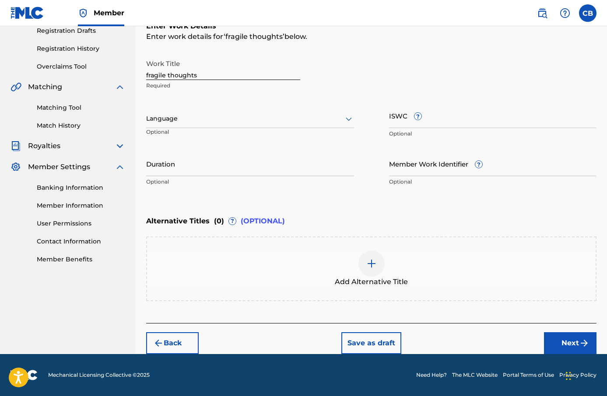
scroll to position [151, 0]
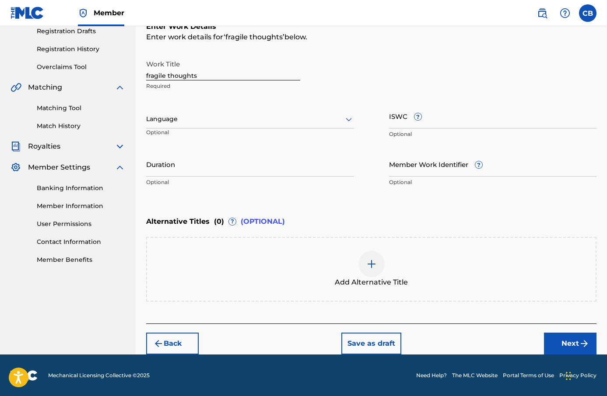
click at [235, 115] on div at bounding box center [250, 119] width 208 height 11
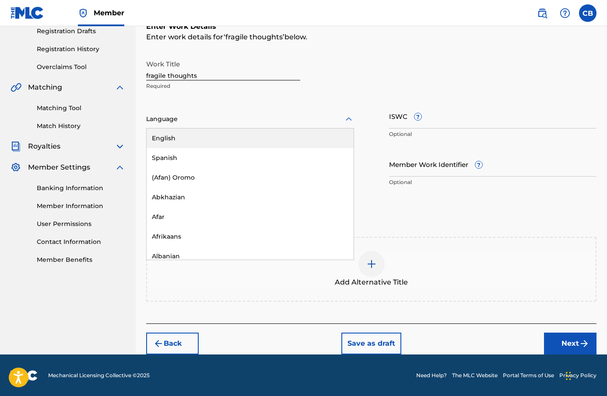
click at [233, 137] on div "English" at bounding box center [250, 139] width 207 height 20
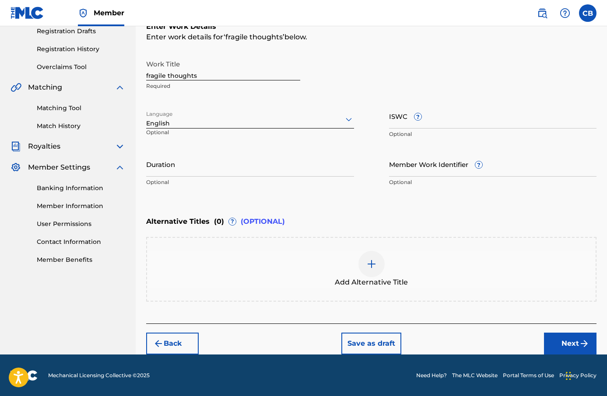
click at [398, 130] on p "Optional" at bounding box center [493, 134] width 208 height 8
click at [398, 126] on input "ISWC ?" at bounding box center [493, 116] width 208 height 25
paste input "T-324.624.039-7"
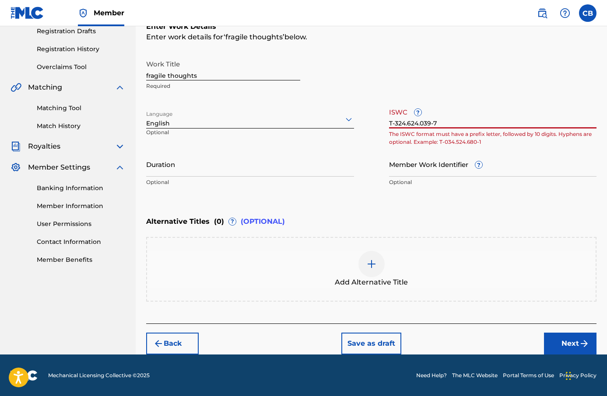
click at [421, 125] on input "T-324.624.039-7" at bounding box center [493, 116] width 208 height 25
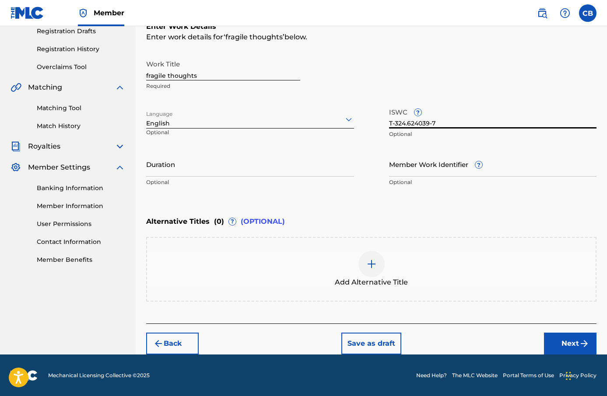
click at [407, 125] on input "T-324.624039-7" at bounding box center [493, 116] width 208 height 25
click at [298, 167] on input "Duration" at bounding box center [250, 164] width 208 height 25
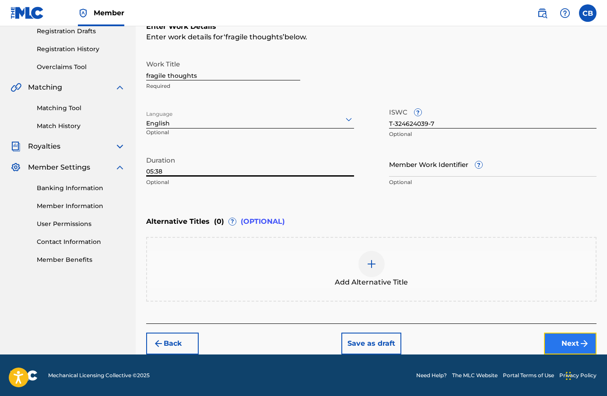
click at [566, 339] on button "Next" at bounding box center [570, 344] width 53 height 22
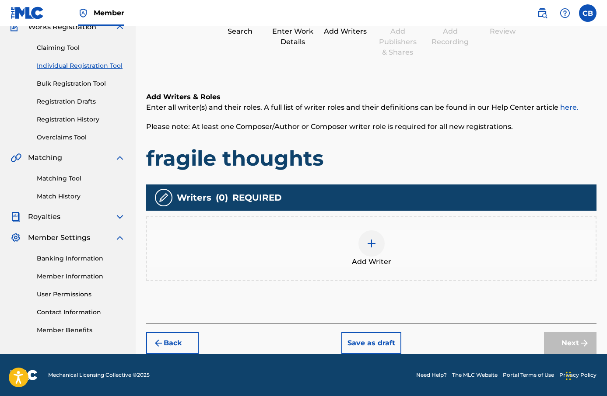
scroll to position [39, 0]
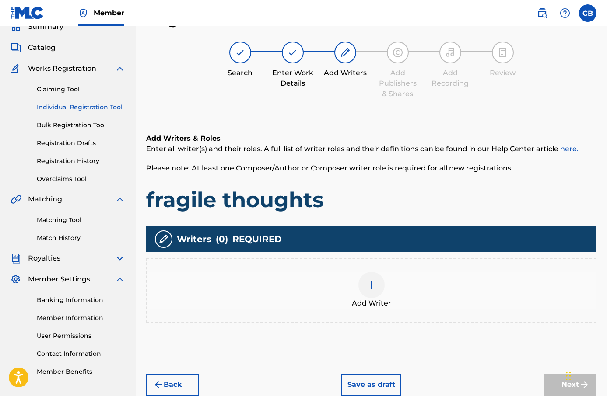
click at [389, 304] on span "Add Writer" at bounding box center [371, 303] width 39 height 11
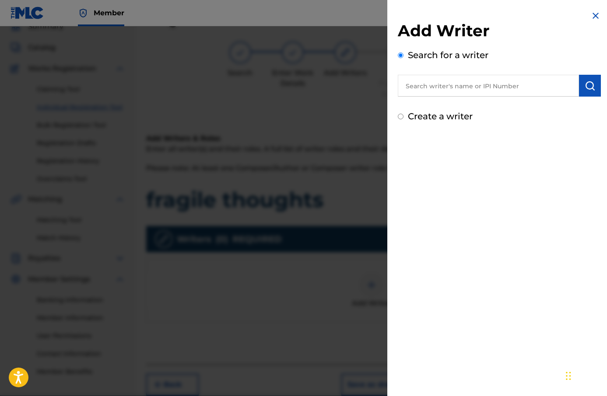
click at [427, 78] on input "text" at bounding box center [488, 86] width 181 height 22
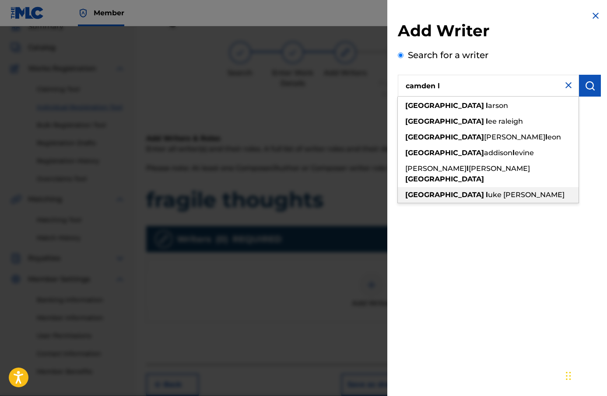
click at [488, 191] on span "uke [PERSON_NAME]" at bounding box center [526, 195] width 77 height 8
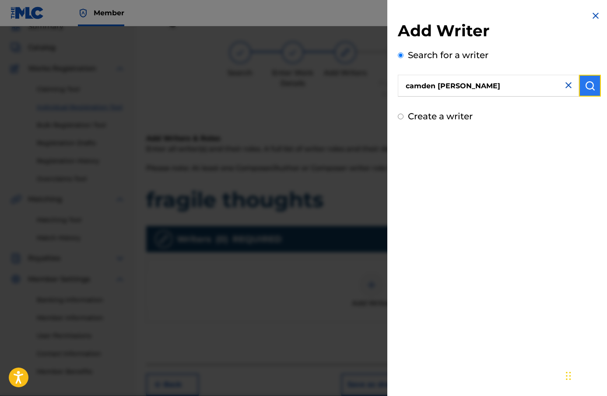
click at [584, 95] on button "submit" at bounding box center [590, 86] width 22 height 22
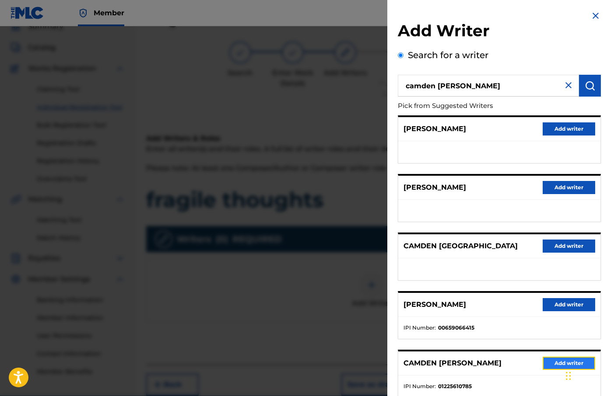
click at [547, 359] on button "Add writer" at bounding box center [569, 363] width 53 height 13
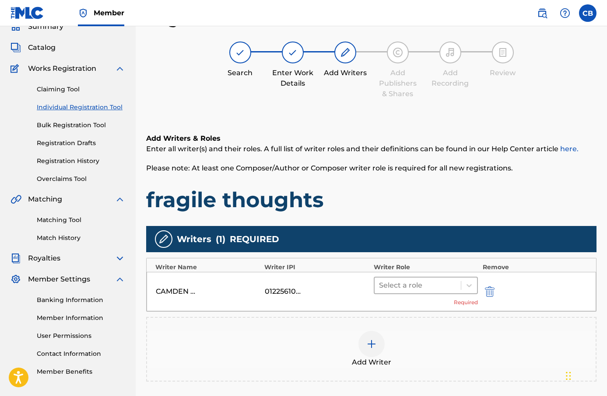
click at [440, 287] on div at bounding box center [418, 286] width 78 height 12
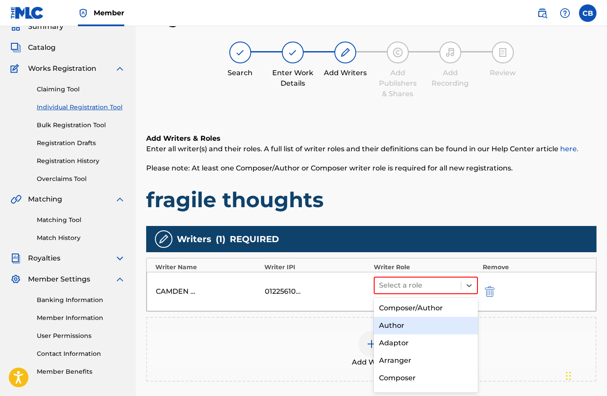
click at [432, 310] on div "Composer/Author" at bounding box center [426, 309] width 105 height 18
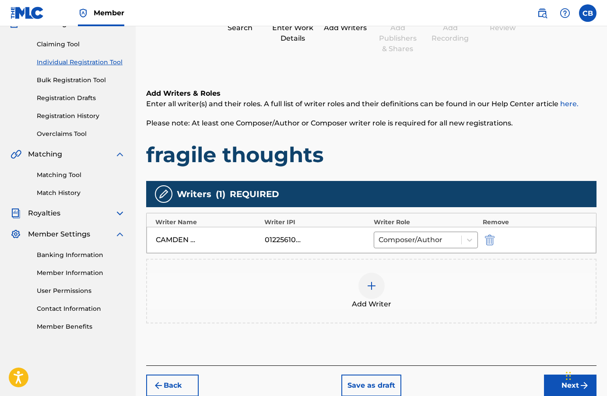
scroll to position [127, 0]
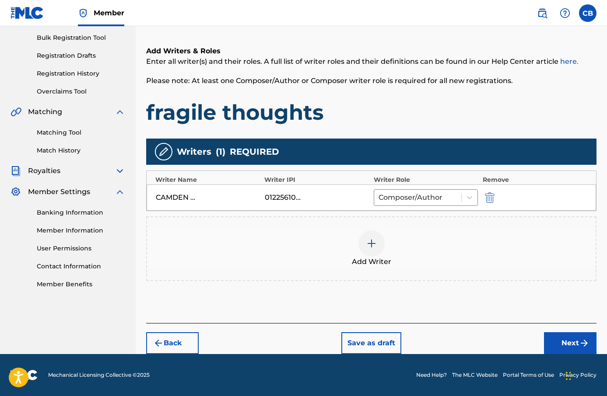
click at [381, 254] on div "Add Writer" at bounding box center [371, 249] width 449 height 37
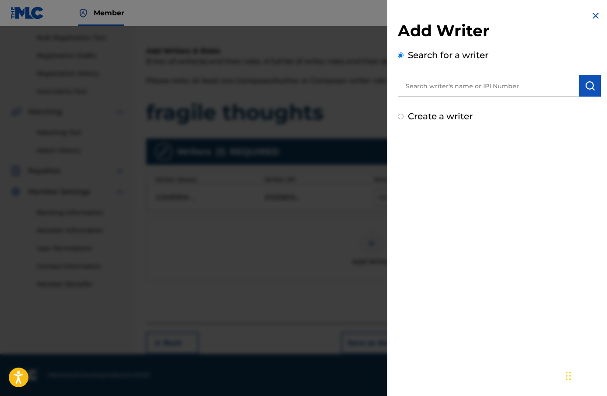
click at [474, 88] on input "text" at bounding box center [488, 86] width 181 height 22
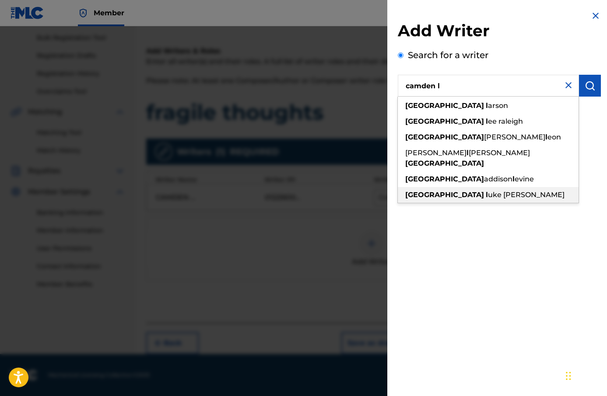
click at [469, 187] on div "camden l uke [PERSON_NAME]" at bounding box center [488, 195] width 181 height 16
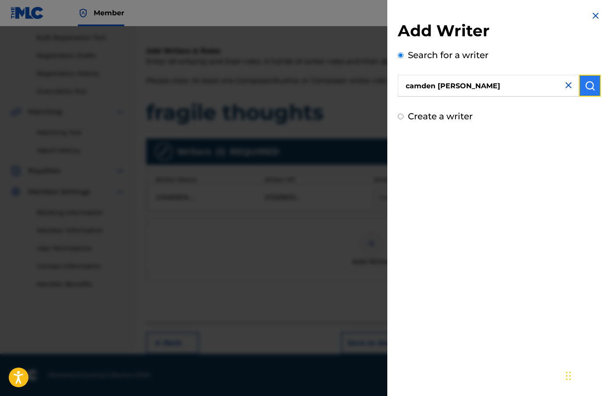
click at [585, 88] on img "submit" at bounding box center [590, 86] width 11 height 11
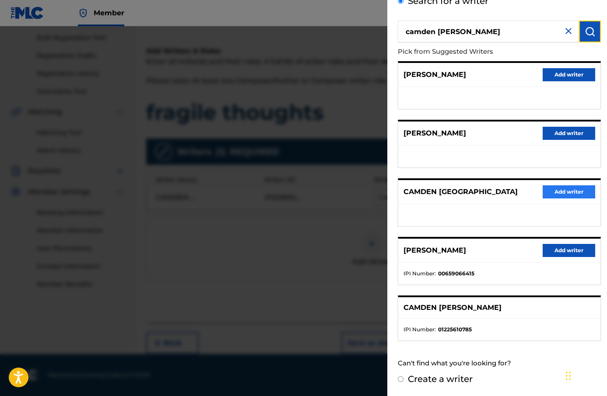
scroll to position [0, 0]
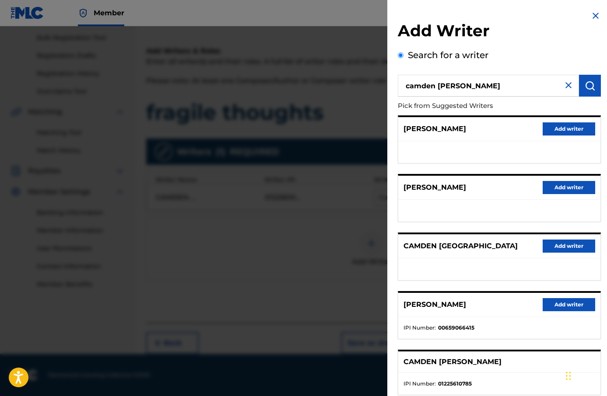
click at [590, 15] on img at bounding box center [595, 16] width 11 height 11
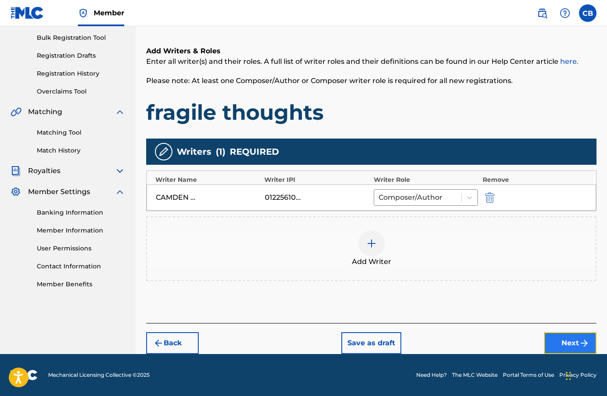
click at [561, 337] on button "Next" at bounding box center [570, 344] width 53 height 22
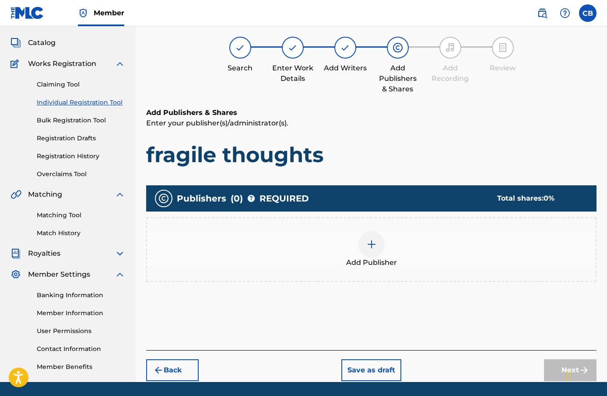
scroll to position [39, 0]
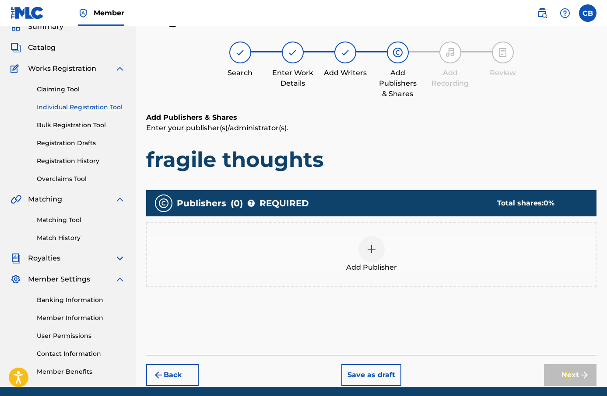
click at [377, 251] on div at bounding box center [371, 249] width 26 height 26
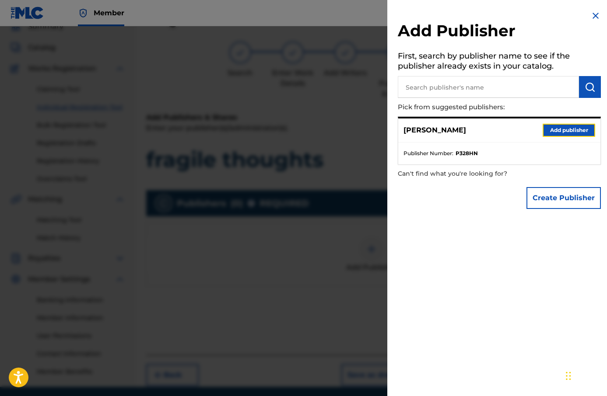
click at [555, 131] on button "Add publisher" at bounding box center [569, 130] width 53 height 13
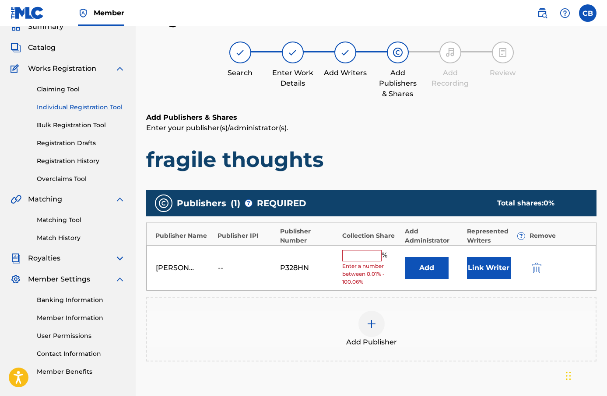
click at [373, 246] on div "[PERSON_NAME] -- P328HN % Enter a number between 0.01% - 100.06% Add Link Writer" at bounding box center [371, 269] width 449 height 46
click at [373, 253] on input "text" at bounding box center [361, 255] width 39 height 11
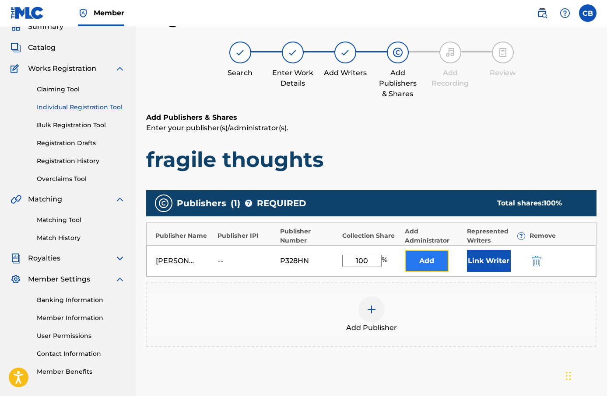
click at [421, 267] on button "Add" at bounding box center [427, 261] width 44 height 22
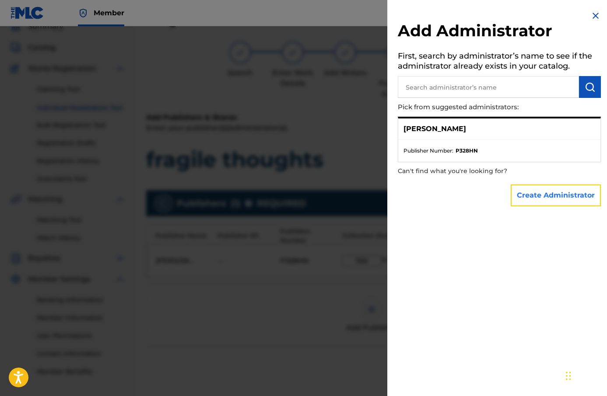
click at [546, 200] on button "Create Administrator" at bounding box center [556, 196] width 90 height 22
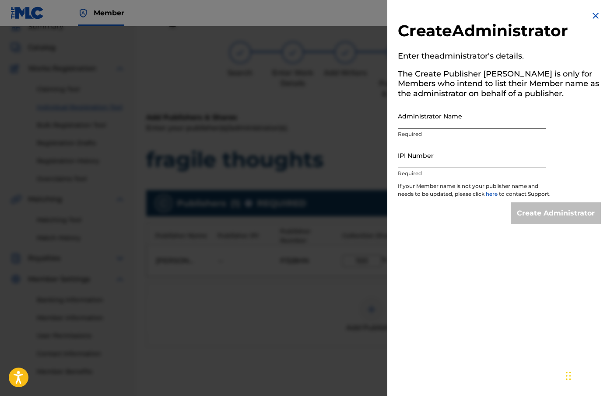
click at [469, 119] on input "Administrator Name" at bounding box center [472, 116] width 148 height 25
click at [486, 157] on input "IPI Number" at bounding box center [472, 155] width 148 height 25
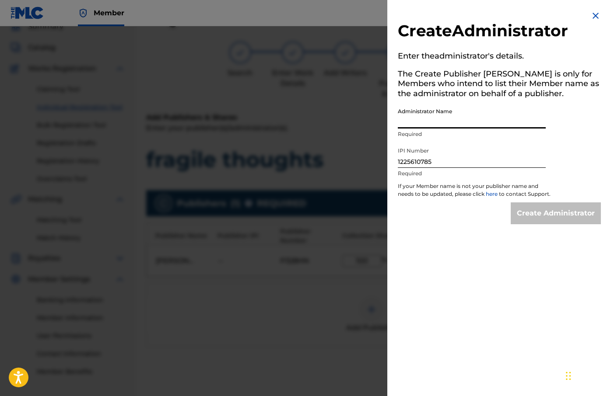
click at [474, 115] on input "Administrator Name" at bounding box center [472, 116] width 148 height 25
click at [536, 225] on input "Create Administrator" at bounding box center [556, 214] width 90 height 22
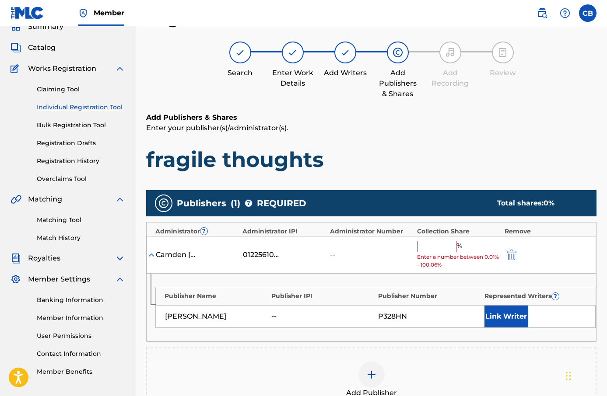
click at [440, 249] on input "text" at bounding box center [436, 246] width 39 height 11
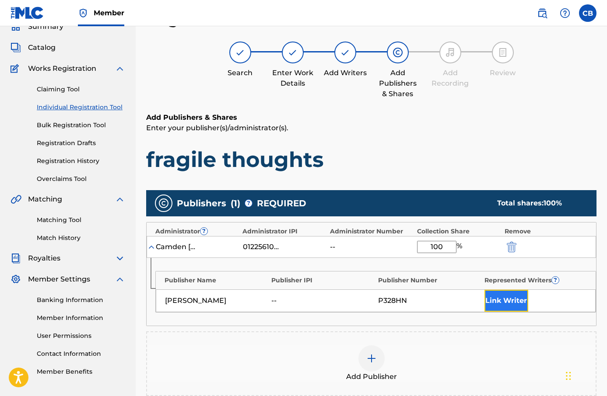
click at [522, 294] on button "Link Writer" at bounding box center [506, 301] width 44 height 22
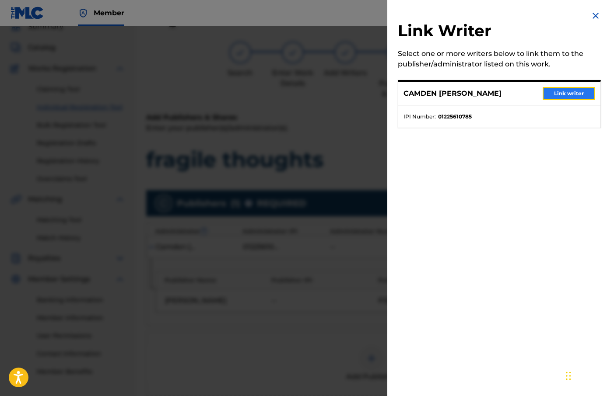
click at [561, 94] on button "Link writer" at bounding box center [569, 93] width 53 height 13
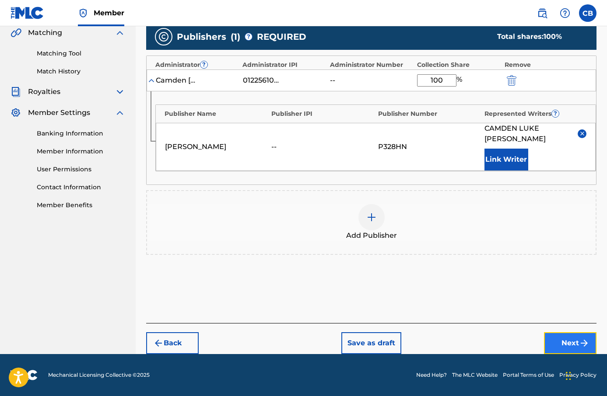
click at [562, 347] on button "Next" at bounding box center [570, 344] width 53 height 22
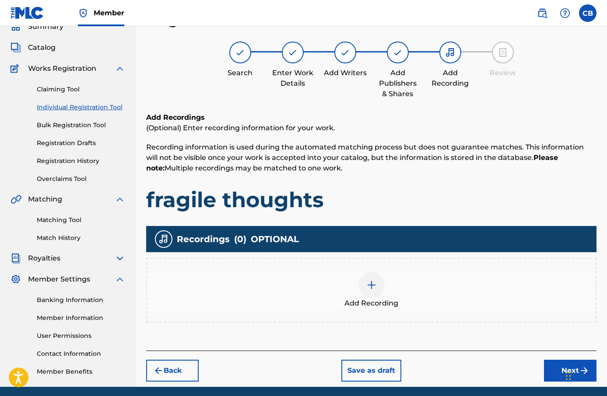
click at [369, 286] on img at bounding box center [371, 285] width 11 height 11
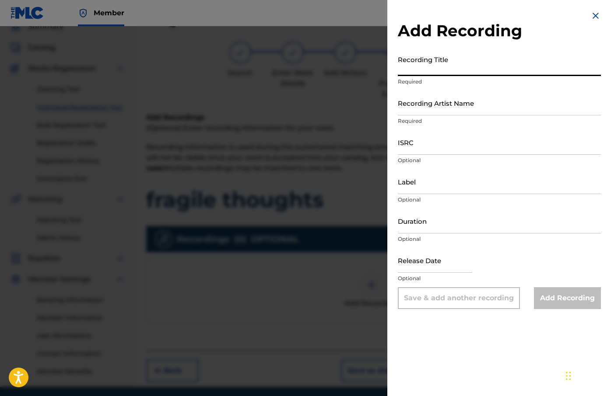
click at [446, 71] on input "Recording Title" at bounding box center [499, 63] width 203 height 25
paste input "fragile thoughts"
click at [447, 111] on input "Recording Artist Name" at bounding box center [499, 103] width 203 height 25
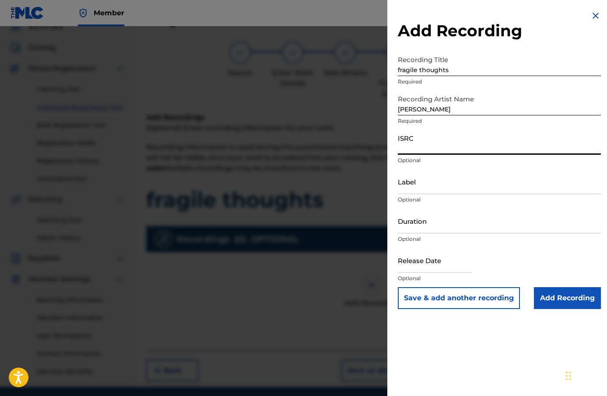
click at [456, 141] on input "ISRC" at bounding box center [499, 142] width 203 height 25
paste input "SE62M2203553"
click at [429, 179] on input "Label" at bounding box center [499, 181] width 203 height 25
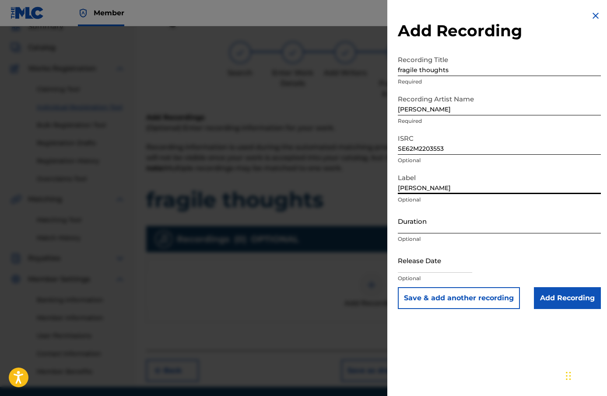
click at [446, 227] on input "Duration" at bounding box center [499, 221] width 203 height 25
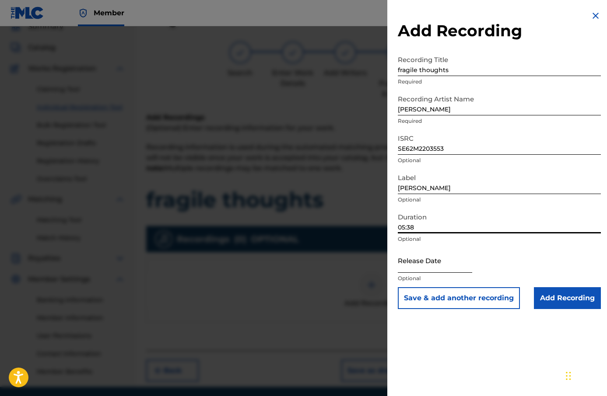
click at [413, 266] on input "text" at bounding box center [435, 260] width 74 height 25
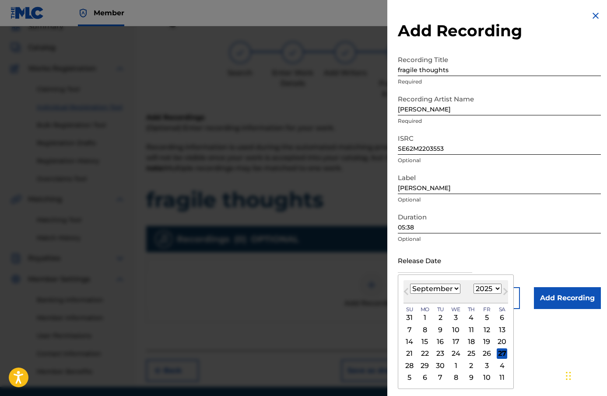
click at [414, 291] on select "January February March April May June July August September October November De…" at bounding box center [435, 289] width 50 height 10
click at [410, 284] on select "January February March April May June July August September October November De…" at bounding box center [435, 289] width 50 height 10
click at [484, 295] on div "[DATE] January February March April May June July August September October Nove…" at bounding box center [455, 292] width 105 height 23
click at [484, 293] on select "1900 1901 1902 1903 1904 1905 1906 1907 1908 1909 1910 1911 1912 1913 1914 1915…" at bounding box center [488, 289] width 28 height 10
click at [474, 284] on select "1900 1901 1902 1903 1904 1905 1906 1907 1908 1909 1910 1911 1912 1913 1914 1915…" at bounding box center [488, 289] width 28 height 10
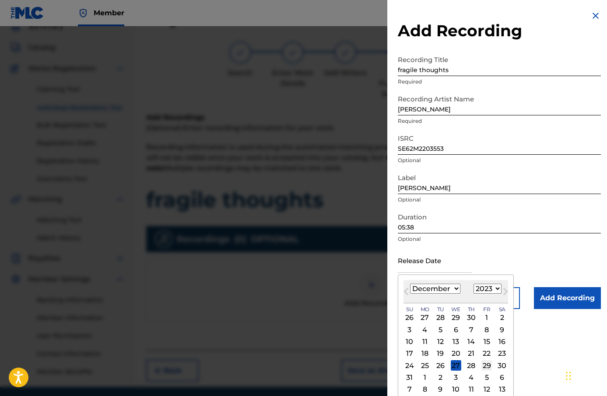
click at [482, 365] on div "29" at bounding box center [486, 366] width 11 height 11
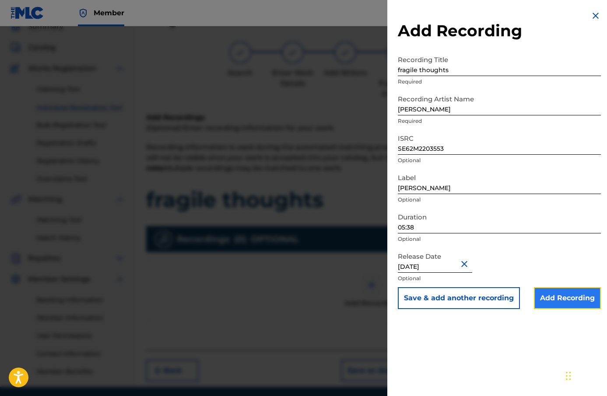
click at [563, 305] on input "Add Recording" at bounding box center [567, 299] width 67 height 22
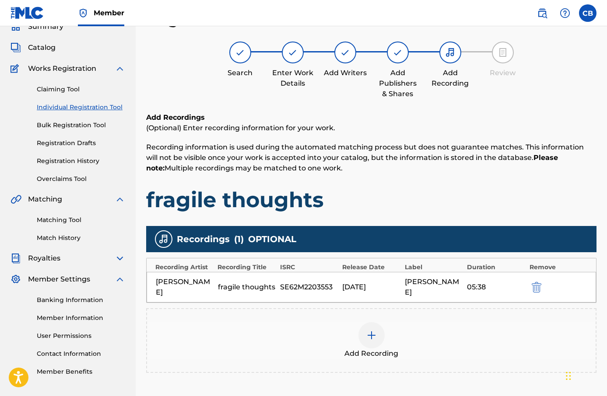
scroll to position [117, 0]
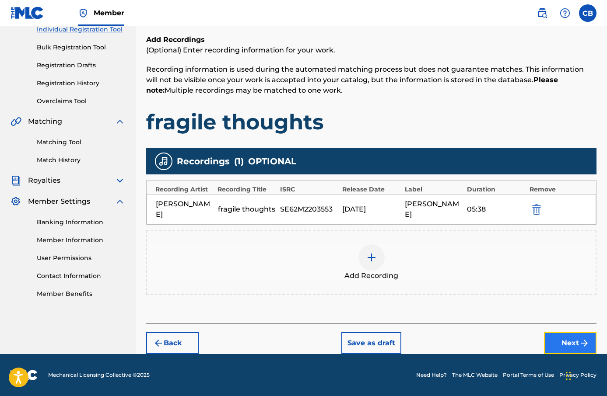
click at [567, 350] on button "Next" at bounding box center [570, 344] width 53 height 22
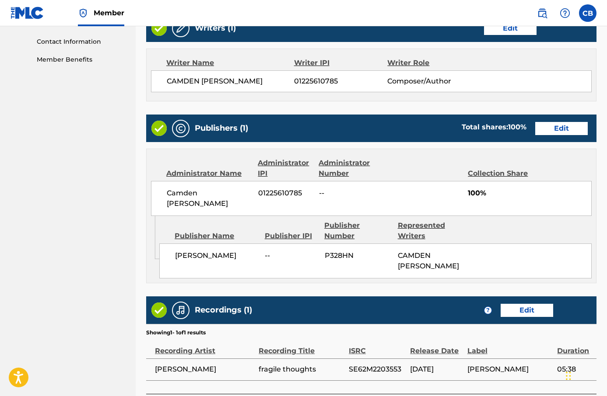
scroll to position [421, 0]
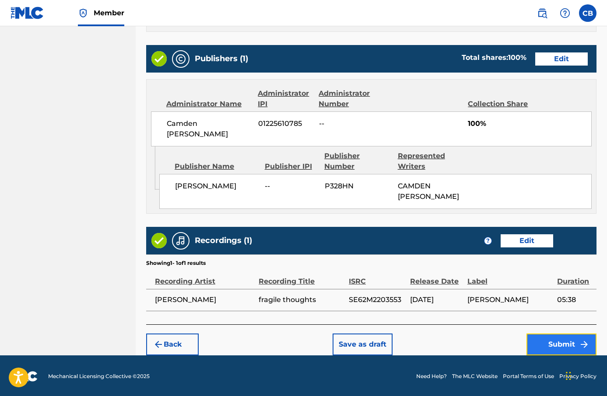
click at [558, 335] on button "Submit" at bounding box center [561, 345] width 70 height 22
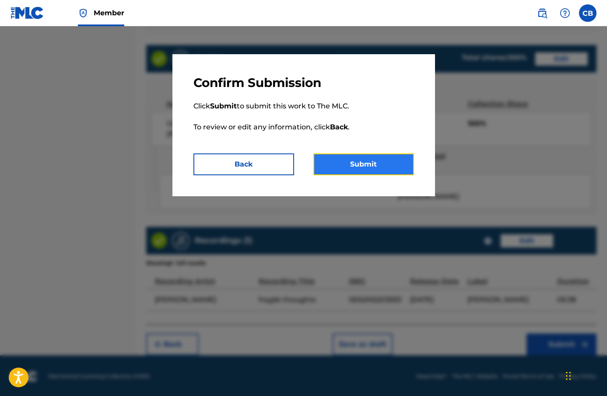
click at [383, 174] on button "Submit" at bounding box center [363, 165] width 101 height 22
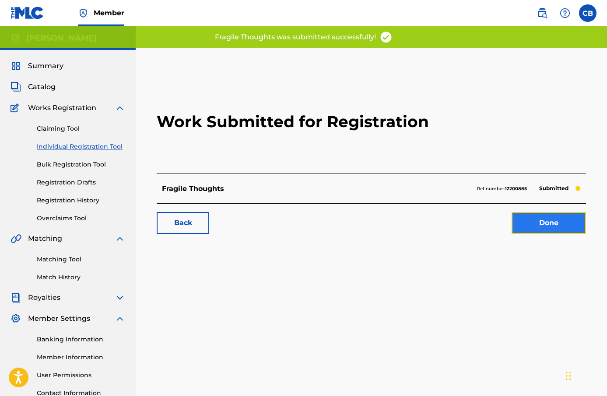
click at [551, 227] on link "Done" at bounding box center [549, 223] width 74 height 22
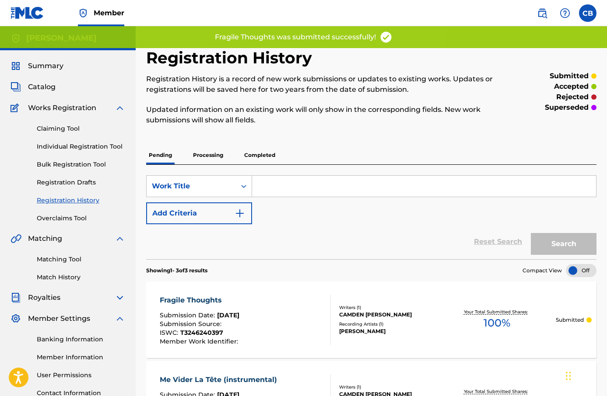
click at [85, 155] on div "Claiming Tool Individual Registration Tool Bulk Registration Tool Registration …" at bounding box center [68, 168] width 115 height 110
click at [87, 148] on link "Individual Registration Tool" at bounding box center [81, 146] width 88 height 9
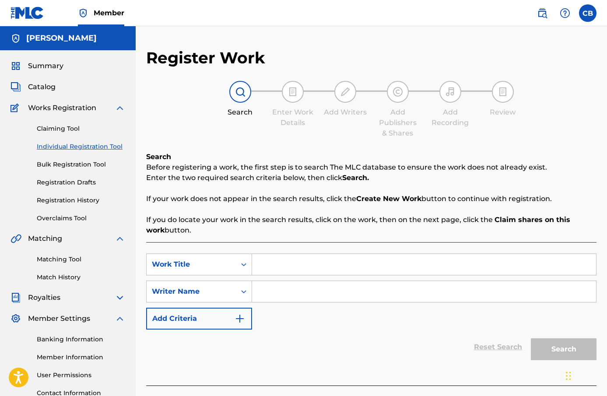
click at [292, 268] on input "Search Form" at bounding box center [424, 264] width 344 height 21
click at [266, 265] on input "Search Form" at bounding box center [424, 264] width 344 height 21
paste input "floating like a bird"
click at [296, 294] on input "Search Form" at bounding box center [424, 291] width 344 height 21
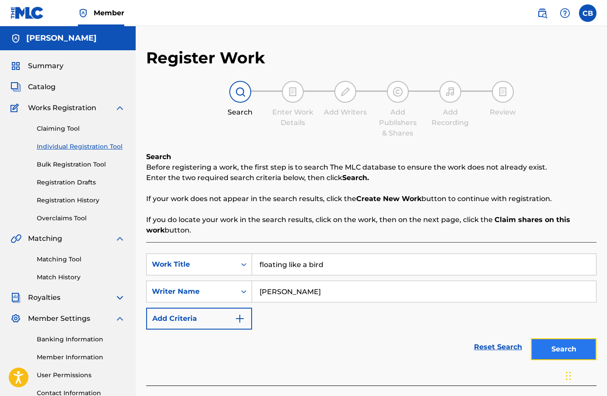
click at [563, 352] on button "Search" at bounding box center [564, 350] width 66 height 22
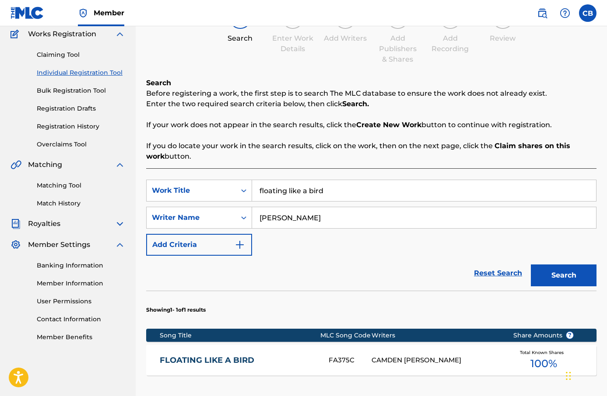
scroll to position [203, 0]
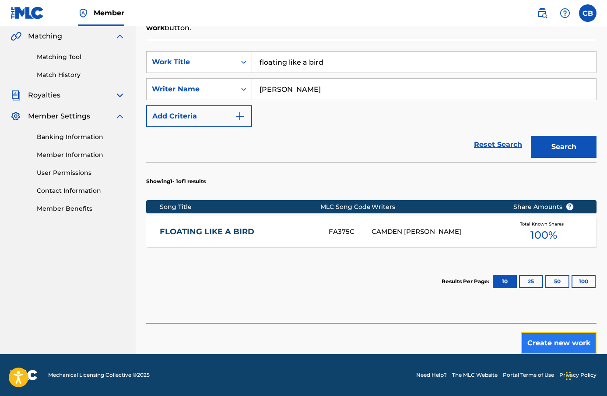
click at [558, 352] on button "Create new work" at bounding box center [558, 344] width 75 height 22
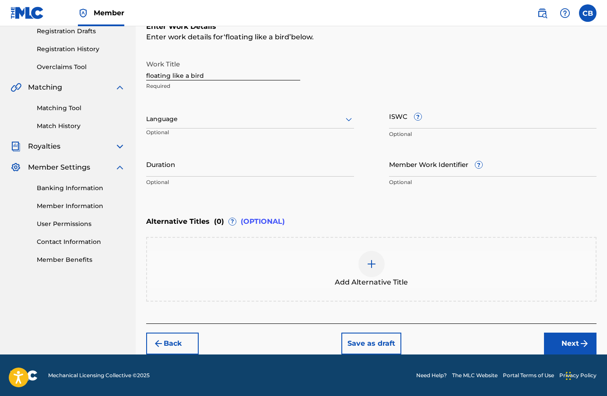
click at [197, 116] on div at bounding box center [250, 119] width 208 height 11
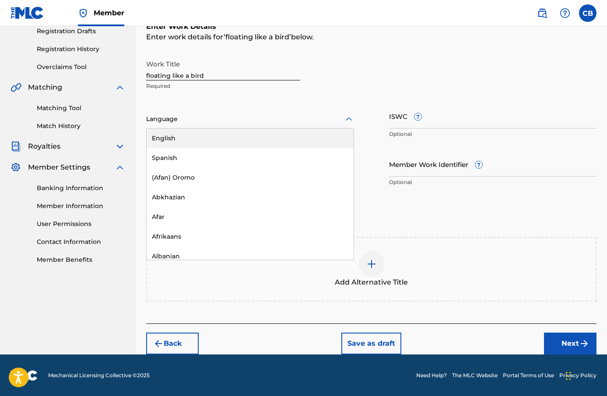
click at [209, 137] on div "English" at bounding box center [250, 139] width 207 height 20
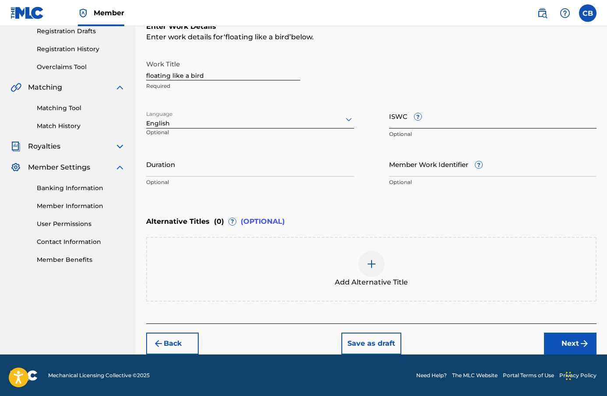
click at [400, 120] on input "ISWC ?" at bounding box center [493, 116] width 208 height 25
paste input "T-324.624.038-6"
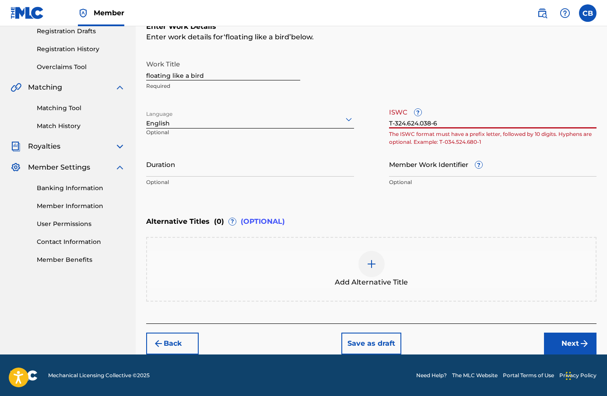
click at [421, 125] on input "T-324.624.038-6" at bounding box center [493, 116] width 208 height 25
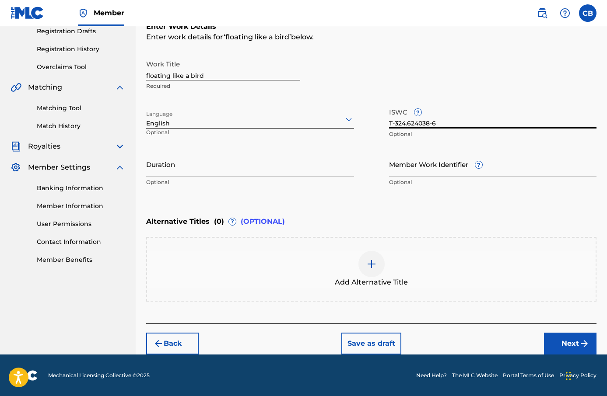
click at [408, 123] on input "T-324.624038-6" at bounding box center [493, 116] width 208 height 25
click at [319, 163] on input "Duration" at bounding box center [250, 164] width 208 height 25
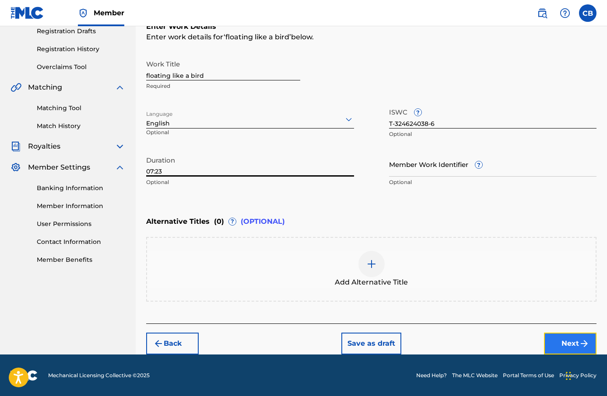
click at [574, 338] on button "Next" at bounding box center [570, 344] width 53 height 22
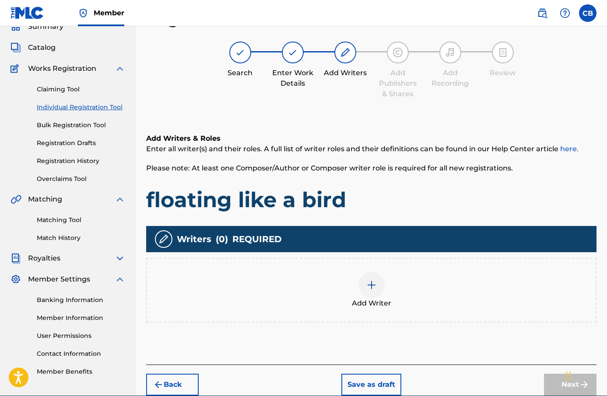
scroll to position [81, 0]
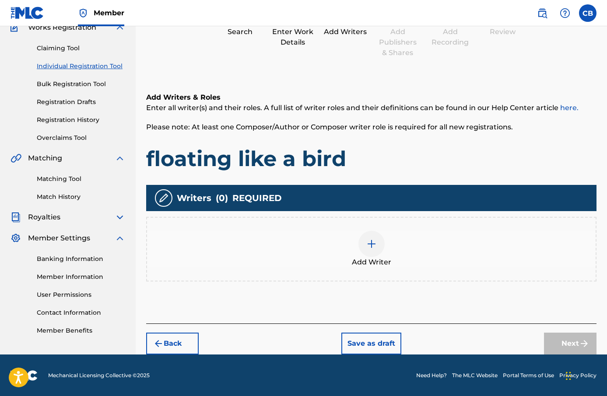
click at [368, 260] on span "Add Writer" at bounding box center [371, 262] width 39 height 11
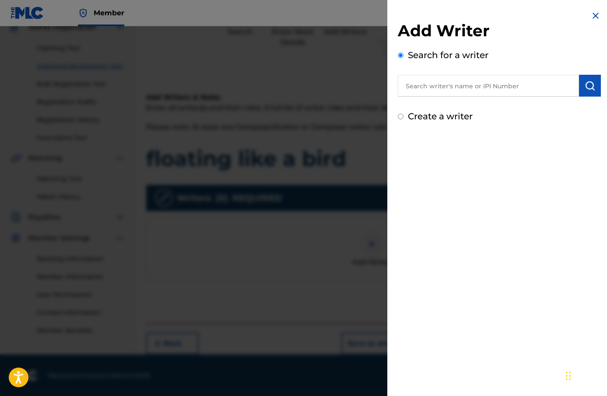
click at [449, 81] on input "text" at bounding box center [488, 86] width 181 height 22
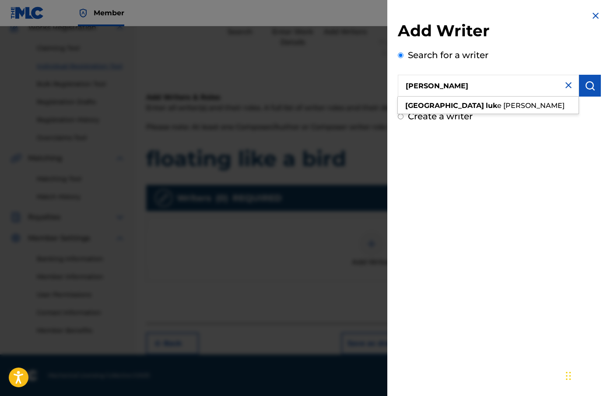
click at [497, 108] on span "e [PERSON_NAME]" at bounding box center [530, 106] width 67 height 8
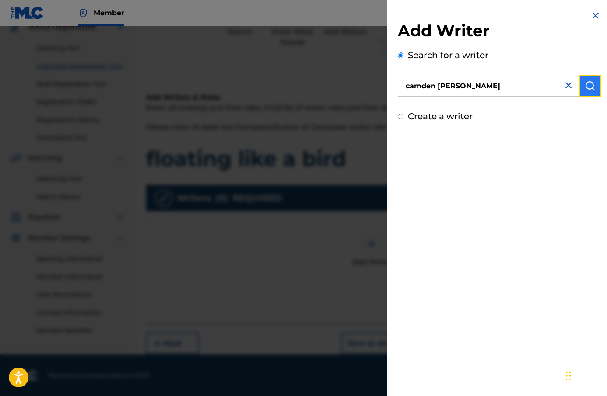
click at [589, 92] on button "submit" at bounding box center [590, 86] width 22 height 22
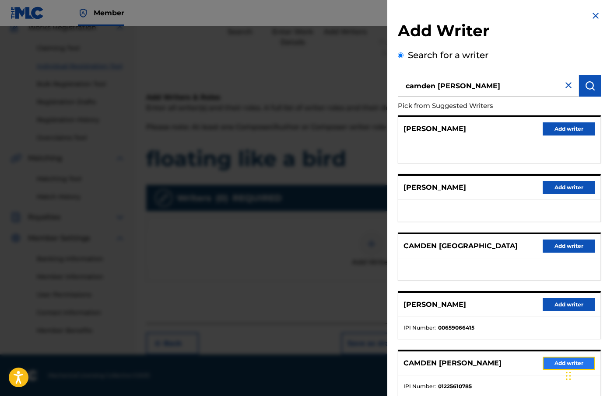
click at [552, 359] on button "Add writer" at bounding box center [569, 363] width 53 height 13
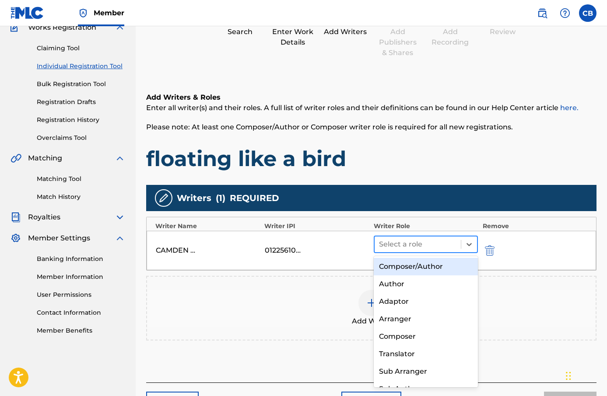
click at [432, 252] on div "Select a role" at bounding box center [426, 245] width 105 height 18
click at [432, 267] on div "Composer/Author" at bounding box center [426, 267] width 105 height 18
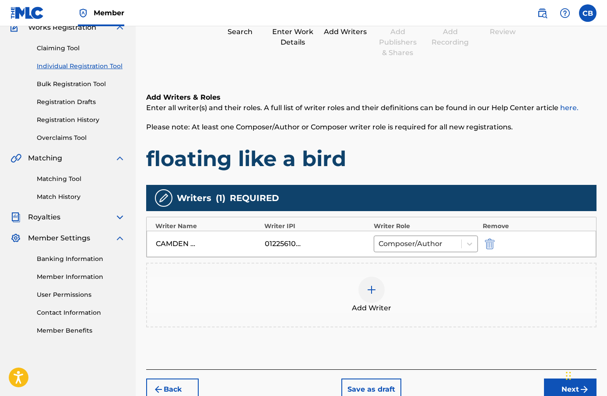
scroll to position [127, 0]
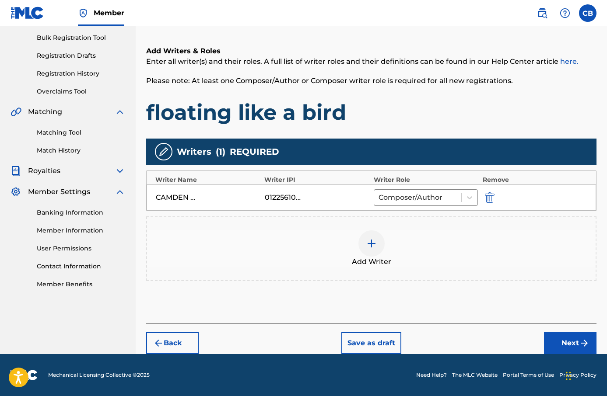
click at [557, 332] on div "Back Save as draft Next" at bounding box center [371, 338] width 450 height 31
click at [558, 343] on button "Next" at bounding box center [570, 344] width 53 height 22
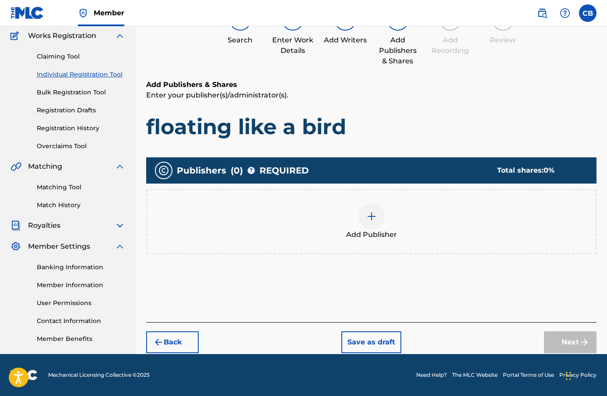
scroll to position [39, 0]
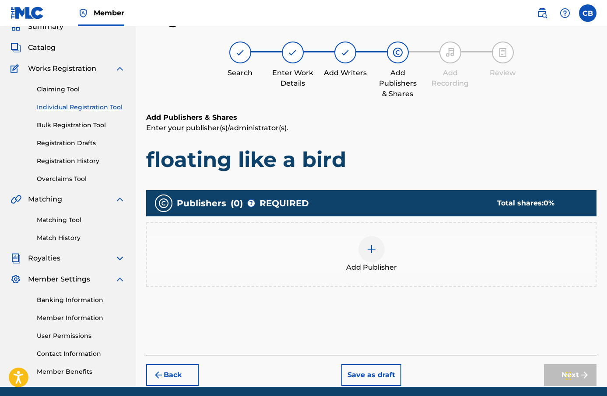
click at [373, 243] on div at bounding box center [371, 249] width 26 height 26
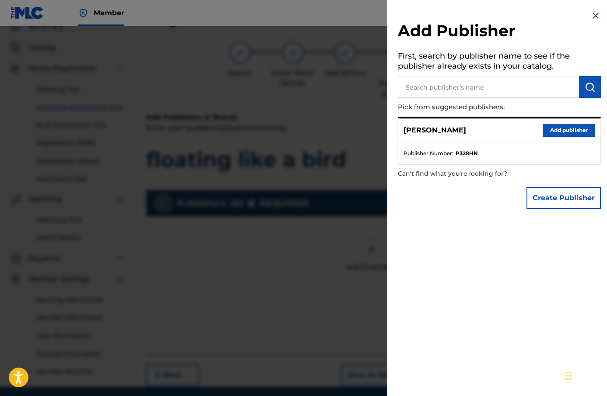
click at [473, 97] on input "text" at bounding box center [488, 87] width 181 height 22
click at [550, 128] on button "Add publisher" at bounding box center [569, 130] width 53 height 13
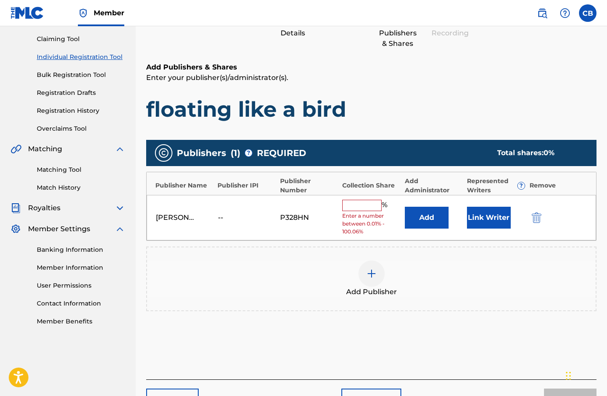
scroll to position [118, 0]
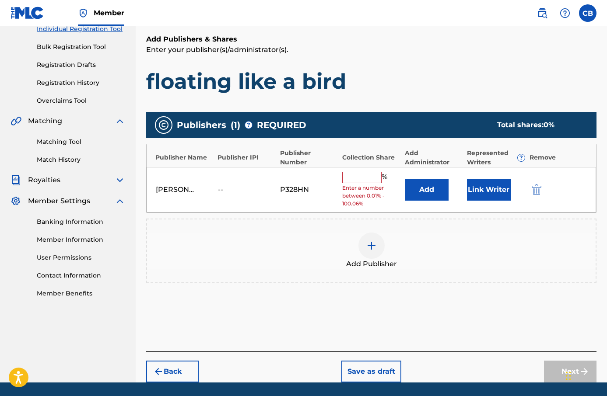
click at [365, 182] on input "text" at bounding box center [361, 177] width 39 height 11
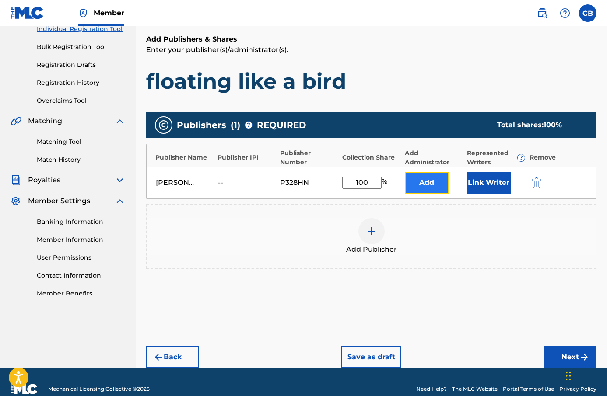
click at [431, 188] on button "Add" at bounding box center [427, 183] width 44 height 22
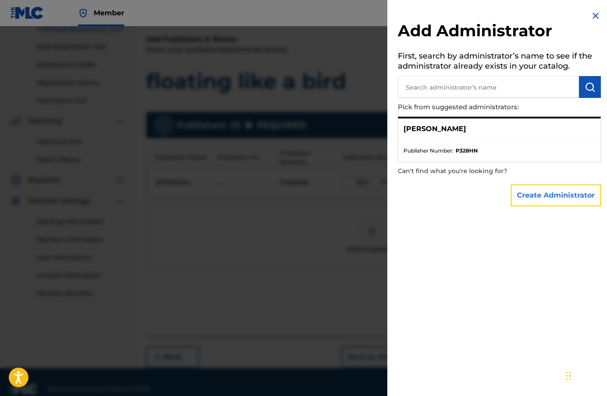
click at [545, 198] on button "Create Administrator" at bounding box center [556, 196] width 90 height 22
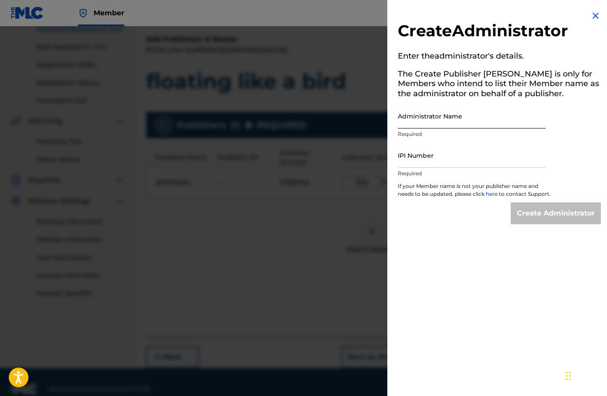
click at [447, 119] on input "Administrator Name" at bounding box center [472, 116] width 148 height 25
click at [463, 159] on input "IPI Number" at bounding box center [472, 155] width 148 height 25
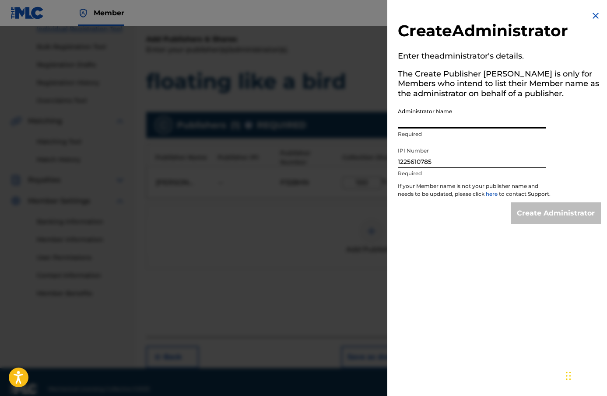
click at [463, 124] on input "Administrator Name" at bounding box center [472, 116] width 148 height 25
click at [554, 225] on input "Create Administrator" at bounding box center [556, 214] width 90 height 22
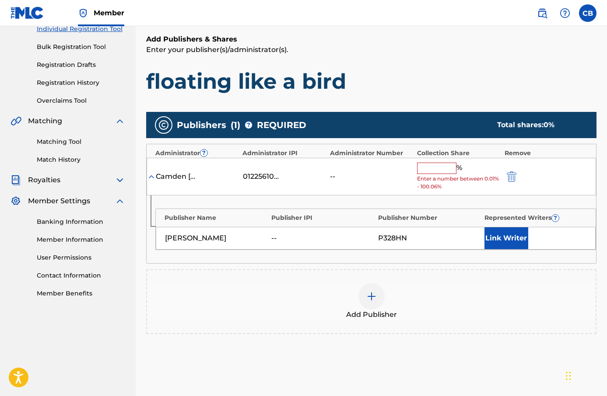
click at [454, 173] on input "text" at bounding box center [436, 168] width 39 height 11
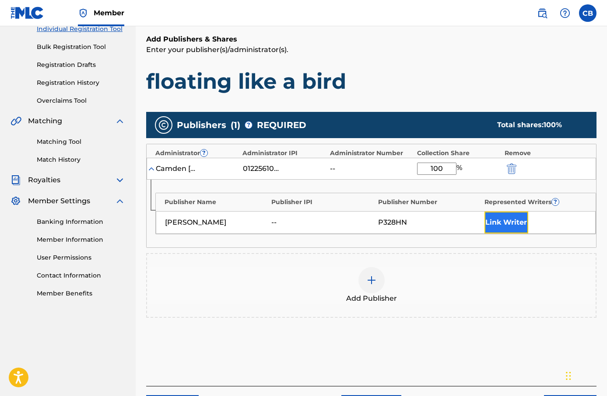
click at [517, 224] on button "Link Writer" at bounding box center [506, 223] width 44 height 22
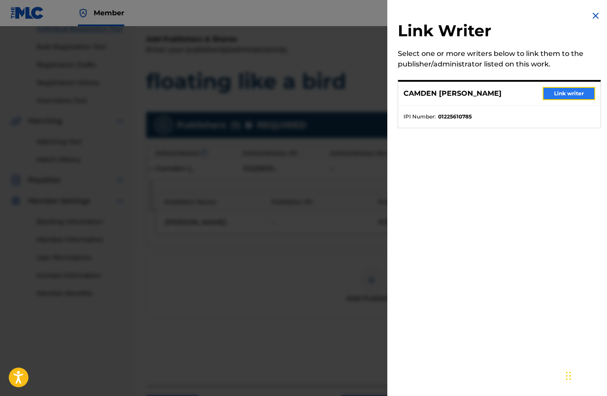
click at [562, 91] on button "Link writer" at bounding box center [569, 93] width 53 height 13
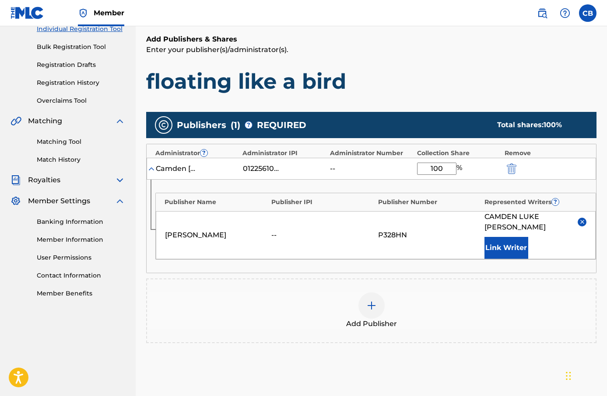
scroll to position [206, 0]
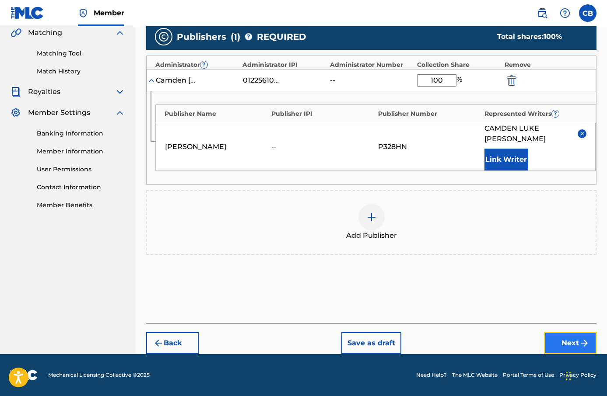
click at [576, 340] on button "Next" at bounding box center [570, 344] width 53 height 22
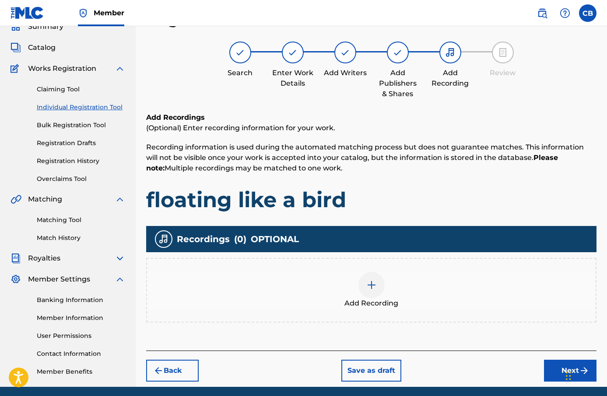
scroll to position [72, 0]
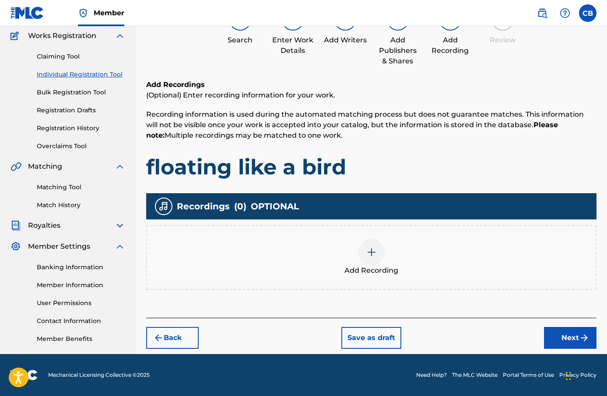
click at [381, 262] on div "Add Recording" at bounding box center [371, 257] width 449 height 37
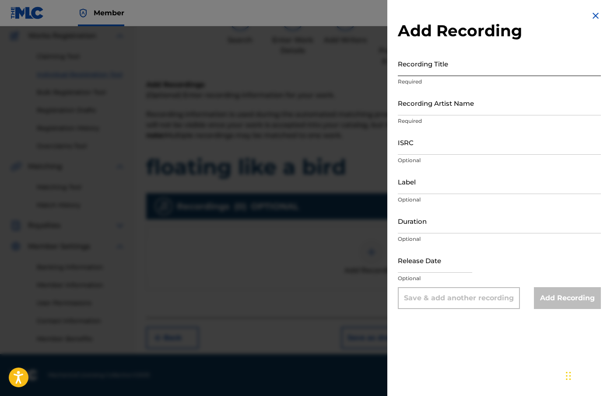
click at [431, 68] on input "Recording Title" at bounding box center [499, 63] width 203 height 25
paste input "floating like a bird"
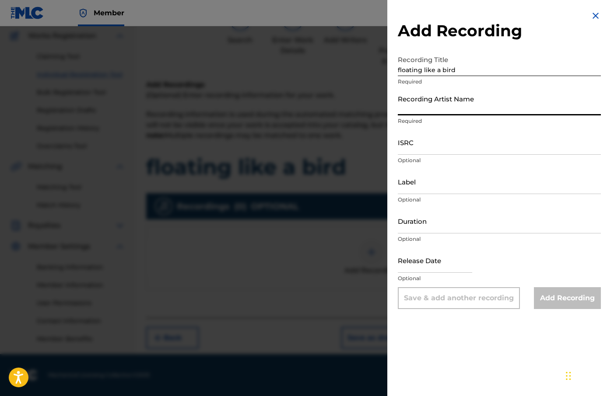
click at [473, 110] on input "Recording Artist Name" at bounding box center [499, 103] width 203 height 25
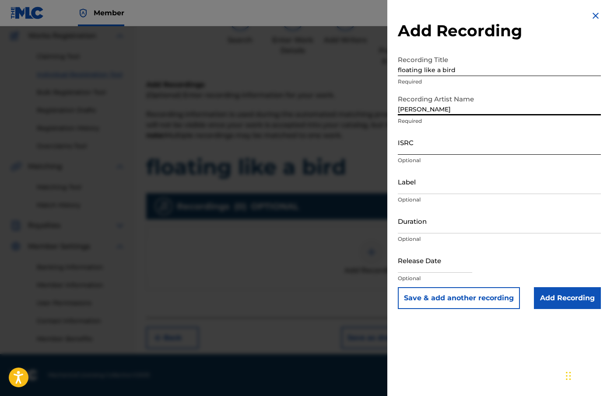
click at [469, 152] on input "ISRC" at bounding box center [499, 142] width 203 height 25
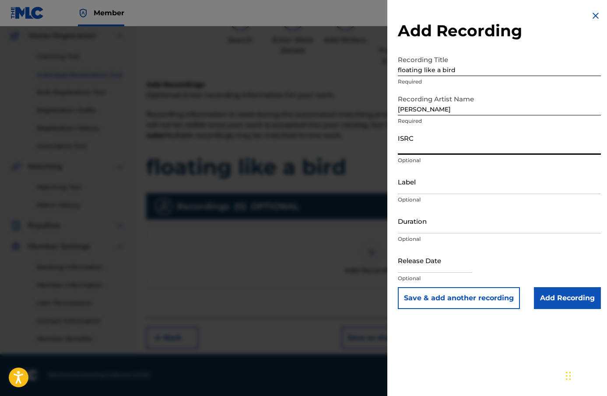
paste input "SE62M2203554"
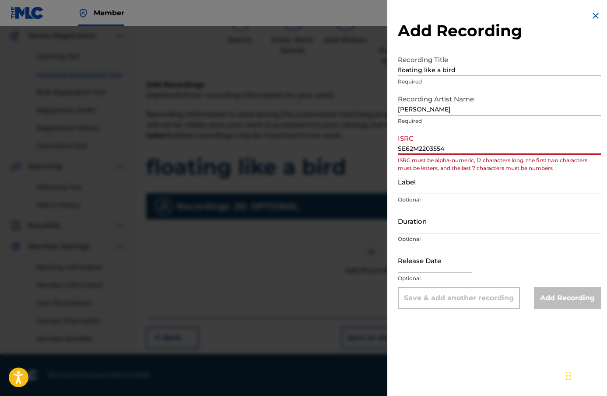
click at [411, 148] on input "SE62M2203554" at bounding box center [499, 142] width 203 height 25
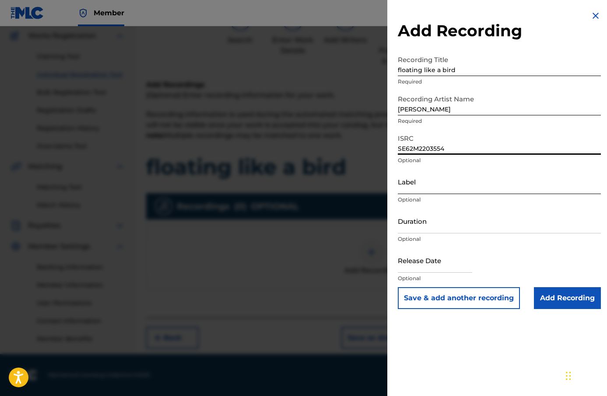
click at [428, 179] on input "Label" at bounding box center [499, 181] width 203 height 25
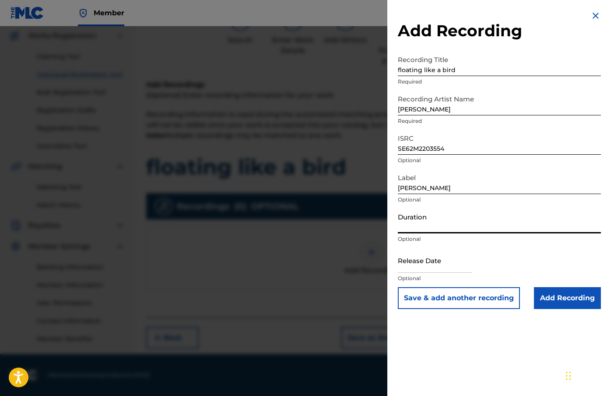
click at [449, 232] on input "Duration" at bounding box center [499, 221] width 203 height 25
click at [432, 272] on input "text" at bounding box center [435, 260] width 74 height 25
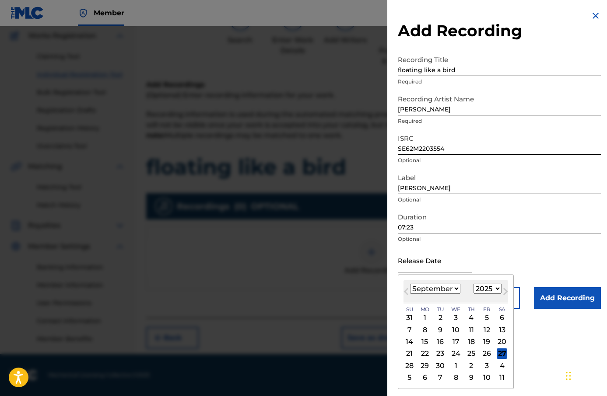
click at [492, 294] on select "1900 1901 1902 1903 1904 1905 1906 1907 1908 1909 1910 1911 1912 1913 1914 1915…" at bounding box center [488, 289] width 28 height 10
click at [474, 284] on select "1900 1901 1902 1903 1904 1905 1906 1907 1908 1909 1910 1911 1912 1913 1914 1915…" at bounding box center [488, 289] width 28 height 10
click at [492, 291] on select "1900 1901 1902 1903 1904 1905 1906 1907 1908 1909 1910 1911 1912 1913 1914 1915…" at bounding box center [488, 289] width 28 height 10
click at [474, 284] on select "1900 1901 1902 1903 1904 1905 1906 1907 1908 1909 1910 1911 1912 1913 1914 1915…" at bounding box center [488, 289] width 28 height 10
click at [435, 288] on select "January February March April May June July August September October November De…" at bounding box center [435, 289] width 50 height 10
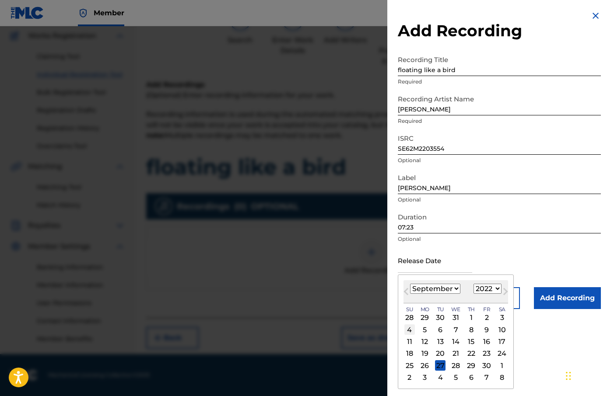
click at [408, 329] on div "4" at bounding box center [409, 330] width 11 height 11
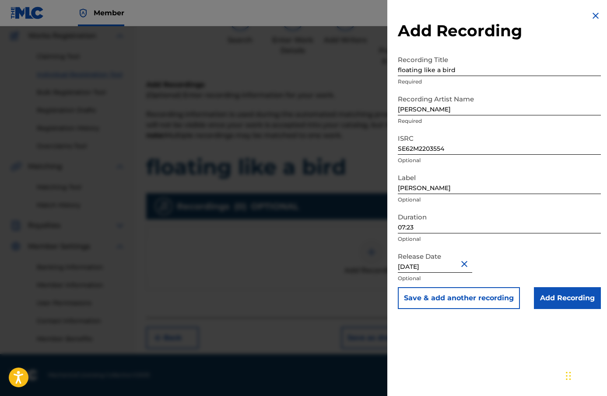
click at [426, 267] on input "[DATE]" at bounding box center [435, 260] width 74 height 25
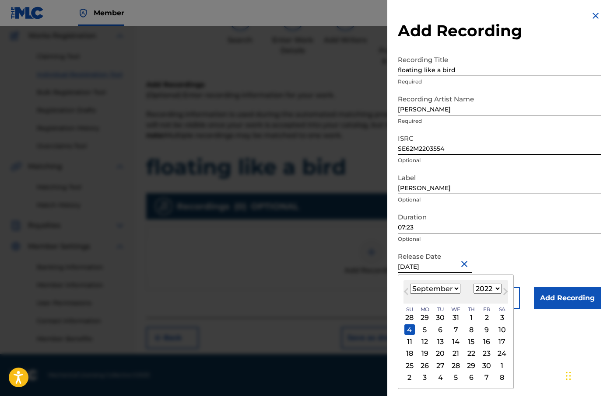
click at [456, 291] on select "January February March April May June July August September October November De…" at bounding box center [435, 289] width 50 height 10
click at [410, 284] on select "January February March April May June July August September October November De…" at bounding box center [435, 289] width 50 height 10
click at [485, 332] on div "11" at bounding box center [486, 330] width 11 height 11
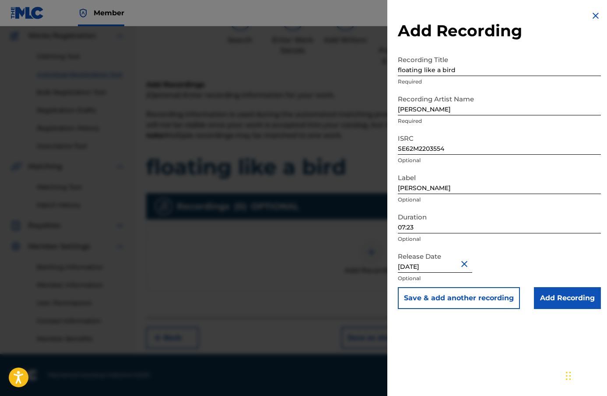
click at [439, 266] on input "[DATE]" at bounding box center [435, 260] width 74 height 25
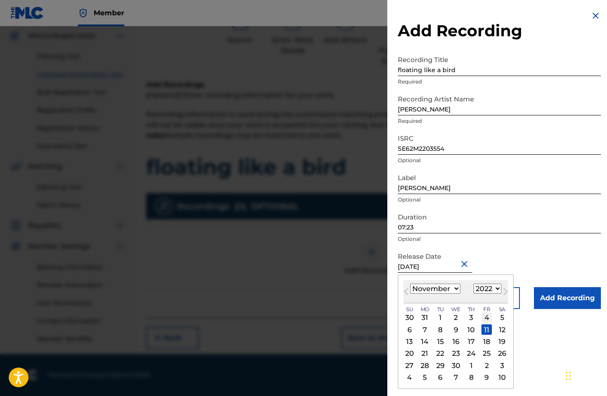
click at [484, 321] on div "4" at bounding box center [486, 318] width 11 height 11
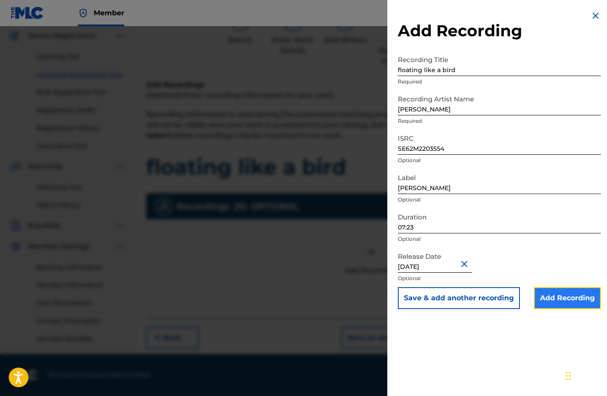
click at [565, 302] on input "Add Recording" at bounding box center [567, 299] width 67 height 22
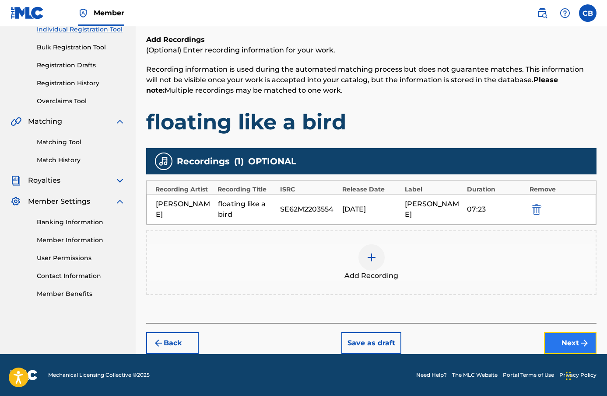
click at [570, 343] on button "Next" at bounding box center [570, 344] width 53 height 22
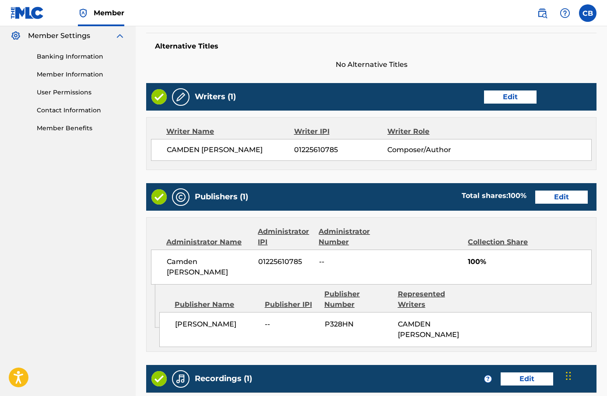
scroll to position [421, 0]
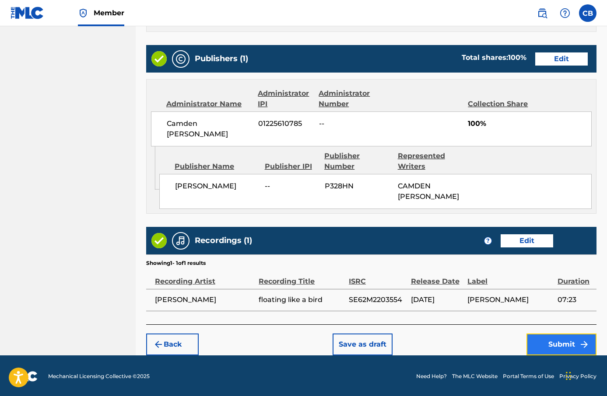
click at [547, 334] on button "Submit" at bounding box center [561, 345] width 70 height 22
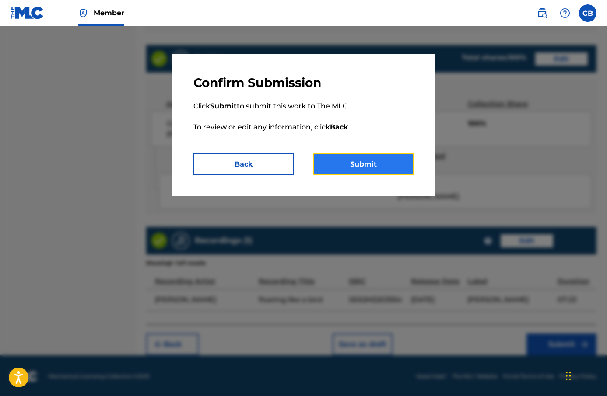
click at [393, 161] on button "Submit" at bounding box center [363, 165] width 101 height 22
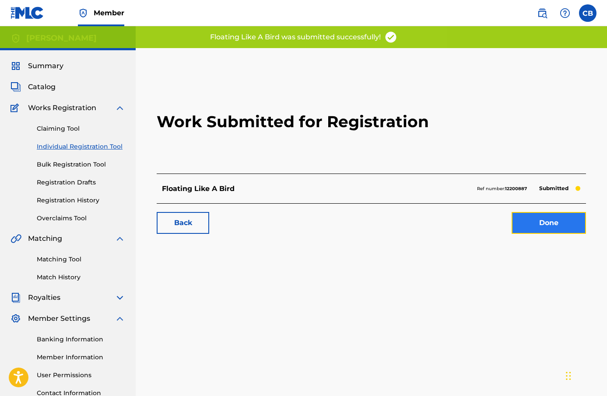
click at [533, 219] on link "Done" at bounding box center [549, 223] width 74 height 22
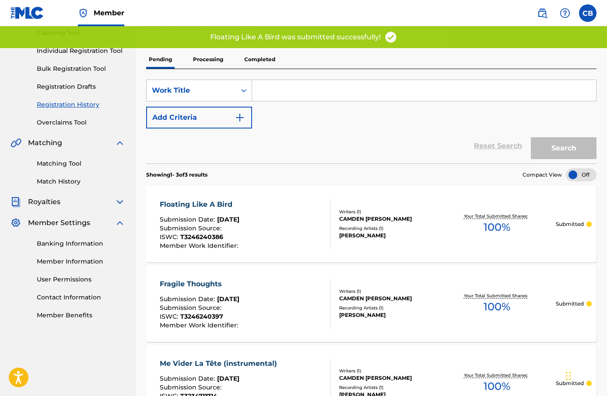
scroll to position [100, 0]
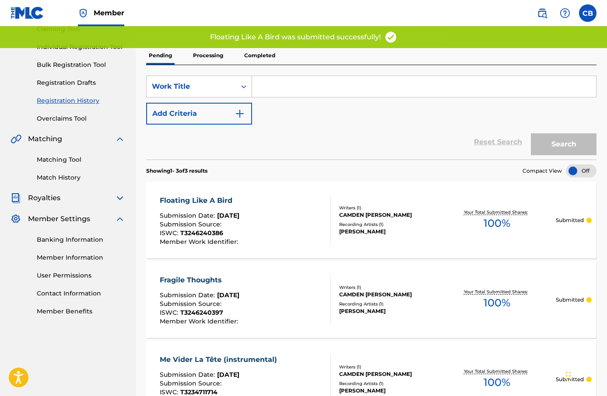
click at [216, 281] on div "Fragile Thoughts" at bounding box center [200, 280] width 81 height 11
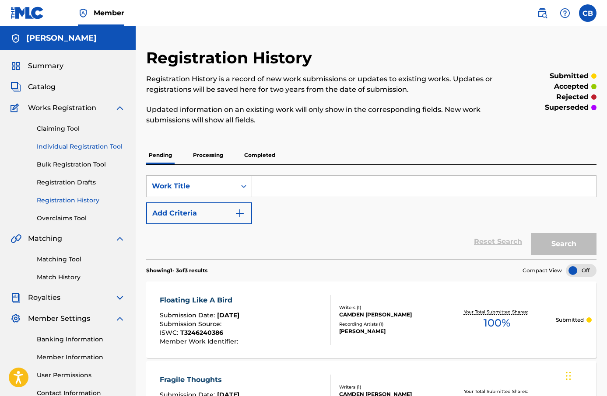
click at [92, 147] on link "Individual Registration Tool" at bounding box center [81, 146] width 88 height 9
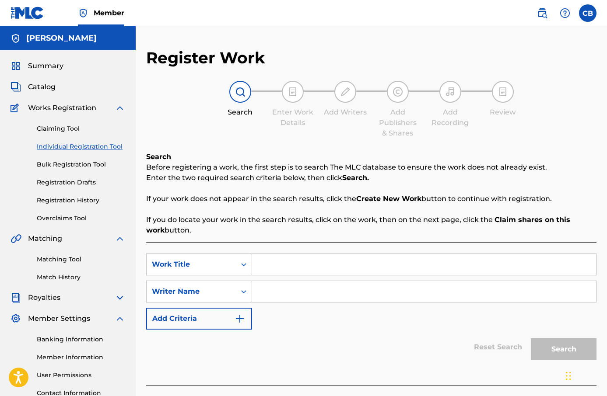
click at [290, 260] on input "Search Form" at bounding box center [424, 264] width 344 height 21
paste input "motional intellegence"
click at [295, 301] on input "Search Form" at bounding box center [424, 291] width 344 height 21
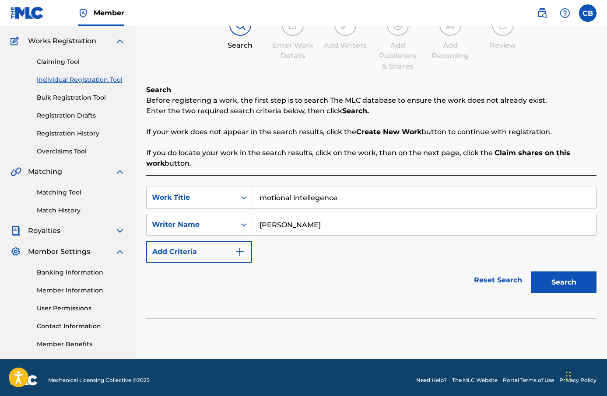
scroll to position [72, 0]
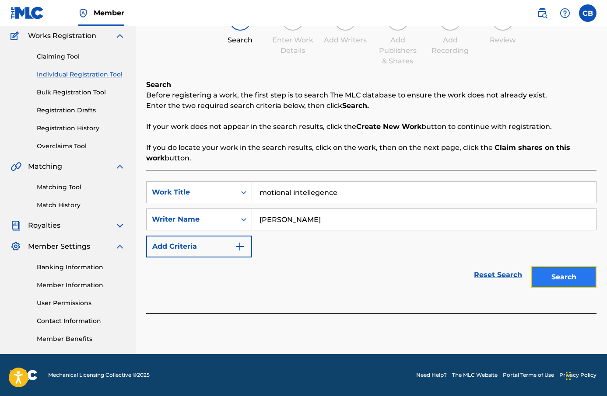
click at [566, 273] on button "Search" at bounding box center [564, 278] width 66 height 22
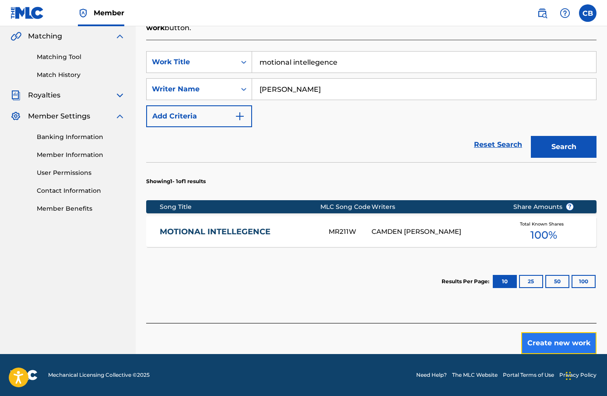
click at [551, 336] on button "Create new work" at bounding box center [558, 344] width 75 height 22
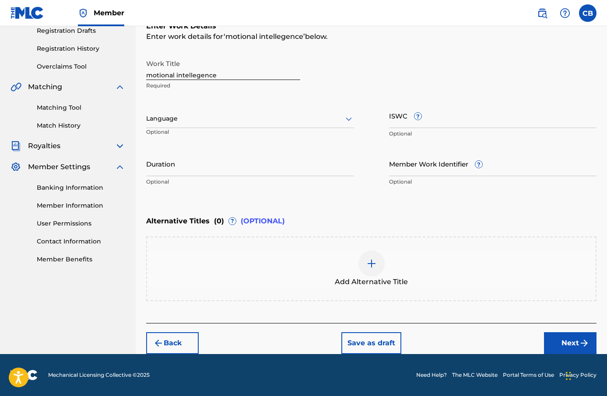
scroll to position [151, 0]
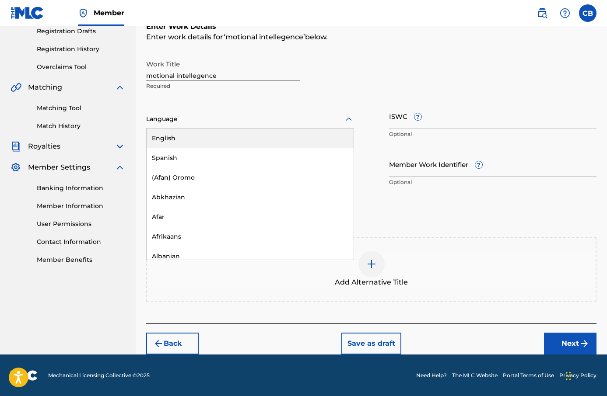
click at [229, 124] on div at bounding box center [250, 119] width 208 height 11
click at [232, 137] on div "English" at bounding box center [250, 139] width 207 height 20
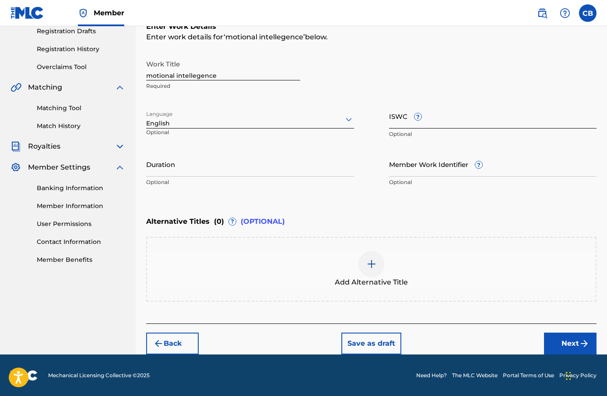
click at [398, 119] on input "ISWC ?" at bounding box center [493, 116] width 208 height 25
paste input "T-323.472.366-7"
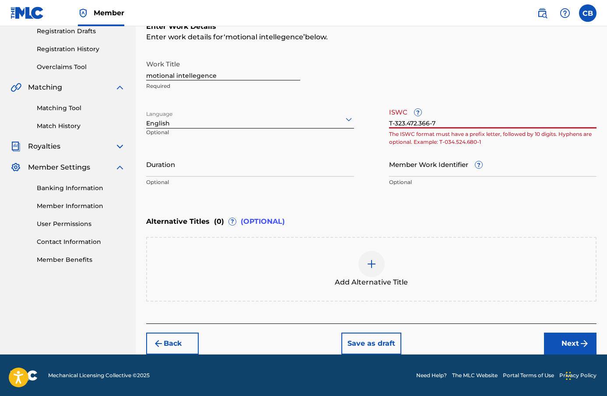
click at [421, 124] on input "T-323.472.366-7" at bounding box center [493, 116] width 208 height 25
click at [420, 122] on input "T-323.472.366-7" at bounding box center [493, 116] width 208 height 25
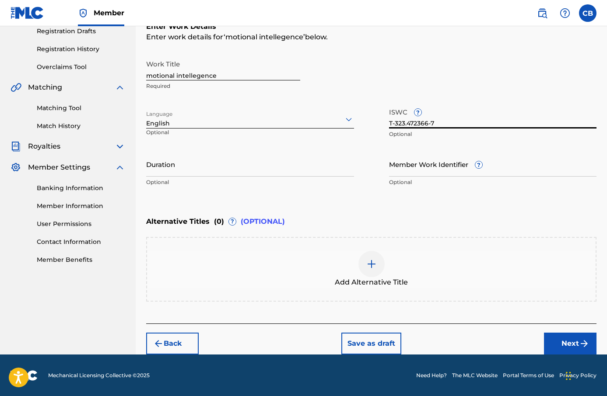
click at [407, 124] on input "T-323.472366-7" at bounding box center [493, 116] width 208 height 25
click at [375, 271] on div at bounding box center [371, 264] width 26 height 26
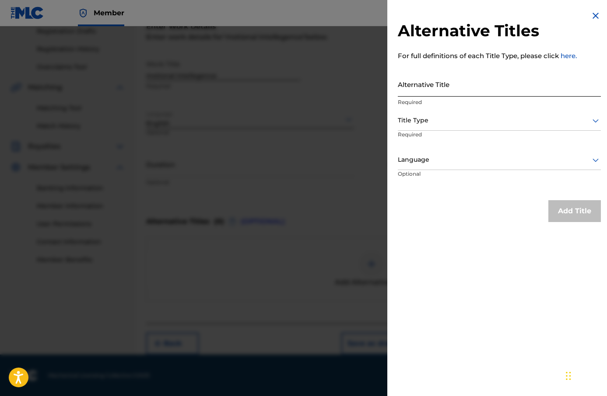
click at [449, 95] on input "Alternative Title" at bounding box center [499, 84] width 203 height 25
click at [465, 123] on div at bounding box center [499, 120] width 203 height 11
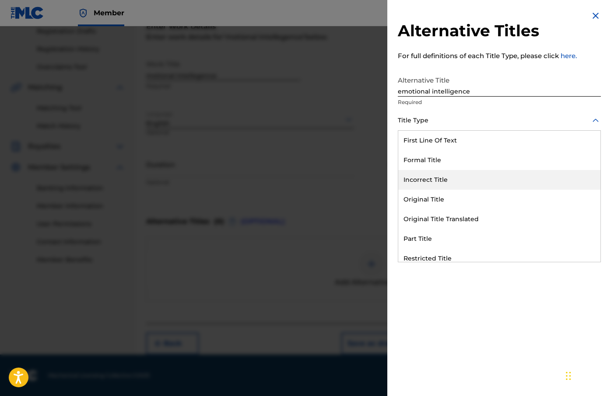
scroll to position [85, 0]
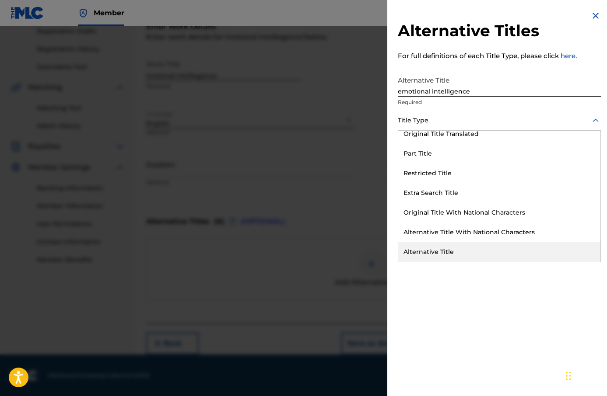
click at [458, 252] on div "Alternative Title" at bounding box center [499, 252] width 202 height 20
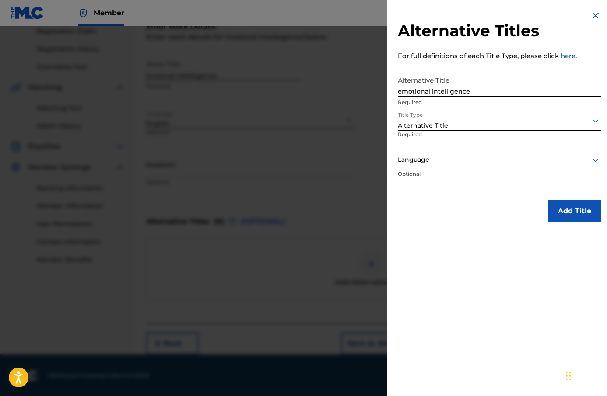
click at [471, 159] on div at bounding box center [499, 159] width 203 height 11
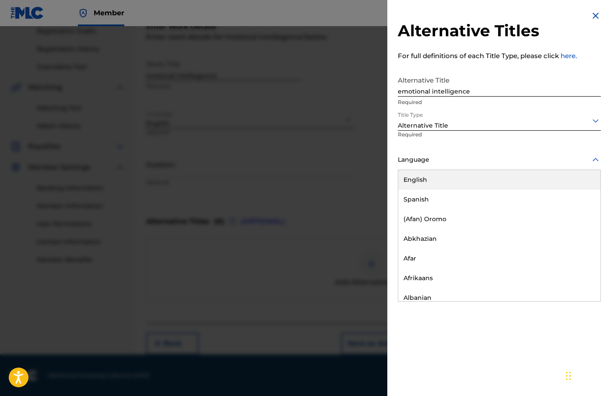
click at [467, 179] on div "English" at bounding box center [499, 180] width 202 height 20
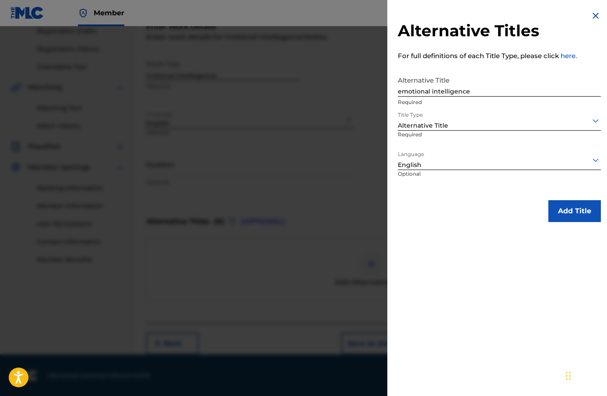
click at [522, 125] on div at bounding box center [499, 120] width 203 height 11
click at [542, 278] on div "Alternative Titles For full definitions of each Title Type, please click here. …" at bounding box center [499, 198] width 224 height 396
click at [557, 214] on button "Add Title" at bounding box center [574, 211] width 53 height 22
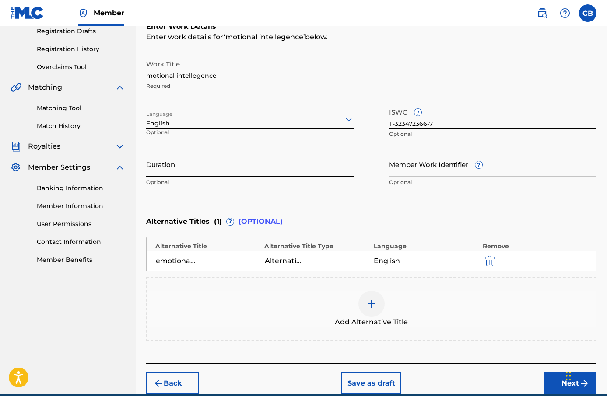
click at [183, 161] on input "Duration" at bounding box center [250, 164] width 208 height 25
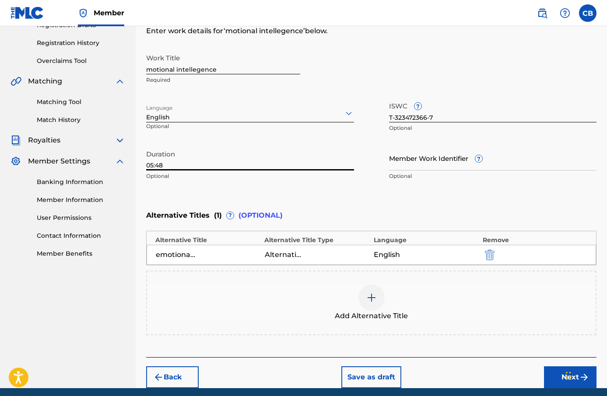
scroll to position [192, 0]
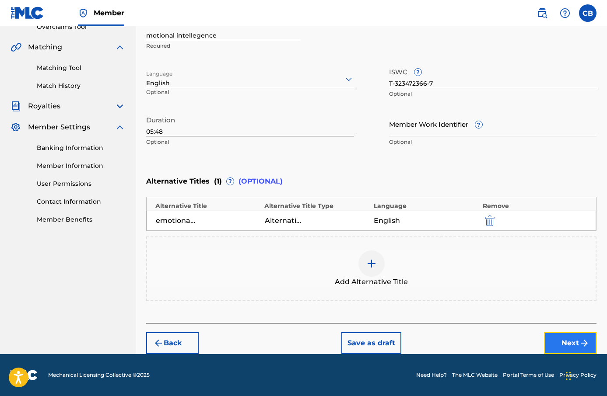
click at [565, 338] on button "Next" at bounding box center [570, 344] width 53 height 22
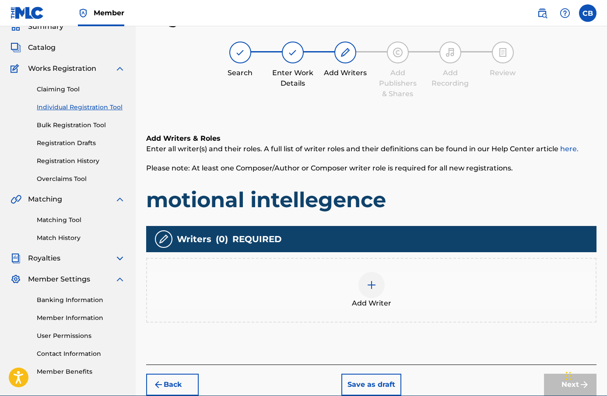
scroll to position [76, 0]
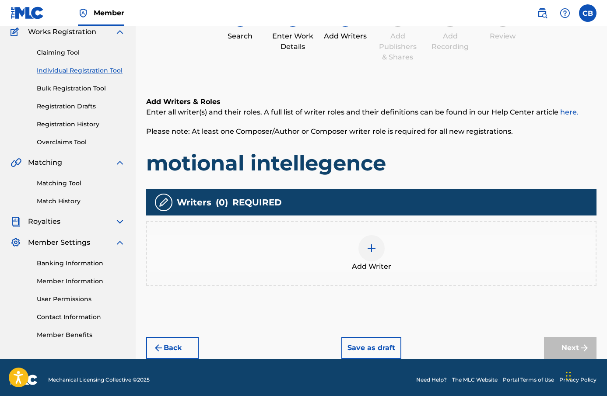
click at [374, 258] on div at bounding box center [371, 248] width 26 height 26
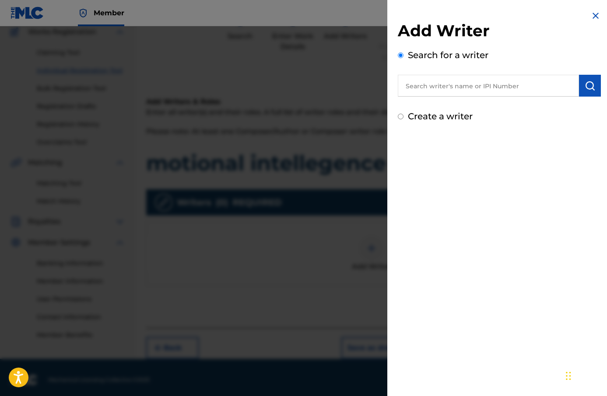
click at [447, 97] on div "Add Writer Search for a writer Create a writer" at bounding box center [499, 72] width 203 height 102
click at [447, 91] on input "text" at bounding box center [488, 86] width 181 height 22
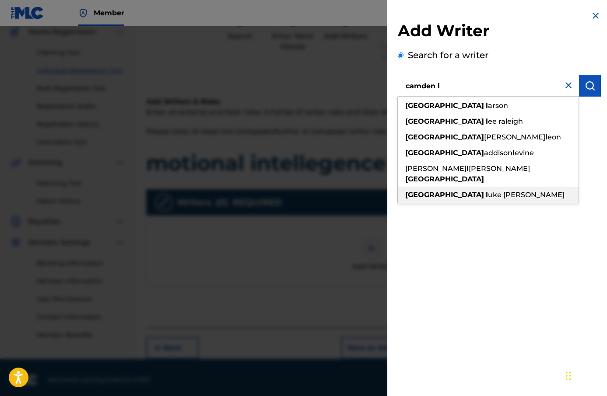
click at [466, 187] on div "camden l uke [PERSON_NAME]" at bounding box center [488, 195] width 181 height 16
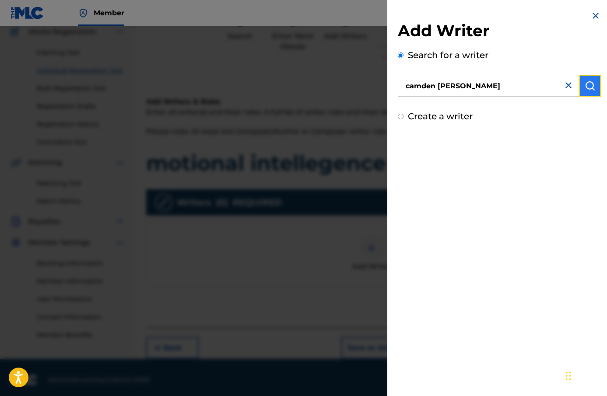
click at [585, 90] on img "submit" at bounding box center [590, 86] width 11 height 11
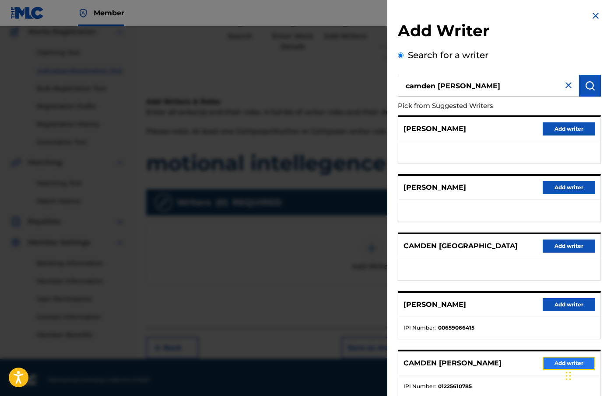
click at [553, 361] on button "Add writer" at bounding box center [569, 363] width 53 height 13
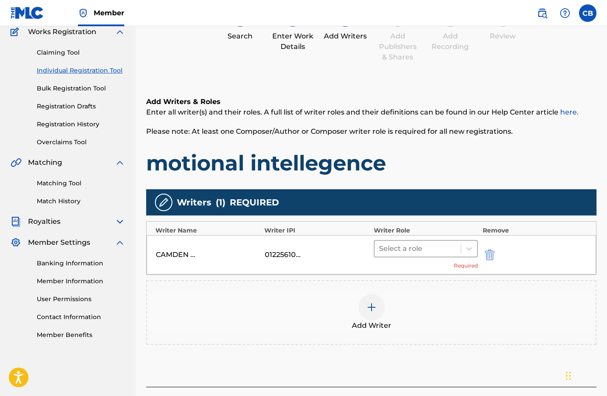
click at [454, 251] on div at bounding box center [418, 249] width 78 height 12
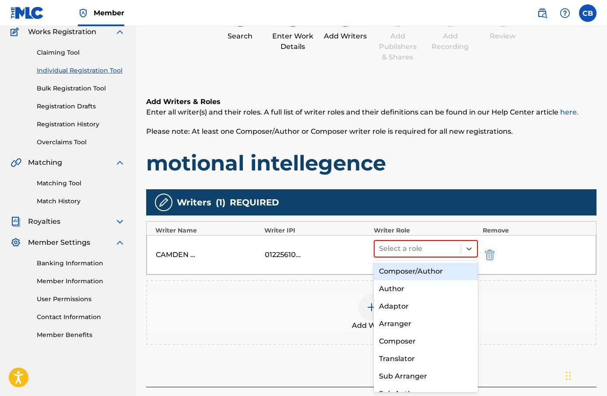
click at [453, 266] on div "Composer/Author" at bounding box center [426, 272] width 105 height 18
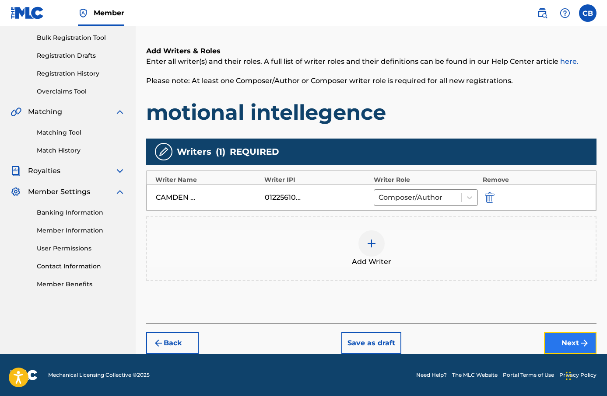
click at [567, 335] on button "Next" at bounding box center [570, 344] width 53 height 22
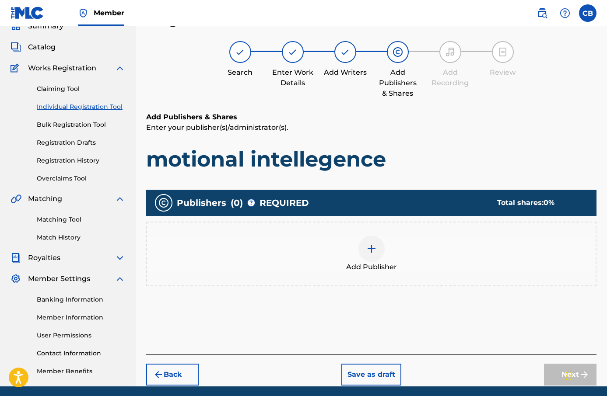
scroll to position [39, 0]
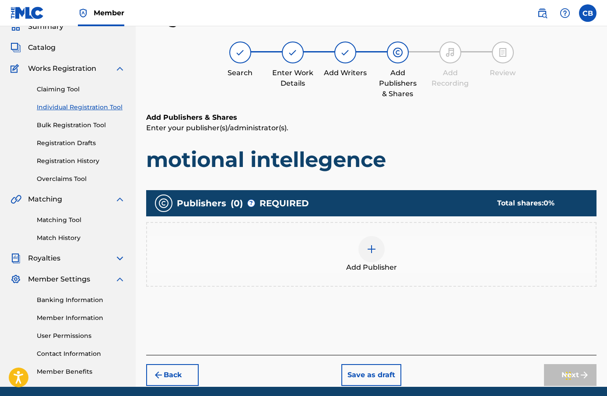
click at [381, 246] on div at bounding box center [371, 249] width 26 height 26
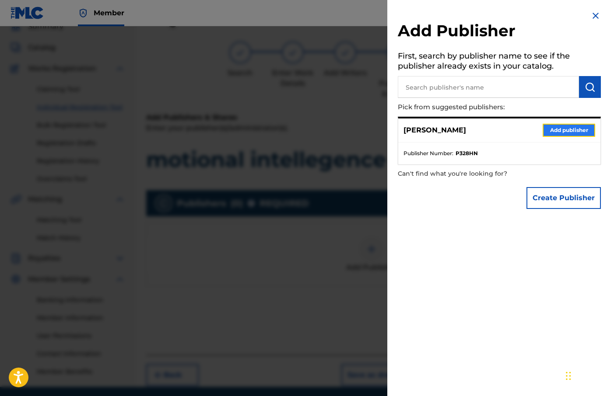
click at [551, 130] on button "Add publisher" at bounding box center [569, 130] width 53 height 13
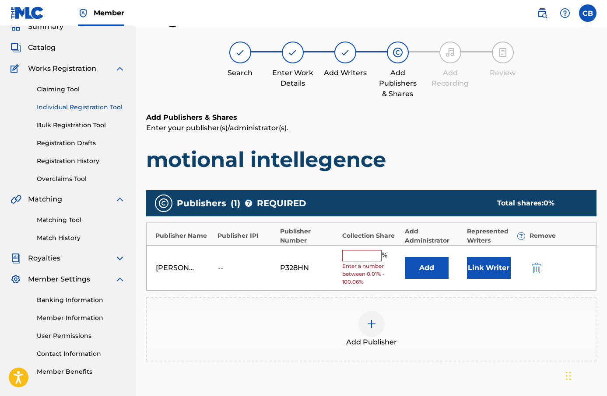
click at [373, 252] on input "text" at bounding box center [361, 255] width 39 height 11
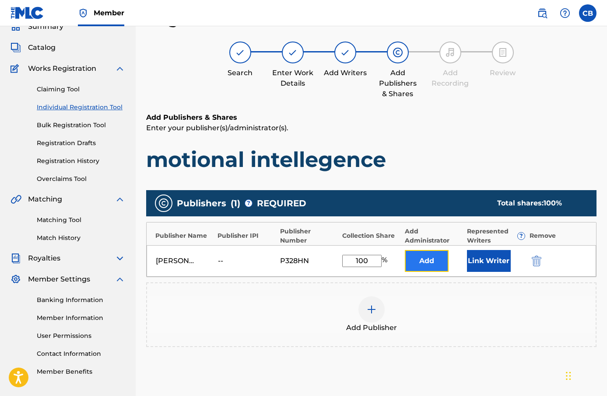
click at [424, 263] on button "Add" at bounding box center [427, 261] width 44 height 22
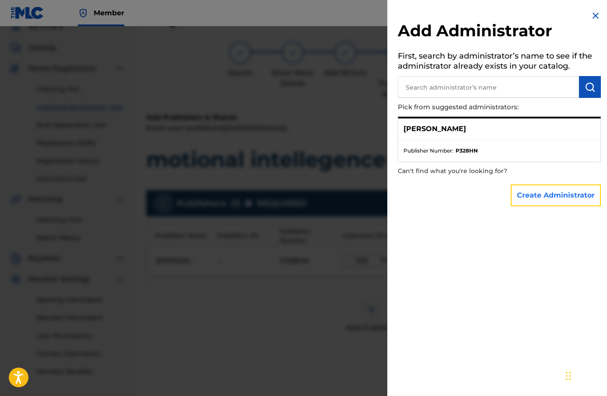
click at [552, 189] on button "Create Administrator" at bounding box center [556, 196] width 90 height 22
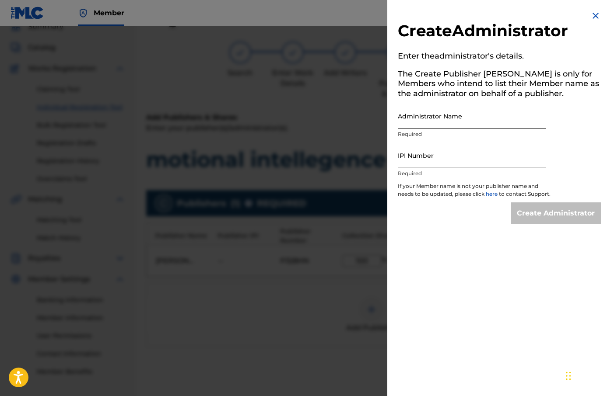
click at [453, 120] on input "Administrator Name" at bounding box center [472, 116] width 148 height 25
click at [474, 155] on input "IPI Number" at bounding box center [472, 155] width 148 height 25
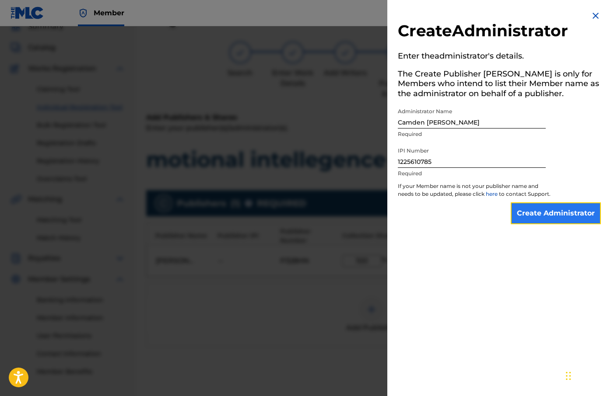
click at [535, 215] on input "Create Administrator" at bounding box center [556, 214] width 90 height 22
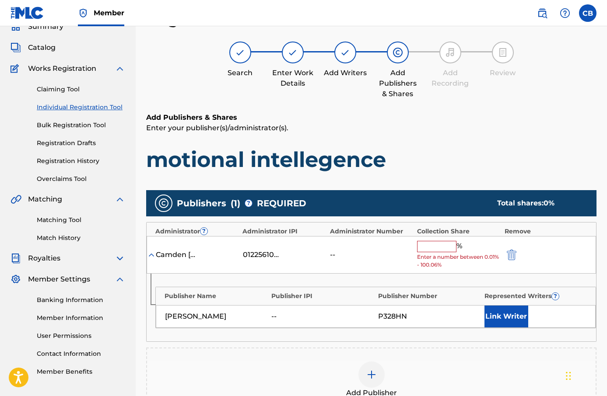
click at [451, 245] on input "text" at bounding box center [436, 246] width 39 height 11
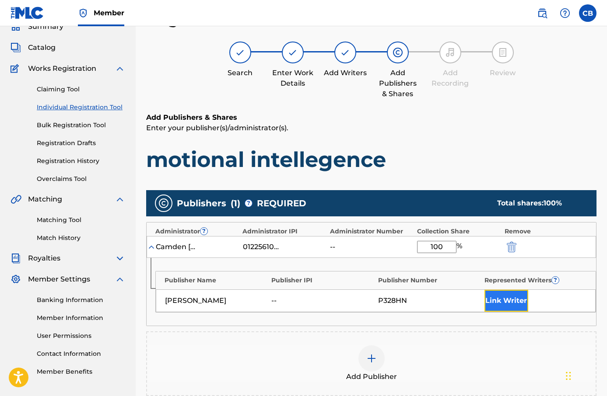
click at [522, 305] on button "Link Writer" at bounding box center [506, 301] width 44 height 22
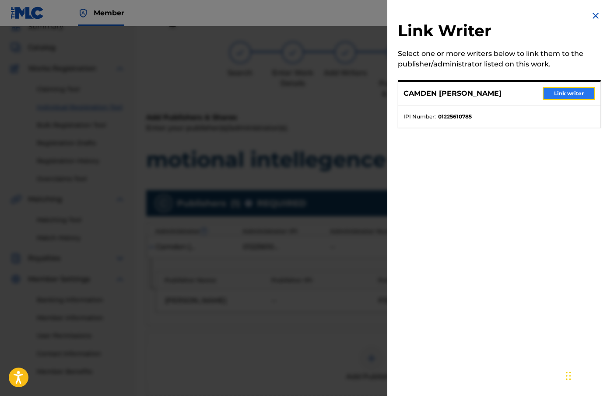
click at [571, 95] on button "Link writer" at bounding box center [569, 93] width 53 height 13
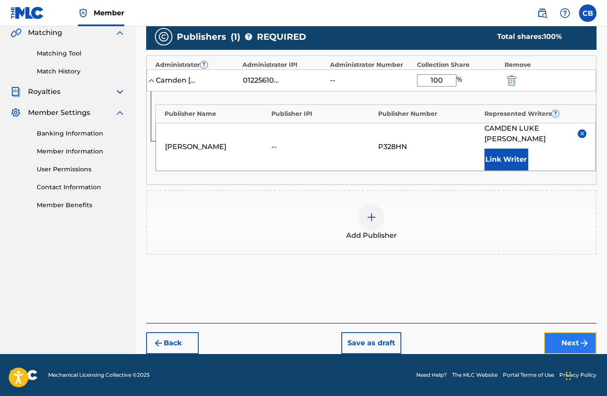
click at [570, 334] on button "Next" at bounding box center [570, 344] width 53 height 22
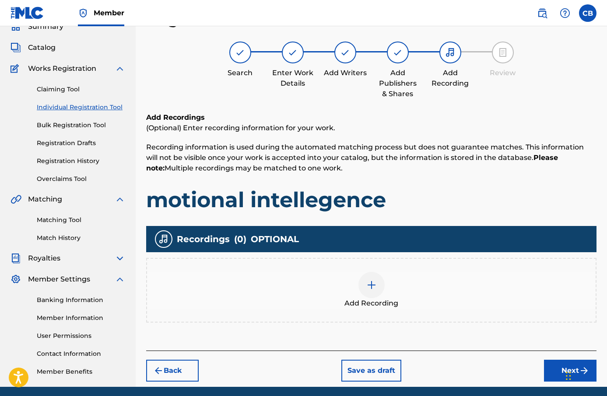
scroll to position [72, 0]
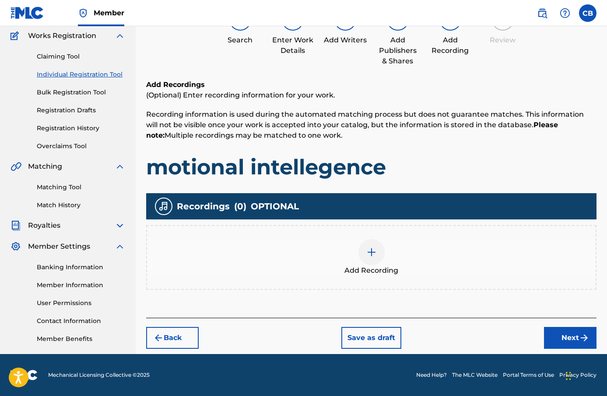
click at [361, 256] on div at bounding box center [371, 252] width 26 height 26
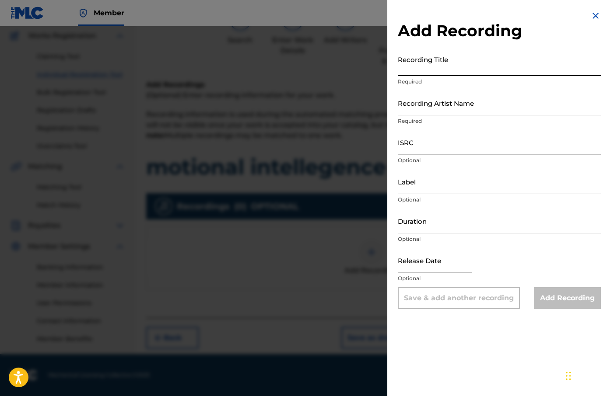
click at [429, 72] on input "Recording Title" at bounding box center [499, 63] width 203 height 25
paste input "motional intellegence"
click at [439, 106] on input "Recording Artist Name" at bounding box center [499, 103] width 203 height 25
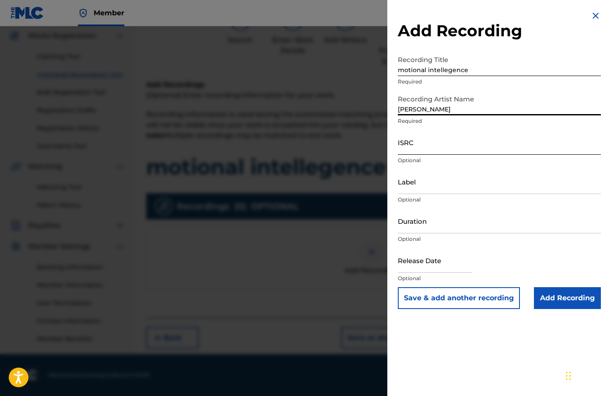
click at [459, 148] on input "ISRC" at bounding box center [499, 142] width 203 height 25
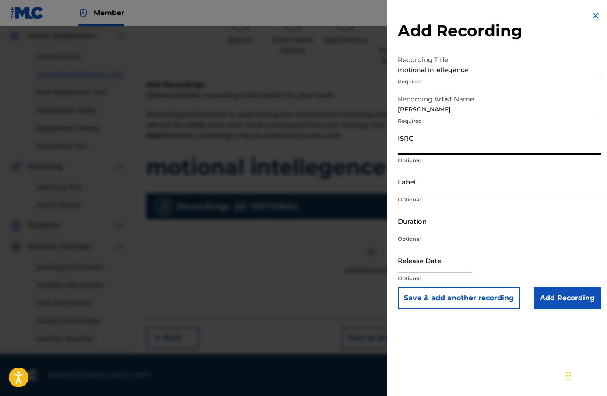
paste input "SE62M2203555"
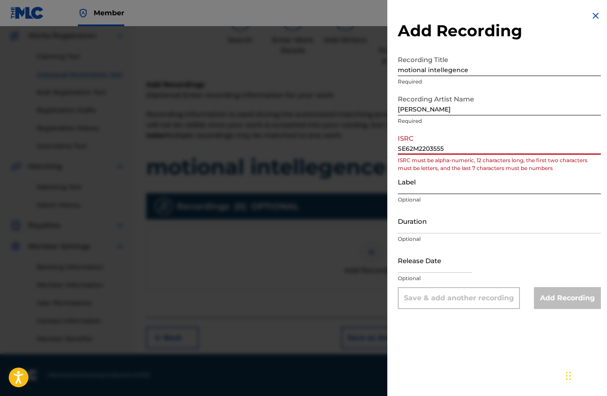
click at [424, 177] on input "Label" at bounding box center [499, 181] width 203 height 25
click at [411, 147] on input "SE62M2203555" at bounding box center [499, 142] width 203 height 25
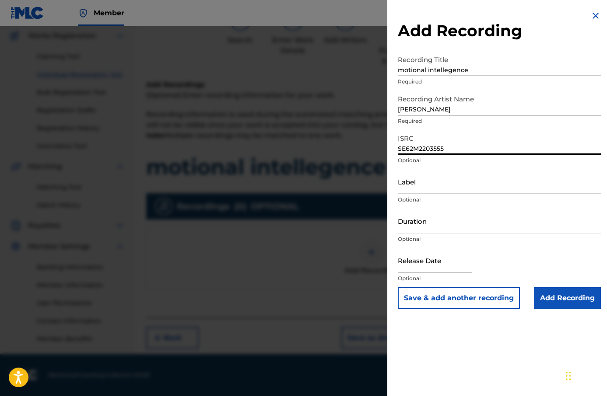
click at [419, 186] on input "Label" at bounding box center [499, 181] width 203 height 25
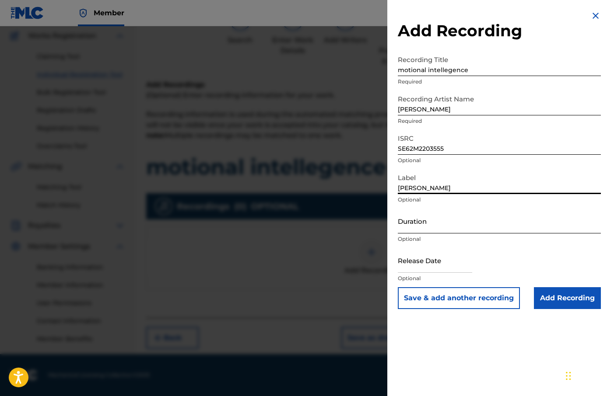
click at [450, 232] on input "Duration" at bounding box center [499, 221] width 203 height 25
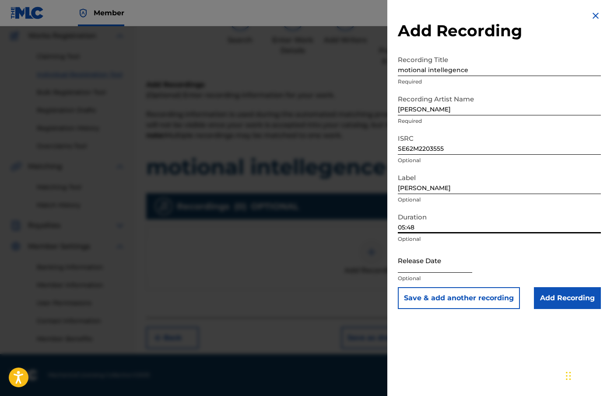
click at [433, 271] on input "text" at bounding box center [435, 260] width 74 height 25
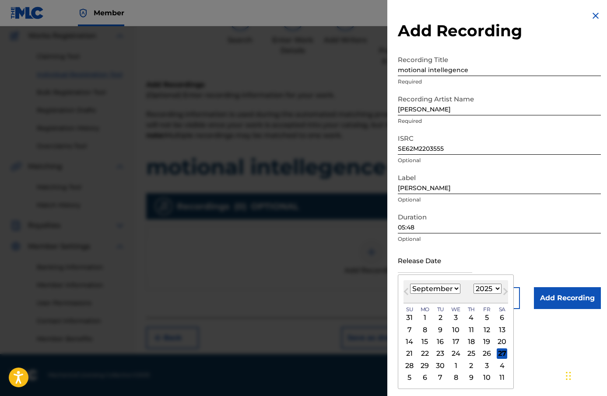
click at [491, 267] on div "Release Date Previous Month Next Month [DATE] January February March April May …" at bounding box center [499, 267] width 203 height 39
click at [439, 264] on input "text" at bounding box center [435, 260] width 74 height 25
click at [418, 288] on select "January February March April May June July August September October November De…" at bounding box center [435, 289] width 50 height 10
click at [410, 284] on select "January February March April May June July August September October November De…" at bounding box center [435, 289] width 50 height 10
click at [467, 375] on div "4" at bounding box center [471, 378] width 11 height 11
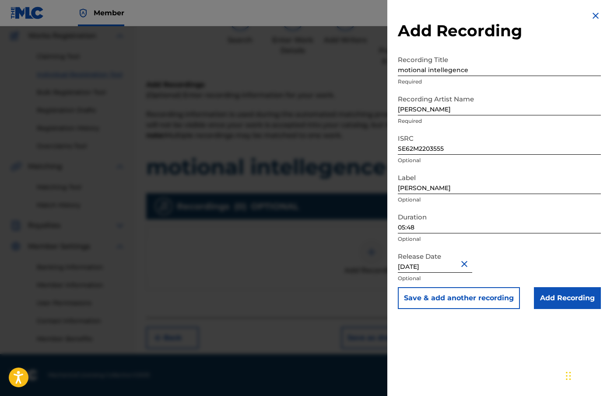
click at [446, 268] on input "[DATE]" at bounding box center [435, 260] width 74 height 25
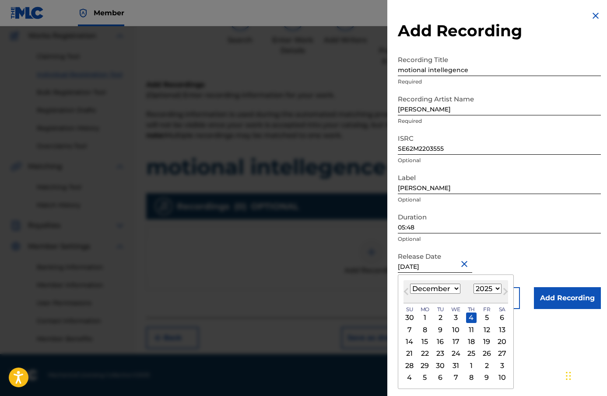
click at [496, 296] on div "[DATE] January February March April May June July August September October Nove…" at bounding box center [455, 292] width 105 height 23
click at [496, 291] on select "1900 1901 1902 1903 1904 1905 1906 1907 1908 1909 1910 1911 1912 1913 1914 1915…" at bounding box center [488, 289] width 28 height 10
click at [474, 284] on select "1900 1901 1902 1903 1904 1905 1906 1907 1908 1909 1910 1911 1912 1913 1914 1915…" at bounding box center [488, 289] width 28 height 10
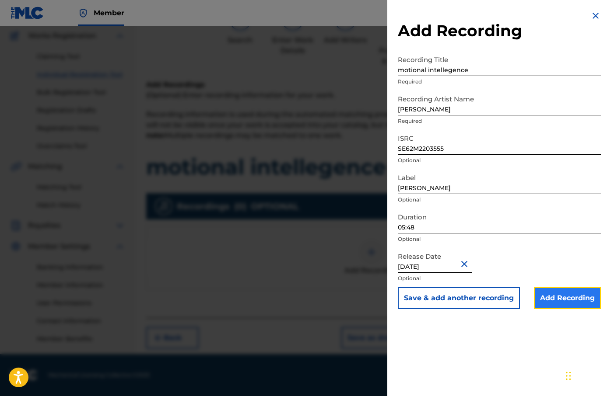
click at [564, 299] on input "Add Recording" at bounding box center [567, 299] width 67 height 22
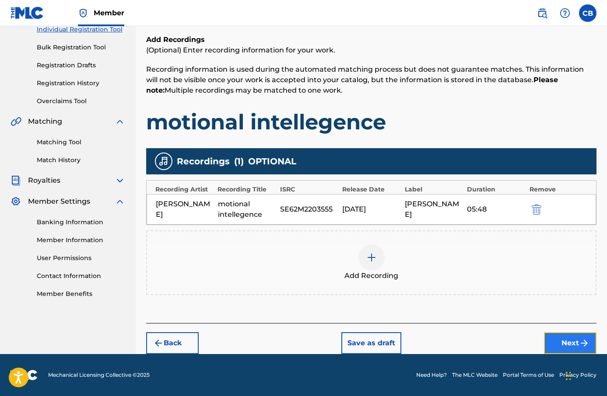
click at [578, 333] on button "Next" at bounding box center [570, 344] width 53 height 22
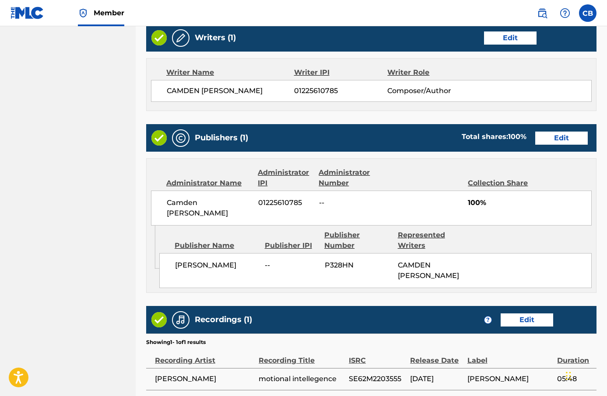
scroll to position [471, 0]
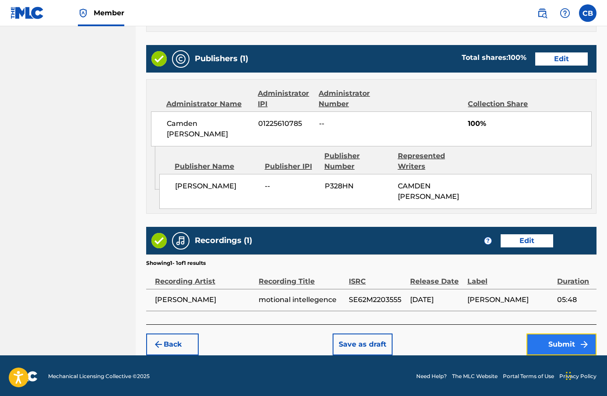
click at [567, 345] on button "Submit" at bounding box center [561, 345] width 70 height 22
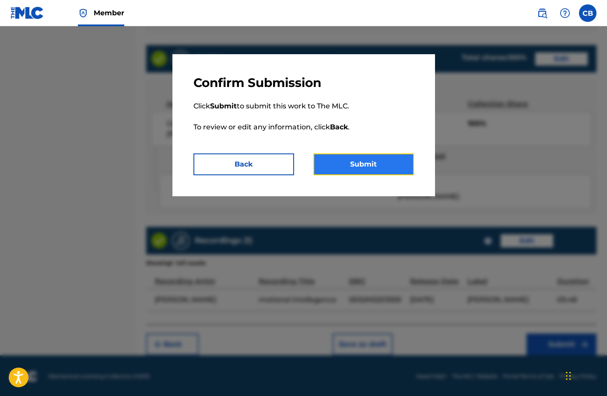
click at [410, 170] on button "Submit" at bounding box center [363, 165] width 101 height 22
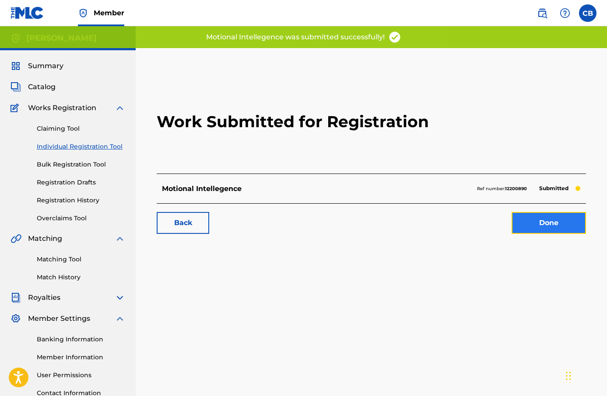
click at [531, 232] on link "Done" at bounding box center [549, 223] width 74 height 22
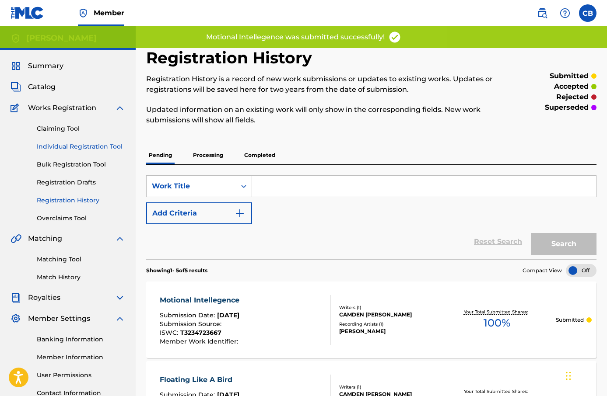
click at [74, 146] on link "Individual Registration Tool" at bounding box center [81, 146] width 88 height 9
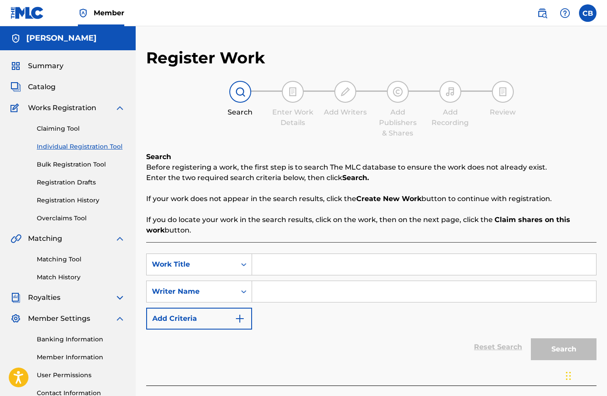
click at [287, 264] on input "Search Form" at bounding box center [424, 264] width 344 height 21
paste input "wonders of life"
click at [273, 267] on input "wonders of life" at bounding box center [424, 264] width 344 height 21
click at [302, 286] on input "Search Form" at bounding box center [424, 291] width 344 height 21
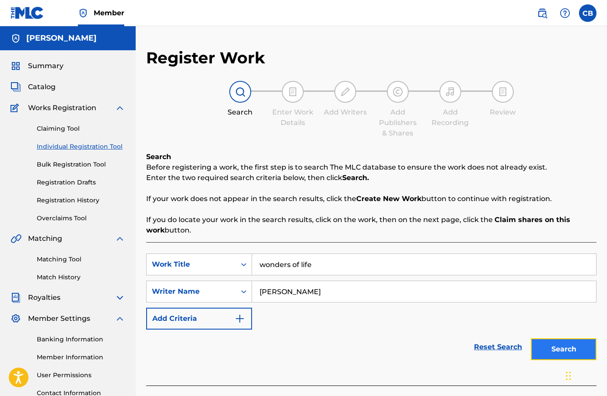
click at [553, 345] on button "Search" at bounding box center [564, 350] width 66 height 22
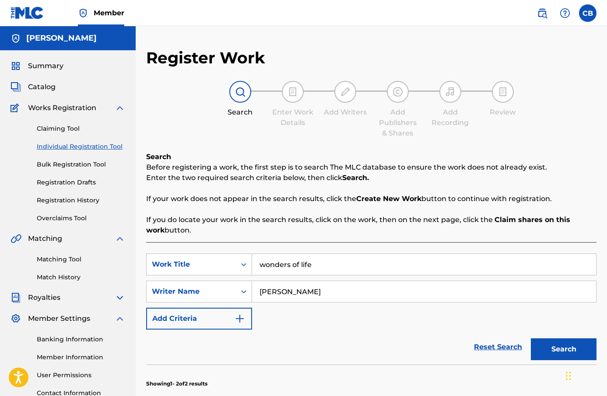
scroll to position [189, 0]
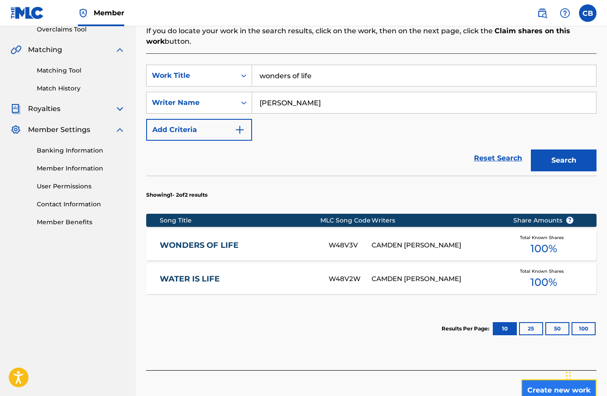
click at [553, 386] on button "Create new work" at bounding box center [558, 391] width 75 height 22
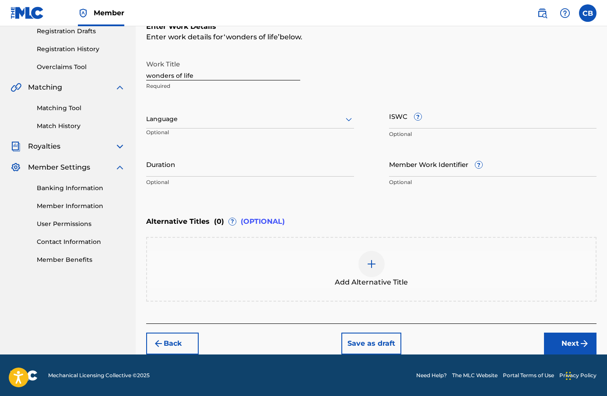
click at [257, 125] on div "Language" at bounding box center [250, 119] width 208 height 18
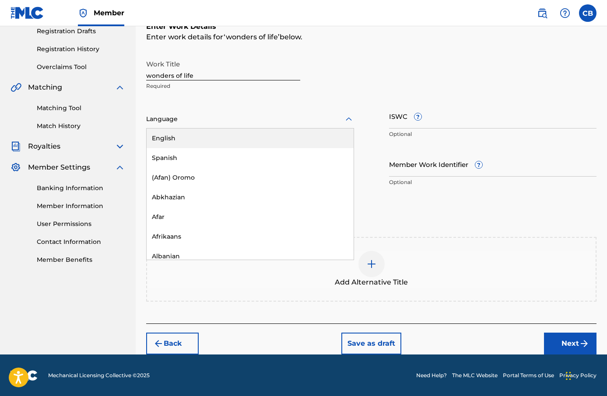
click at [262, 140] on div "English" at bounding box center [250, 139] width 207 height 20
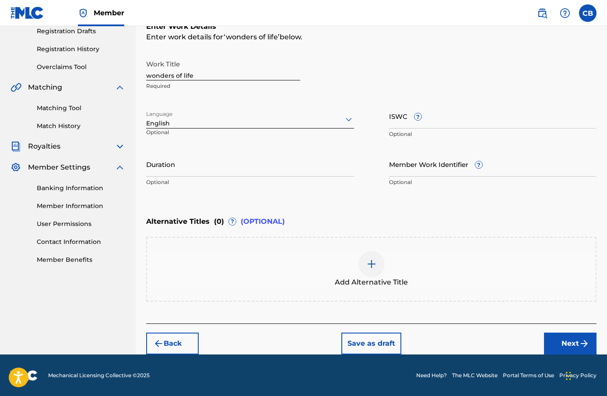
click at [410, 128] on div "ISWC ? Optional" at bounding box center [493, 123] width 208 height 39
click at [410, 126] on input "ISWC ?" at bounding box center [493, 116] width 208 height 25
paste input "T-324.624.040-0"
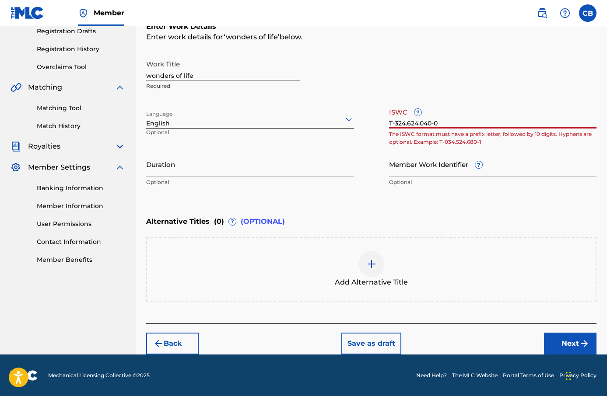
click at [419, 125] on input "T-324.624.040-0" at bounding box center [493, 116] width 208 height 25
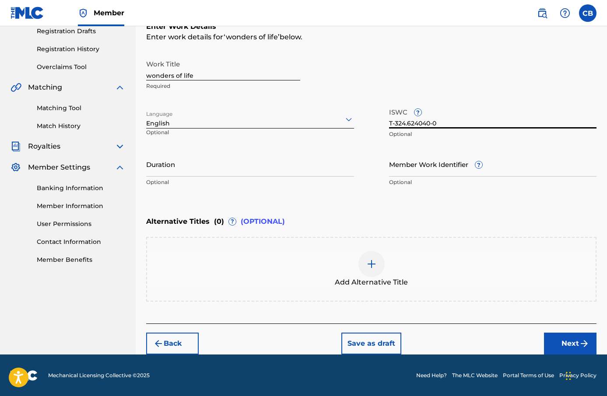
click at [407, 124] on input "T-324.624040-0" at bounding box center [493, 116] width 208 height 25
click at [282, 172] on input "Duration" at bounding box center [250, 164] width 208 height 25
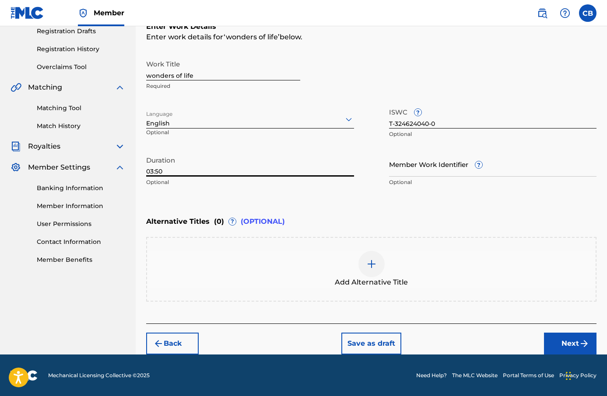
scroll to position [0, 0]
click at [568, 346] on button "Next" at bounding box center [570, 344] width 53 height 22
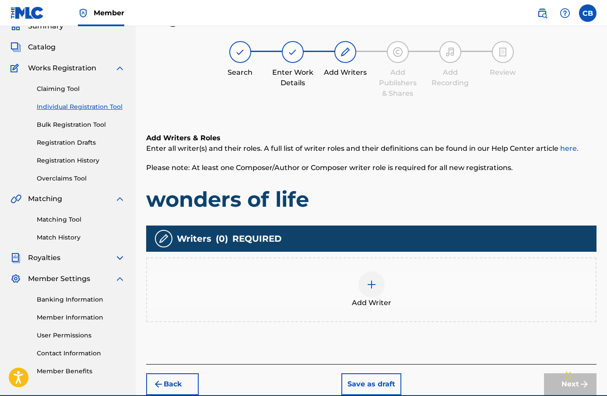
scroll to position [39, 0]
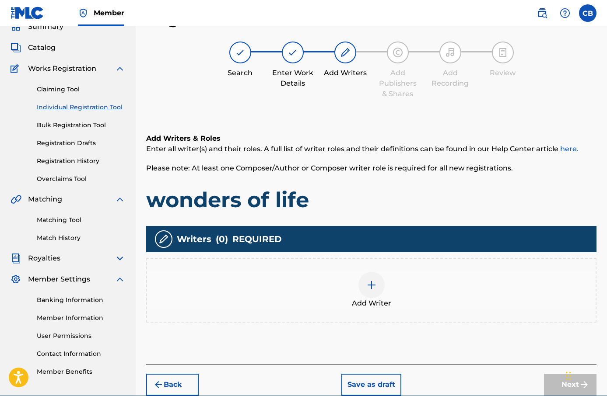
click at [396, 276] on div "Add Writer" at bounding box center [371, 290] width 449 height 37
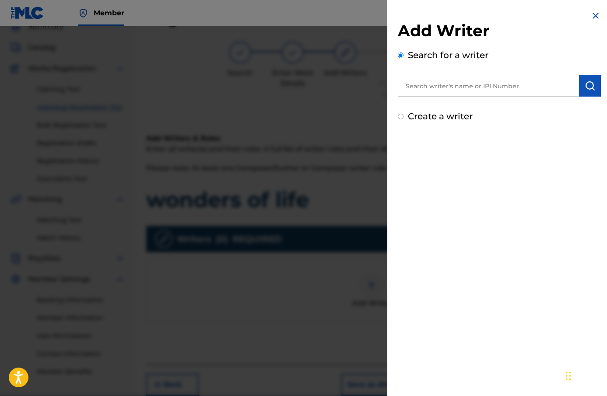
click at [435, 98] on div "Add Writer Search for a writer Create a writer" at bounding box center [499, 72] width 203 height 102
click at [435, 93] on input "text" at bounding box center [488, 86] width 181 height 22
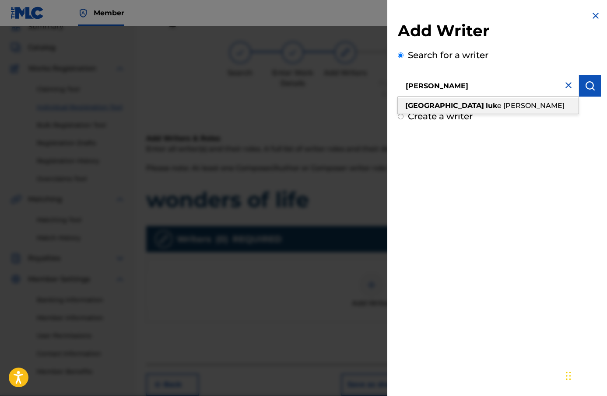
click at [497, 104] on span "e [PERSON_NAME]" at bounding box center [530, 106] width 67 height 8
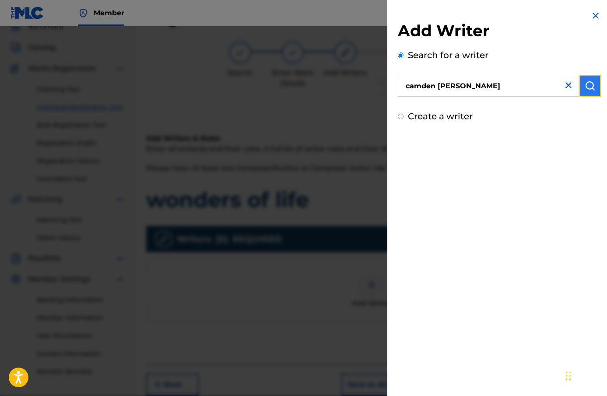
click at [581, 86] on button "submit" at bounding box center [590, 86] width 22 height 22
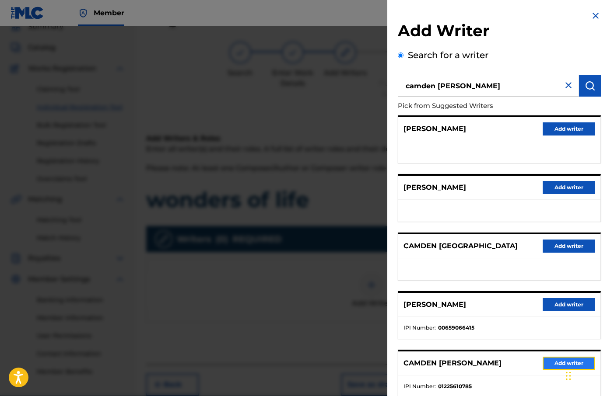
click at [549, 361] on button "Add writer" at bounding box center [569, 363] width 53 height 13
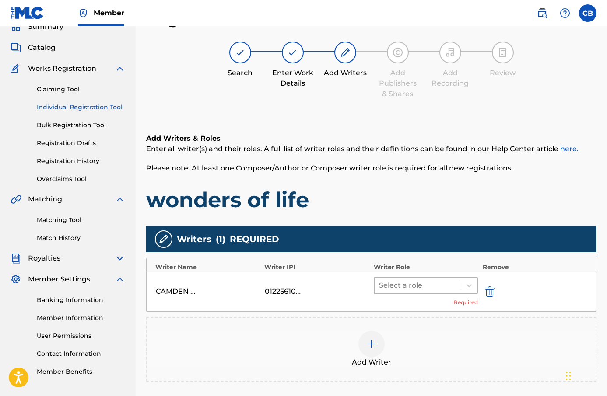
click at [428, 285] on div at bounding box center [418, 286] width 78 height 12
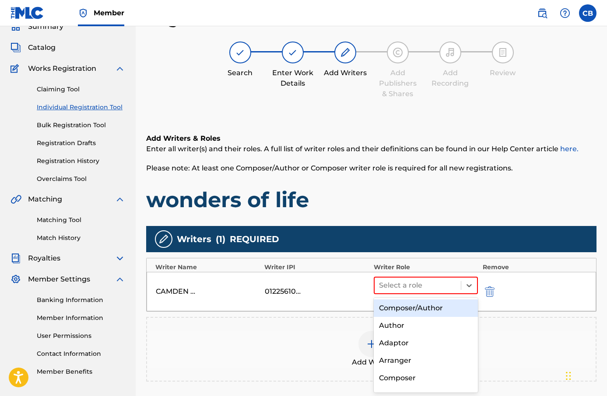
click at [440, 304] on div "Composer/Author" at bounding box center [426, 309] width 105 height 18
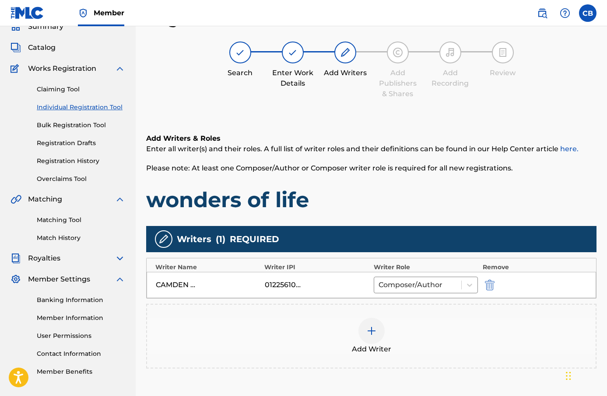
scroll to position [127, 0]
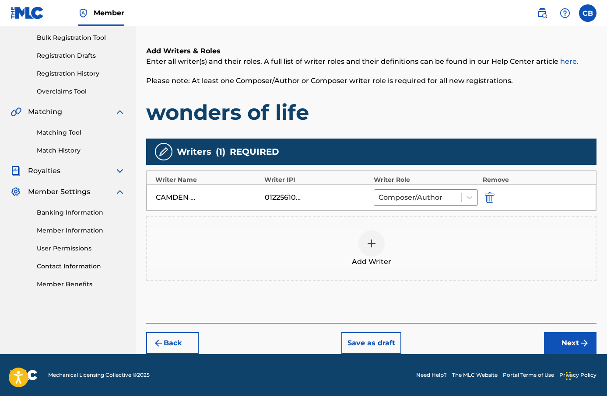
click at [561, 332] on div "Back Save as draft Next" at bounding box center [371, 338] width 450 height 31
click at [561, 340] on button "Next" at bounding box center [570, 344] width 53 height 22
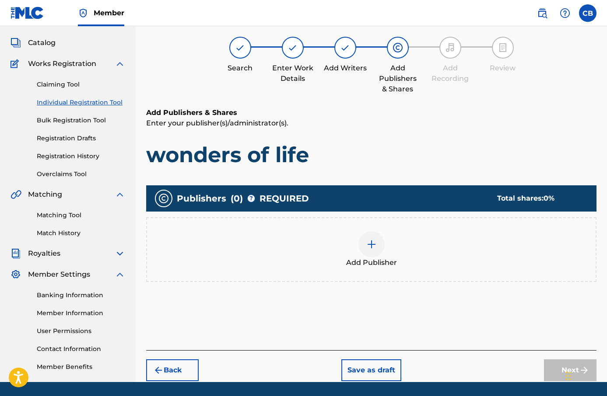
scroll to position [39, 0]
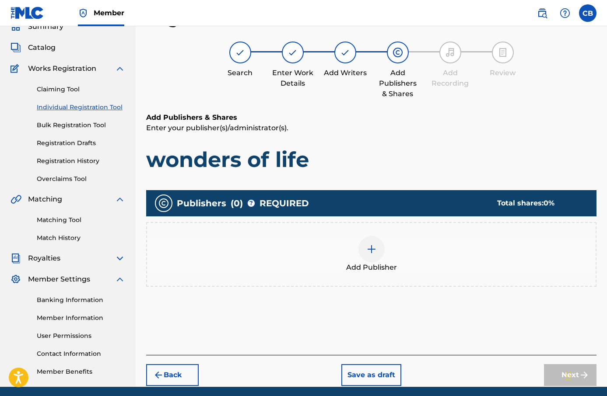
click at [380, 248] on div at bounding box center [371, 249] width 26 height 26
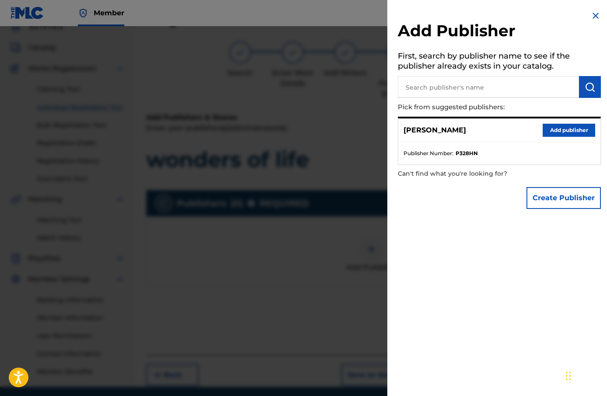
click at [470, 87] on input "text" at bounding box center [488, 87] width 181 height 22
click at [560, 134] on button "Add publisher" at bounding box center [569, 130] width 53 height 13
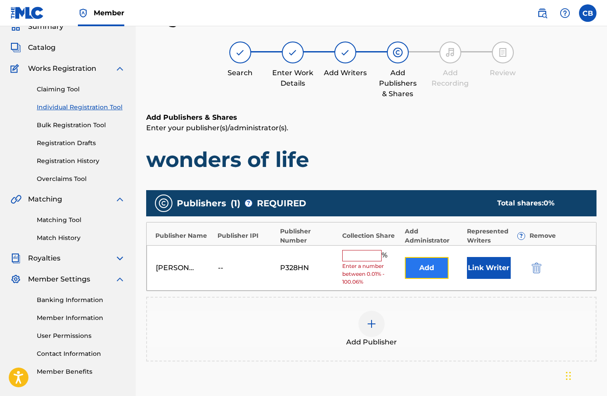
click at [431, 271] on button "Add" at bounding box center [427, 268] width 44 height 22
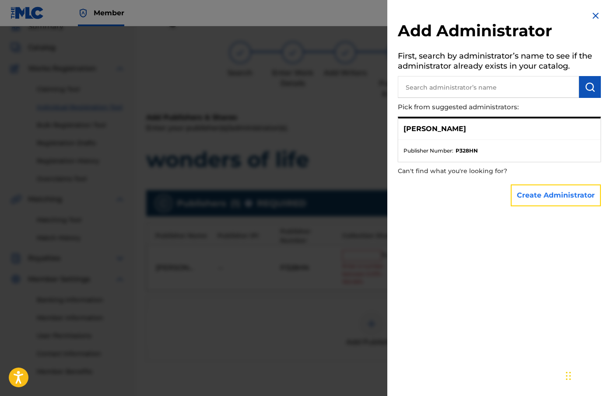
click at [559, 196] on button "Create Administrator" at bounding box center [556, 196] width 90 height 22
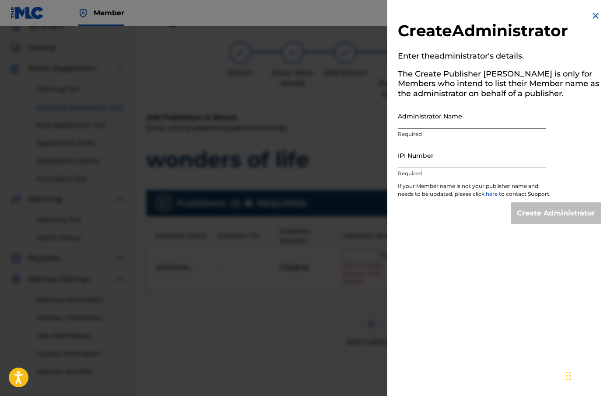
click at [467, 118] on input "Administrator Name" at bounding box center [472, 116] width 148 height 25
click at [485, 162] on input "IPI Number" at bounding box center [472, 155] width 148 height 25
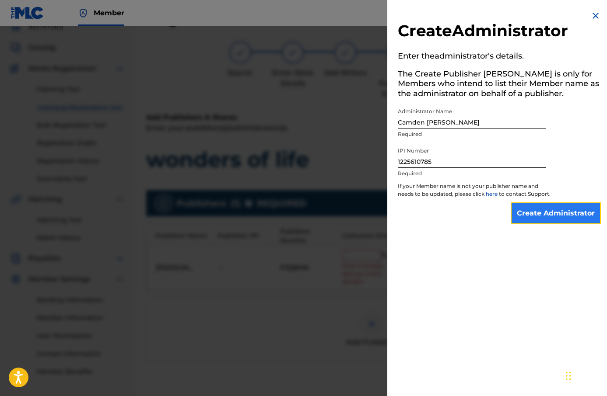
click at [537, 210] on input "Create Administrator" at bounding box center [556, 214] width 90 height 22
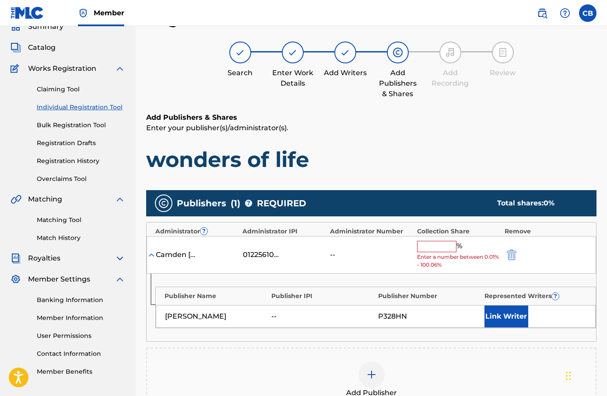
click at [450, 243] on input "text" at bounding box center [436, 246] width 39 height 11
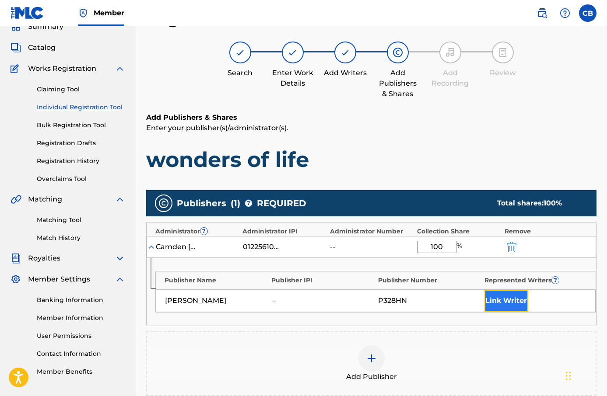
click at [512, 302] on button "Link Writer" at bounding box center [506, 301] width 44 height 22
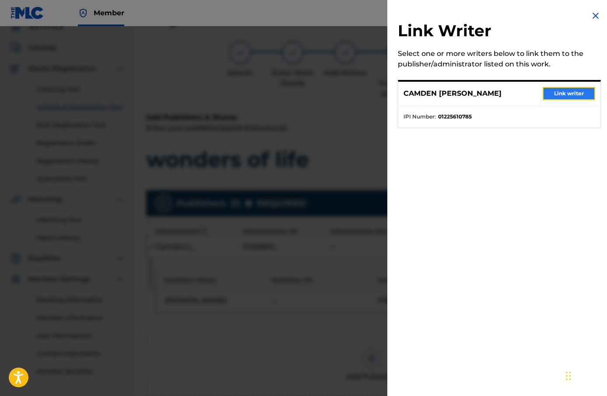
click at [558, 96] on button "Link writer" at bounding box center [569, 93] width 53 height 13
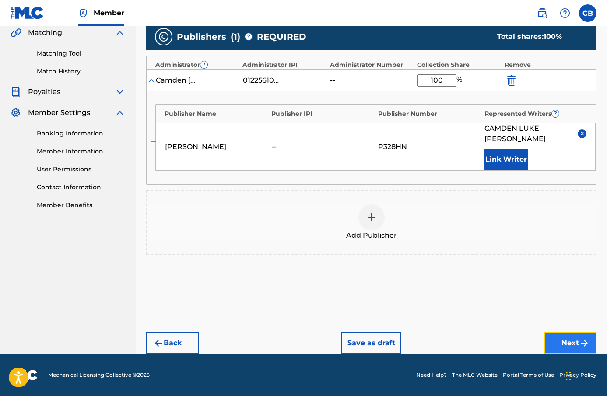
click at [572, 346] on button "Next" at bounding box center [570, 344] width 53 height 22
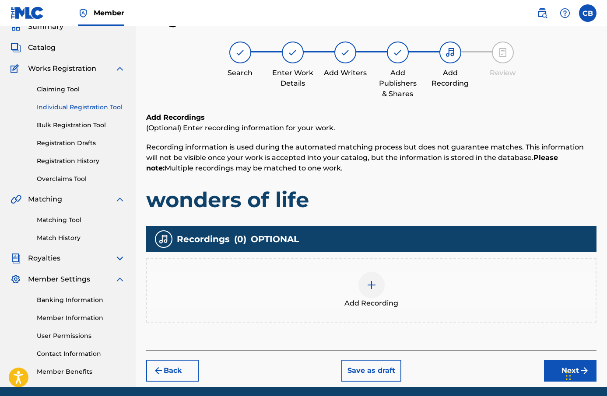
scroll to position [72, 0]
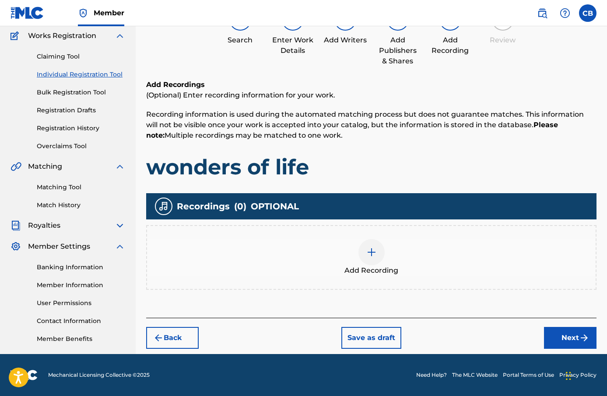
click at [475, 261] on div "Add Recording" at bounding box center [371, 257] width 449 height 37
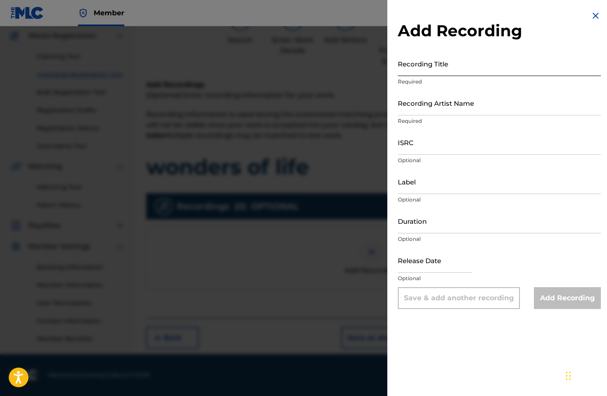
click at [428, 68] on input "Recording Title" at bounding box center [499, 63] width 203 height 25
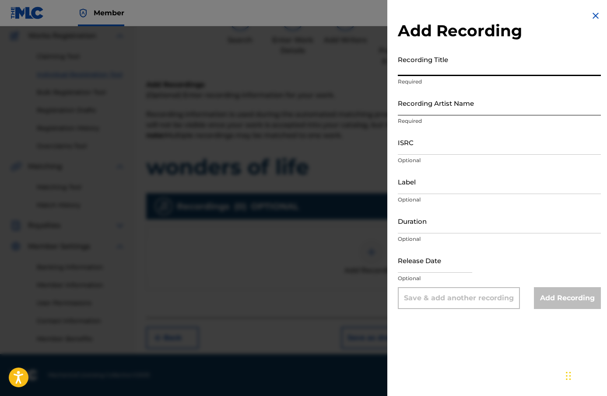
paste input "wonders of life"
click at [473, 106] on input "Recording Artist Name" at bounding box center [499, 103] width 203 height 25
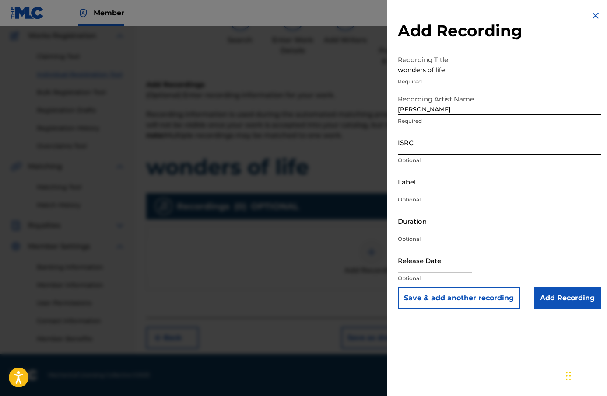
click at [475, 148] on input "ISRC" at bounding box center [499, 142] width 203 height 25
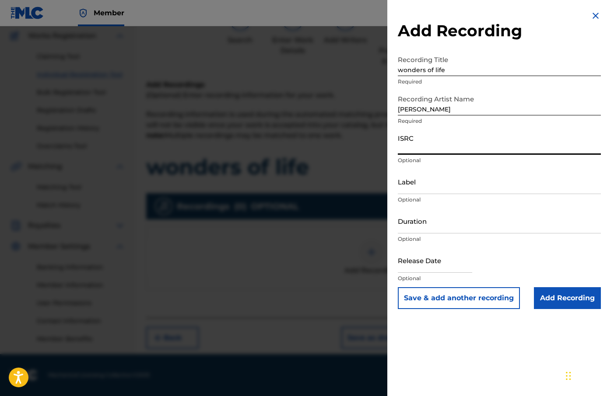
paste input "SE62M2203556"
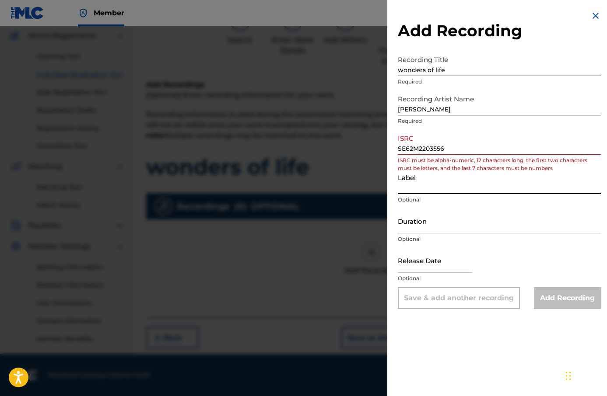
click at [459, 181] on input "Label" at bounding box center [499, 181] width 203 height 25
click at [410, 146] on input "SE62M2203556" at bounding box center [499, 142] width 203 height 25
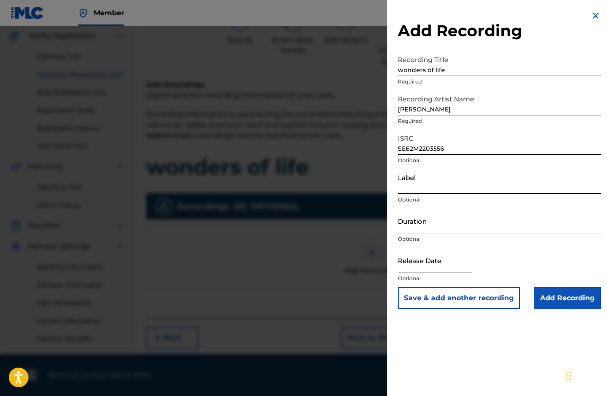
click at [421, 190] on input "Label" at bounding box center [499, 181] width 203 height 25
click at [448, 224] on input "Duration" at bounding box center [499, 221] width 203 height 25
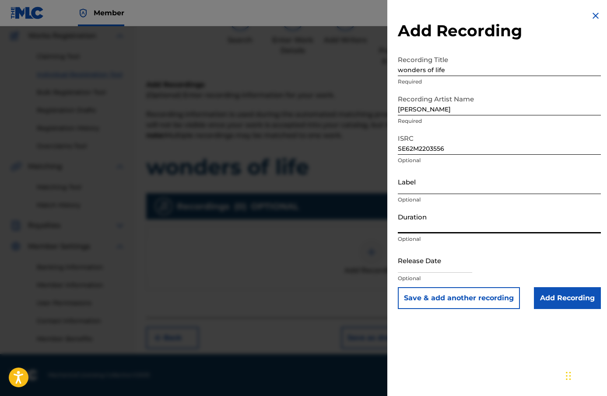
click at [424, 188] on input "Label" at bounding box center [499, 181] width 203 height 25
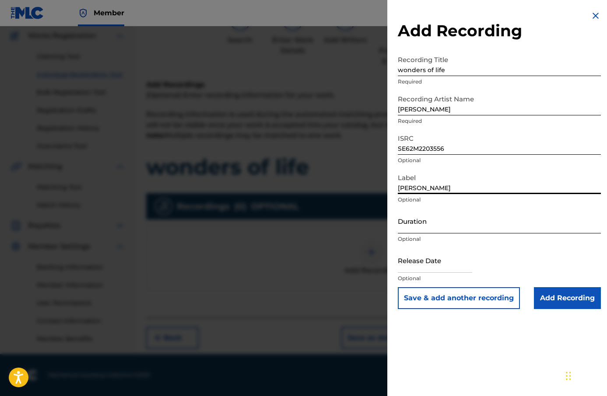
click at [446, 230] on input "Duration" at bounding box center [499, 221] width 203 height 25
click at [449, 275] on p "Optional" at bounding box center [499, 279] width 203 height 8
click at [450, 268] on input "text" at bounding box center [435, 260] width 74 height 25
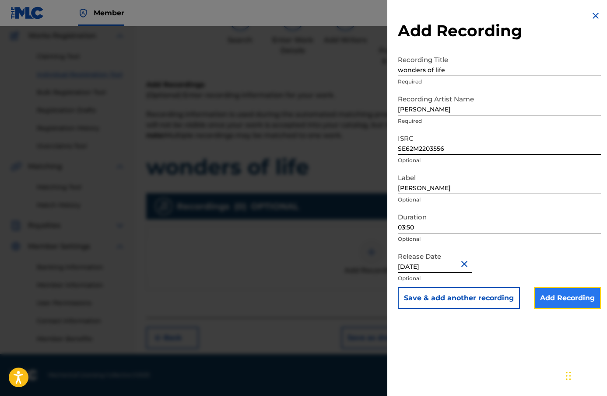
click at [568, 298] on input "Add Recording" at bounding box center [567, 299] width 67 height 22
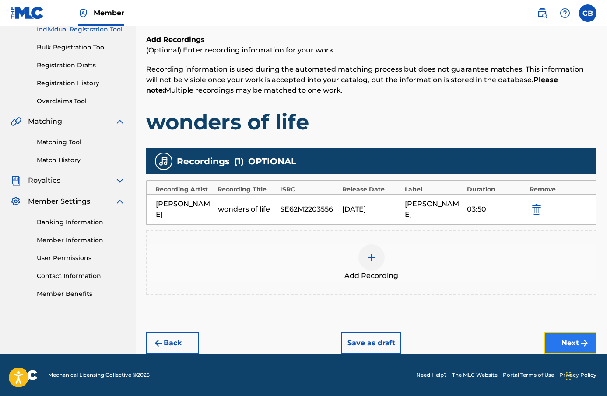
click at [572, 338] on button "Next" at bounding box center [570, 344] width 53 height 22
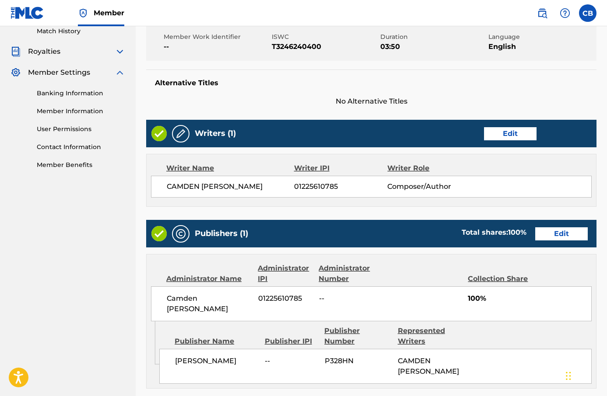
scroll to position [421, 0]
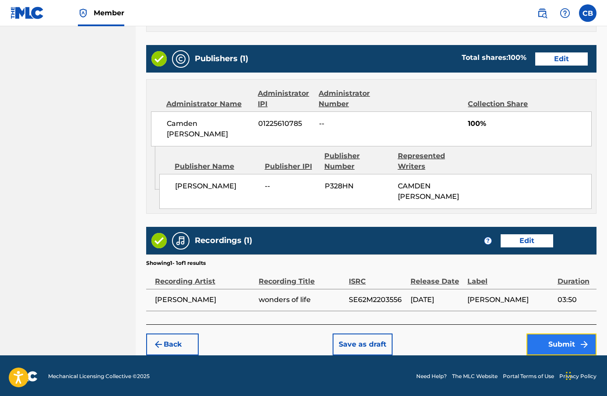
click at [568, 352] on button "Submit" at bounding box center [561, 345] width 70 height 22
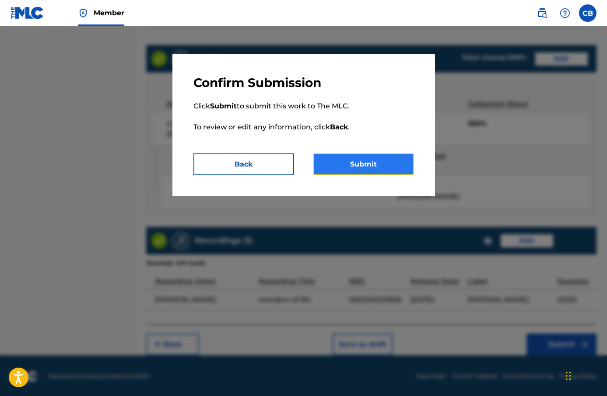
click at [385, 159] on button "Submit" at bounding box center [363, 165] width 101 height 22
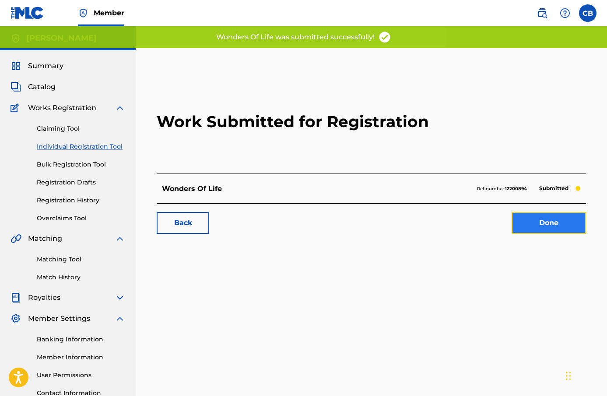
click at [551, 224] on link "Done" at bounding box center [549, 223] width 74 height 22
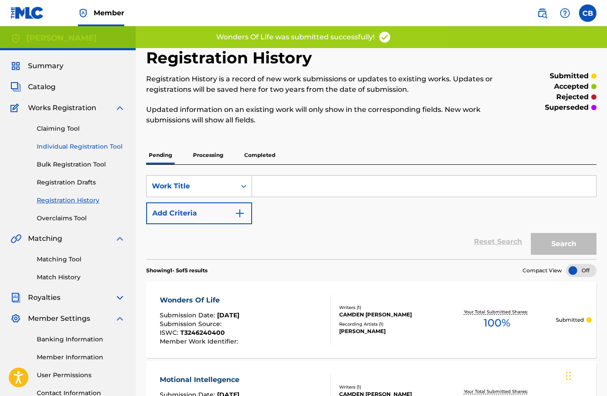
click at [69, 151] on link "Individual Registration Tool" at bounding box center [81, 146] width 88 height 9
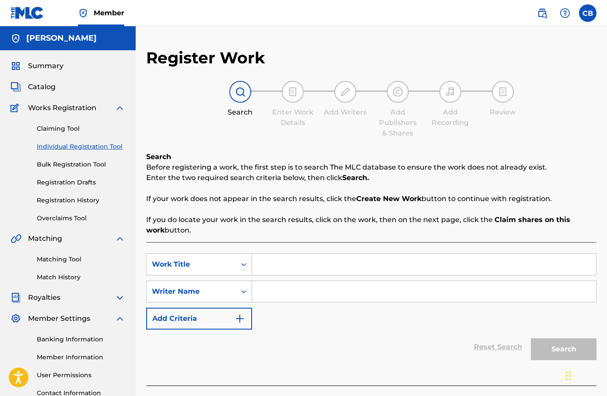
click at [301, 264] on input "Search Form" at bounding box center [424, 264] width 344 height 21
paste input "infinite mind"
click at [294, 303] on div "SearchWithCriteriaeb58af64-11ae-4cdc-b301-4d5b01423a80 Work Title infinite mind…" at bounding box center [371, 292] width 450 height 76
click at [300, 295] on input "Search Form" at bounding box center [424, 291] width 344 height 21
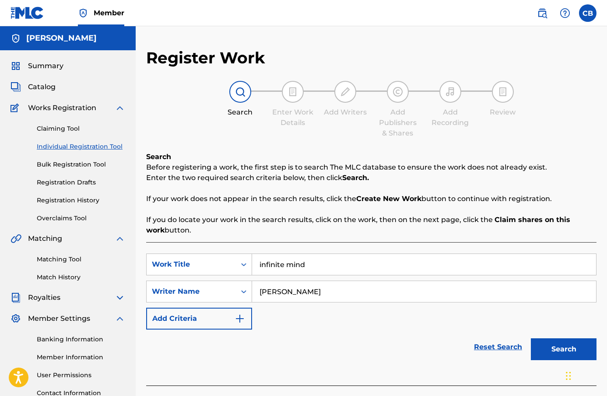
click at [271, 268] on input "infinite mind" at bounding box center [424, 264] width 344 height 21
click at [554, 347] on button "Search" at bounding box center [564, 350] width 66 height 22
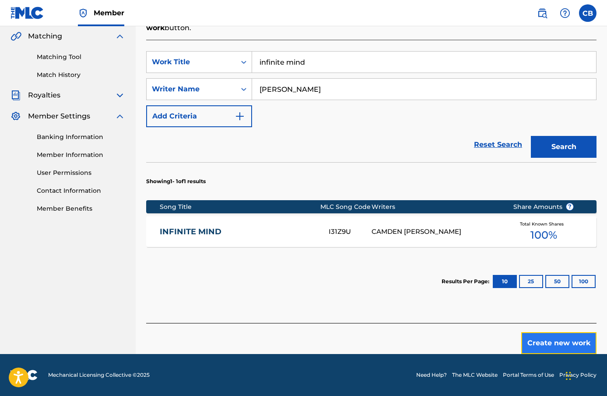
click at [545, 336] on button "Create new work" at bounding box center [558, 344] width 75 height 22
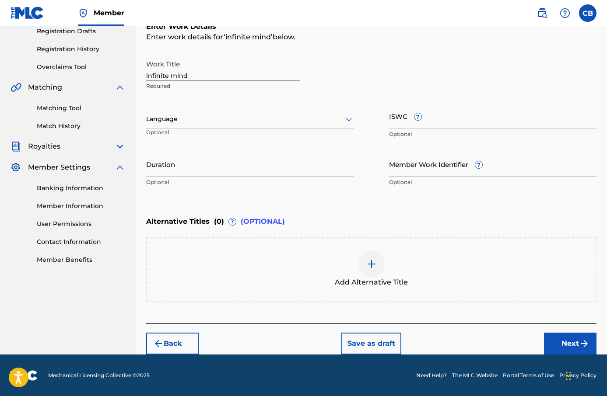
click at [270, 122] on div at bounding box center [250, 119] width 208 height 11
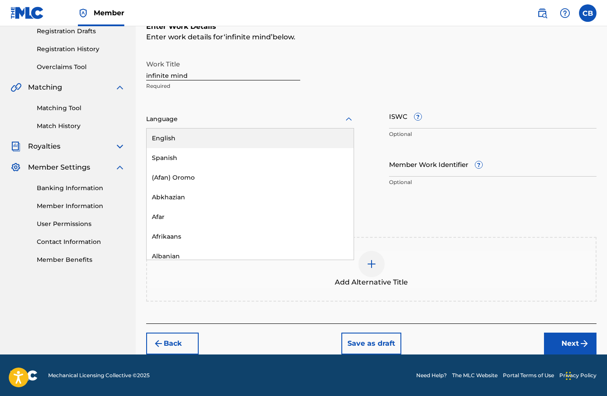
drag, startPoint x: 278, startPoint y: 138, endPoint x: 286, endPoint y: 138, distance: 8.3
click at [278, 138] on div "English" at bounding box center [250, 139] width 207 height 20
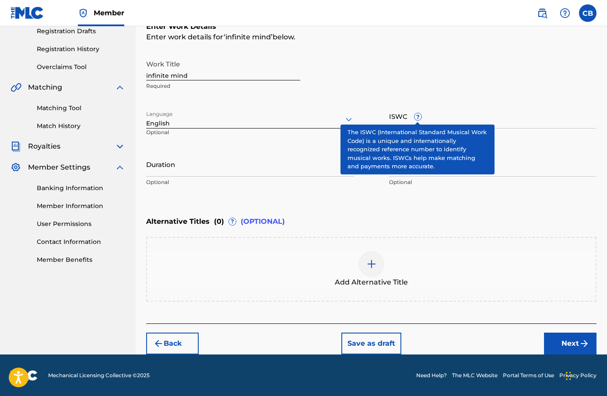
click at [421, 119] on span "?" at bounding box center [417, 116] width 7 height 7
click at [421, 119] on input "ISWC ?" at bounding box center [493, 116] width 208 height 25
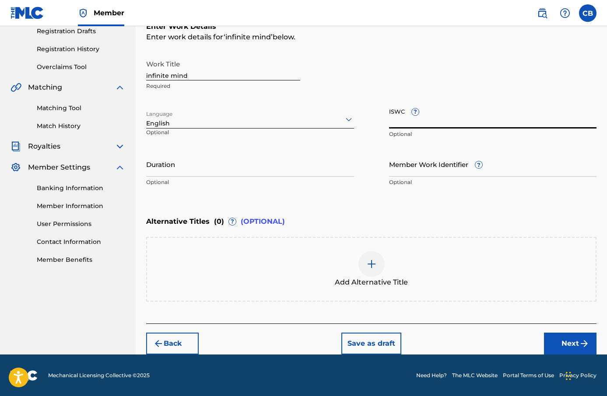
click at [406, 119] on input "ISWC ?" at bounding box center [493, 116] width 208 height 25
paste input "T-324.624.041-1"
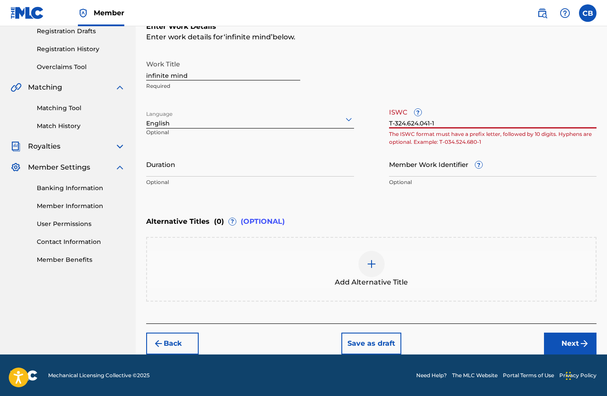
click at [421, 125] on input "T-324.624.041-1" at bounding box center [493, 116] width 208 height 25
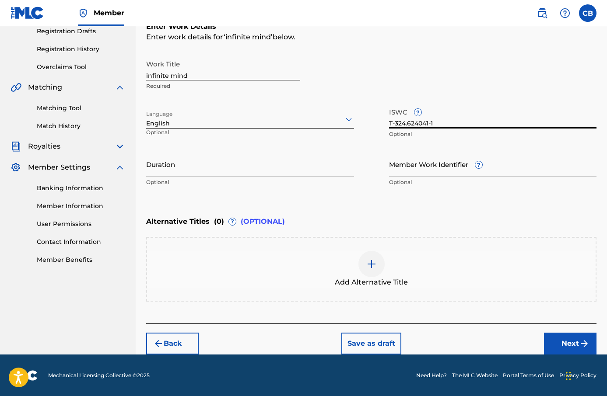
click at [407, 123] on input "T-324.624041-1" at bounding box center [493, 116] width 208 height 25
click at [290, 170] on input "Duration" at bounding box center [250, 164] width 208 height 25
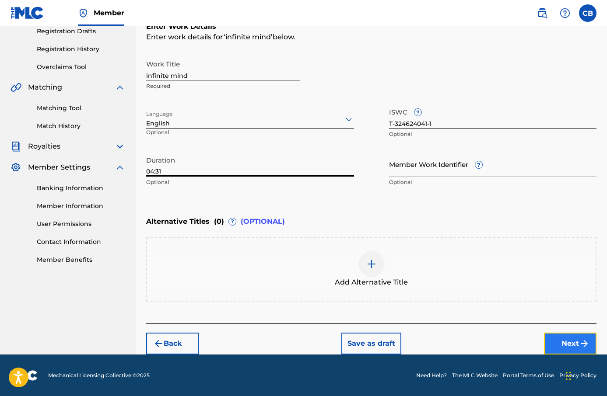
click at [570, 344] on button "Next" at bounding box center [570, 344] width 53 height 22
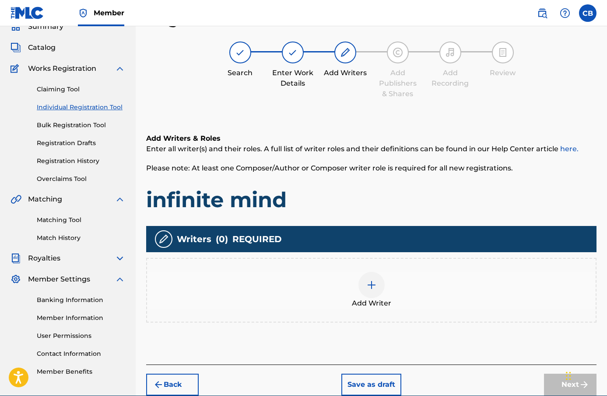
scroll to position [39, 0]
click at [390, 283] on div "Add Writer" at bounding box center [371, 290] width 449 height 37
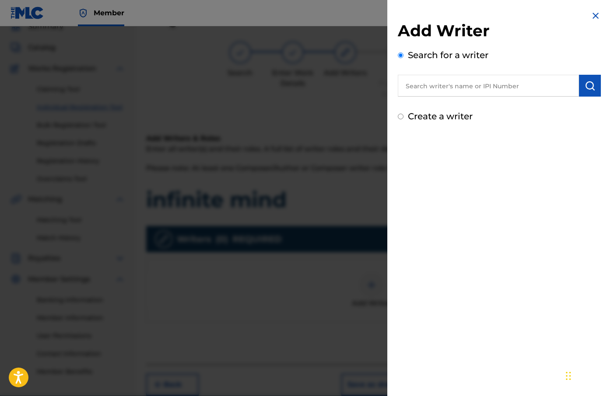
click at [422, 93] on input "text" at bounding box center [488, 86] width 181 height 22
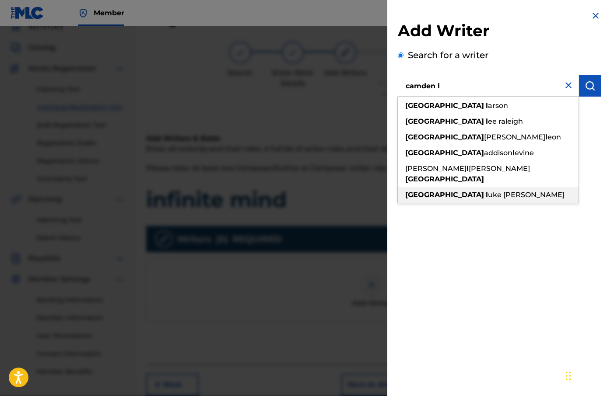
click at [488, 191] on span "uke [PERSON_NAME]" at bounding box center [526, 195] width 77 height 8
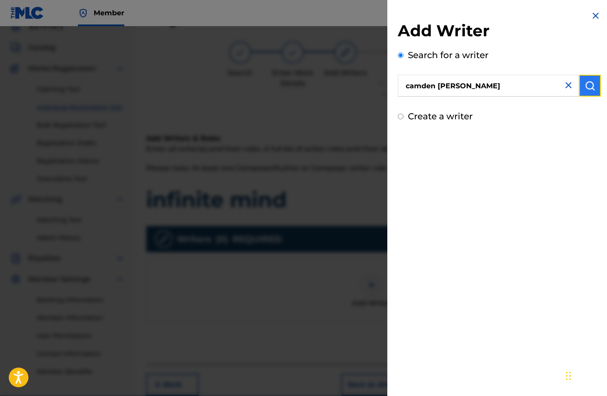
click at [590, 93] on button "submit" at bounding box center [590, 86] width 22 height 22
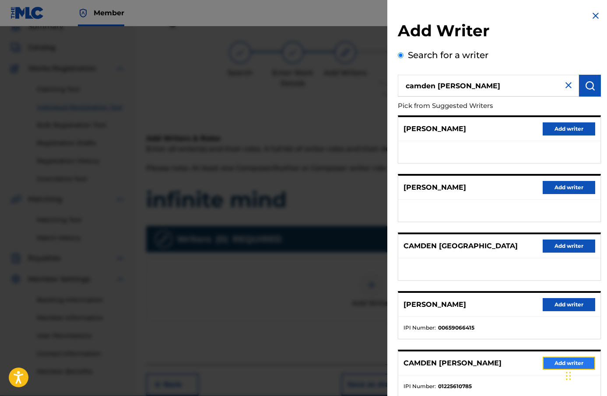
click at [551, 365] on button "Add writer" at bounding box center [569, 363] width 53 height 13
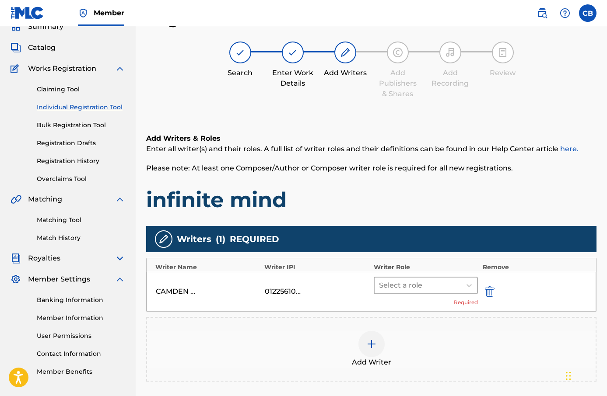
click at [432, 286] on div at bounding box center [418, 286] width 78 height 12
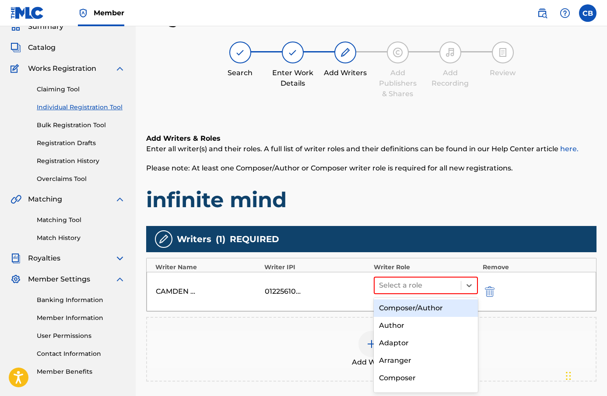
click at [437, 314] on div "Composer/Author" at bounding box center [426, 309] width 105 height 18
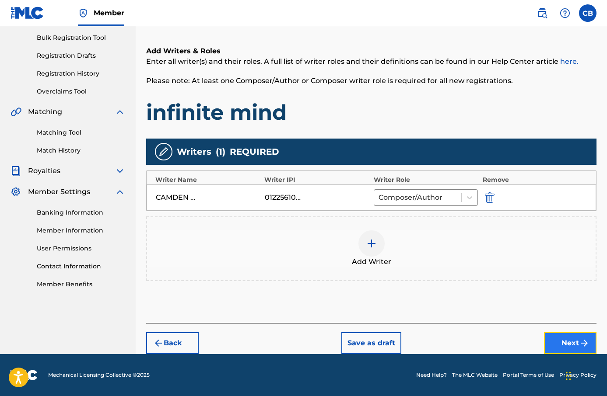
click at [565, 347] on button "Next" at bounding box center [570, 344] width 53 height 22
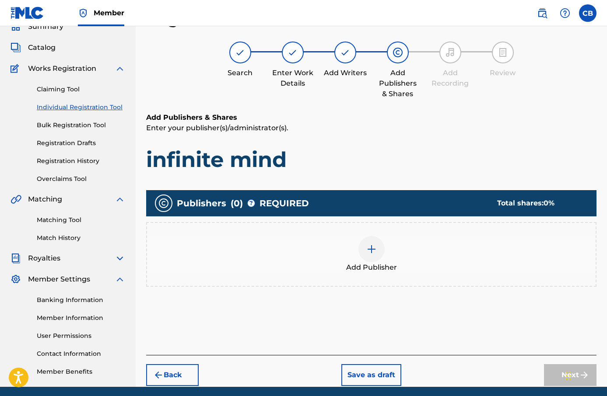
click at [391, 259] on div "Add Publisher" at bounding box center [371, 254] width 449 height 37
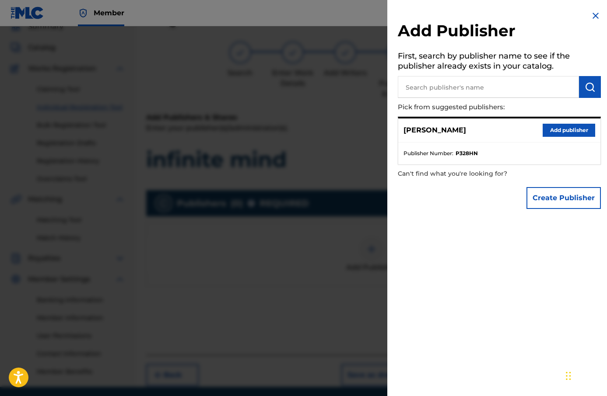
click at [572, 137] on div "[PERSON_NAME] Add publisher" at bounding box center [499, 131] width 202 height 24
click at [572, 135] on button "Add publisher" at bounding box center [569, 130] width 53 height 13
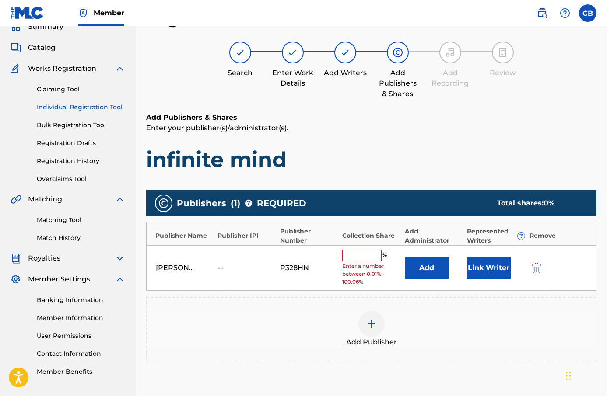
click at [373, 259] on input "text" at bounding box center [361, 255] width 39 height 11
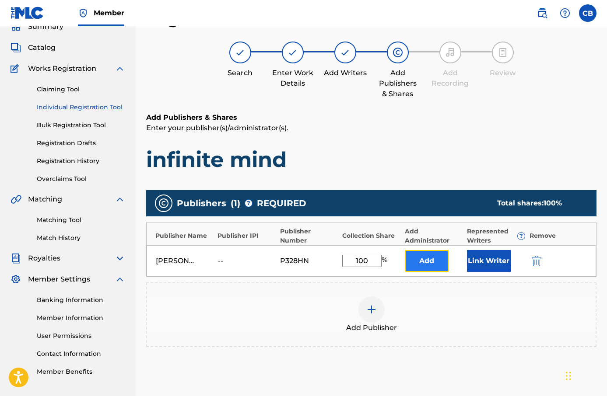
click at [432, 267] on button "Add" at bounding box center [427, 261] width 44 height 22
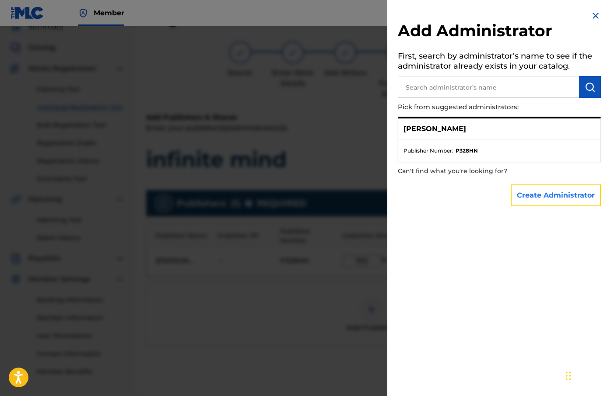
click at [537, 192] on button "Create Administrator" at bounding box center [556, 196] width 90 height 22
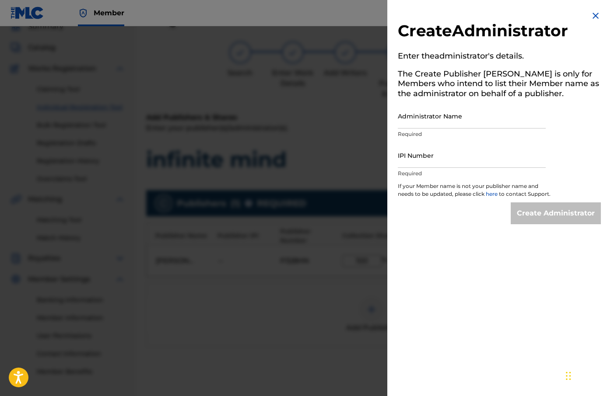
click at [475, 129] on div "Administrator Name Required" at bounding box center [472, 123] width 148 height 39
click at [475, 123] on input "Administrator Name" at bounding box center [472, 116] width 148 height 25
click at [482, 159] on input "IPI Number" at bounding box center [472, 155] width 148 height 25
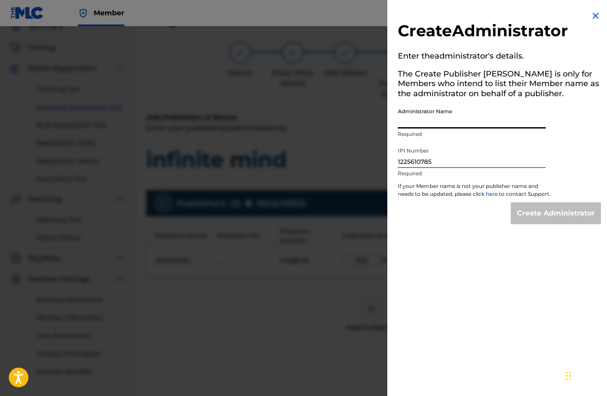
click at [471, 116] on input "Administrator Name" at bounding box center [472, 116] width 148 height 25
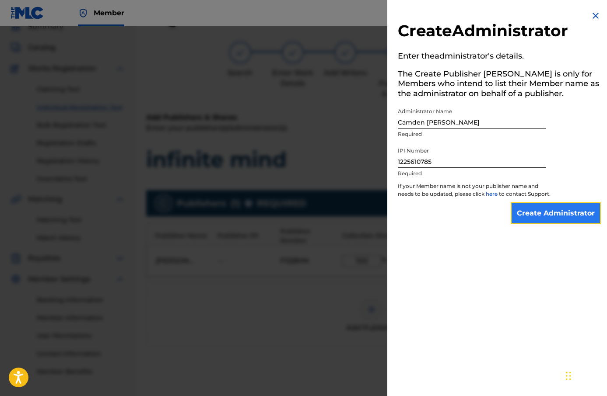
click at [544, 221] on input "Create Administrator" at bounding box center [556, 214] width 90 height 22
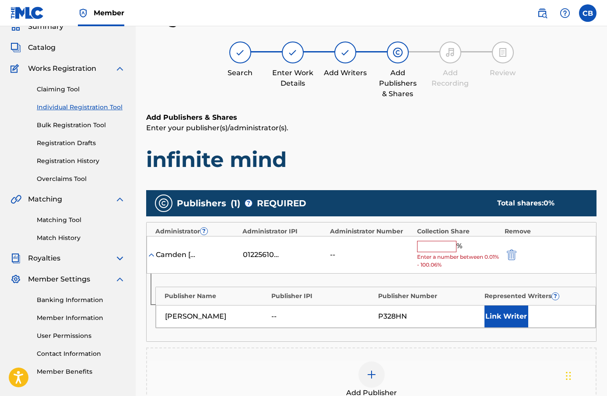
click at [443, 249] on input "text" at bounding box center [436, 246] width 39 height 11
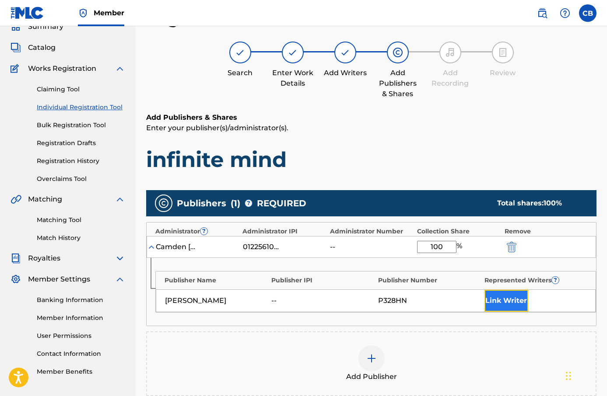
click at [505, 298] on button "Link Writer" at bounding box center [506, 301] width 44 height 22
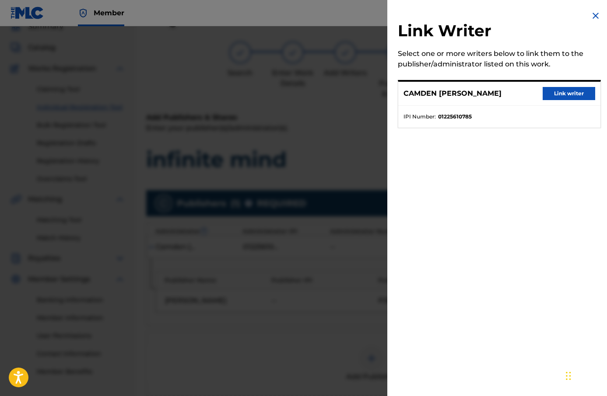
click at [557, 106] on ul "IPI Number : 01225610785" at bounding box center [499, 117] width 202 height 22
click at [558, 95] on button "Link writer" at bounding box center [569, 93] width 53 height 13
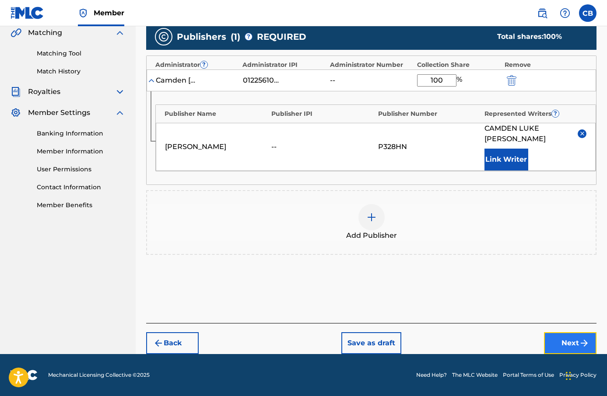
click at [563, 337] on button "Next" at bounding box center [570, 344] width 53 height 22
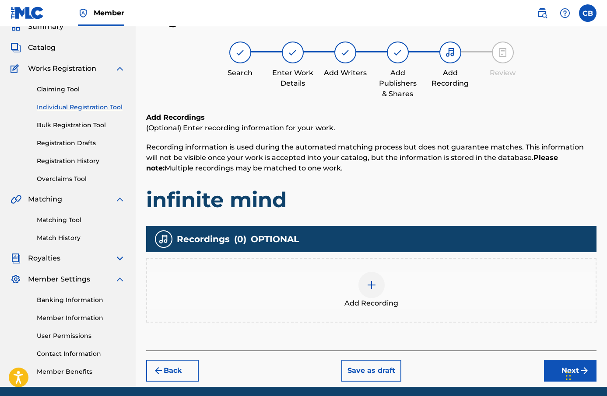
click at [416, 280] on div "Add Recording" at bounding box center [371, 290] width 449 height 37
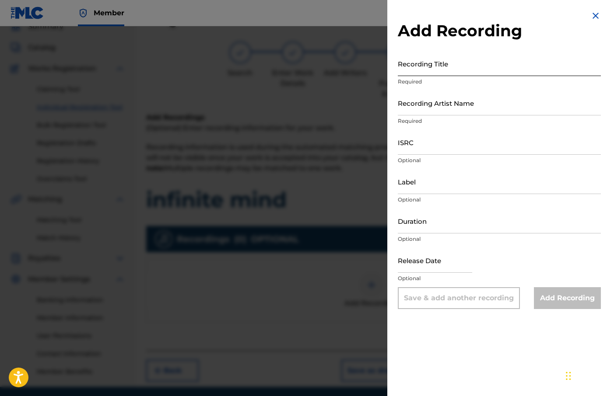
click at [442, 64] on input "Recording Title" at bounding box center [499, 63] width 203 height 25
paste input "infinite mind"
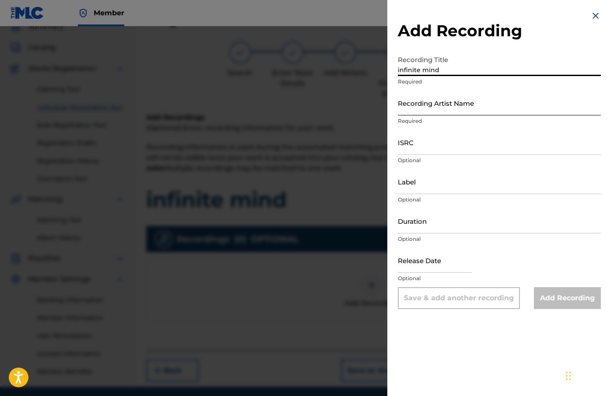
click at [438, 109] on input "Recording Artist Name" at bounding box center [499, 103] width 203 height 25
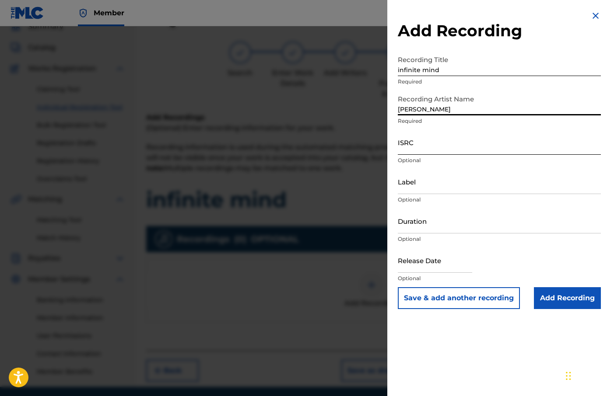
click at [455, 151] on input "ISRC" at bounding box center [499, 142] width 203 height 25
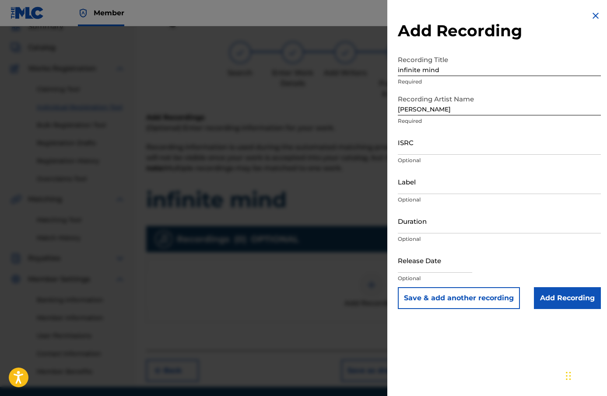
paste input "SE62M2203557"
click at [449, 187] on input "Label" at bounding box center [499, 181] width 203 height 25
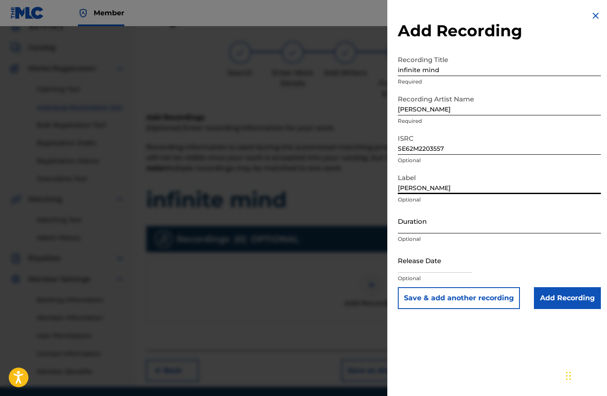
click at [464, 225] on input "Duration" at bounding box center [499, 221] width 203 height 25
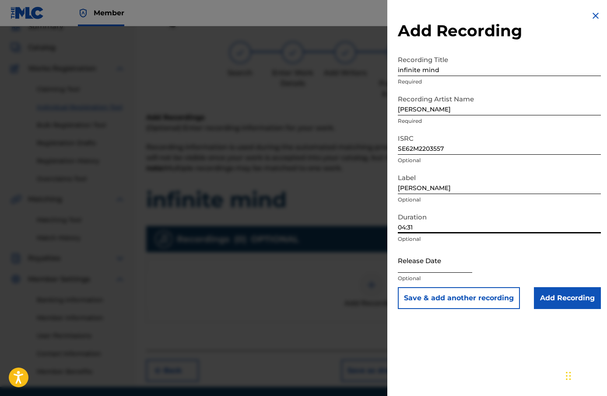
click at [449, 266] on input "text" at bounding box center [435, 260] width 74 height 25
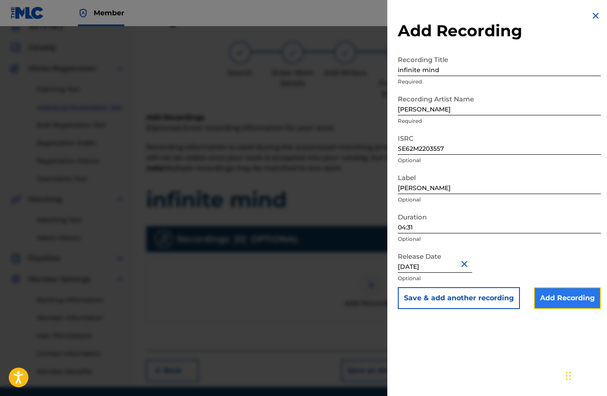
click at [571, 305] on input "Add Recording" at bounding box center [567, 299] width 67 height 22
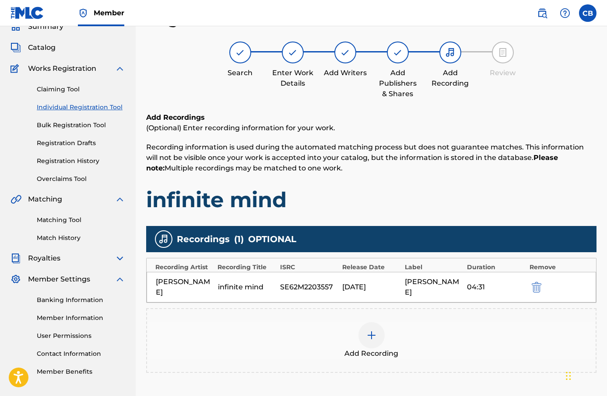
scroll to position [117, 0]
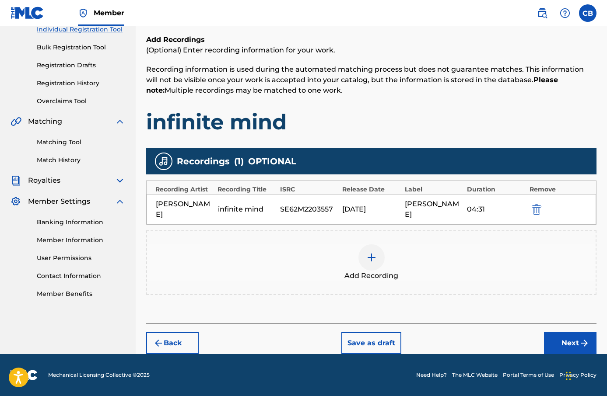
click at [568, 328] on div "Back Save as draft Next" at bounding box center [371, 338] width 450 height 31
click at [568, 336] on button "Next" at bounding box center [570, 344] width 53 height 22
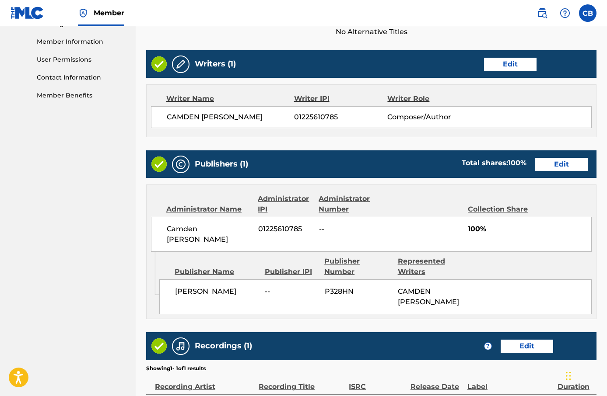
scroll to position [421, 0]
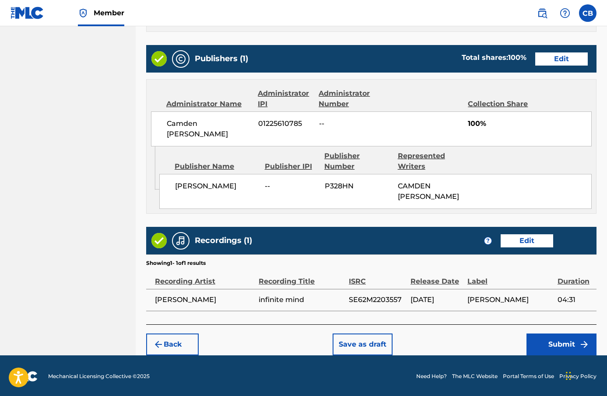
click at [564, 331] on div "Back Save as draft Submit" at bounding box center [371, 340] width 450 height 31
click at [564, 340] on button "Submit" at bounding box center [561, 345] width 70 height 22
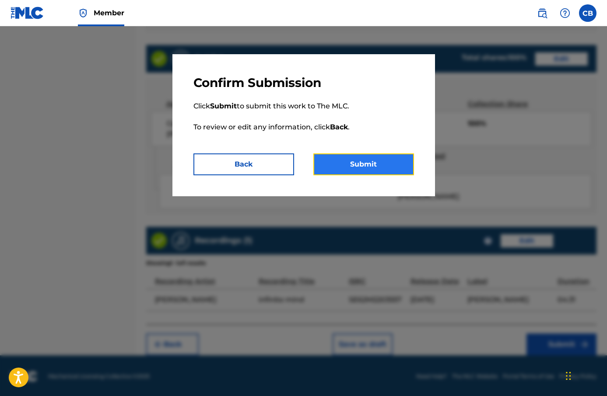
click at [379, 175] on button "Submit" at bounding box center [363, 165] width 101 height 22
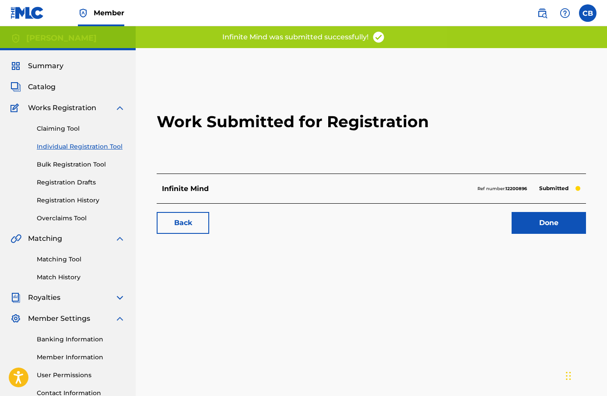
click at [550, 238] on div "Work Submitted for Registration Infinite Mind Ref number: 12200896 Submitted Ba…" at bounding box center [371, 156] width 450 height 173
click at [550, 228] on link "Done" at bounding box center [549, 223] width 74 height 22
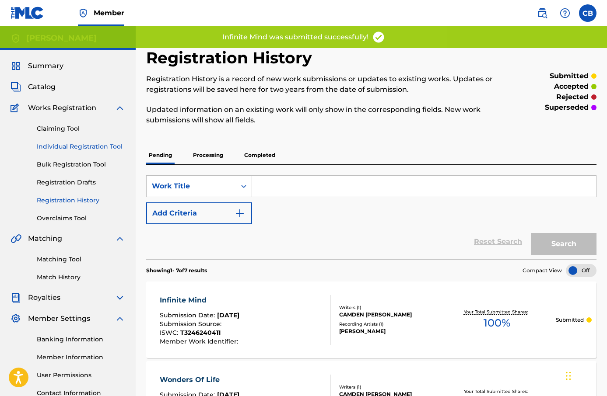
click at [100, 142] on link "Individual Registration Tool" at bounding box center [81, 146] width 88 height 9
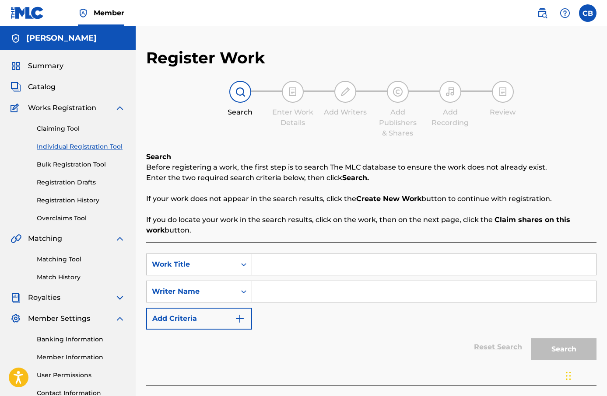
click at [280, 263] on input "Search Form" at bounding box center [424, 264] width 344 height 21
paste input "soul love"
click at [268, 275] on div "soul love" at bounding box center [424, 265] width 344 height 22
click at [271, 262] on input "soul love" at bounding box center [424, 264] width 344 height 21
click at [300, 291] on input "Search Form" at bounding box center [424, 291] width 344 height 21
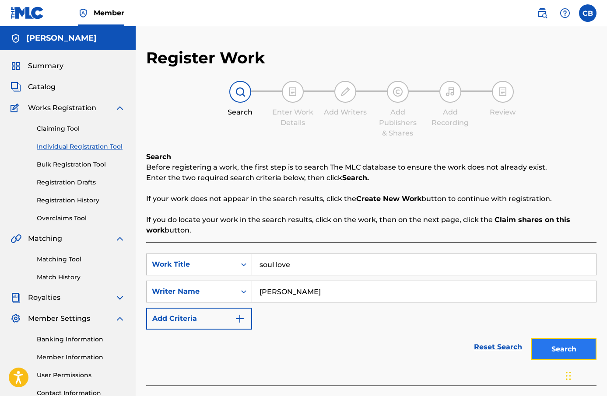
click at [539, 351] on button "Search" at bounding box center [564, 350] width 66 height 22
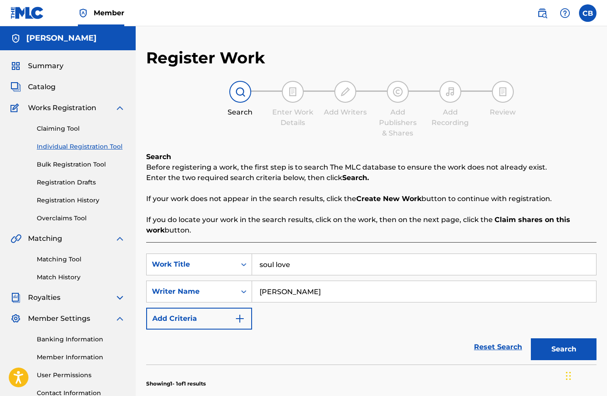
scroll to position [203, 0]
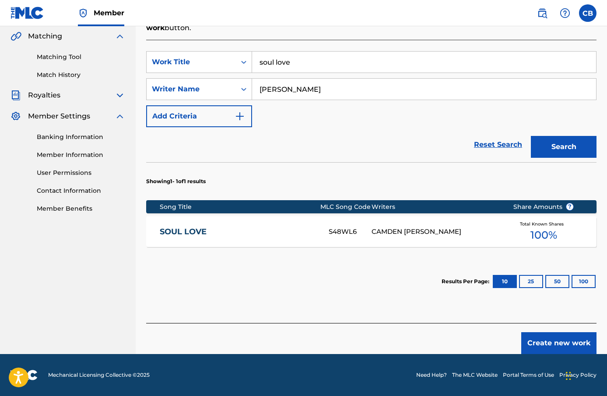
click at [550, 331] on div "Create new work" at bounding box center [371, 338] width 450 height 31
click at [565, 348] on button "Create new work" at bounding box center [558, 344] width 75 height 22
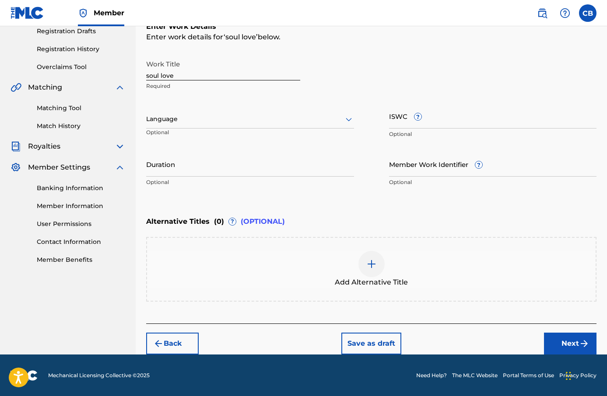
click at [267, 131] on div "Language Optional" at bounding box center [250, 123] width 208 height 39
click at [267, 123] on div at bounding box center [250, 119] width 208 height 11
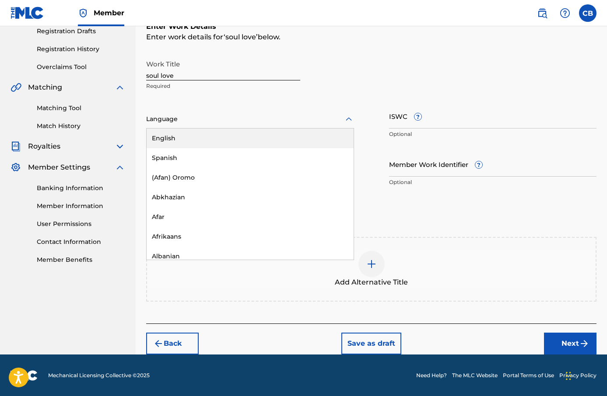
click at [274, 141] on div "English" at bounding box center [250, 139] width 207 height 20
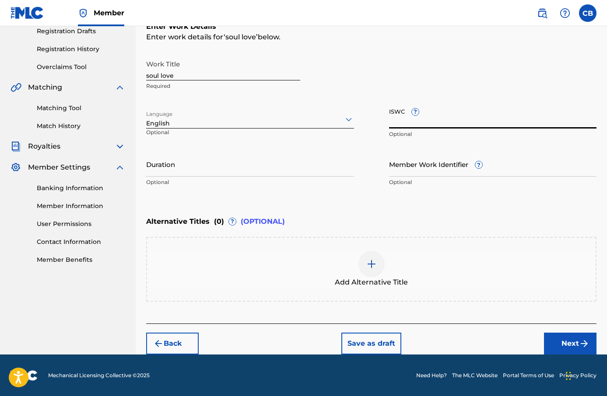
click at [438, 122] on input "ISWC ?" at bounding box center [493, 116] width 208 height 25
paste input "T-324.624.042-2"
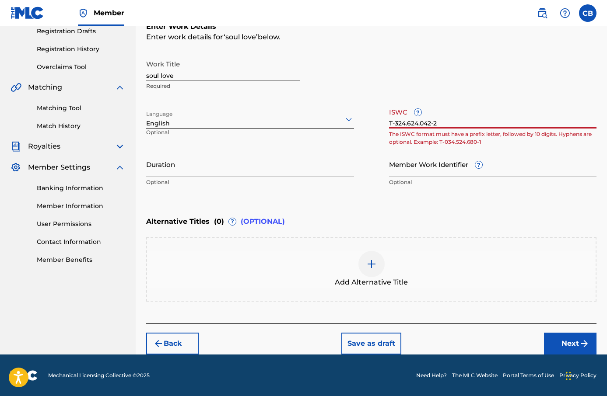
click at [420, 124] on input "T-324.624.042-2" at bounding box center [493, 116] width 208 height 25
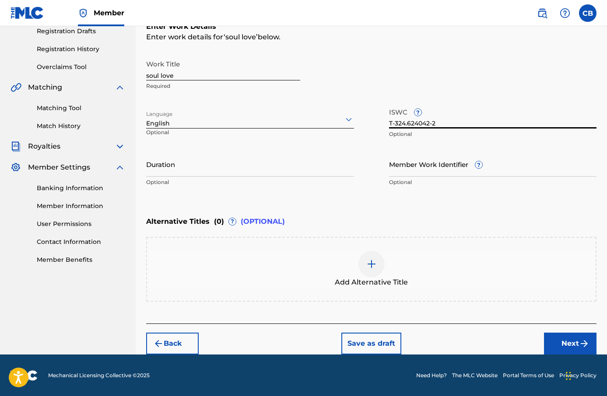
click at [407, 124] on input "T-324.624042-2" at bounding box center [493, 116] width 208 height 25
click at [219, 163] on input "Duration" at bounding box center [250, 164] width 208 height 25
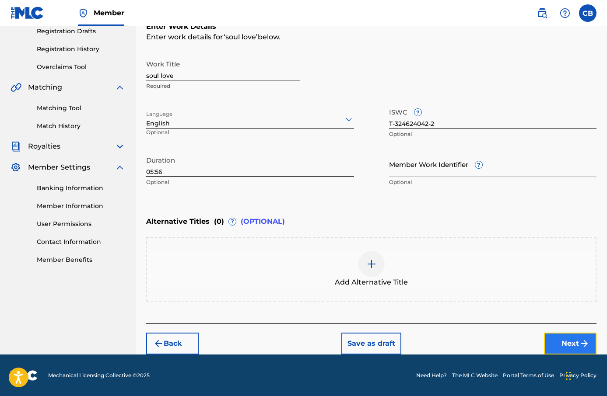
click at [569, 334] on button "Next" at bounding box center [570, 344] width 53 height 22
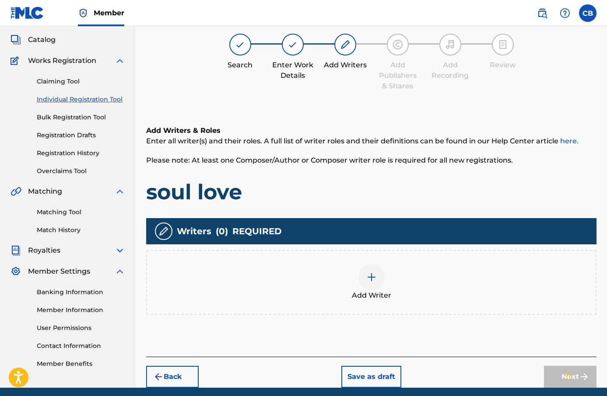
scroll to position [39, 0]
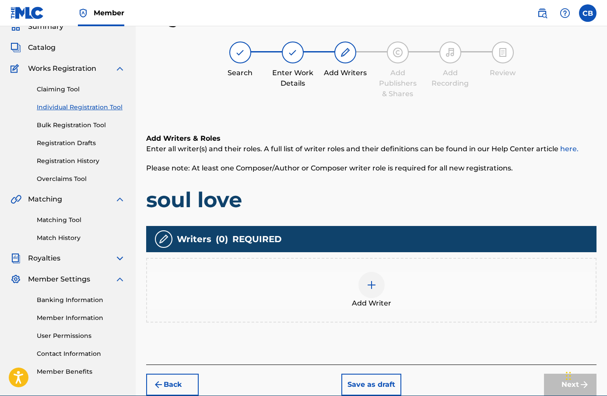
click at [358, 289] on div "Add Writer" at bounding box center [371, 290] width 449 height 37
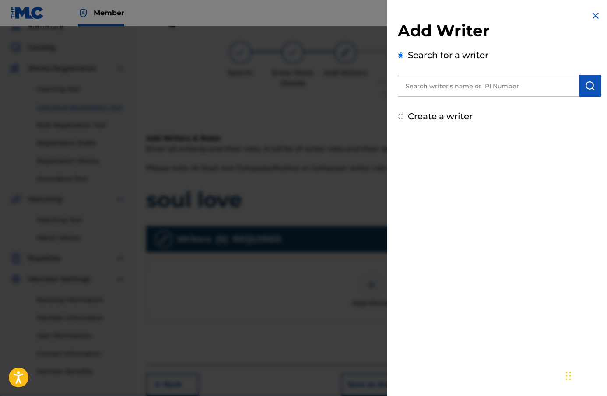
click at [459, 91] on input "text" at bounding box center [488, 86] width 181 height 22
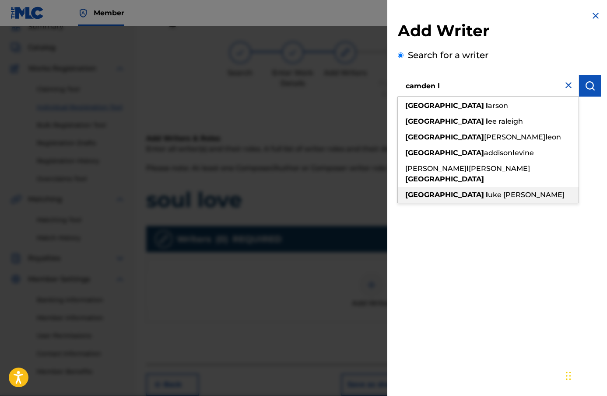
click at [488, 191] on span "uke [PERSON_NAME]" at bounding box center [526, 195] width 77 height 8
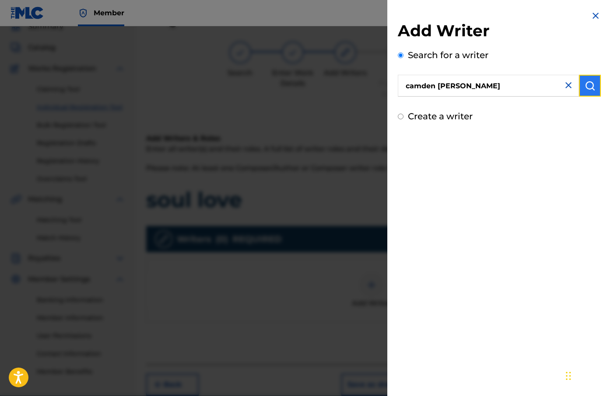
click at [594, 86] on button "submit" at bounding box center [590, 86] width 22 height 22
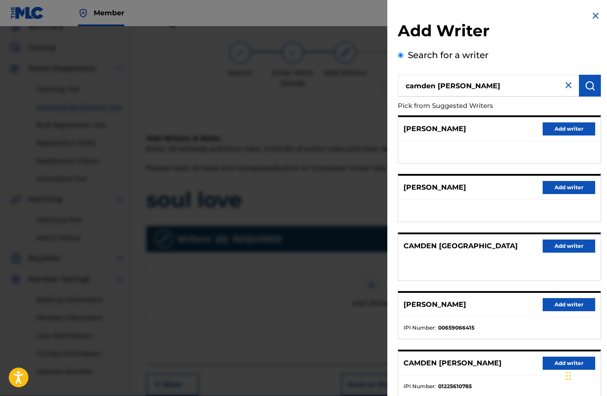
click at [554, 356] on div "CAMDEN [PERSON_NAME] Add writer" at bounding box center [499, 364] width 202 height 24
click at [553, 364] on button "Add writer" at bounding box center [569, 363] width 53 height 13
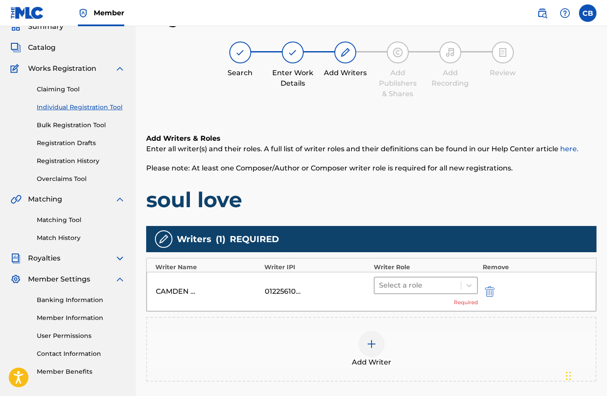
click at [410, 280] on div at bounding box center [418, 286] width 78 height 12
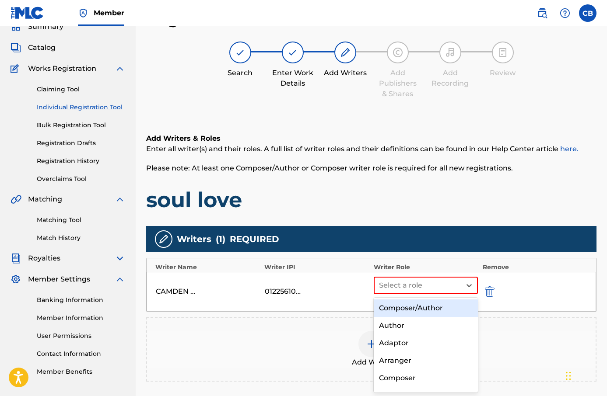
click at [412, 301] on div "Composer/Author" at bounding box center [426, 309] width 105 height 18
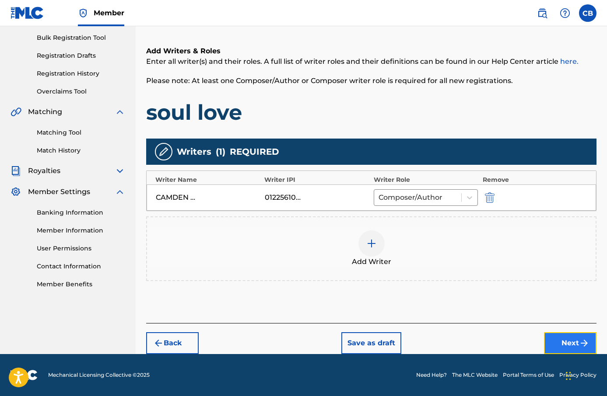
click at [569, 345] on button "Next" at bounding box center [570, 344] width 53 height 22
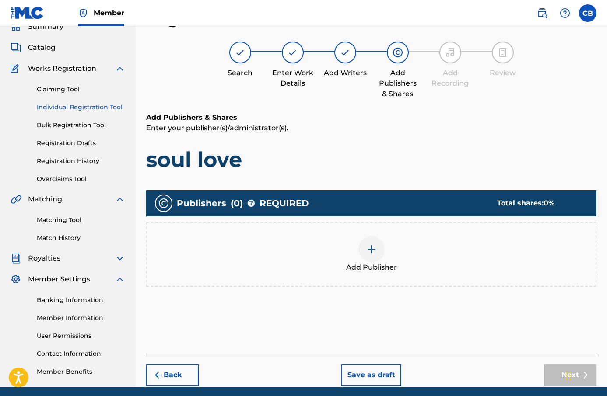
click at [383, 255] on div "Add Publisher" at bounding box center [371, 254] width 449 height 37
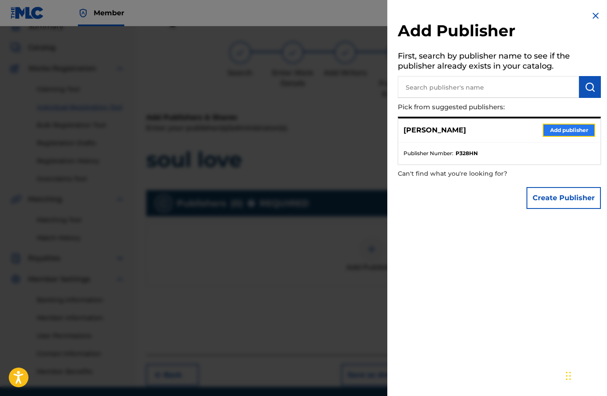
click at [558, 132] on button "Add publisher" at bounding box center [569, 130] width 53 height 13
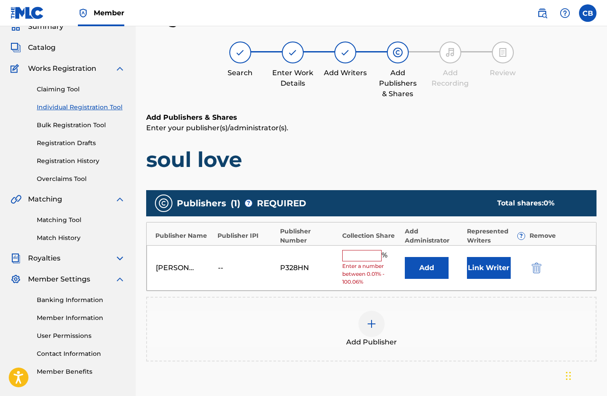
click at [371, 255] on input "text" at bounding box center [361, 255] width 39 height 11
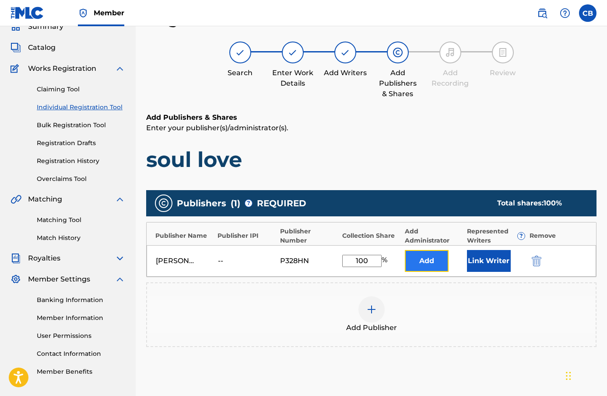
click at [426, 256] on button "Add" at bounding box center [427, 261] width 44 height 22
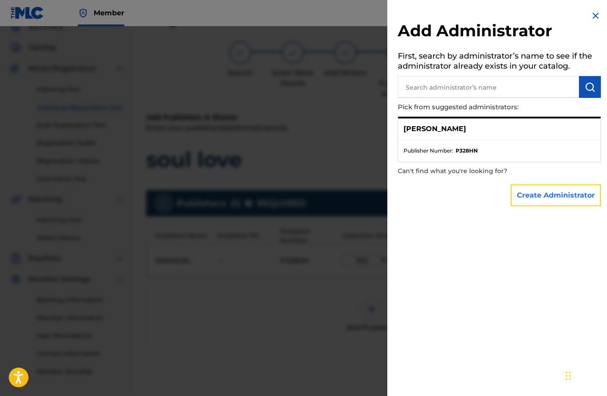
click at [570, 200] on button "Create Administrator" at bounding box center [556, 196] width 90 height 22
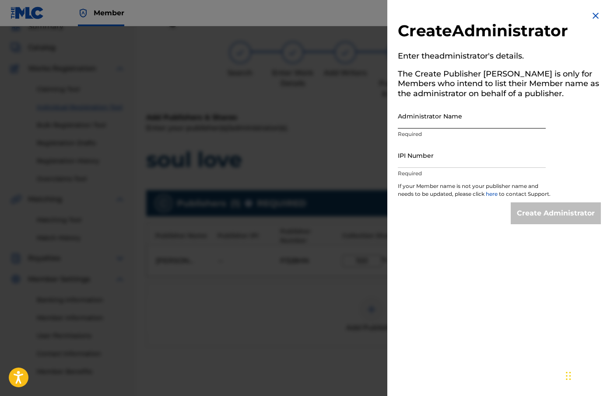
click at [482, 118] on input "Administrator Name" at bounding box center [472, 116] width 148 height 25
click at [481, 162] on input "IPI Number" at bounding box center [472, 155] width 148 height 25
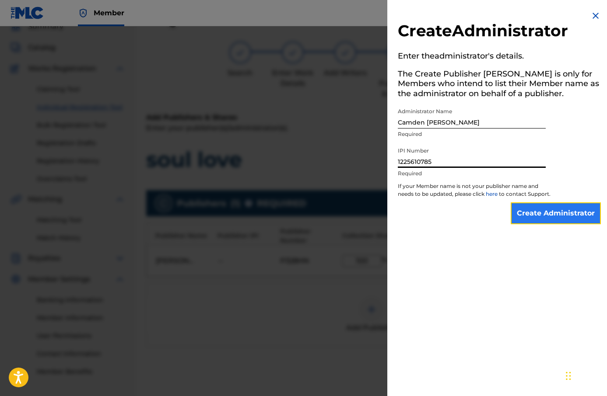
click at [543, 217] on input "Create Administrator" at bounding box center [556, 214] width 90 height 22
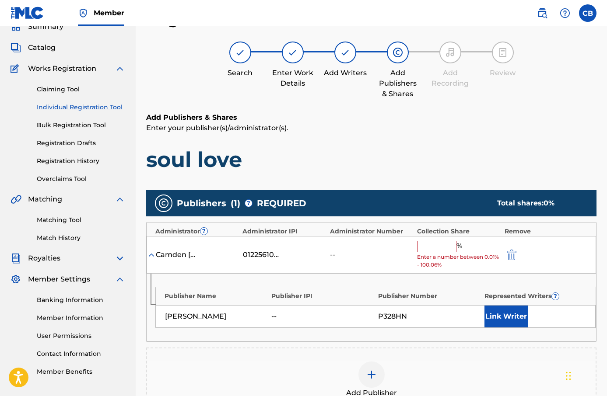
click at [443, 246] on input "text" at bounding box center [436, 246] width 39 height 11
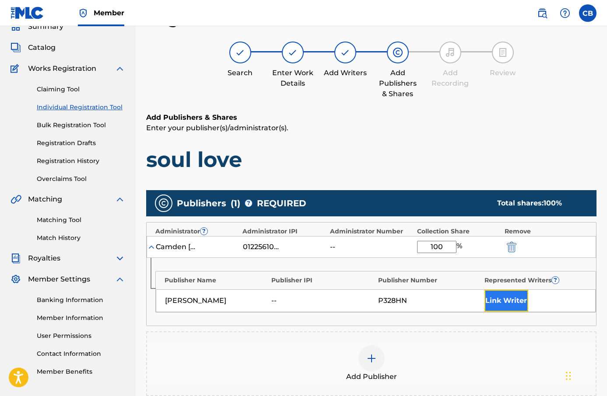
click at [512, 297] on button "Link Writer" at bounding box center [506, 301] width 44 height 22
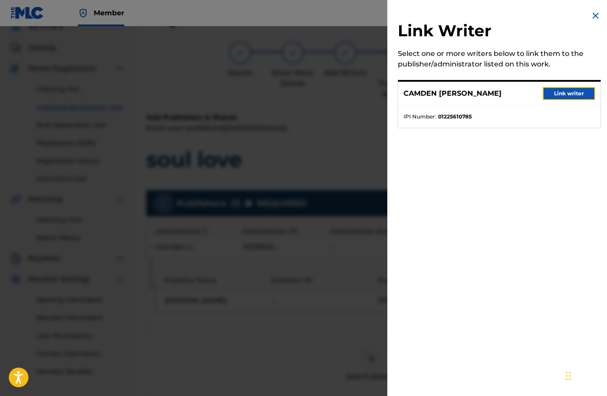
click at [550, 91] on button "Link writer" at bounding box center [569, 93] width 53 height 13
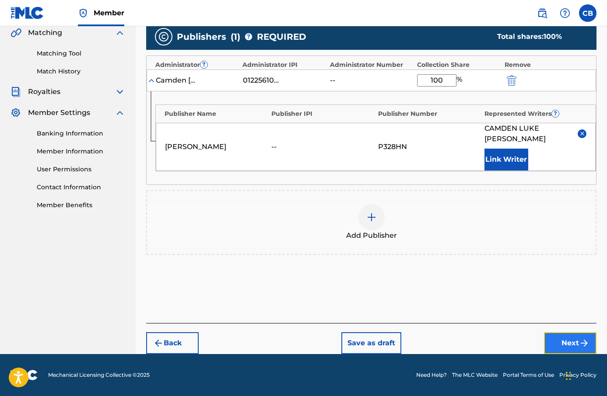
click at [565, 351] on button "Next" at bounding box center [570, 344] width 53 height 22
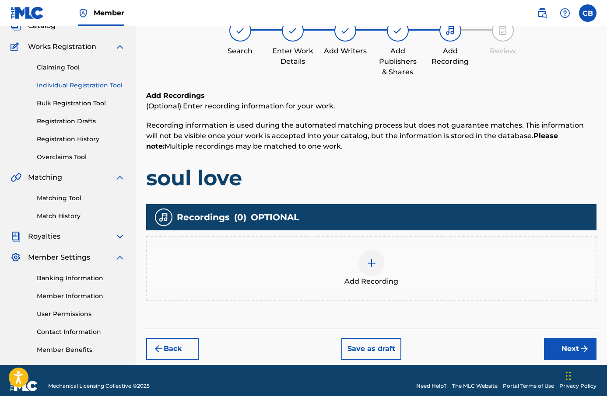
scroll to position [72, 0]
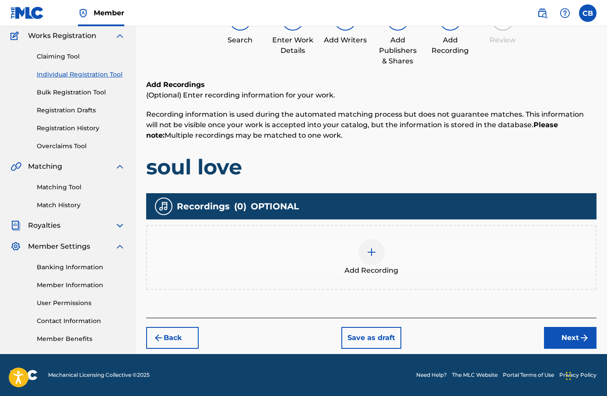
click at [421, 267] on div "Add Recording" at bounding box center [371, 257] width 449 height 37
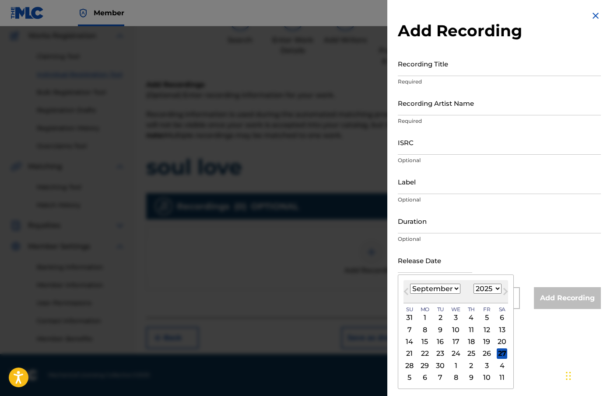
click at [421, 267] on input "text" at bounding box center [435, 260] width 74 height 25
click at [415, 73] on input "Recording Title" at bounding box center [499, 63] width 203 height 25
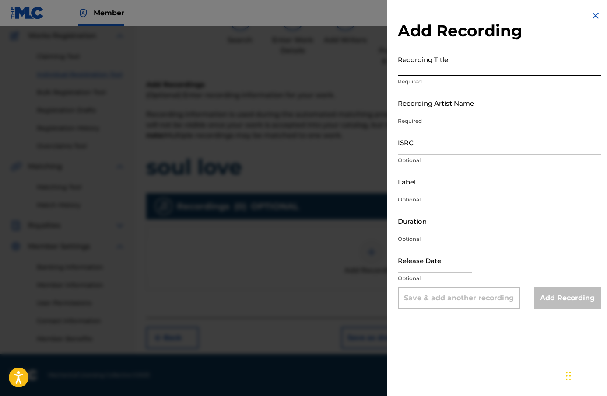
paste input "soul love"
click at [463, 105] on input "Recording Artist Name" at bounding box center [499, 103] width 203 height 25
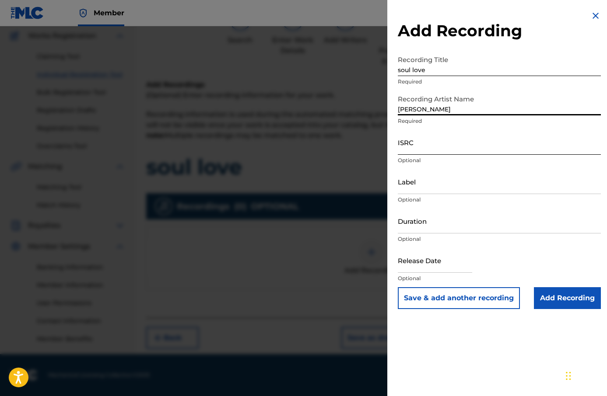
click at [463, 146] on input "ISRC" at bounding box center [499, 142] width 203 height 25
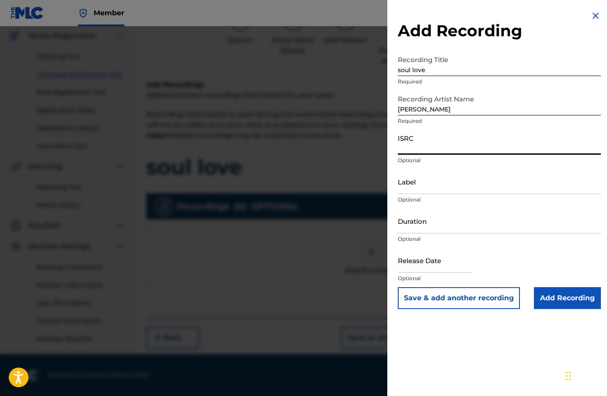
paste input "SE62M2203558"
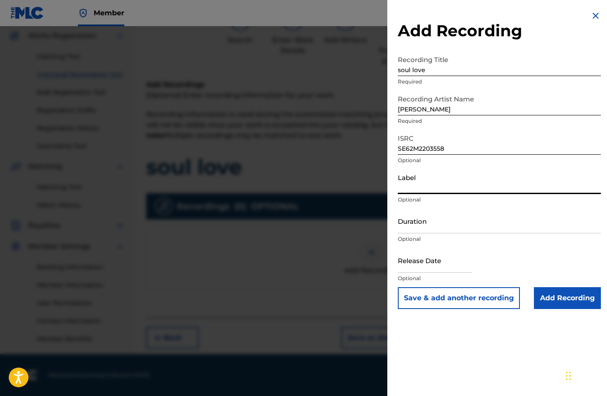
click at [429, 190] on input "Label" at bounding box center [499, 181] width 203 height 25
click at [454, 225] on input "Duration" at bounding box center [499, 221] width 203 height 25
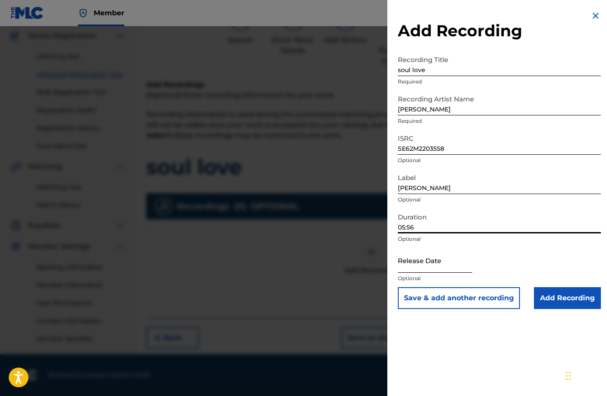
click at [431, 266] on input "text" at bounding box center [435, 260] width 74 height 25
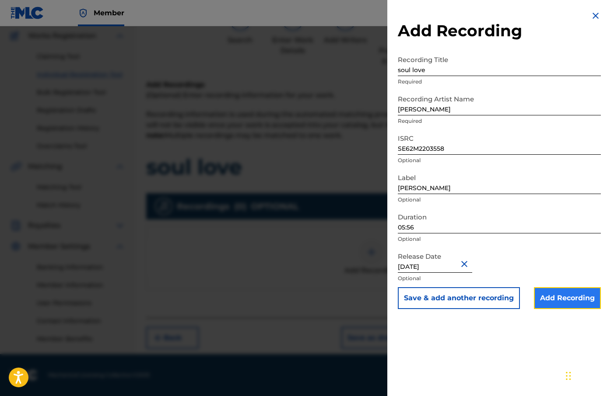
click at [581, 298] on input "Add Recording" at bounding box center [567, 299] width 67 height 22
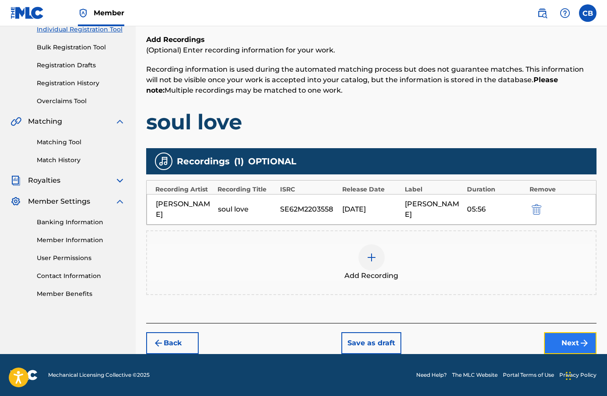
click at [562, 342] on button "Next" at bounding box center [570, 344] width 53 height 22
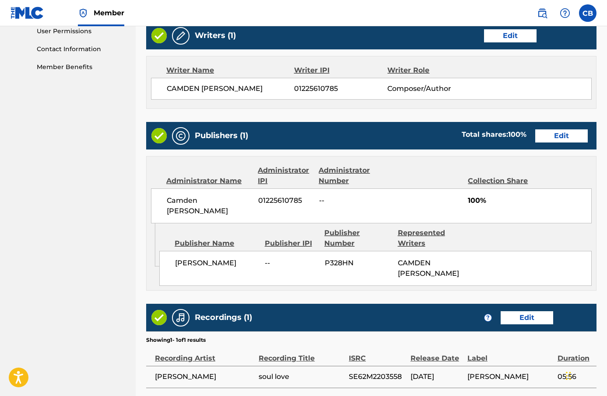
scroll to position [421, 0]
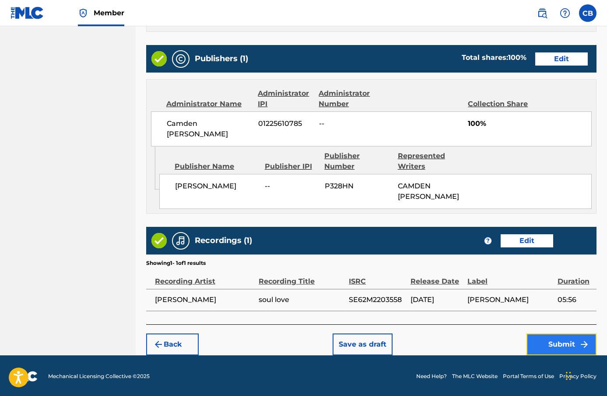
click at [563, 335] on button "Submit" at bounding box center [561, 345] width 70 height 22
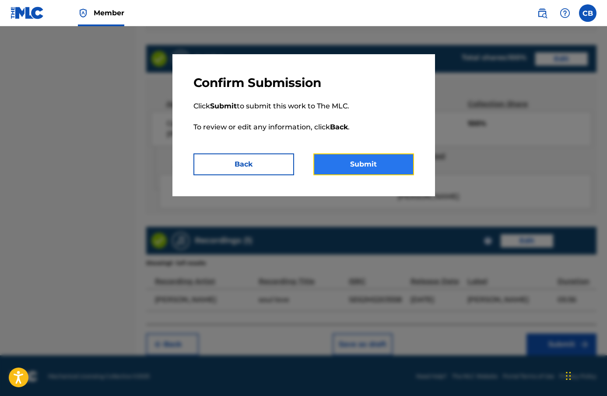
click at [362, 157] on button "Submit" at bounding box center [363, 165] width 101 height 22
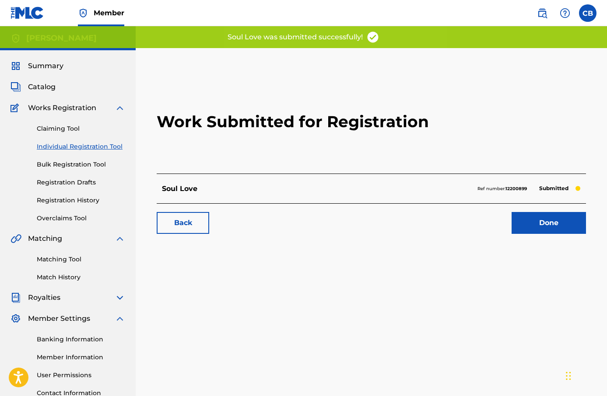
click at [555, 237] on div "Work Submitted for Registration Soul Love Ref number: 12200899 Submitted Back D…" at bounding box center [371, 156] width 450 height 173
click at [555, 229] on link "Done" at bounding box center [549, 223] width 74 height 22
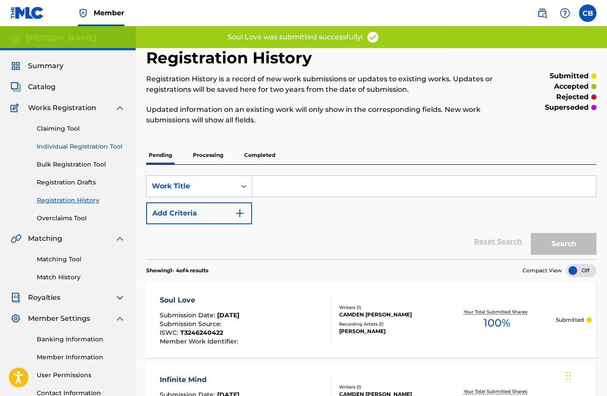
click at [80, 146] on link "Individual Registration Tool" at bounding box center [81, 146] width 88 height 9
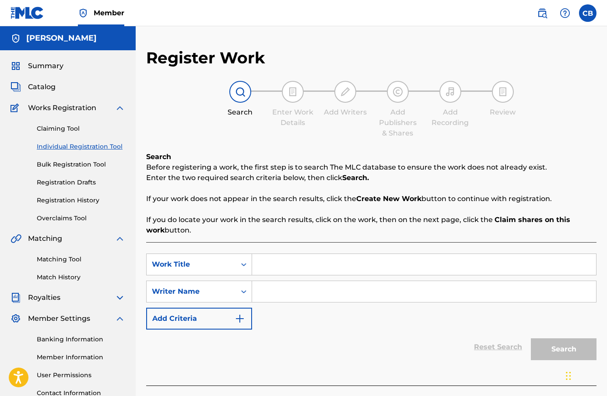
click at [279, 282] on input "Search Form" at bounding box center [424, 291] width 344 height 21
click at [286, 270] on input "Search Form" at bounding box center [424, 264] width 344 height 21
paste
click at [280, 295] on input "Search Form" at bounding box center [424, 291] width 344 height 21
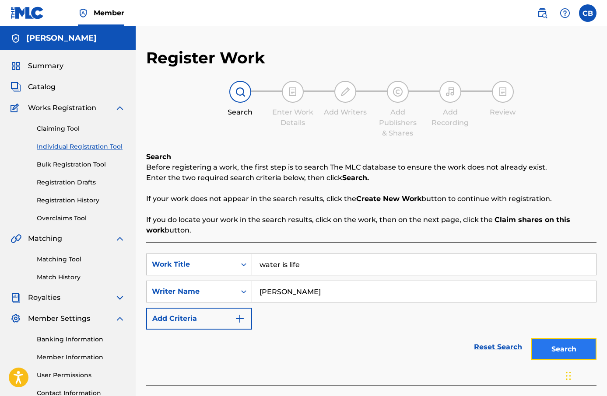
click at [575, 348] on button "Search" at bounding box center [564, 350] width 66 height 22
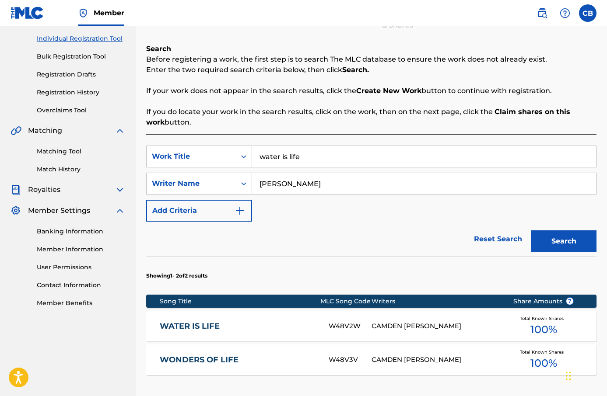
scroll to position [188, 0]
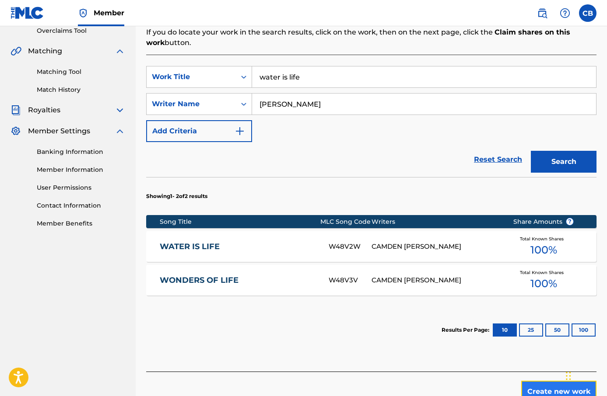
click at [532, 385] on button "Create new work" at bounding box center [558, 392] width 75 height 22
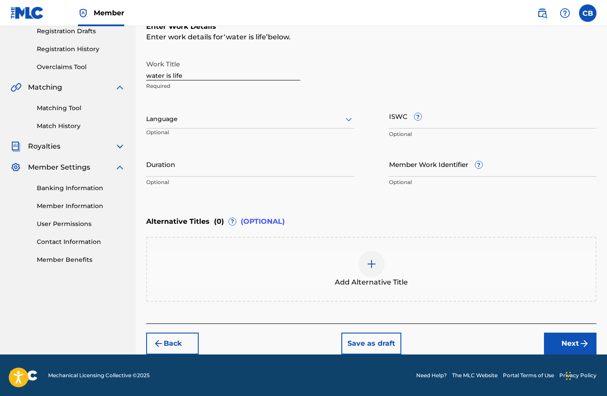
click at [235, 114] on div at bounding box center [250, 119] width 208 height 11
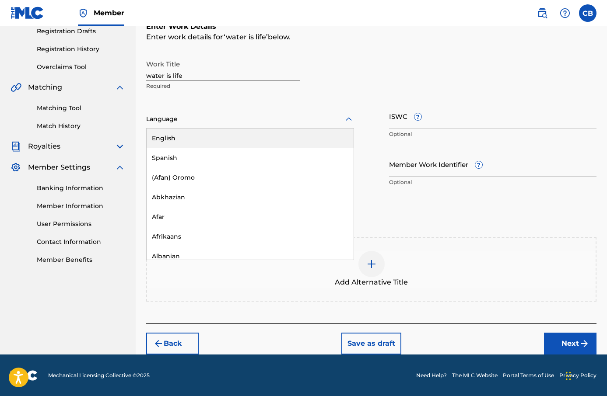
click at [244, 142] on div "English" at bounding box center [250, 139] width 207 height 20
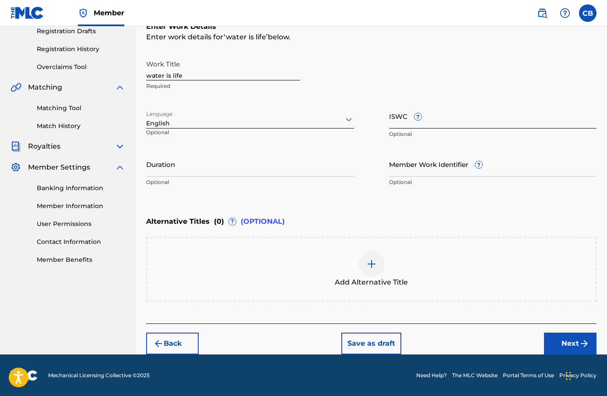
click at [414, 125] on input "ISWC ?" at bounding box center [493, 116] width 208 height 25
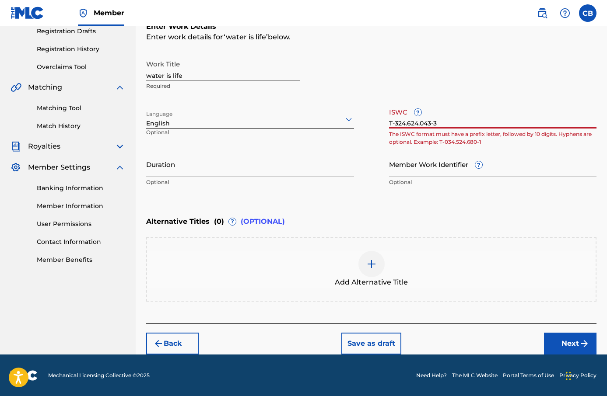
click at [420, 123] on input "T-324.624.043-3" at bounding box center [493, 116] width 208 height 25
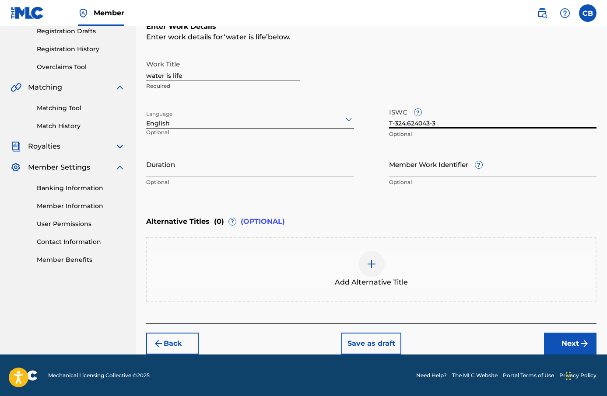
click at [407, 123] on input "T-324.624043-3" at bounding box center [493, 116] width 208 height 25
click at [275, 164] on input "Duration" at bounding box center [250, 164] width 208 height 25
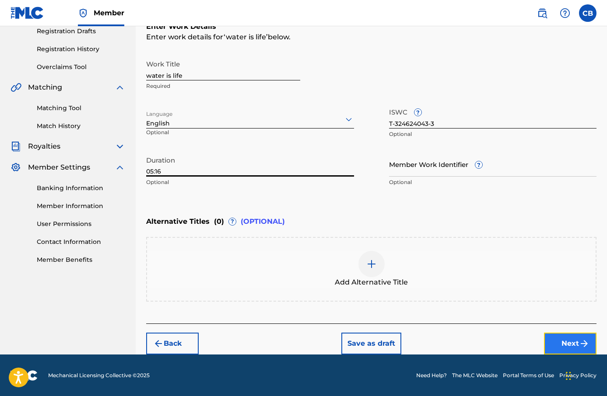
click at [580, 342] on img "submit" at bounding box center [584, 344] width 11 height 11
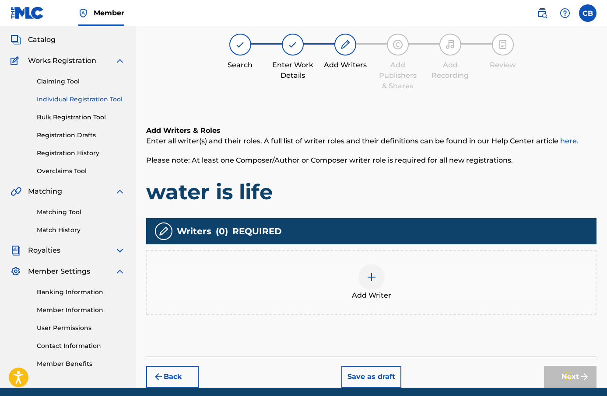
scroll to position [39, 0]
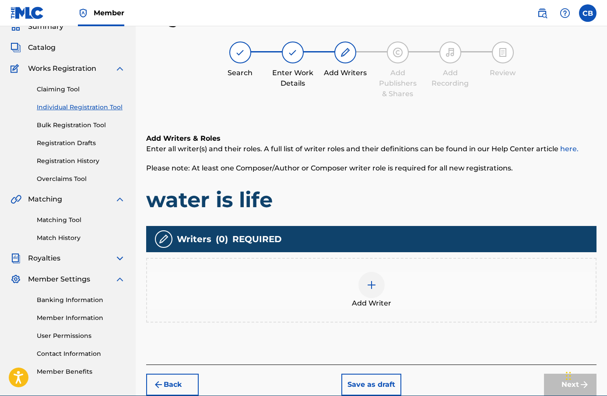
click at [377, 281] on div at bounding box center [371, 285] width 26 height 26
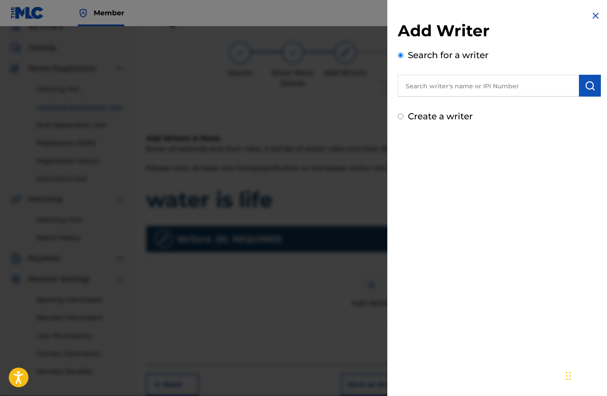
click at [444, 87] on input "text" at bounding box center [488, 86] width 181 height 22
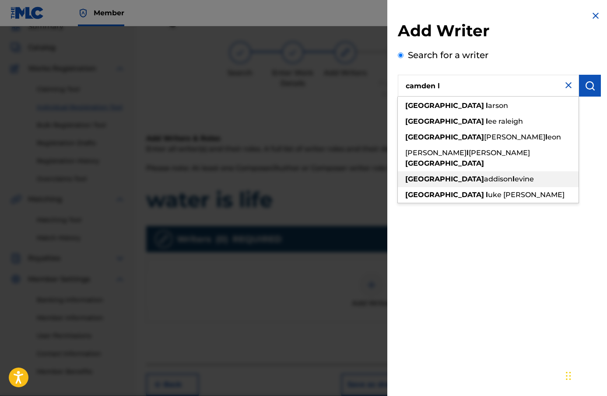
click at [488, 191] on span "uke [PERSON_NAME]" at bounding box center [526, 195] width 77 height 8
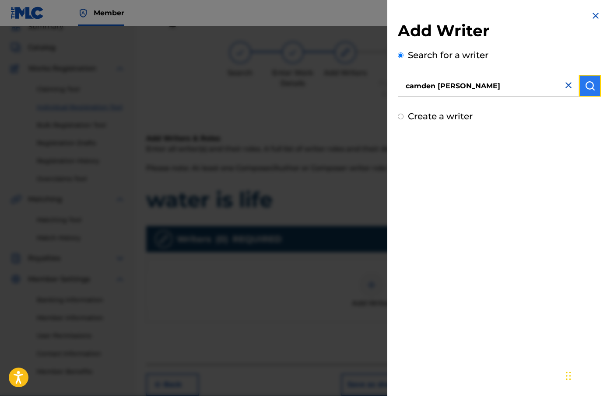
click at [586, 87] on img "submit" at bounding box center [590, 86] width 11 height 11
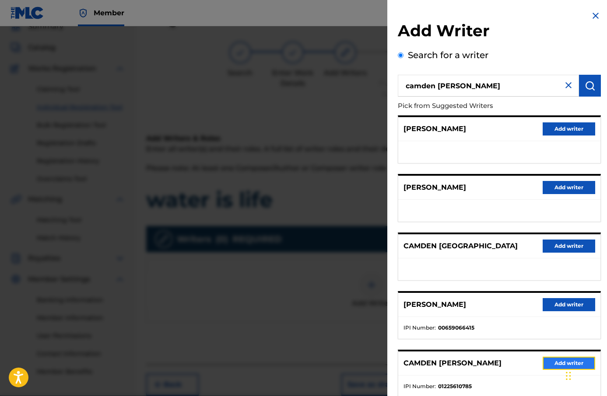
click at [556, 368] on button "Add writer" at bounding box center [569, 363] width 53 height 13
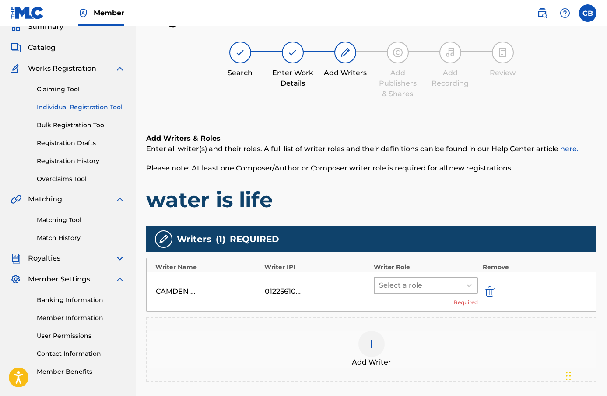
click at [440, 286] on div at bounding box center [418, 286] width 78 height 12
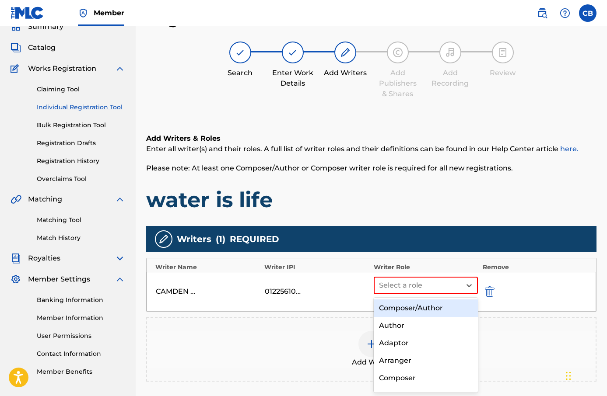
click at [444, 305] on div "Composer/Author" at bounding box center [426, 309] width 105 height 18
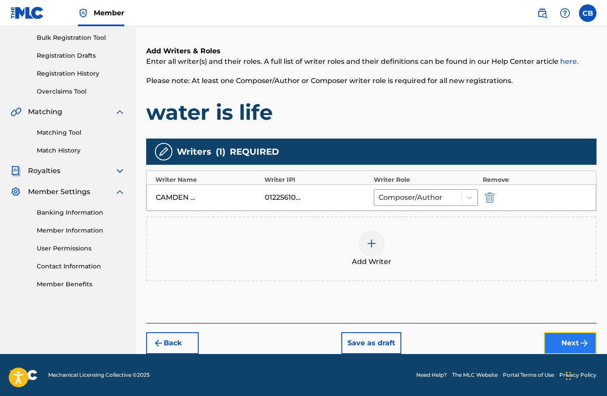
click at [555, 347] on button "Next" at bounding box center [570, 344] width 53 height 22
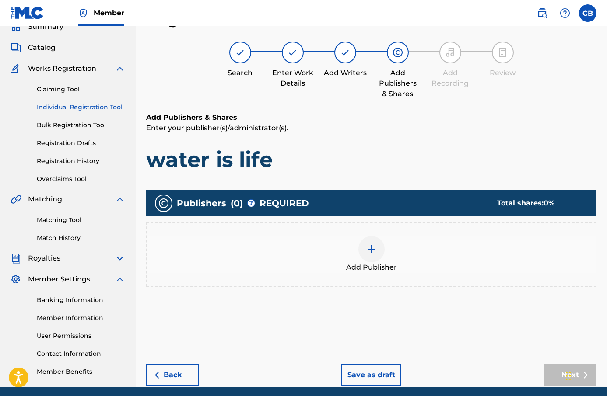
click at [408, 270] on div "Add Publisher" at bounding box center [371, 254] width 449 height 37
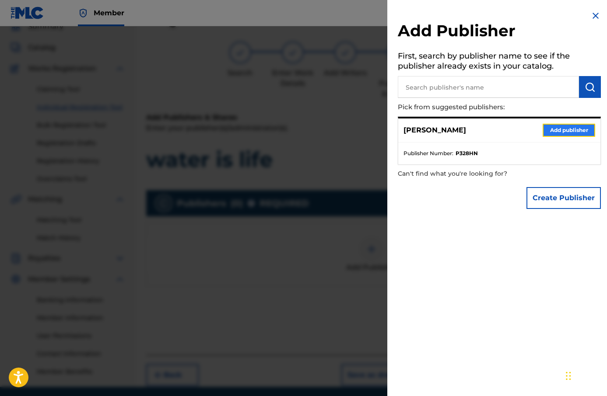
click at [557, 135] on button "Add publisher" at bounding box center [569, 130] width 53 height 13
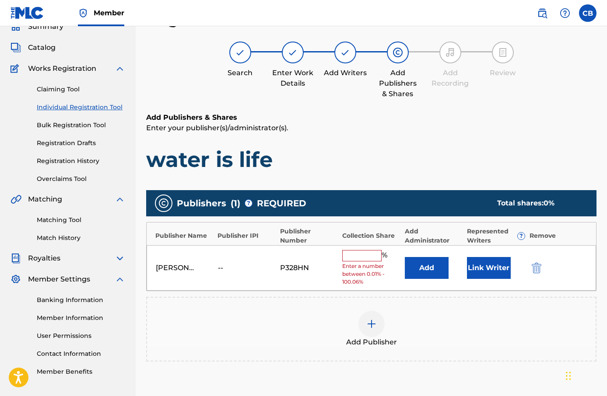
click at [369, 256] on input "text" at bounding box center [361, 255] width 39 height 11
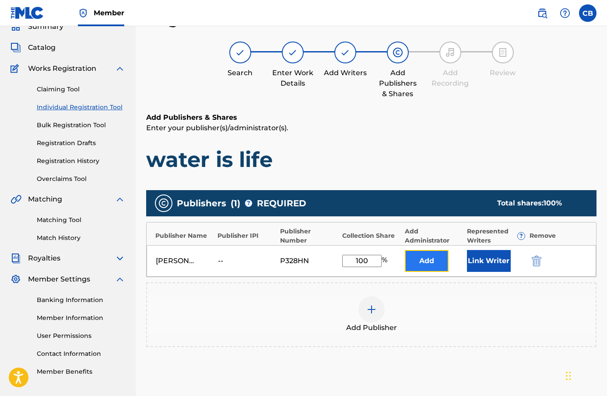
click at [428, 262] on button "Add" at bounding box center [427, 261] width 44 height 22
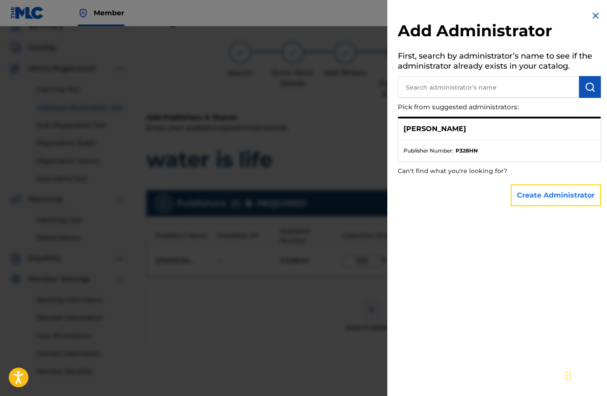
click at [560, 190] on button "Create Administrator" at bounding box center [556, 196] width 90 height 22
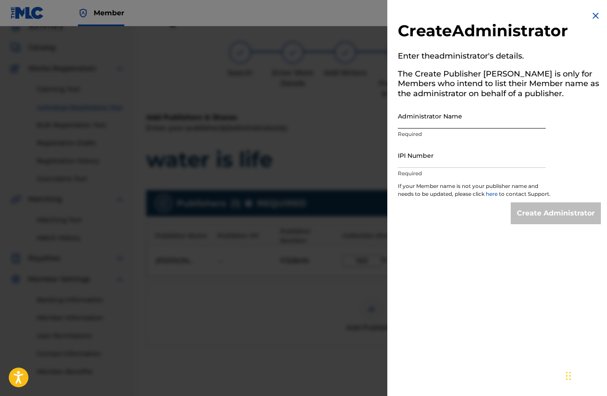
click at [479, 124] on input "Administrator Name" at bounding box center [472, 116] width 148 height 25
click at [485, 162] on input "IPI Number" at bounding box center [472, 155] width 148 height 25
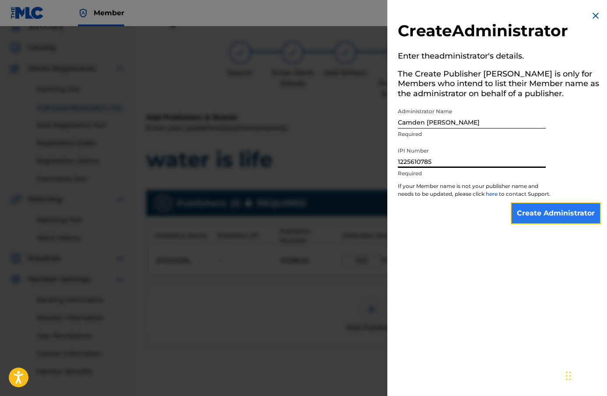
click at [544, 213] on input "Create Administrator" at bounding box center [556, 214] width 90 height 22
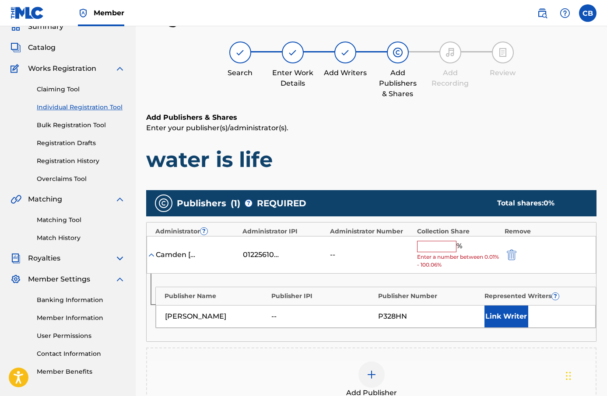
click at [447, 248] on input "text" at bounding box center [436, 246] width 39 height 11
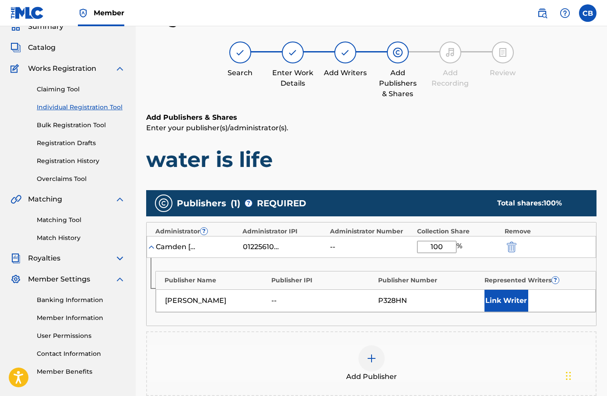
scroll to position [181, 0]
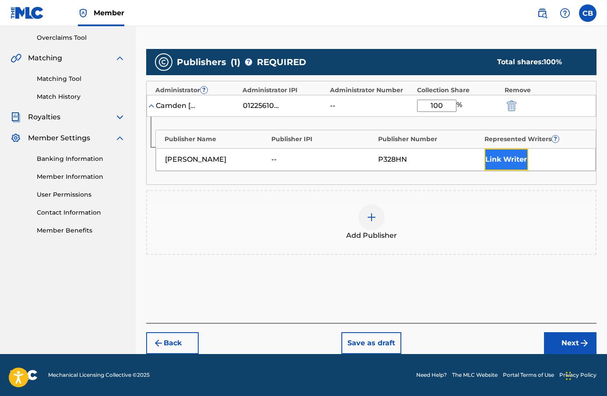
click at [513, 161] on button "Link Writer" at bounding box center [506, 160] width 44 height 22
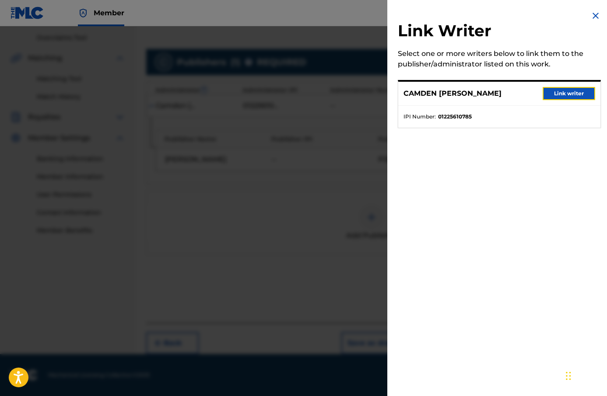
drag, startPoint x: 570, startPoint y: 96, endPoint x: 570, endPoint y: 103, distance: 6.6
click at [570, 96] on button "Link writer" at bounding box center [569, 93] width 53 height 13
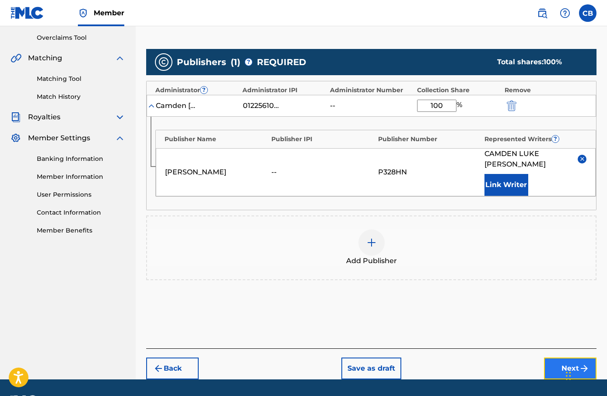
click at [559, 373] on button "Next" at bounding box center [570, 369] width 53 height 22
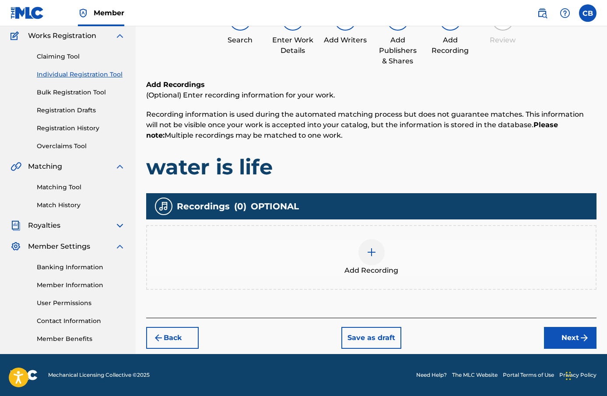
scroll to position [39, 0]
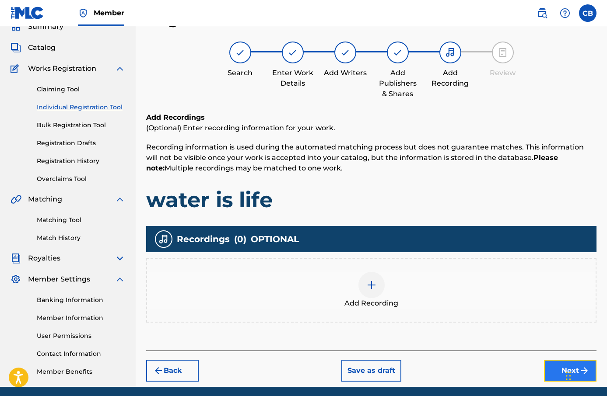
click at [549, 372] on button "Next" at bounding box center [570, 371] width 53 height 22
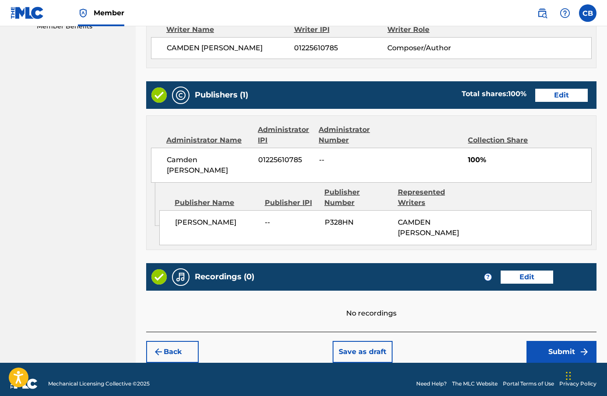
scroll to position [393, 0]
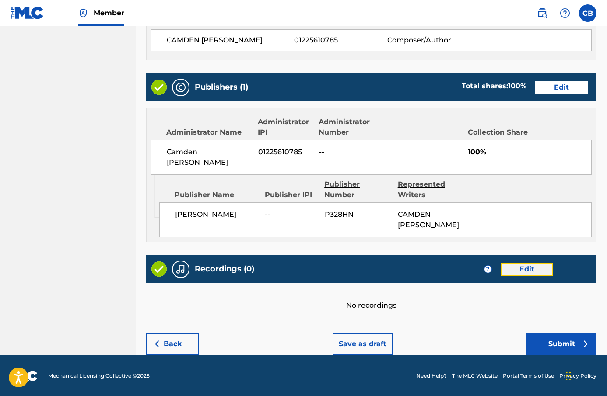
click at [512, 267] on button "Edit" at bounding box center [527, 269] width 53 height 13
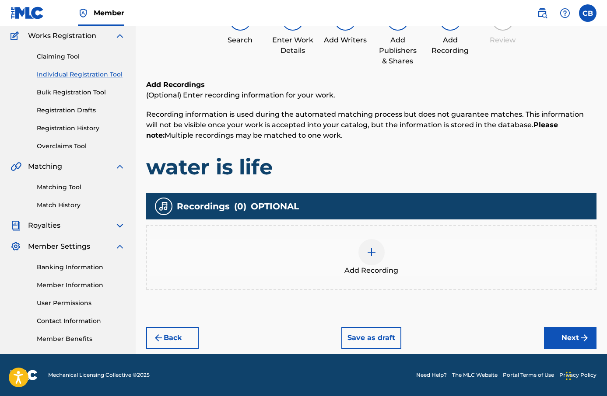
scroll to position [72, 0]
click at [379, 250] on div at bounding box center [371, 252] width 26 height 26
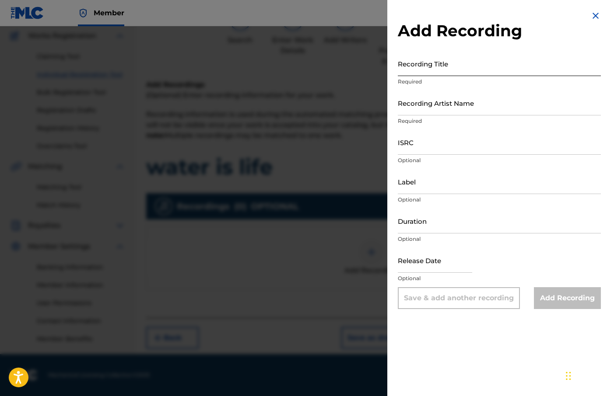
click at [450, 73] on input "Recording Title" at bounding box center [499, 63] width 203 height 25
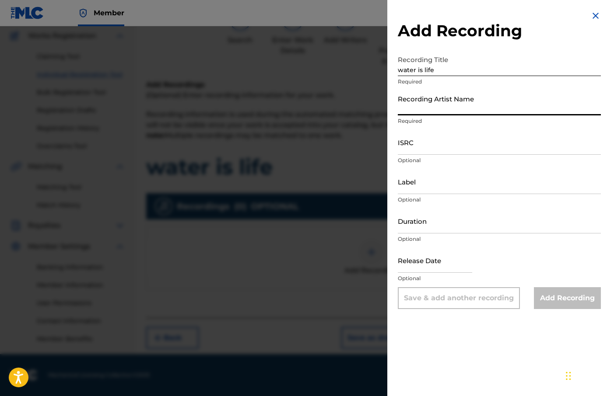
click at [457, 101] on input "Recording Artist Name" at bounding box center [499, 103] width 203 height 25
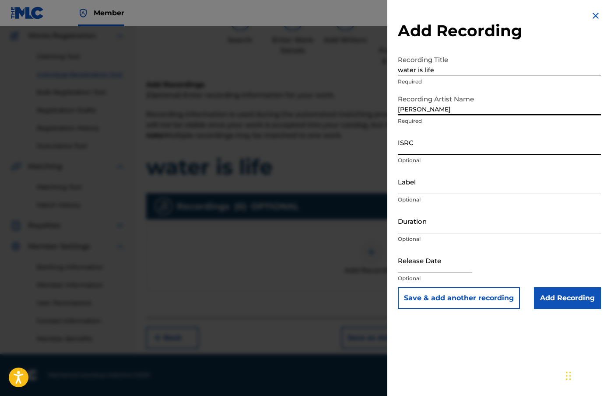
click at [466, 153] on input "ISRC" at bounding box center [499, 142] width 203 height 25
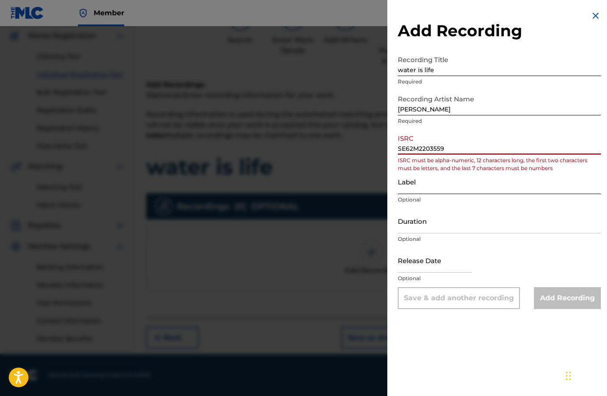
click at [444, 187] on input "Label" at bounding box center [499, 181] width 203 height 25
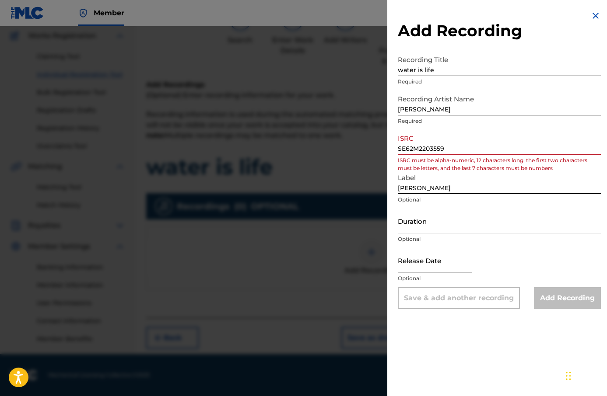
click at [407, 146] on input "SE62M2203559" at bounding box center [499, 142] width 203 height 25
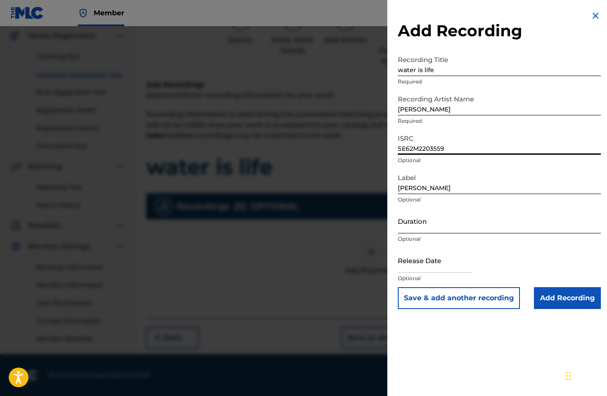
click at [459, 227] on input "Duration" at bounding box center [499, 221] width 203 height 25
click at [442, 271] on input "text" at bounding box center [435, 260] width 74 height 25
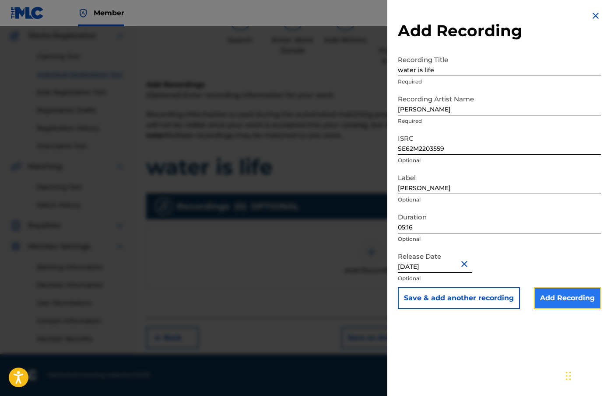
click at [575, 295] on input "Add Recording" at bounding box center [567, 299] width 67 height 22
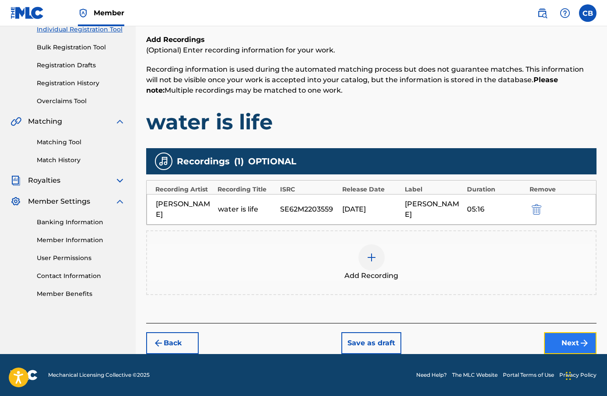
click at [570, 335] on button "Next" at bounding box center [570, 344] width 53 height 22
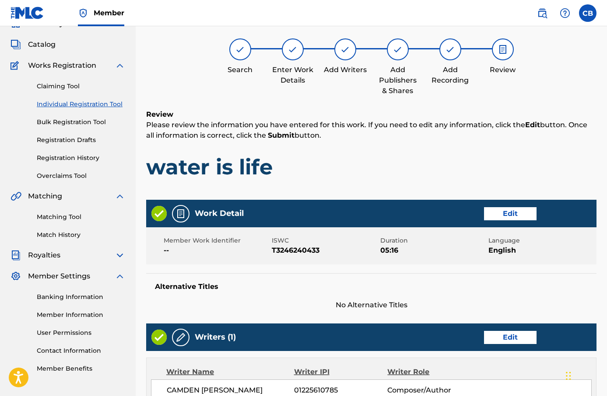
scroll to position [39, 0]
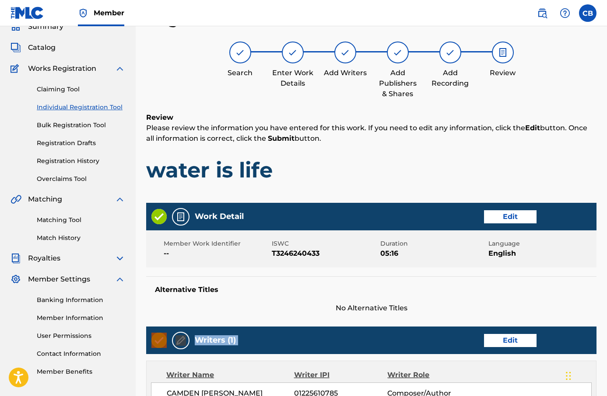
drag, startPoint x: 568, startPoint y: 334, endPoint x: 585, endPoint y: 233, distance: 102.4
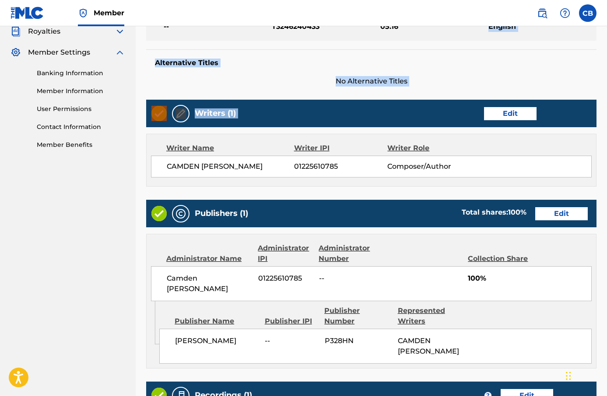
scroll to position [421, 0]
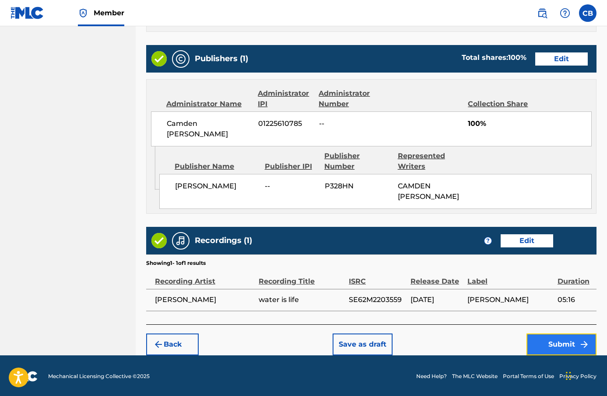
click at [558, 336] on button "Submit" at bounding box center [561, 345] width 70 height 22
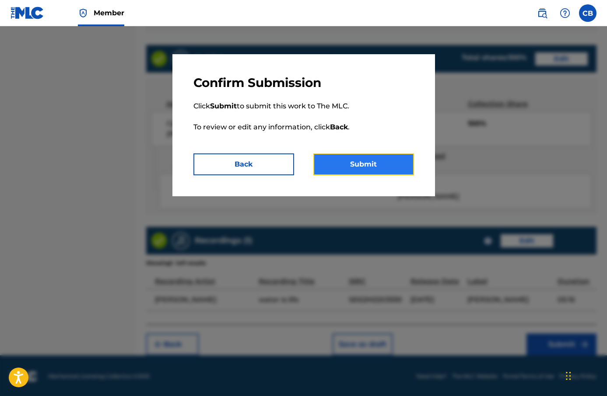
click at [408, 159] on button "Submit" at bounding box center [363, 165] width 101 height 22
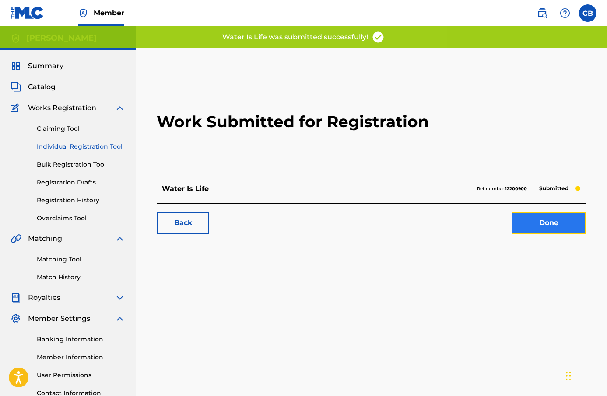
click
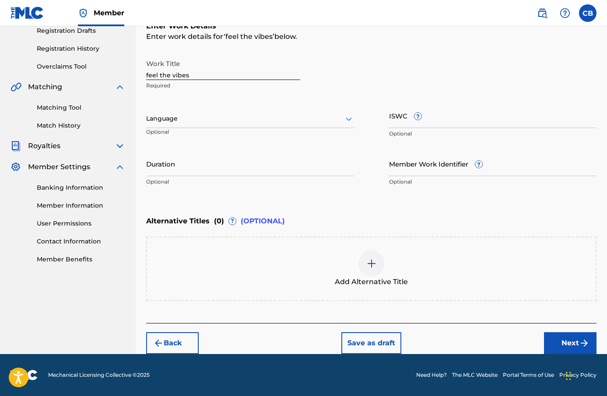
scroll to position [151, 0]
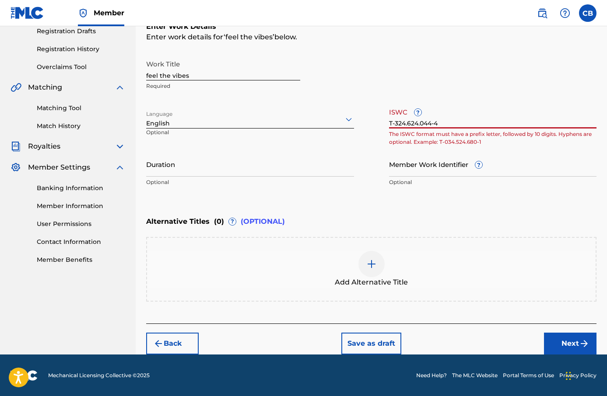
click at [420, 124] on input "T-324.624.044-4" at bounding box center [493, 116] width 208 height 25
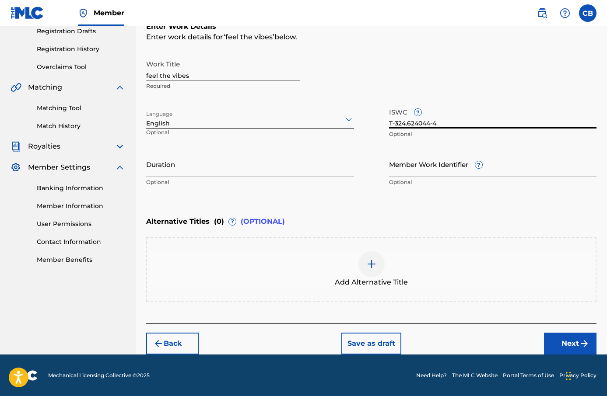
click at [406, 124] on input "T-324.624044-4" at bounding box center [493, 116] width 208 height 25
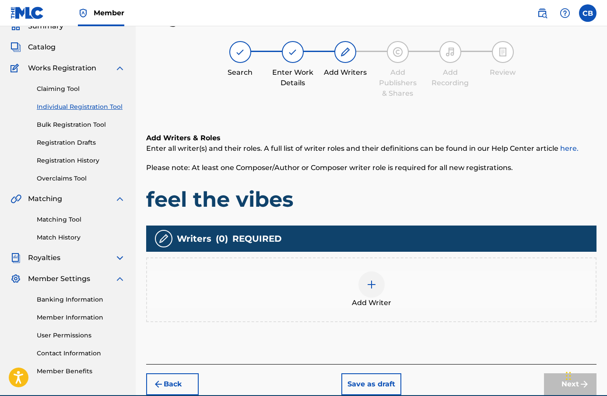
scroll to position [39, 0]
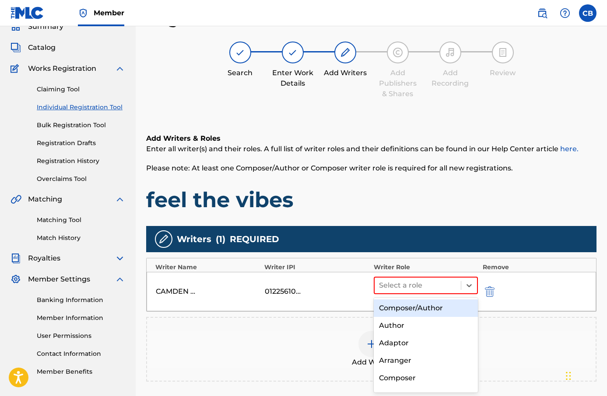
click at [438, 302] on div "Composer/Author" at bounding box center [426, 309] width 105 height 18
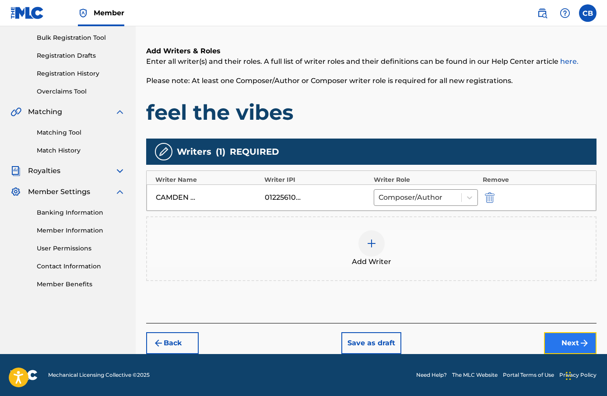
click at [577, 347] on button "Next" at bounding box center [570, 344] width 53 height 22
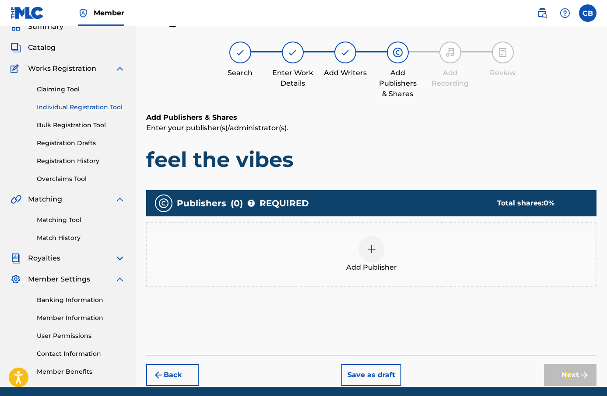
click at [378, 250] on div at bounding box center [371, 249] width 26 height 26
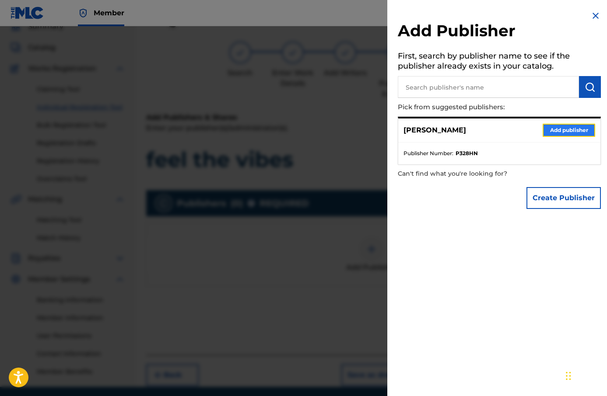
click at [556, 133] on button "Add publisher" at bounding box center [569, 130] width 53 height 13
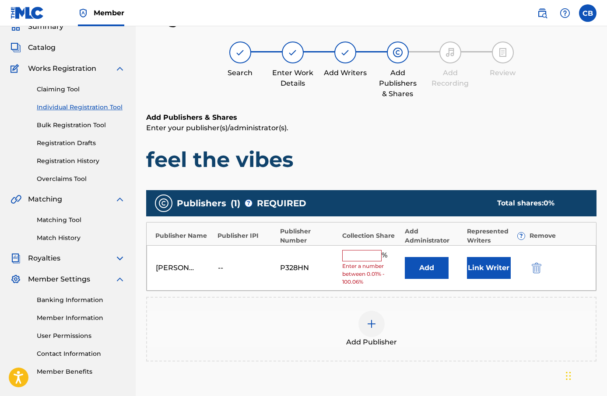
scroll to position [135, 0]
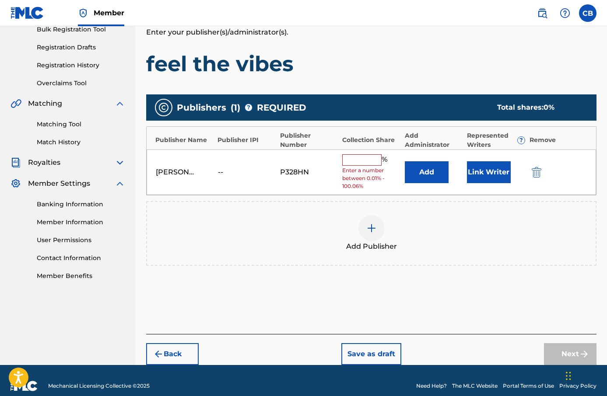
click at [369, 160] on input "text" at bounding box center [361, 159] width 39 height 11
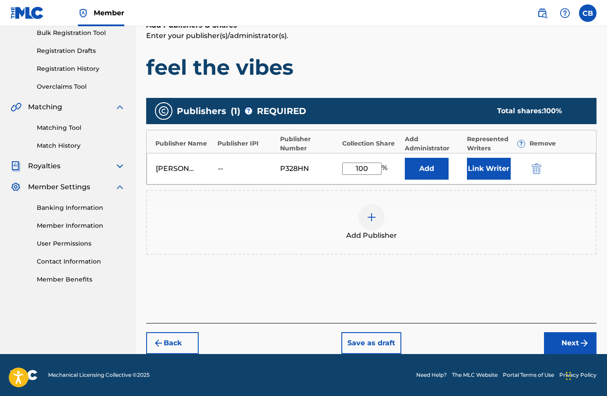
scroll to position [132, 0]
click at [427, 167] on button "Add" at bounding box center [427, 169] width 44 height 22
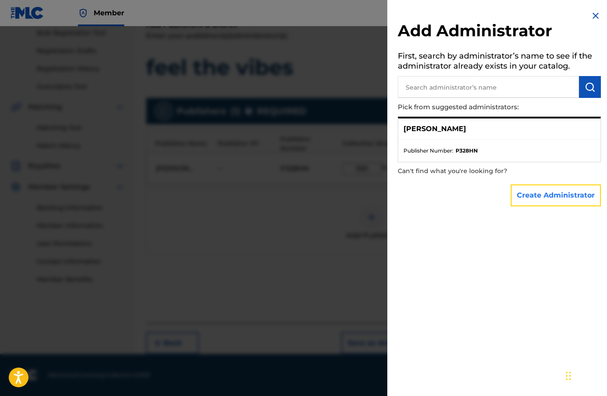
click at [566, 200] on button "Create Administrator" at bounding box center [556, 196] width 90 height 22
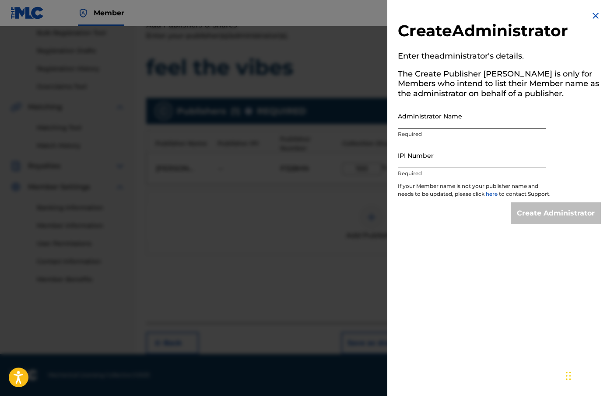
click at [455, 122] on input "Administrator Name" at bounding box center [472, 116] width 148 height 25
click at [461, 158] on input "IPI Number" at bounding box center [472, 155] width 148 height 25
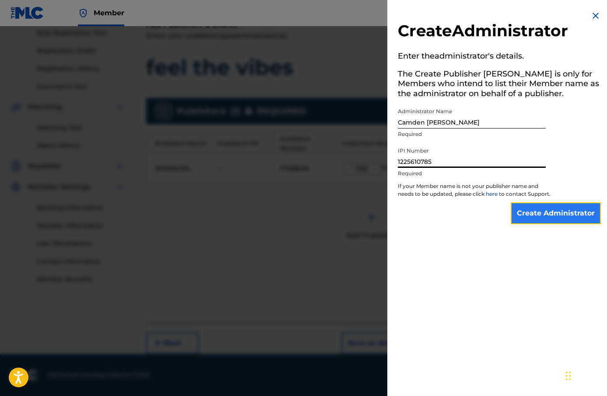
click at [543, 218] on input "Create Administrator" at bounding box center [556, 214] width 90 height 22
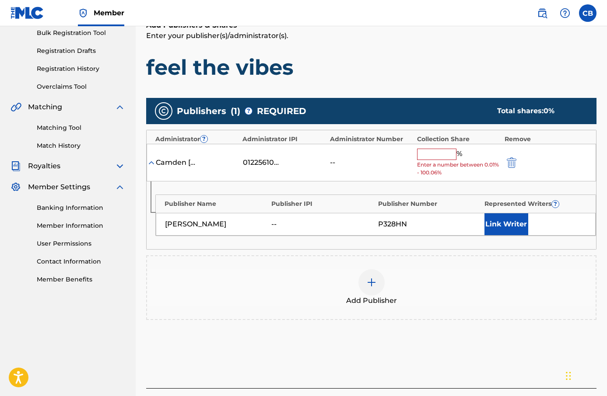
click at [437, 161] on div "% Enter a number between 0.01% - 100.06%" at bounding box center [458, 163] width 83 height 28
click at [438, 153] on input "text" at bounding box center [436, 154] width 39 height 11
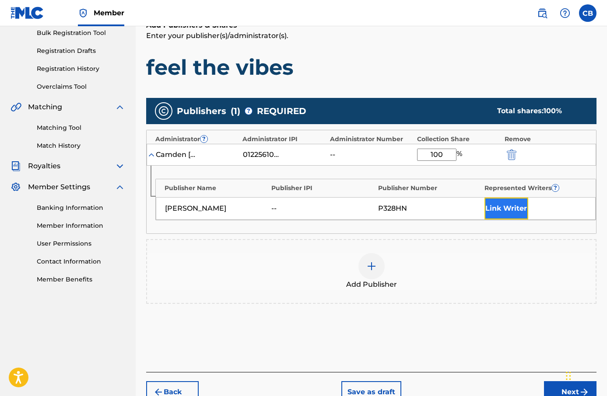
click at [514, 210] on button "Link Writer" at bounding box center [506, 209] width 44 height 22
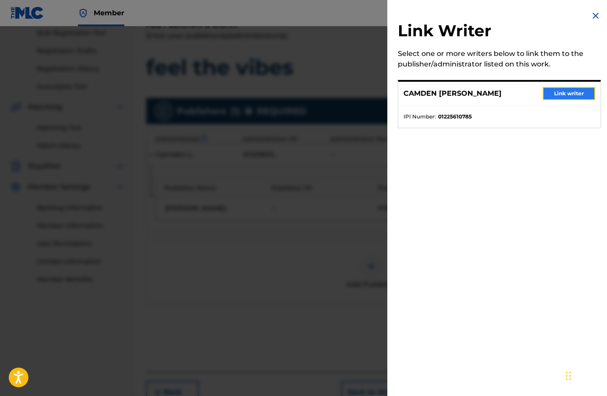
click at [547, 92] on button "Link writer" at bounding box center [569, 93] width 53 height 13
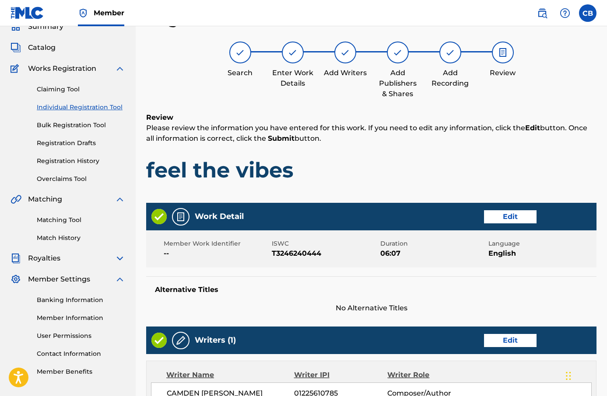
scroll to position [421, 0]
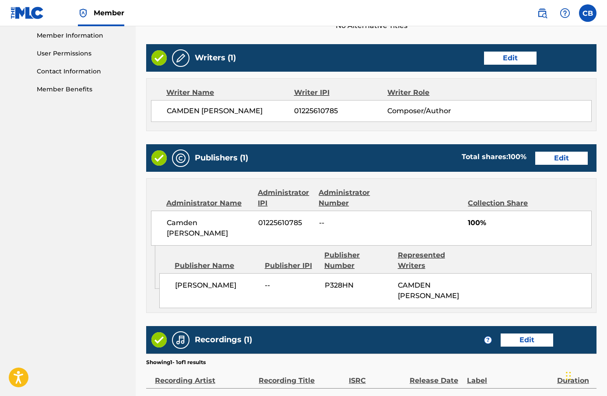
scroll to position [421, 0]
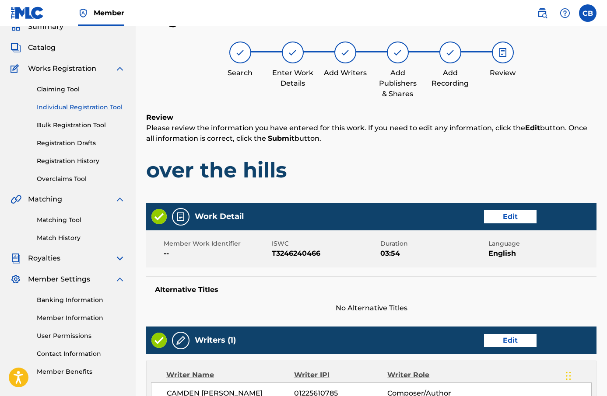
scroll to position [421, 0]
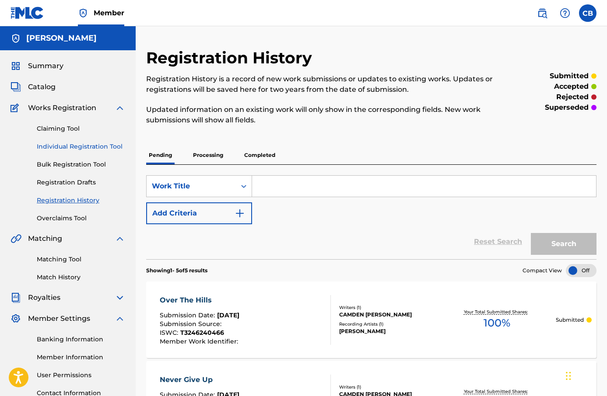
click at [80, 146] on link "Individual Registration Tool" at bounding box center [81, 146] width 88 height 9
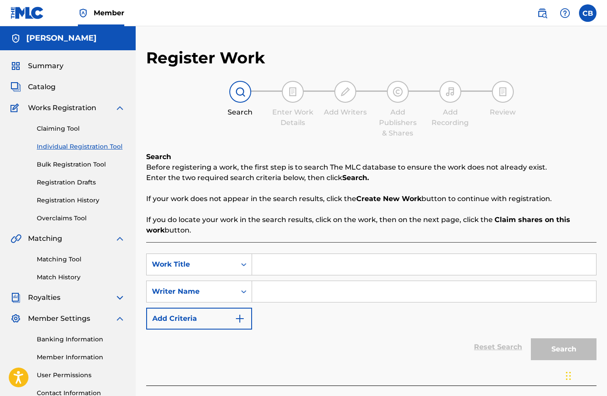
click at [310, 264] on input "Search Form" at bounding box center [424, 264] width 344 height 21
paste input "sunny spells"
click at [273, 263] on input "sunny spells" at bounding box center [424, 264] width 344 height 21
type input "sunny spells"
click at [286, 289] on input "Search Form" at bounding box center [424, 291] width 344 height 21
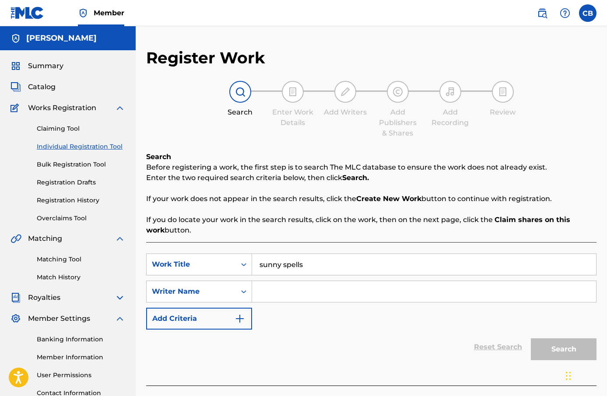
type input "[PERSON_NAME]"
click at [572, 344] on button "Search" at bounding box center [564, 350] width 66 height 22
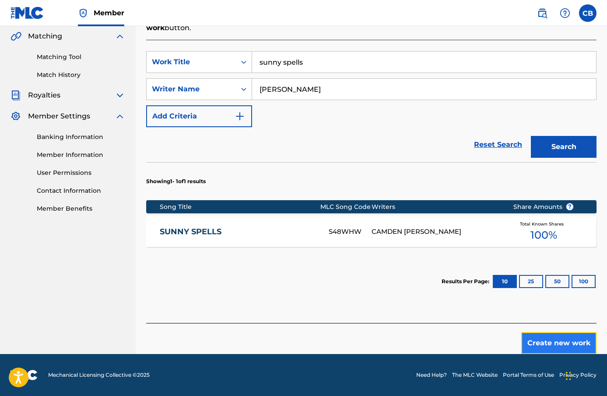
click at [551, 343] on button "Create new work" at bounding box center [558, 344] width 75 height 22
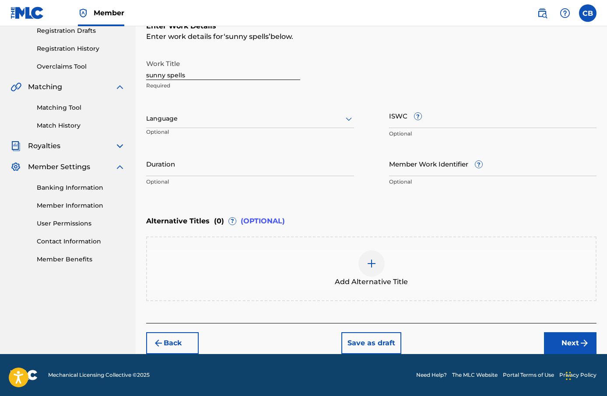
scroll to position [151, 0]
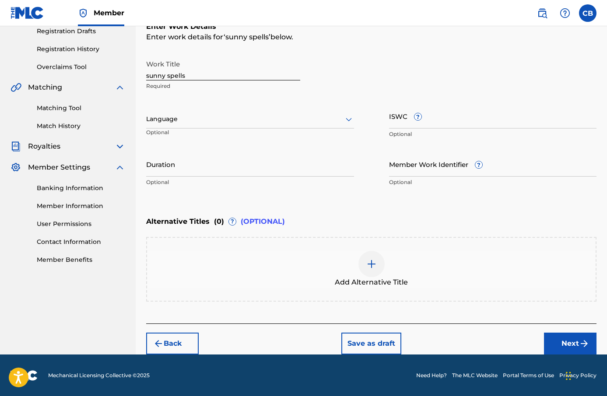
click at [264, 126] on div "Language" at bounding box center [250, 119] width 208 height 18
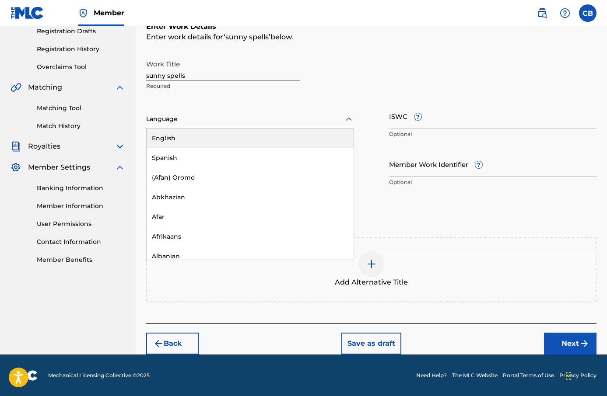
click at [268, 137] on div "English" at bounding box center [250, 139] width 207 height 20
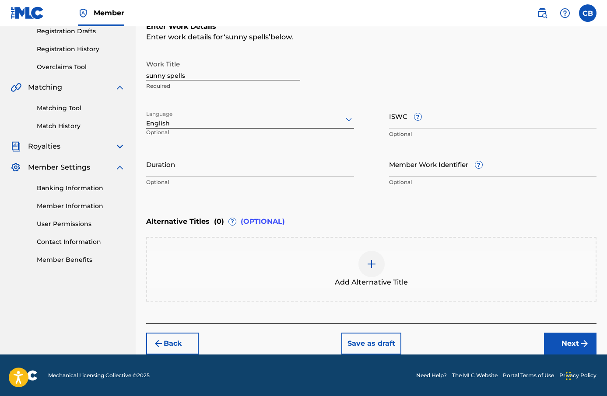
click at [415, 129] on div "ISWC ? Optional" at bounding box center [493, 123] width 208 height 39
click at [415, 126] on input "ISWC ?" at bounding box center [493, 116] width 208 height 25
paste input "T-324.624.047-7"
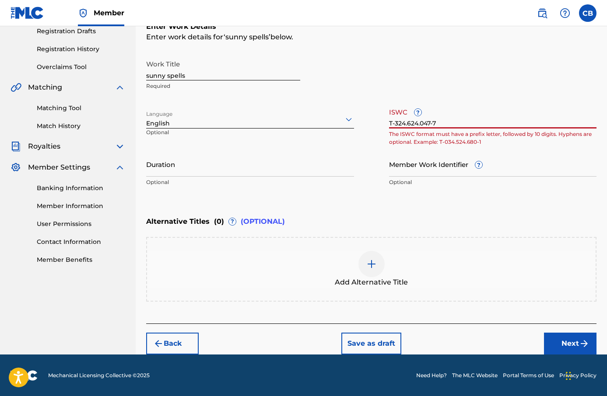
click at [419, 123] on input "T-324.624.047-7" at bounding box center [493, 116] width 208 height 25
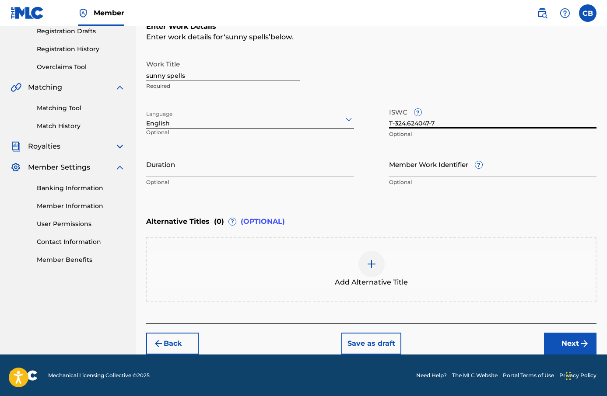
click at [407, 125] on input "T-324.624047-7" at bounding box center [493, 116] width 208 height 25
type input "T-324624047-7"
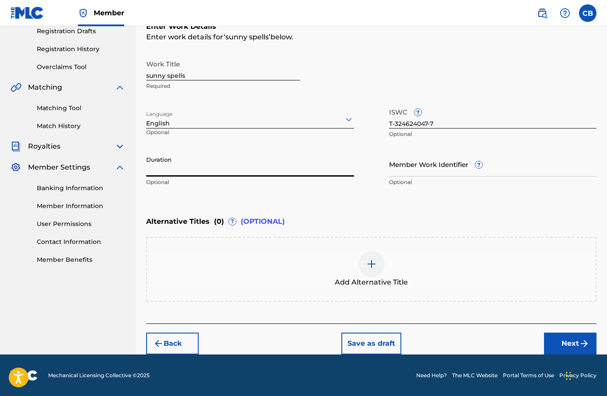
click at [272, 175] on input "Duration" at bounding box center [250, 164] width 208 height 25
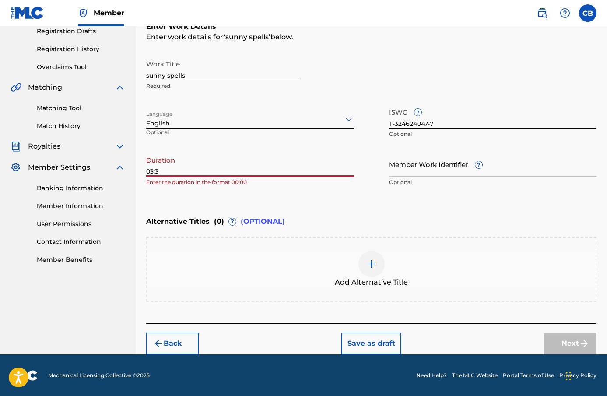
type input "03:33"
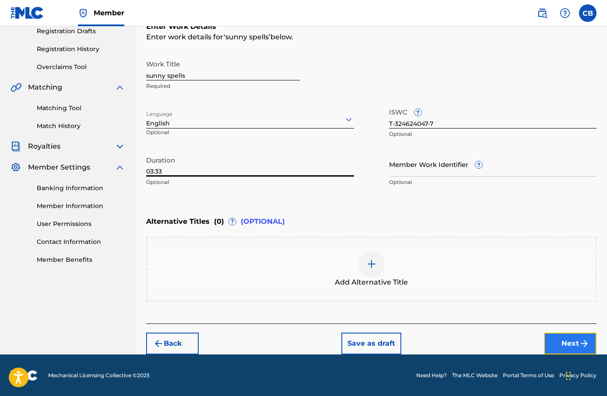
click at [569, 336] on button "Next" at bounding box center [570, 344] width 53 height 22
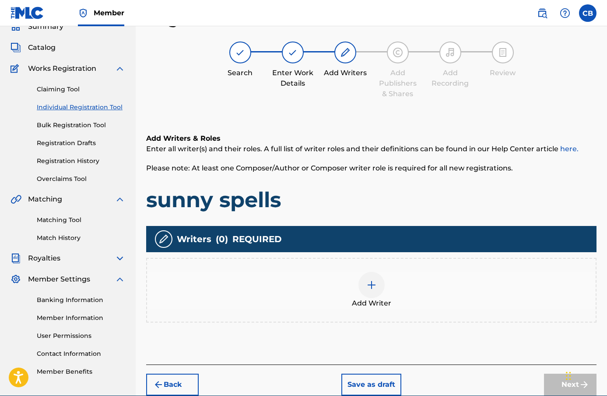
scroll to position [39, 0]
click at [368, 285] on img at bounding box center [371, 285] width 11 height 11
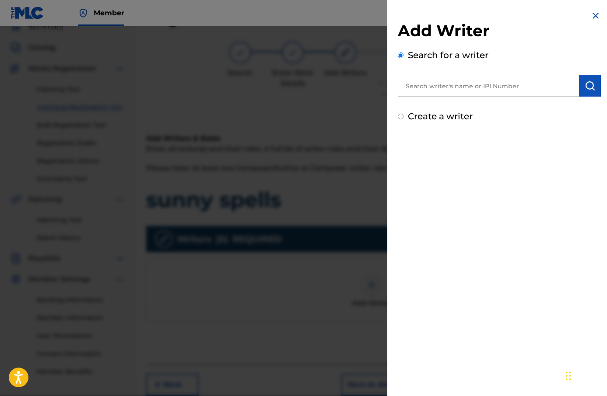
click at [448, 95] on input "text" at bounding box center [488, 86] width 181 height 22
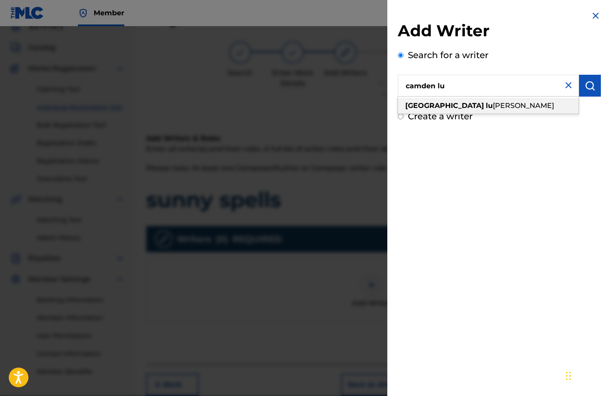
click at [493, 104] on span "[PERSON_NAME]" at bounding box center [523, 106] width 61 height 8
type input "camden [PERSON_NAME]"
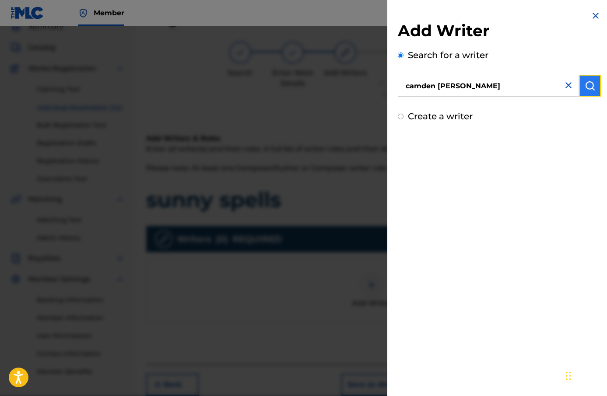
click at [579, 89] on button "submit" at bounding box center [590, 86] width 22 height 22
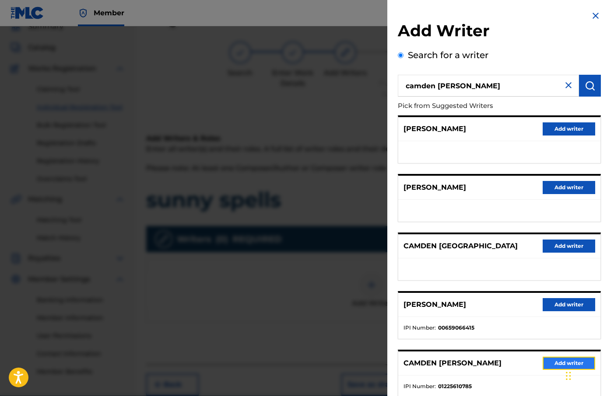
click at [549, 367] on button "Add writer" at bounding box center [569, 363] width 53 height 13
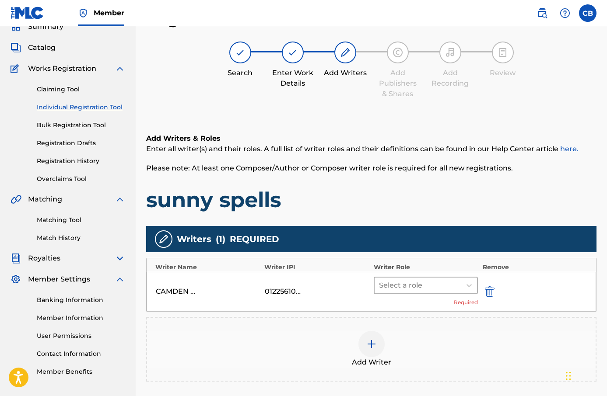
click at [442, 288] on div at bounding box center [418, 286] width 78 height 12
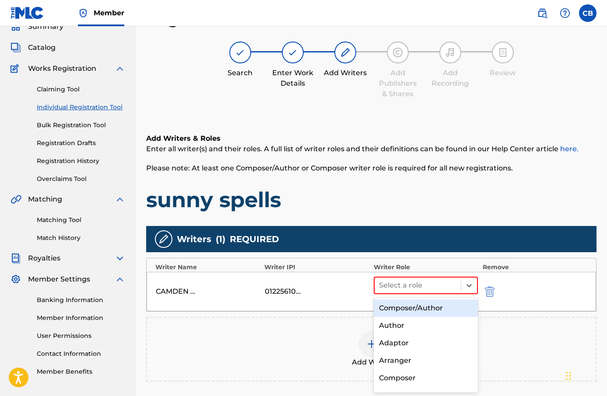
click at [446, 310] on div "Composer/Author" at bounding box center [426, 309] width 105 height 18
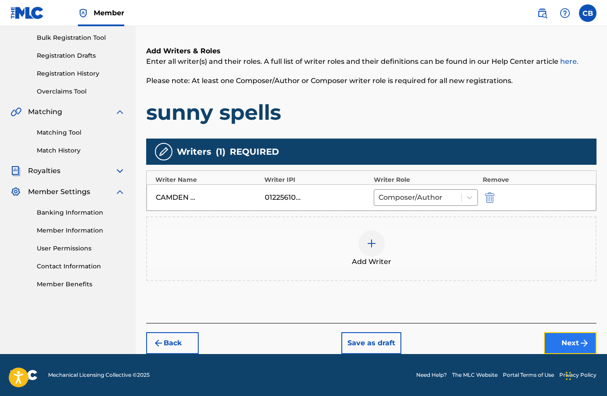
click at [562, 339] on button "Next" at bounding box center [570, 344] width 53 height 22
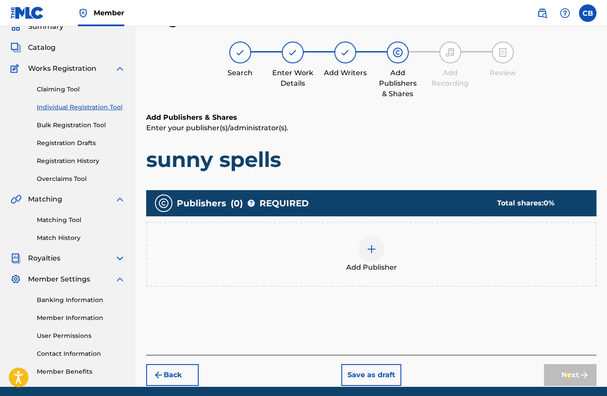
click at [403, 263] on div "Add Publisher" at bounding box center [371, 254] width 449 height 37
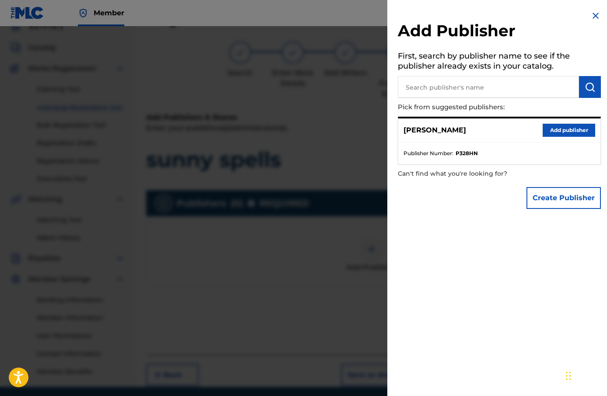
click at [554, 118] on div "Camden Bonsu-Stewart Add publisher Publisher Number : P328HN" at bounding box center [499, 141] width 203 height 48
click at [554, 123] on div "[PERSON_NAME] Add publisher" at bounding box center [499, 131] width 202 height 24
click at [554, 131] on button "Add publisher" at bounding box center [569, 130] width 53 height 13
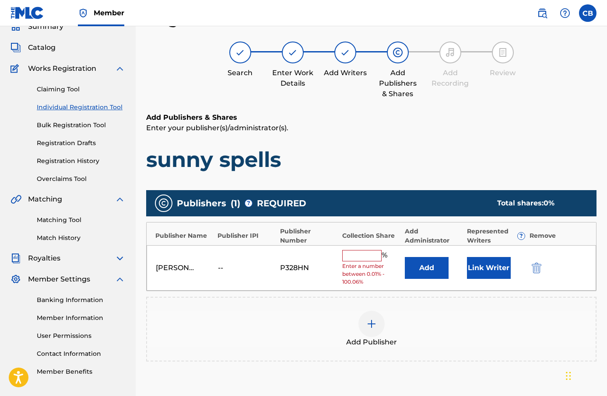
click at [370, 258] on input "text" at bounding box center [361, 255] width 39 height 11
type input "100"
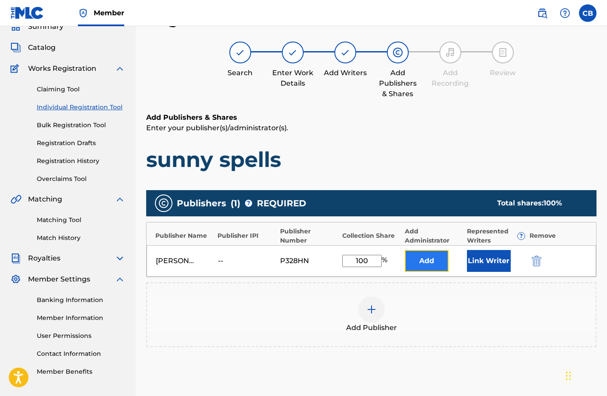
click at [421, 263] on button "Add" at bounding box center [427, 261] width 44 height 22
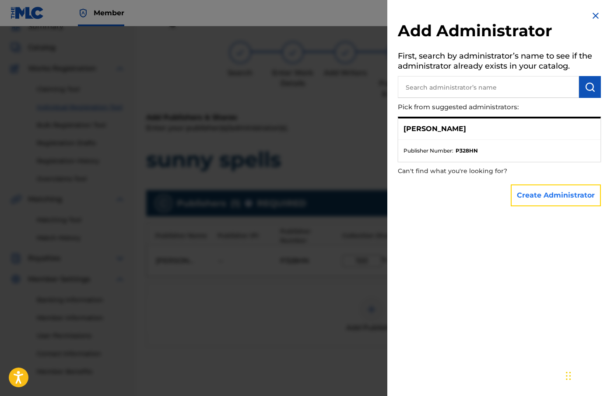
click at [559, 186] on button "Create Administrator" at bounding box center [556, 196] width 90 height 22
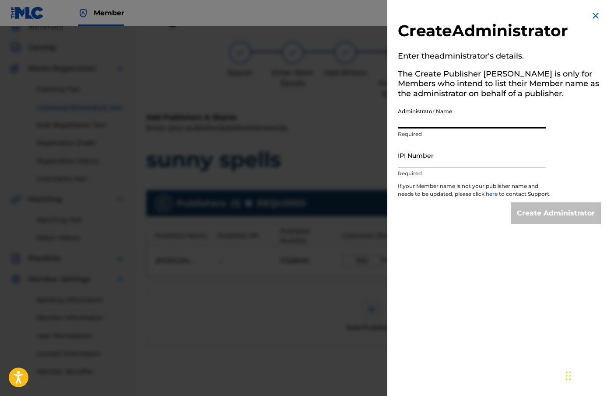
click at [446, 116] on input "Administrator Name" at bounding box center [472, 116] width 148 height 25
type input "Camden [PERSON_NAME]"
click at [465, 162] on input "IPI Number" at bounding box center [472, 155] width 148 height 25
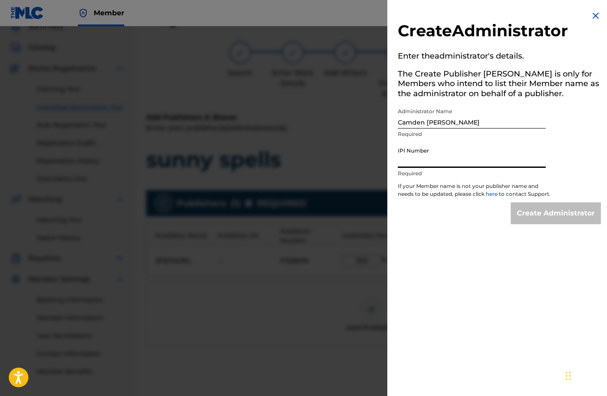
type input "1225610785"
click at [561, 220] on input "Create Administrator" at bounding box center [556, 214] width 90 height 22
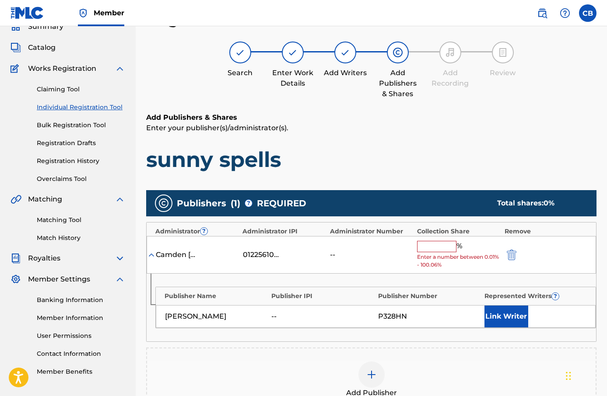
click at [448, 253] on span "Enter a number between 0.01% - 100.06%" at bounding box center [458, 261] width 83 height 16
click at [443, 245] on input "text" at bounding box center [436, 246] width 39 height 11
type input "100"
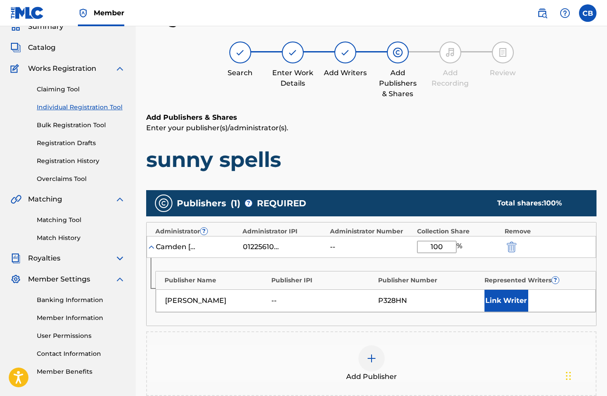
scroll to position [112, 0]
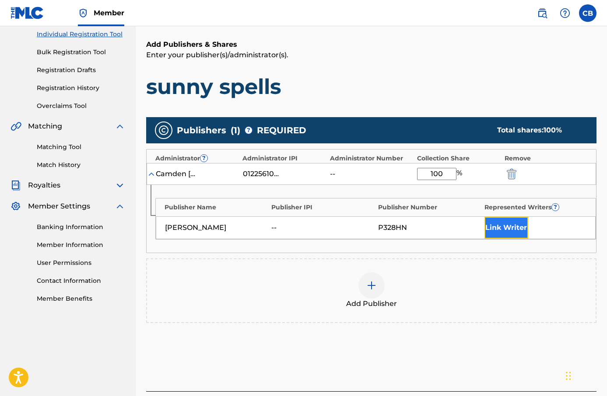
click at [505, 236] on button "Link Writer" at bounding box center [506, 228] width 44 height 22
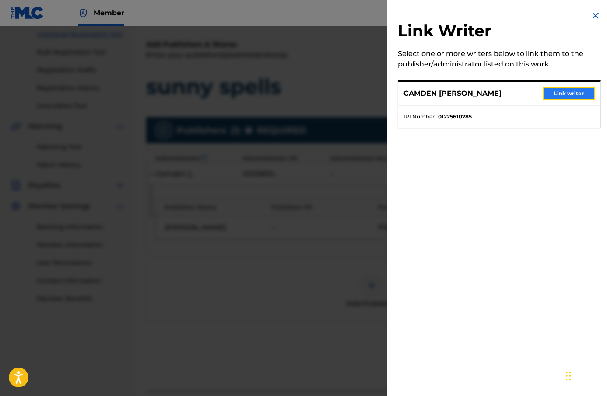
click at [561, 95] on button "Link writer" at bounding box center [569, 93] width 53 height 13
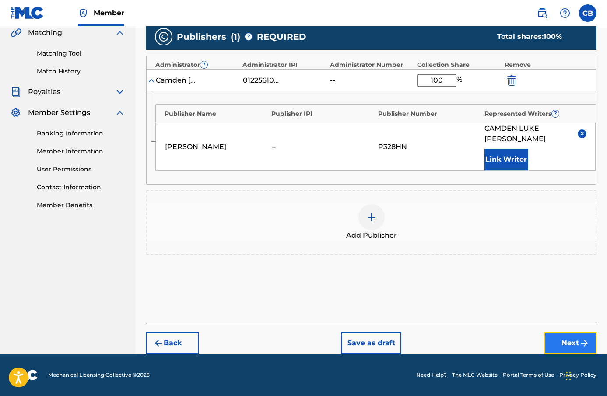
click at [583, 347] on img "submit" at bounding box center [584, 343] width 11 height 11
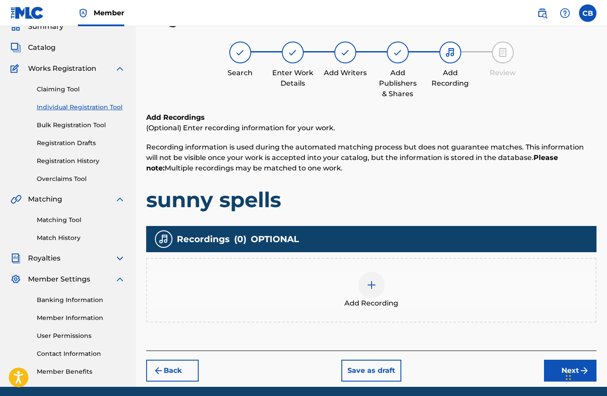
scroll to position [72, 0]
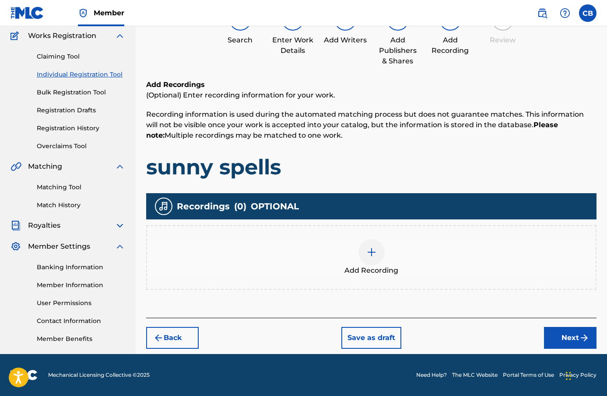
click at [367, 245] on div at bounding box center [371, 252] width 26 height 26
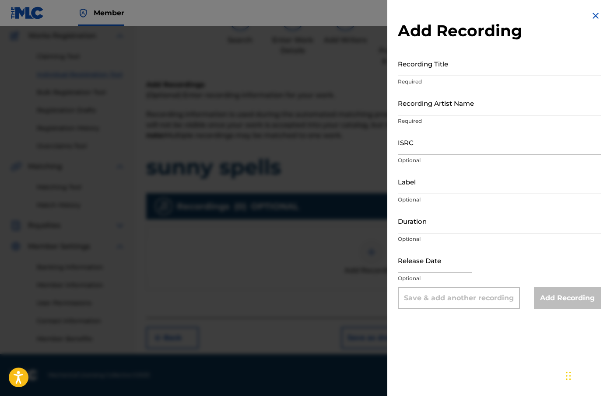
click at [456, 86] on div "Recording Title Required" at bounding box center [499, 70] width 203 height 39
click at [456, 79] on p "Required" at bounding box center [499, 82] width 203 height 8
click at [456, 76] on div "Recording Title Required" at bounding box center [499, 70] width 203 height 39
click at [456, 70] on input "Recording Title" at bounding box center [499, 63] width 203 height 25
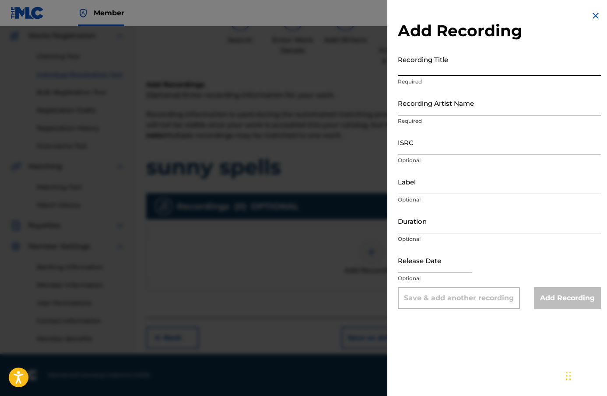
paste input "sunny spells"
type input "sunny spells"
click at [446, 113] on input "Recording Artist Name" at bounding box center [499, 103] width 203 height 25
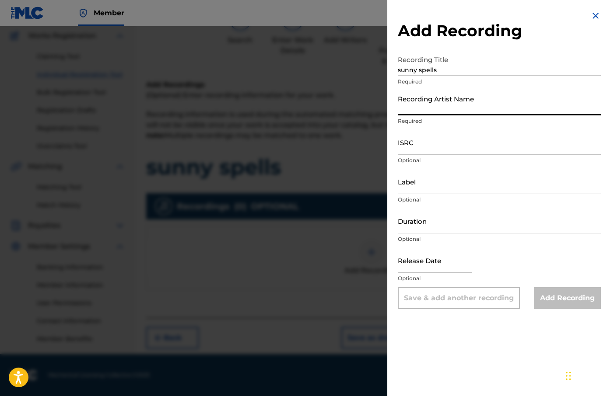
type input "[PERSON_NAME]"
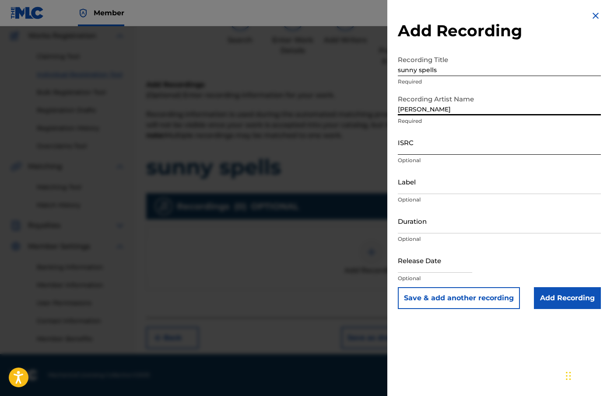
click at [462, 144] on input "ISRC" at bounding box center [499, 142] width 203 height 25
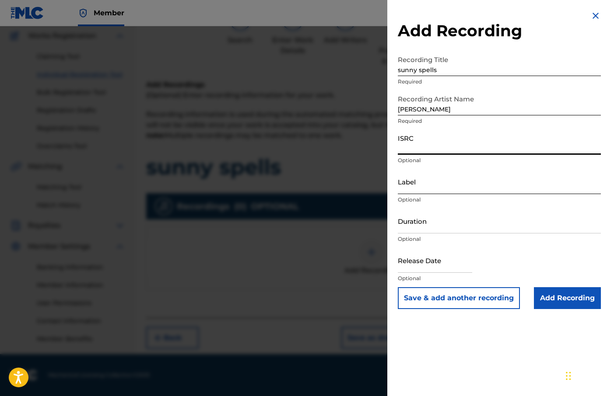
paste input "SE62M2203563"
type input "SE62M2203563"
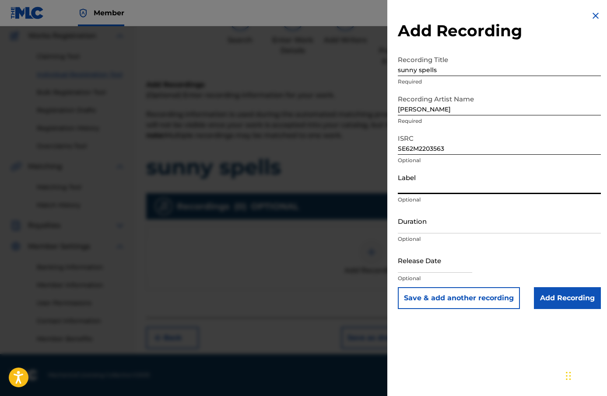
click at [449, 182] on input "Label" at bounding box center [499, 181] width 203 height 25
type input "[PERSON_NAME]"
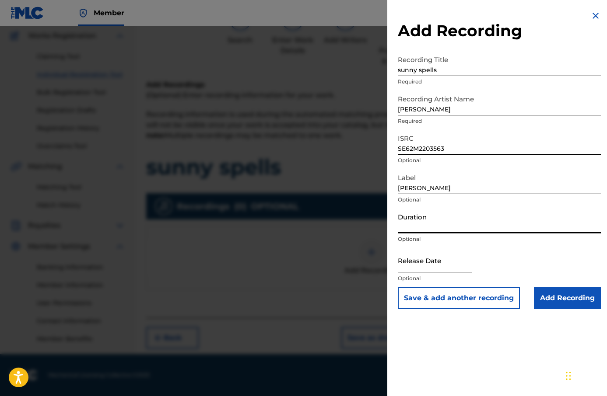
click at [467, 216] on input "Duration" at bounding box center [499, 221] width 203 height 25
type input "03:33"
click at [423, 264] on input "text" at bounding box center [435, 260] width 74 height 25
select select "8"
select select "2025"
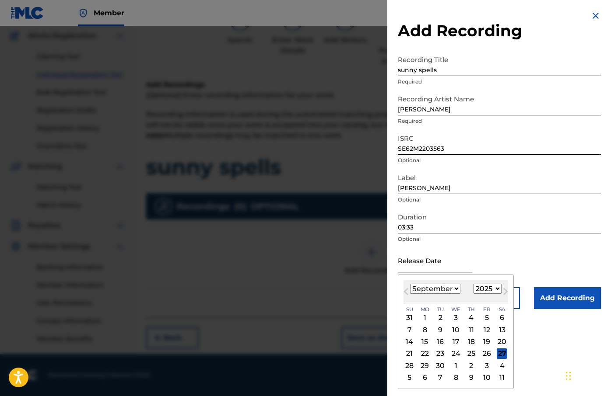
type input "[DATE]"
select select "10"
select select "2022"
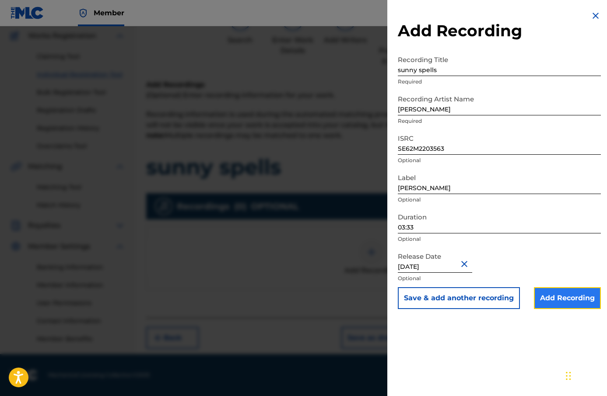
click at [554, 298] on input "Add Recording" at bounding box center [567, 299] width 67 height 22
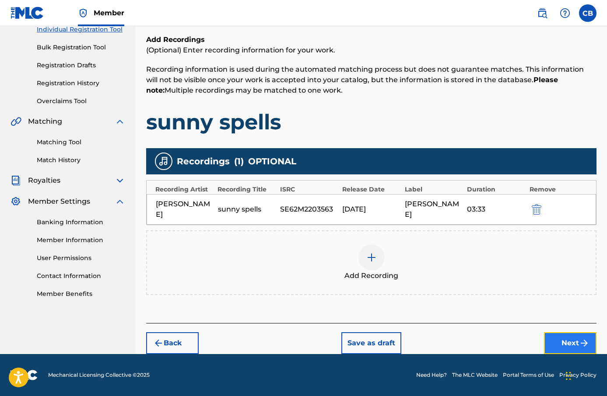
click at [566, 337] on button "Next" at bounding box center [570, 344] width 53 height 22
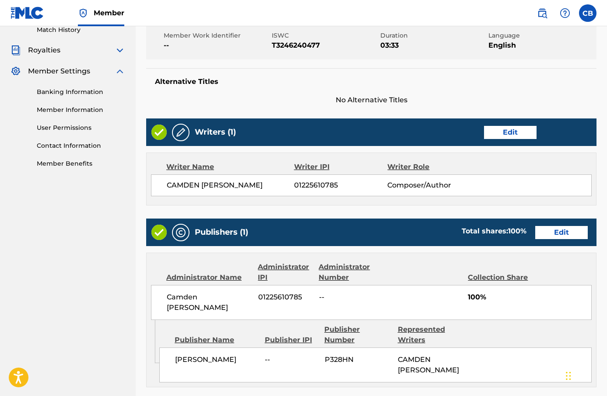
scroll to position [421, 0]
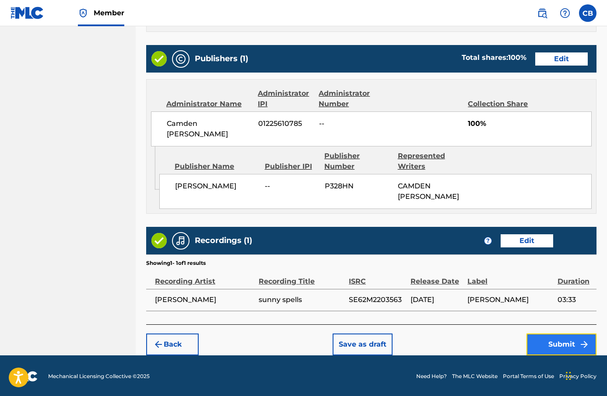
click at [566, 334] on button "Submit" at bounding box center [561, 345] width 70 height 22
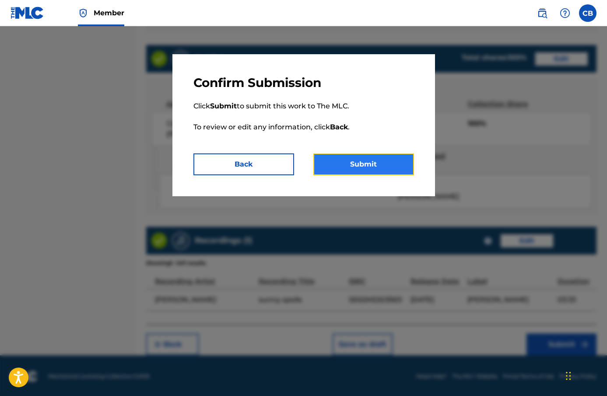
click at [401, 161] on button "Submit" at bounding box center [363, 165] width 101 height 22
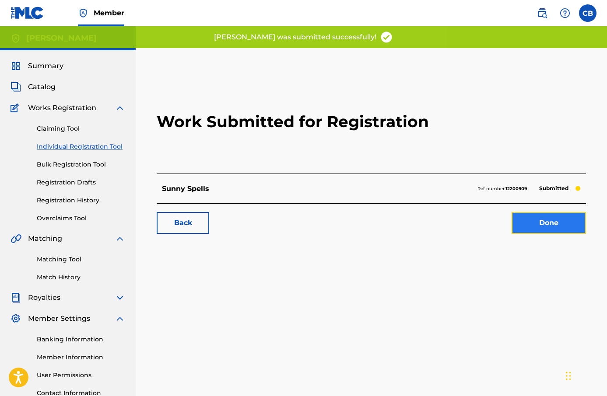
click at [530, 212] on link "Done" at bounding box center [549, 223] width 74 height 22
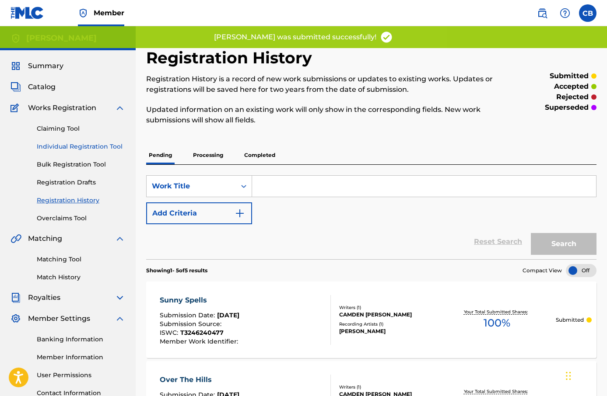
click at [88, 145] on link "Individual Registration Tool" at bounding box center [81, 146] width 88 height 9
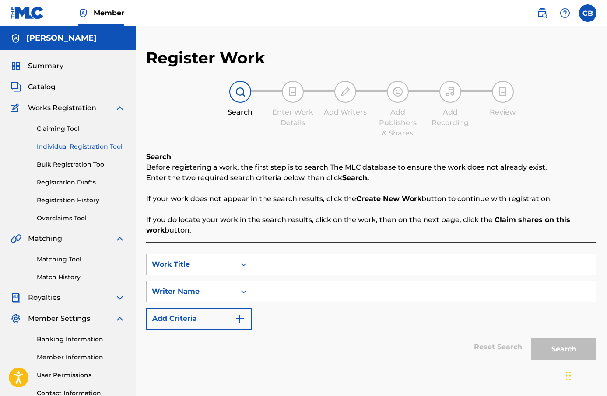
click at [317, 267] on input "Search Form" at bounding box center [424, 264] width 344 height 21
paste input "bigger dreams"
click at [273, 266] on input "bigger dreams" at bounding box center [424, 264] width 344 height 21
type input "bigger dreams"
click at [327, 288] on input "Search Form" at bounding box center [424, 291] width 344 height 21
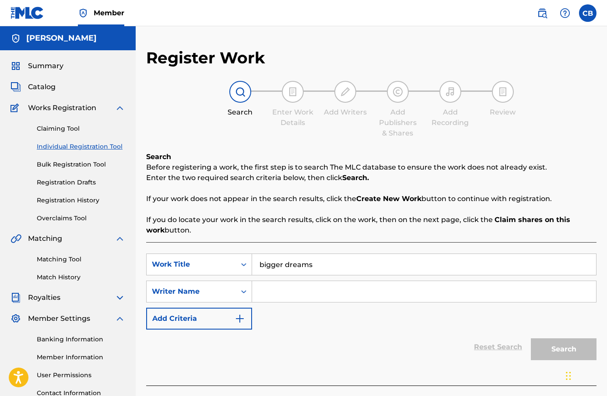
type input "[PERSON_NAME]"
click at [555, 353] on button "Search" at bounding box center [564, 350] width 66 height 22
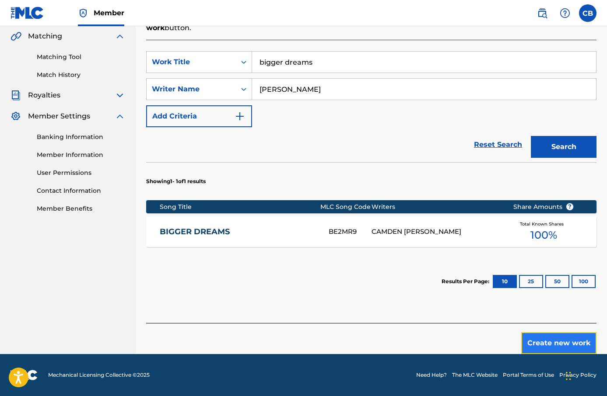
click at [548, 340] on button "Create new work" at bounding box center [558, 344] width 75 height 22
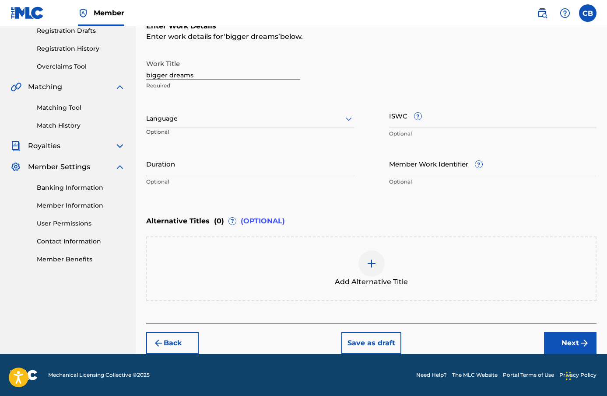
scroll to position [151, 0]
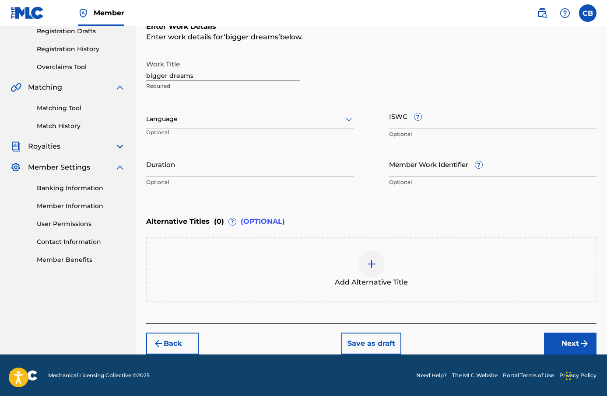
click at [223, 116] on div at bounding box center [250, 119] width 208 height 11
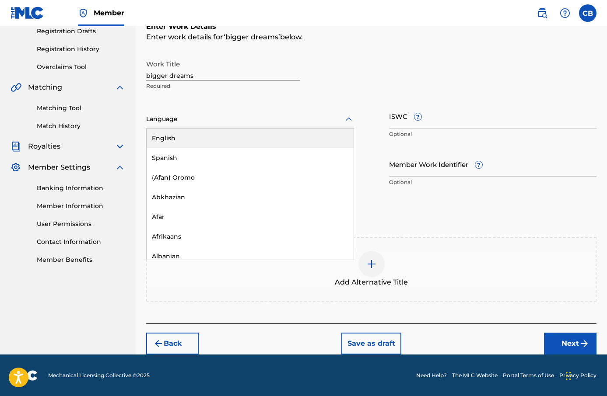
click at [228, 133] on div "English" at bounding box center [250, 139] width 207 height 20
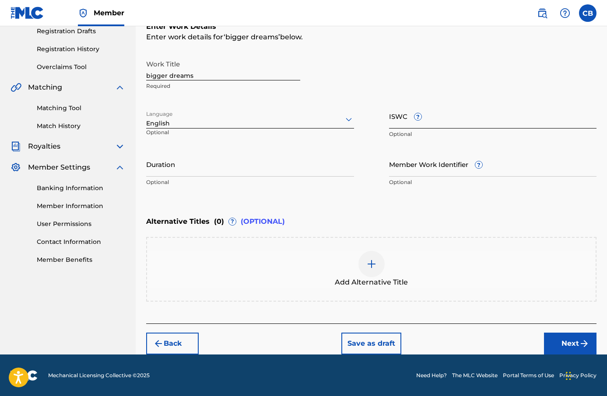
click at [400, 118] on input "ISWC ?" at bounding box center [493, 116] width 208 height 25
paste input "T-324.624.048-8"
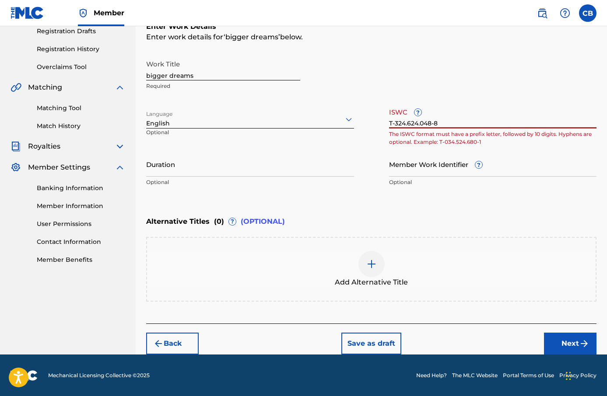
click at [419, 125] on input "T-324.624.048-8" at bounding box center [493, 116] width 208 height 25
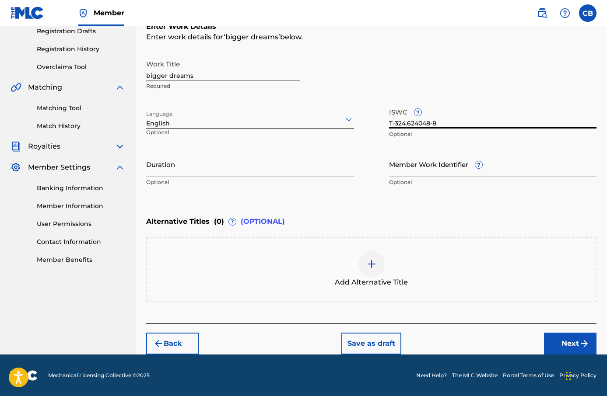
click at [405, 124] on input "T-324.624048-8" at bounding box center [493, 116] width 208 height 25
click at [407, 125] on input "T-324.624048-8" at bounding box center [493, 116] width 208 height 25
type input "T-324624048-8"
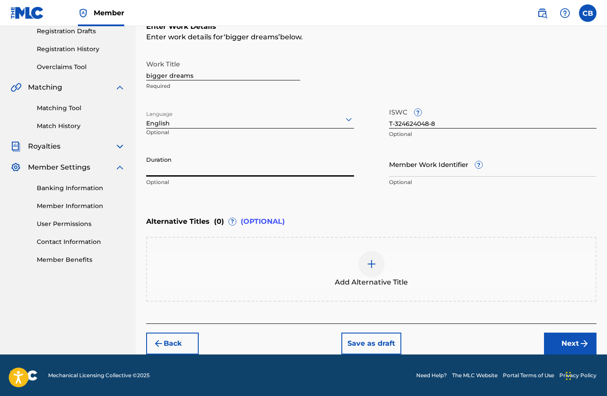
click at [324, 172] on input "Duration" at bounding box center [250, 164] width 208 height 25
type input "03:11"
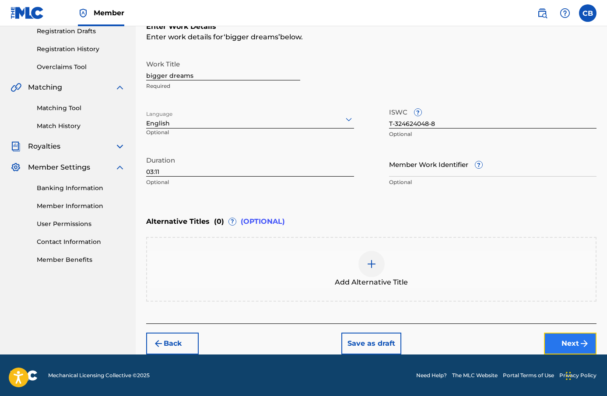
click at [583, 344] on img "submit" at bounding box center [584, 344] width 11 height 11
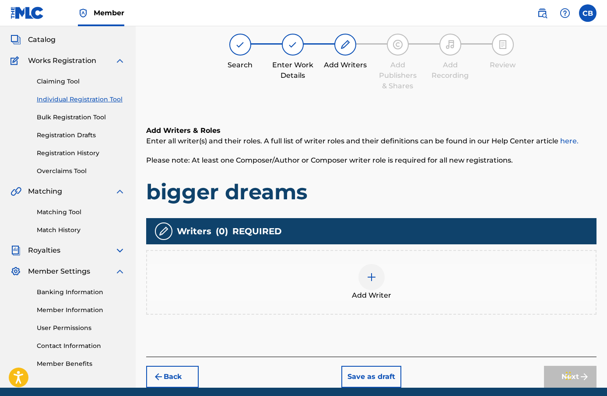
scroll to position [39, 0]
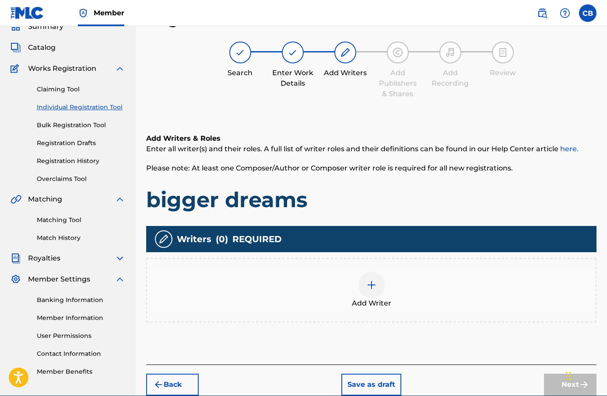
click at [365, 271] on div "Add Writer" at bounding box center [371, 290] width 450 height 65
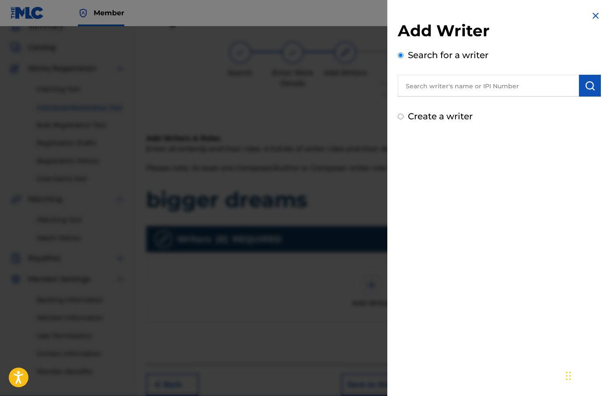
click at [434, 94] on input "text" at bounding box center [488, 86] width 181 height 22
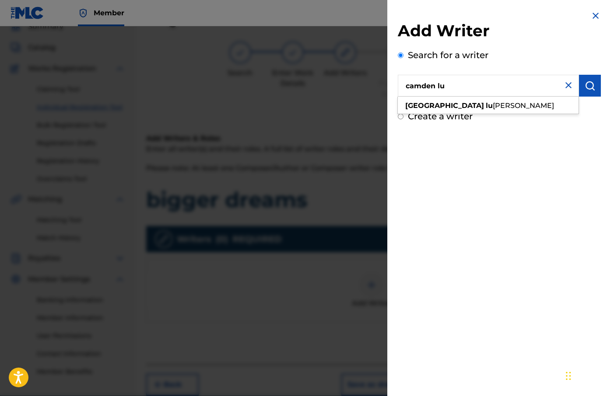
click at [493, 106] on span "[PERSON_NAME]" at bounding box center [523, 106] width 61 height 8
type input "camden [PERSON_NAME]"
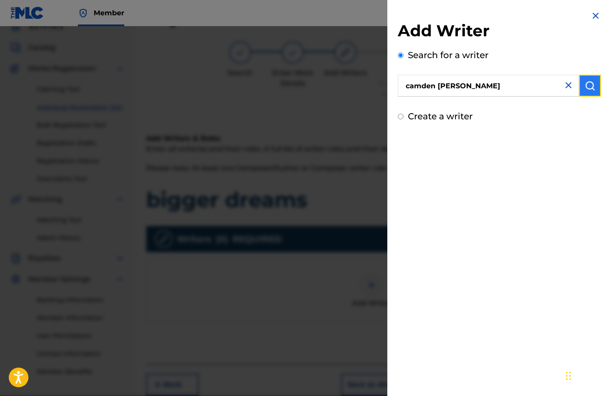
click at [579, 87] on button "submit" at bounding box center [590, 86] width 22 height 22
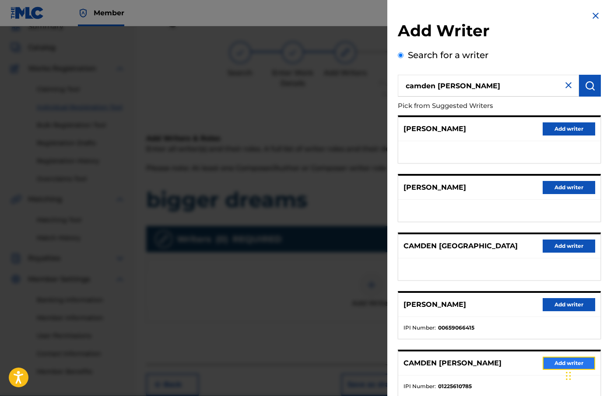
click at [563, 360] on button "Add writer" at bounding box center [569, 363] width 53 height 13
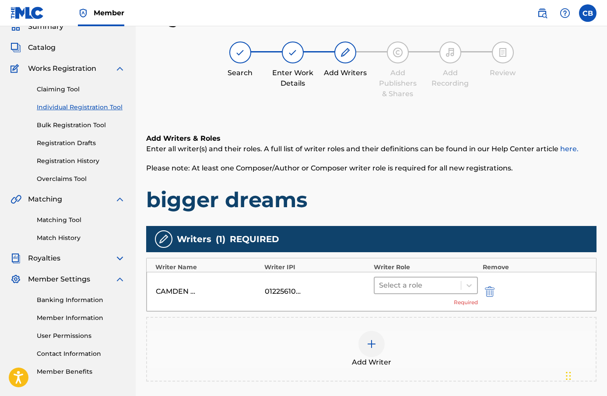
click at [439, 281] on div at bounding box center [418, 286] width 78 height 12
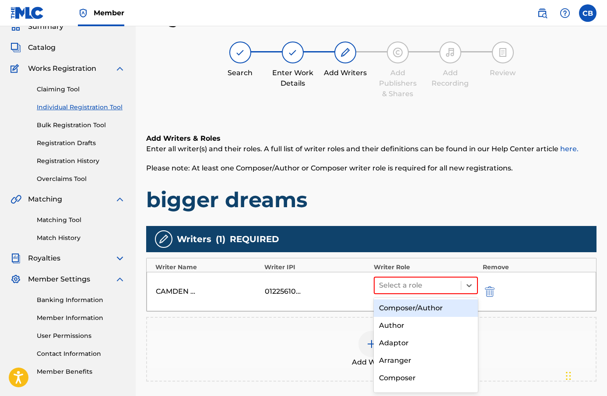
click at [443, 307] on div "Composer/Author" at bounding box center [426, 309] width 105 height 18
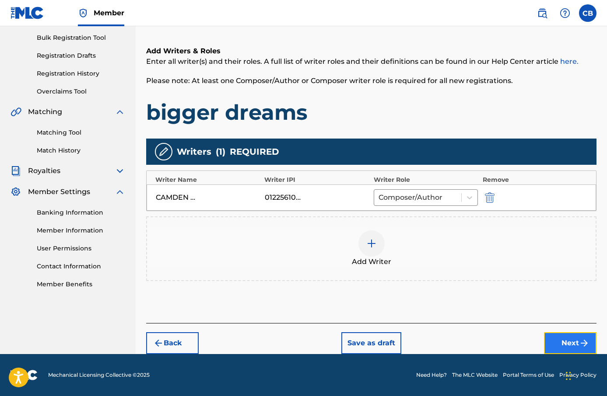
click at [570, 348] on button "Next" at bounding box center [570, 344] width 53 height 22
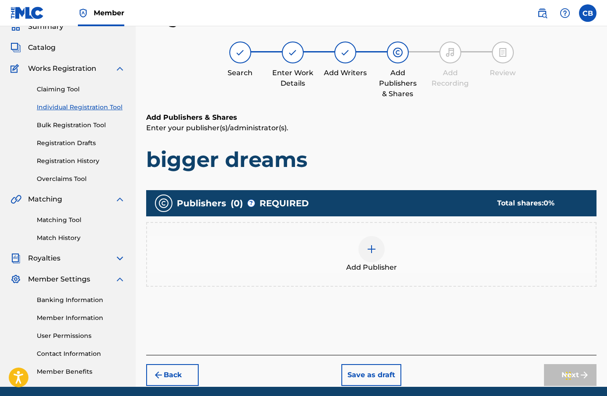
click at [418, 267] on div "Add Publisher" at bounding box center [371, 254] width 449 height 37
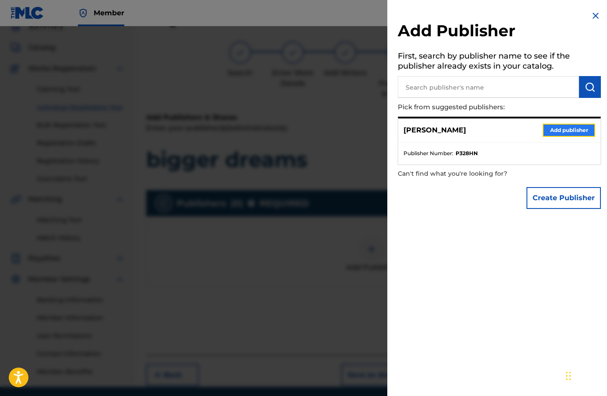
click at [559, 133] on button "Add publisher" at bounding box center [569, 130] width 53 height 13
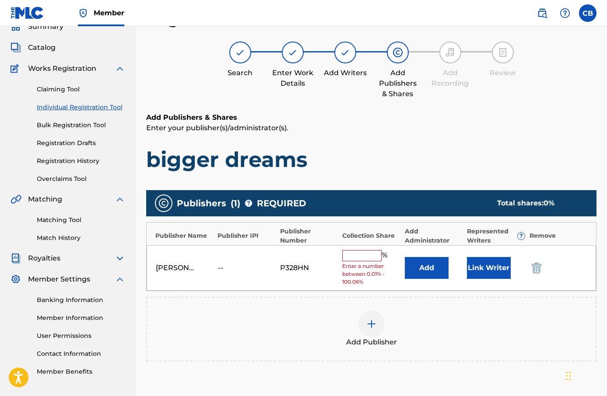
scroll to position [137, 0]
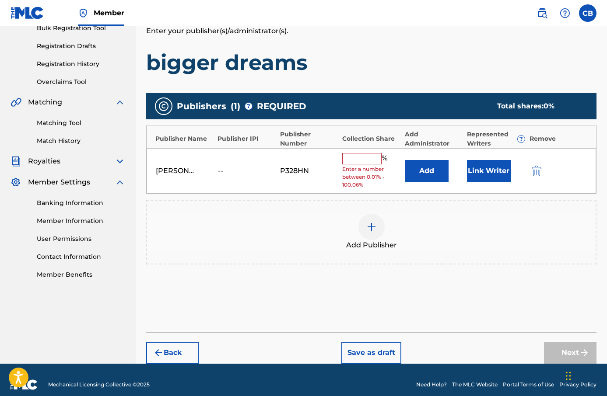
click at [381, 168] on span "Enter a number between 0.01% - 100.06%" at bounding box center [371, 177] width 58 height 24
click at [373, 159] on input "text" at bounding box center [361, 158] width 39 height 11
type input "100"
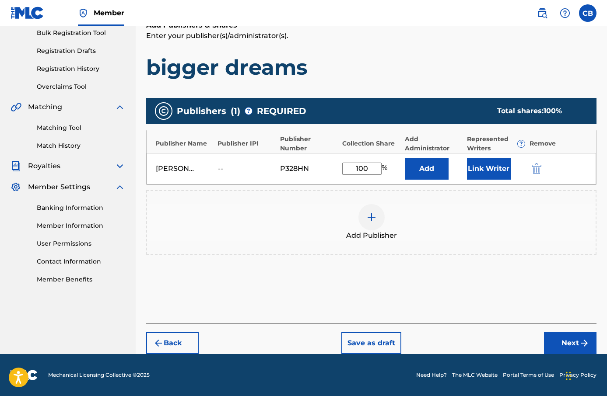
scroll to position [132, 0]
click at [427, 167] on button "Add" at bounding box center [427, 169] width 44 height 22
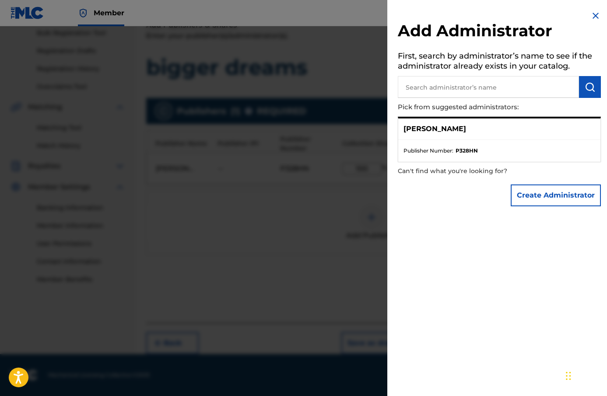
click at [554, 210] on div "Create Administrator" at bounding box center [556, 195] width 90 height 31
click at [554, 203] on button "Create Administrator" at bounding box center [556, 196] width 90 height 22
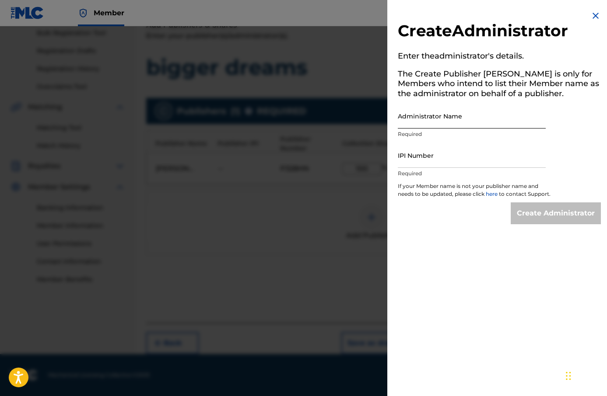
click at [460, 123] on input "Administrator Name" at bounding box center [472, 116] width 148 height 25
type input "Camden [PERSON_NAME]"
click at [471, 160] on input "IPI Number" at bounding box center [472, 155] width 148 height 25
type input "1225610785"
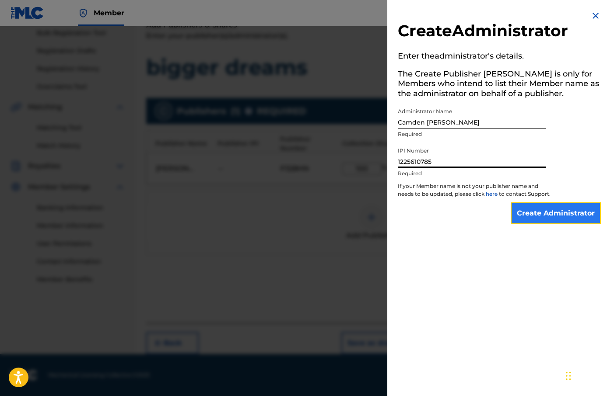
click at [531, 216] on input "Create Administrator" at bounding box center [556, 214] width 90 height 22
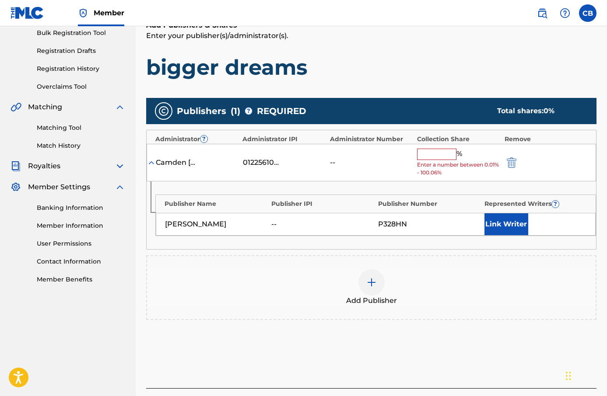
click at [449, 161] on span "Enter a number between 0.01% - 100.06%" at bounding box center [458, 169] width 83 height 16
click at [445, 157] on input "text" at bounding box center [436, 154] width 39 height 11
type input "100"
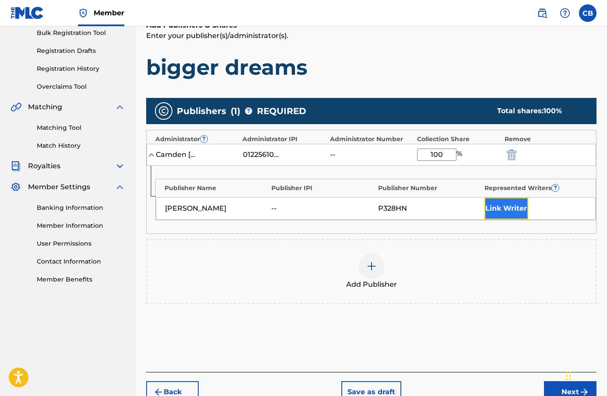
click at [506, 210] on button "Link Writer" at bounding box center [506, 209] width 44 height 22
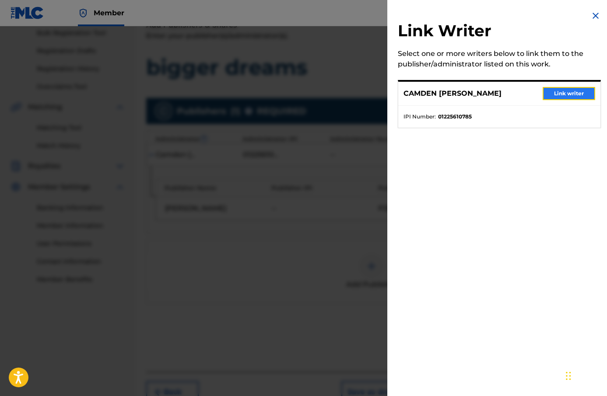
click at [543, 94] on button "Link writer" at bounding box center [569, 93] width 53 height 13
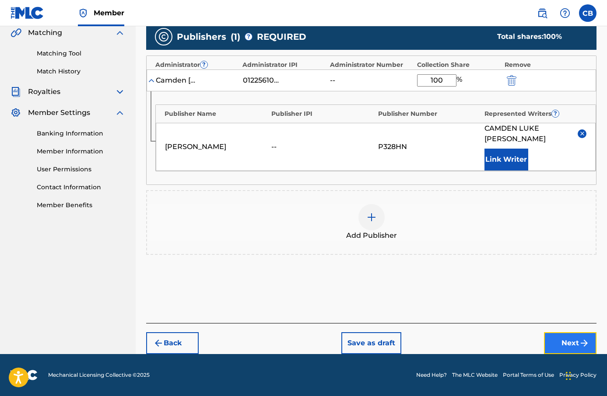
click at [579, 338] on button "Next" at bounding box center [570, 344] width 53 height 22
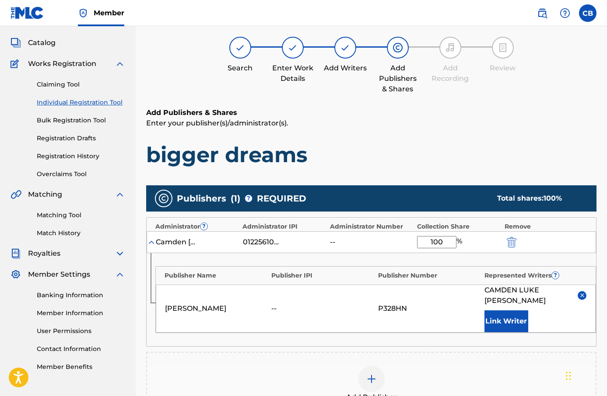
scroll to position [39, 0]
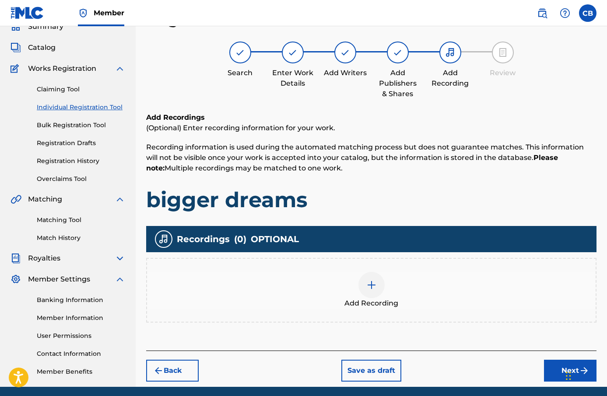
click at [379, 274] on div "Add Recording" at bounding box center [371, 290] width 449 height 37
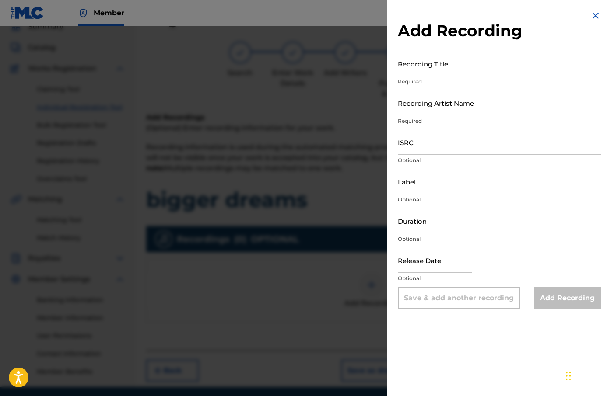
click at [457, 74] on input "Recording Title" at bounding box center [499, 63] width 203 height 25
paste input "bigger dreams"
click at [411, 72] on input "bigger dreams" at bounding box center [499, 63] width 203 height 25
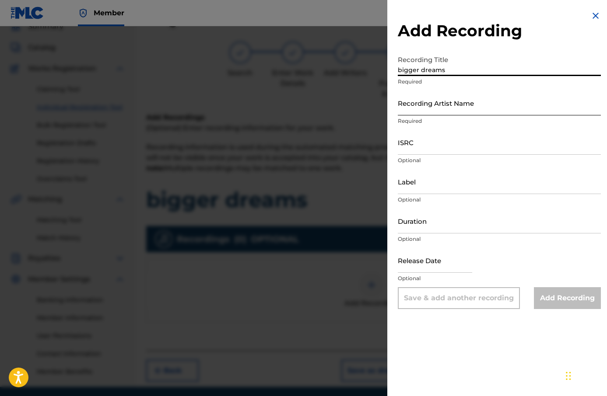
type input "bigger dreams"
click at [431, 106] on input "Recording Artist Name" at bounding box center [499, 103] width 203 height 25
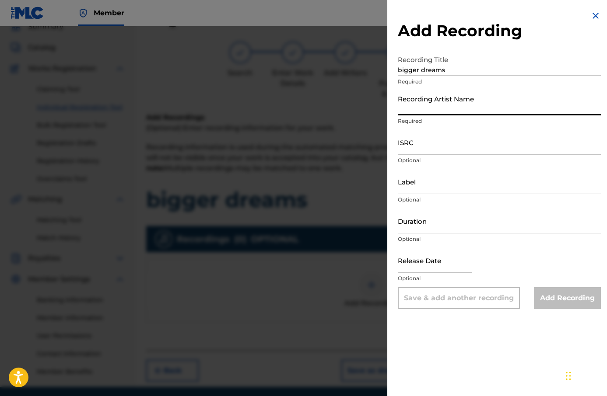
type input "[PERSON_NAME]"
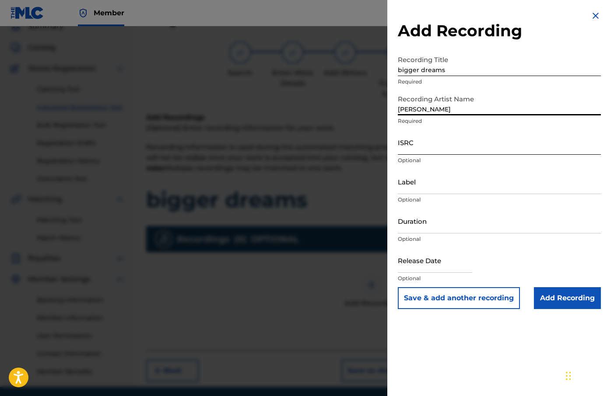
click at [449, 154] on input "ISRC" at bounding box center [499, 142] width 203 height 25
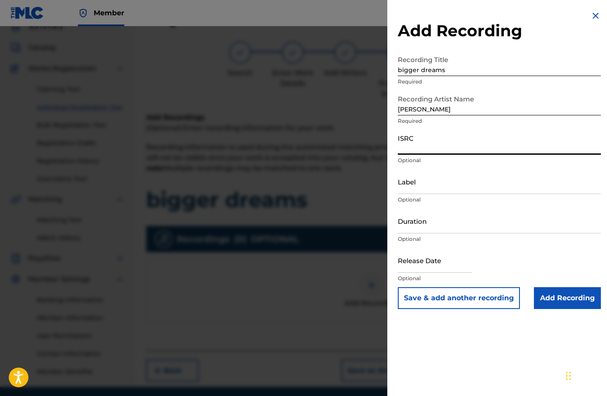
paste input "SE62M2203564"
type input "SE62M2203564"
click at [453, 180] on input "Label" at bounding box center [499, 181] width 203 height 25
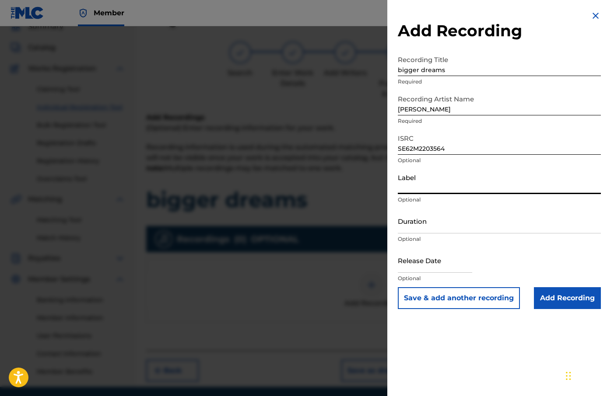
type input "[PERSON_NAME]"
click at [463, 224] on input "Duration" at bounding box center [499, 221] width 203 height 25
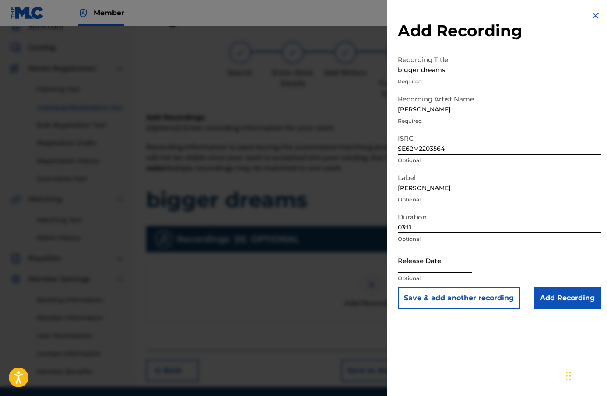
type input "03:11"
click at [443, 262] on input "text" at bounding box center [435, 260] width 74 height 25
select select "8"
select select "2025"
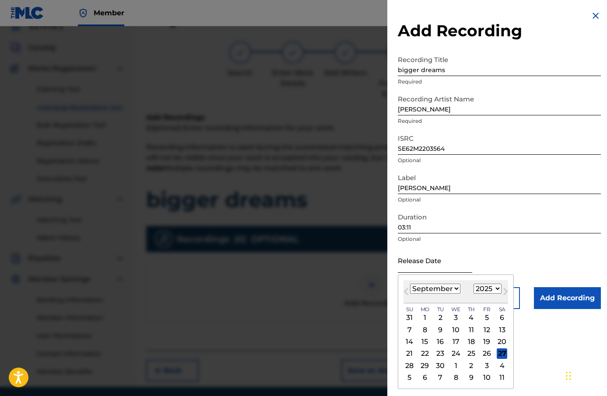
type input "[DATE]"
select select "10"
select select "2022"
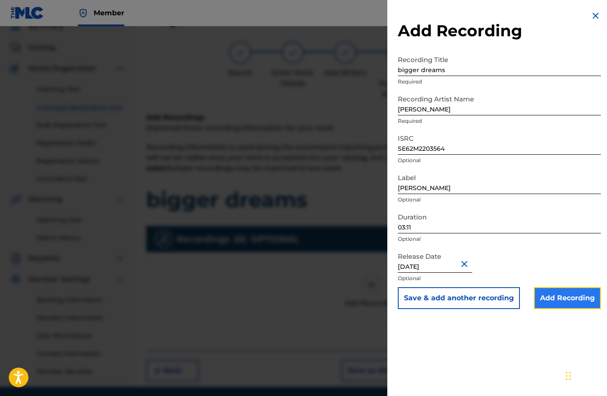
click at [579, 299] on input "Add Recording" at bounding box center [567, 299] width 67 height 22
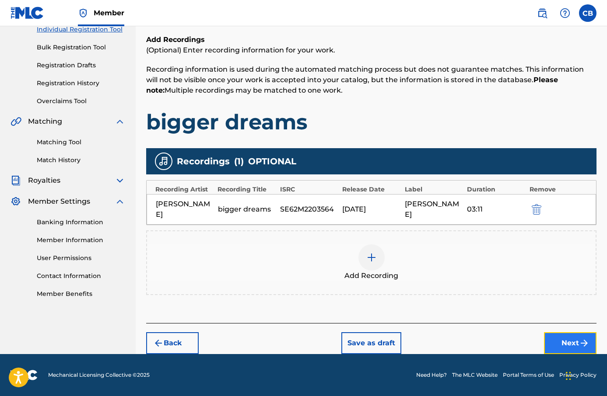
click at [577, 337] on button "Next" at bounding box center [570, 344] width 53 height 22
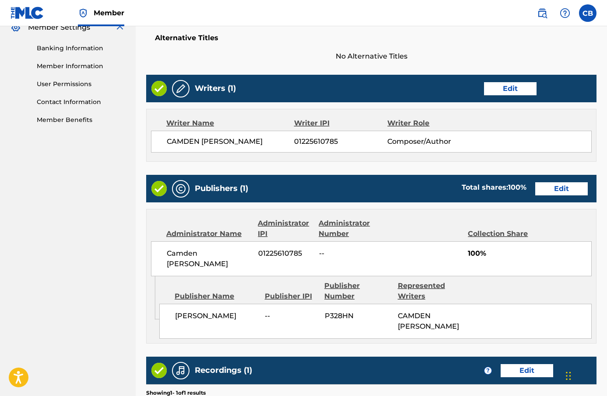
scroll to position [421, 0]
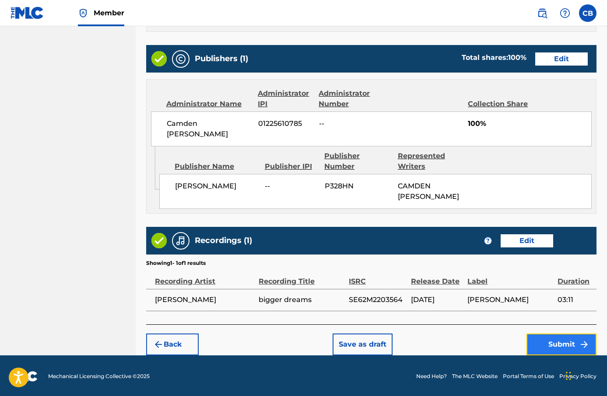
click at [562, 339] on button "Submit" at bounding box center [561, 345] width 70 height 22
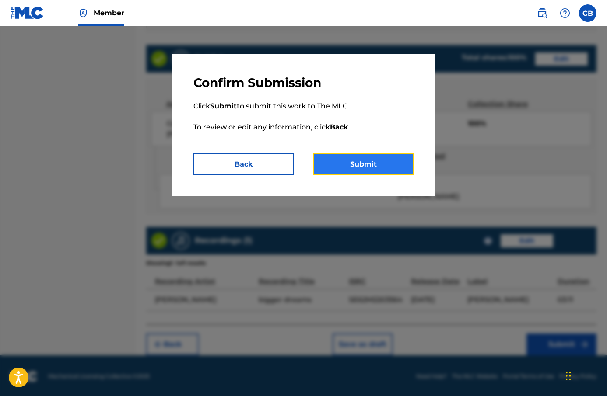
click at [392, 164] on button "Submit" at bounding box center [363, 165] width 101 height 22
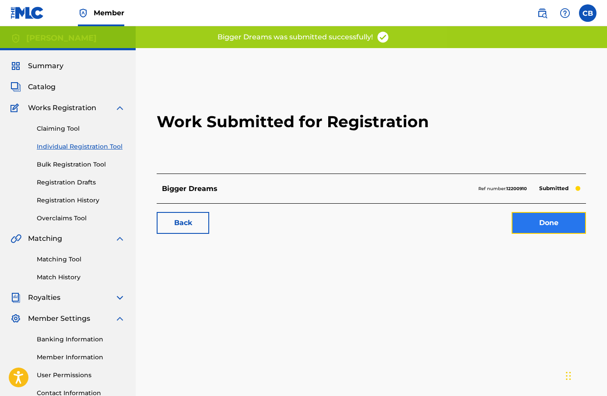
click at [545, 222] on link "Done" at bounding box center [549, 223] width 74 height 22
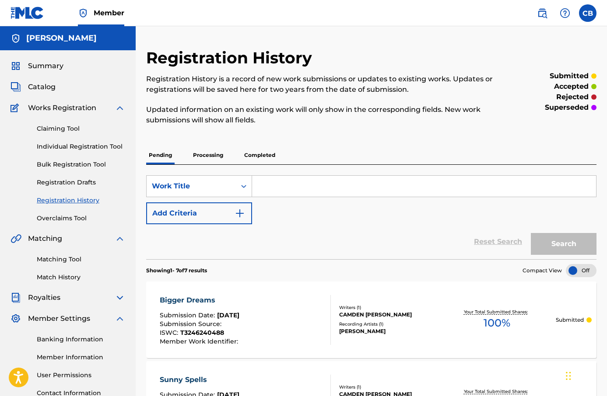
click at [95, 62] on div "Summary" at bounding box center [68, 66] width 115 height 11
click at [69, 75] on div "Summary Catalog Works Registration Claiming Tool Individual Registration Tool B…" at bounding box center [68, 238] width 136 height 376
click at [53, 63] on span "Summary" at bounding box center [45, 66] width 35 height 11
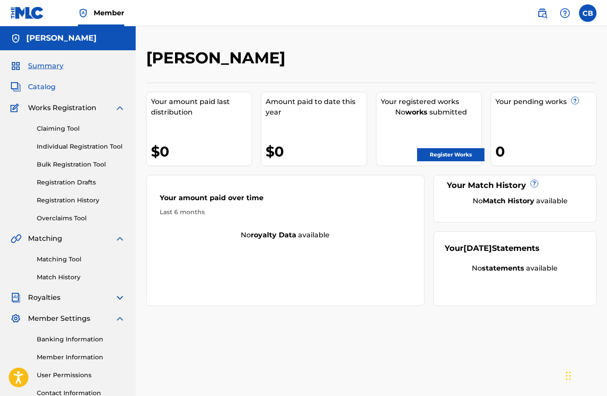
click at [49, 84] on span "Catalog" at bounding box center [42, 87] width 28 height 11
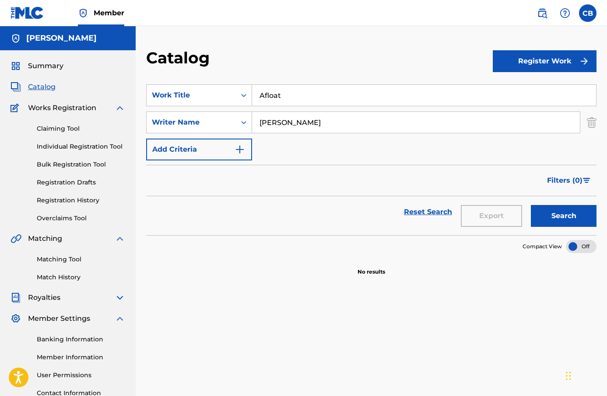
click at [60, 114] on div "Claiming Tool Individual Registration Tool Bulk Registration Tool Registration …" at bounding box center [68, 168] width 115 height 110
click at [72, 105] on span "Works Registration" at bounding box center [62, 108] width 68 height 11
click at [114, 108] on div "Works Registration" at bounding box center [68, 108] width 115 height 11
click at [121, 106] on img at bounding box center [120, 108] width 11 height 11
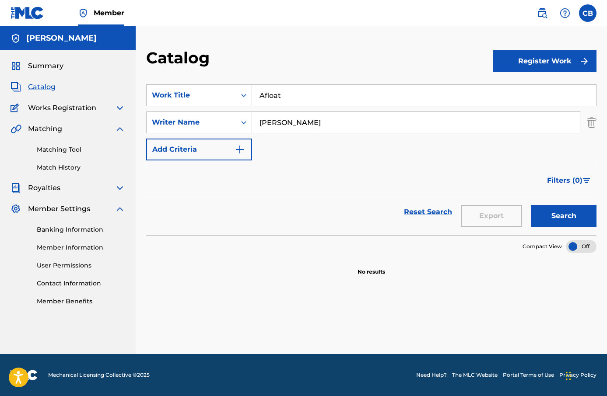
click at [74, 34] on h5 "[PERSON_NAME]" at bounding box center [61, 38] width 70 height 10
click at [28, 15] on img at bounding box center [28, 13] width 34 height 13
